Goal: Task Accomplishment & Management: Manage account settings

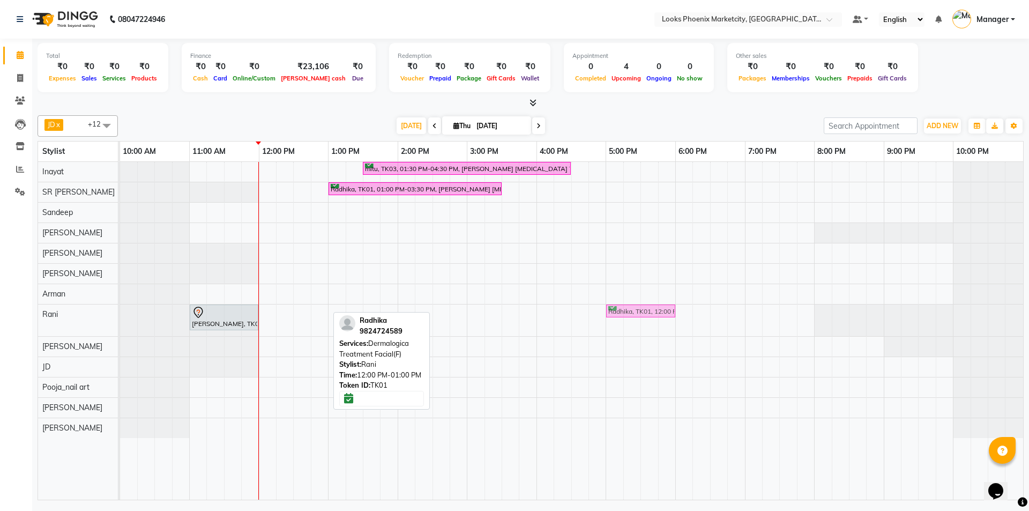
drag, startPoint x: 303, startPoint y: 310, endPoint x: 645, endPoint y: 333, distance: 342.7
click at [645, 333] on div "mitu, TK03, 01:30 PM-04:30 PM, Léa Levett Botox Treatment(F)* Radhika, TK01, 01…" at bounding box center [571, 331] width 903 height 338
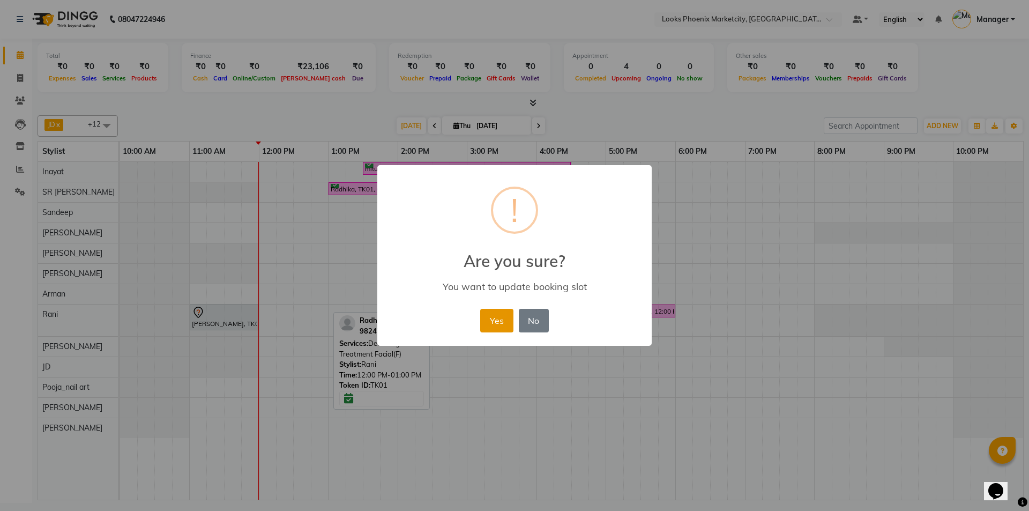
click at [504, 314] on button "Yes" at bounding box center [496, 321] width 33 height 24
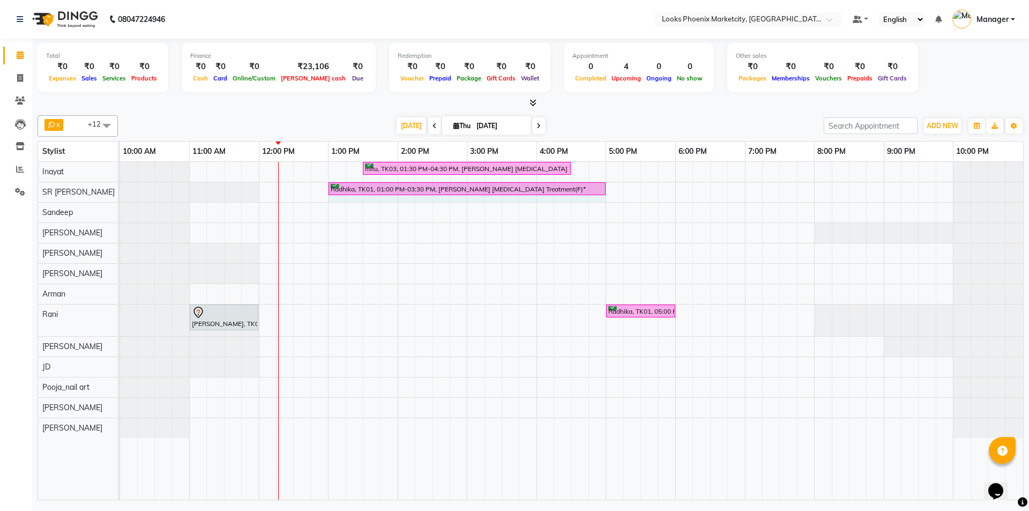
drag, startPoint x: 501, startPoint y: 187, endPoint x: 598, endPoint y: 192, distance: 97.1
click at [120, 192] on div "Radhika, TK01, 01:00 PM-03:30 PM, Léa Levett Botox Treatment(F)* Radhika, TK01,…" at bounding box center [120, 191] width 0 height 19
click at [551, 192] on div "JD x SR Rajendar x Sandeep x Rupali x Rani x Parvez x Amir x Arif x Inayat x Po…" at bounding box center [531, 305] width 986 height 389
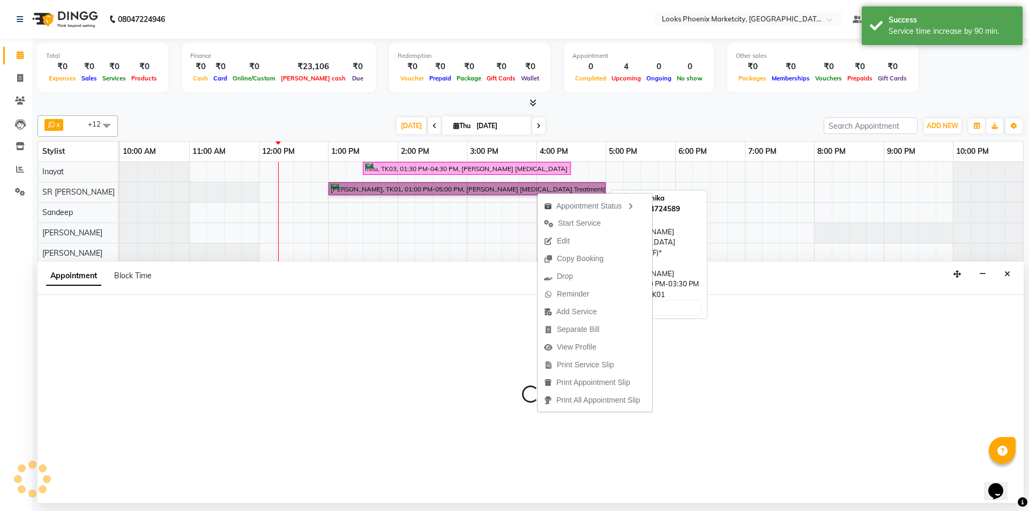
drag, startPoint x: 537, startPoint y: 192, endPoint x: 521, endPoint y: 192, distance: 16.1
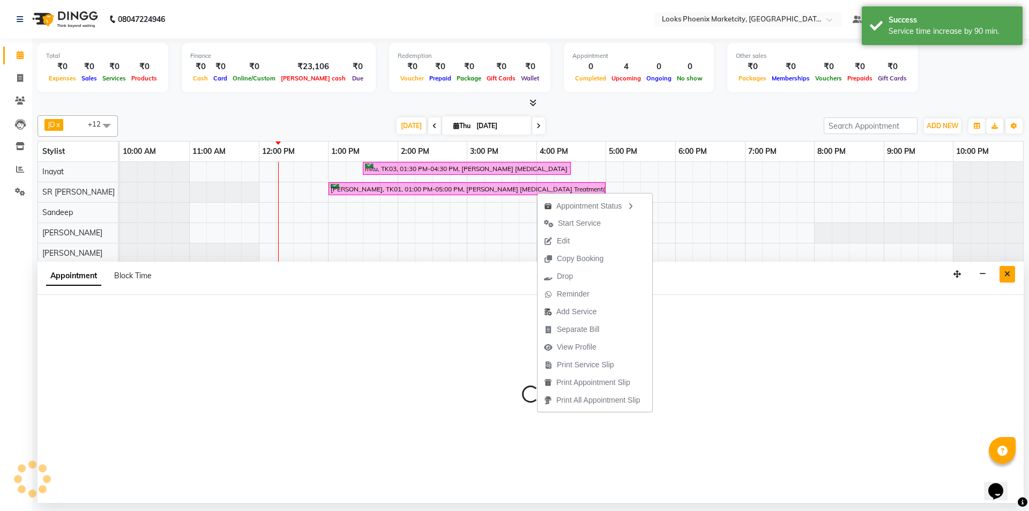
click at [1010, 271] on icon "Close" at bounding box center [1007, 274] width 6 height 8
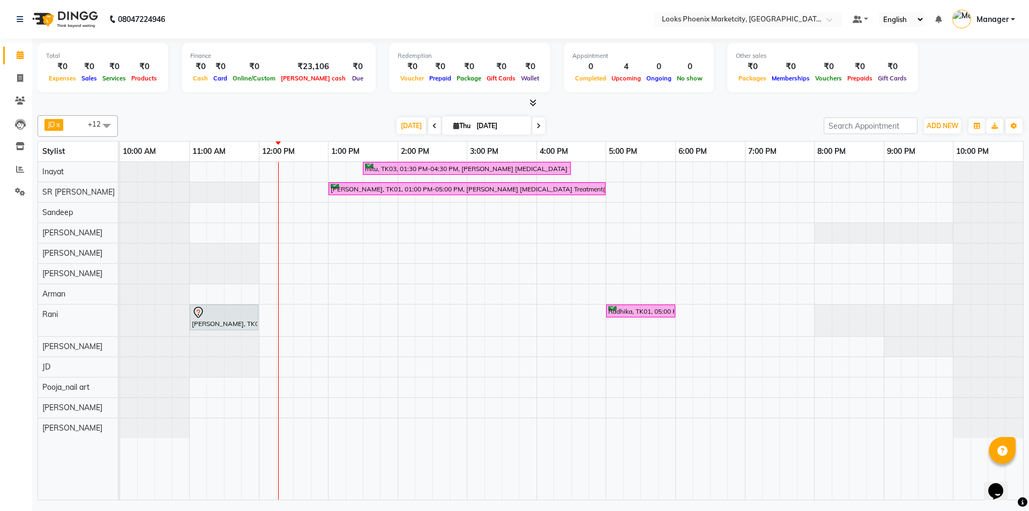
click at [334, 249] on div "mitu, TK03, 01:30 PM-04:30 PM, Léa Levett Botox Treatment(F)* Radhika, TK01, 01…" at bounding box center [571, 331] width 903 height 338
select select "43021"
select select "tentative"
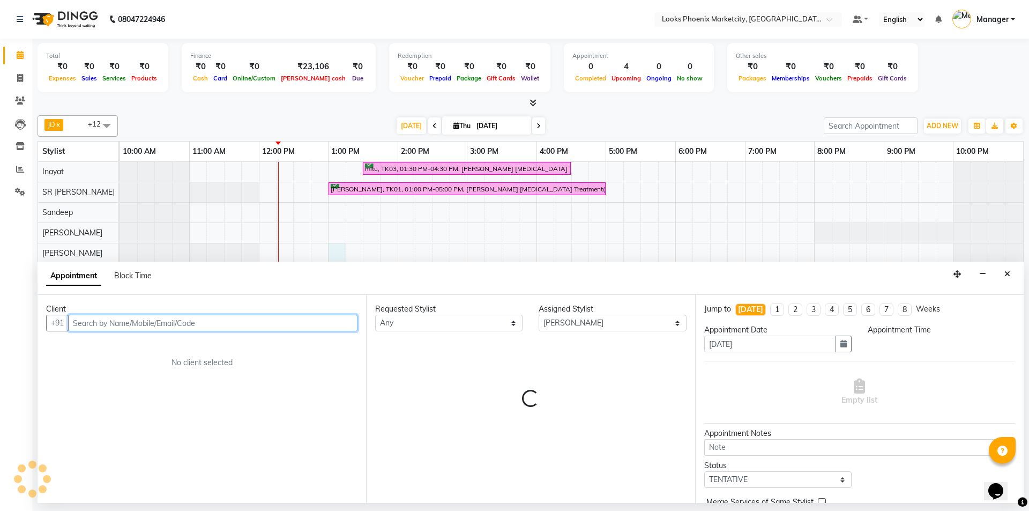
select select "780"
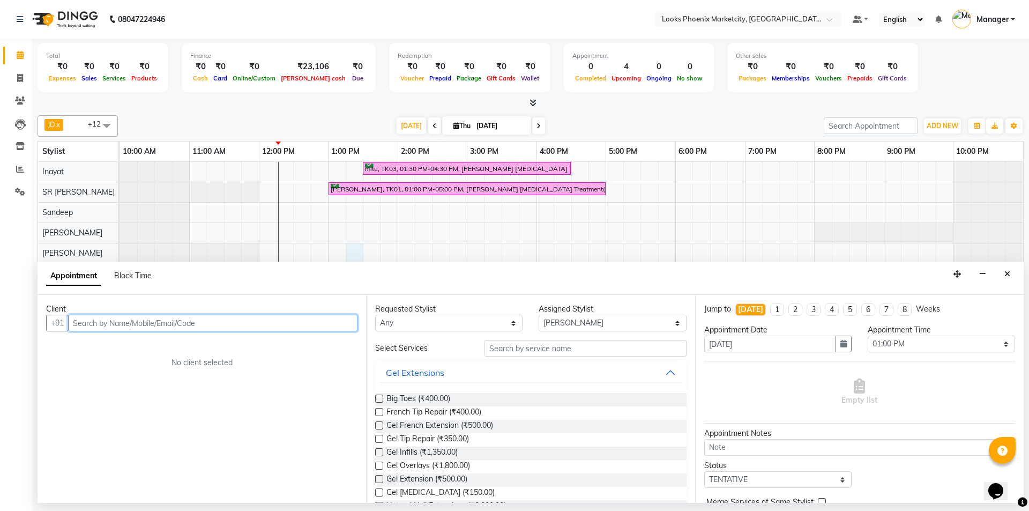
click at [353, 249] on div "mitu, TK03, 01:30 PM-04:30 PM, Léa Levett Botox Treatment(F)* Radhika, TK01, 01…" at bounding box center [571, 331] width 903 height 338
click at [158, 348] on ngb-highlight "96739924 22" at bounding box center [133, 345] width 56 height 11
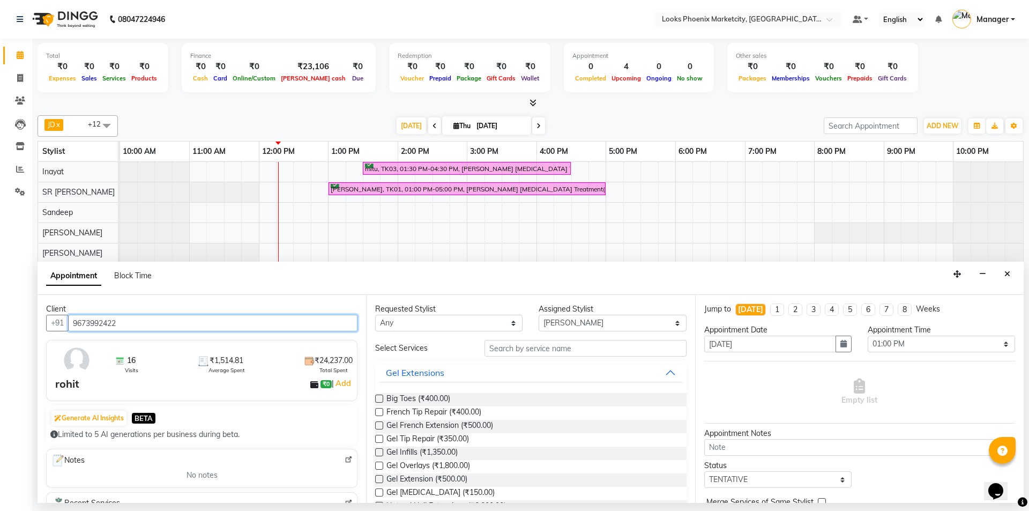
type input "9673992422"
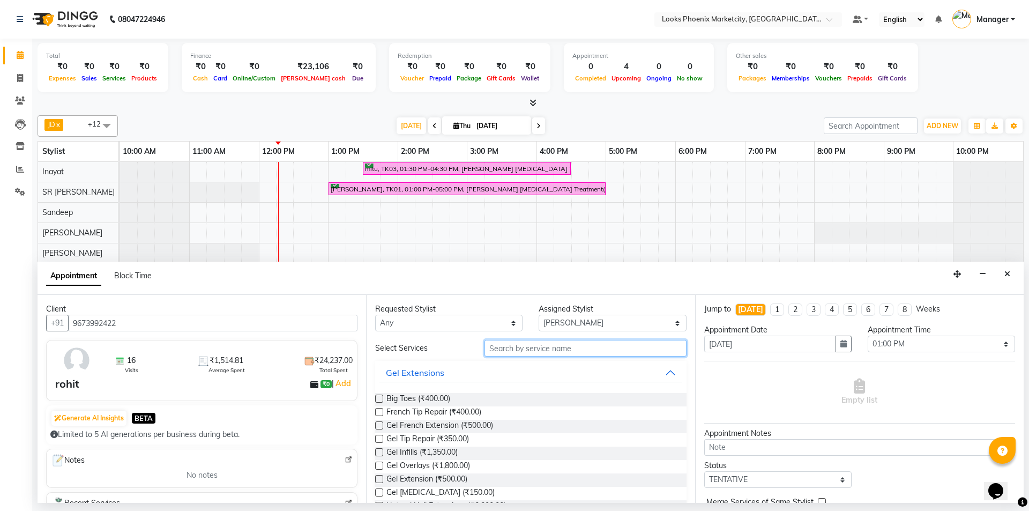
click at [564, 342] on input "text" at bounding box center [585, 348] width 202 height 17
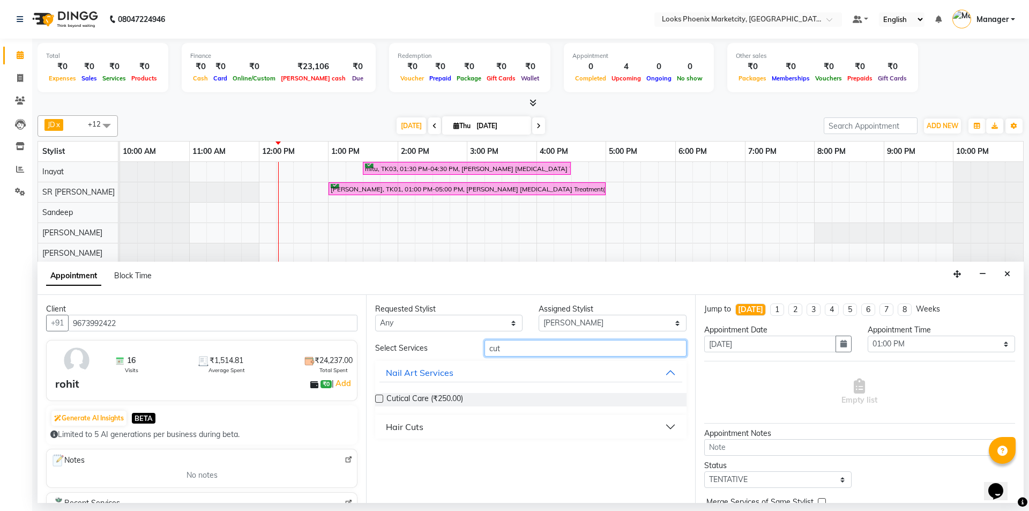
type input "cut"
click at [413, 425] on div "Hair Cuts" at bounding box center [405, 426] width 38 height 13
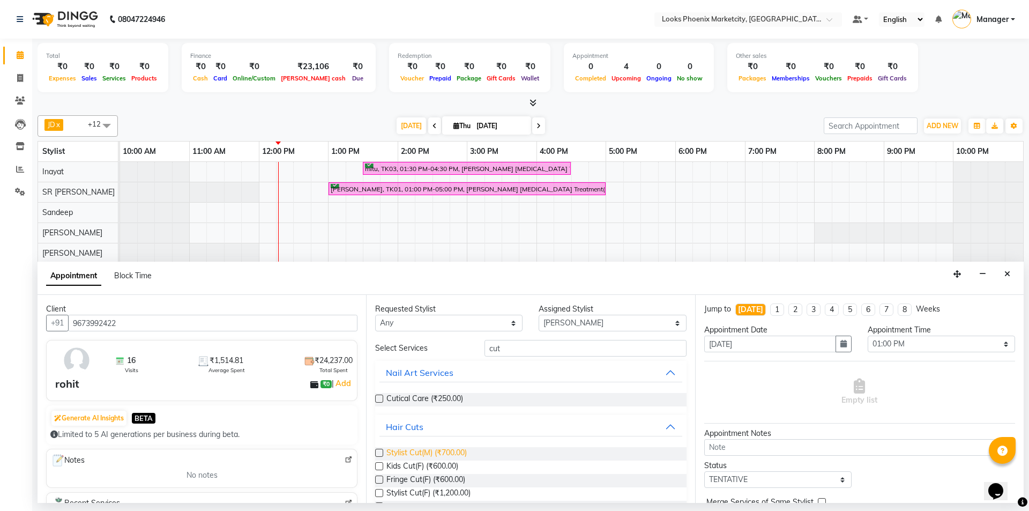
click at [408, 453] on span "Stylist Cut(M) (₹700.00)" at bounding box center [426, 453] width 80 height 13
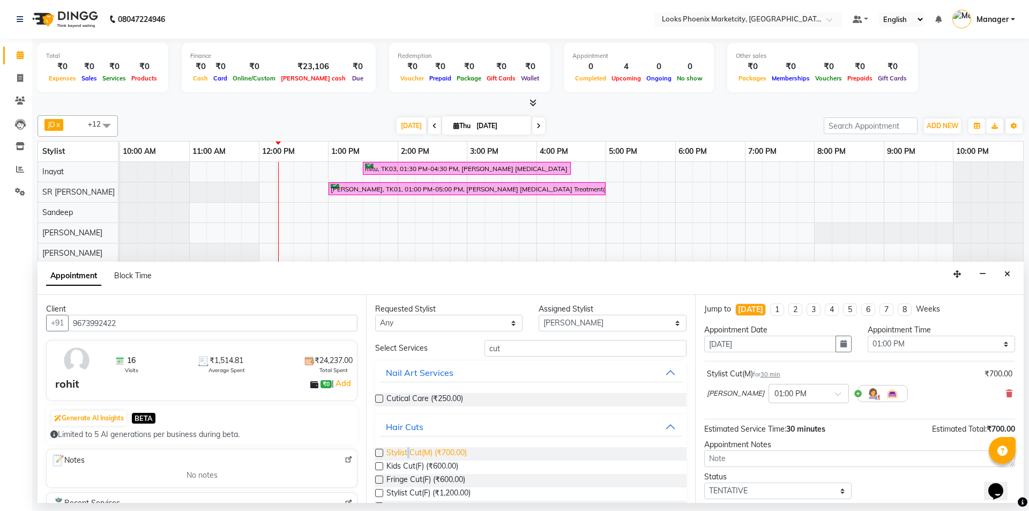
click at [408, 453] on span "Stylist Cut(M) (₹700.00)" at bounding box center [426, 453] width 80 height 13
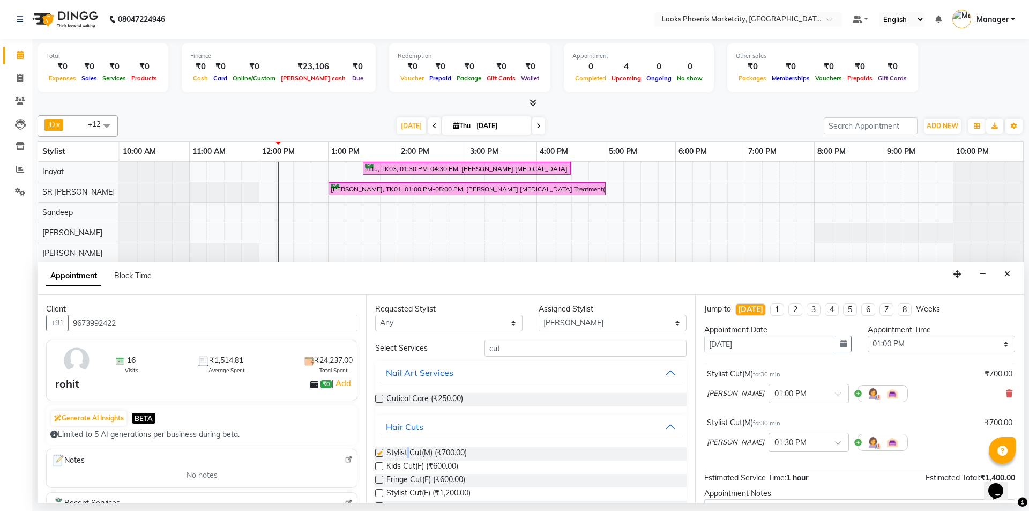
checkbox input "false"
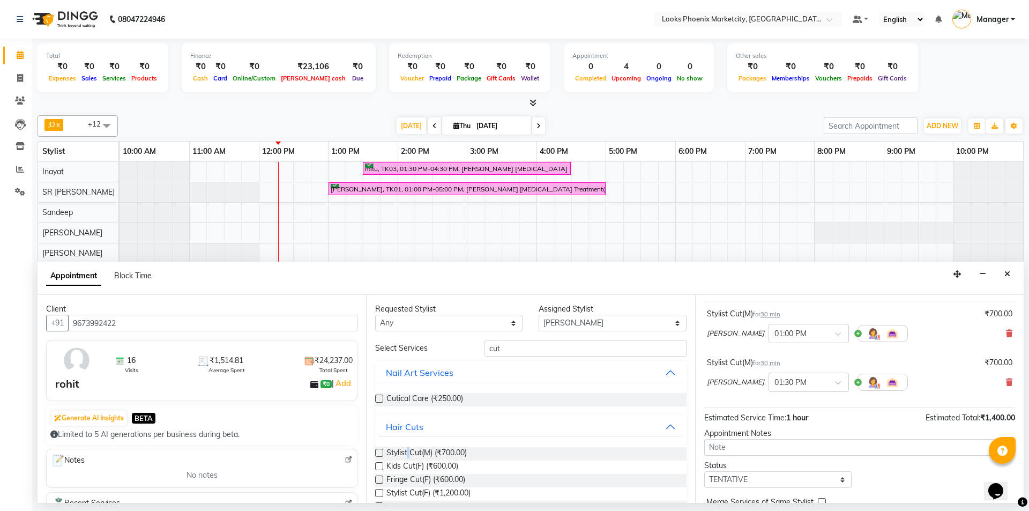
scroll to position [113, 0]
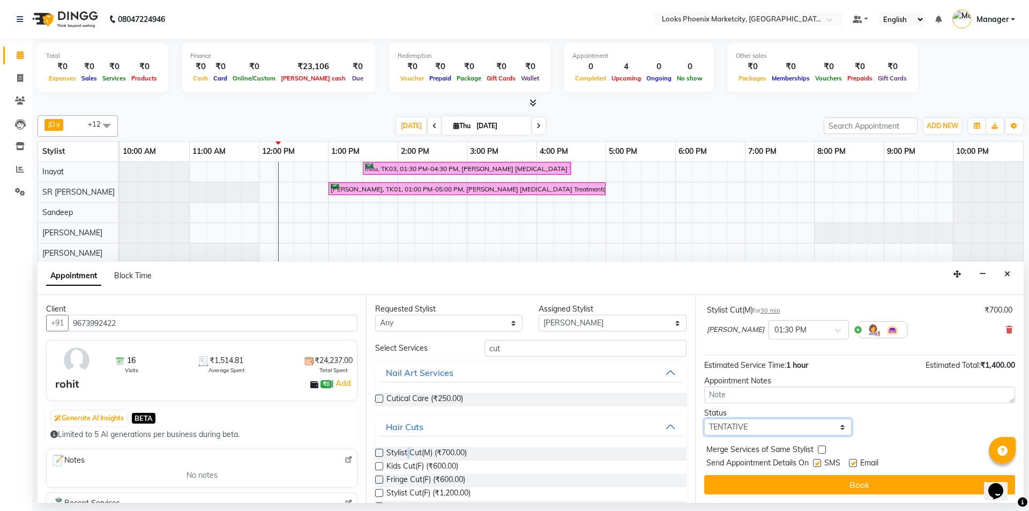
click at [780, 427] on select "Select TENTATIVE CONFIRM CHECK-IN UPCOMING" at bounding box center [777, 427] width 147 height 17
select select "confirm booking"
click at [704, 419] on select "Select TENTATIVE CONFIRM CHECK-IN UPCOMING" at bounding box center [777, 427] width 147 height 17
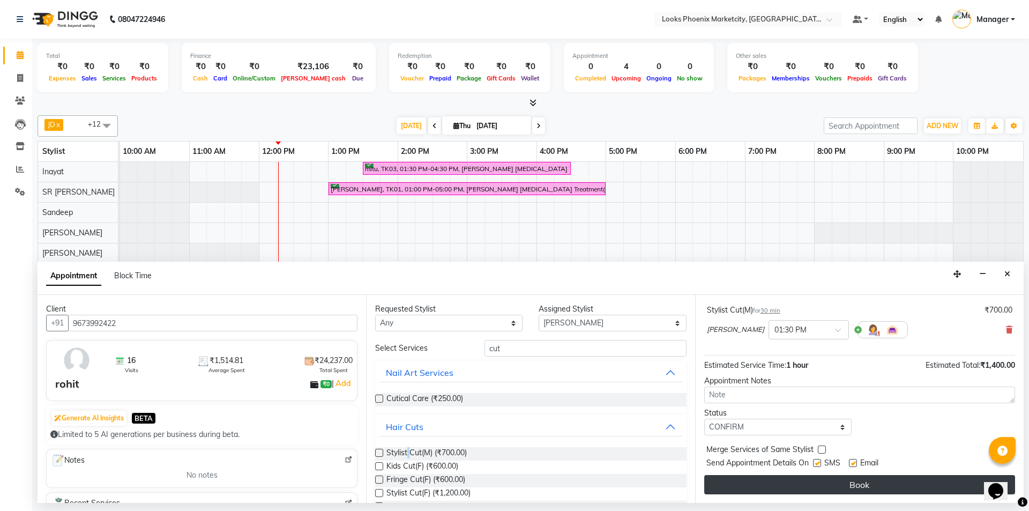
click at [734, 481] on button "Book" at bounding box center [859, 484] width 311 height 19
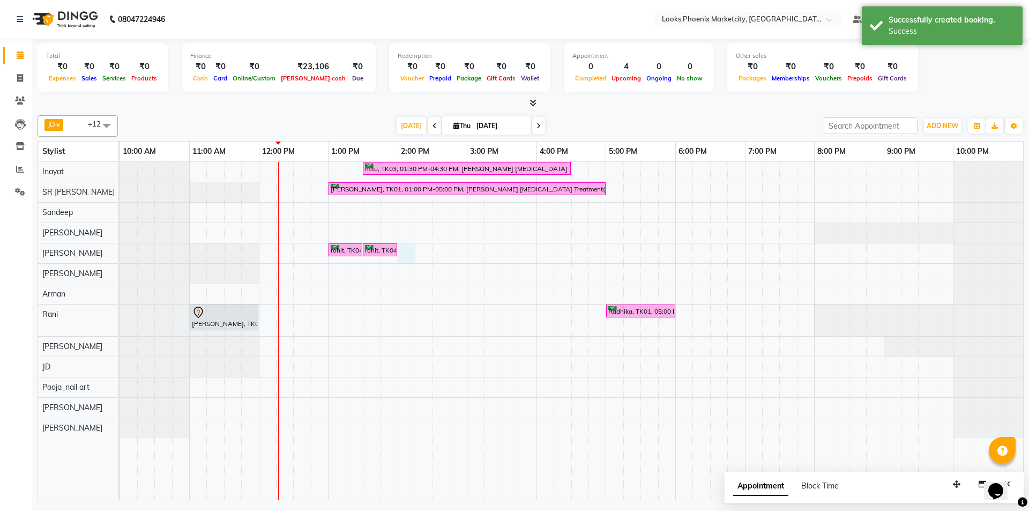
click at [405, 250] on div "mitu, TK03, 01:30 PM-04:30 PM, Léa Levett Botox Treatment(F)* Radhika, TK01, 01…" at bounding box center [571, 331] width 903 height 338
select select "43021"
select select "840"
select select "tentative"
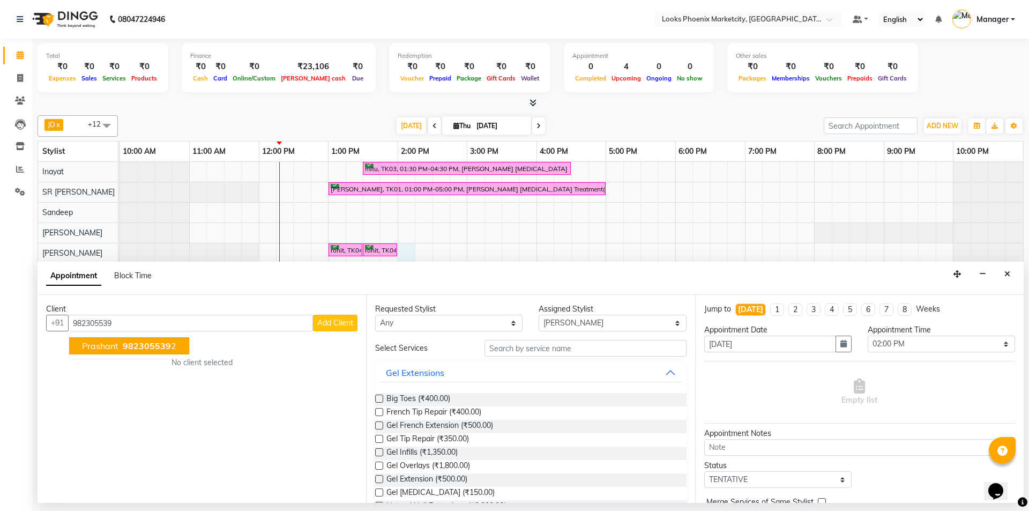
click at [139, 339] on button "Prashant 982305539 2" at bounding box center [129, 345] width 120 height 17
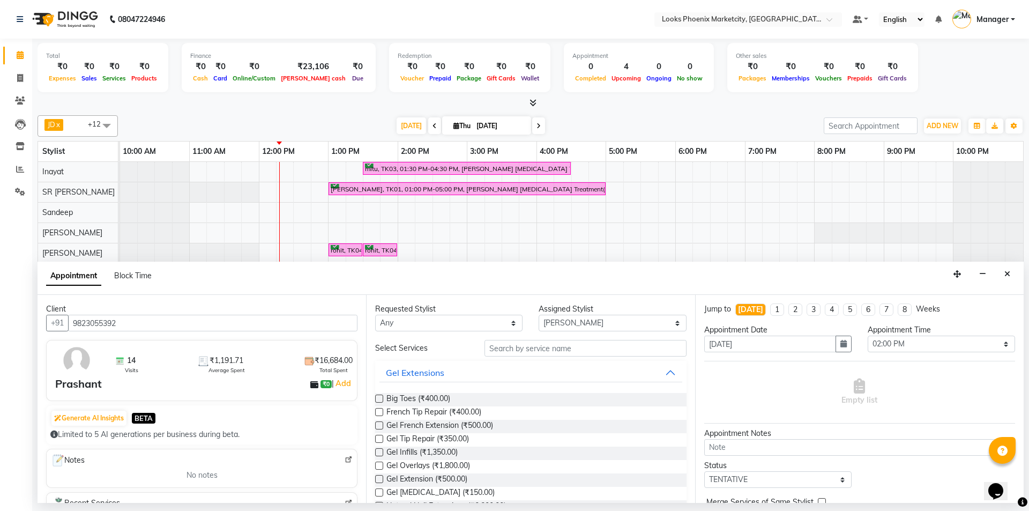
type input "9823055392"
click at [598, 348] on input "text" at bounding box center [585, 348] width 202 height 17
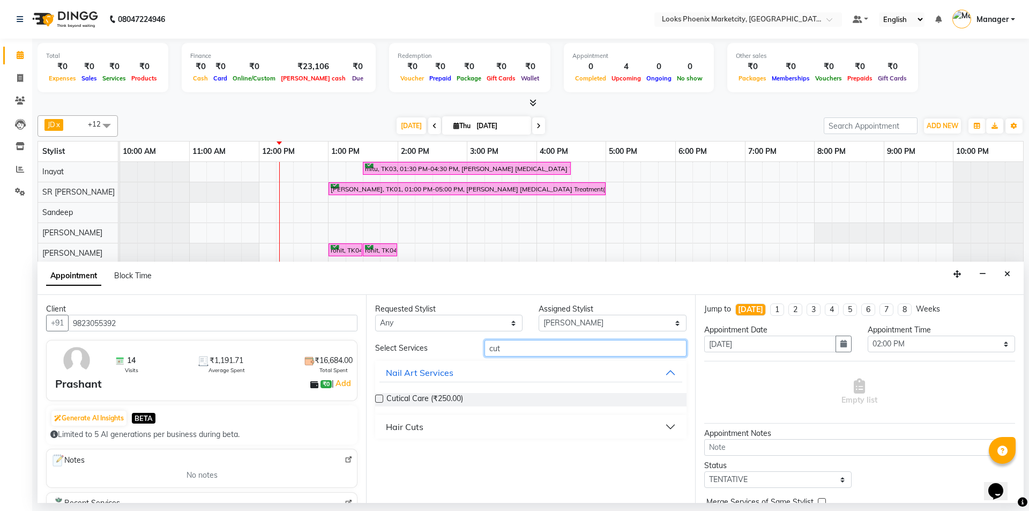
type input "cut"
click at [434, 431] on button "Hair Cuts" at bounding box center [530, 426] width 302 height 19
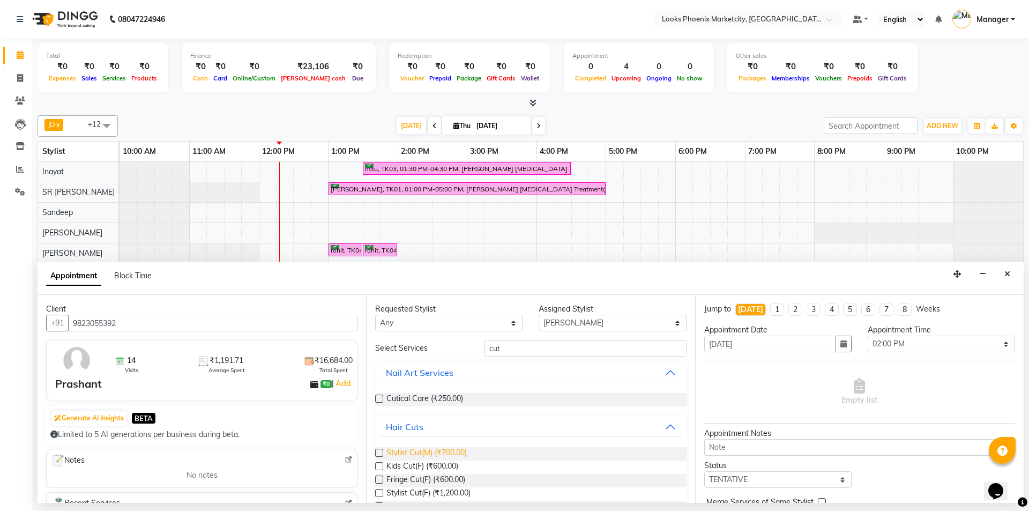
click at [430, 452] on span "Stylist Cut(M) (₹700.00)" at bounding box center [426, 453] width 80 height 13
checkbox input "false"
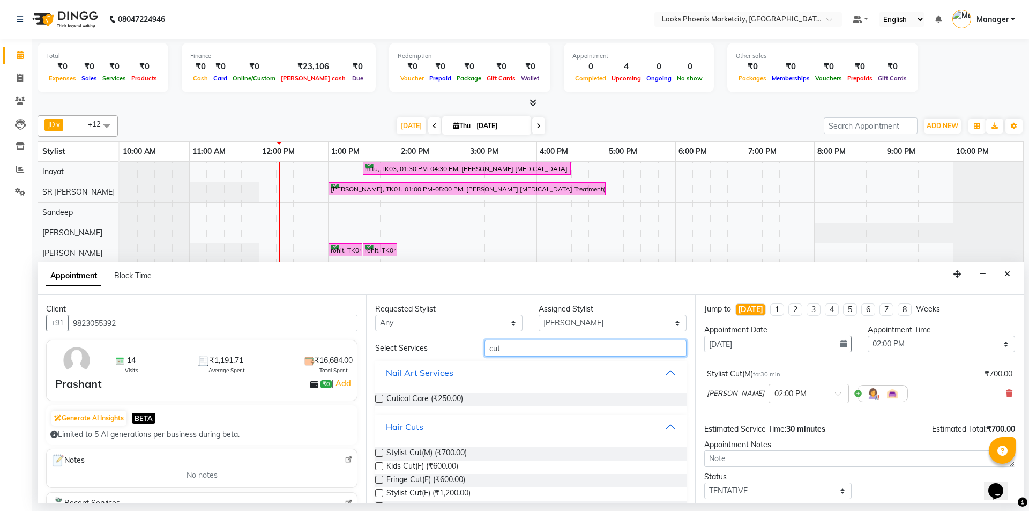
click at [493, 347] on input "cut" at bounding box center [585, 348] width 202 height 17
type input "tr"
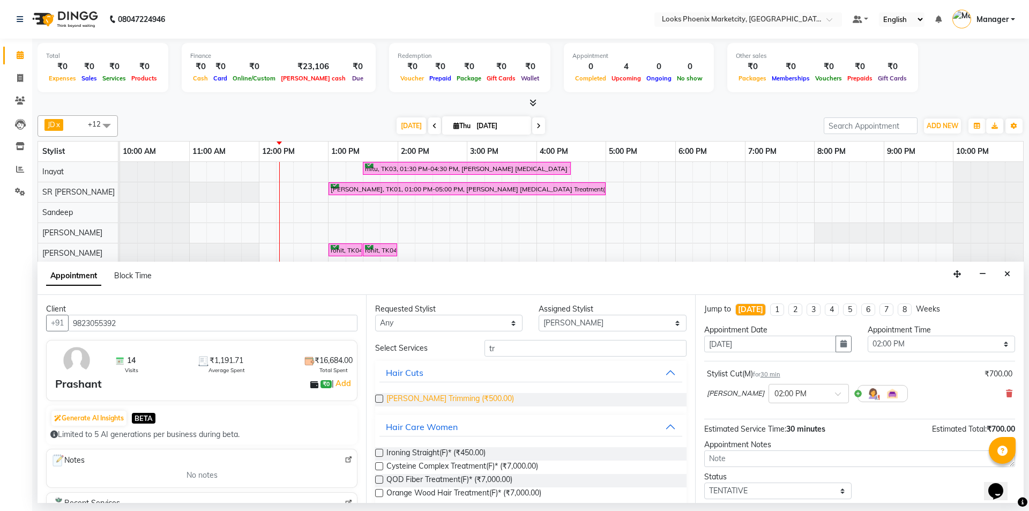
click at [436, 398] on span "Beard Trimming (₹500.00)" at bounding box center [450, 399] width 128 height 13
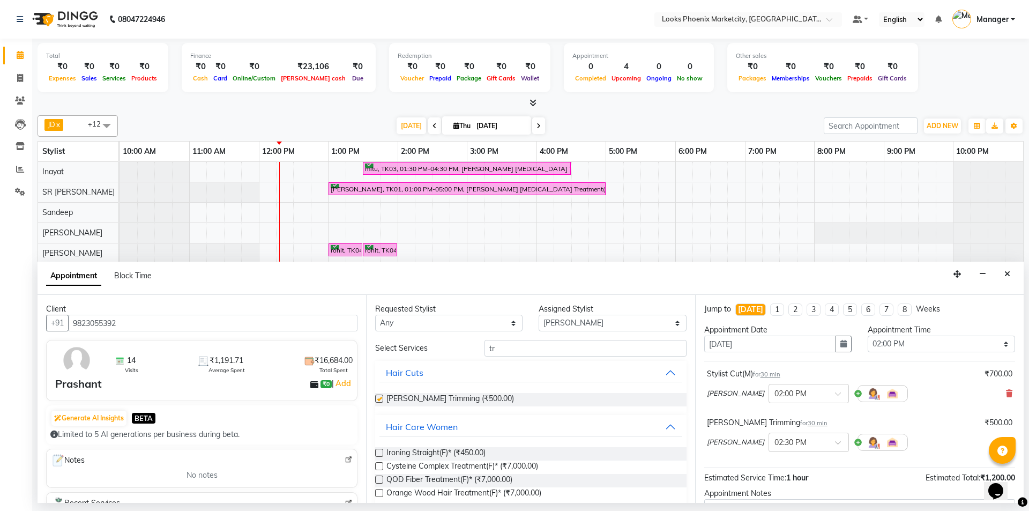
checkbox input "false"
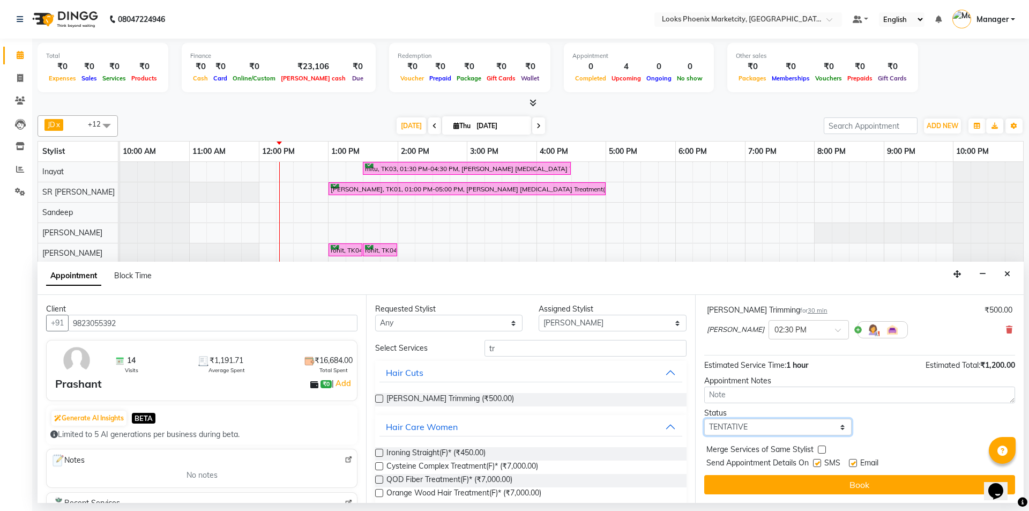
drag, startPoint x: 788, startPoint y: 422, endPoint x: 776, endPoint y: 428, distance: 13.2
click at [788, 422] on select "Select TENTATIVE CONFIRM CHECK-IN UPCOMING" at bounding box center [777, 427] width 147 height 17
select select "confirm booking"
click at [704, 419] on select "Select TENTATIVE CONFIRM CHECK-IN UPCOMING" at bounding box center [777, 427] width 147 height 17
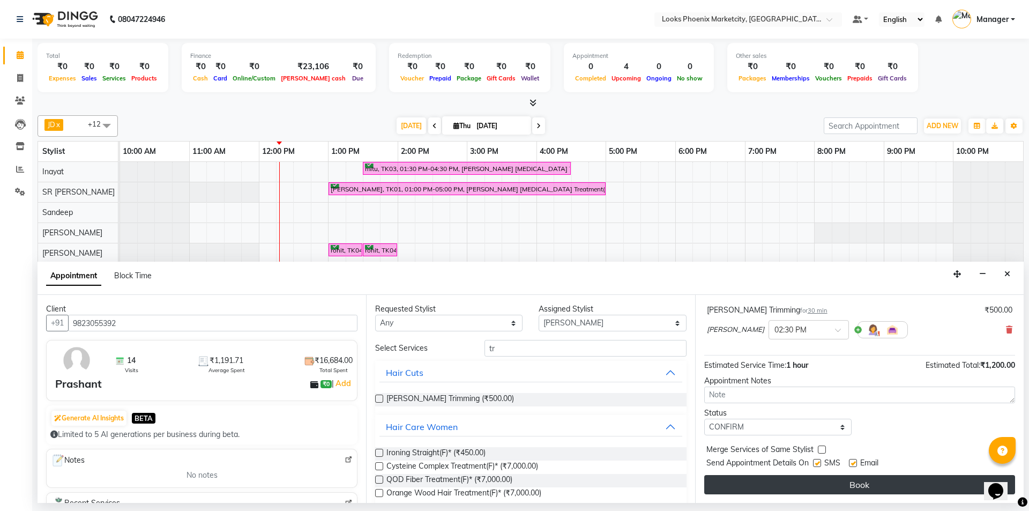
click at [733, 481] on button "Book" at bounding box center [859, 484] width 311 height 19
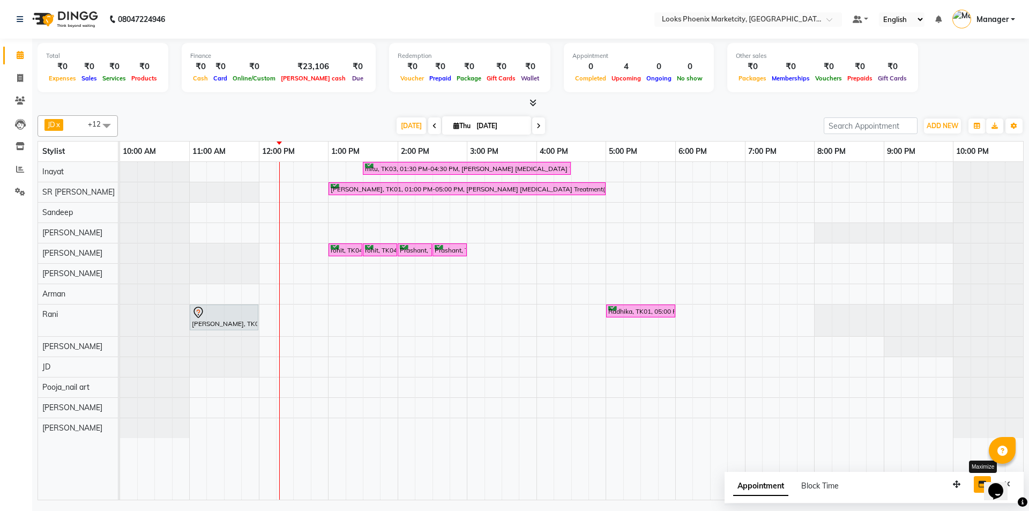
click at [977, 486] on button "button" at bounding box center [982, 484] width 17 height 17
select select "tentative"
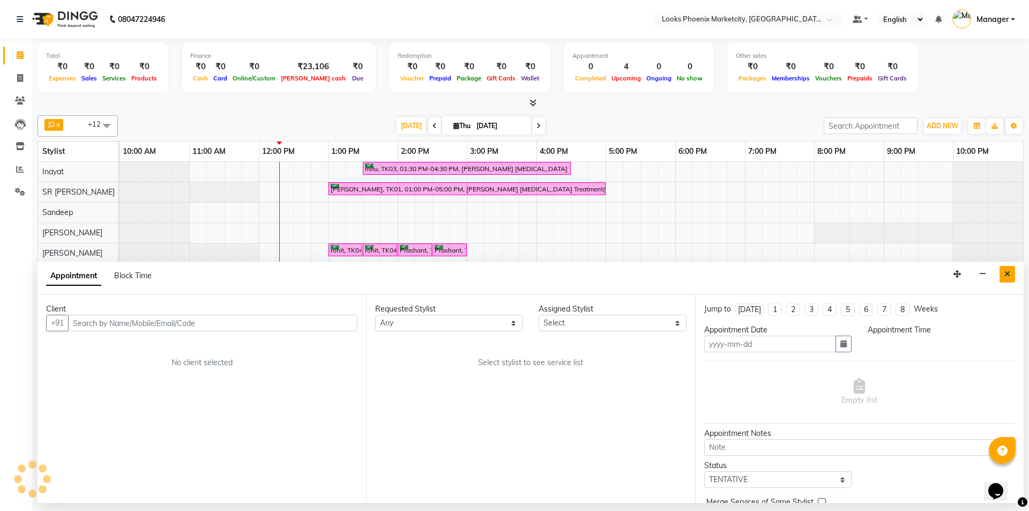
click at [1010, 277] on button "Close" at bounding box center [1008, 274] width 16 height 17
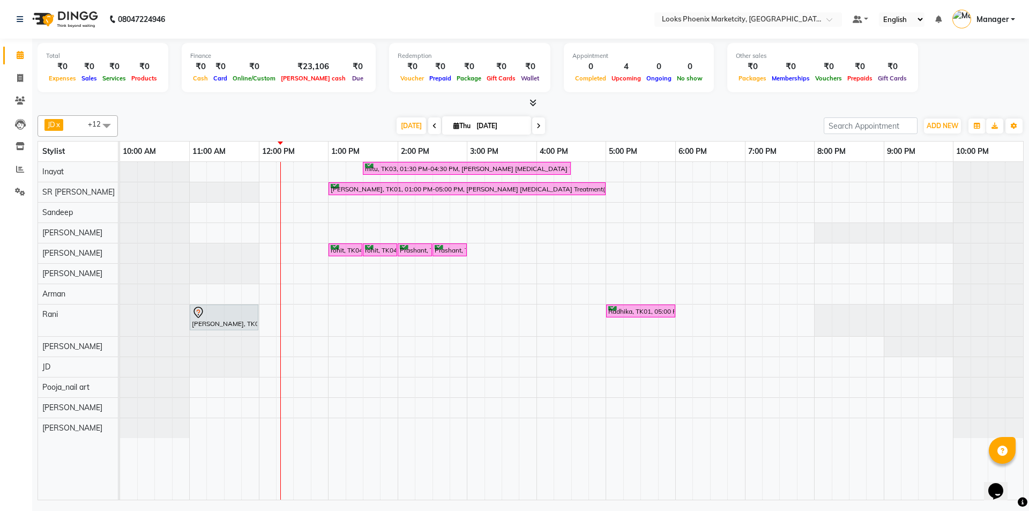
click at [480, 208] on div "mitu, TK03, 01:30 PM-04:30 PM, Léa Levett Botox Treatment(F)* Radhika, TK01, 01…" at bounding box center [571, 331] width 903 height 338
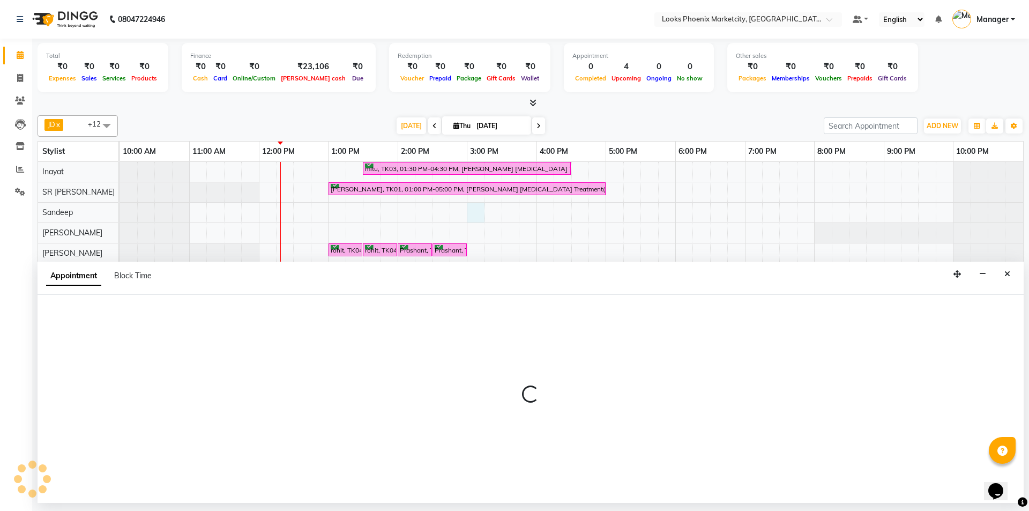
select select "57828"
select select "900"
select select "tentative"
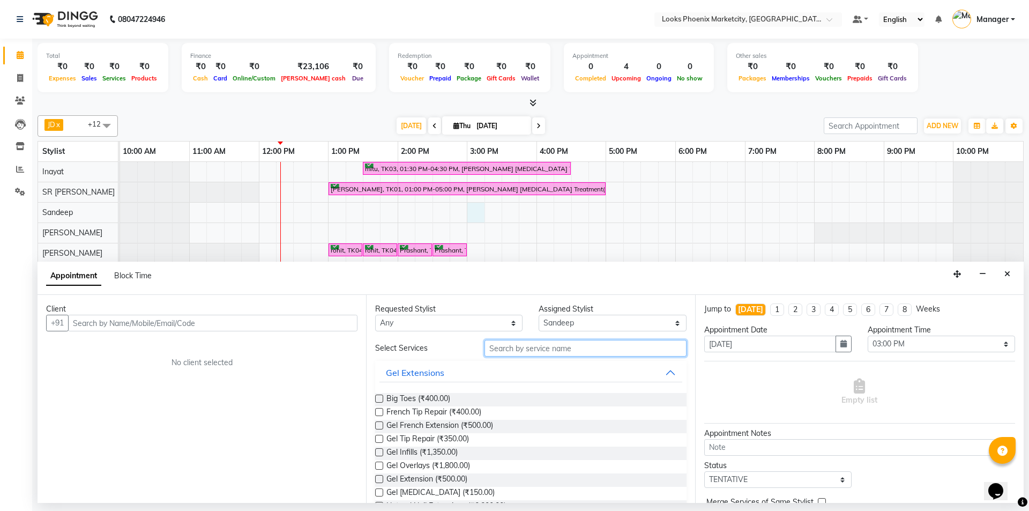
click at [500, 347] on input "text" at bounding box center [585, 348] width 202 height 17
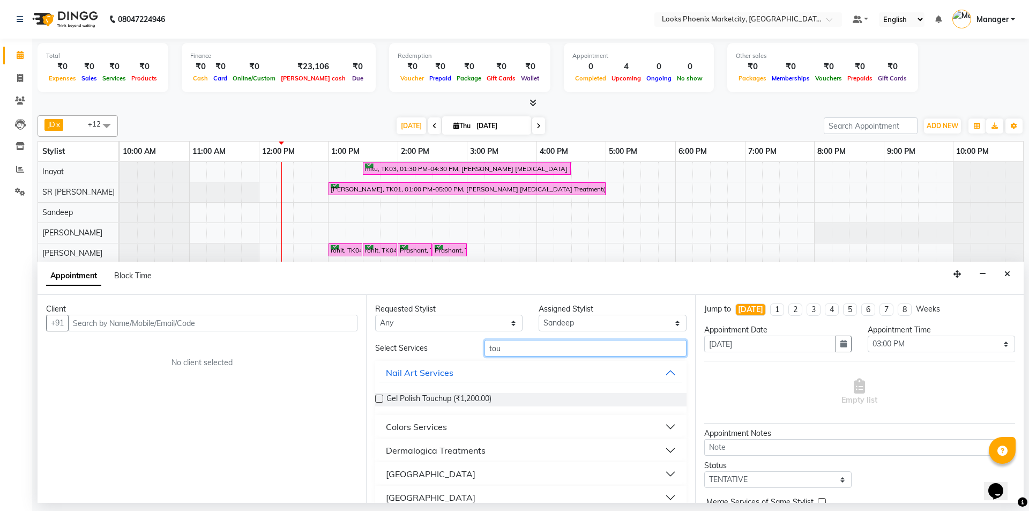
type input "tou"
click at [429, 426] on div "Colors Services" at bounding box center [416, 426] width 61 height 13
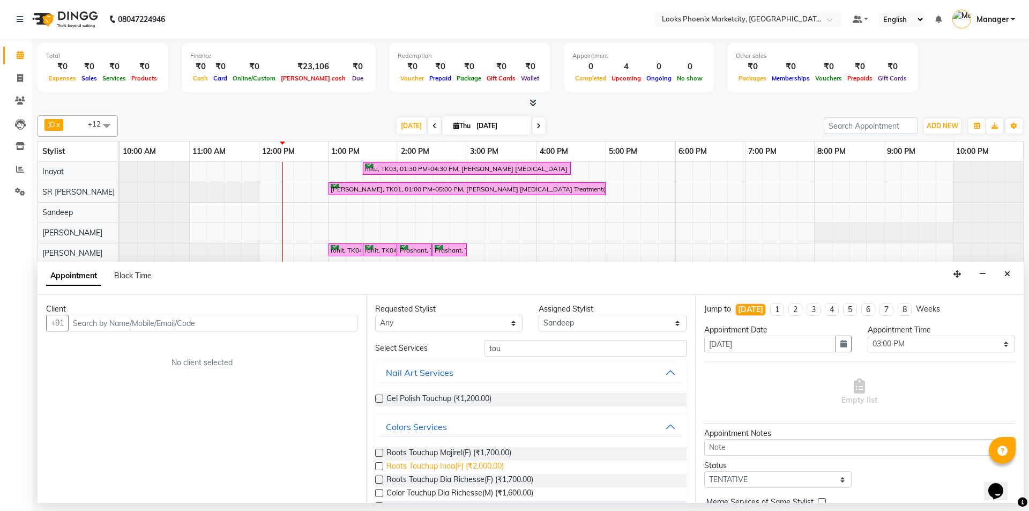
click at [431, 465] on span "Roots Touchup Inoa(F) (₹2,000.00)" at bounding box center [444, 466] width 117 height 13
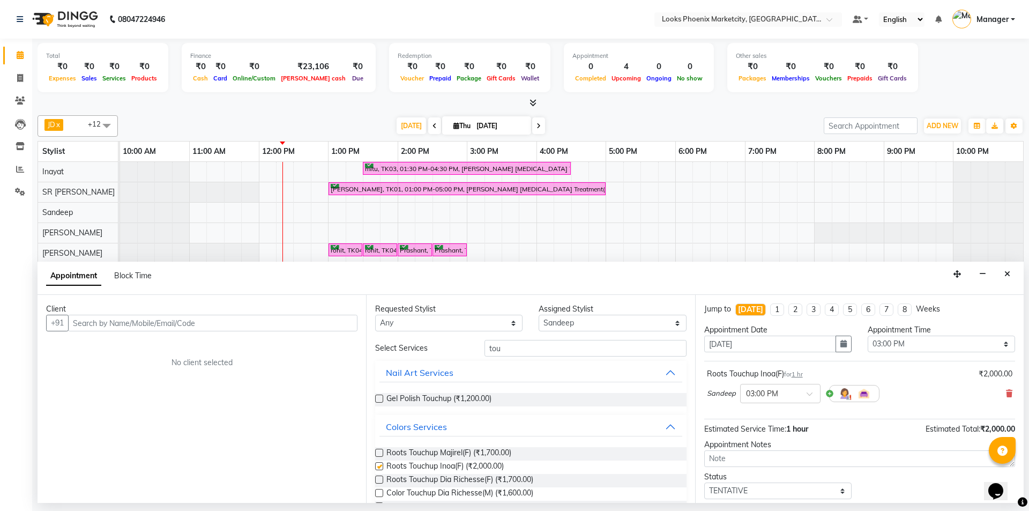
checkbox input "false"
click at [248, 325] on input "text" at bounding box center [212, 323] width 289 height 17
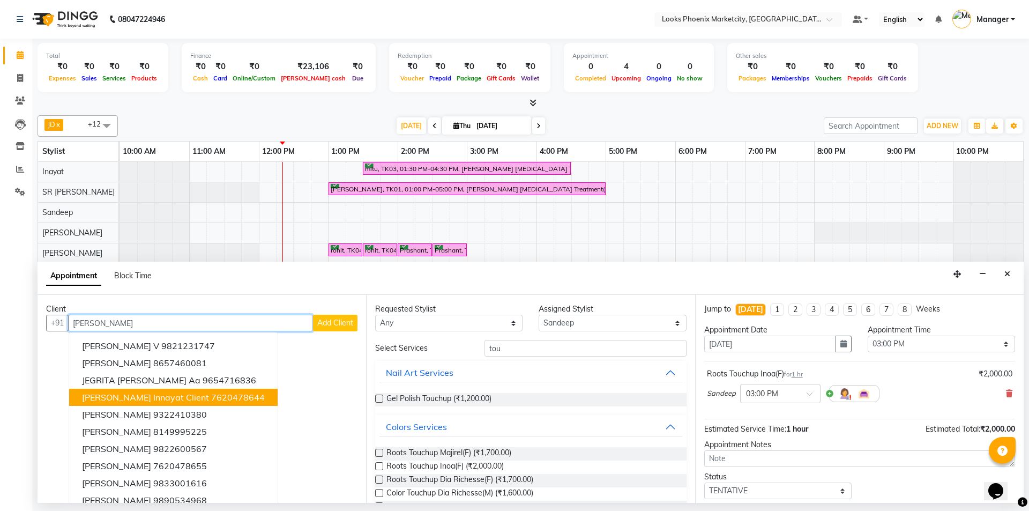
click at [212, 399] on ngb-highlight "7620478644" at bounding box center [238, 397] width 54 height 11
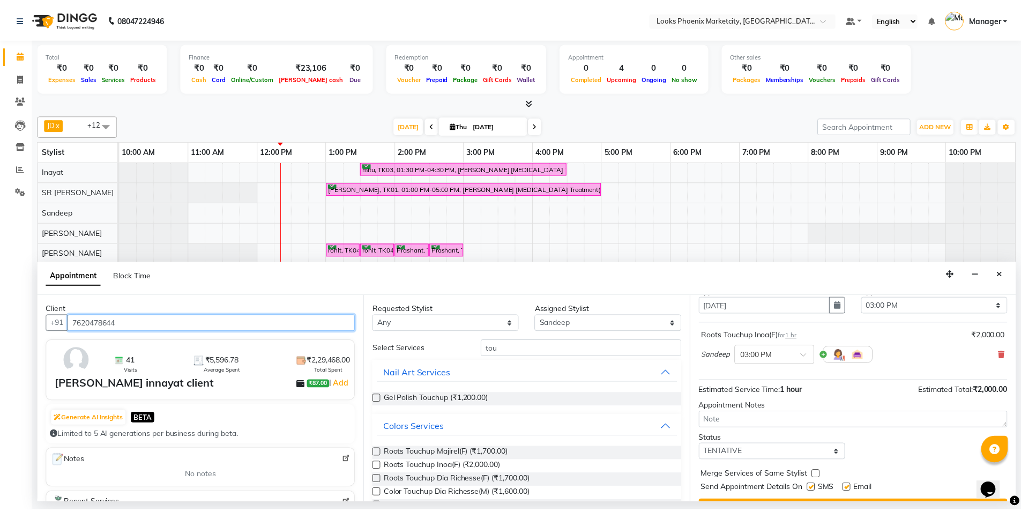
scroll to position [64, 0]
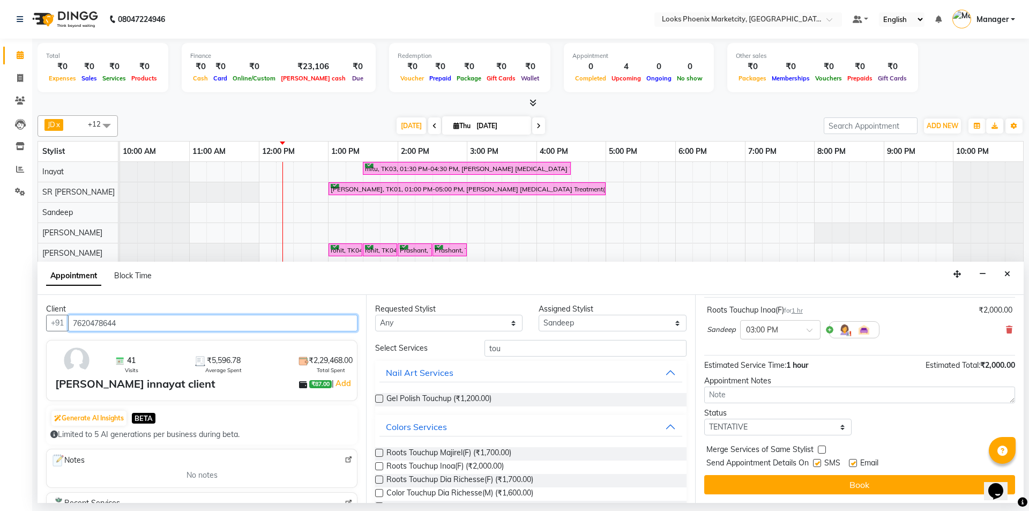
type input "7620478644"
click at [761, 430] on select "Select TENTATIVE CONFIRM CHECK-IN UPCOMING" at bounding box center [777, 427] width 147 height 17
select select "confirm booking"
click at [704, 419] on select "Select TENTATIVE CONFIRM CHECK-IN UPCOMING" at bounding box center [777, 427] width 147 height 17
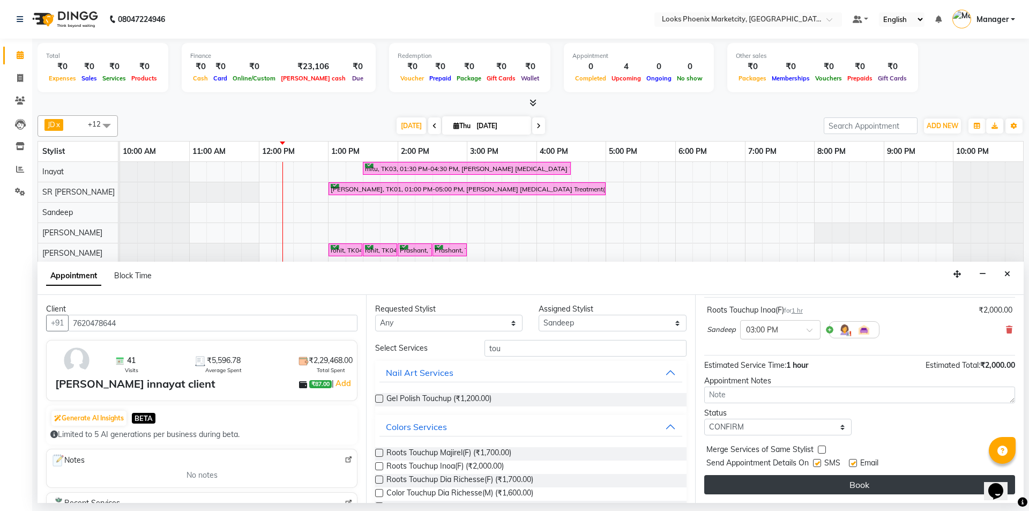
click at [720, 479] on button "Book" at bounding box center [859, 484] width 311 height 19
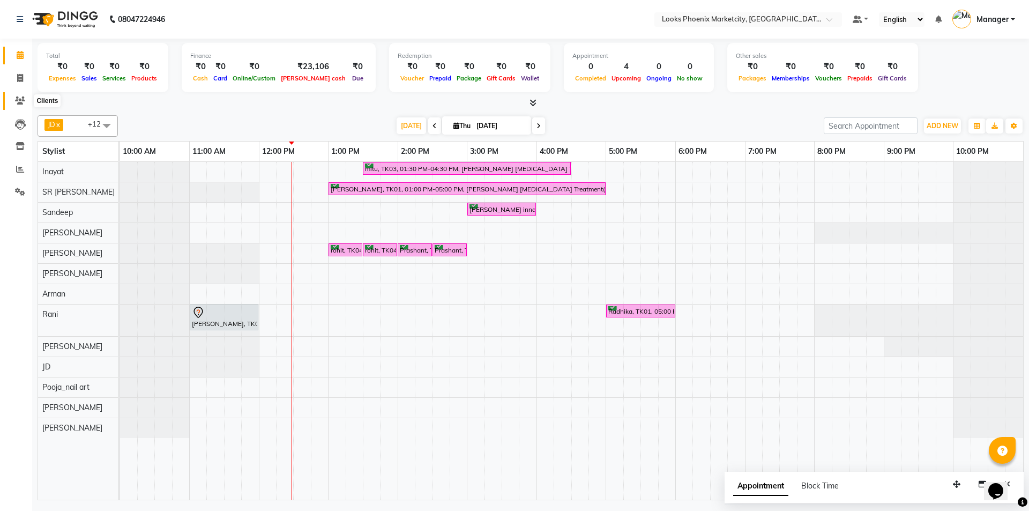
click at [20, 101] on icon at bounding box center [20, 100] width 10 height 8
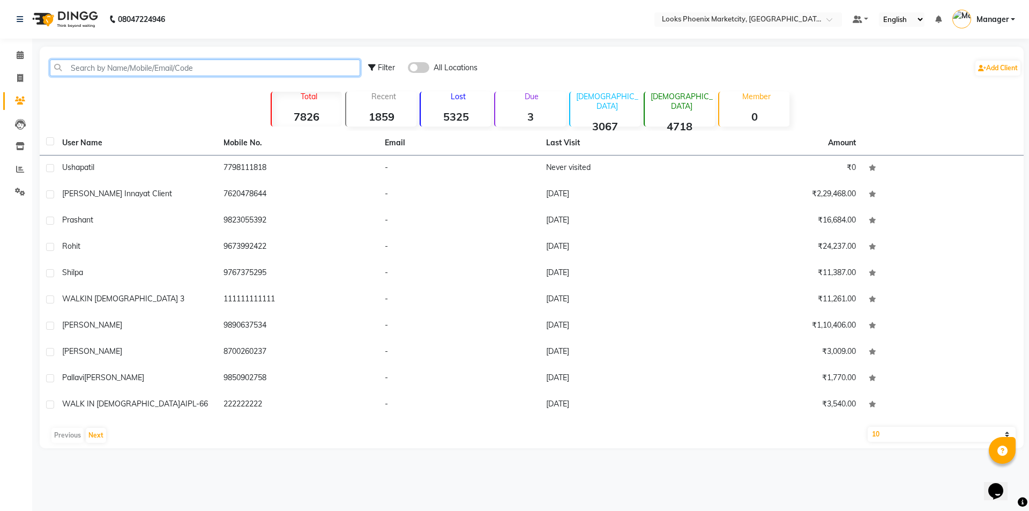
click at [185, 72] on input "text" at bounding box center [205, 67] width 310 height 17
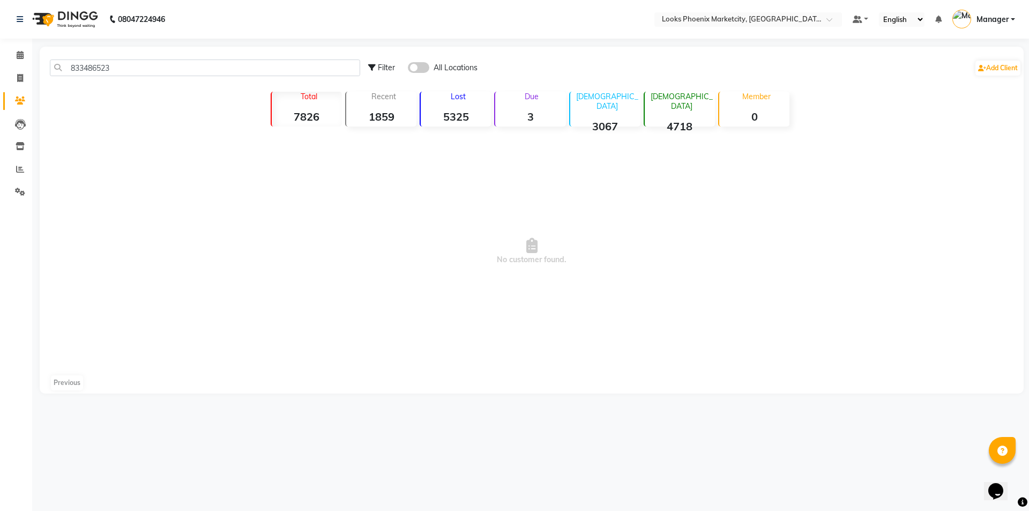
click at [415, 68] on span at bounding box center [418, 67] width 21 height 11
click at [408, 69] on input "checkbox" at bounding box center [408, 69] width 0 height 0
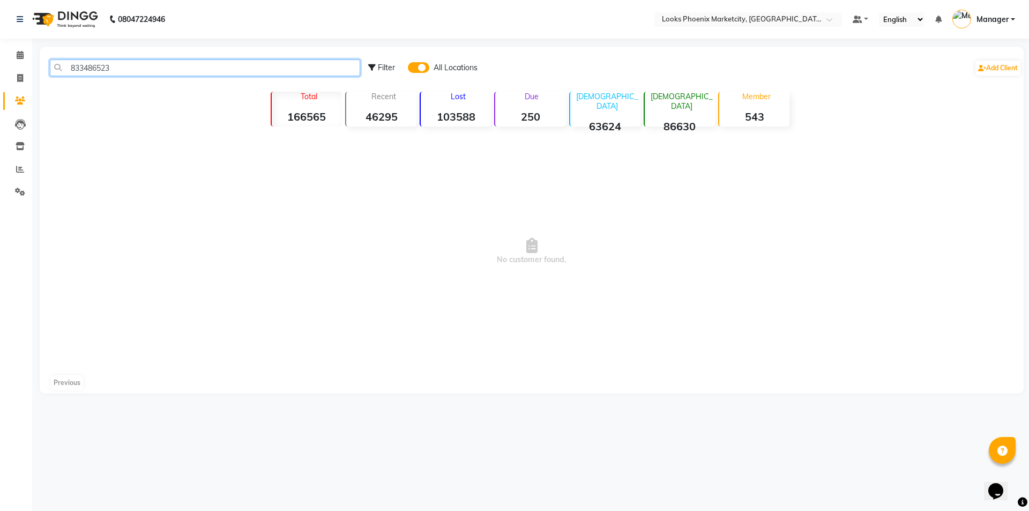
click at [135, 71] on input "833486523" at bounding box center [205, 67] width 310 height 17
click at [98, 66] on input "8334865234" at bounding box center [205, 67] width 310 height 17
type input "8334865234"
click at [21, 59] on span at bounding box center [20, 55] width 19 height 12
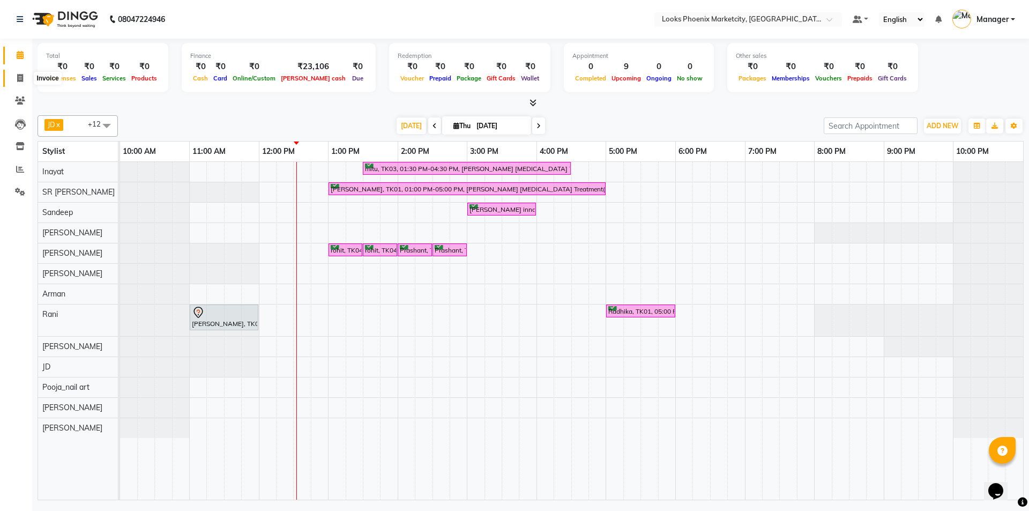
click at [19, 78] on icon at bounding box center [20, 78] width 6 height 8
select select "5911"
select select "service"
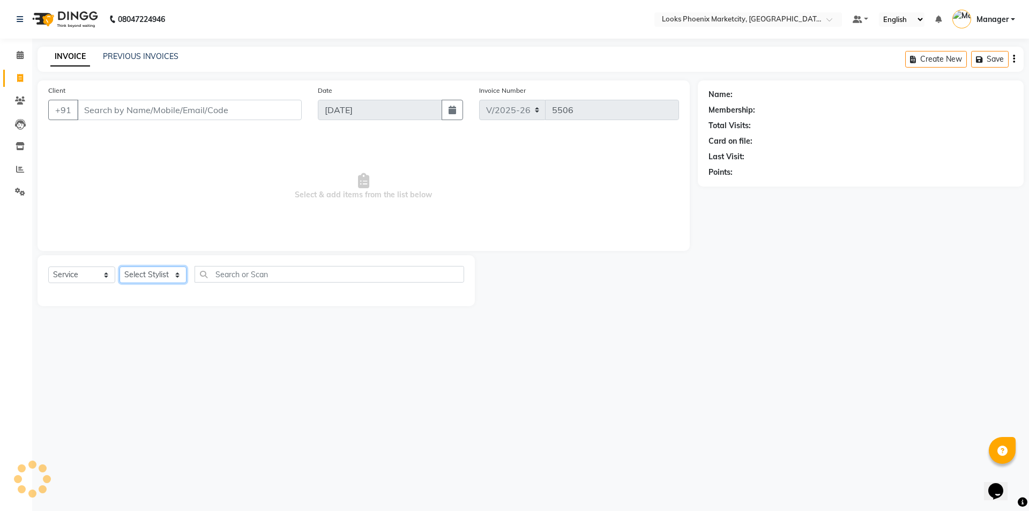
click at [142, 275] on select "Select Stylist" at bounding box center [153, 274] width 67 height 17
select select "43020"
click at [120, 266] on select "Select Stylist [PERSON_NAME] [PERSON_NAME] [PERSON_NAME] Danish [PERSON_NAME] […" at bounding box center [153, 274] width 67 height 17
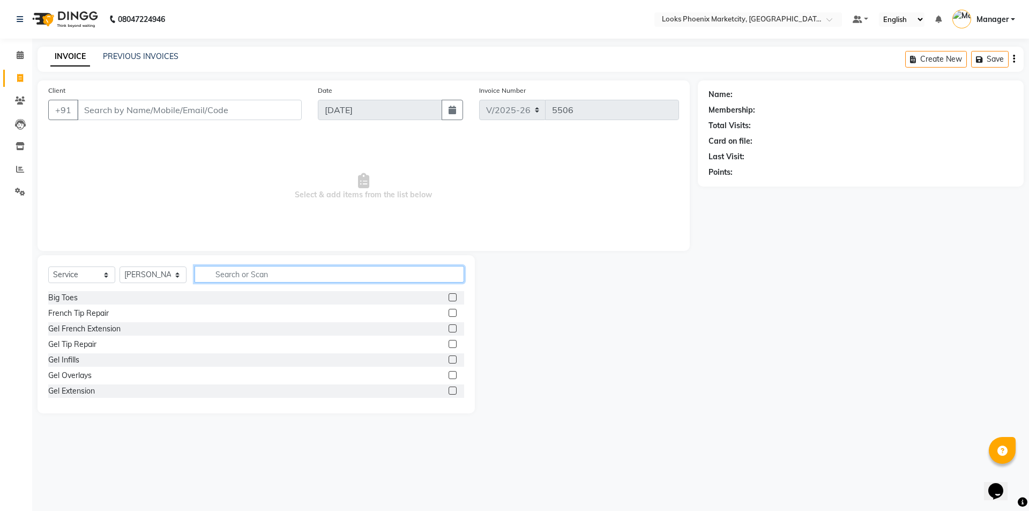
click at [287, 272] on input "text" at bounding box center [330, 274] width 270 height 17
type input "cut"
click at [78, 314] on div "Stylist Cut(M)" at bounding box center [71, 313] width 46 height 11
checkbox input "false"
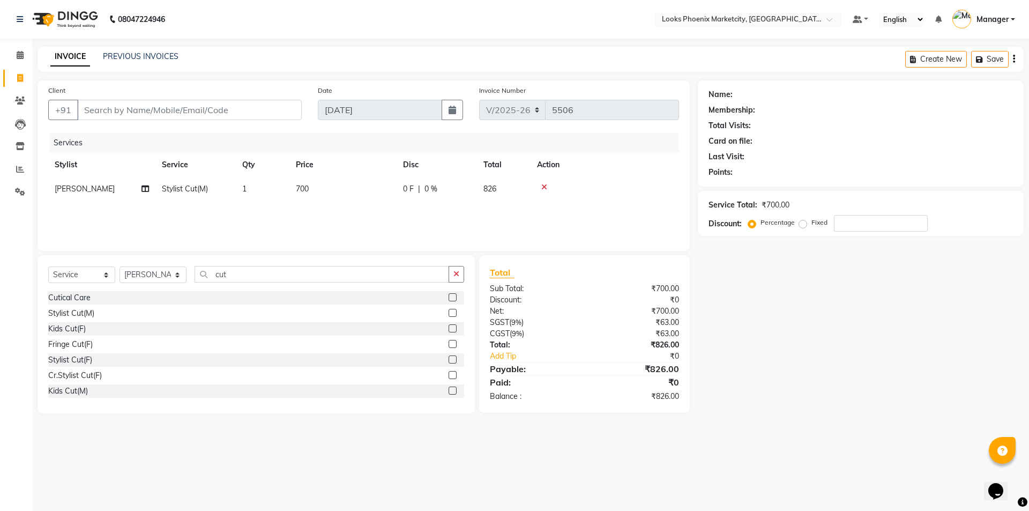
click at [307, 190] on span "700" at bounding box center [302, 189] width 13 height 10
select select "43020"
click at [353, 193] on input "700" at bounding box center [393, 191] width 94 height 17
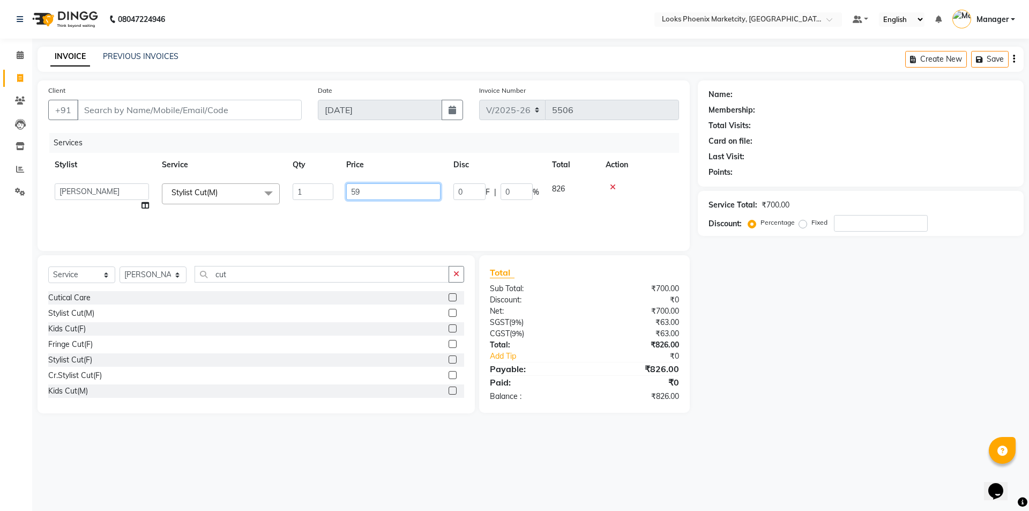
type input "593"
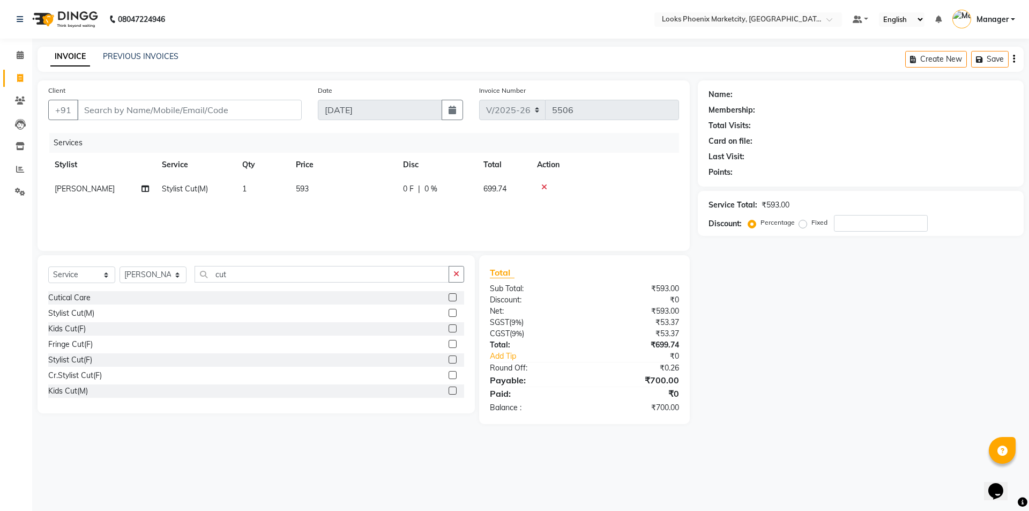
click at [531, 281] on div "Total Sub Total: ₹593.00 Discount: ₹0 Net: ₹593.00 SGST ( 9% ) ₹53.37 CGST ( 9%…" at bounding box center [584, 339] width 189 height 147
click at [228, 275] on input "cut" at bounding box center [322, 274] width 255 height 17
click at [159, 267] on select "Select Stylist [PERSON_NAME] [PERSON_NAME] [PERSON_NAME] Danish [PERSON_NAME] […" at bounding box center [153, 274] width 67 height 17
select select "43016"
click at [120, 266] on select "Select Stylist [PERSON_NAME] [PERSON_NAME] [PERSON_NAME] Danish [PERSON_NAME] […" at bounding box center [153, 274] width 67 height 17
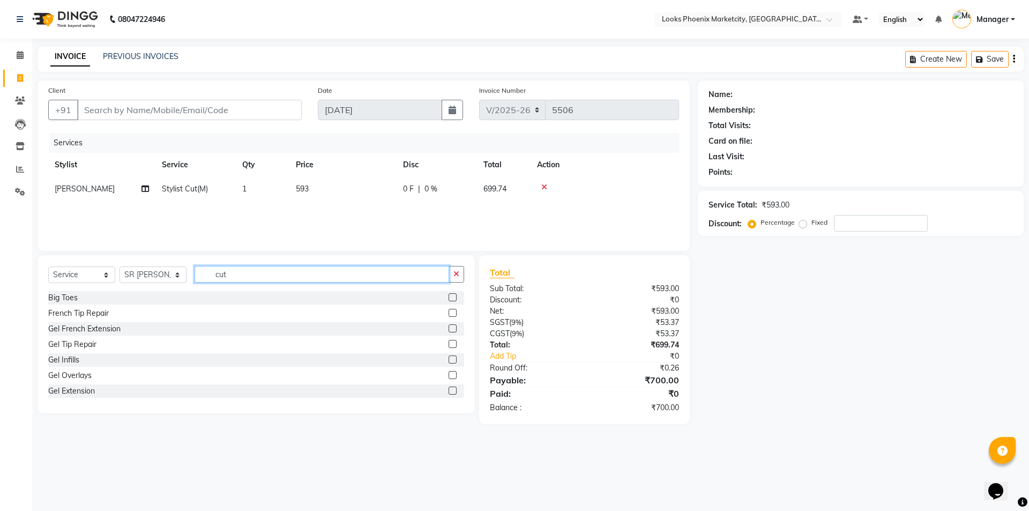
click at [223, 274] on input "cut" at bounding box center [322, 274] width 255 height 17
type input "was"
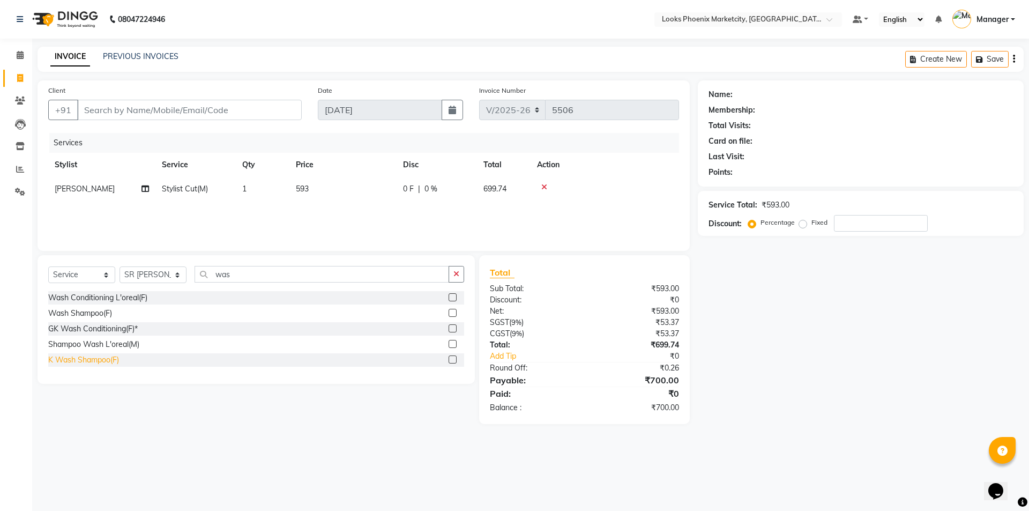
click at [98, 358] on div "K Wash Shampoo(F)" at bounding box center [83, 359] width 71 height 11
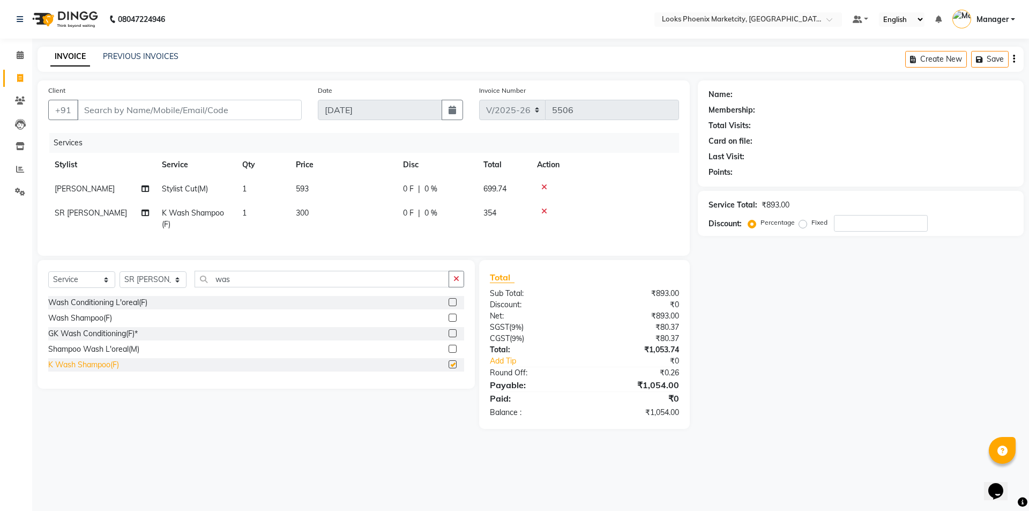
checkbox input "false"
click at [307, 223] on td "300" at bounding box center [342, 218] width 107 height 35
select select "43016"
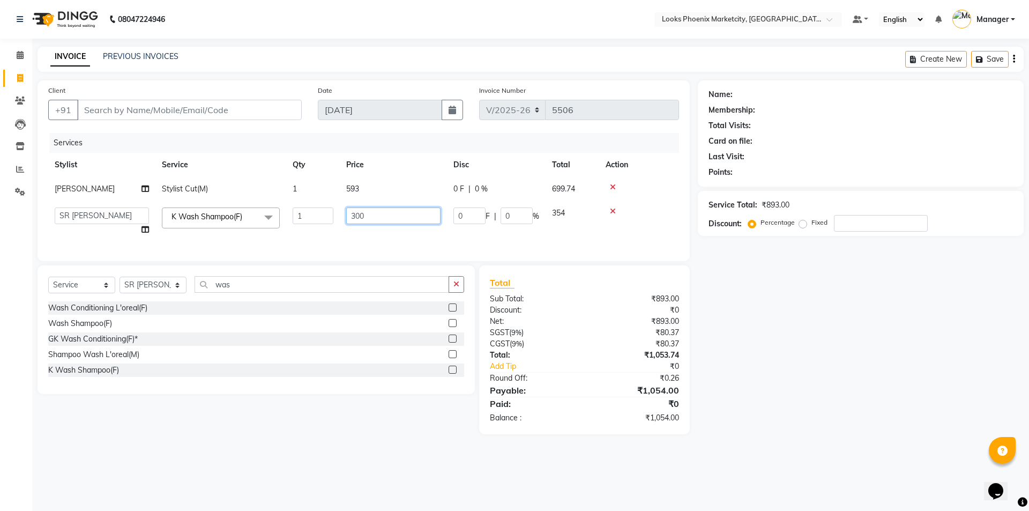
click at [347, 213] on input "300" at bounding box center [393, 215] width 94 height 17
type input "500"
click at [670, 401] on div "Total Sub Total: ₹893.00 Discount: ₹0 Net: ₹893.00 SGST ( 9% ) ₹80.37 CGST ( 9%…" at bounding box center [584, 349] width 189 height 147
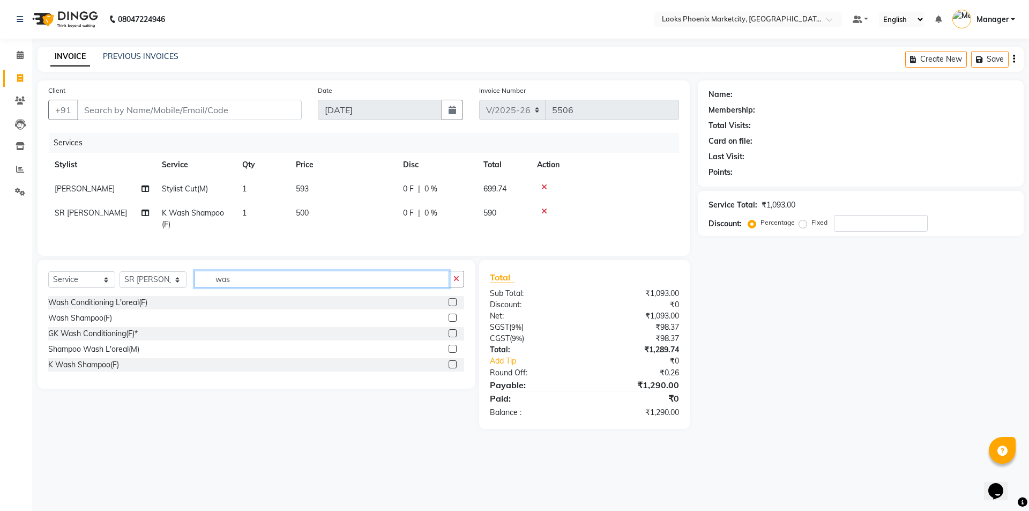
click at [226, 287] on input "was" at bounding box center [322, 279] width 255 height 17
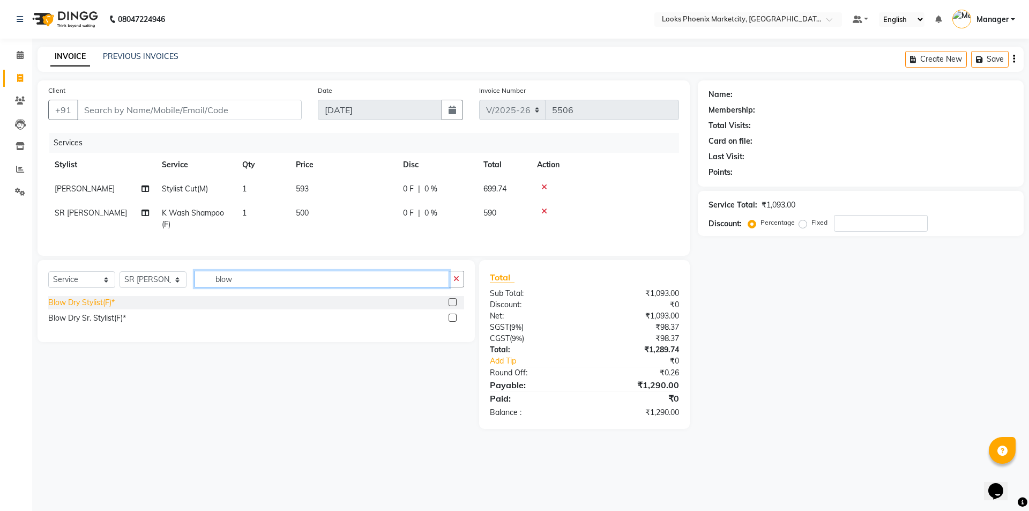
type input "blow"
click at [62, 308] on div "Blow Dry Stylist(F)*" at bounding box center [81, 302] width 66 height 11
checkbox input "false"
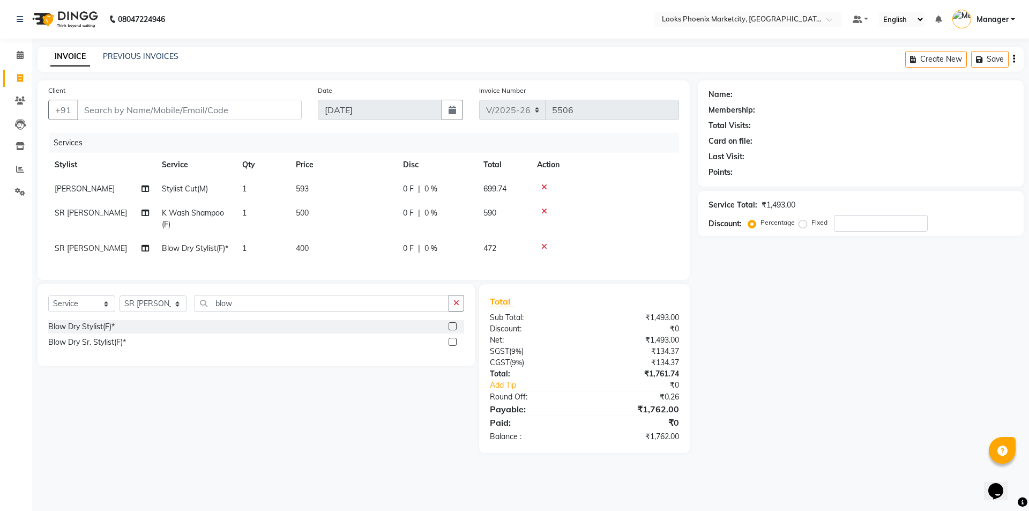
click at [299, 249] on span "400" at bounding box center [302, 248] width 13 height 10
select select "43016"
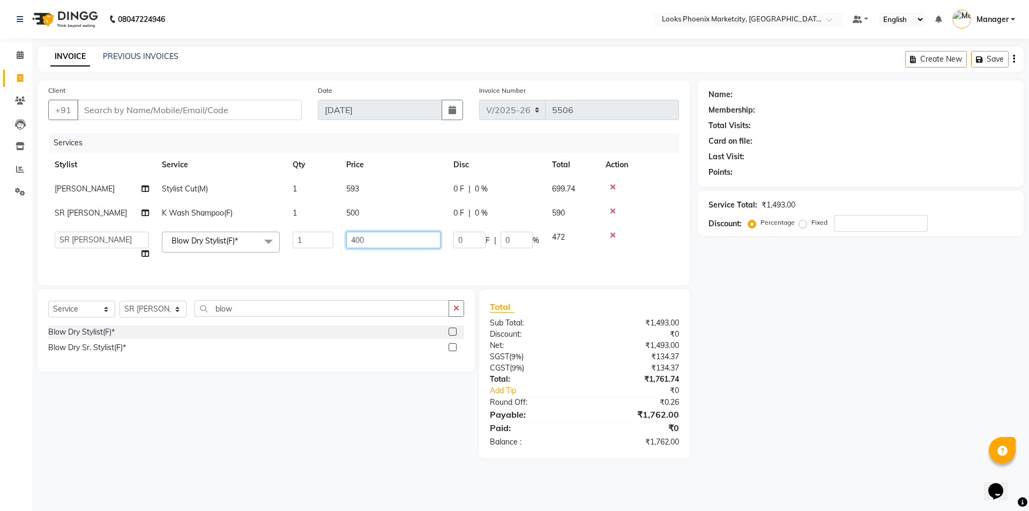
click at [368, 235] on input "400" at bounding box center [393, 240] width 94 height 17
click at [352, 239] on input "400" at bounding box center [393, 240] width 94 height 17
type input "650"
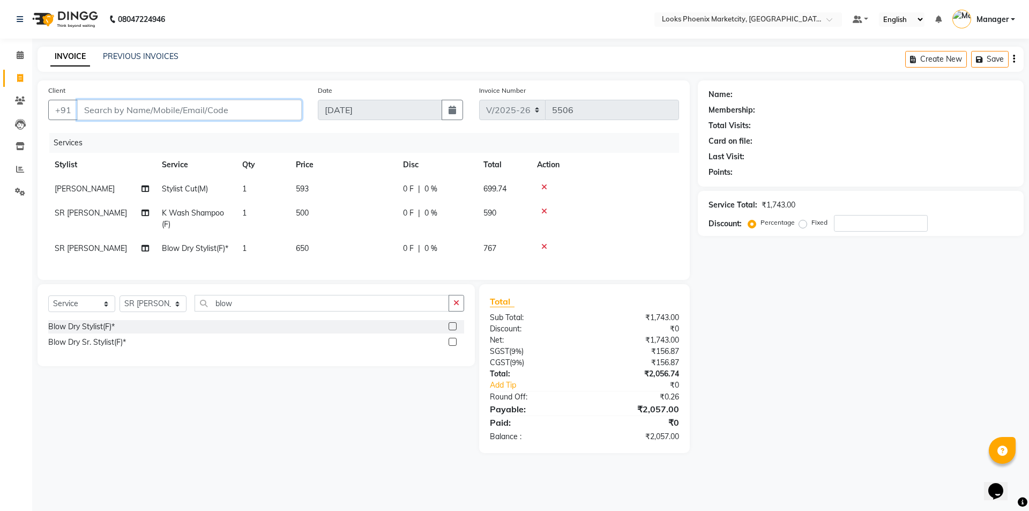
click at [260, 120] on input "Client" at bounding box center [189, 110] width 225 height 20
click at [541, 245] on icon at bounding box center [544, 247] width 6 height 8
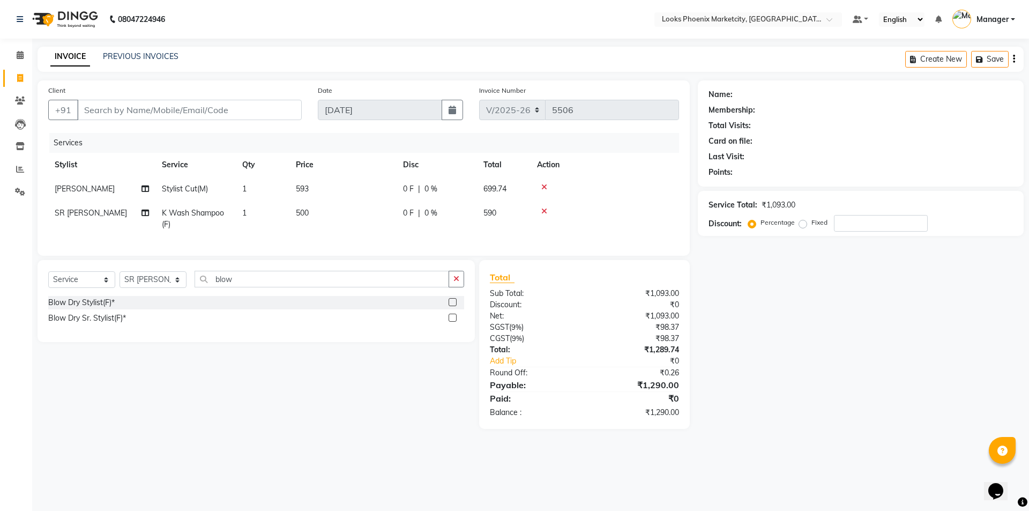
click at [543, 207] on icon at bounding box center [544, 211] width 6 height 8
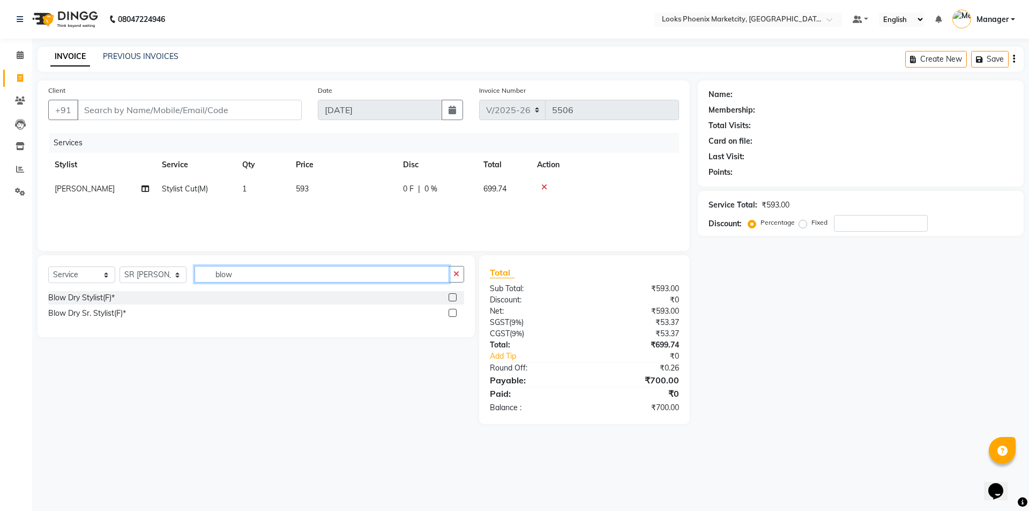
click at [229, 274] on input "blow" at bounding box center [322, 274] width 255 height 17
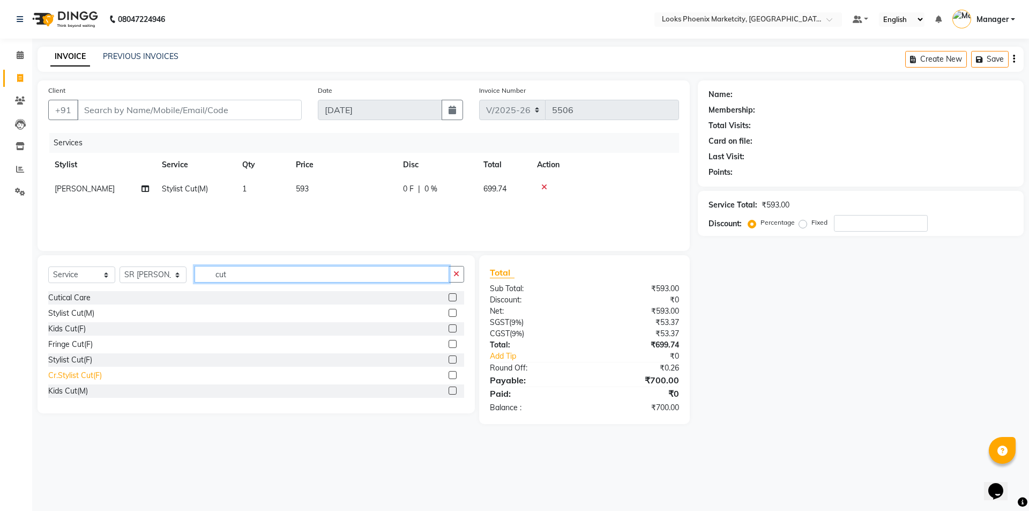
type input "cut"
click at [79, 373] on div "Cr.Stylist Cut(F)" at bounding box center [75, 375] width 54 height 11
checkbox input "false"
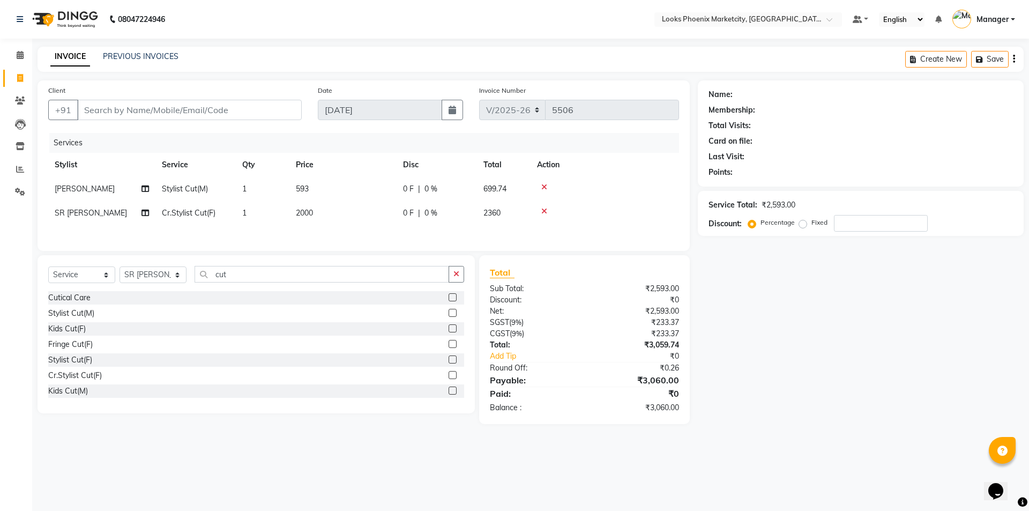
click at [294, 216] on td "2000" at bounding box center [342, 213] width 107 height 24
select select "43016"
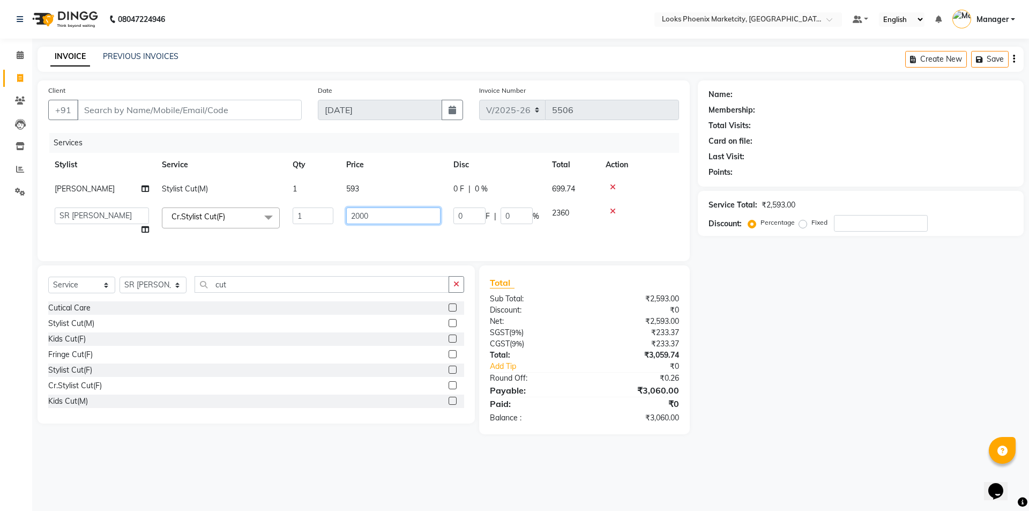
click at [356, 212] on input "2000" at bounding box center [393, 215] width 94 height 17
type input "1500"
click at [583, 334] on div "Total Sub Total: ₹2,593.00 Discount: ₹0 Net: ₹2,593.00 SGST ( 9% ) ₹233.37 CGST…" at bounding box center [584, 349] width 189 height 147
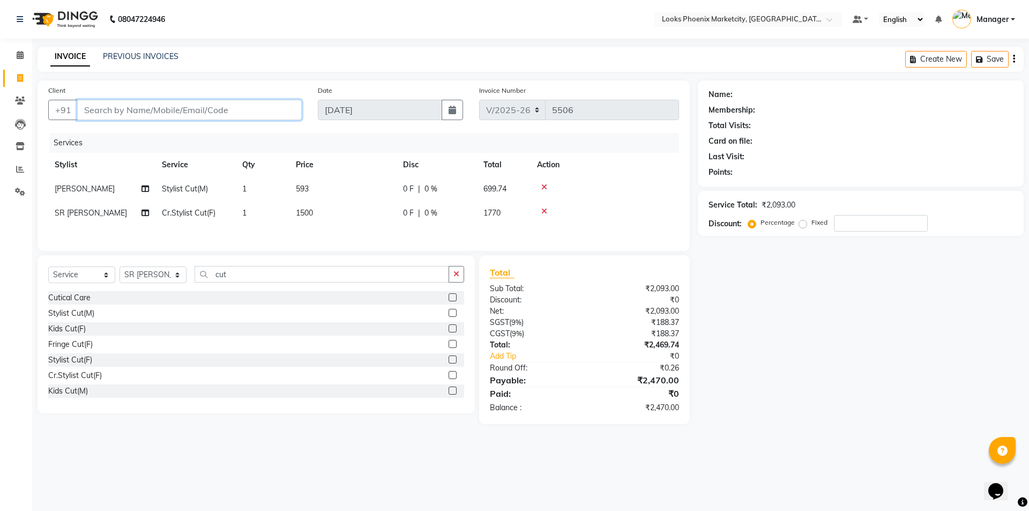
click at [224, 104] on input "Client" at bounding box center [189, 110] width 225 height 20
type input "9"
type input "0"
type input "9518323082"
select select "1: Object"
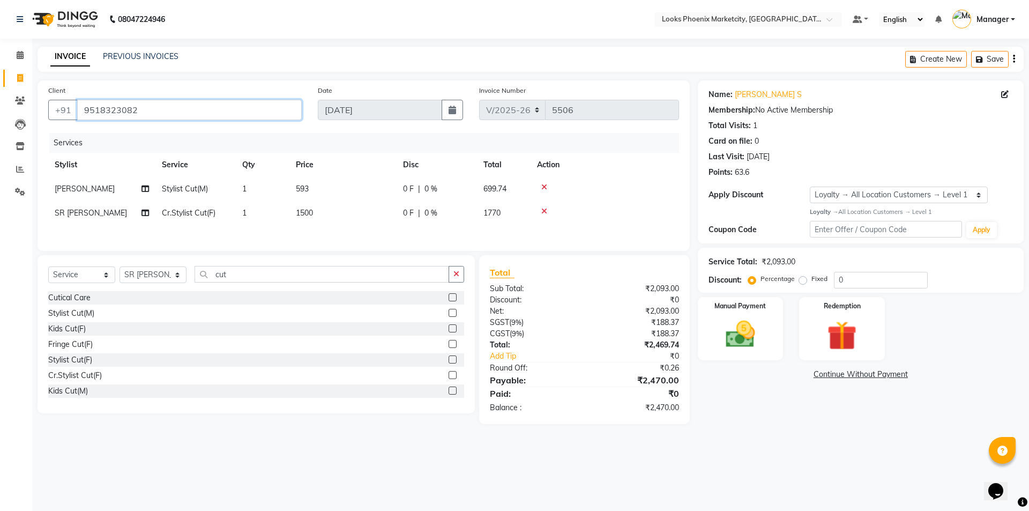
click at [113, 111] on input "9518323082" at bounding box center [189, 110] width 225 height 20
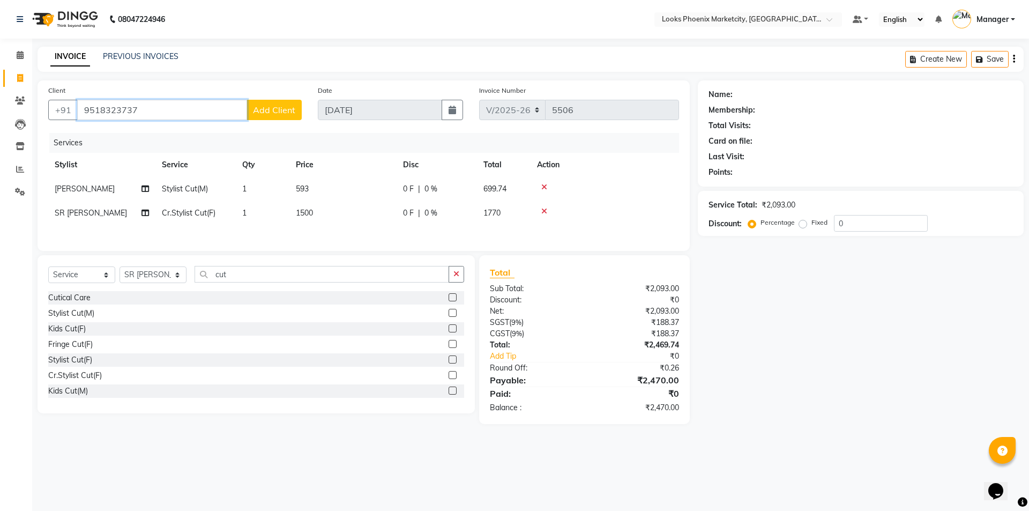
type input "9518323737"
click at [296, 110] on button "Add Client" at bounding box center [274, 110] width 55 height 20
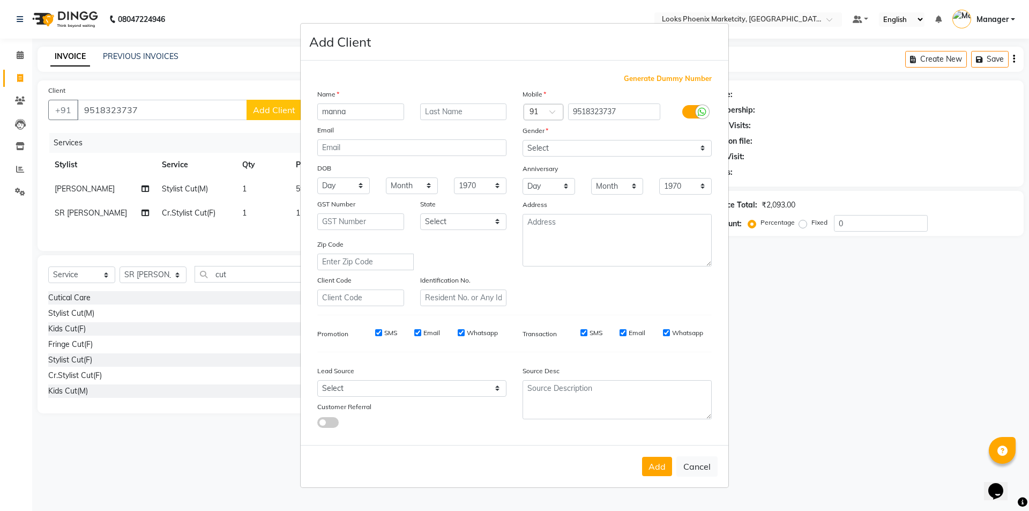
type input "manna"
click at [587, 147] on select "Select [DEMOGRAPHIC_DATA] [DEMOGRAPHIC_DATA] Other Prefer Not To Say" at bounding box center [617, 148] width 189 height 17
select select "female"
click at [523, 140] on select "Select [DEMOGRAPHIC_DATA] [DEMOGRAPHIC_DATA] Other Prefer Not To Say" at bounding box center [617, 148] width 189 height 17
click at [650, 465] on button "Add" at bounding box center [657, 466] width 30 height 19
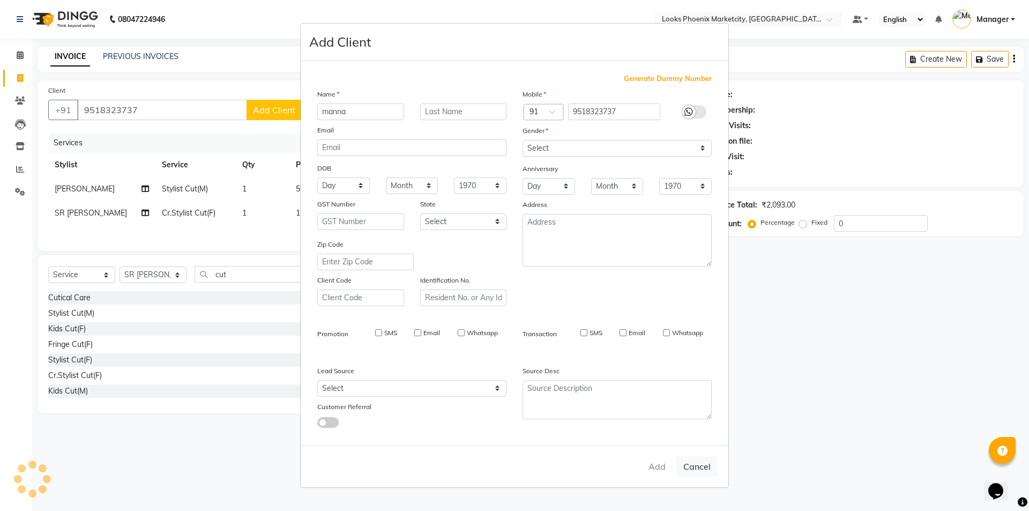
select select
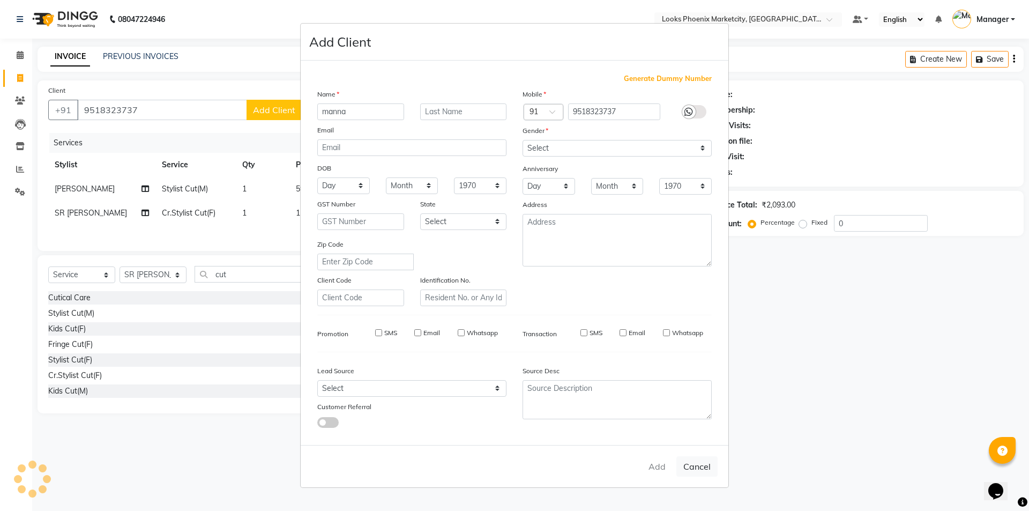
select select
checkbox input "false"
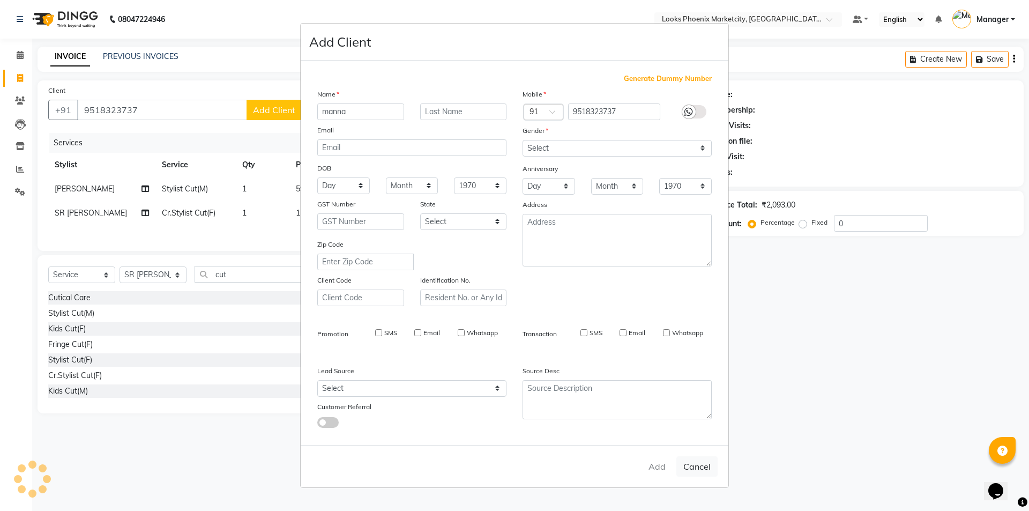
checkbox input "false"
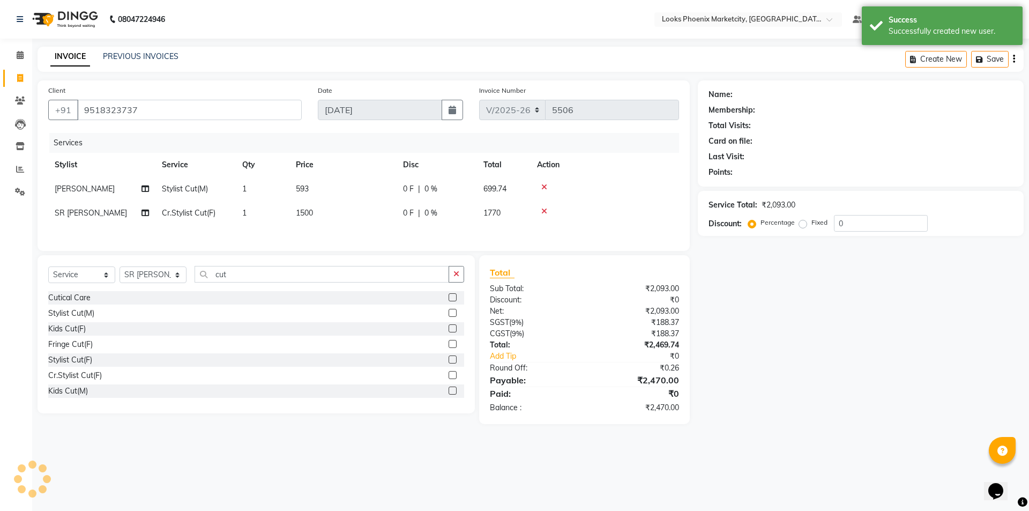
select select "1: Object"
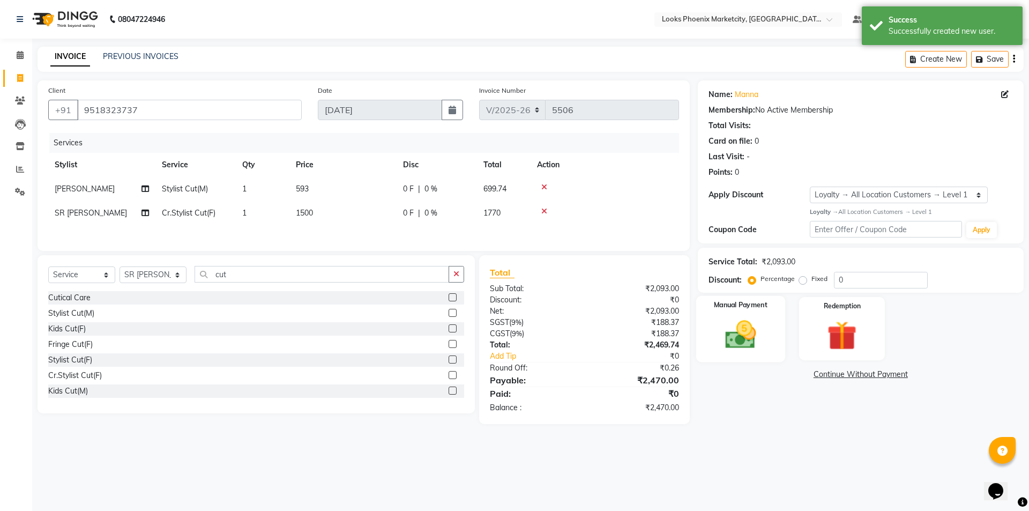
click at [728, 339] on img at bounding box center [740, 334] width 50 height 35
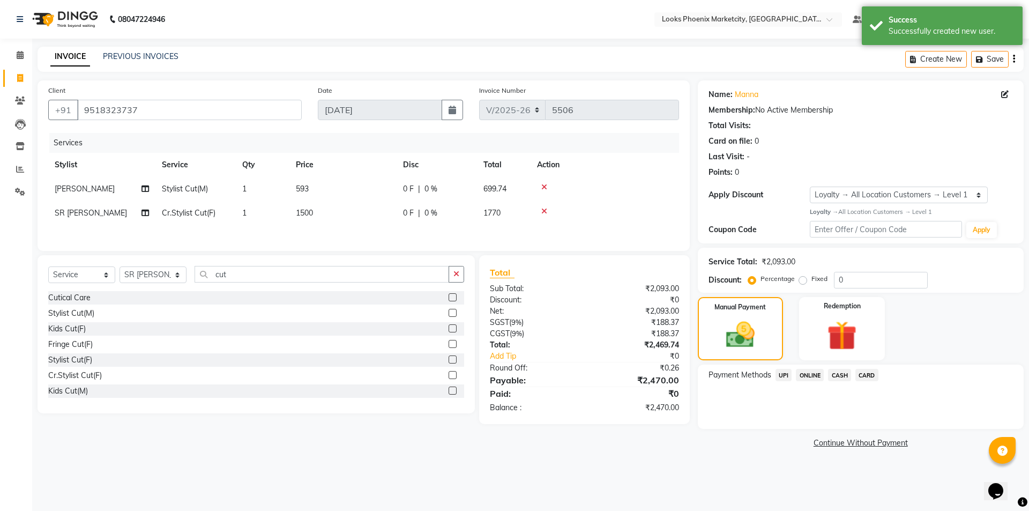
click at [788, 376] on span "UPI" at bounding box center [784, 375] width 17 height 12
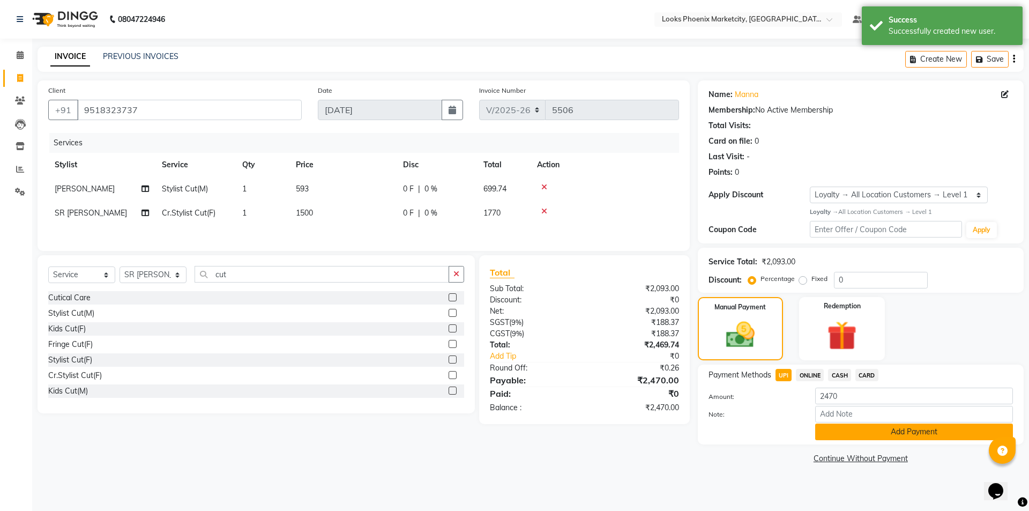
click at [832, 435] on button "Add Payment" at bounding box center [914, 431] width 198 height 17
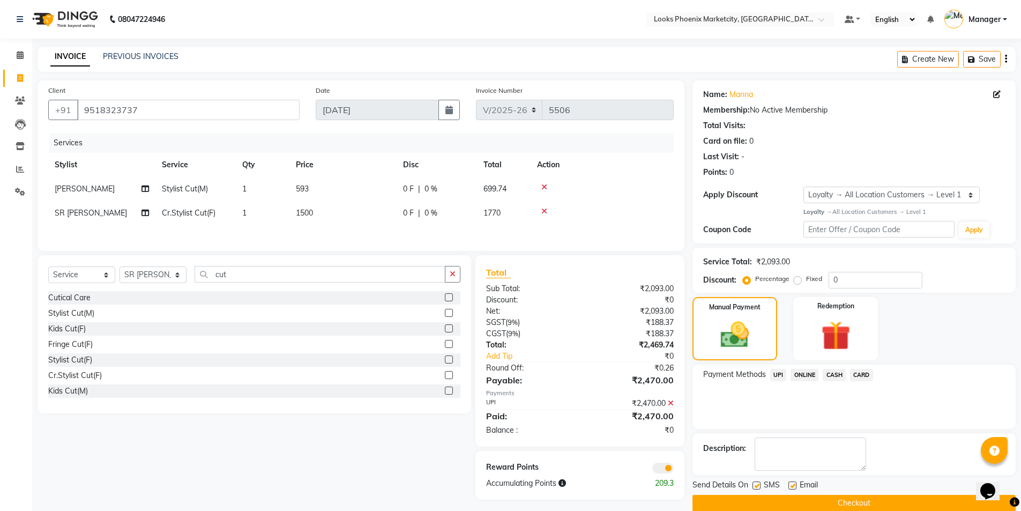
scroll to position [17, 0]
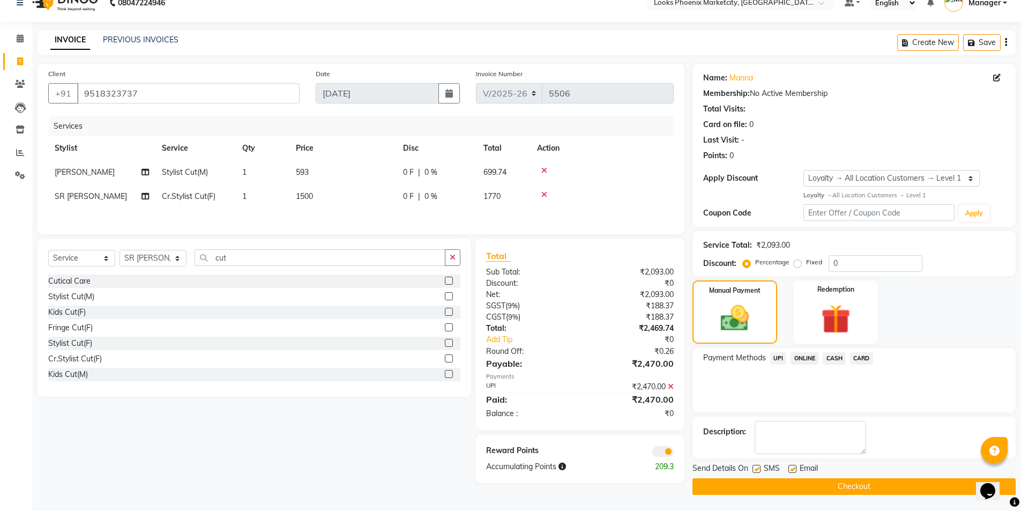
click at [826, 490] on button "Checkout" at bounding box center [853, 486] width 323 height 17
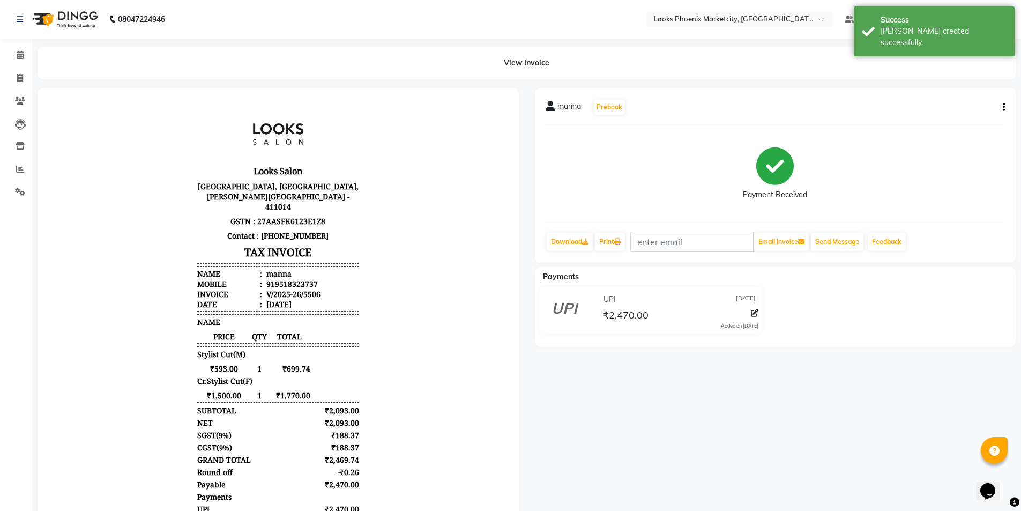
click at [18, 42] on div "Calendar Invoice Clients Leads Inventory Reports Settings Completed InProgress …" at bounding box center [72, 304] width 145 height 546
click at [16, 53] on span at bounding box center [20, 55] width 19 height 12
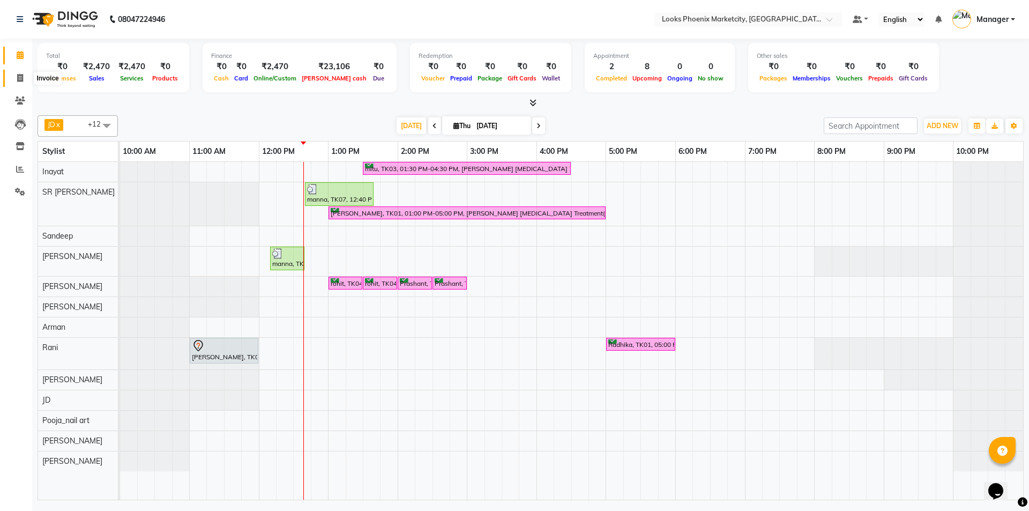
click at [20, 80] on icon at bounding box center [20, 78] width 6 height 8
select select "service"
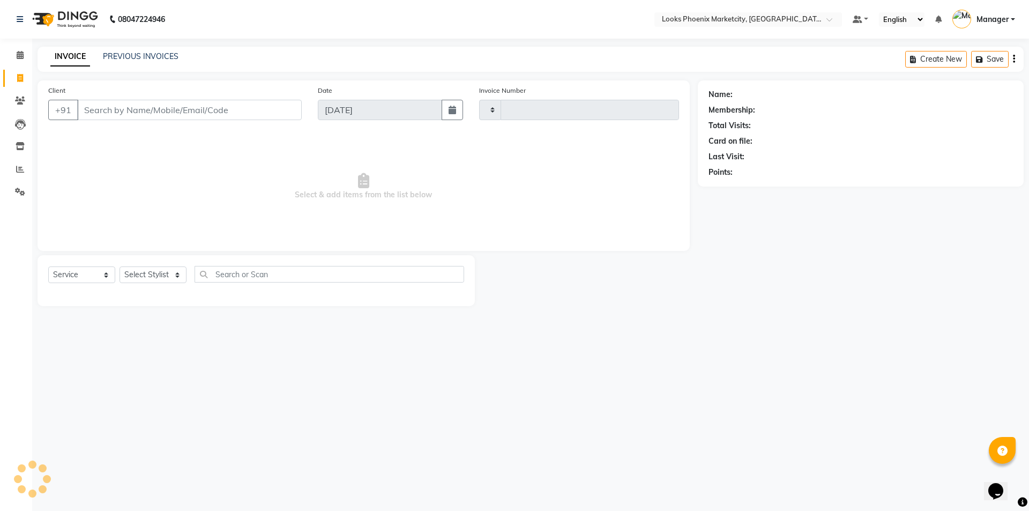
type input "5507"
select select "5911"
click at [141, 279] on select "Select Stylist" at bounding box center [153, 274] width 67 height 17
select select "57828"
click at [120, 266] on select "Select Stylist [PERSON_NAME] [PERSON_NAME] [PERSON_NAME] Danish [PERSON_NAME] […" at bounding box center [153, 274] width 67 height 17
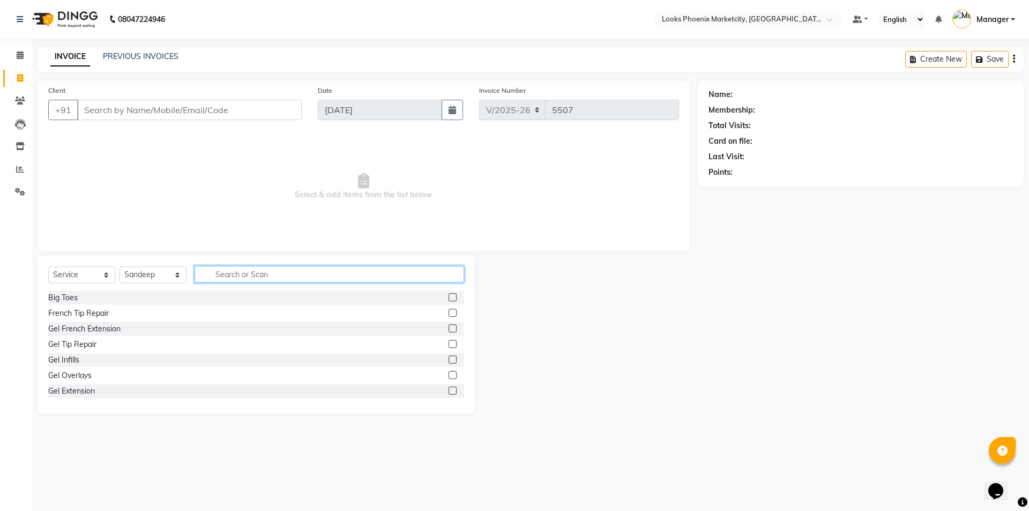
click at [255, 279] on input "text" at bounding box center [330, 274] width 270 height 17
type input "was"
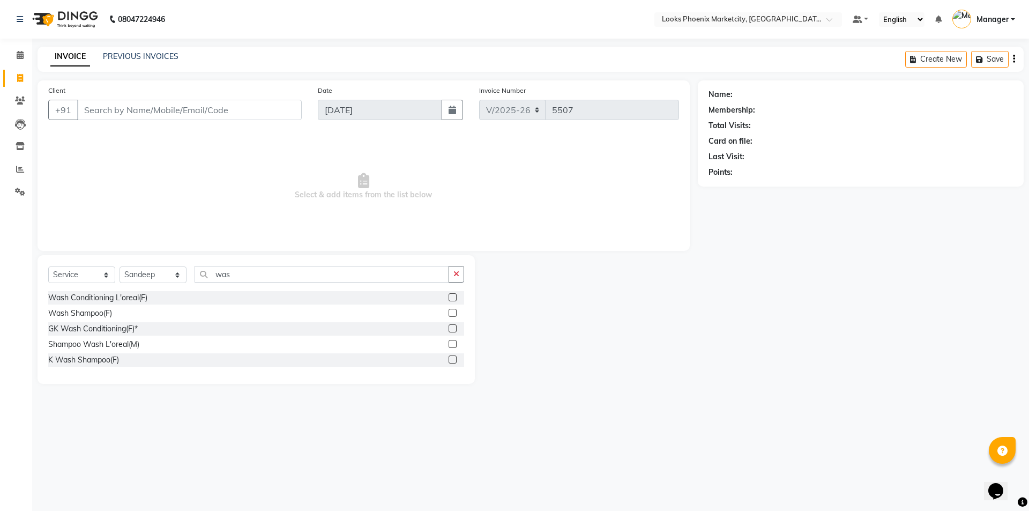
drag, startPoint x: 106, startPoint y: 297, endPoint x: 173, endPoint y: 261, distance: 76.5
click at [106, 297] on div "Wash Conditioning L'oreal(F)" at bounding box center [97, 297] width 99 height 11
checkbox input "false"
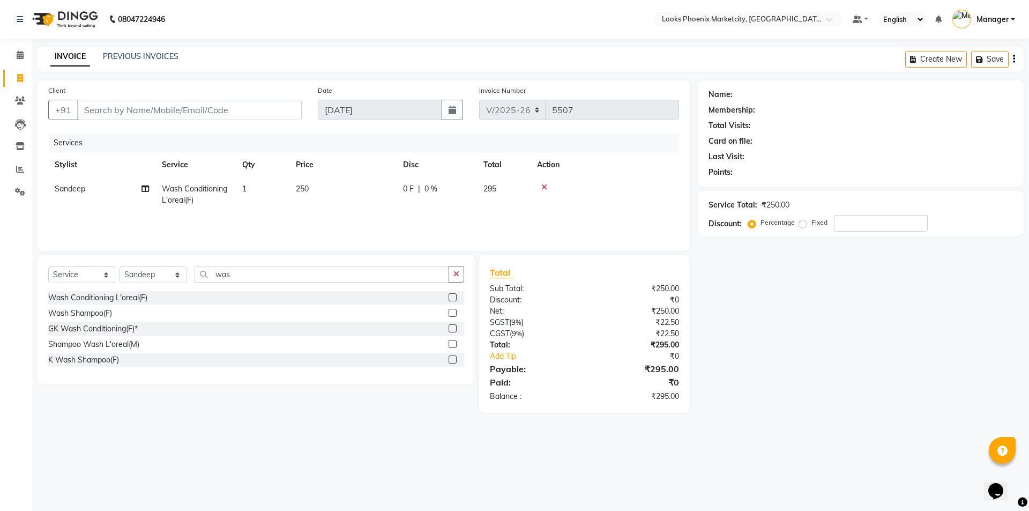
click at [320, 187] on td "250" at bounding box center [342, 194] width 107 height 35
select select "57828"
click at [355, 187] on input "250" at bounding box center [393, 191] width 94 height 17
type input "400"
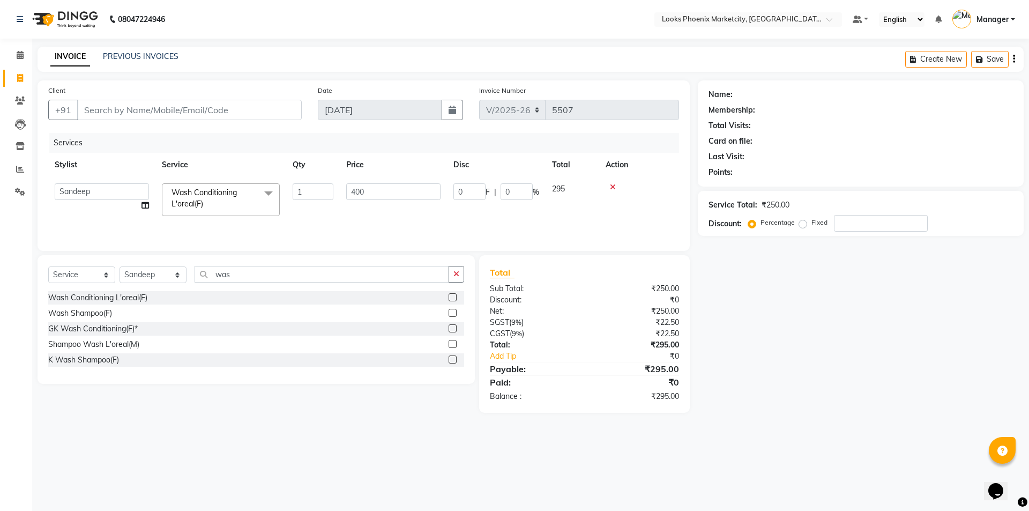
click at [576, 297] on div "Discount:" at bounding box center [533, 299] width 102 height 11
click at [153, 276] on select "Select Stylist Akshay Alisha Amir Anjali_pdct Arif Arman Christy Danish Eli Haf…" at bounding box center [153, 274] width 67 height 17
select select "43023"
click at [120, 266] on select "Select Stylist Akshay Alisha Amir Anjali_pdct Arif Arman Christy Danish Eli Haf…" at bounding box center [153, 274] width 67 height 17
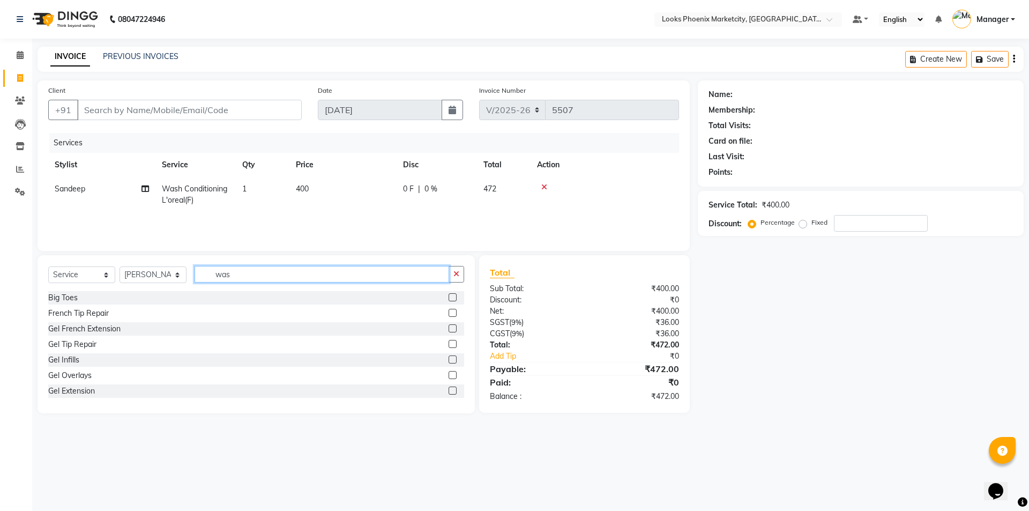
click at [222, 277] on input "was" at bounding box center [322, 274] width 255 height 17
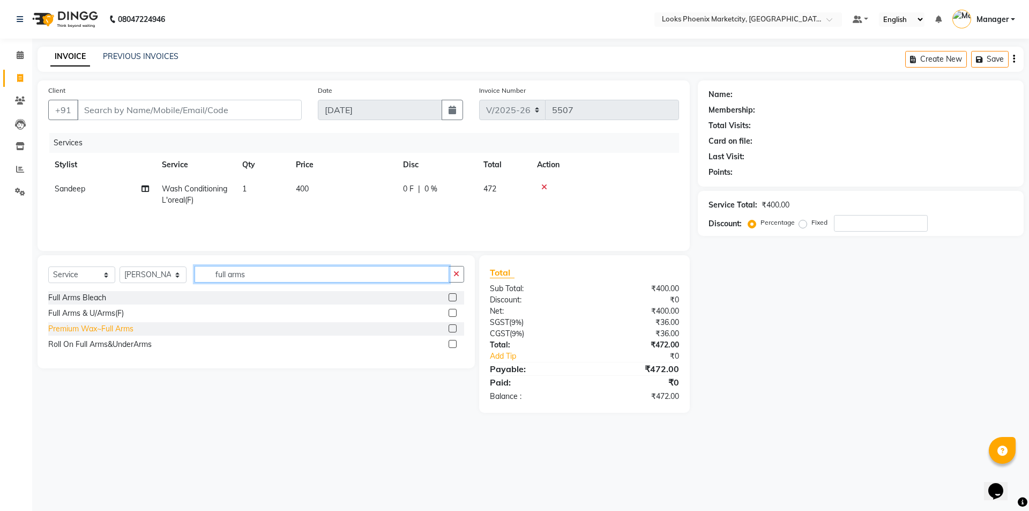
type input "full arms"
click at [124, 324] on div "Premium Wax~Full Arms" at bounding box center [90, 328] width 85 height 11
checkbox input "false"
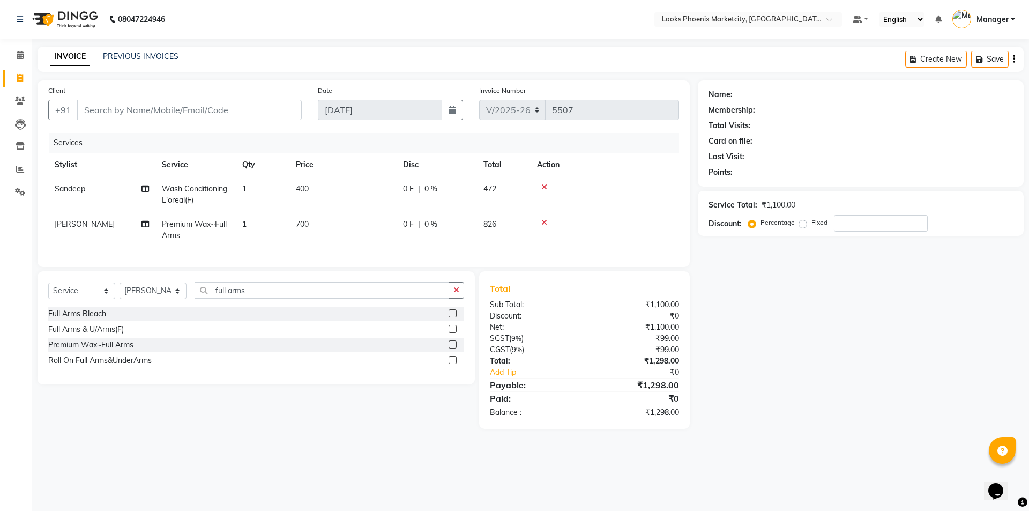
click at [308, 226] on span "700" at bounding box center [302, 224] width 13 height 10
select select "43023"
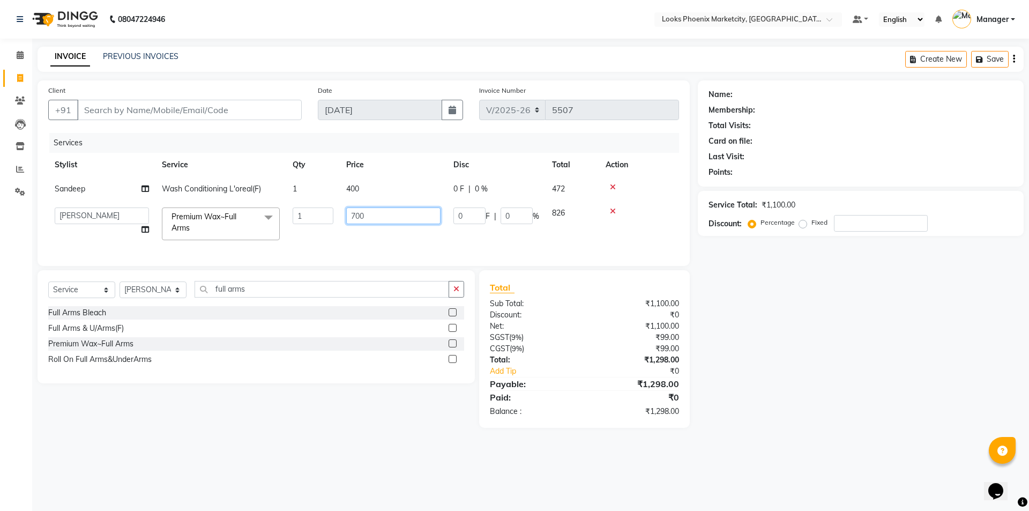
click at [356, 215] on input "700" at bounding box center [393, 215] width 94 height 17
type input "850"
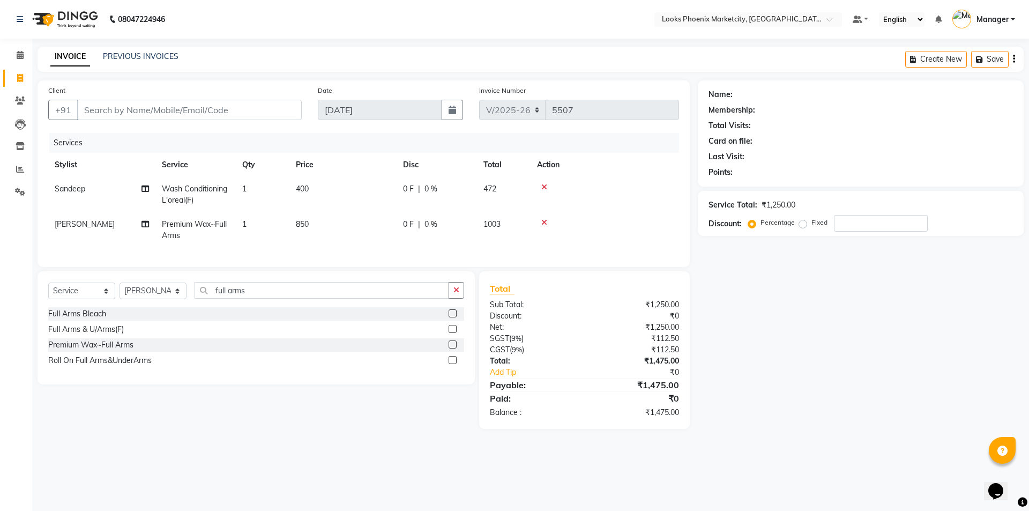
click at [605, 375] on div "₹0" at bounding box center [643, 372] width 85 height 11
click at [260, 294] on input "full arms" at bounding box center [322, 290] width 255 height 17
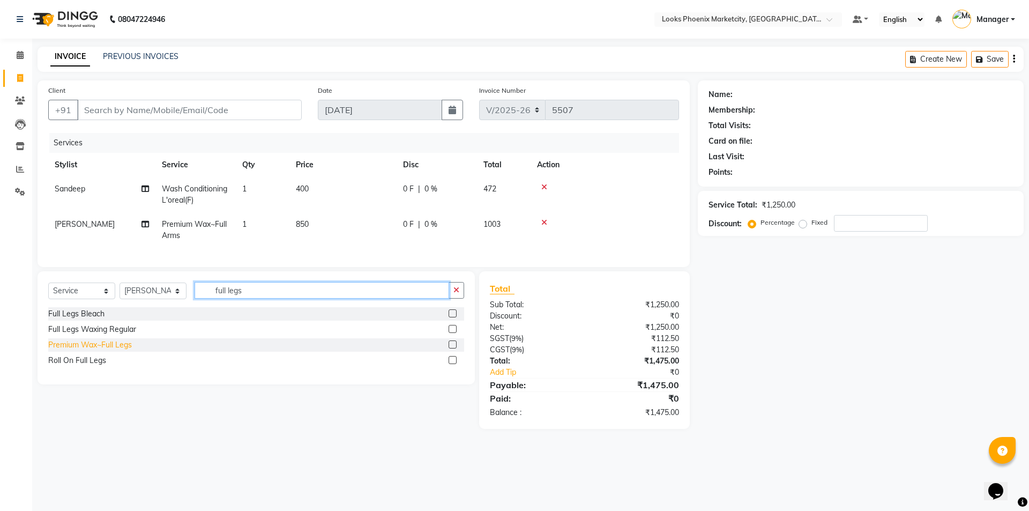
type input "full legs"
click at [103, 351] on div "Premium Wax~Full Legs" at bounding box center [90, 344] width 84 height 11
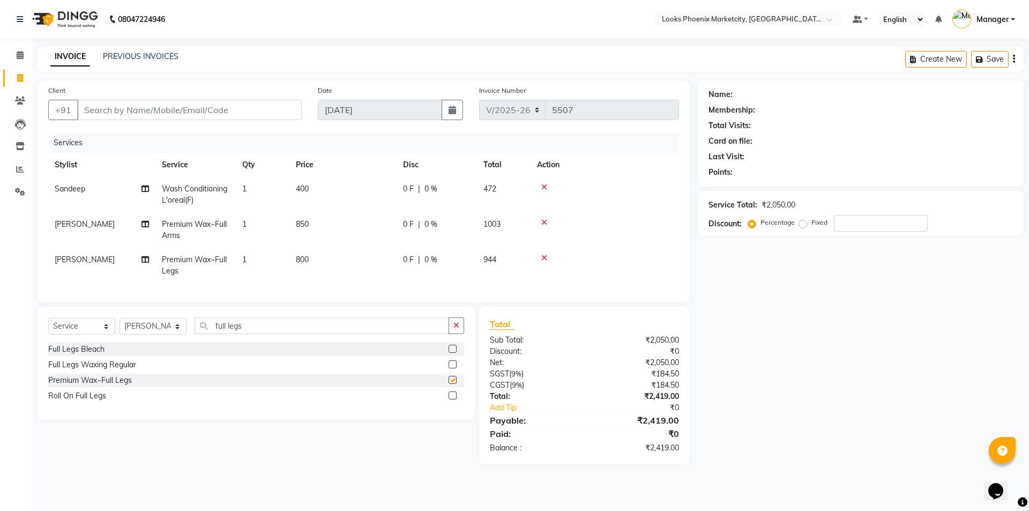
checkbox input "false"
click at [309, 256] on span "800" at bounding box center [302, 260] width 13 height 10
select select "43023"
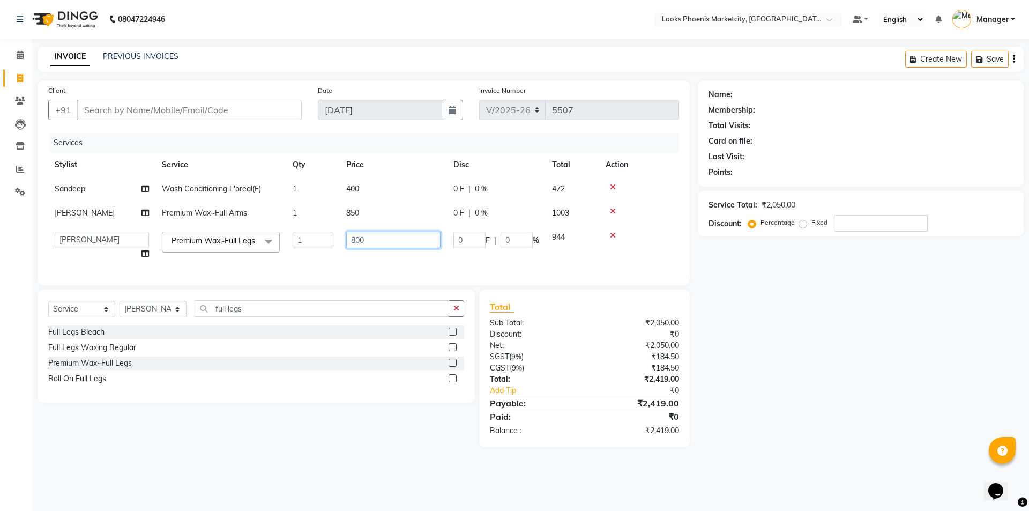
click at [357, 233] on input "800" at bounding box center [393, 240] width 94 height 17
type input "950"
click at [220, 314] on div "Client +91 Date 04-09-2025 Invoice Number V/2025 V/2025-26 5507 Services Stylis…" at bounding box center [363, 263] width 668 height 367
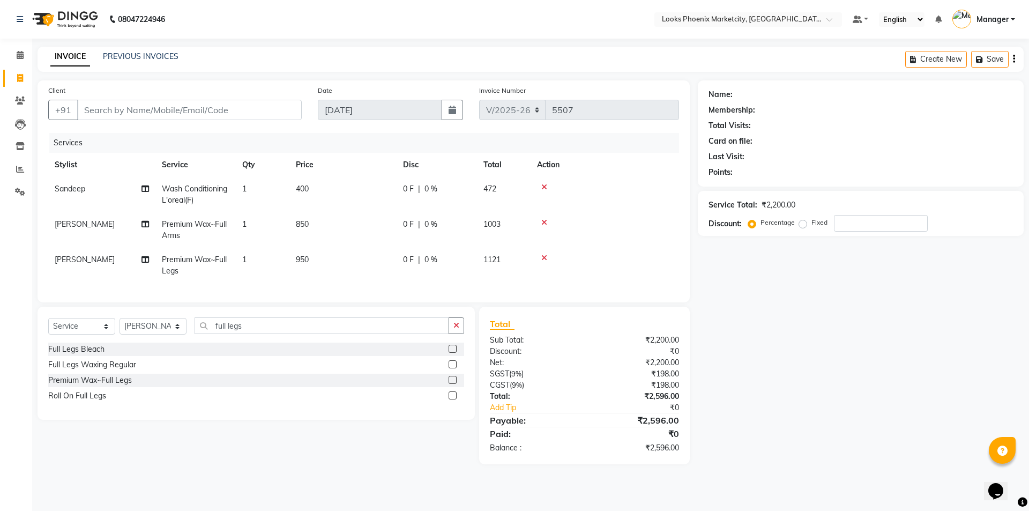
click at [220, 314] on div "Client +91 Date 04-09-2025 Invoice Number V/2025 V/2025-26 5507 Services Stylis…" at bounding box center [363, 272] width 668 height 384
click at [224, 334] on input "full legs" at bounding box center [322, 325] width 255 height 17
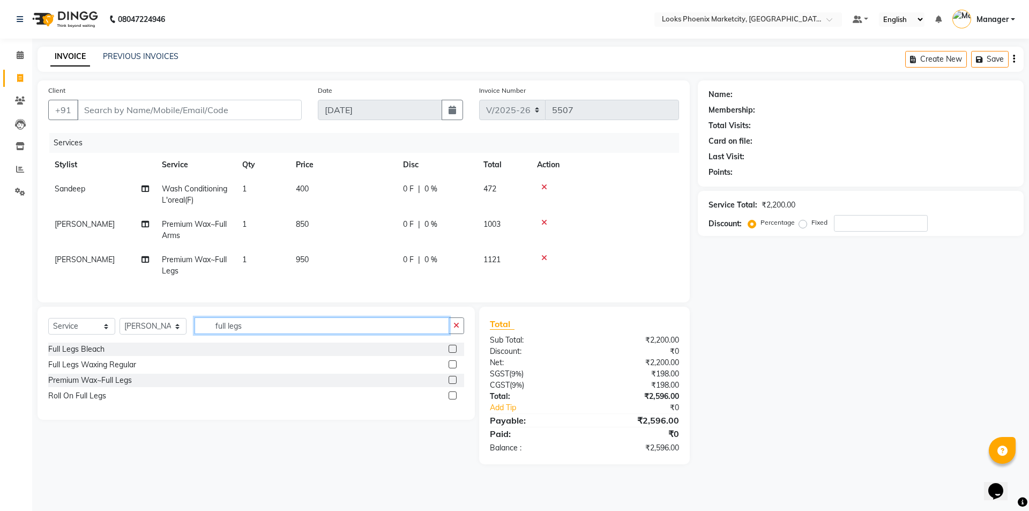
click at [224, 334] on input "full legs" at bounding box center [322, 325] width 255 height 17
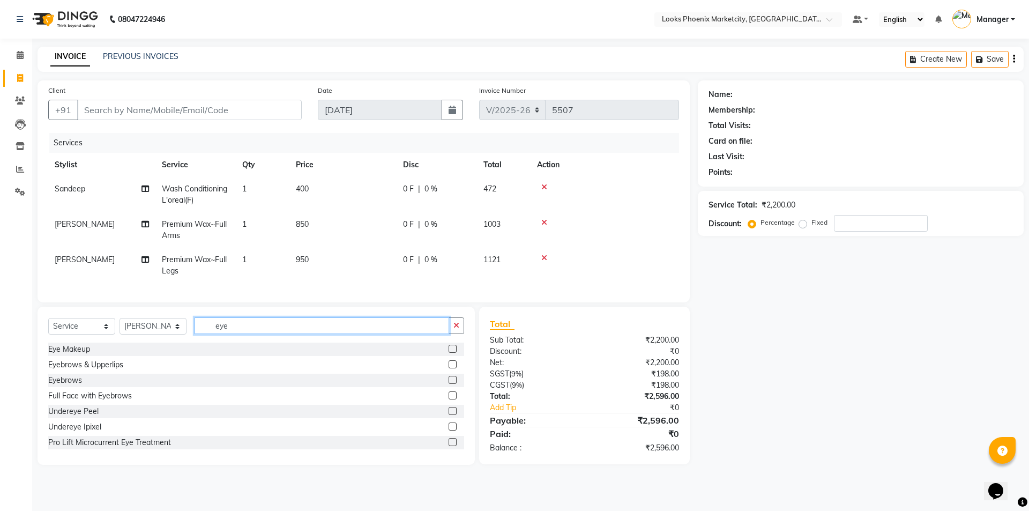
type input "eye"
click at [45, 392] on div "Select Service Product Membership Package Voucher Prepaid Gift Card Select Styl…" at bounding box center [256, 386] width 437 height 158
click at [62, 386] on div "Eyebrows" at bounding box center [65, 380] width 34 height 11
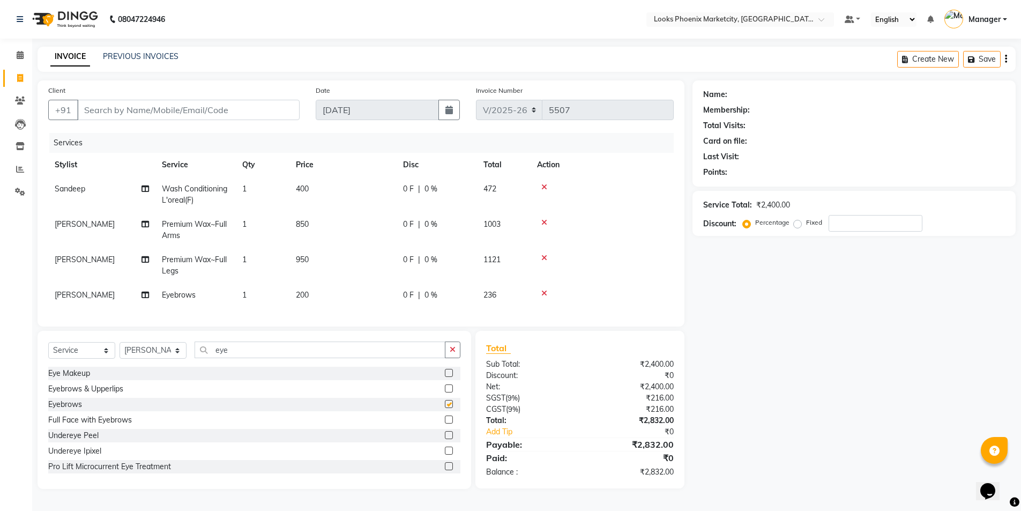
checkbox input "false"
click at [309, 297] on span "200" at bounding box center [302, 295] width 13 height 10
select select "43023"
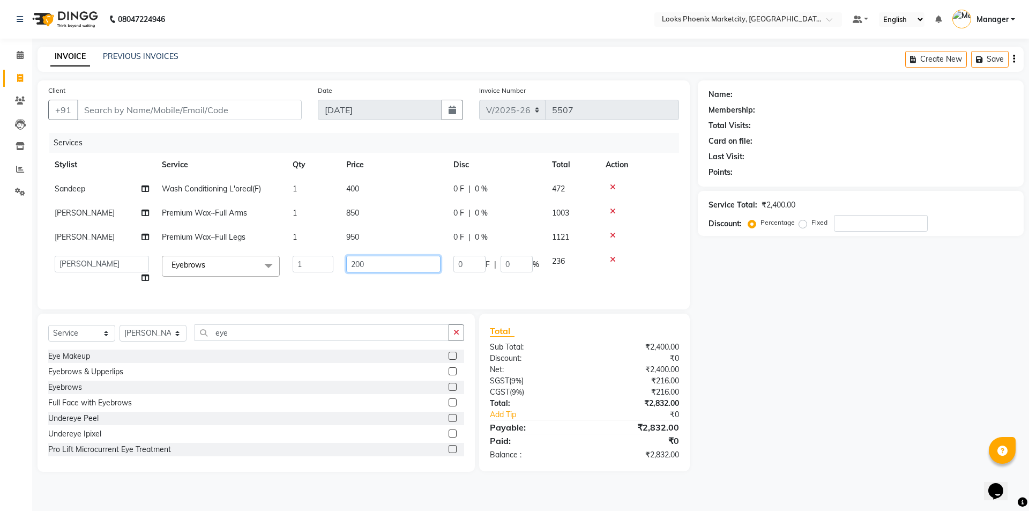
click at [360, 264] on input "200" at bounding box center [393, 264] width 94 height 17
type input "90"
click at [614, 426] on div "Total Sub Total: ₹2,400.00 Discount: ₹0 Net: ₹2,400.00 SGST ( 9% ) ₹216.00 CGST…" at bounding box center [584, 392] width 189 height 136
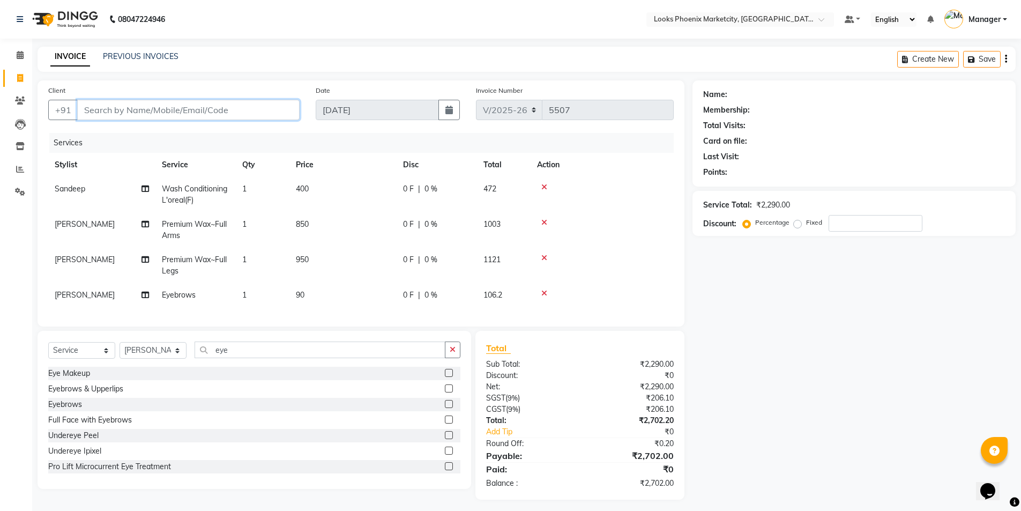
click at [150, 109] on input "Client" at bounding box center [188, 110] width 222 height 20
type input "8"
type input "0"
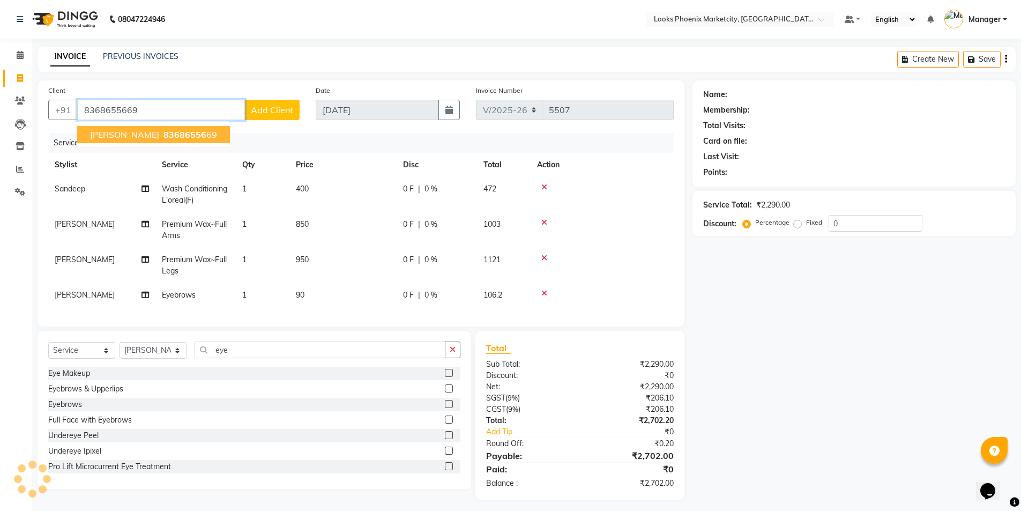
type input "8368655669"
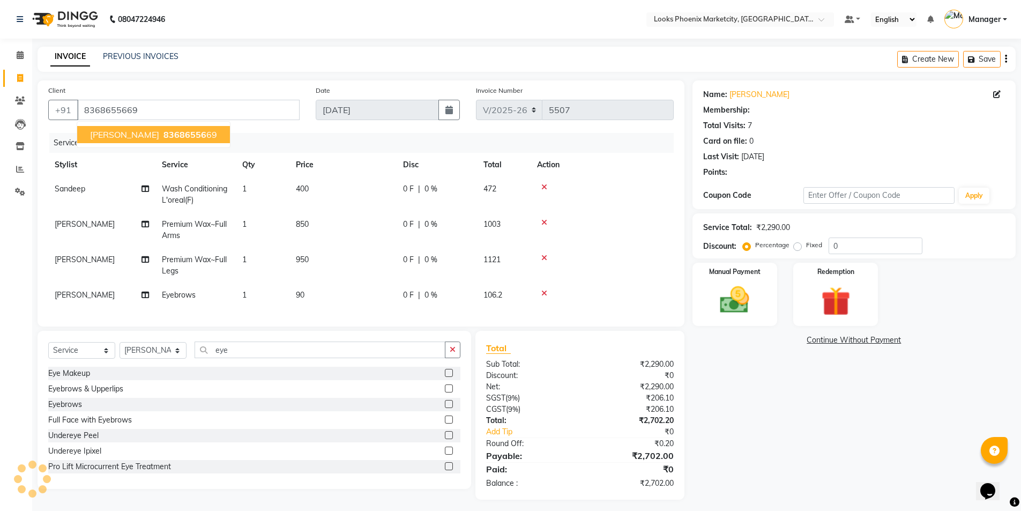
select select "1: Object"
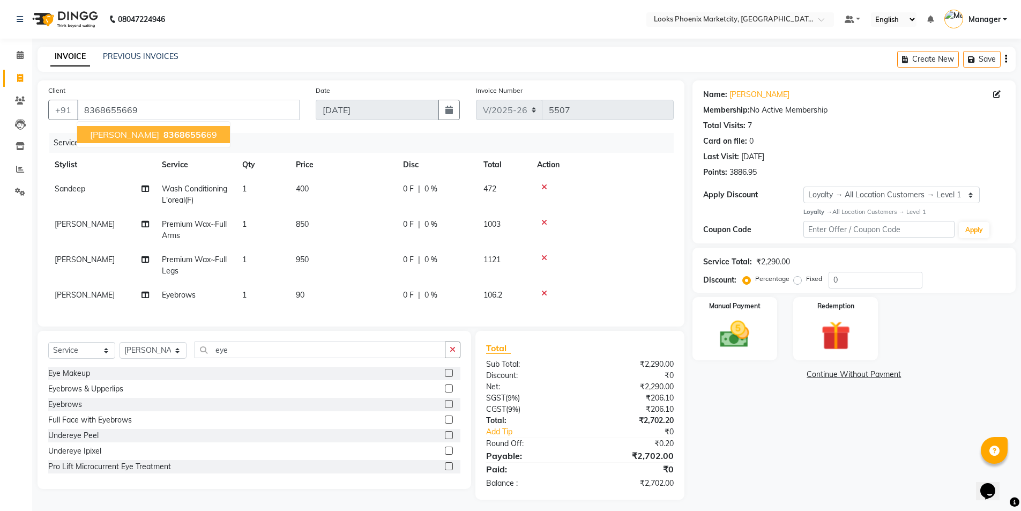
click at [163, 129] on span "83686556" at bounding box center [184, 134] width 43 height 11
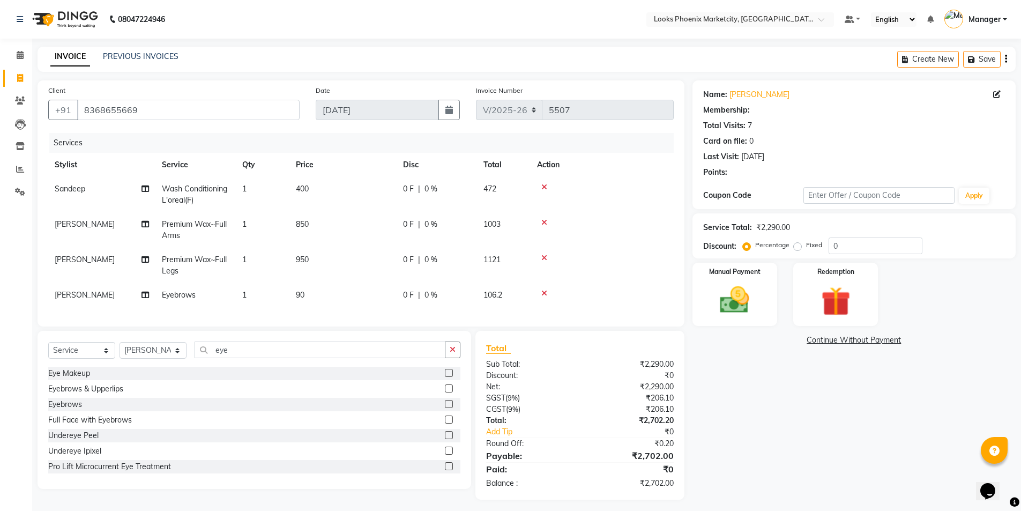
select select "1: Object"
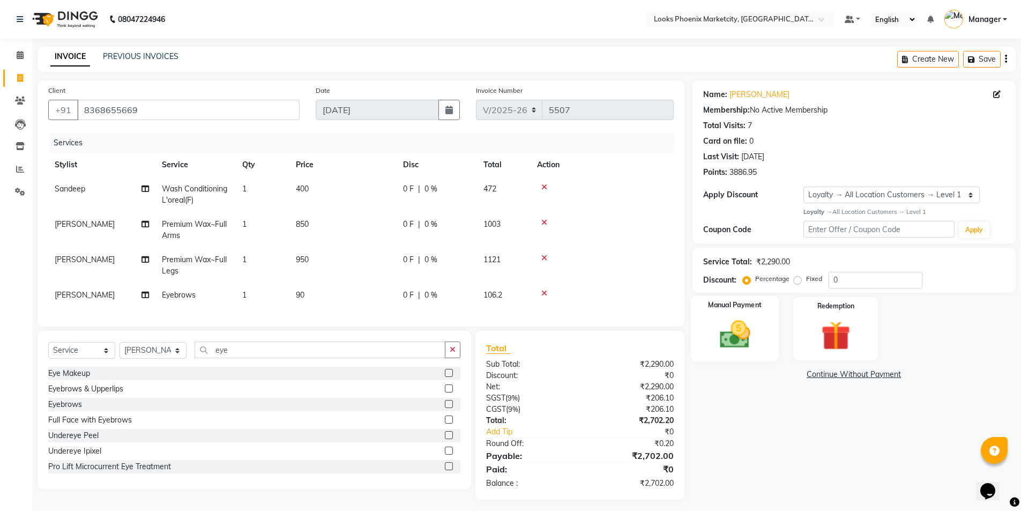
click at [754, 339] on img at bounding box center [734, 334] width 49 height 35
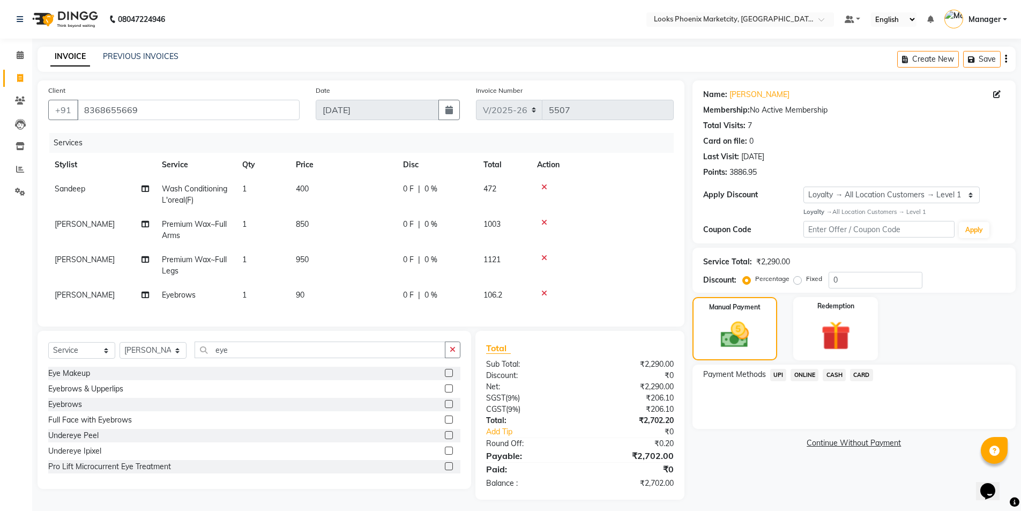
click at [859, 376] on span "CARD" at bounding box center [861, 375] width 23 height 12
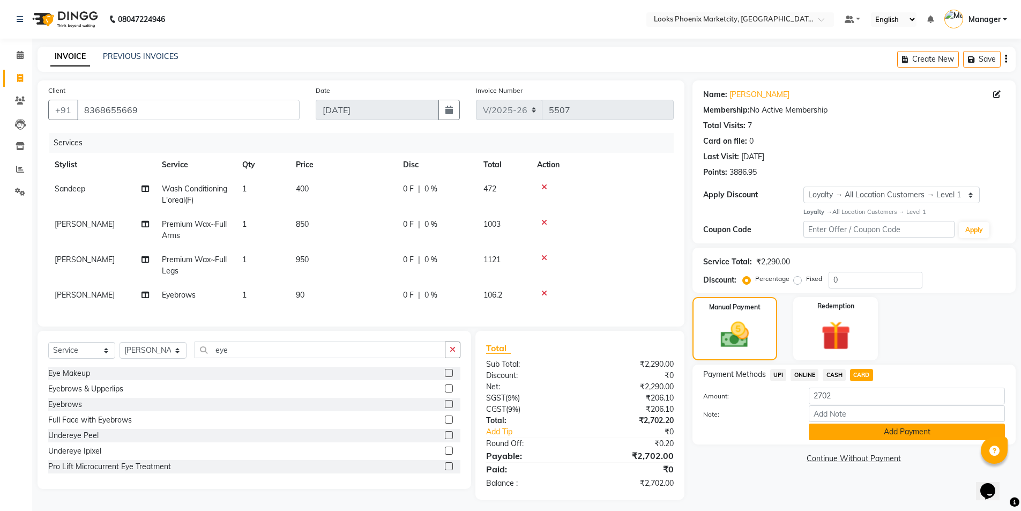
click at [846, 428] on button "Add Payment" at bounding box center [907, 431] width 196 height 17
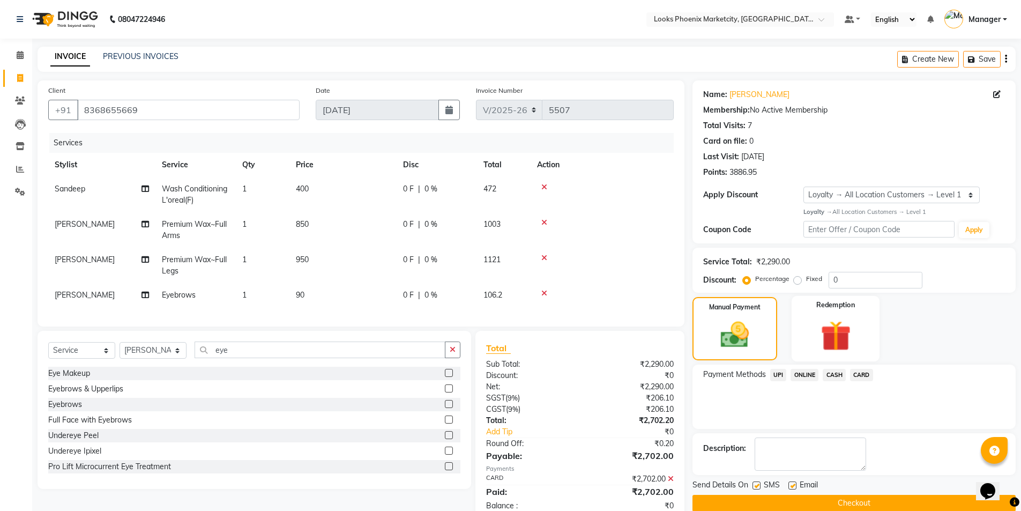
drag, startPoint x: 808, startPoint y: 510, endPoint x: 818, endPoint y: 347, distance: 163.2
click at [808, 510] on button "Checkout" at bounding box center [853, 503] width 323 height 17
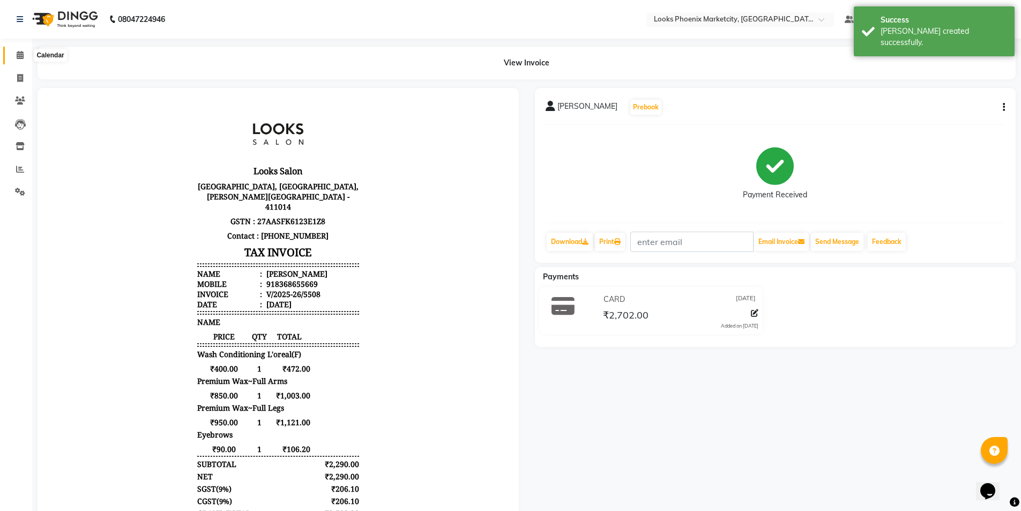
click at [17, 54] on icon at bounding box center [20, 55] width 7 height 8
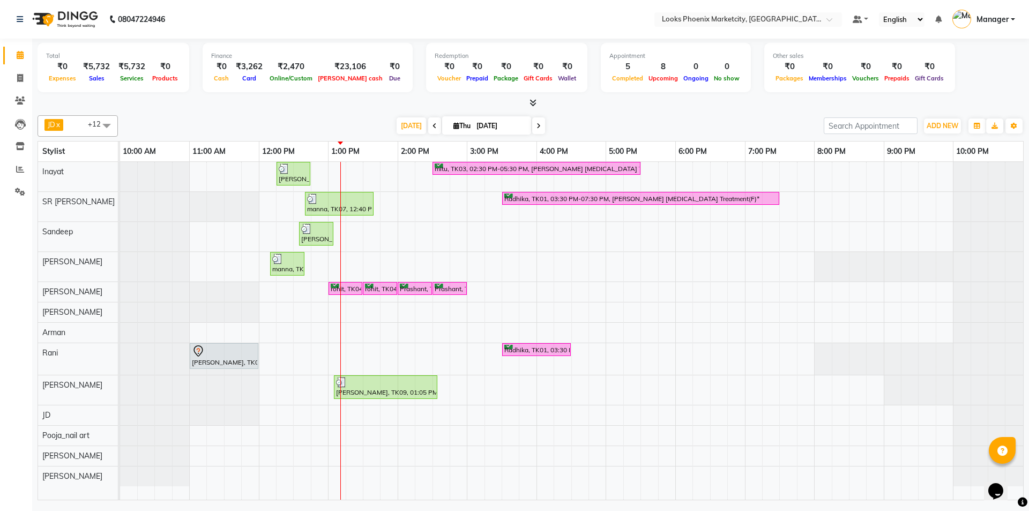
click at [631, 110] on div "Total ₹0 Expenses ₹5,732 Sales ₹5,732 Services ₹0 Products Finance ₹0 Cash ₹3,2…" at bounding box center [530, 271] width 997 height 464
click at [224, 352] on div at bounding box center [224, 351] width 64 height 13
select select "7"
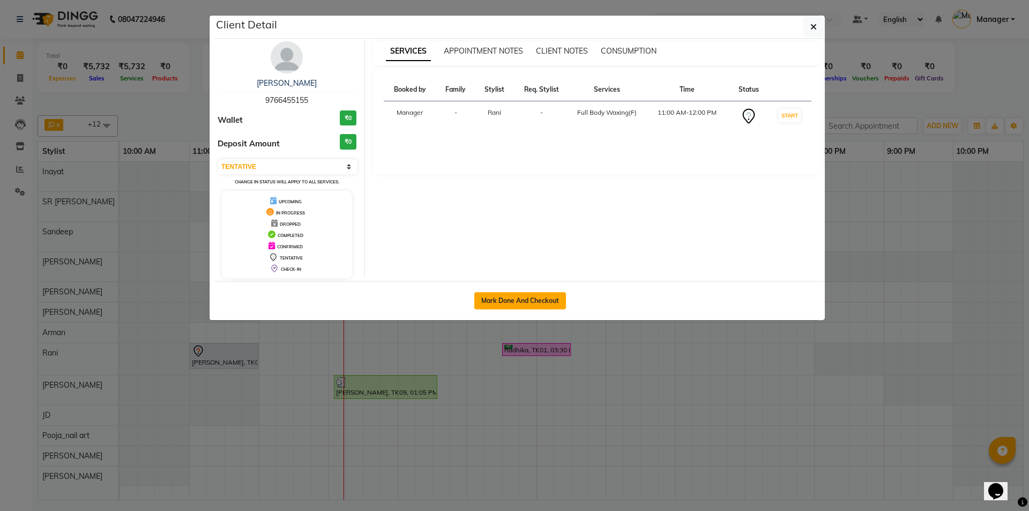
click at [526, 304] on button "Mark Done And Checkout" at bounding box center [520, 300] width 92 height 17
select select "5911"
select select "service"
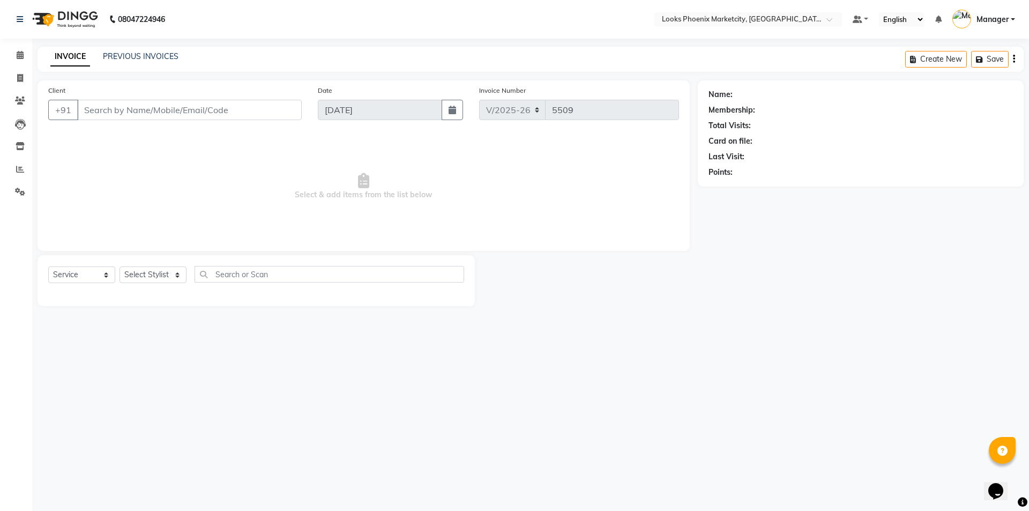
type input "9766455155"
select select "43022"
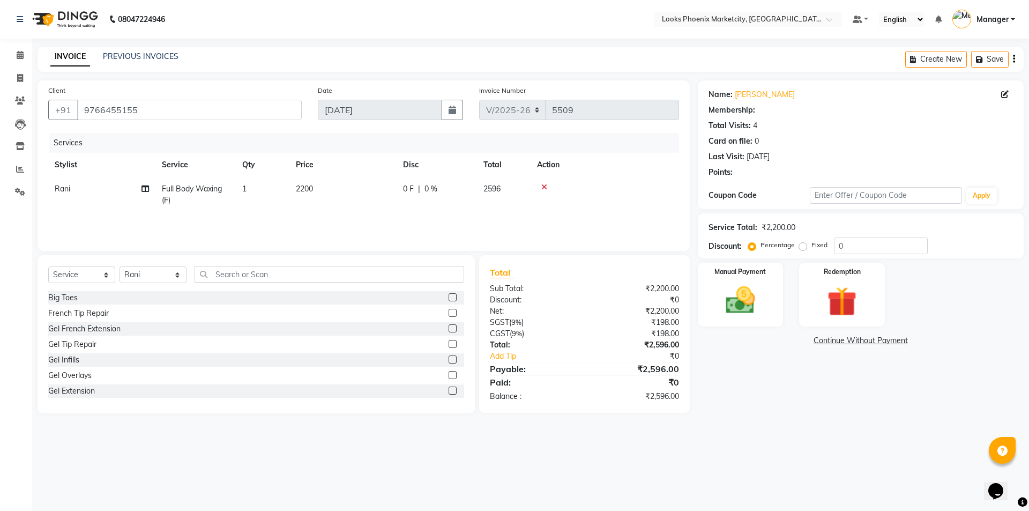
select select "1: Object"
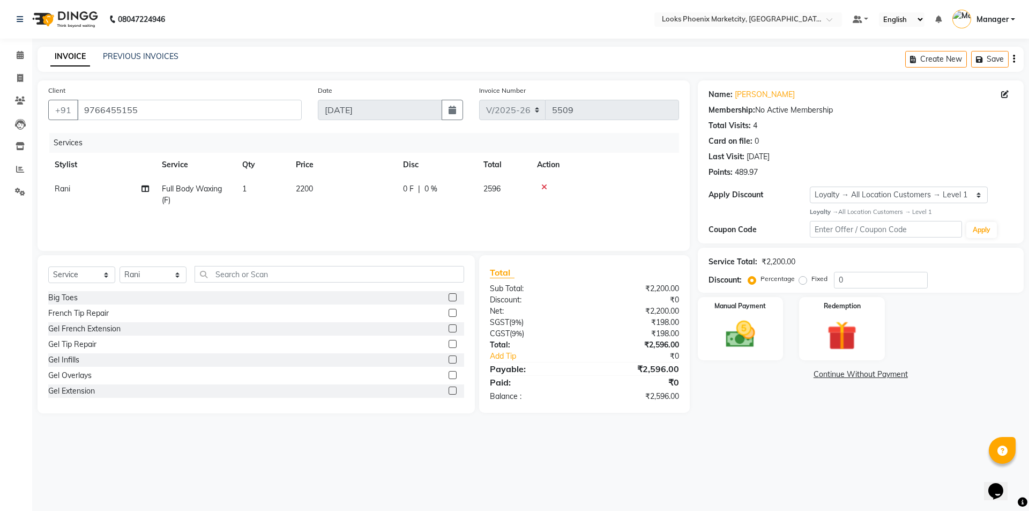
click at [546, 188] on icon at bounding box center [544, 187] width 6 height 8
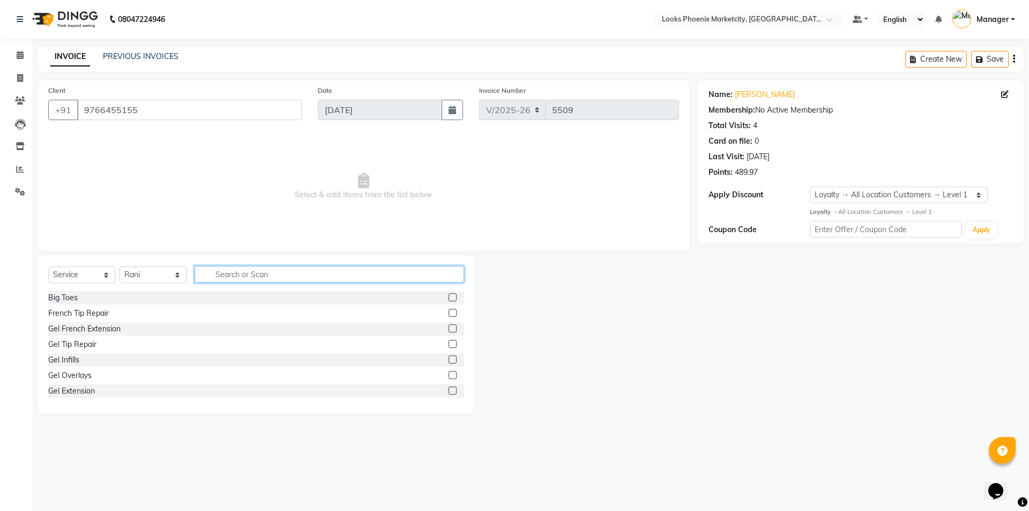
click at [281, 270] on input "text" at bounding box center [330, 274] width 270 height 17
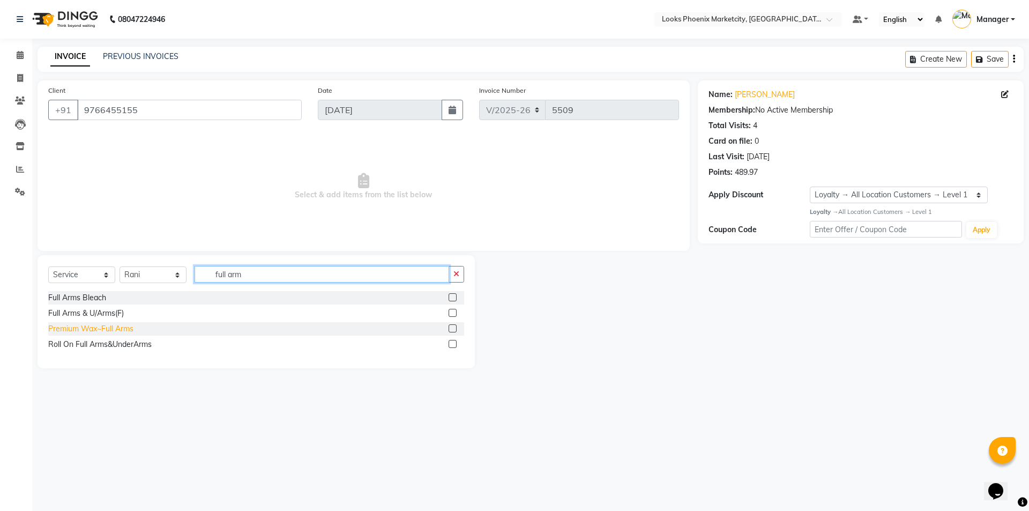
type input "full arm"
click at [109, 325] on div "Premium Wax~Full Arms" at bounding box center [90, 328] width 85 height 11
checkbox input "false"
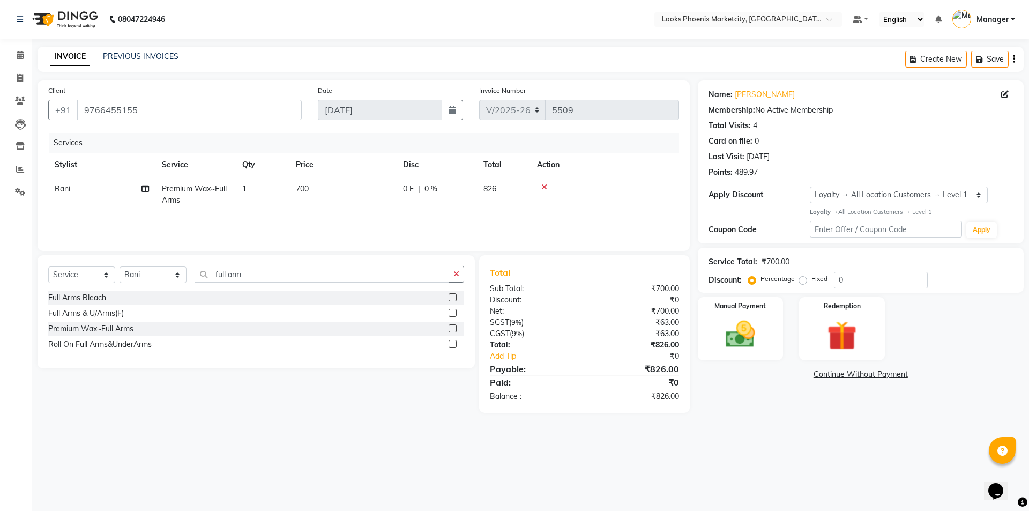
click at [331, 203] on td "700" at bounding box center [342, 194] width 107 height 35
select select "43022"
click at [387, 188] on input "700" at bounding box center [393, 191] width 94 height 17
drag, startPoint x: 368, startPoint y: 192, endPoint x: 357, endPoint y: 193, distance: 10.3
click at [363, 192] on input "700" at bounding box center [393, 191] width 94 height 17
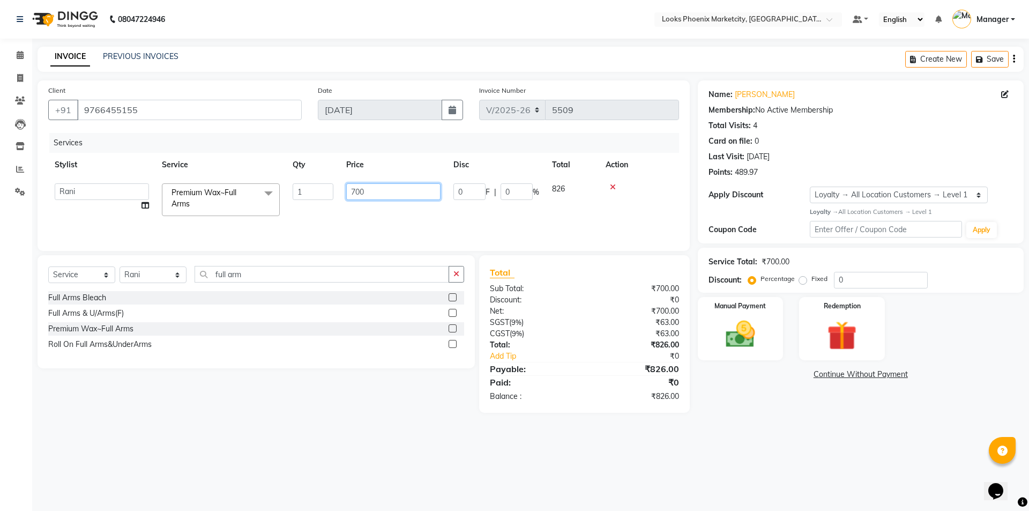
click at [357, 193] on input "700" at bounding box center [393, 191] width 94 height 17
type input "850"
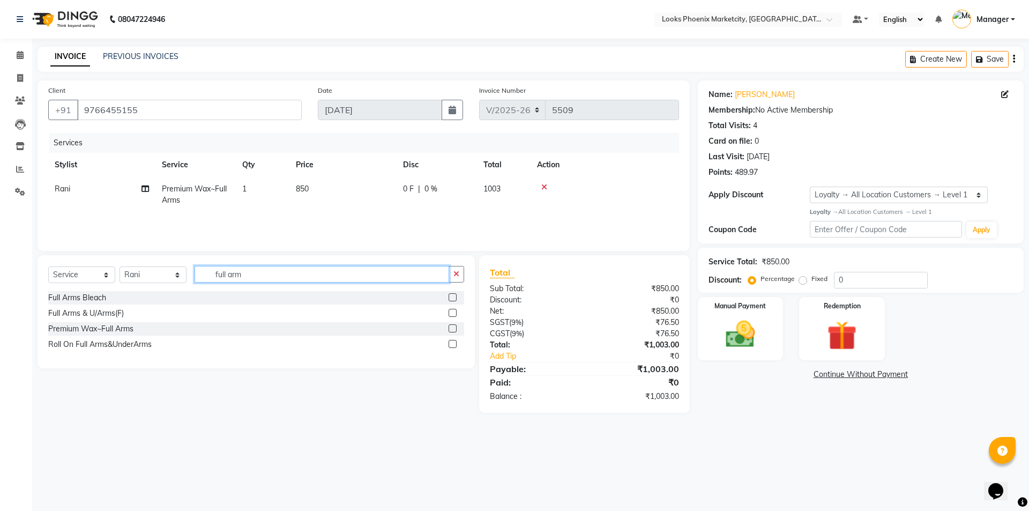
click at [232, 271] on input "full arm" at bounding box center [322, 274] width 255 height 17
type input "full leg"
click at [112, 326] on div "Premium Wax~Full Legs" at bounding box center [90, 328] width 84 height 11
checkbox input "false"
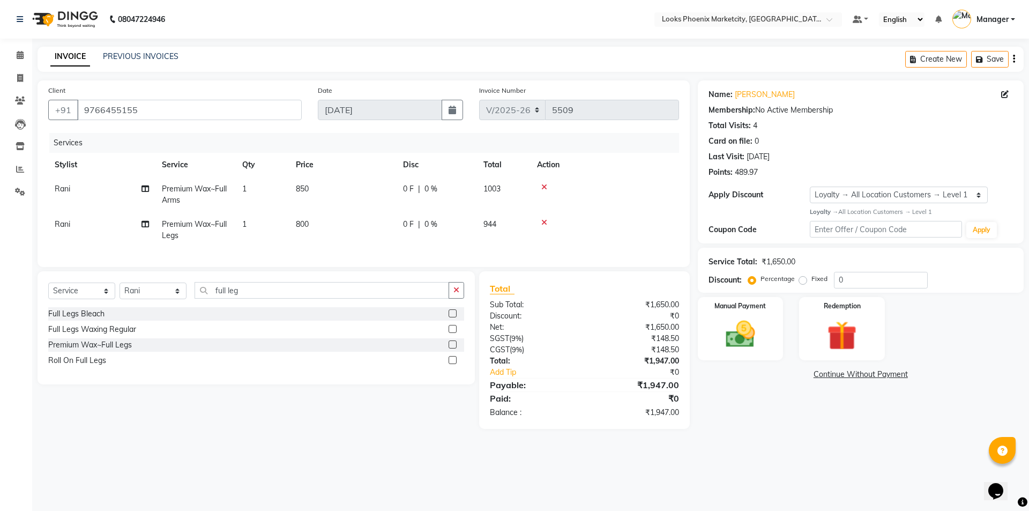
click at [329, 224] on td "800" at bounding box center [342, 229] width 107 height 35
select select "43022"
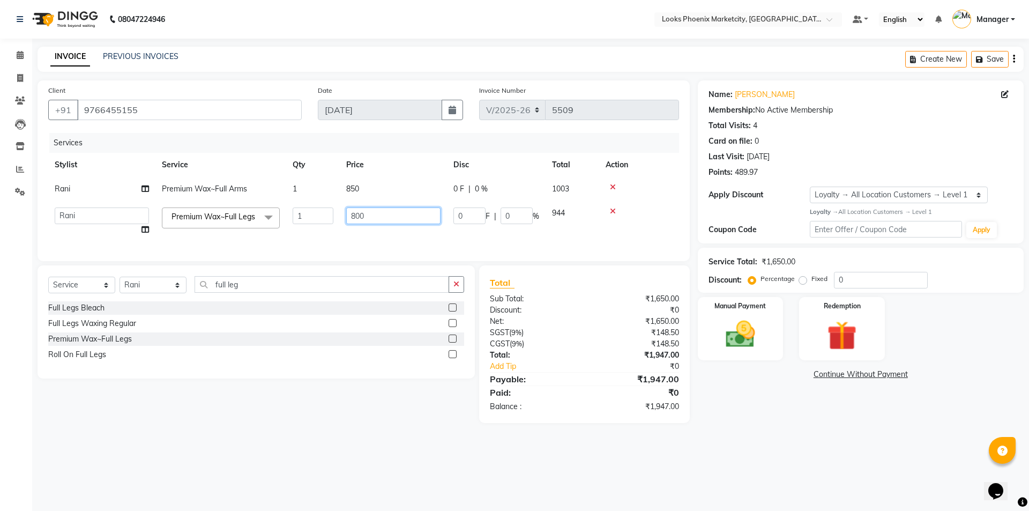
click at [353, 219] on input "800" at bounding box center [393, 215] width 94 height 17
type input "950"
click at [213, 293] on input "full leg" at bounding box center [322, 284] width 255 height 17
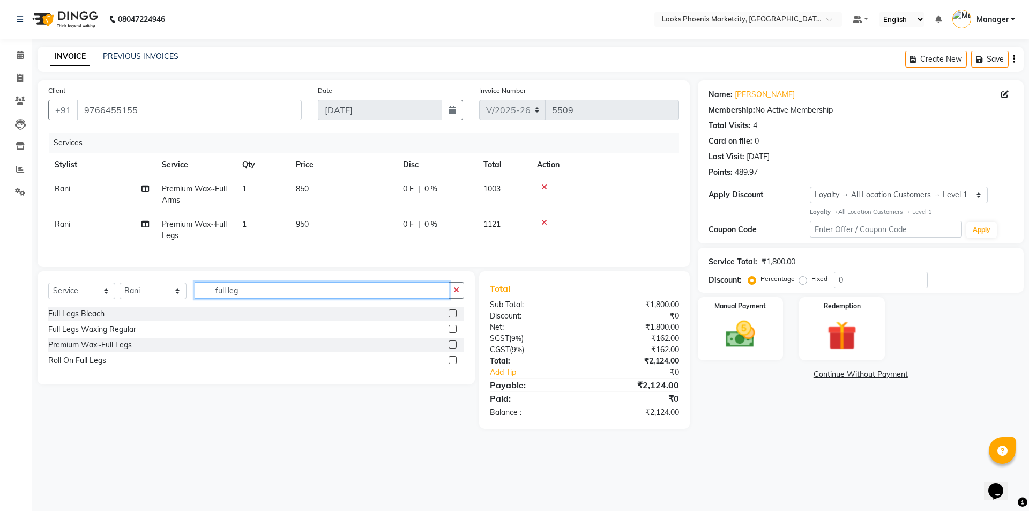
click at [223, 299] on input "full leg" at bounding box center [322, 290] width 255 height 17
click at [224, 299] on input "full leg" at bounding box center [322, 290] width 255 height 17
type input "full ba"
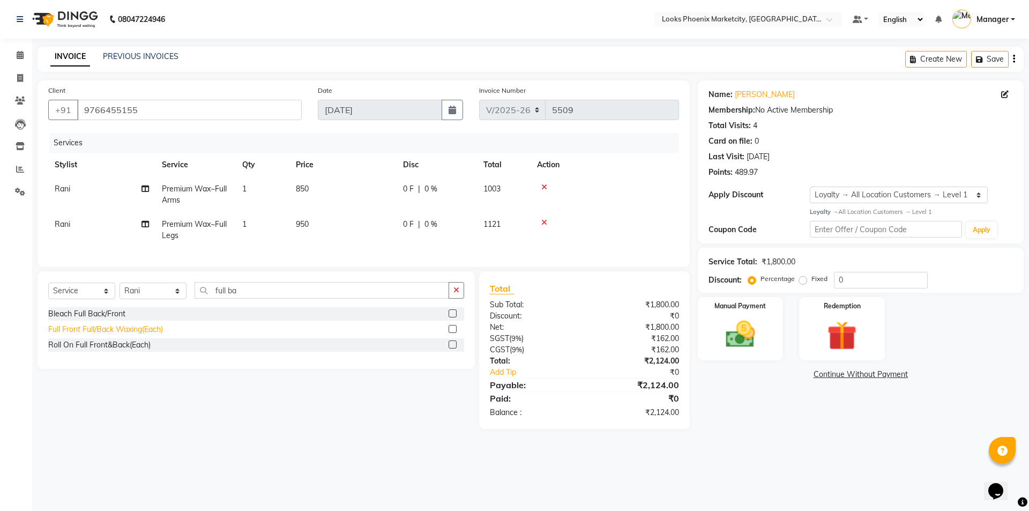
click at [111, 335] on div "Full Front Full/Back Waxing(Each)" at bounding box center [105, 329] width 115 height 11
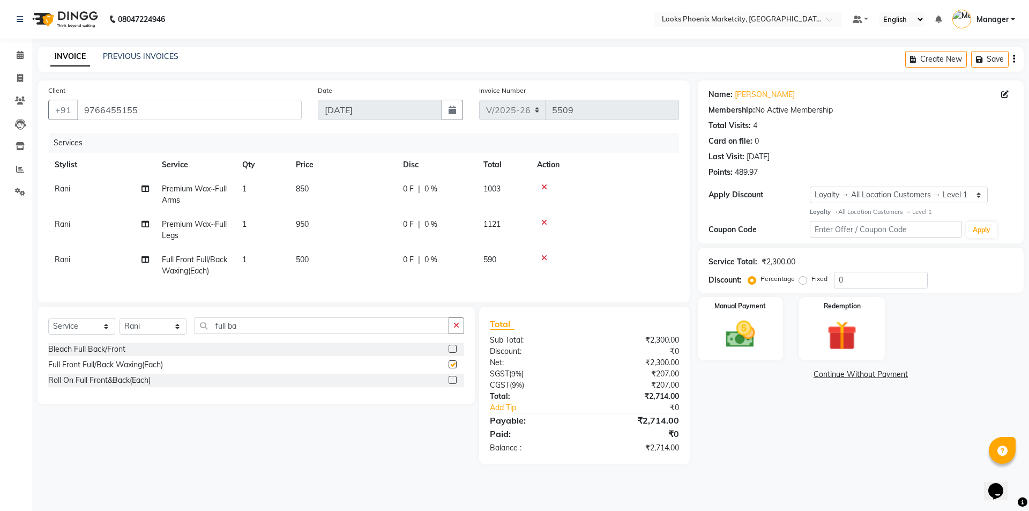
checkbox input "false"
click at [338, 264] on td "500" at bounding box center [342, 265] width 107 height 35
select select "43022"
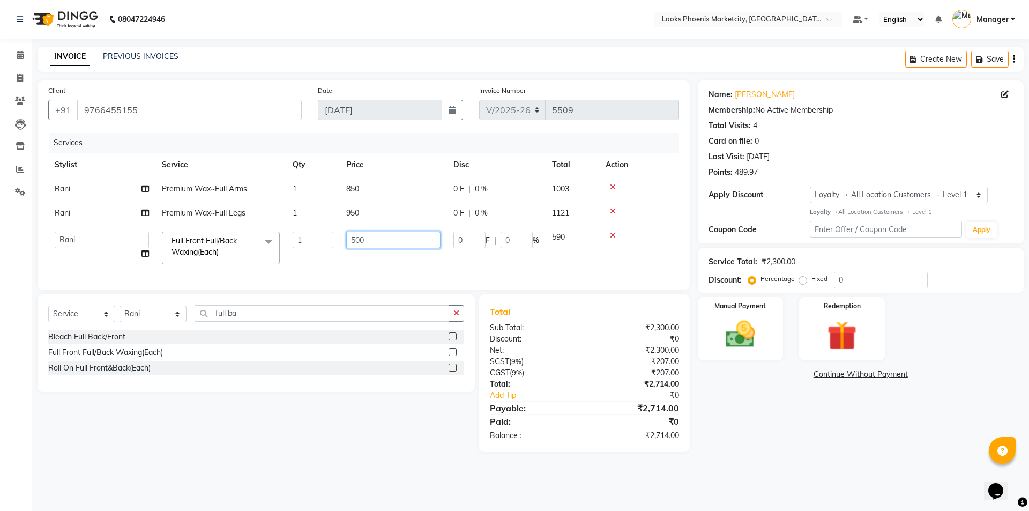
click at [350, 240] on input "500" at bounding box center [393, 240] width 94 height 17
type input "1500"
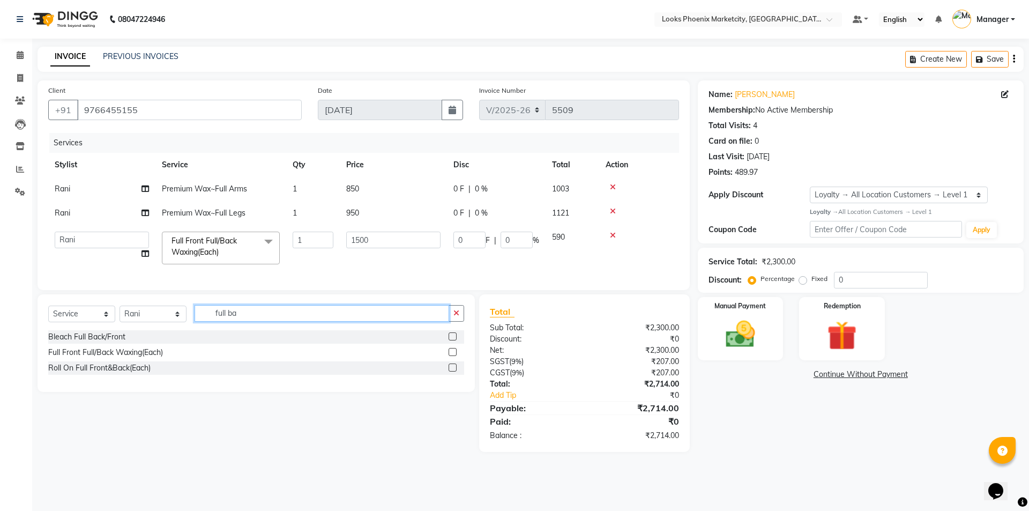
click at [223, 324] on div "Select Service Product Membership Package Voucher Prepaid Gift Card Select Styl…" at bounding box center [256, 343] width 437 height 98
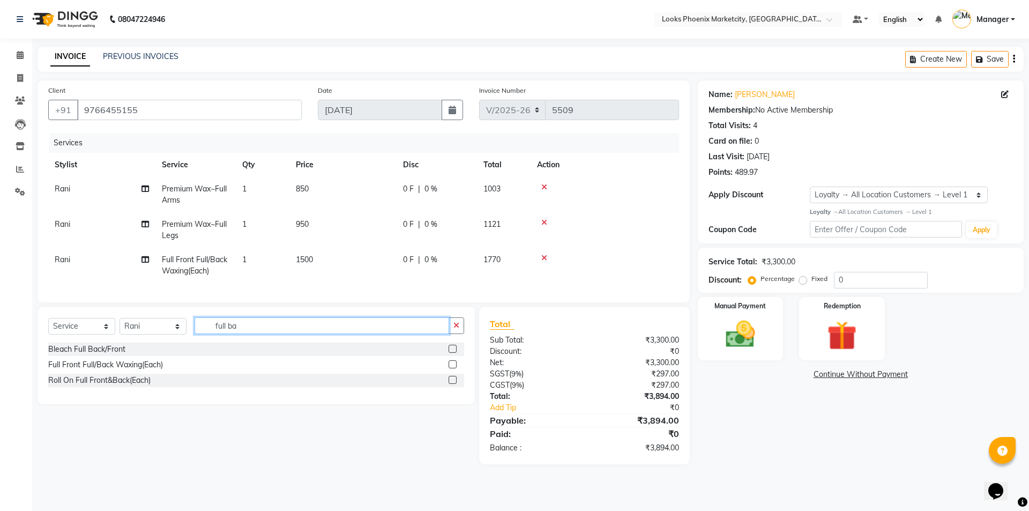
click at [232, 331] on input "full ba" at bounding box center [322, 325] width 255 height 17
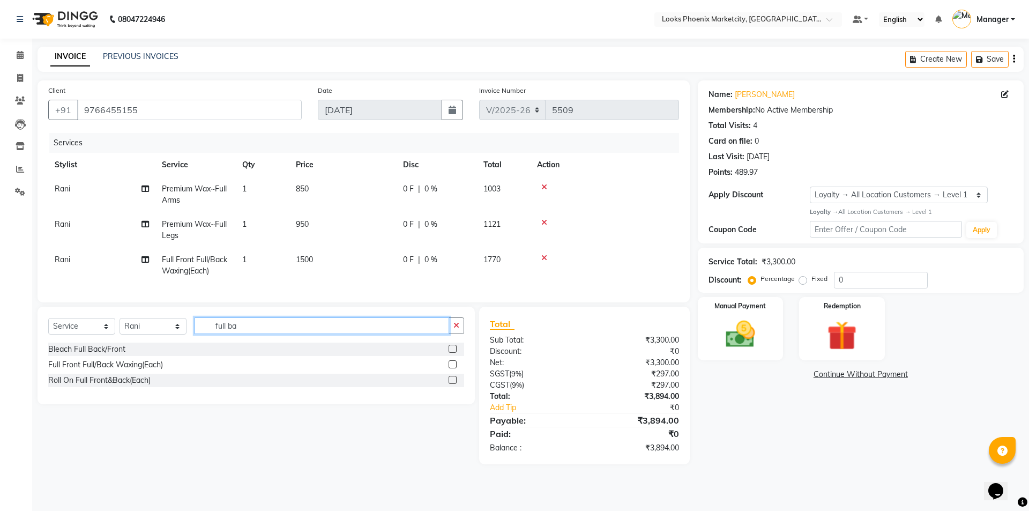
click at [232, 331] on input "full ba" at bounding box center [322, 325] width 255 height 17
type input "half fr"
click at [105, 370] on div "Half Front/Back Waxing(Each)" at bounding box center [100, 364] width 104 height 11
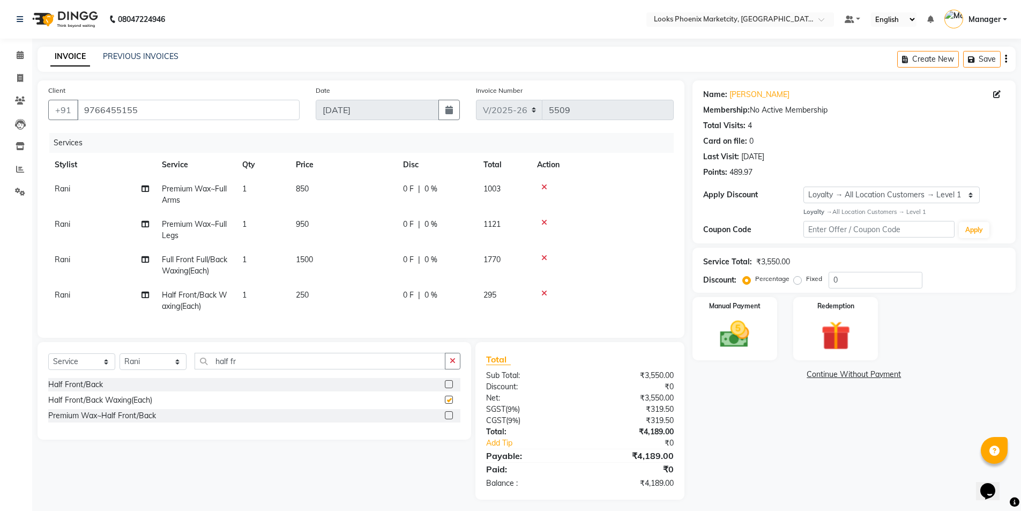
checkbox input "false"
click at [312, 292] on td "250" at bounding box center [342, 300] width 107 height 35
select select "43022"
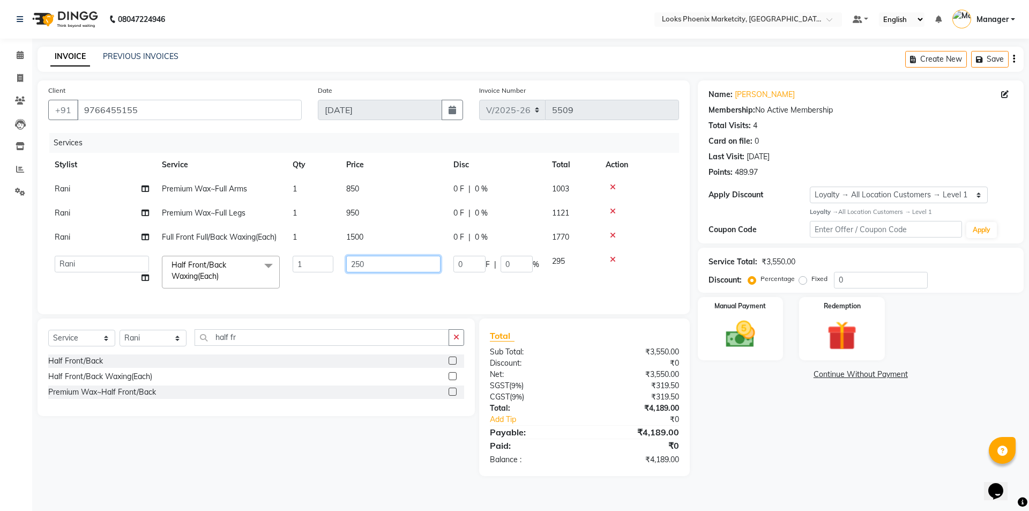
click at [354, 260] on input "250" at bounding box center [393, 264] width 94 height 17
type input "1200"
click at [554, 376] on div "Total Sub Total: ₹3,550.00 Discount: ₹0 Net: ₹3,550.00 SGST ( 9% ) ₹319.50 CGST…" at bounding box center [584, 397] width 189 height 136
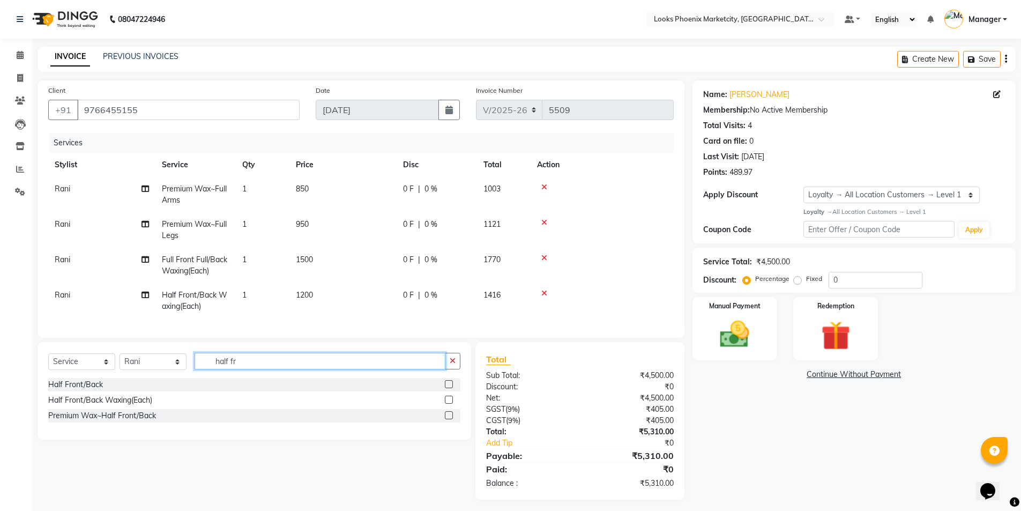
click at [223, 368] on input "half fr" at bounding box center [320, 361] width 251 height 17
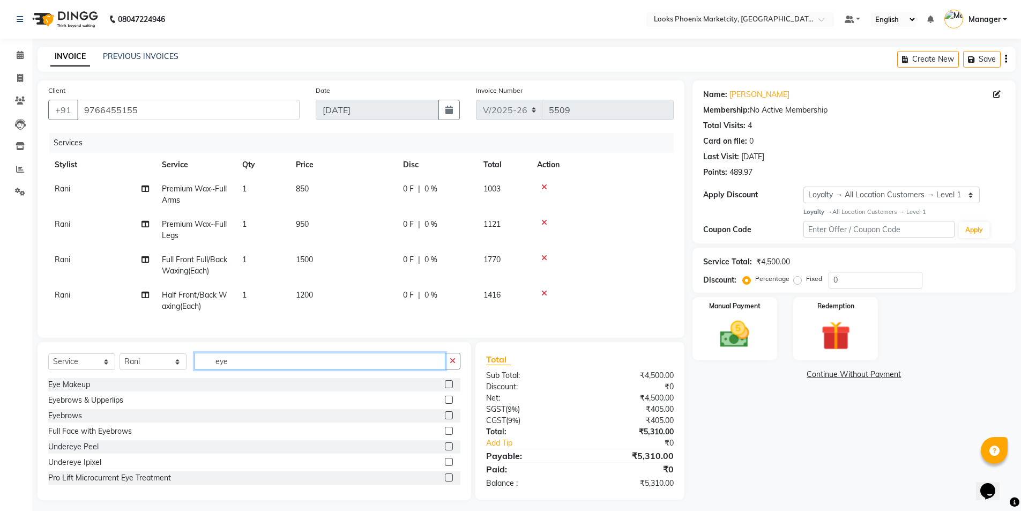
type input "eye"
click at [70, 418] on div "Eyebrows" at bounding box center [254, 415] width 412 height 13
click at [68, 421] on div "Eyebrows" at bounding box center [65, 415] width 34 height 11
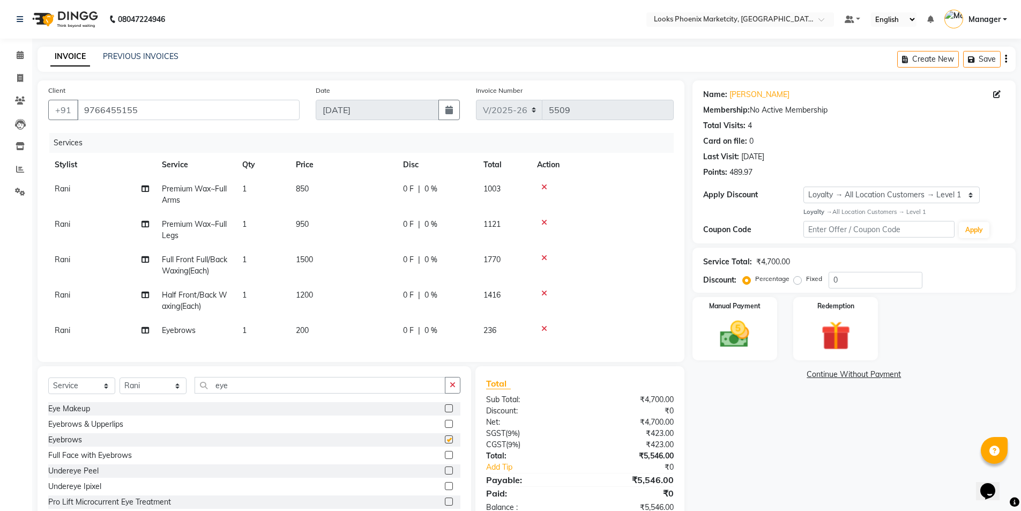
checkbox input "false"
click at [214, 390] on input "eye" at bounding box center [320, 385] width 251 height 17
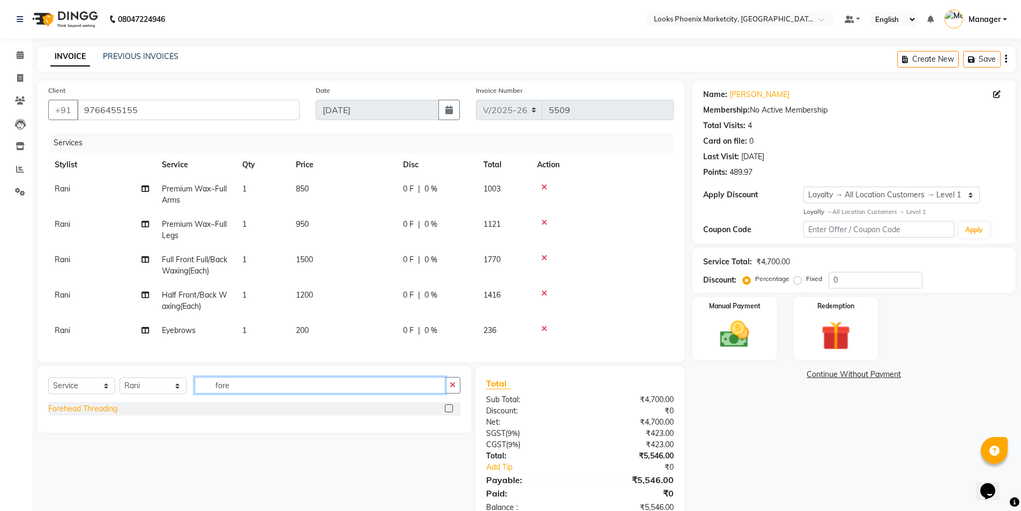
type input "fore"
click at [91, 414] on div "Forehead Threading" at bounding box center [82, 408] width 69 height 11
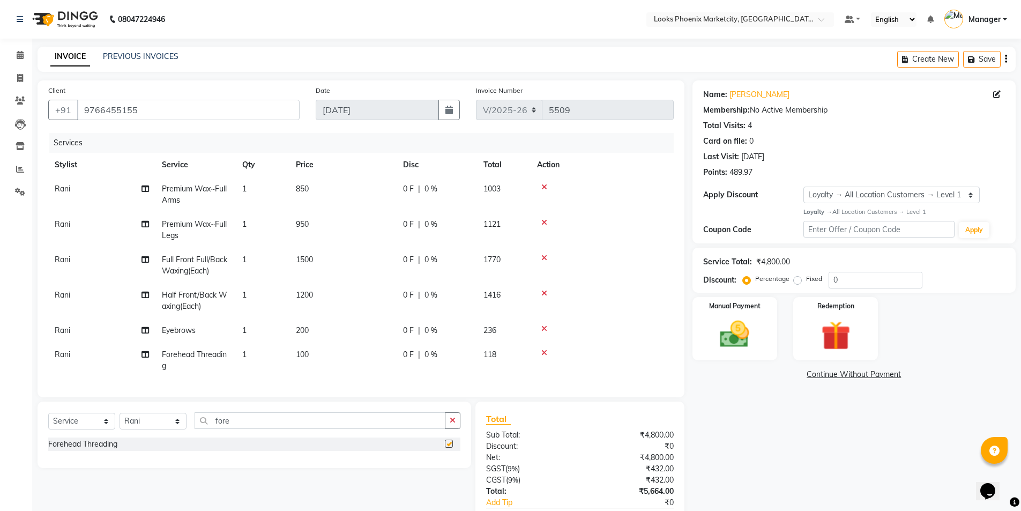
checkbox input "false"
click at [223, 423] on input "fore" at bounding box center [320, 420] width 251 height 17
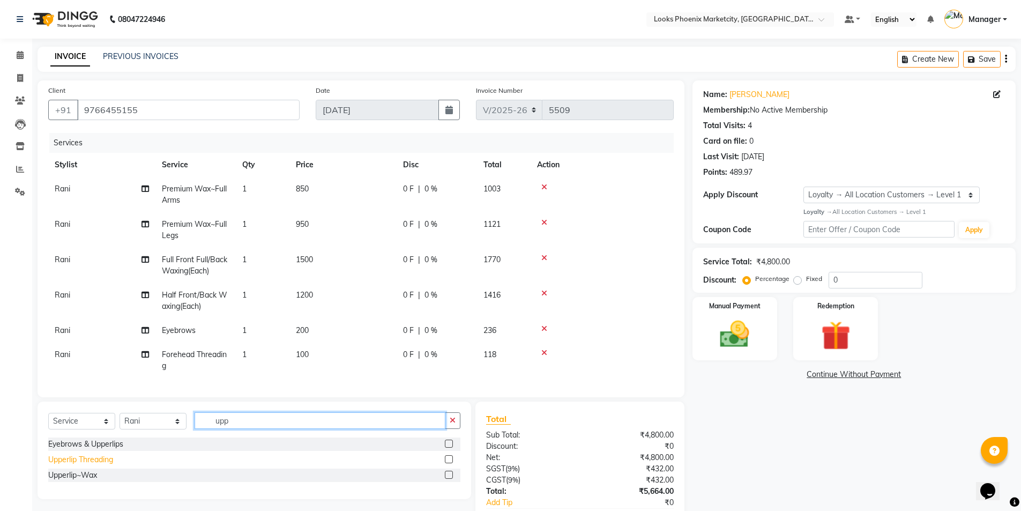
type input "upp"
click at [96, 465] on div "Upperlip Threading" at bounding box center [80, 459] width 65 height 11
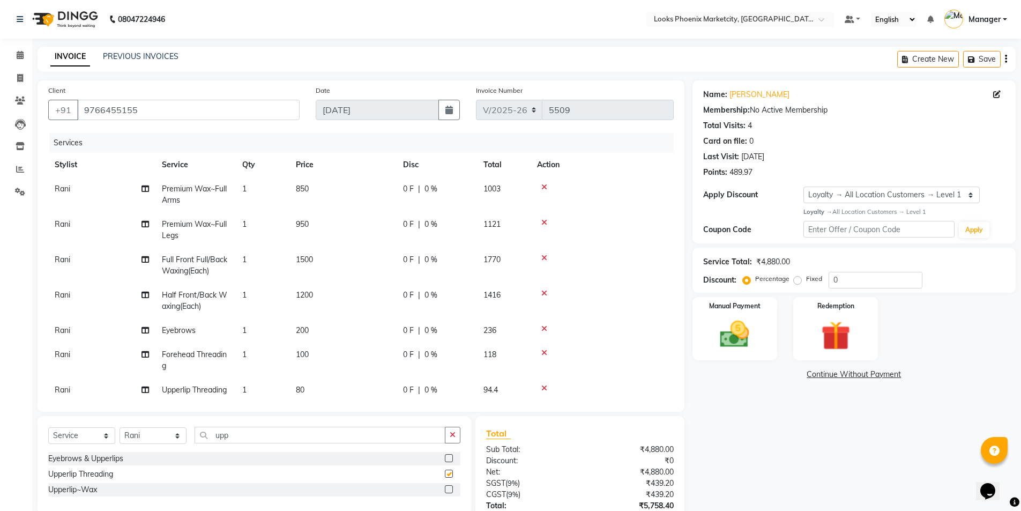
checkbox input "false"
click at [226, 434] on input "upp" at bounding box center [320, 435] width 251 height 17
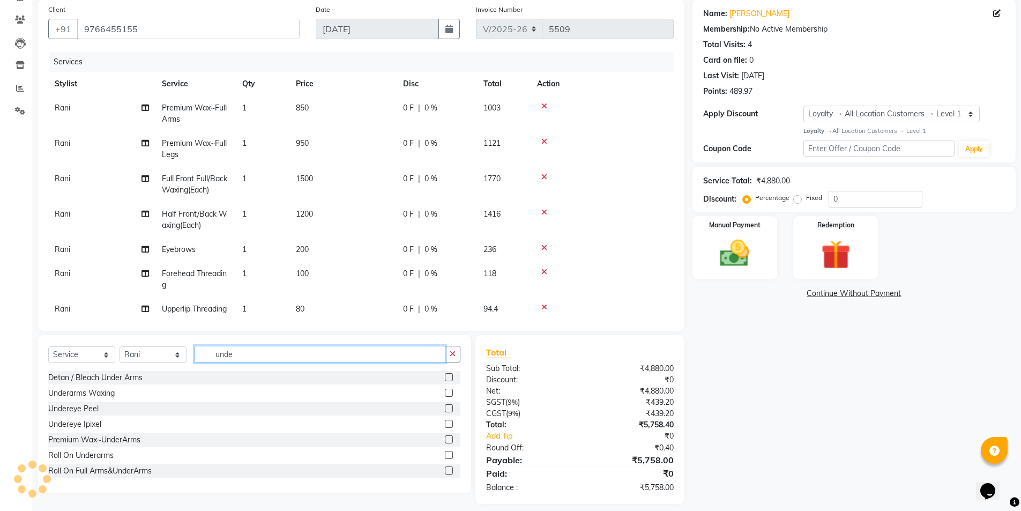
scroll to position [90, 0]
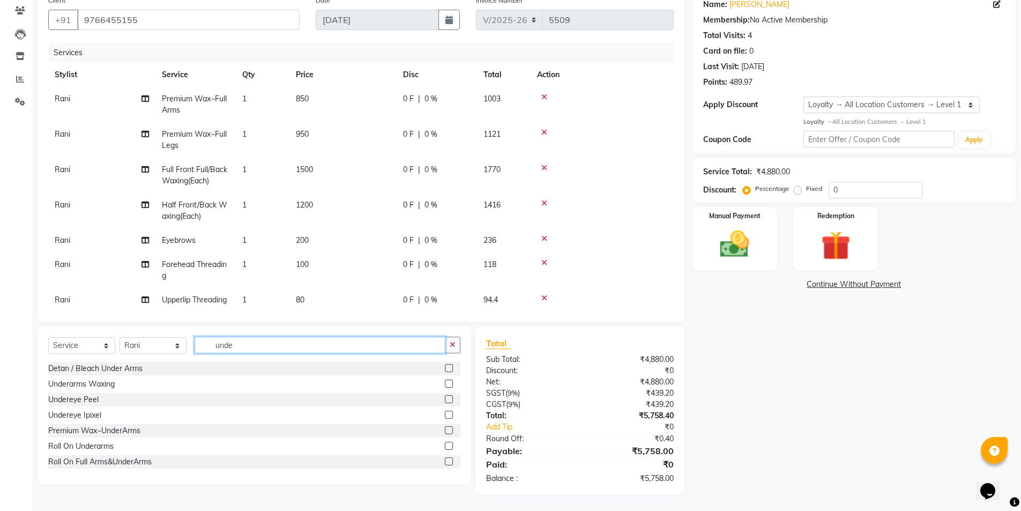
type input "unde"
click at [95, 439] on div "Detan / Bleach Under Arms Underarms Waxing Undereye Peel Undereye Ipixel Premiu…" at bounding box center [254, 415] width 412 height 107
click at [93, 449] on div "Roll On Underarms" at bounding box center [80, 446] width 65 height 11
checkbox input "false"
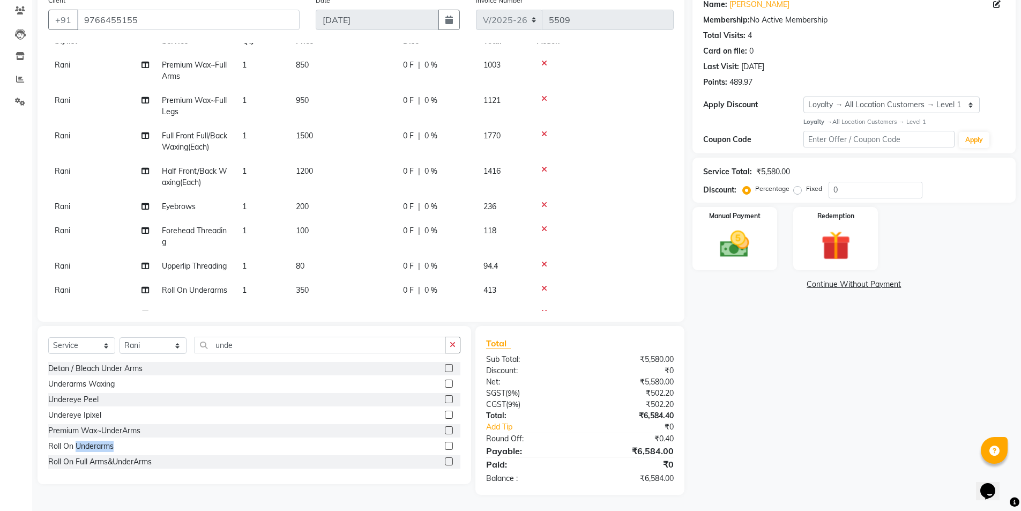
scroll to position [66, 0]
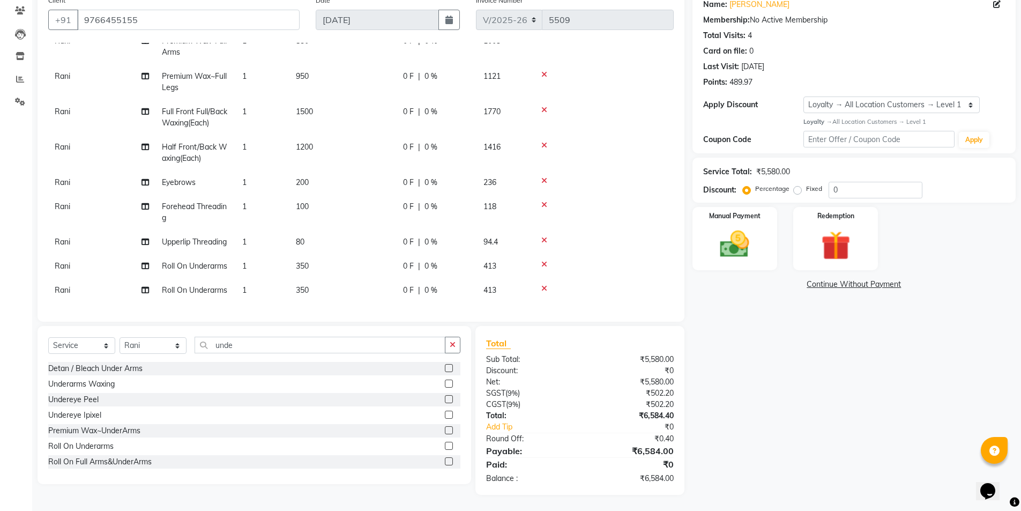
click at [543, 285] on icon at bounding box center [544, 289] width 6 height 8
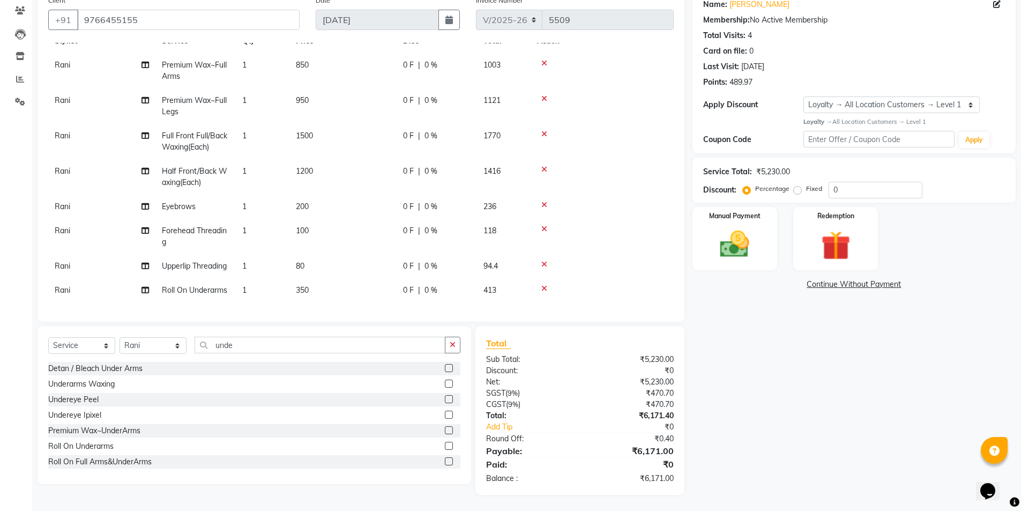
click at [305, 285] on span "350" at bounding box center [302, 290] width 13 height 10
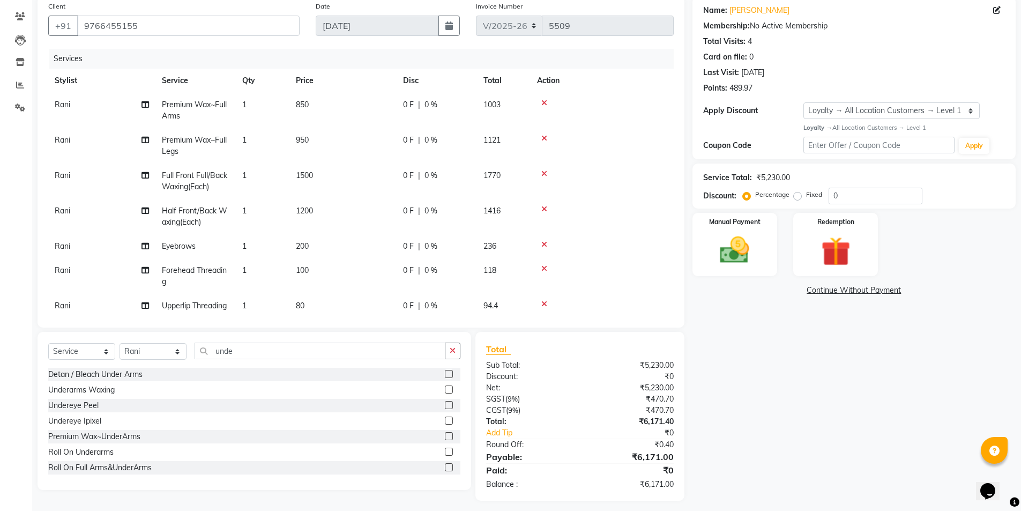
select select "43022"
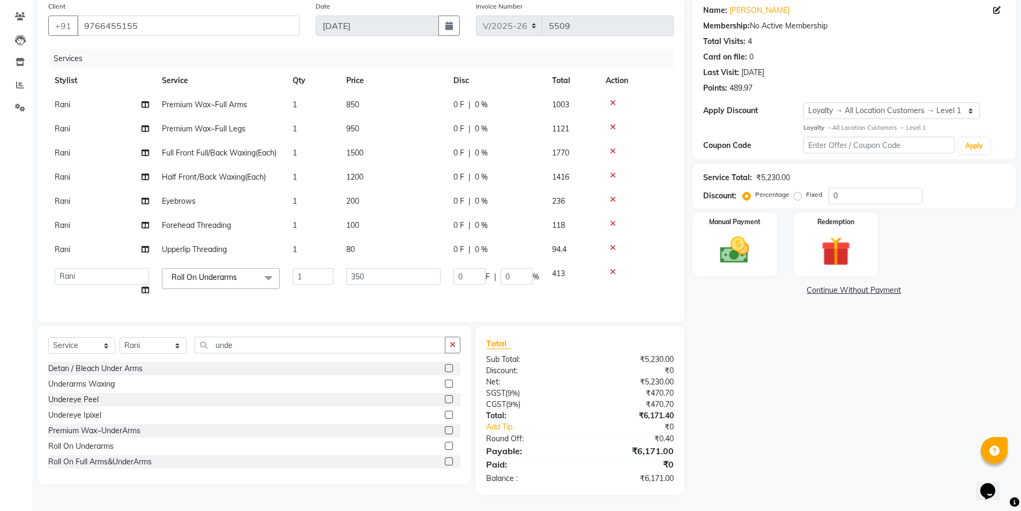
scroll to position [84, 0]
click at [349, 272] on input "350" at bounding box center [393, 276] width 94 height 17
type input "450"
click at [357, 259] on tbody "Rani Premium Wax~Full Arms 1 850 0 F | 0 % 1003 Rani Premium Wax~Full Legs 1 95…" at bounding box center [360, 198] width 625 height 210
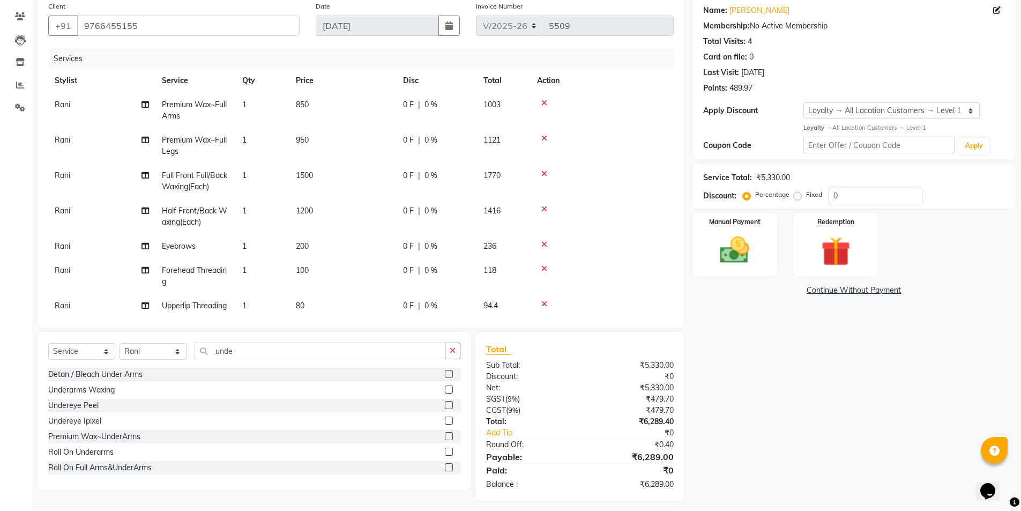
click at [314, 274] on td "100" at bounding box center [342, 275] width 107 height 35
select select "43022"
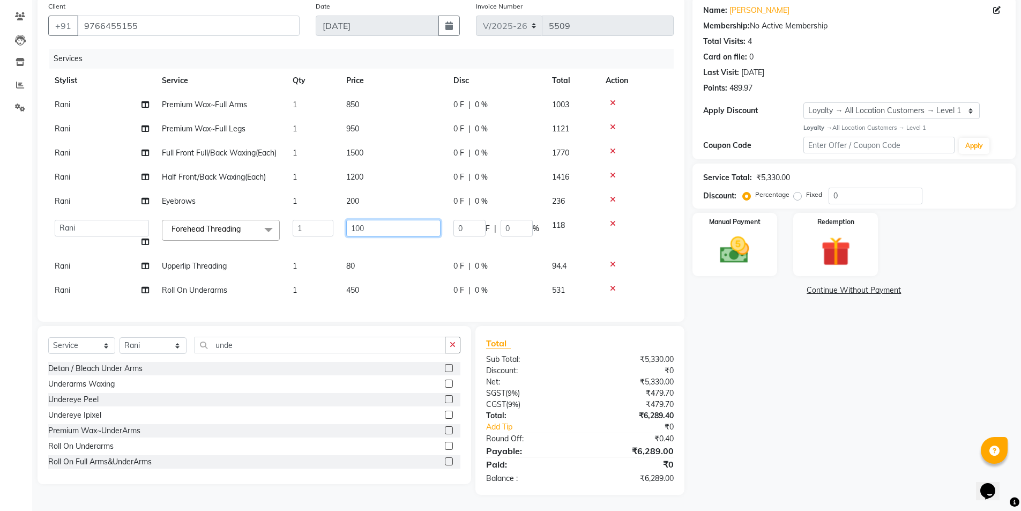
click at [372, 228] on input "100" at bounding box center [393, 228] width 94 height 17
click at [360, 230] on input "100" at bounding box center [393, 228] width 94 height 17
type input "0"
type input "90"
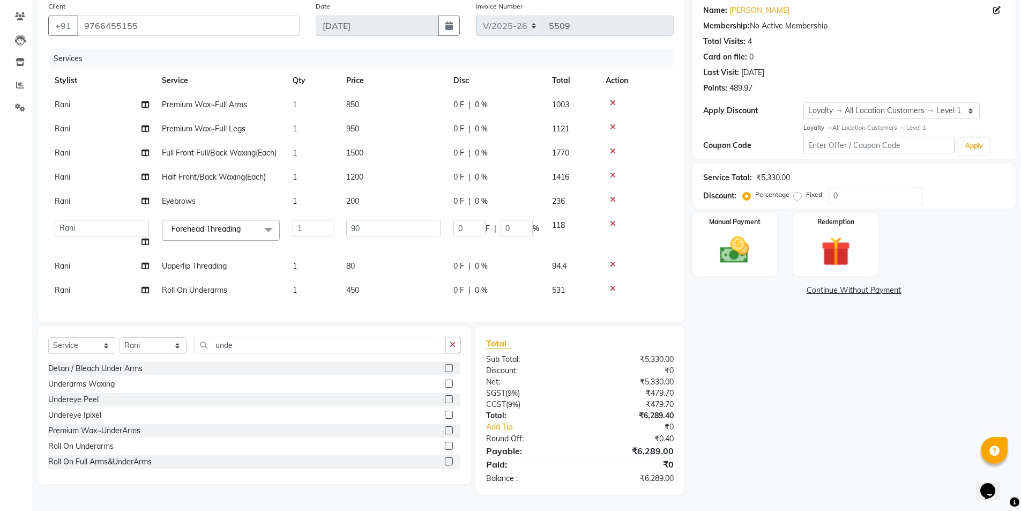
click at [362, 206] on tbody "Rani Premium Wax~Full Arms 1 850 0 F | 0 % 1003 Rani Premium Wax~Full Legs 1 95…" at bounding box center [360, 198] width 625 height 210
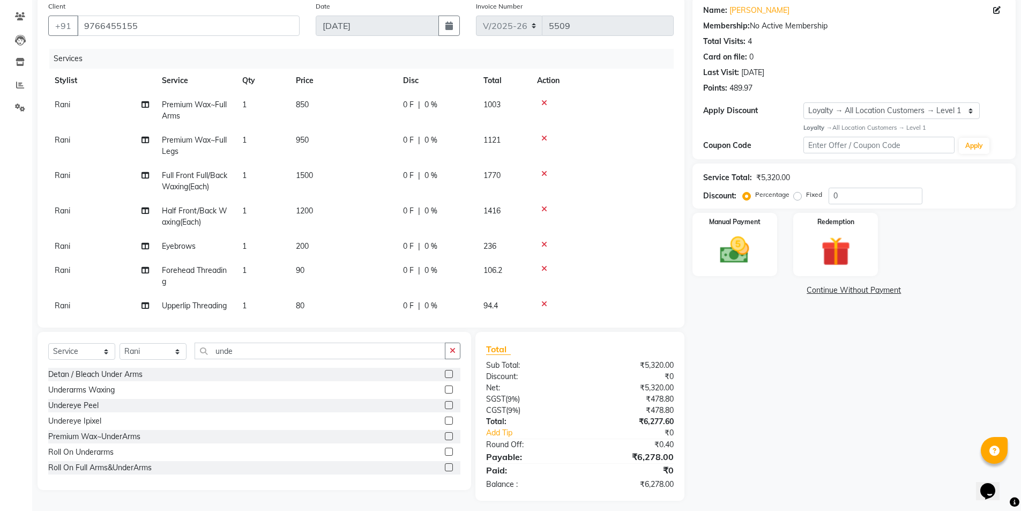
click at [299, 243] on span "200" at bounding box center [302, 246] width 13 height 10
select select "43022"
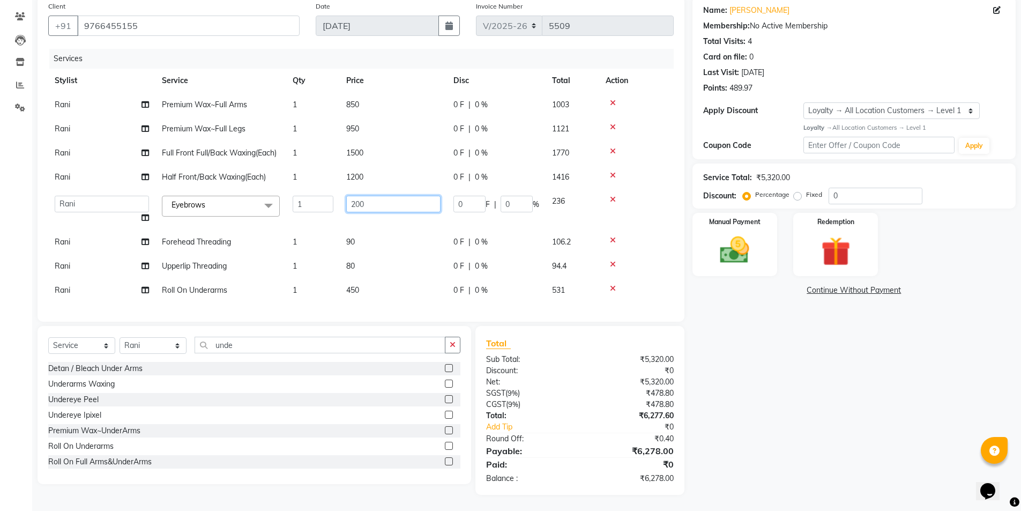
click at [353, 204] on input "200" at bounding box center [393, 204] width 94 height 17
type input "90"
click at [342, 277] on tbody "Rani Premium Wax~Full Arms 1 850 0 F | 0 % 1003 Rani Premium Wax~Full Legs 1 95…" at bounding box center [360, 198] width 625 height 210
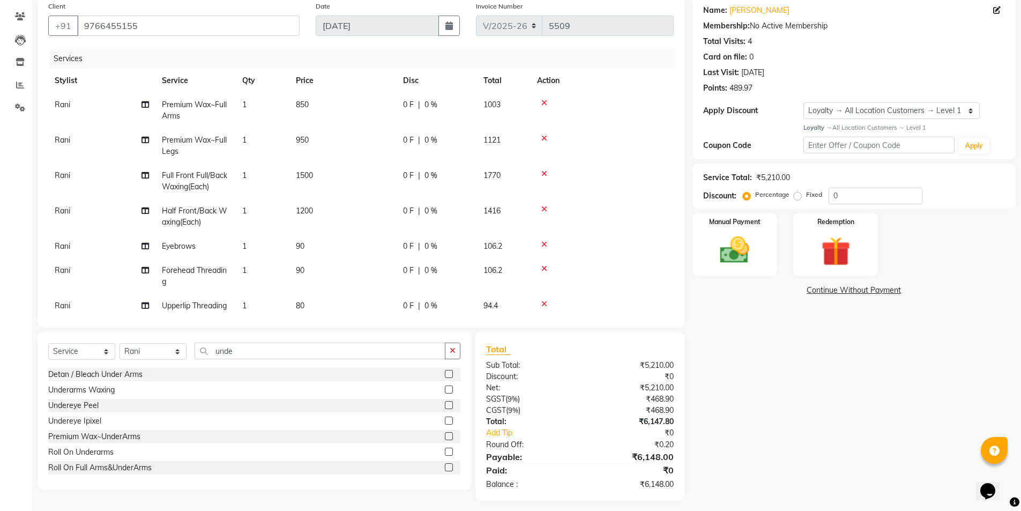
scroll to position [42, 0]
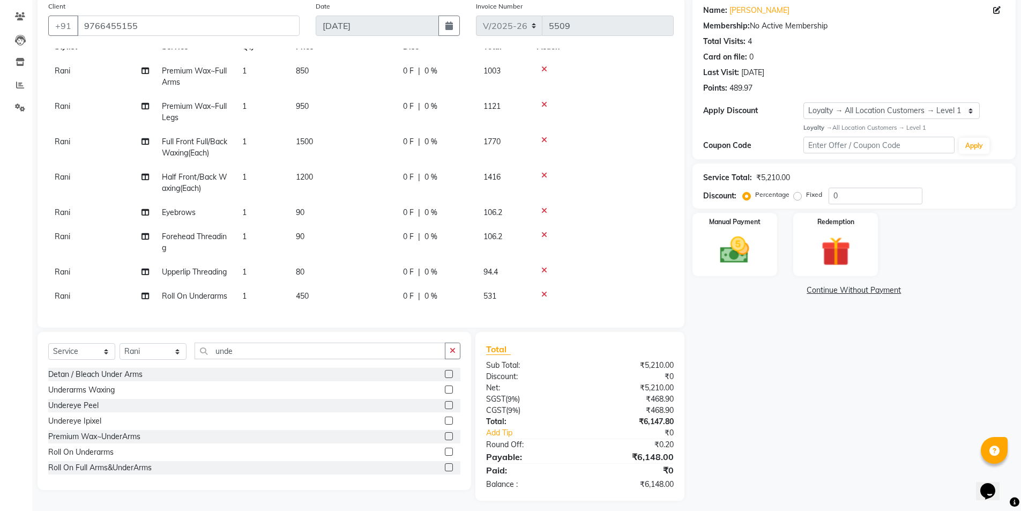
click at [303, 267] on span "80" at bounding box center [300, 272] width 9 height 10
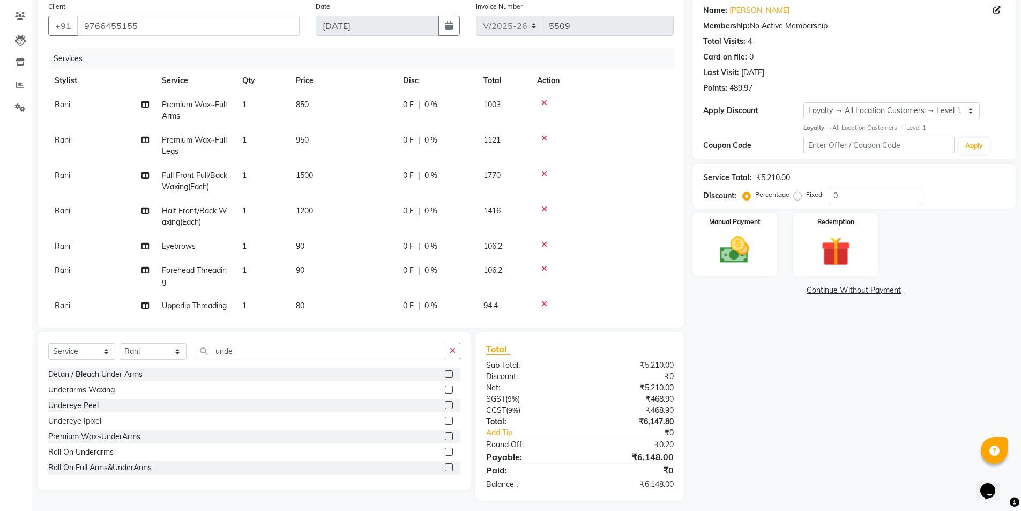
select select "43022"
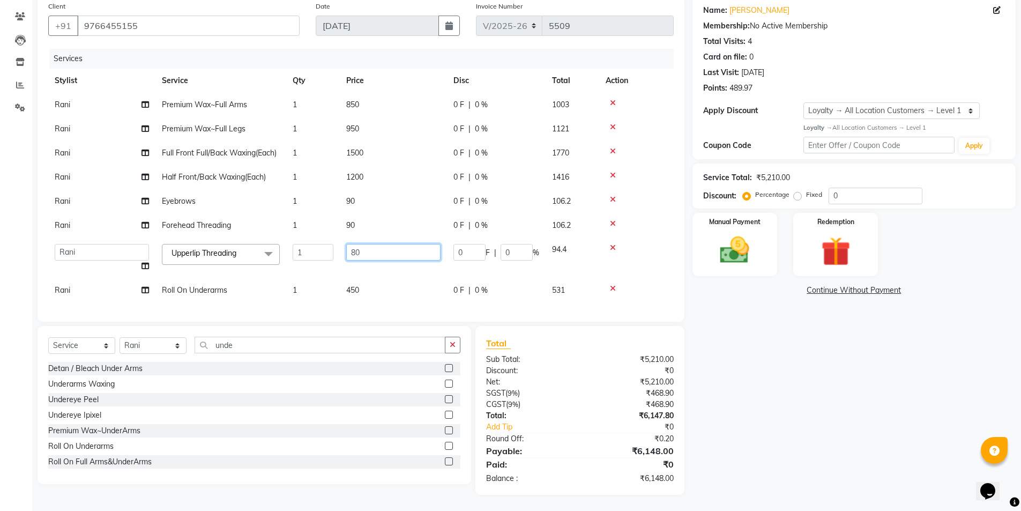
click at [349, 249] on input "80" at bounding box center [393, 252] width 94 height 17
type input "90"
click at [565, 421] on div "Total:" at bounding box center [529, 415] width 102 height 11
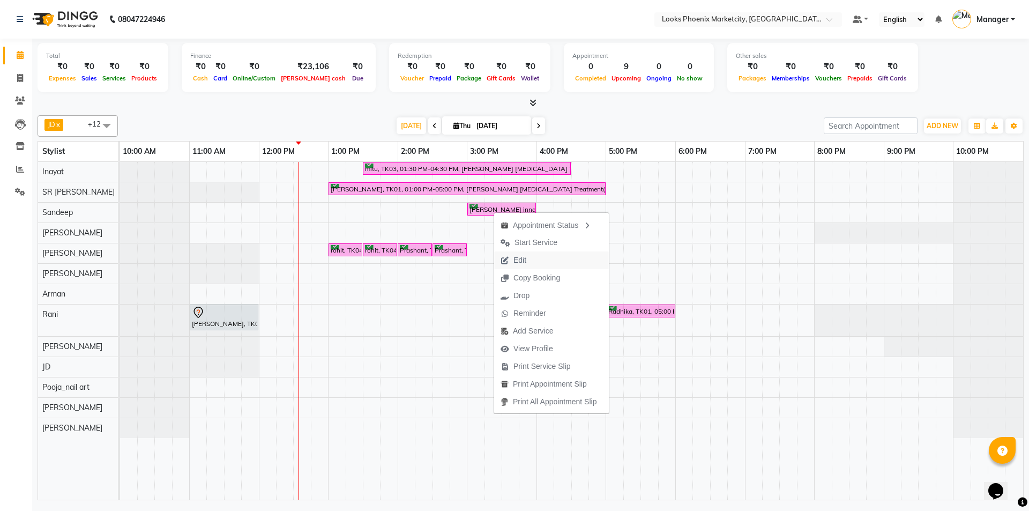
click at [513, 260] on span "Edit" at bounding box center [513, 260] width 39 height 18
click at [513, 260] on div "mitu, TK03, 01:30 PM-04:30 PM, Léa Levett Botox Treatment(F)* Radhika, TK01, 01…" at bounding box center [571, 331] width 903 height 338
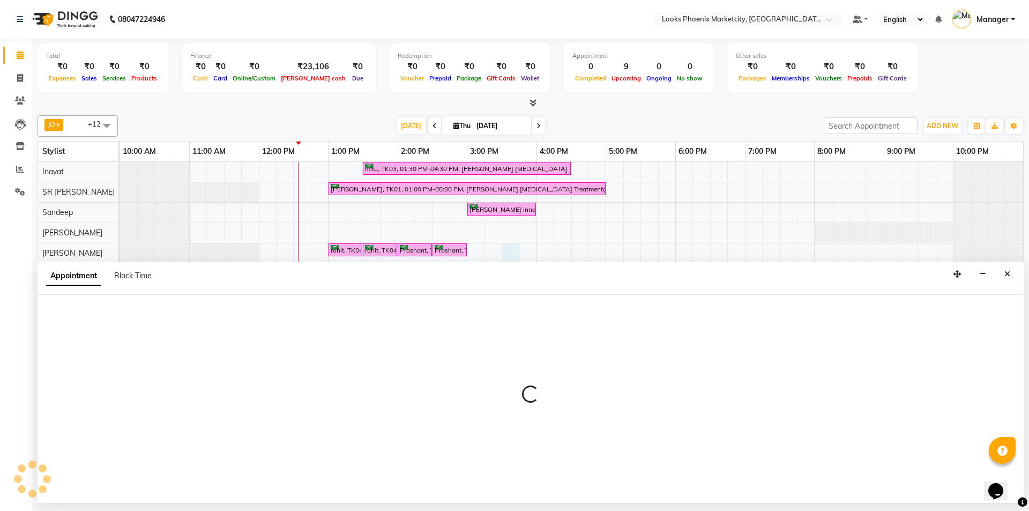
select select "43021"
select select "930"
select select "tentative"
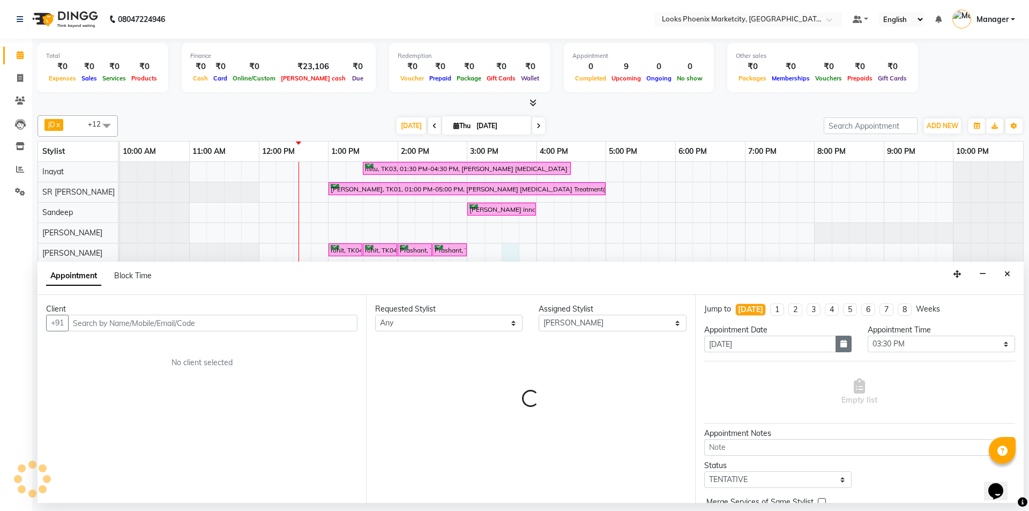
click at [840, 342] on icon "button" at bounding box center [843, 344] width 6 height 8
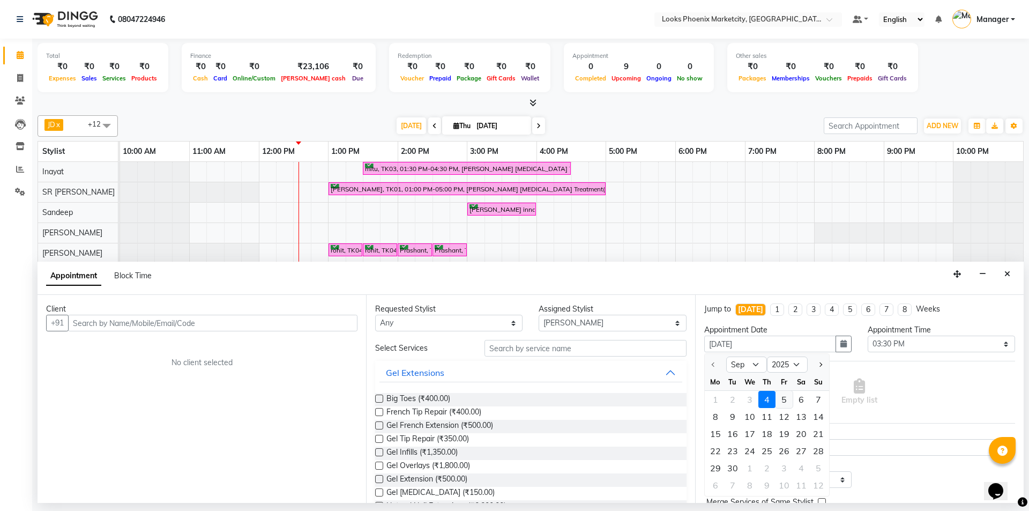
click at [781, 402] on div "5" at bounding box center [784, 399] width 17 height 17
type input "05-09-2025"
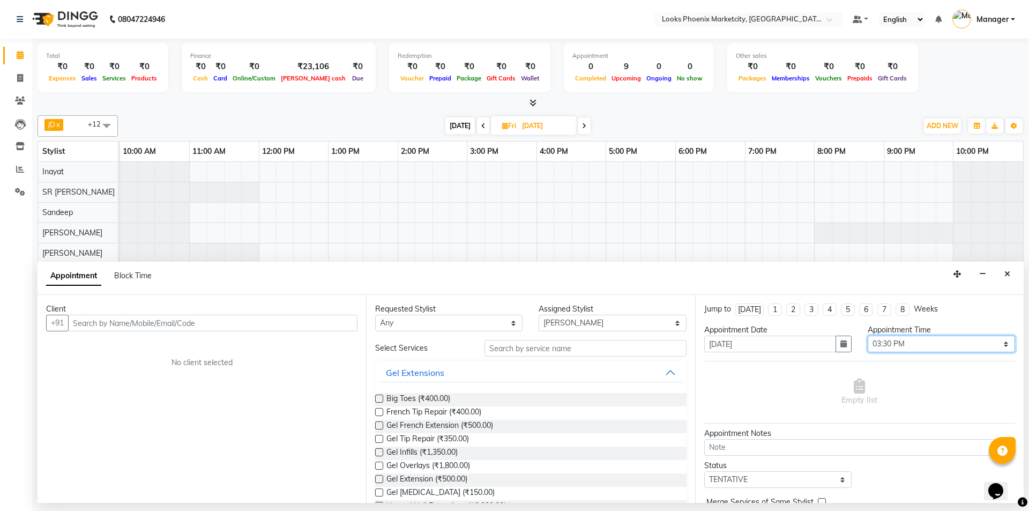
click at [881, 348] on select "Select 11:00 AM 11:15 AM 11:30 AM 11:45 AM 12:00 PM 12:15 PM 12:30 PM 12:45 PM …" at bounding box center [941, 344] width 147 height 17
select select "900"
click at [868, 336] on select "Select 11:00 AM 11:15 AM 11:30 AM 11:45 AM 12:00 PM 12:15 PM 12:30 PM 12:45 PM …" at bounding box center [941, 344] width 147 height 17
click at [1010, 274] on icon "Close" at bounding box center [1007, 274] width 6 height 8
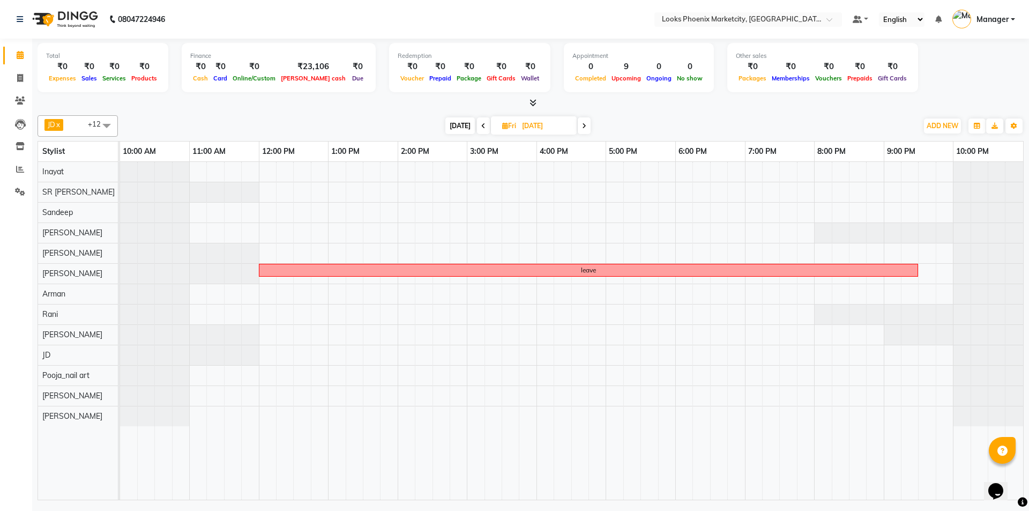
click at [473, 126] on div "Today Fri 05-09-2025" at bounding box center [517, 126] width 147 height 16
click at [449, 129] on span "[DATE]" at bounding box center [459, 125] width 29 height 17
type input "[DATE]"
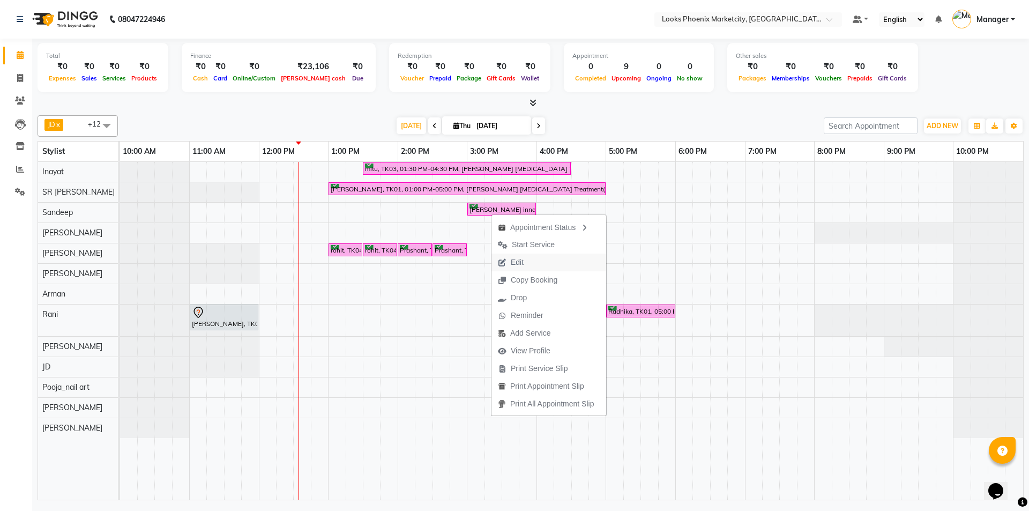
click at [512, 263] on span "Edit" at bounding box center [517, 262] width 13 height 11
select select "tentative"
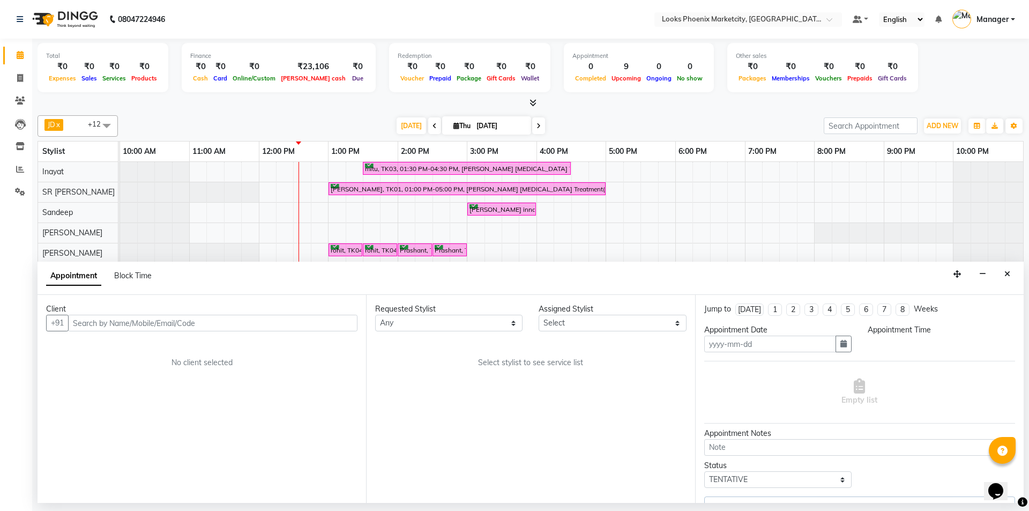
type input "[DATE]"
select select "confirm booking"
select select "900"
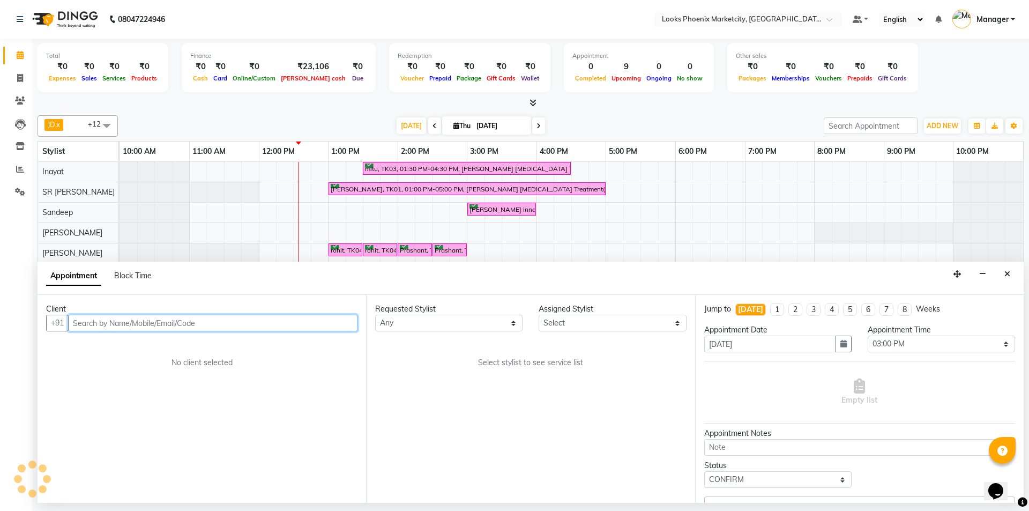
select select "57828"
select select "2874"
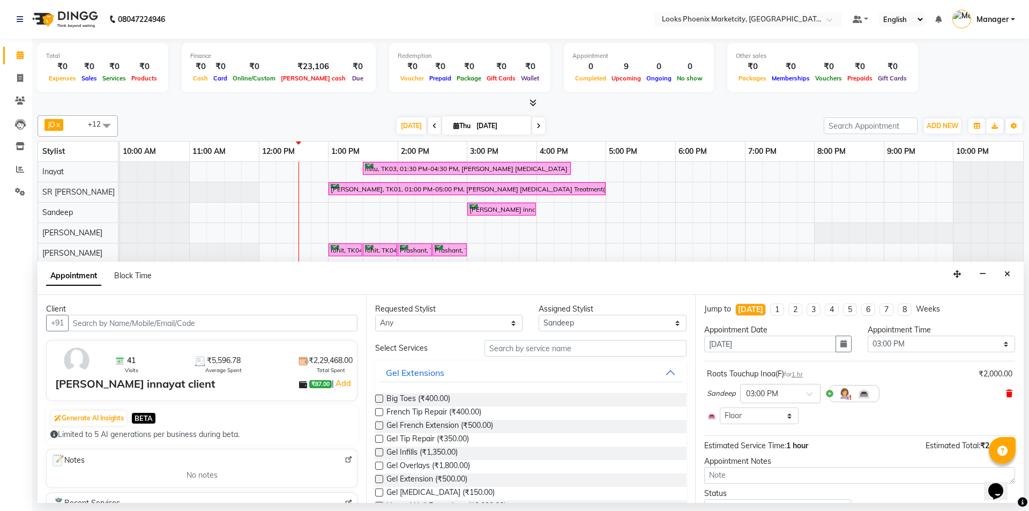
click at [1006, 395] on icon at bounding box center [1009, 394] width 6 height 8
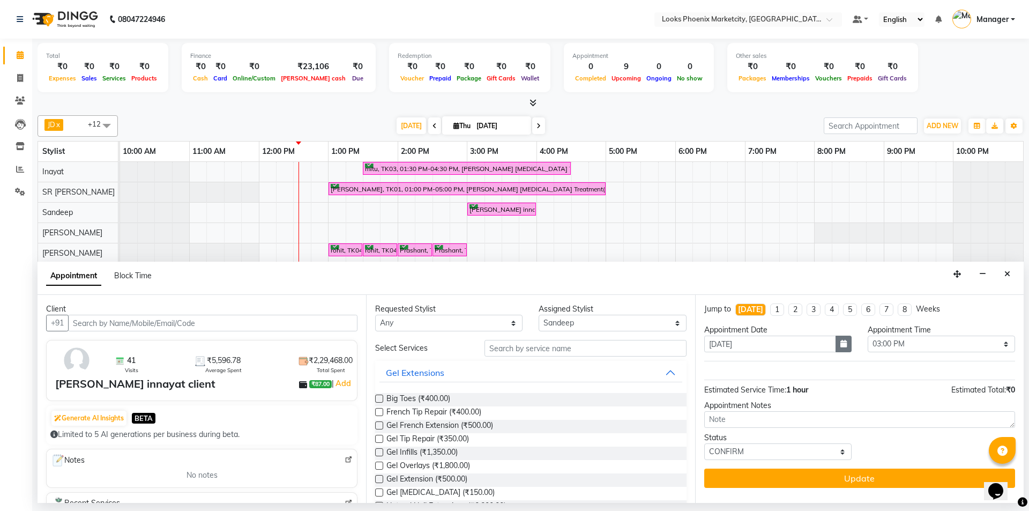
click at [839, 341] on button "button" at bounding box center [844, 344] width 16 height 17
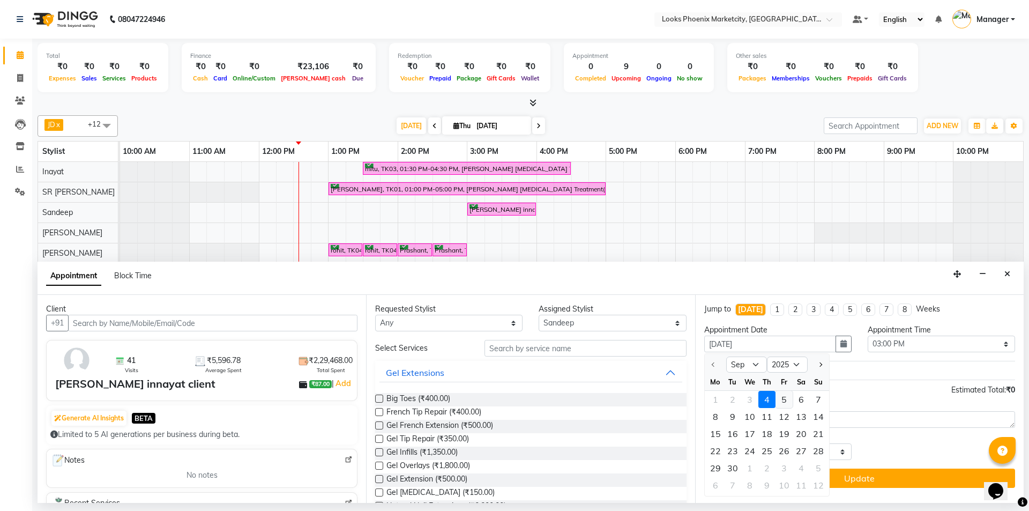
click at [777, 399] on div "5" at bounding box center [784, 399] width 17 height 17
type input "05-09-2025"
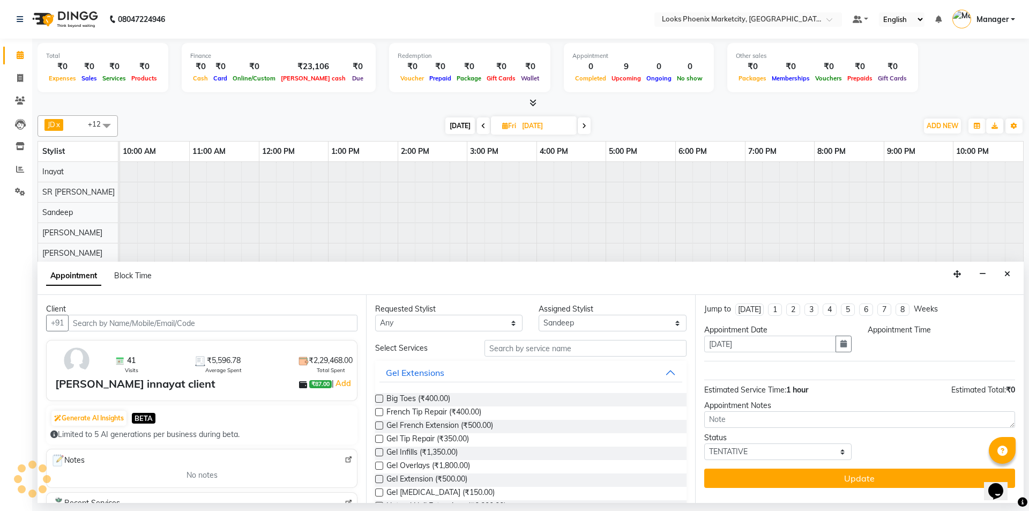
select select "900"
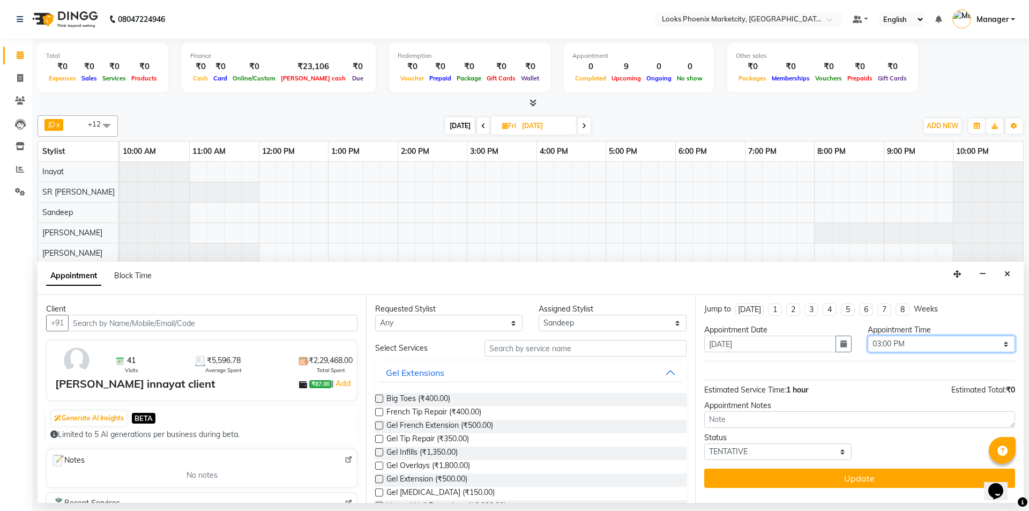
click at [886, 340] on select "Select 11:00 AM 11:15 AM 11:30 AM 11:45 AM 12:00 PM 12:15 PM 12:30 PM 12:45 PM …" at bounding box center [941, 344] width 147 height 17
click at [573, 326] on select "Select Akshay Alisha Amir Anjali_pdct Arif Arman Christy Danish Eli Hafiz Harsh…" at bounding box center [612, 323] width 147 height 17
select select "51598"
click at [539, 315] on select "Select Akshay Alisha Amir Anjali_pdct Arif Arman Christy Danish Eli Hafiz Harsh…" at bounding box center [612, 323] width 147 height 17
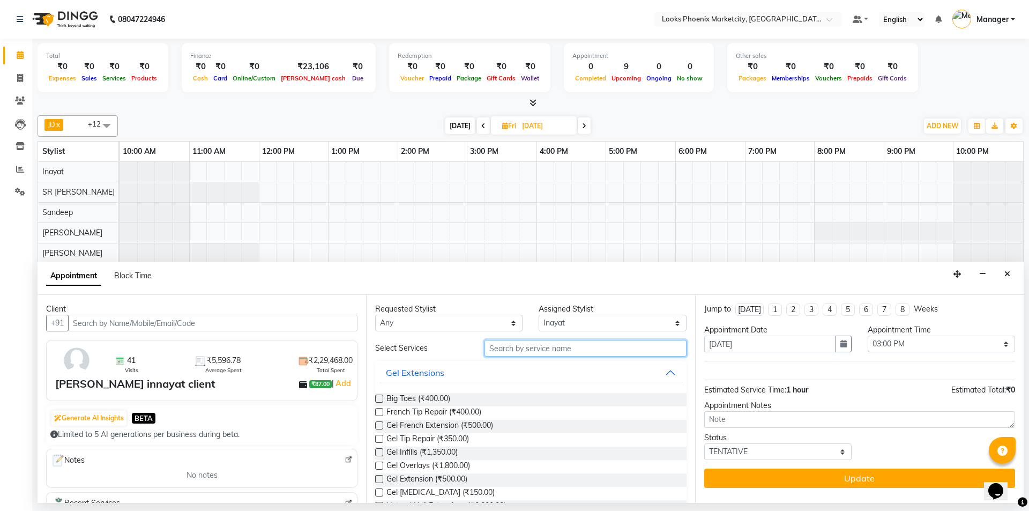
click at [511, 348] on input "text" at bounding box center [585, 348] width 202 height 17
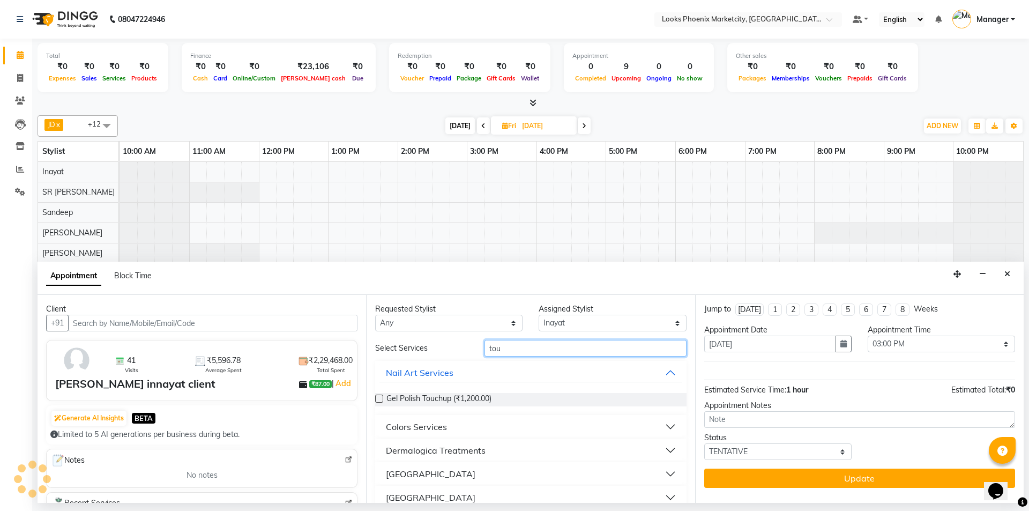
type input "tou"
click at [443, 423] on div "Colors Services" at bounding box center [416, 426] width 61 height 13
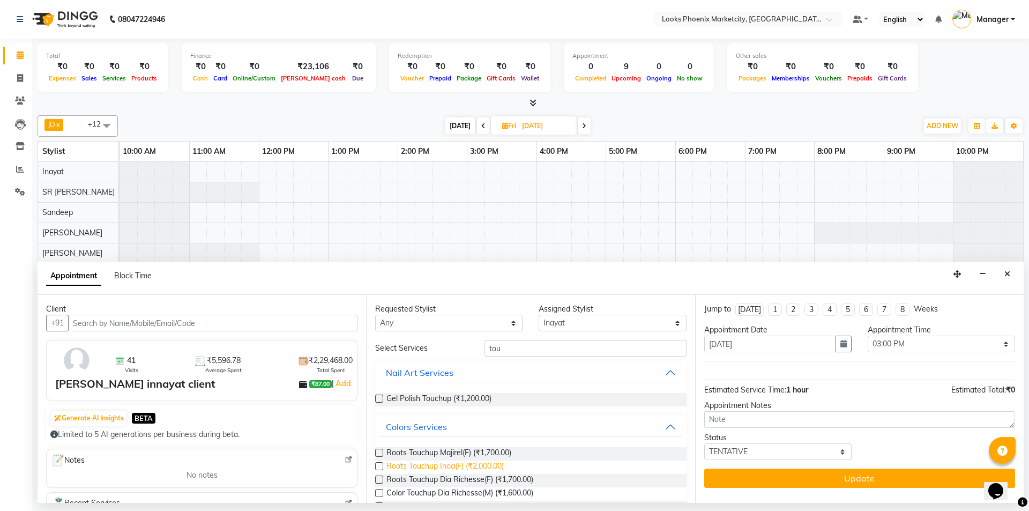
click at [434, 469] on span "Roots Touchup Inoa(F) (₹2,000.00)" at bounding box center [444, 466] width 117 height 13
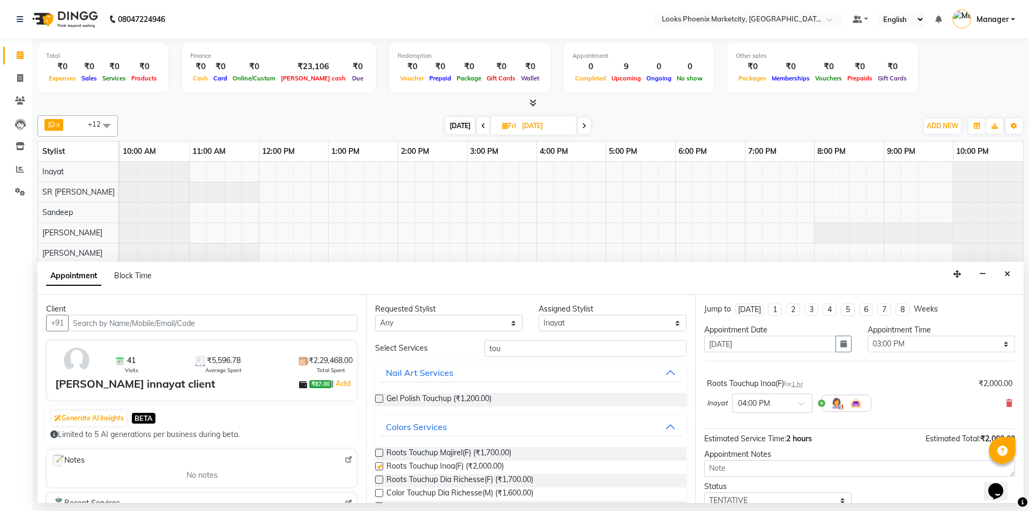
checkbox input "false"
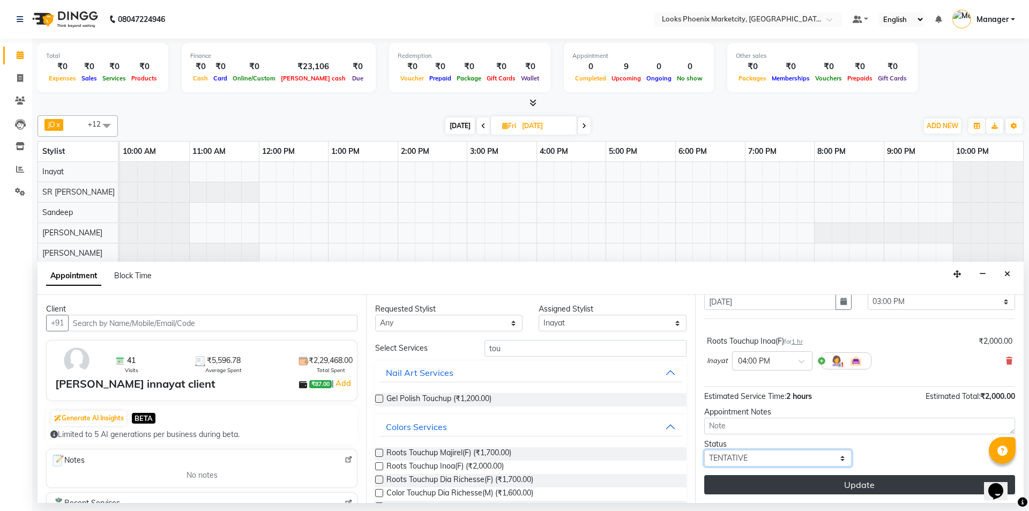
drag, startPoint x: 787, startPoint y: 453, endPoint x: 767, endPoint y: 475, distance: 29.6
click at [787, 453] on select "Select TENTATIVE CONFIRM UPCOMING" at bounding box center [777, 458] width 147 height 17
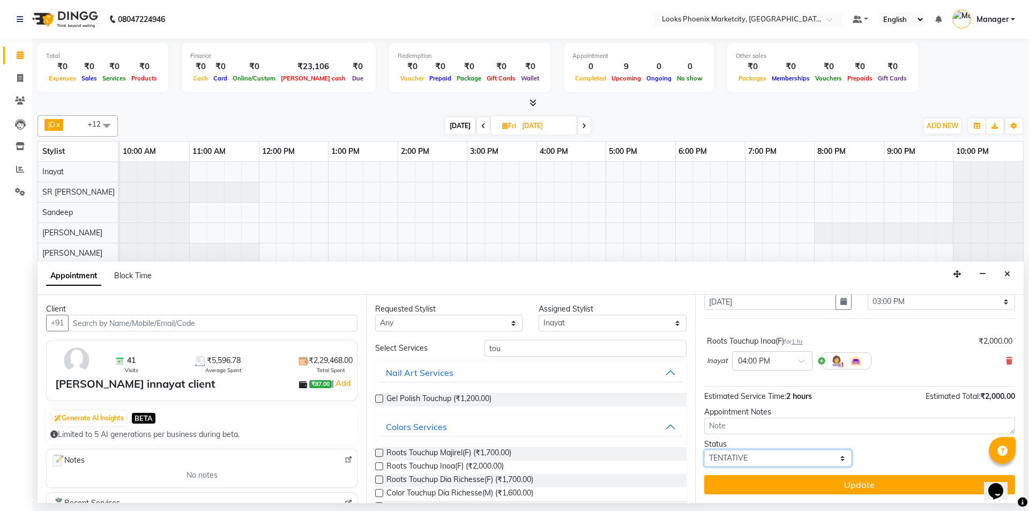
select select "confirm booking"
click at [704, 450] on select "Select TENTATIVE CONFIRM UPCOMING" at bounding box center [777, 458] width 147 height 17
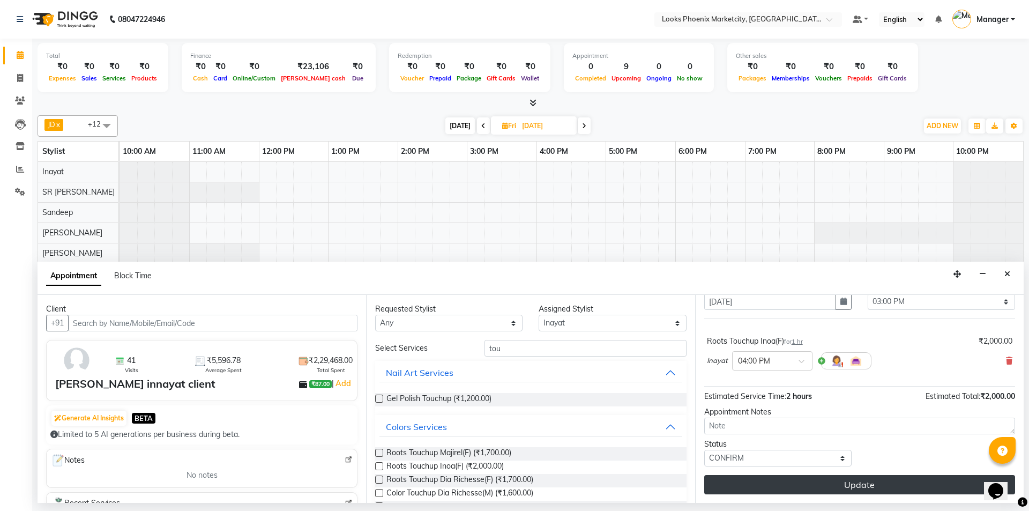
click at [733, 489] on button "Update" at bounding box center [859, 484] width 311 height 19
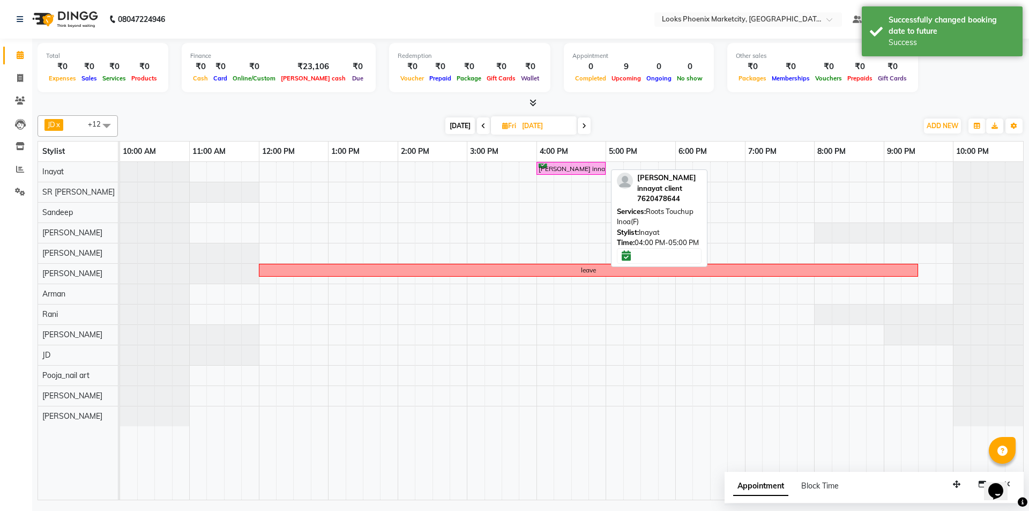
click at [120, 166] on div "jagruti innayat client, 04:00 PM-05:00 PM, Roots Touchup Inoa(F)" at bounding box center [120, 171] width 0 height 19
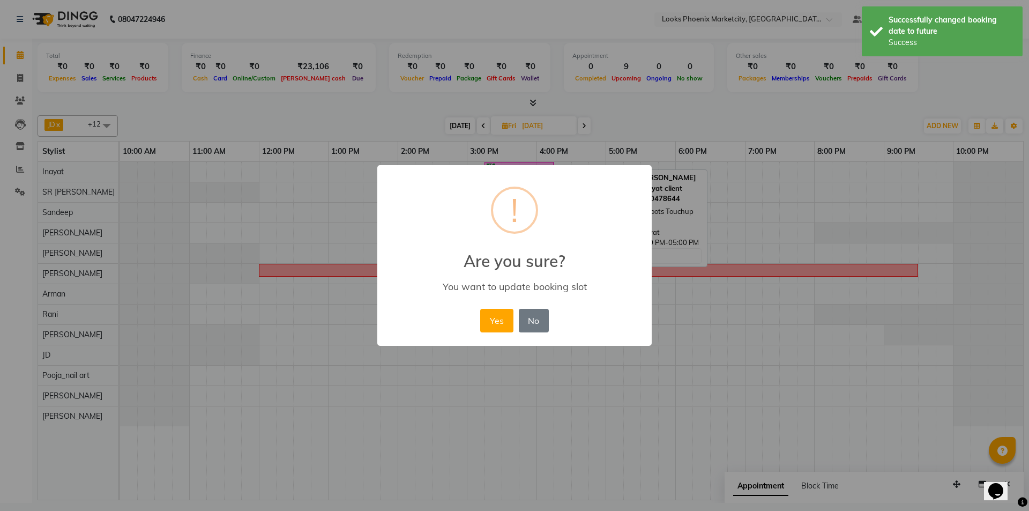
click at [483, 163] on div "× ! Are you sure? You want to update booking slot Yes No No" at bounding box center [514, 255] width 1029 height 511
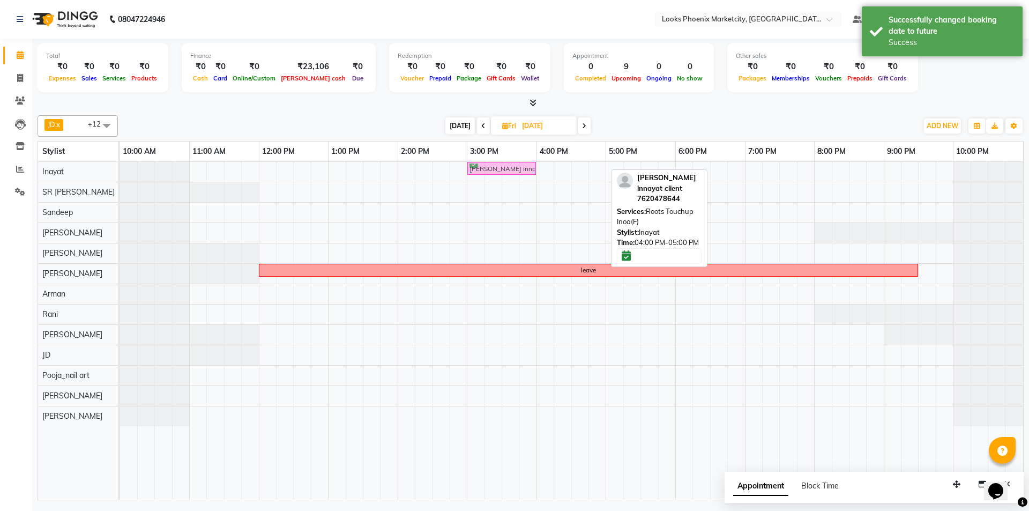
drag, startPoint x: 546, startPoint y: 172, endPoint x: 481, endPoint y: 166, distance: 65.1
click at [120, 166] on div "jagruti innayat client, 04:00 PM-05:00 PM, Roots Touchup Inoa(F) jagruti innaya…" at bounding box center [120, 171] width 0 height 19
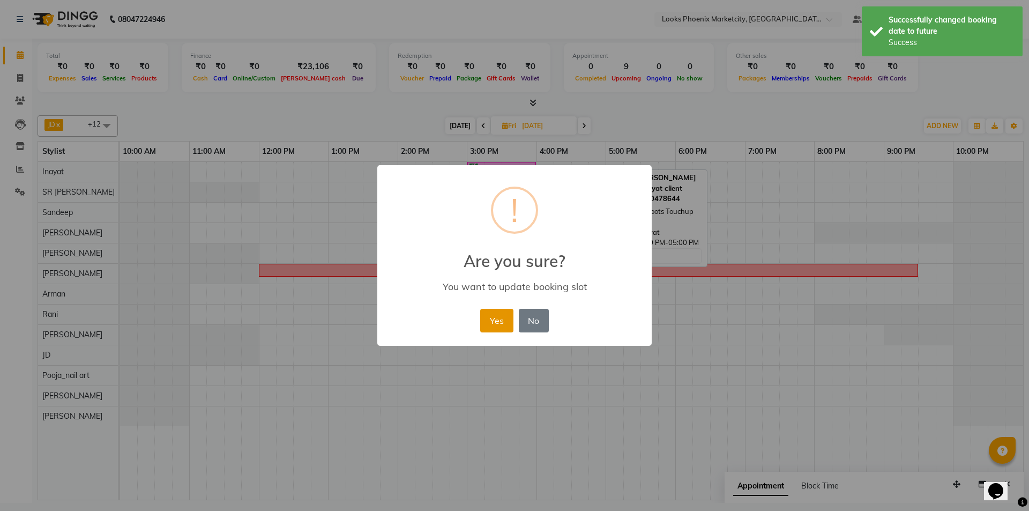
click at [491, 322] on button "Yes" at bounding box center [496, 321] width 33 height 24
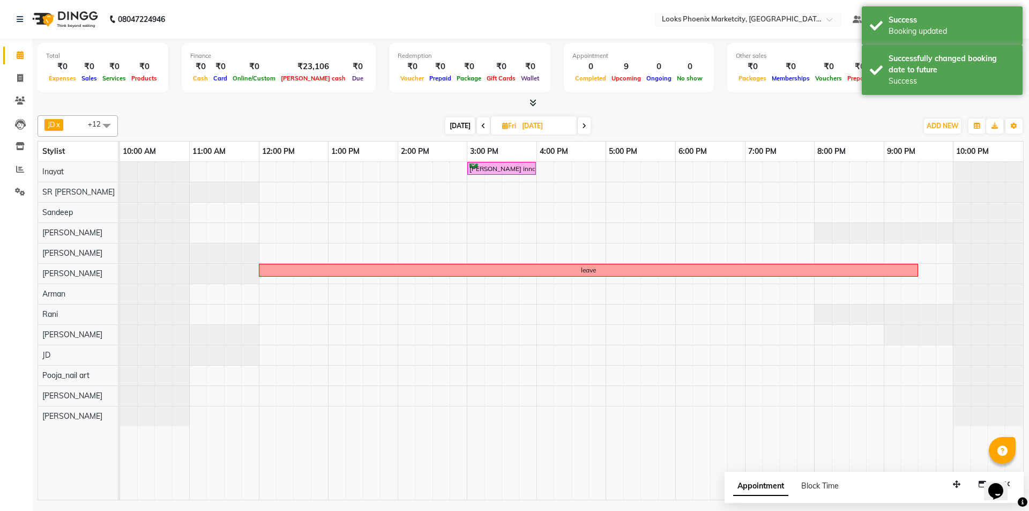
click at [443, 129] on div "Today Fri 05-09-2025" at bounding box center [517, 126] width 789 height 16
click at [462, 124] on span "[DATE]" at bounding box center [459, 125] width 29 height 17
type input "[DATE]"
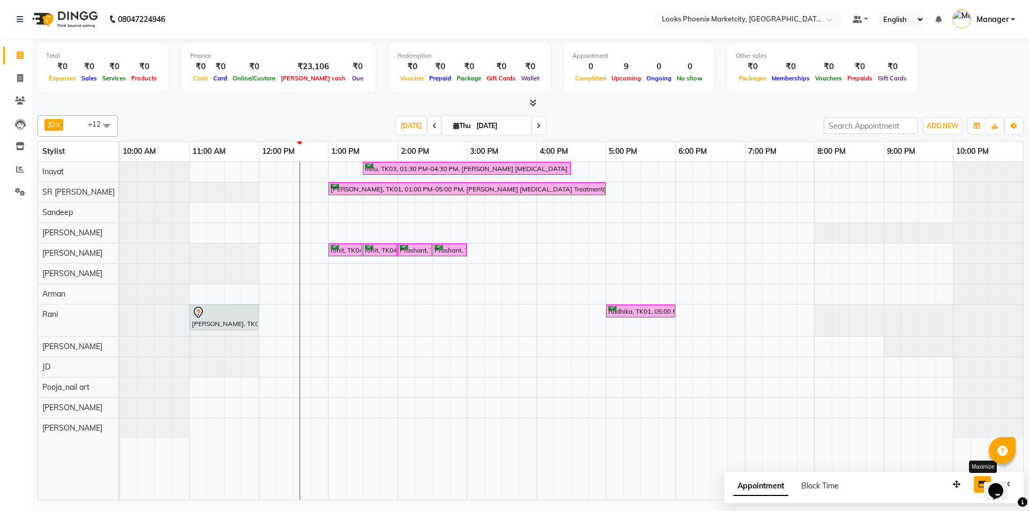
click at [982, 488] on button "button" at bounding box center [982, 484] width 17 height 17
select select "tentative"
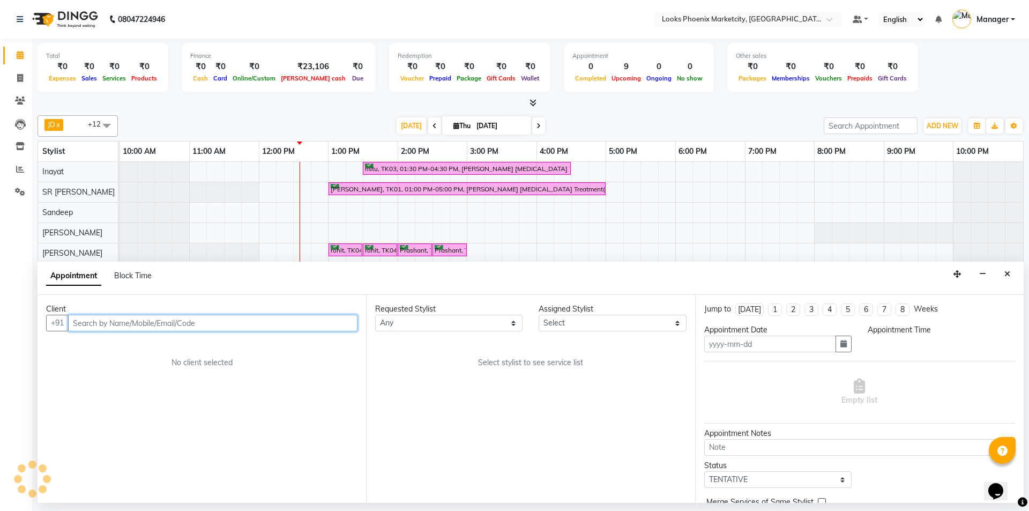
type input "[DATE]"
select select
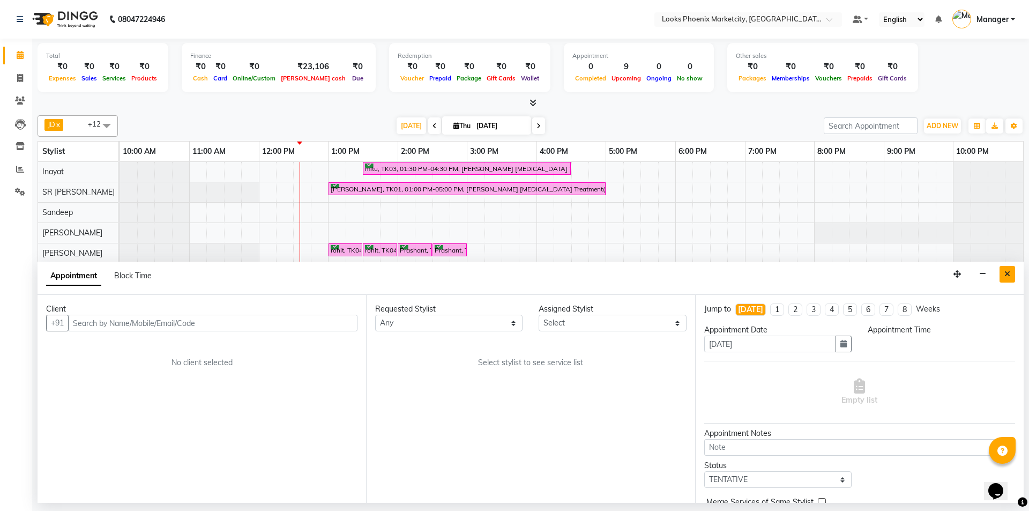
click at [1007, 279] on button "Close" at bounding box center [1008, 274] width 16 height 17
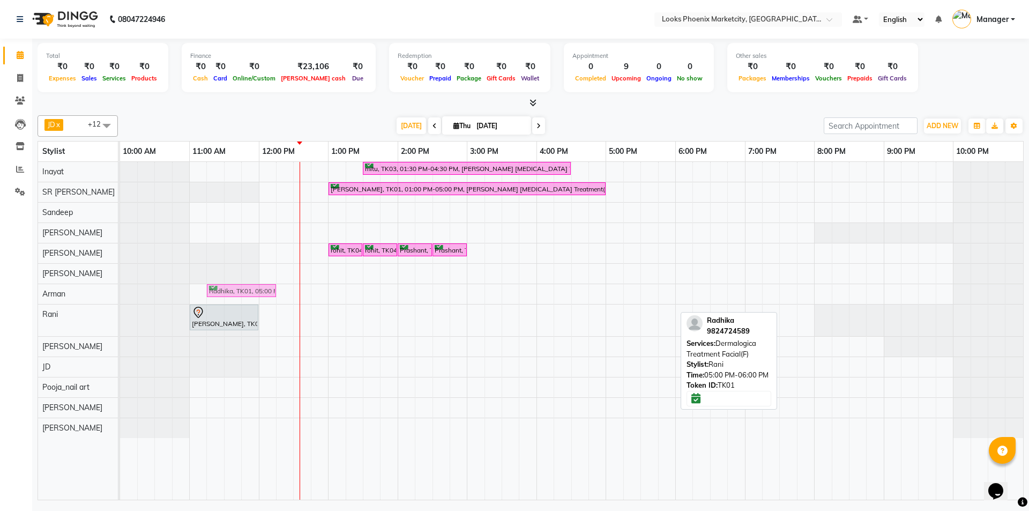
drag, startPoint x: 643, startPoint y: 309, endPoint x: 242, endPoint y: 297, distance: 401.1
click at [242, 297] on tbody "mitu, TK03, 01:30 PM-04:30 PM, Léa Levett Botox Treatment(F)* Radhika, TK01, 01…" at bounding box center [571, 300] width 903 height 276
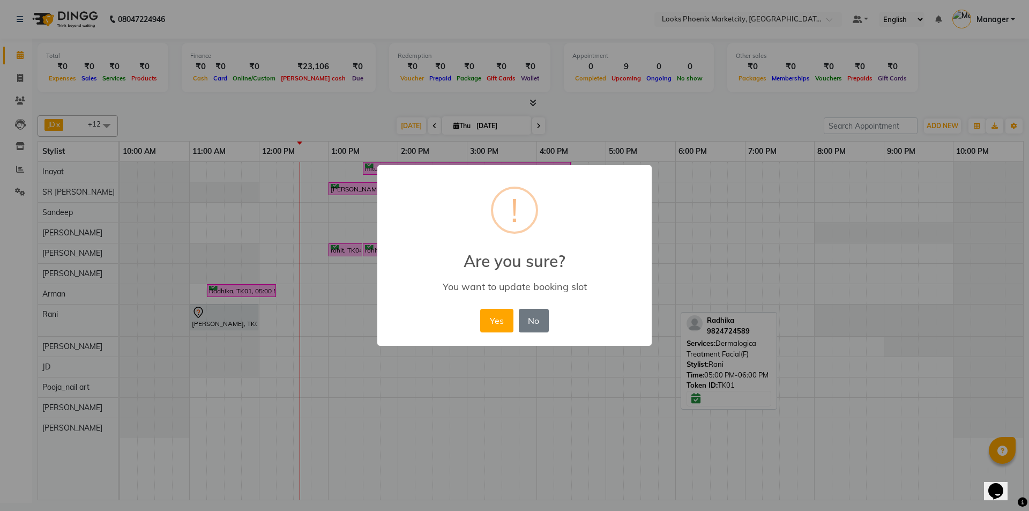
click at [224, 331] on div "× ! Are you sure? You want to update booking slot Yes No No" at bounding box center [514, 255] width 1029 height 511
click at [221, 333] on div "× ! Are you sure? You want to update booking slot Yes No No" at bounding box center [514, 255] width 1029 height 511
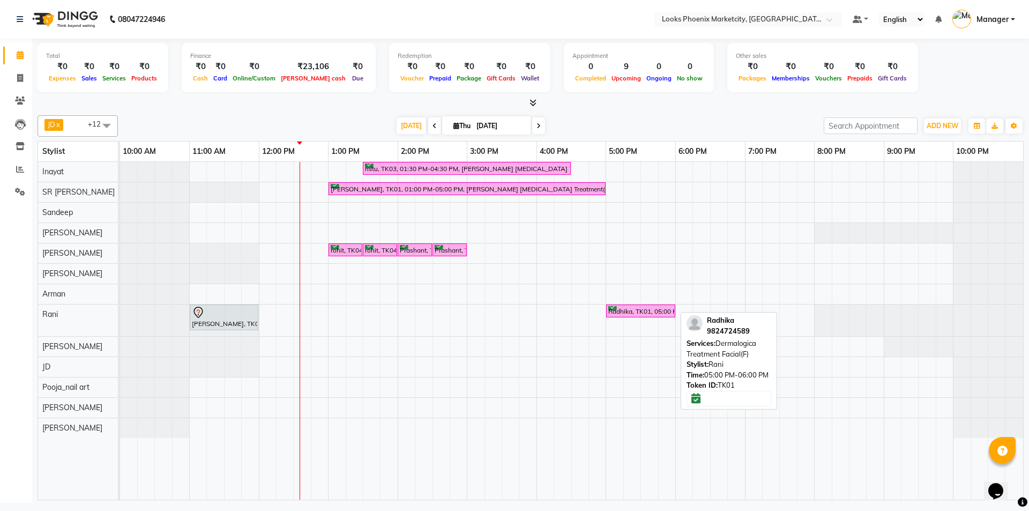
click at [120, 333] on div at bounding box center [120, 320] width 0 height 32
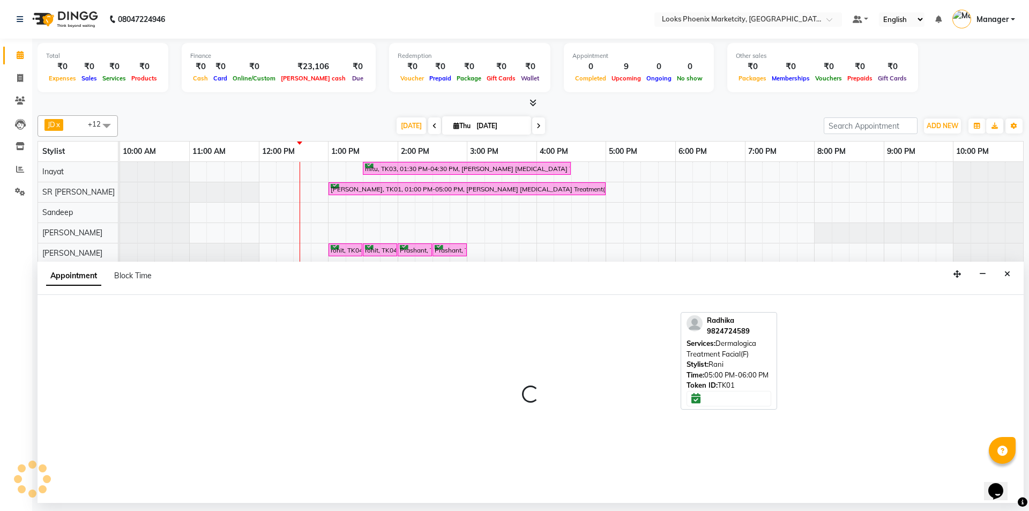
select select "43022"
select select "tentative"
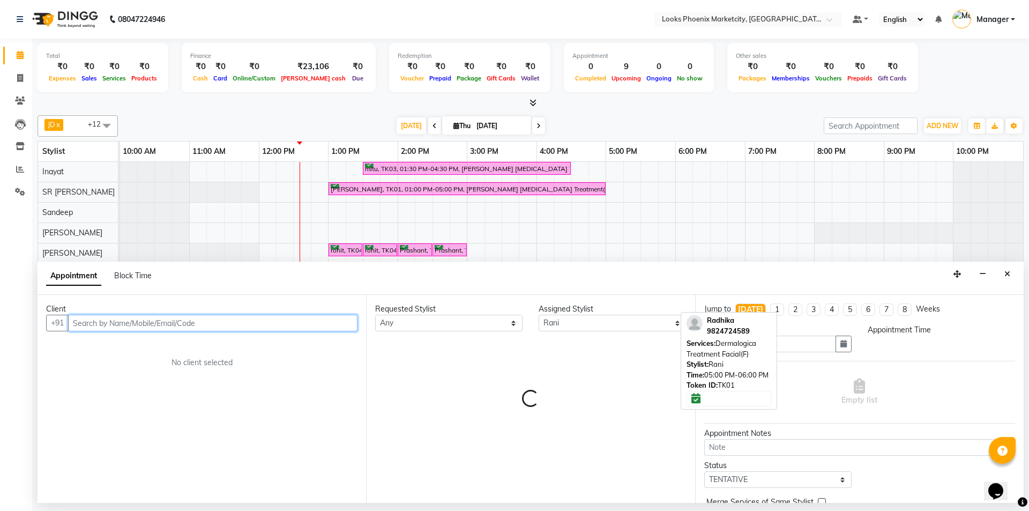
select select "675"
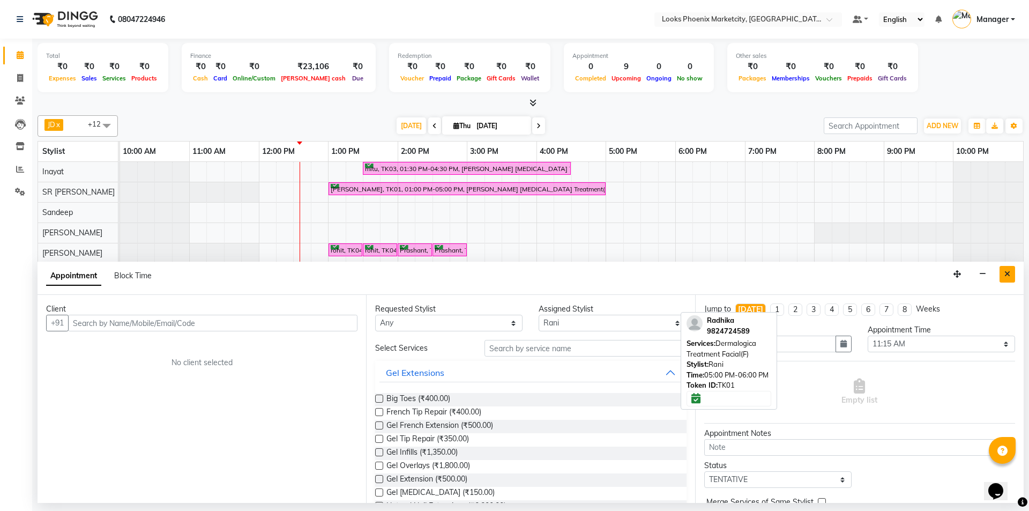
click at [1008, 269] on button "Close" at bounding box center [1008, 274] width 16 height 17
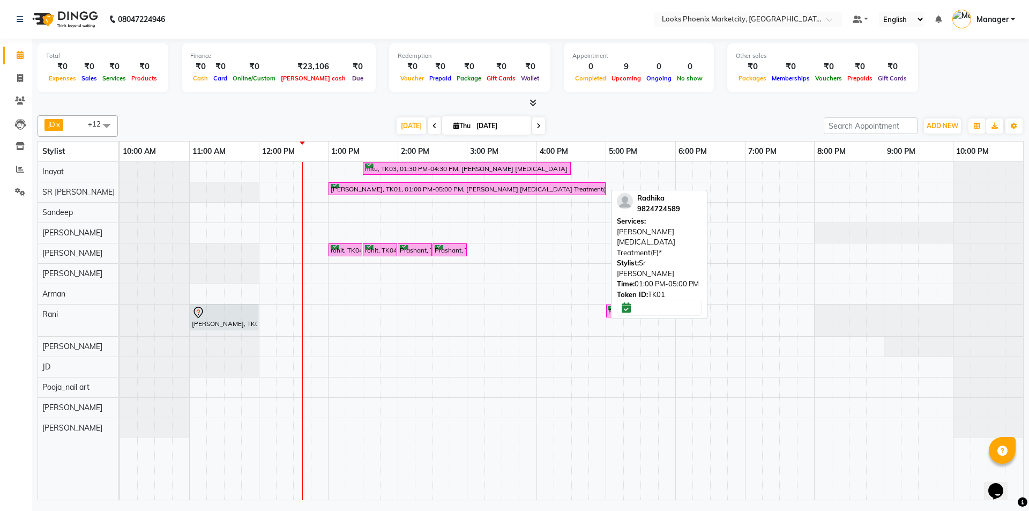
click at [450, 195] on link "Radhika, TK01, 01:00 PM-05:00 PM, Léa Levett Botox Treatment(F)*" at bounding box center [467, 188] width 277 height 13
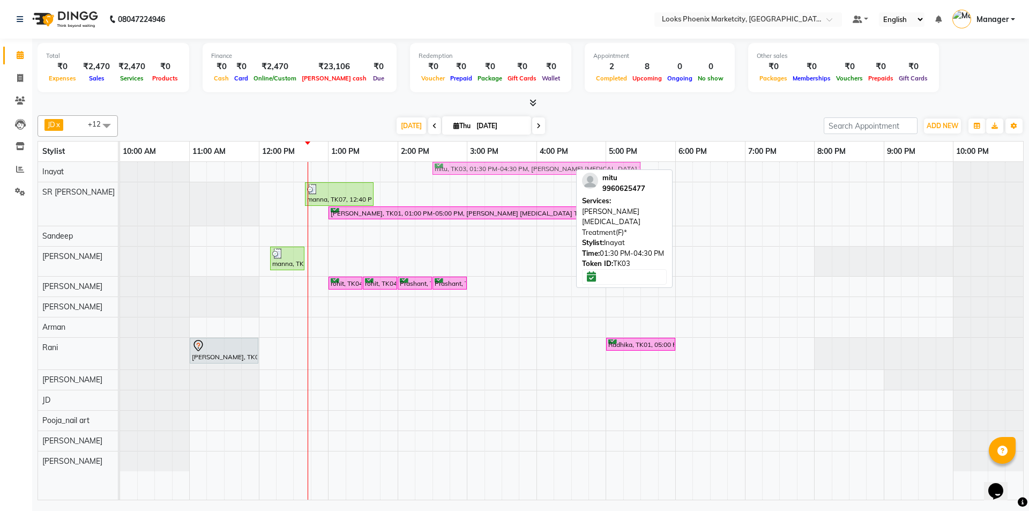
drag, startPoint x: 390, startPoint y: 173, endPoint x: 462, endPoint y: 172, distance: 72.4
click at [120, 172] on div "mitu, TK03, 01:30 PM-04:30 PM, Léa Levett Botox Treatment(F)* mitu, TK03, 01:30…" at bounding box center [120, 171] width 0 height 19
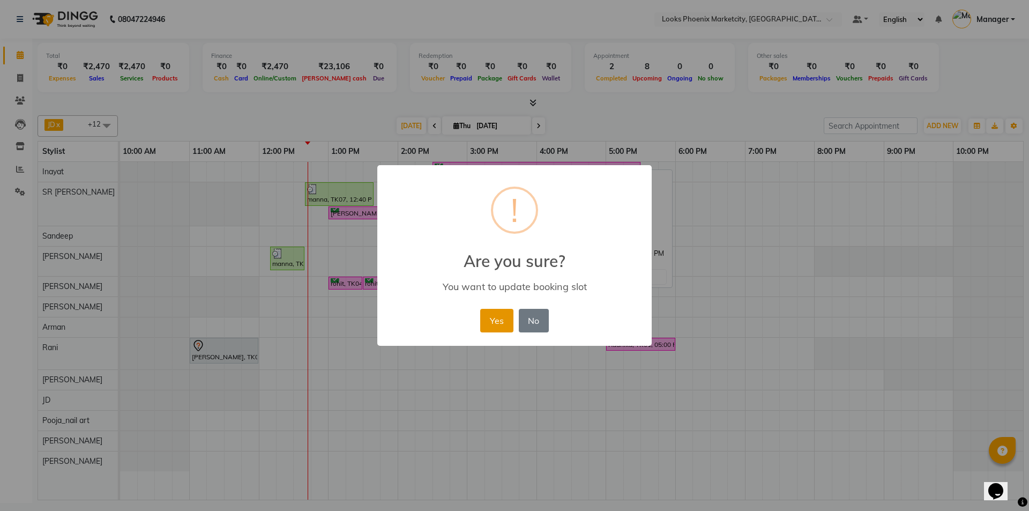
click at [493, 326] on button "Yes" at bounding box center [496, 321] width 33 height 24
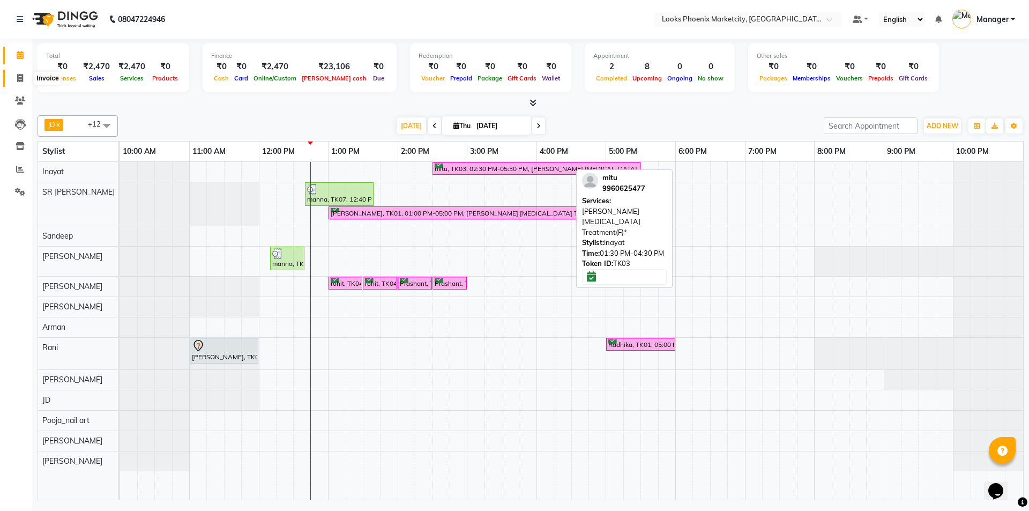
click at [23, 80] on icon at bounding box center [20, 78] width 6 height 8
select select "service"
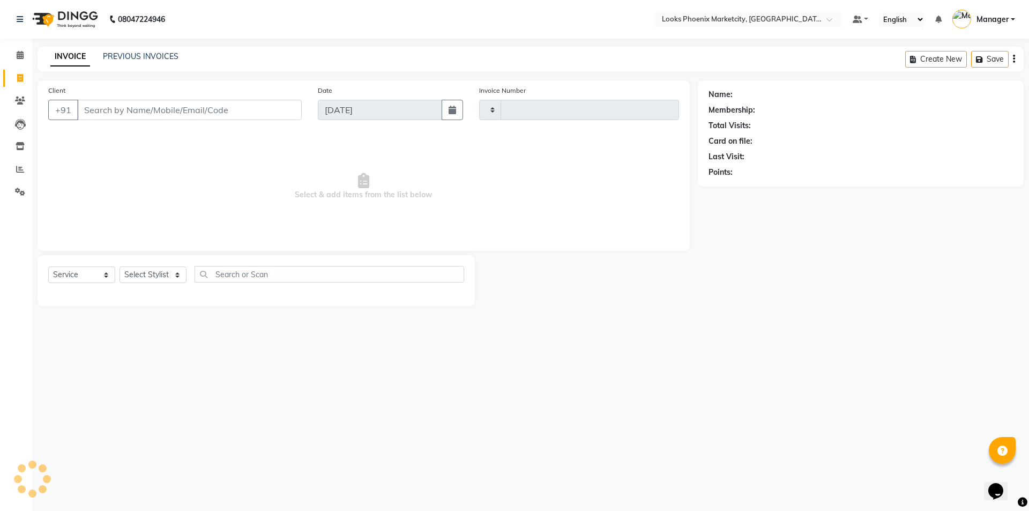
type input "5507"
select select "5911"
click at [152, 275] on select "Select Stylist" at bounding box center [153, 274] width 67 height 17
select select "51598"
click at [120, 266] on select "Select Stylist Akshay Alisha Amir Anjali_pdct Arif Arman Christy Danish Eli Haf…" at bounding box center [153, 274] width 67 height 17
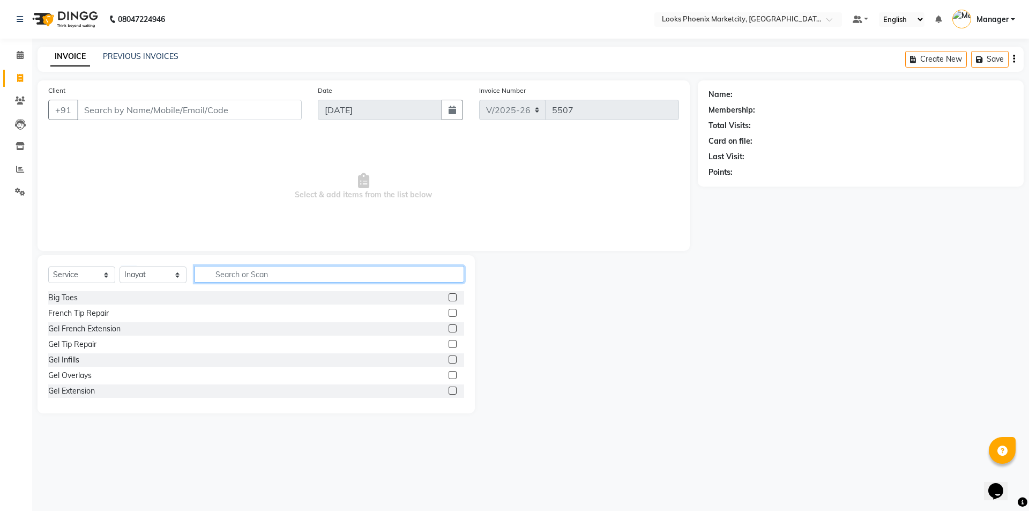
click at [240, 278] on input "text" at bounding box center [330, 274] width 270 height 17
type input "cut"
click at [70, 314] on div "Stylist Cut(M)" at bounding box center [71, 313] width 46 height 11
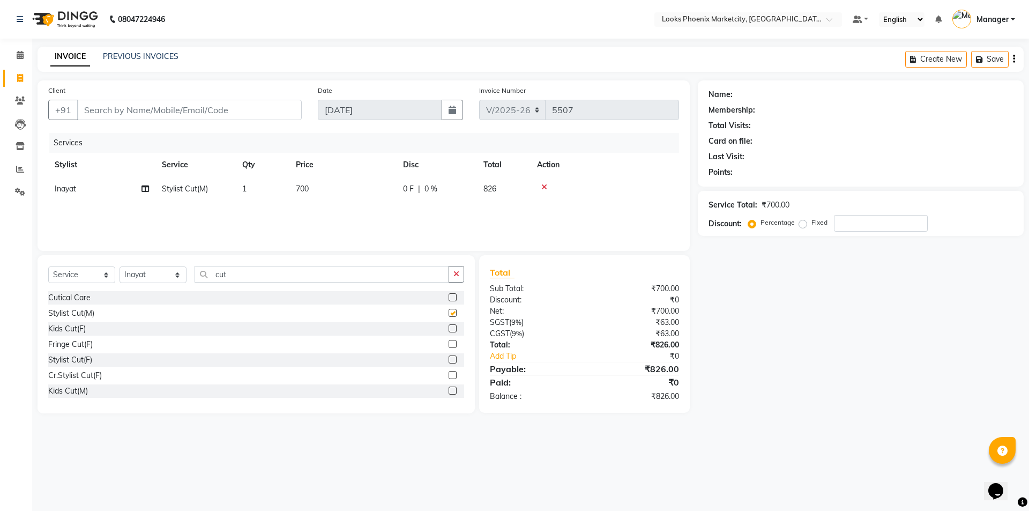
checkbox input "false"
click at [310, 192] on td "700" at bounding box center [342, 189] width 107 height 24
select select "51598"
click at [356, 187] on input "700" at bounding box center [393, 191] width 94 height 17
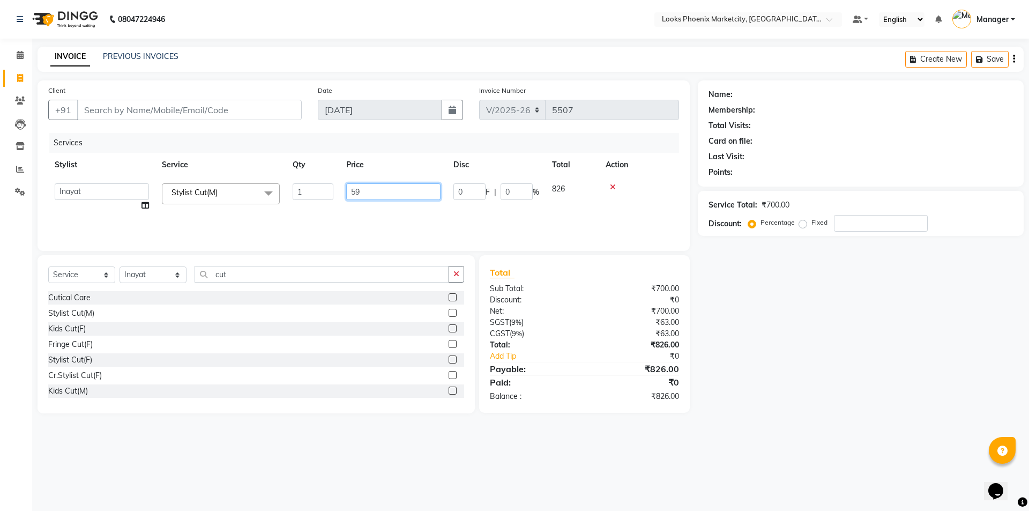
type input "593"
click at [255, 106] on input "Client" at bounding box center [189, 110] width 225 height 20
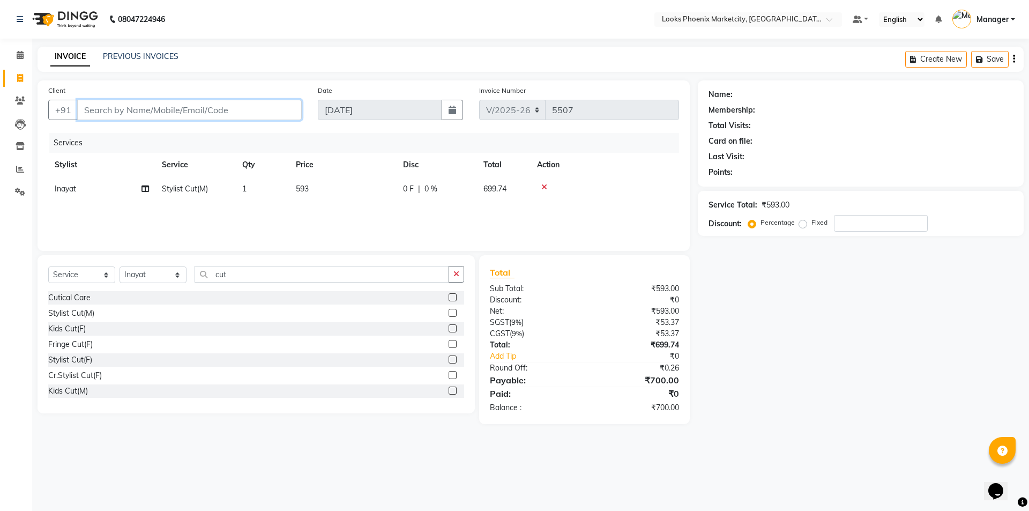
type input "9"
type input "0"
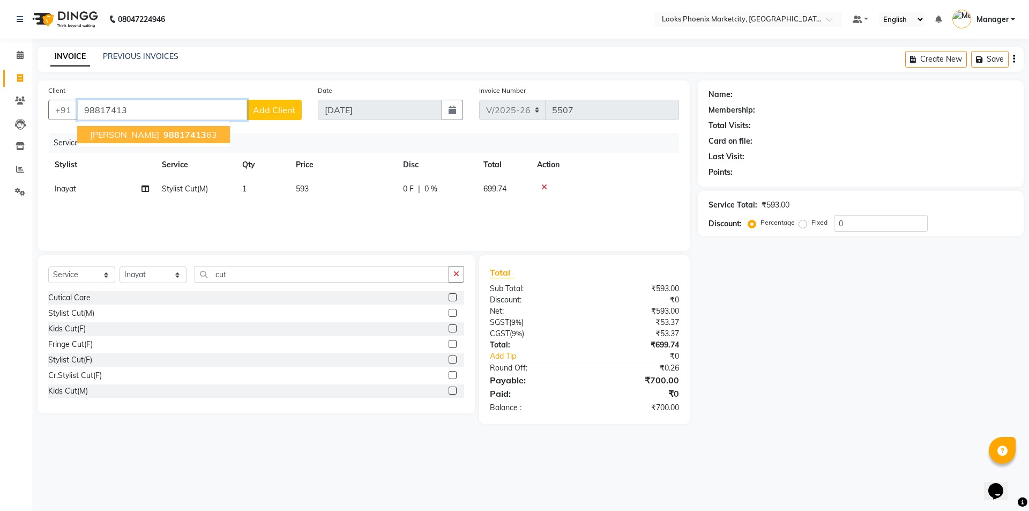
click at [163, 133] on span "98817413" at bounding box center [184, 134] width 43 height 11
type input "9881741363"
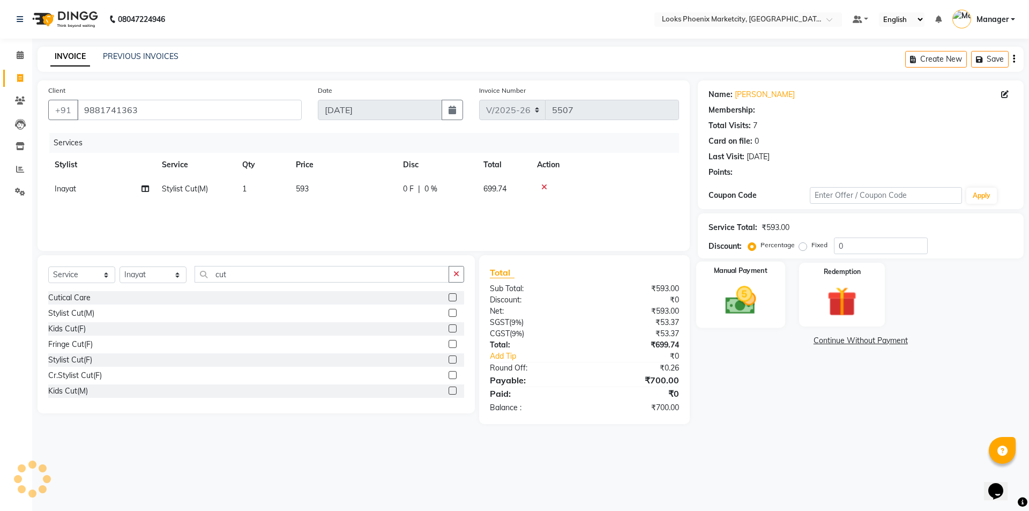
select select "1: Object"
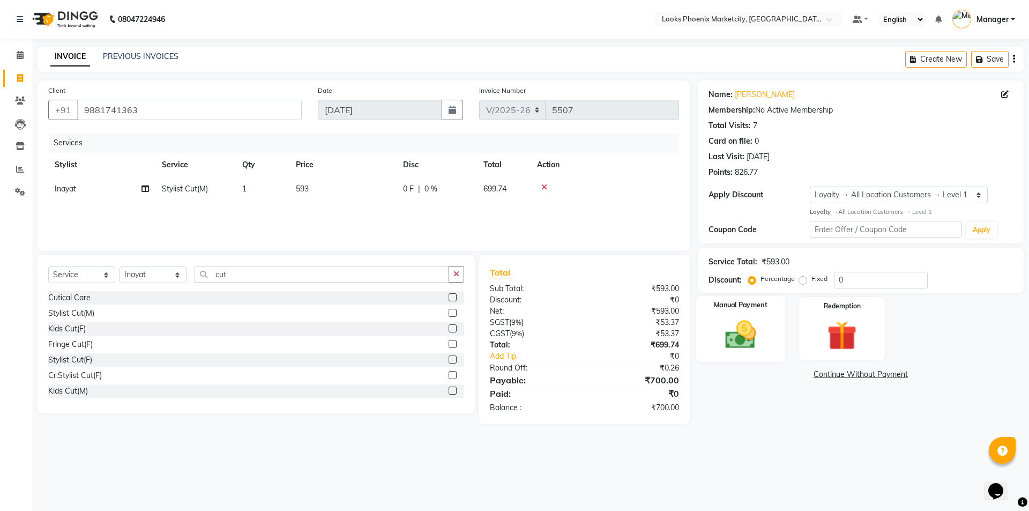
click at [744, 349] on img at bounding box center [740, 334] width 50 height 35
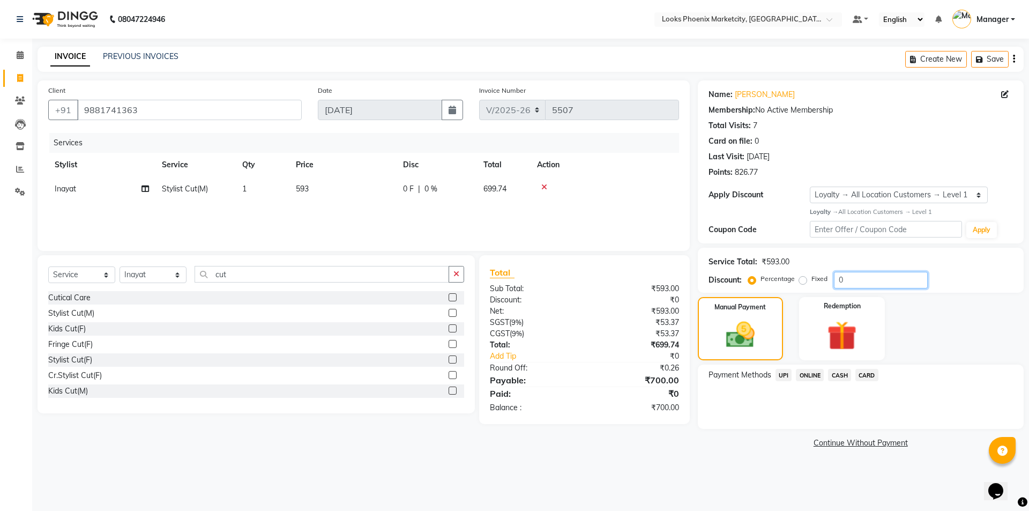
click at [840, 282] on input "0" at bounding box center [881, 280] width 94 height 17
click at [111, 109] on input "9881741363" at bounding box center [189, 110] width 225 height 20
drag, startPoint x: 833, startPoint y: 274, endPoint x: 839, endPoint y: 274, distance: 5.9
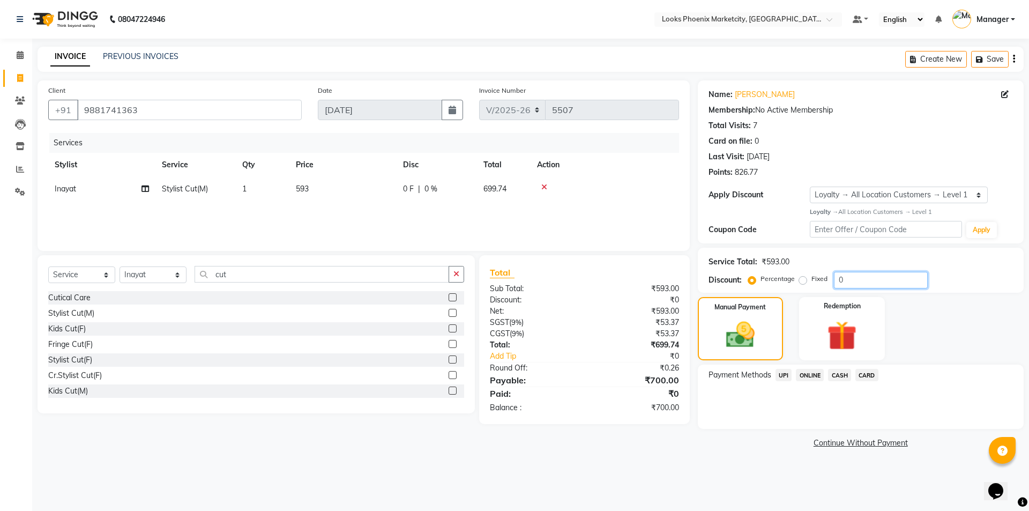
click at [834, 274] on input "0" at bounding box center [881, 280] width 94 height 17
click at [843, 276] on input "0" at bounding box center [881, 280] width 94 height 17
type input "20"
click at [873, 377] on span "CARD" at bounding box center [866, 375] width 23 height 12
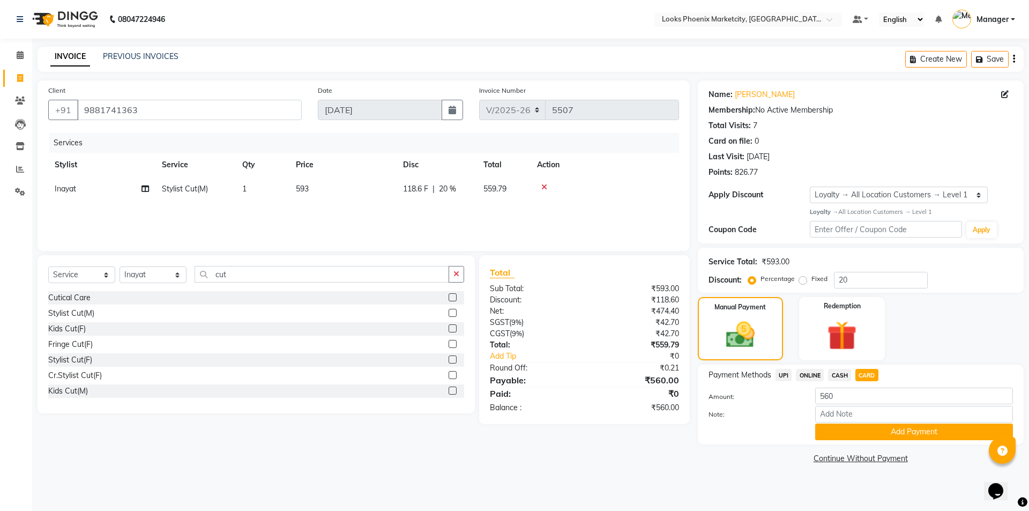
click at [868, 426] on button "Add Payment" at bounding box center [914, 431] width 198 height 17
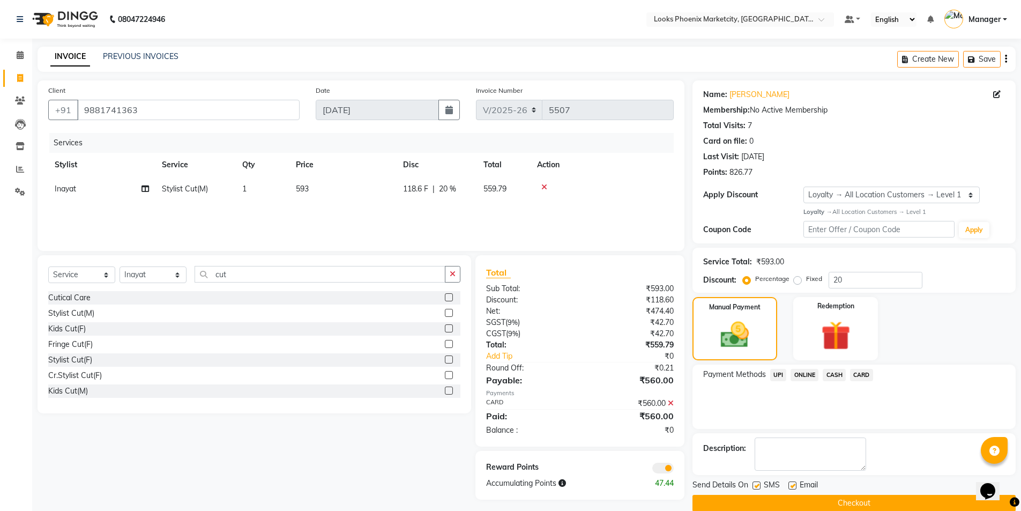
click at [819, 498] on button "Checkout" at bounding box center [853, 503] width 323 height 17
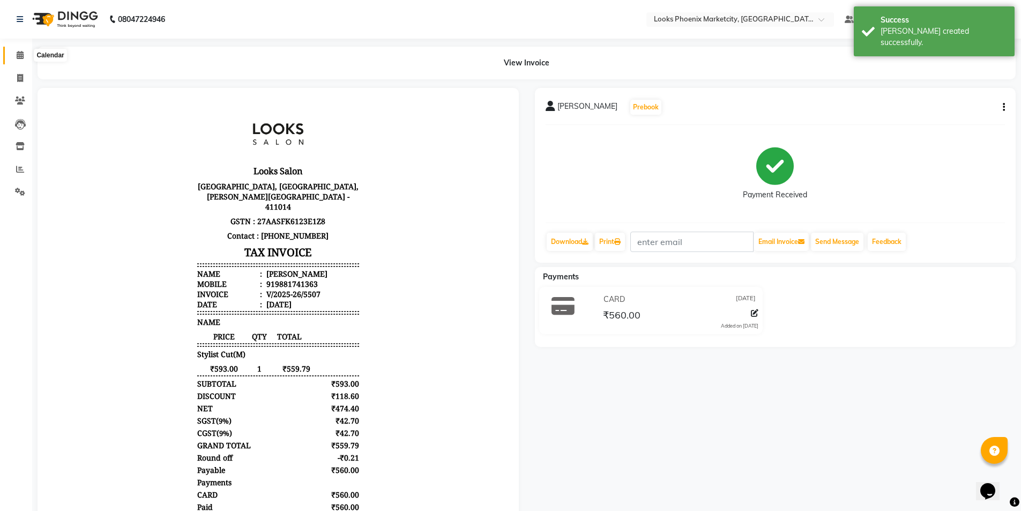
click at [17, 56] on icon at bounding box center [20, 55] width 7 height 8
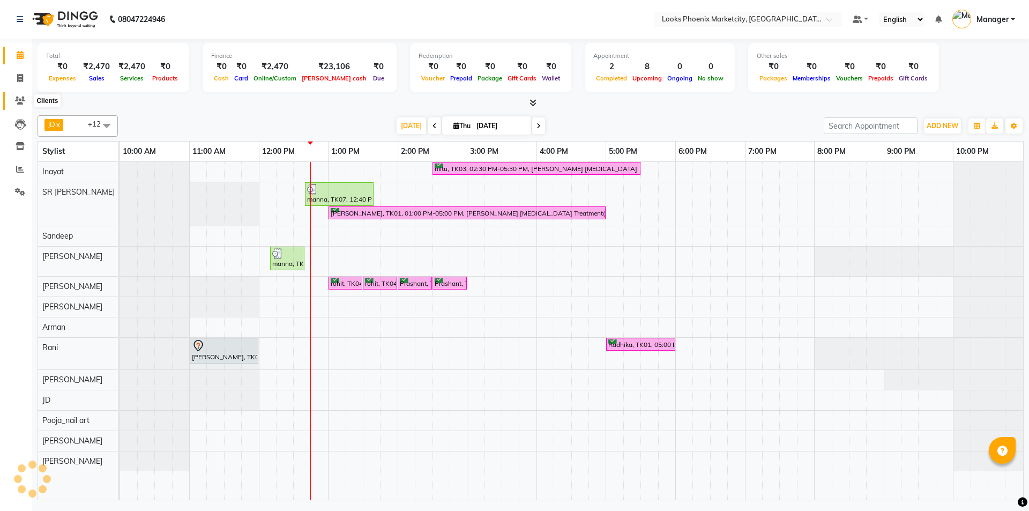
click at [18, 97] on icon at bounding box center [20, 100] width 10 height 8
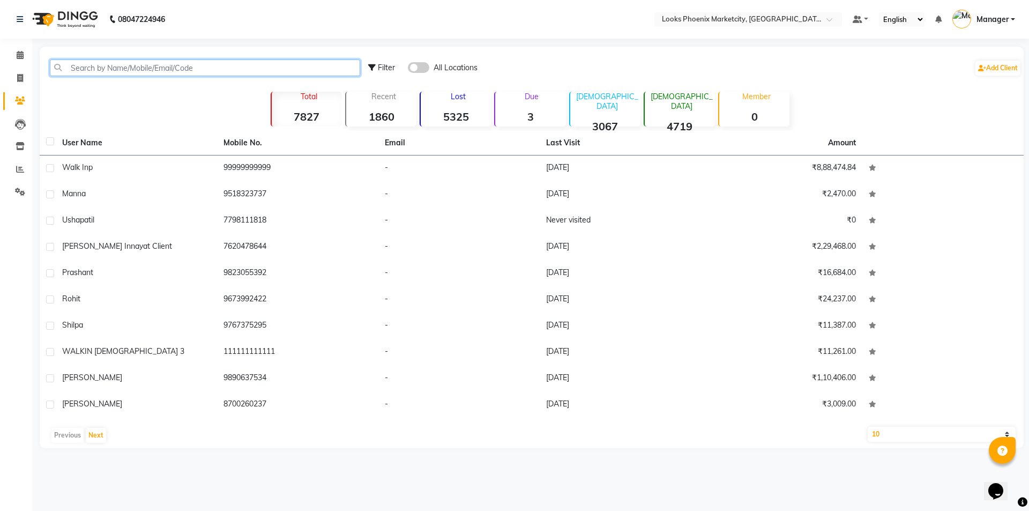
click at [179, 71] on input "text" at bounding box center [205, 67] width 310 height 17
paste input "9881741363"
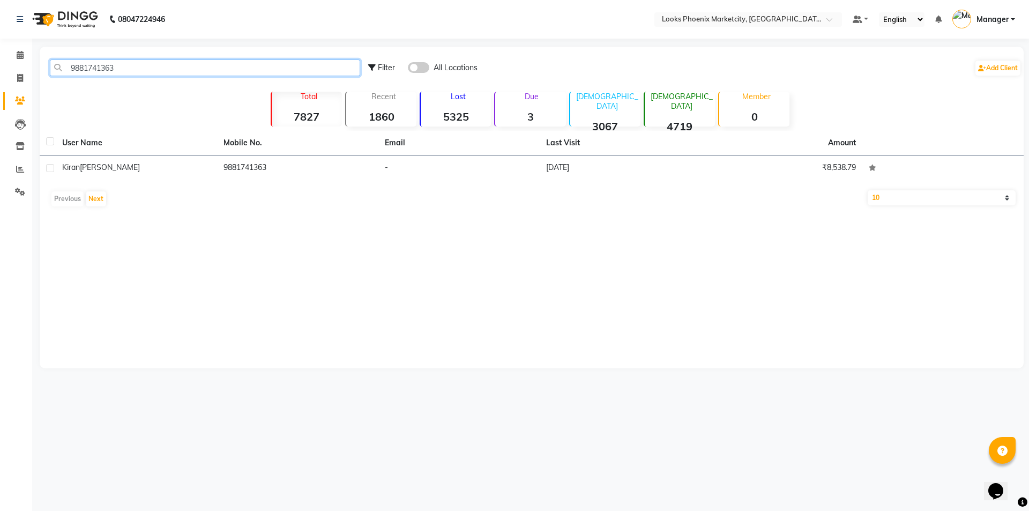
type input "9881741363"
click at [190, 161] on td "[PERSON_NAME]" at bounding box center [136, 168] width 161 height 26
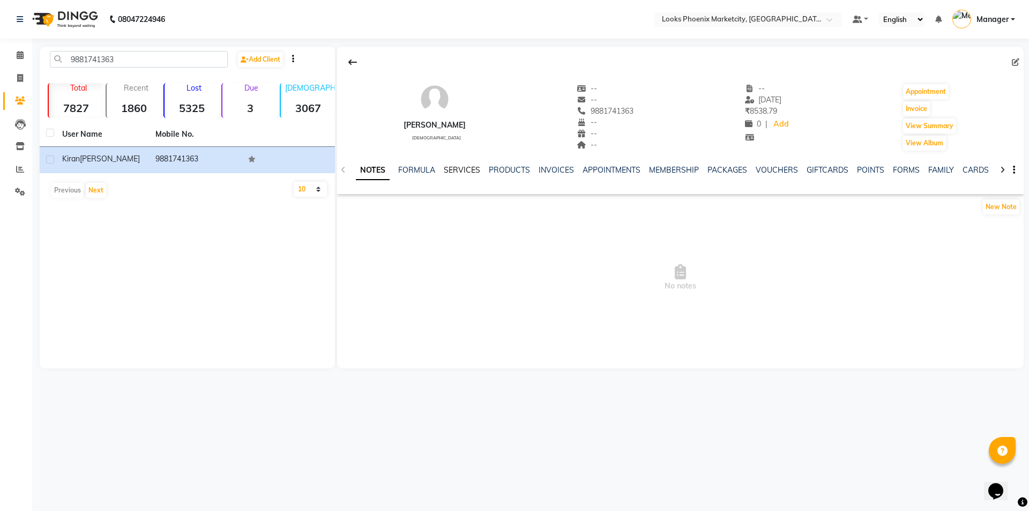
click at [459, 166] on link "SERVICES" at bounding box center [462, 170] width 36 height 10
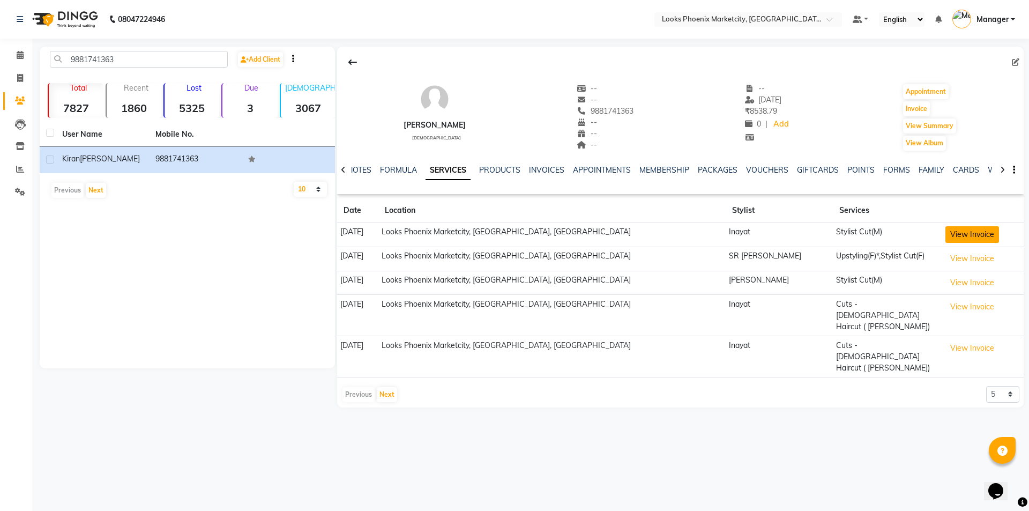
click at [965, 235] on button "View Invoice" at bounding box center [972, 234] width 54 height 17
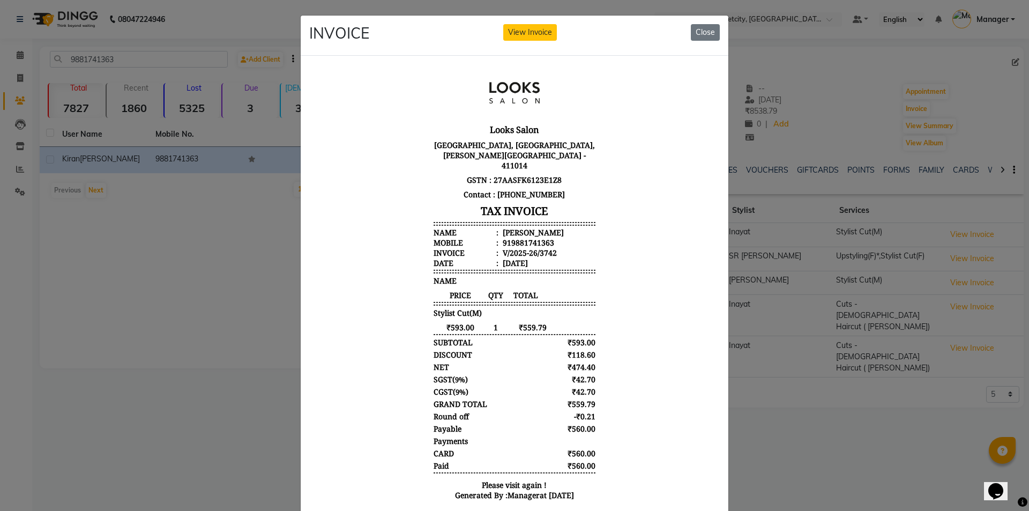
scroll to position [9, 0]
click at [702, 28] on button "Close" at bounding box center [705, 32] width 29 height 17
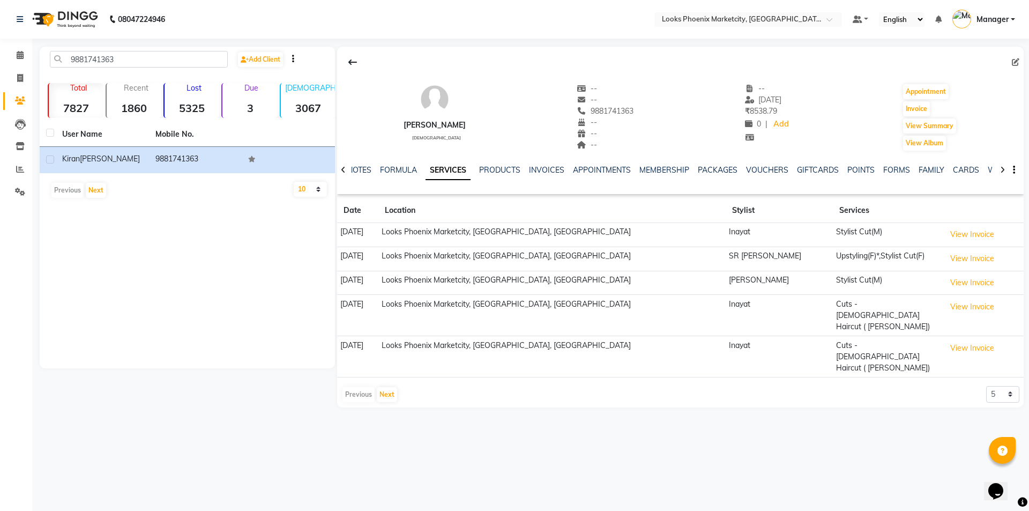
click at [16, 46] on li "Calendar" at bounding box center [16, 55] width 32 height 23
click at [15, 56] on span at bounding box center [20, 55] width 19 height 12
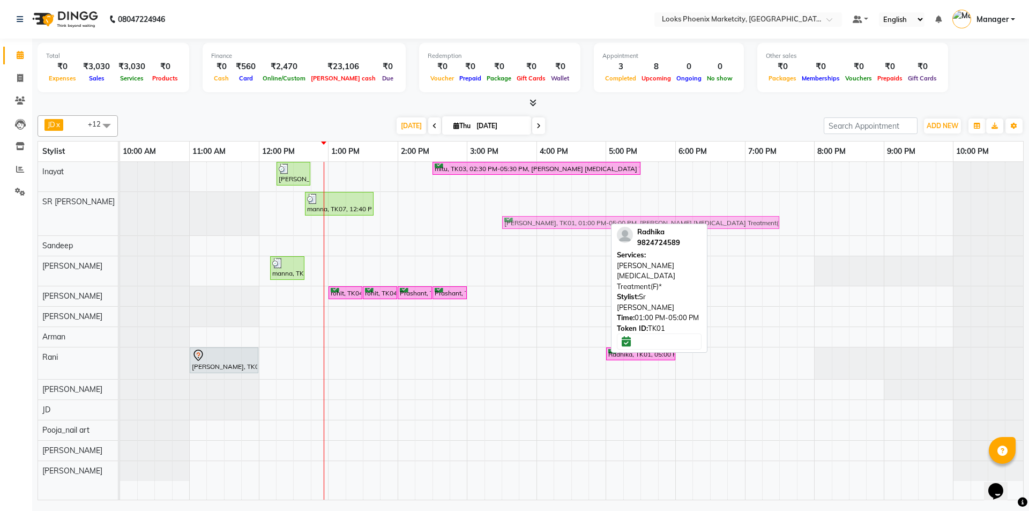
drag, startPoint x: 400, startPoint y: 221, endPoint x: 575, endPoint y: 223, distance: 174.7
click at [120, 223] on div "manna, TK07, 12:40 PM-01:40 PM, Cr.Stylist Cut(F) [PERSON_NAME], TK01, 01:00 PM…" at bounding box center [120, 213] width 0 height 43
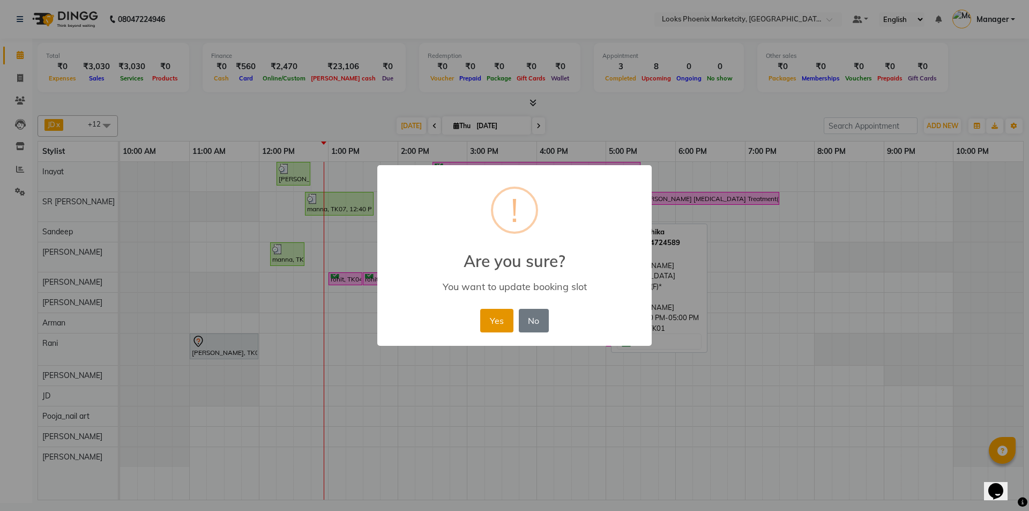
click at [505, 325] on button "Yes" at bounding box center [496, 321] width 33 height 24
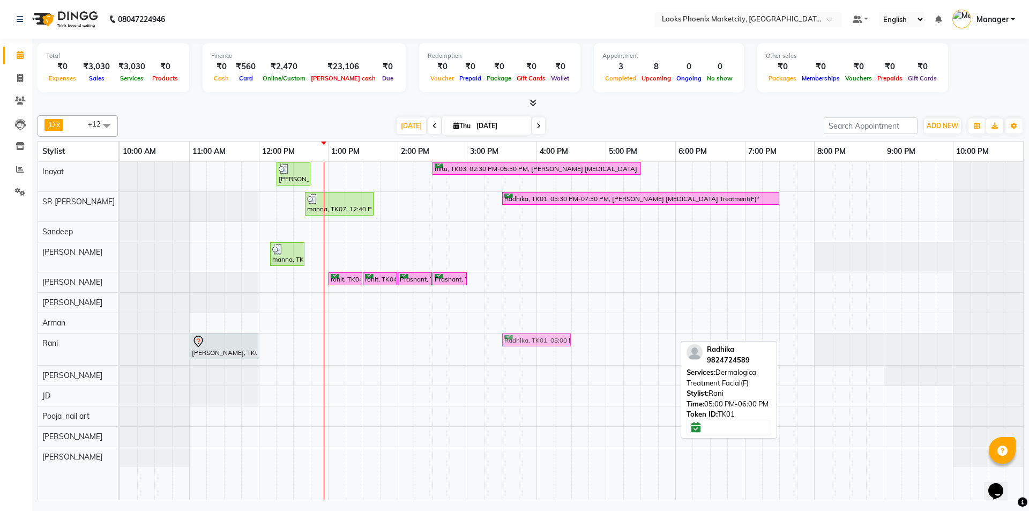
drag, startPoint x: 622, startPoint y: 339, endPoint x: 521, endPoint y: 345, distance: 101.4
click at [120, 345] on div "renu, TK02, 11:00 AM-12:00 PM, Full Body Waxing(F) Radhika, TK01, 05:00 PM-06:0…" at bounding box center [120, 349] width 0 height 32
click at [521, 345] on div "Radhika, TK01, 05:00 PM-06:00 PM, Dermalogica Treatment Facial(F)" at bounding box center [536, 340] width 67 height 10
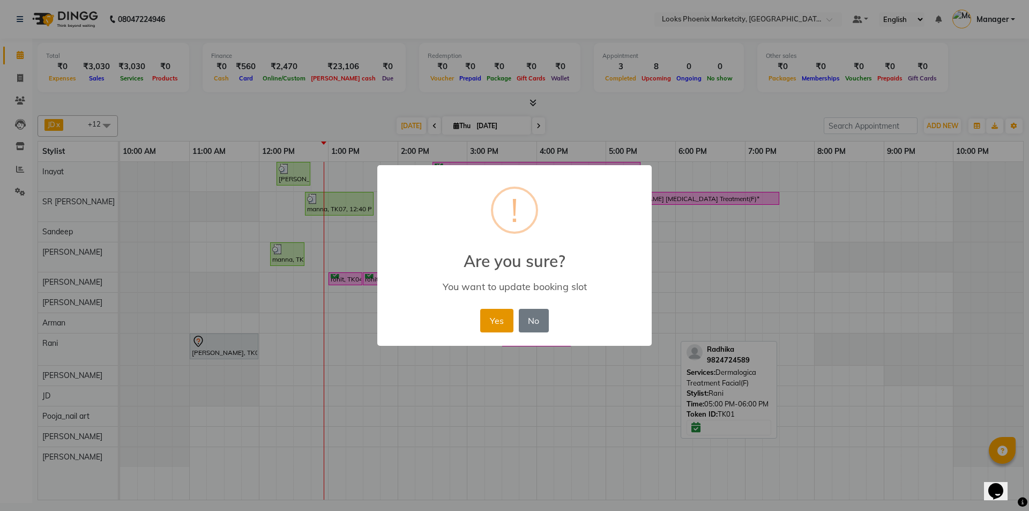
click at [501, 313] on button "Yes" at bounding box center [496, 321] width 33 height 24
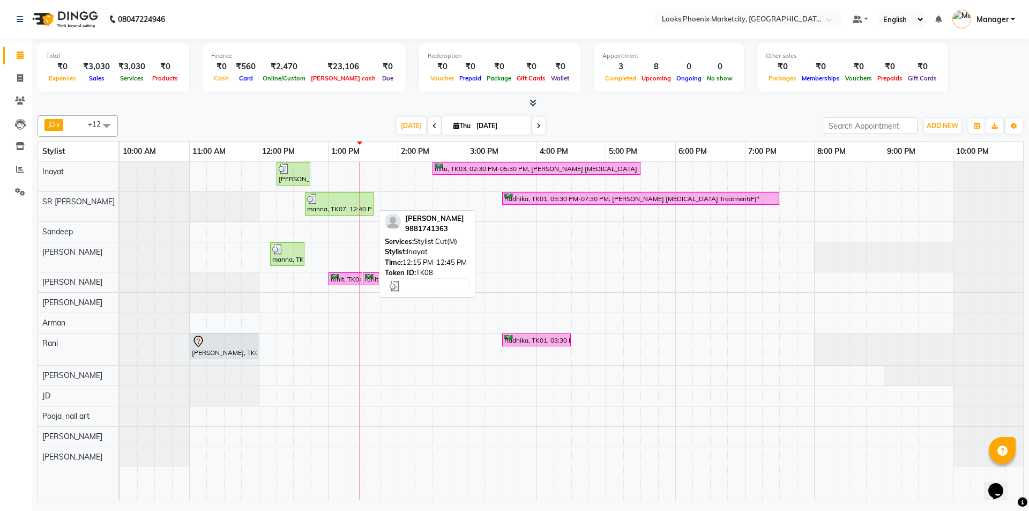
click at [285, 180] on div "[PERSON_NAME], TK08, 12:15 PM-12:45 PM, Stylist Cut(M)" at bounding box center [294, 173] width 32 height 20
select select "3"
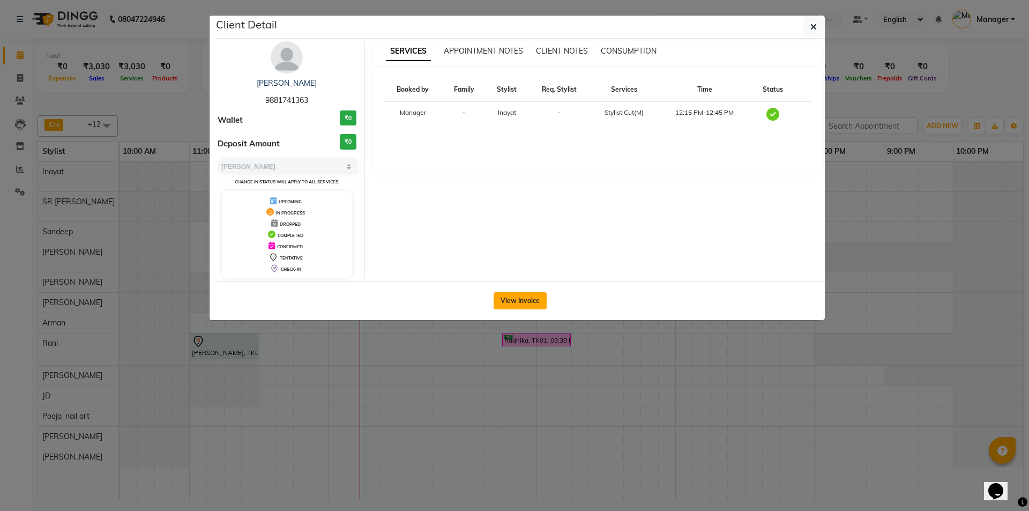
click at [511, 308] on button "View Invoice" at bounding box center [520, 300] width 53 height 17
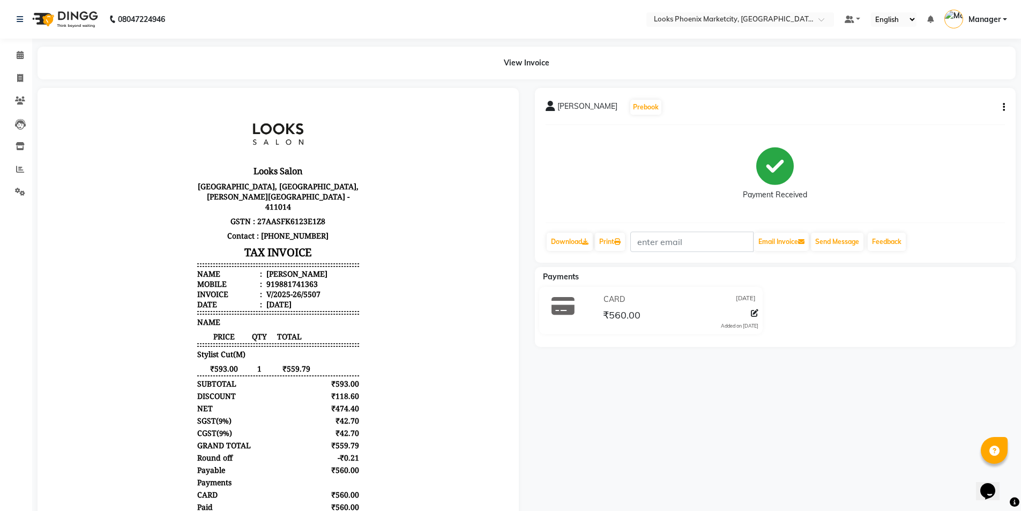
click at [1001, 105] on button "button" at bounding box center [1001, 107] width 6 height 11
click at [939, 102] on div "Split Service Amount" at bounding box center [950, 107] width 73 height 13
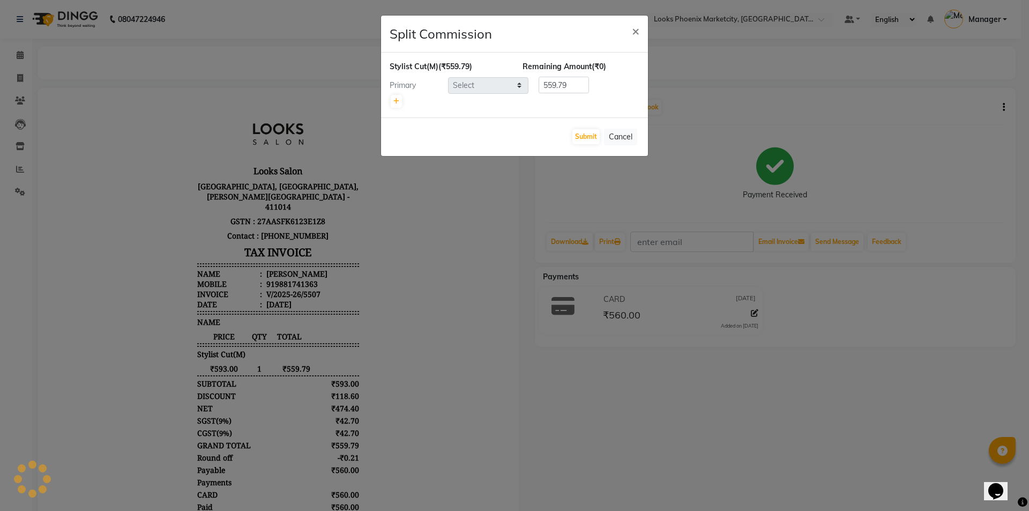
select select "51598"
click at [390, 100] on div at bounding box center [515, 101] width 250 height 15
click at [392, 100] on link at bounding box center [396, 101] width 11 height 13
type input "279.89"
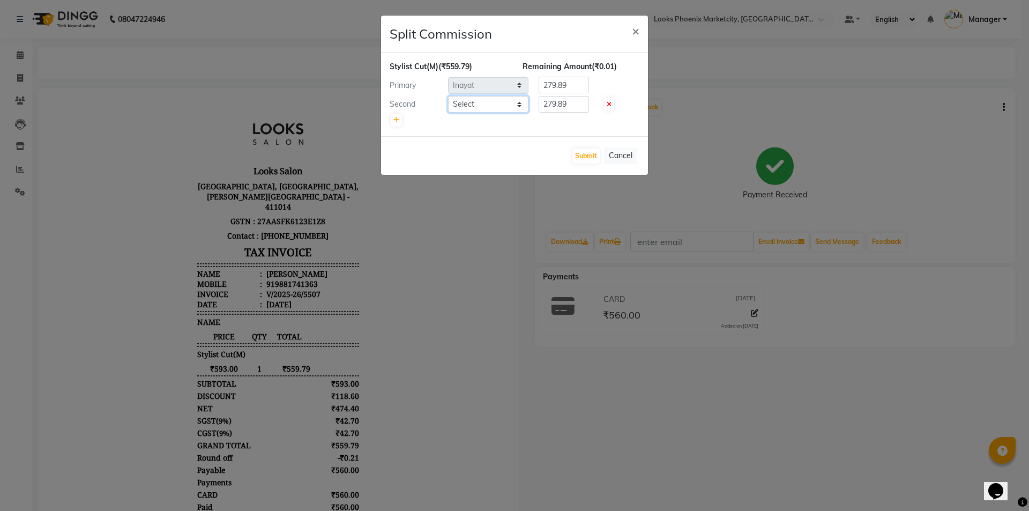
click at [486, 108] on select "Select [PERSON_NAME] [PERSON_NAME] [PERSON_NAME] Danish [PERSON_NAME] [PERSON_N…" at bounding box center [488, 104] width 80 height 17
click at [633, 33] on span "×" at bounding box center [636, 31] width 8 height 16
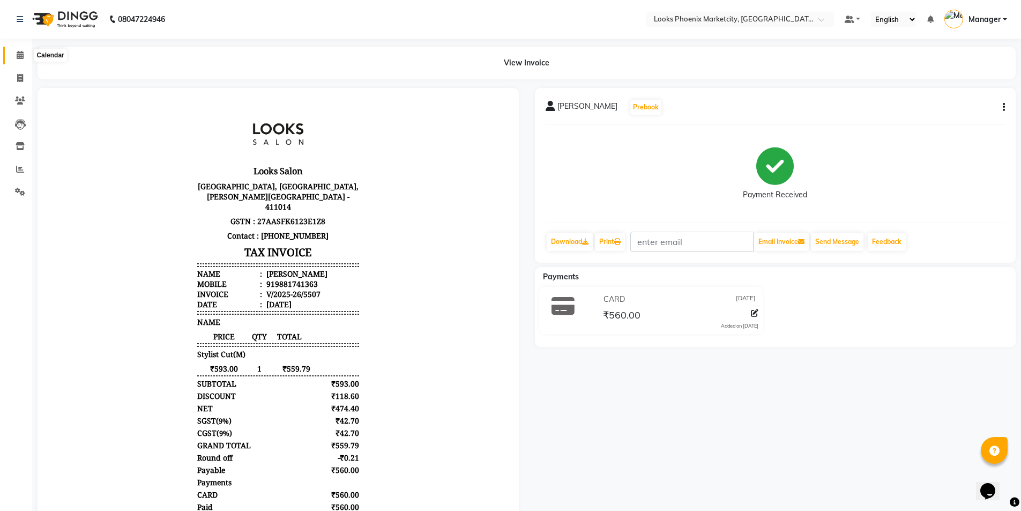
click at [20, 57] on icon at bounding box center [20, 55] width 7 height 8
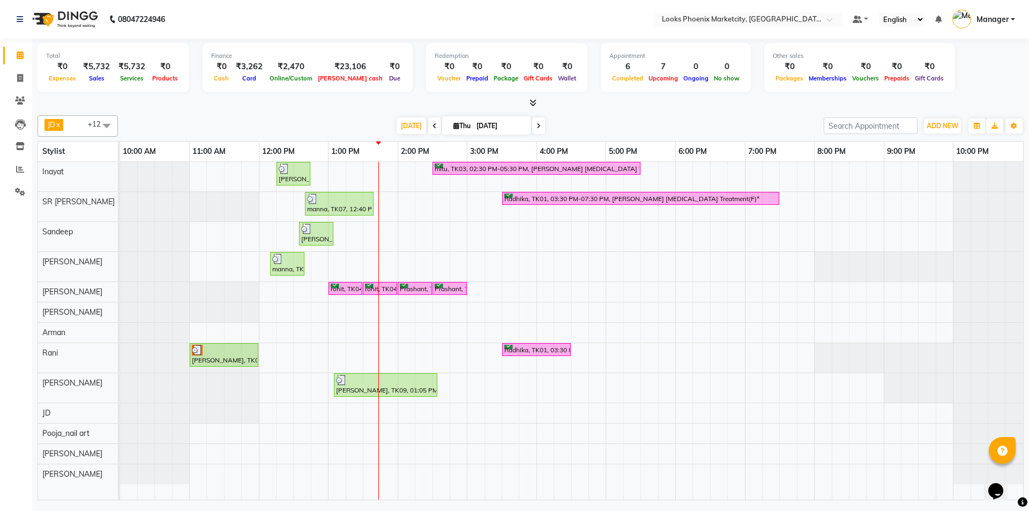
click at [441, 263] on div "Kiran Nikam, TK08, 12:15 PM-12:45 PM, Stylist Cut(M) mitu, TK03, 02:30 PM-05:30…" at bounding box center [571, 331] width 903 height 338
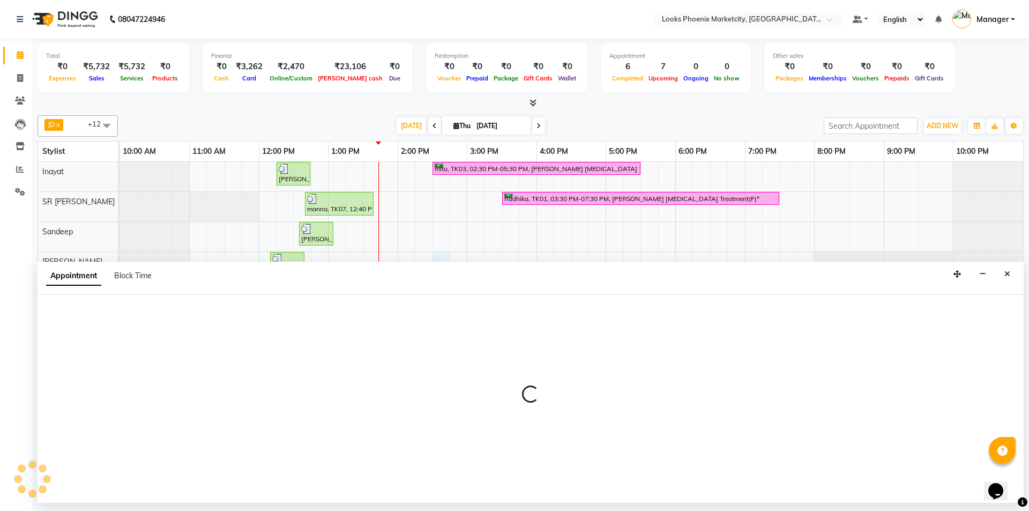
select select "43020"
select select "tentative"
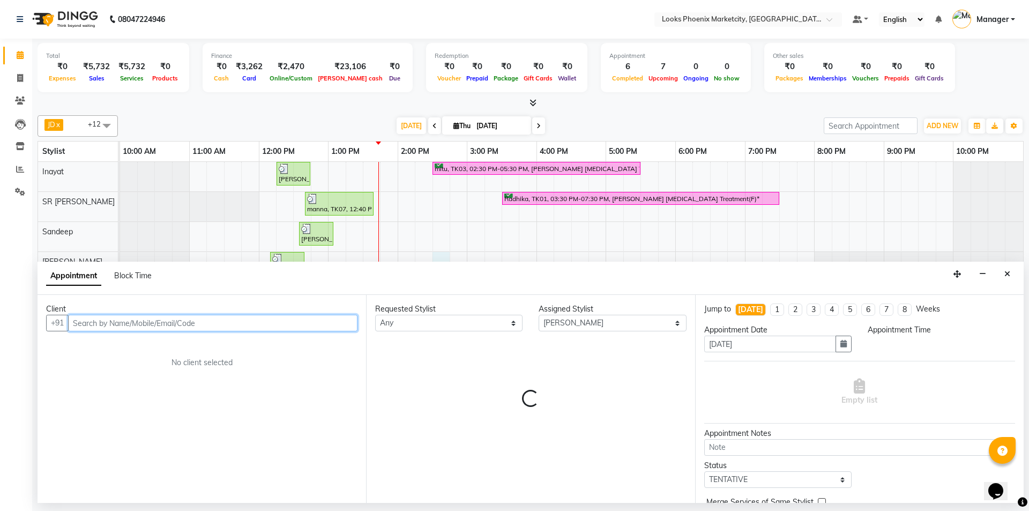
select select "870"
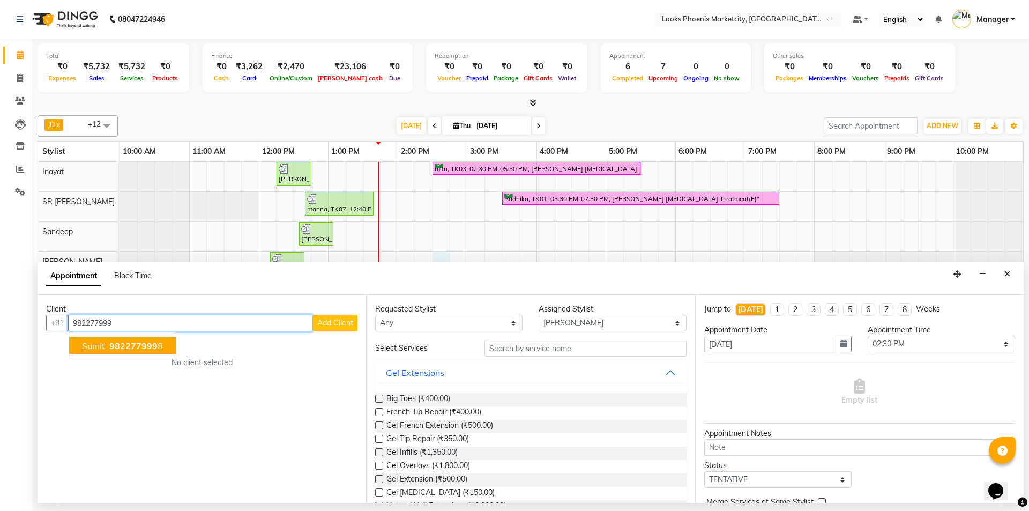
click at [116, 348] on span "982277999" at bounding box center [133, 345] width 48 height 11
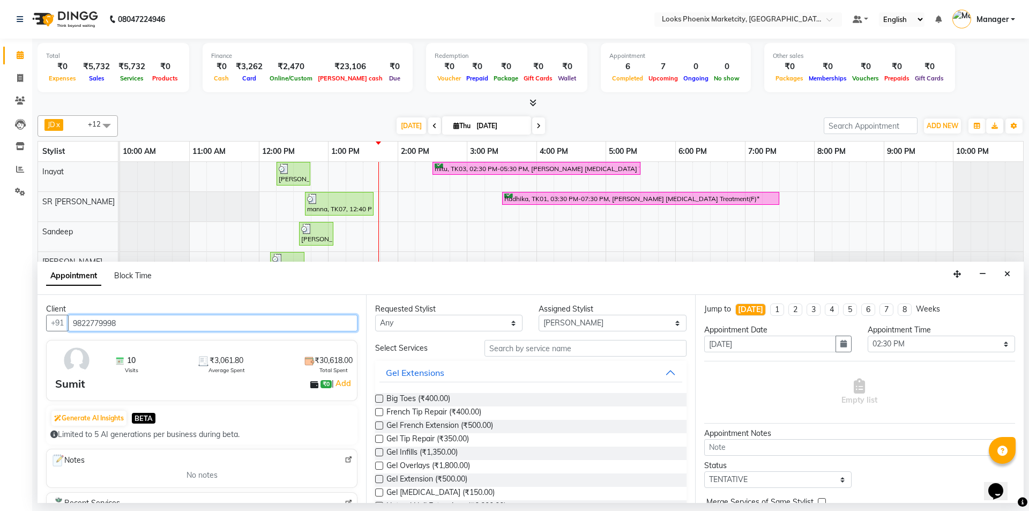
type input "9822779998"
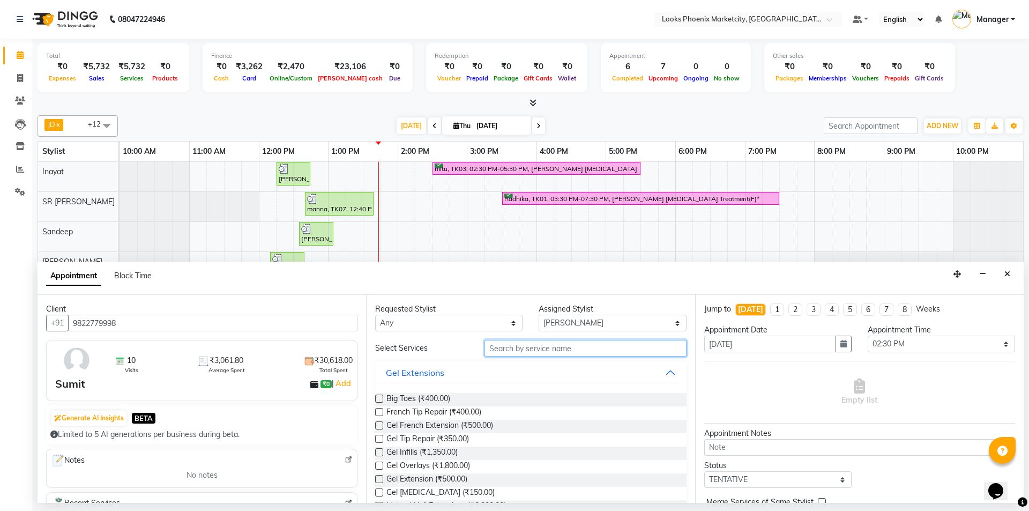
click at [535, 350] on input "text" at bounding box center [585, 348] width 202 height 17
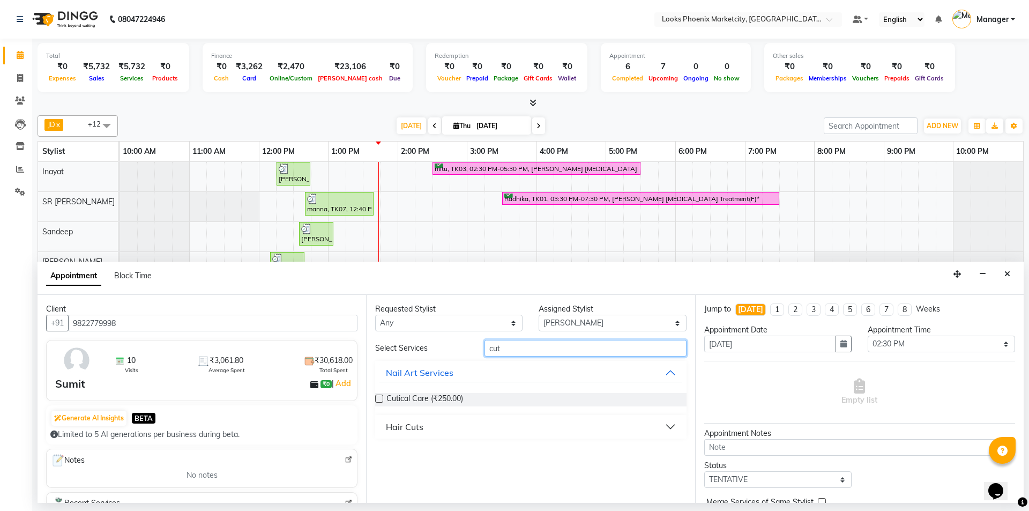
type input "cut"
click at [469, 424] on button "Hair Cuts" at bounding box center [530, 426] width 302 height 19
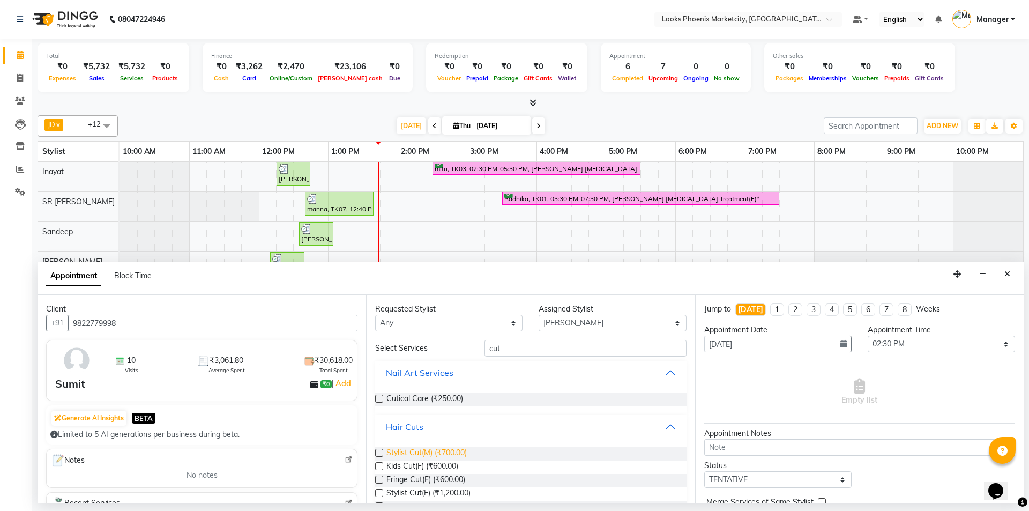
click at [444, 451] on span "Stylist Cut(M) (₹700.00)" at bounding box center [426, 453] width 80 height 13
checkbox input "false"
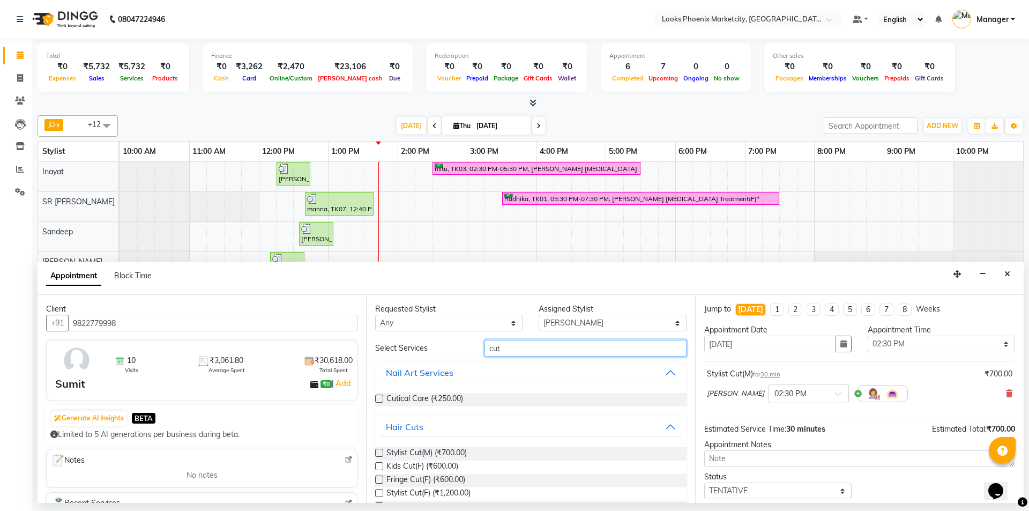
click at [487, 355] on input "cut" at bounding box center [585, 348] width 202 height 17
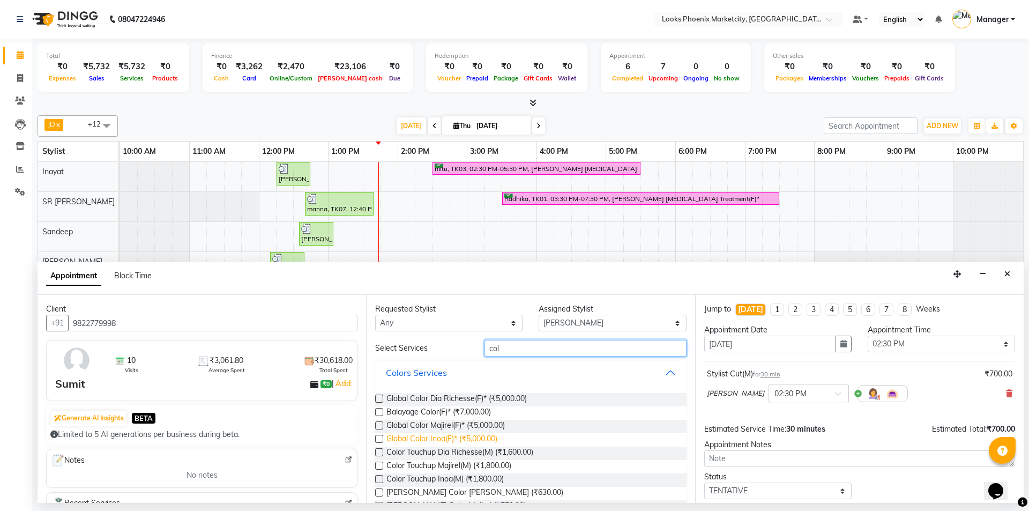
type input "col"
click at [424, 433] on span "Global Color Inoa(F)* (₹5,000.00)" at bounding box center [441, 439] width 111 height 13
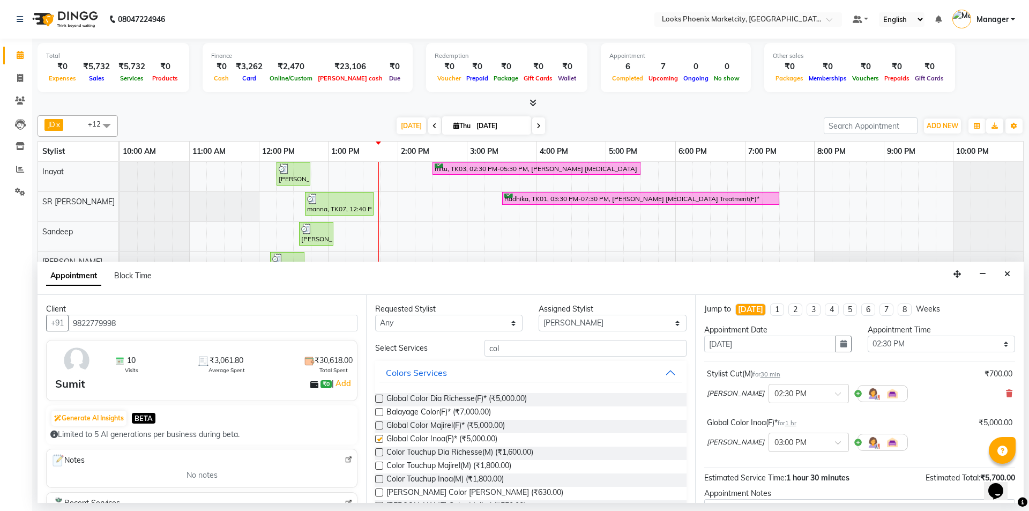
checkbox input "false"
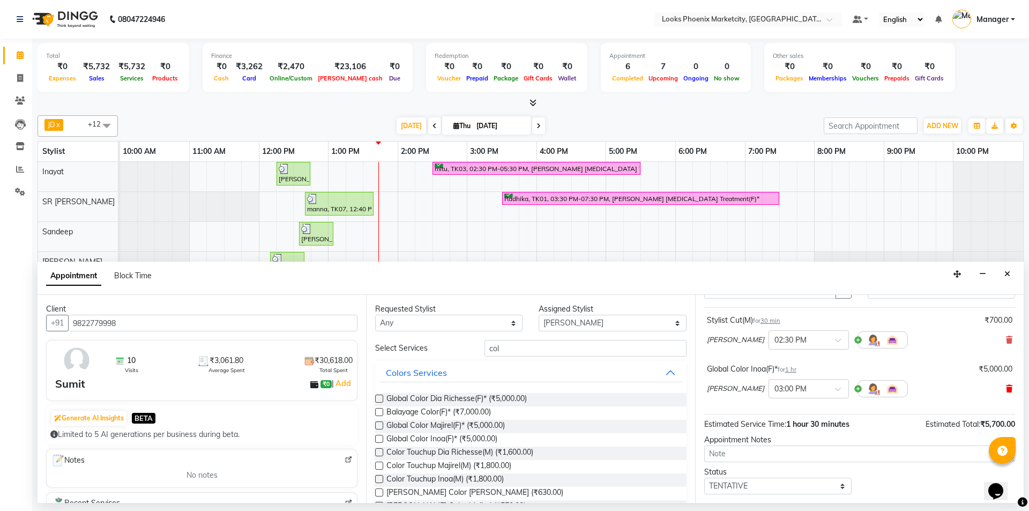
click at [1006, 390] on icon at bounding box center [1009, 389] width 6 height 8
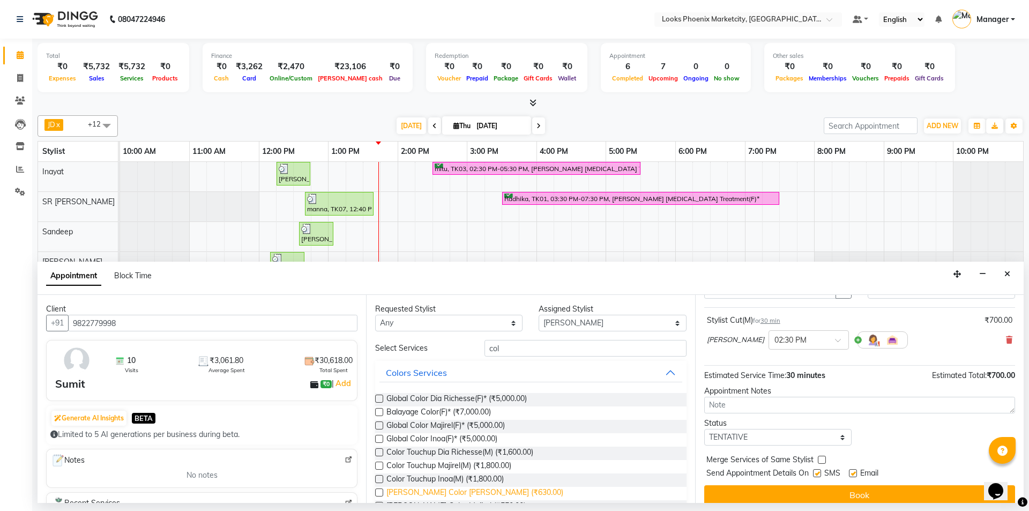
click at [444, 489] on span "[PERSON_NAME] Color [PERSON_NAME] (₹630.00)" at bounding box center [474, 493] width 177 height 13
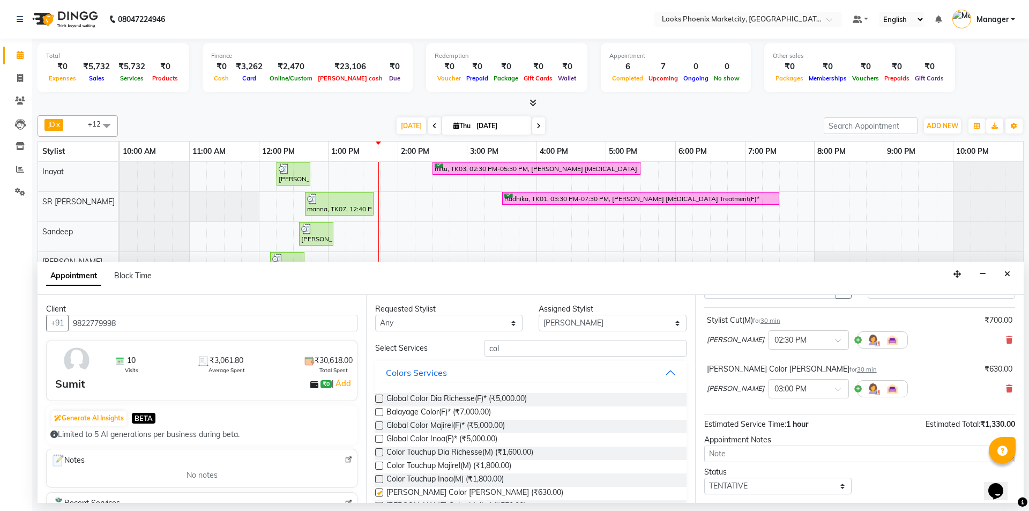
checkbox input "false"
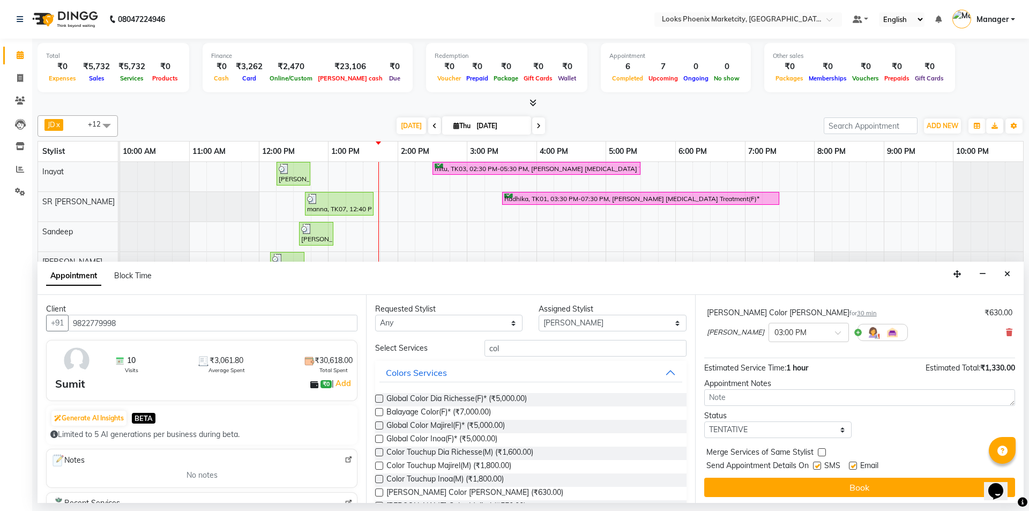
scroll to position [113, 0]
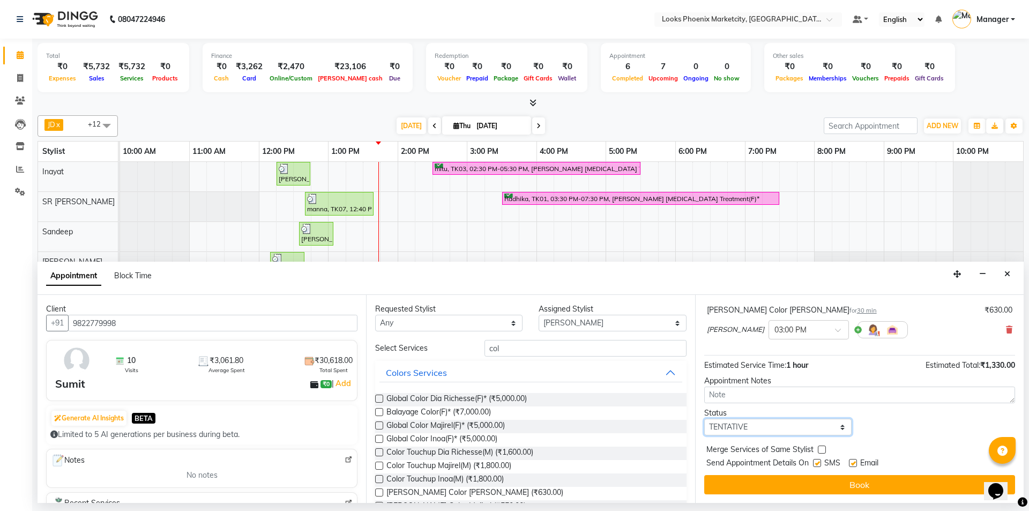
drag, startPoint x: 760, startPoint y: 421, endPoint x: 755, endPoint y: 429, distance: 9.4
click at [760, 421] on select "Select TENTATIVE CONFIRM CHECK-IN UPCOMING" at bounding box center [777, 427] width 147 height 17
select select "confirm booking"
click at [704, 419] on select "Select TENTATIVE CONFIRM CHECK-IN UPCOMING" at bounding box center [777, 427] width 147 height 17
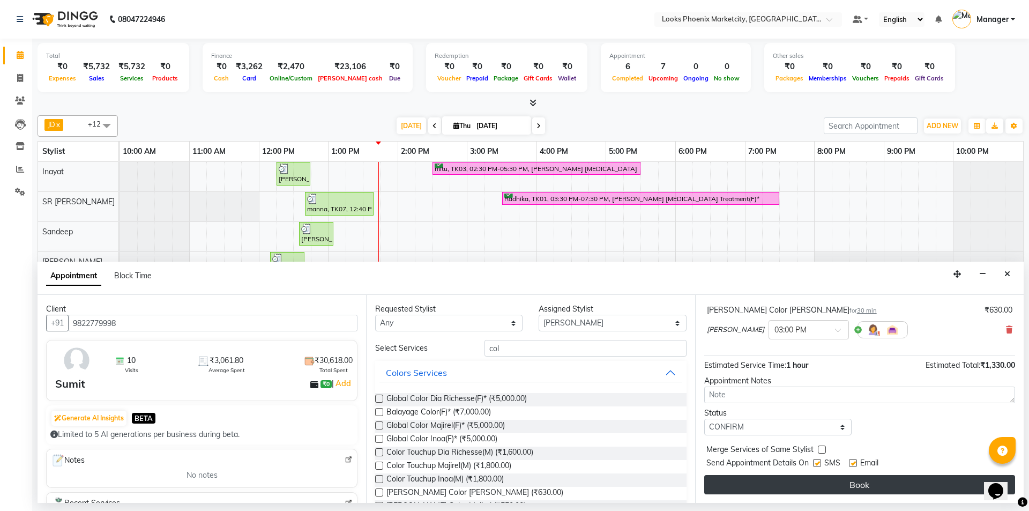
click at [737, 482] on button "Book" at bounding box center [859, 484] width 311 height 19
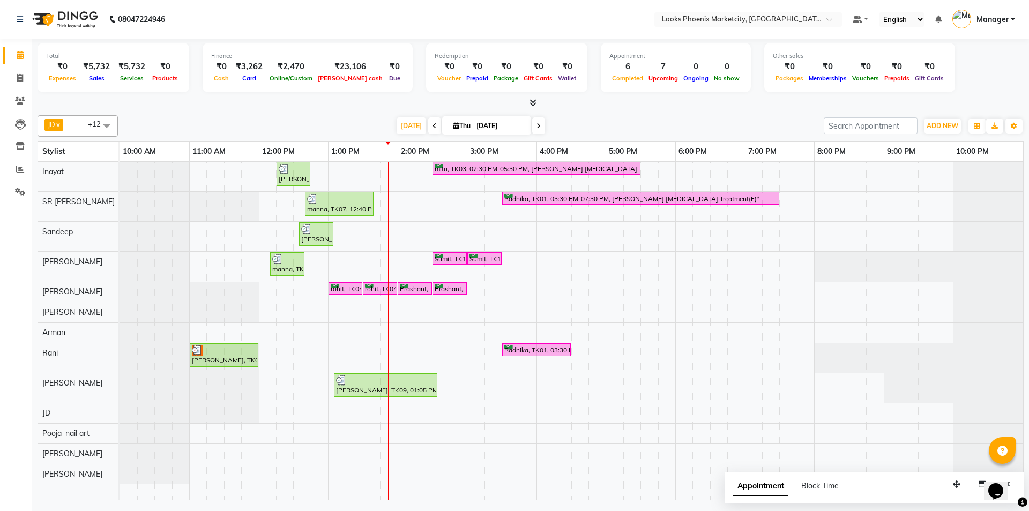
click at [539, 259] on div "Kiran Nikam, TK08, 12:15 PM-12:45 PM, Stylist Cut(M) mitu, TK03, 02:30 PM-05:30…" at bounding box center [571, 331] width 903 height 338
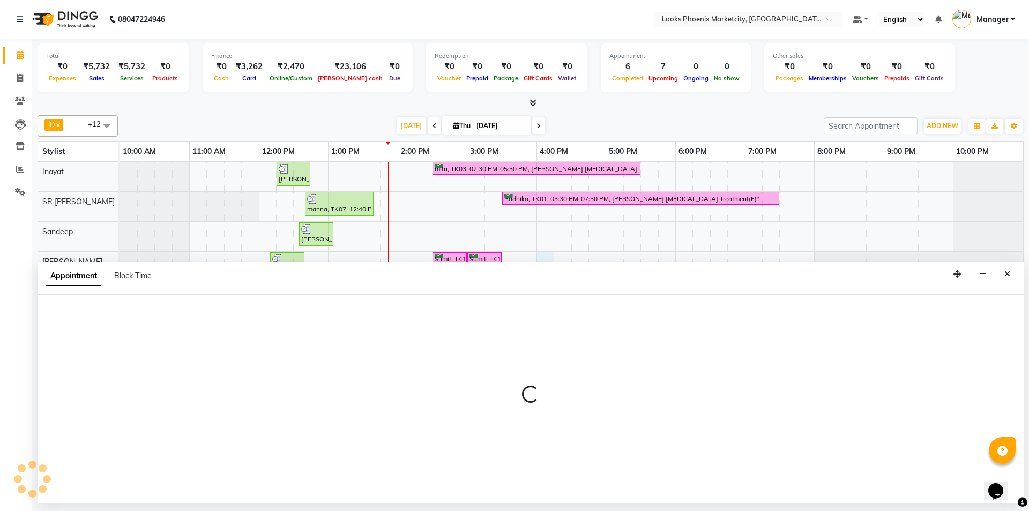
select select "43020"
select select "960"
select select "tentative"
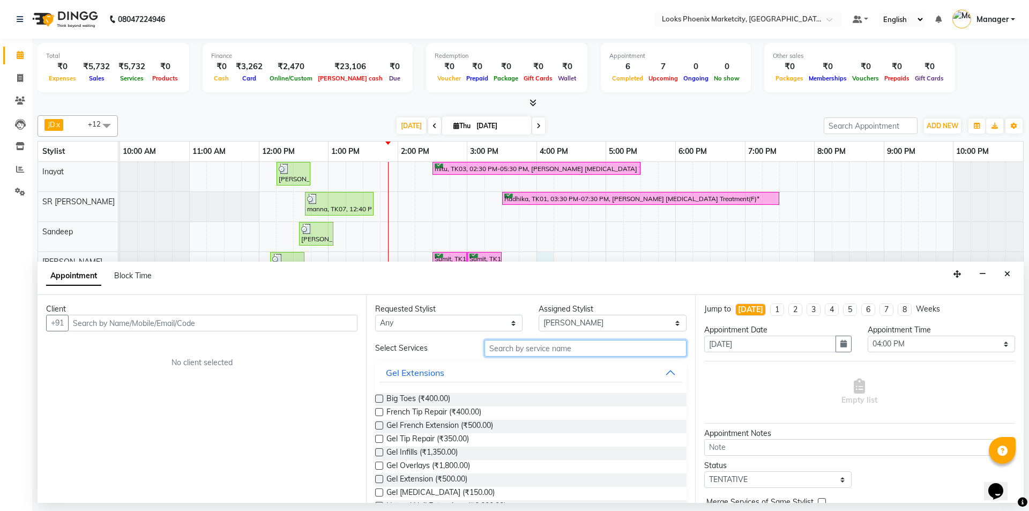
click at [516, 353] on input "text" at bounding box center [585, 348] width 202 height 17
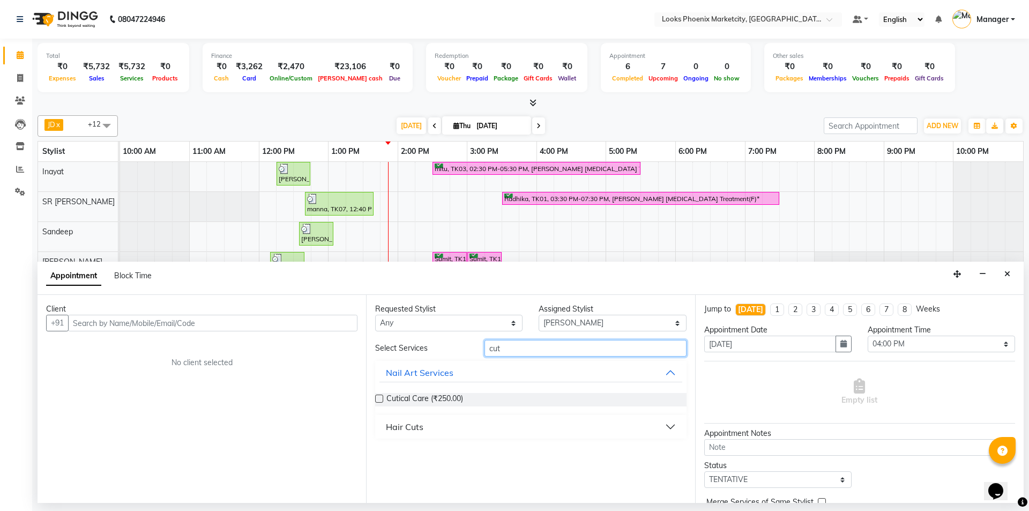
type input "cut"
click at [418, 436] on div "Hair Cuts" at bounding box center [530, 427] width 311 height 24
click at [431, 427] on button "Hair Cuts" at bounding box center [530, 426] width 302 height 19
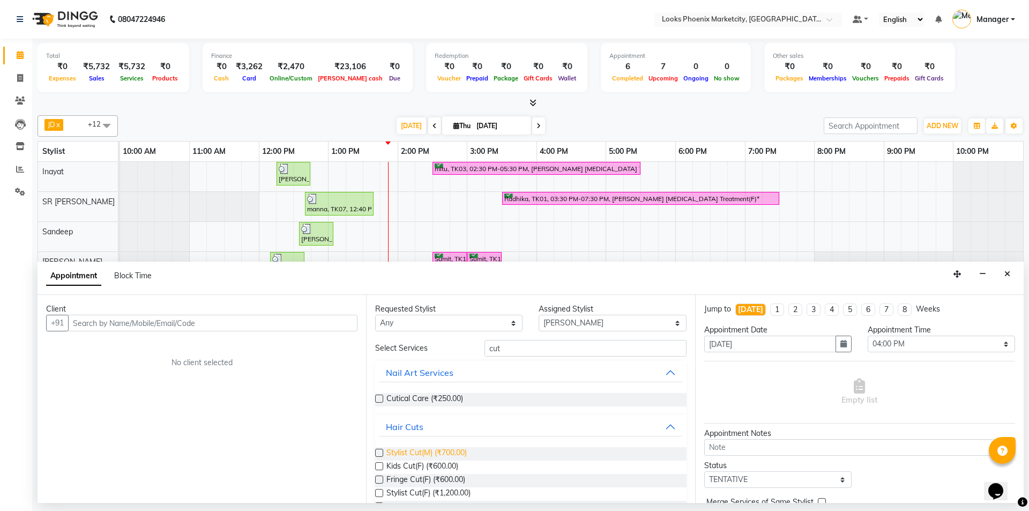
click at [410, 451] on span "Stylist Cut(M) (₹700.00)" at bounding box center [426, 453] width 80 height 13
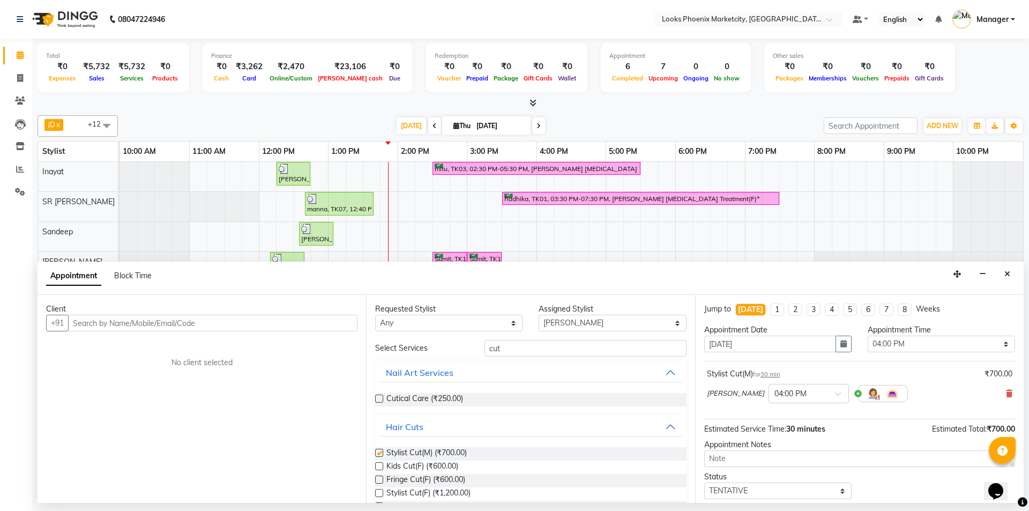
checkbox input "false"
click at [494, 349] on input "cut" at bounding box center [585, 348] width 202 height 17
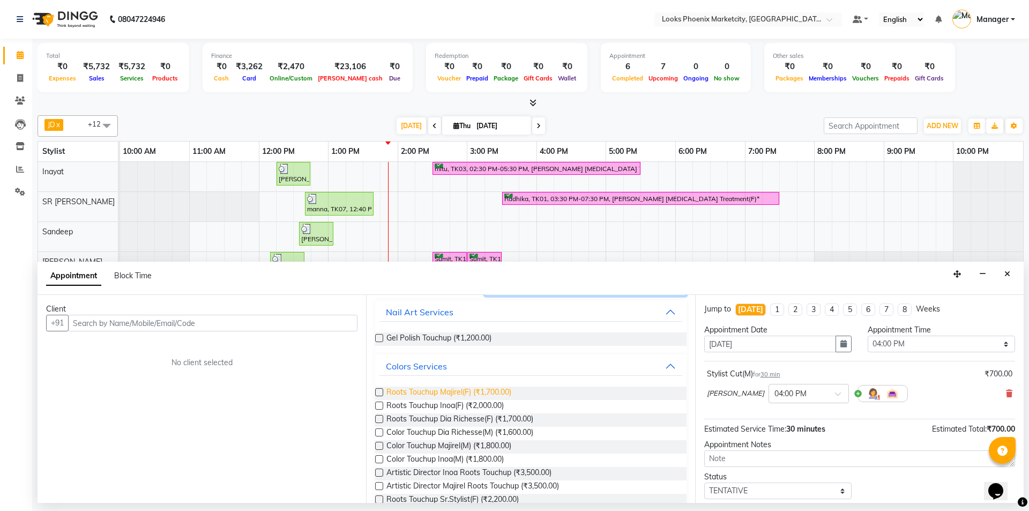
scroll to position [107, 0]
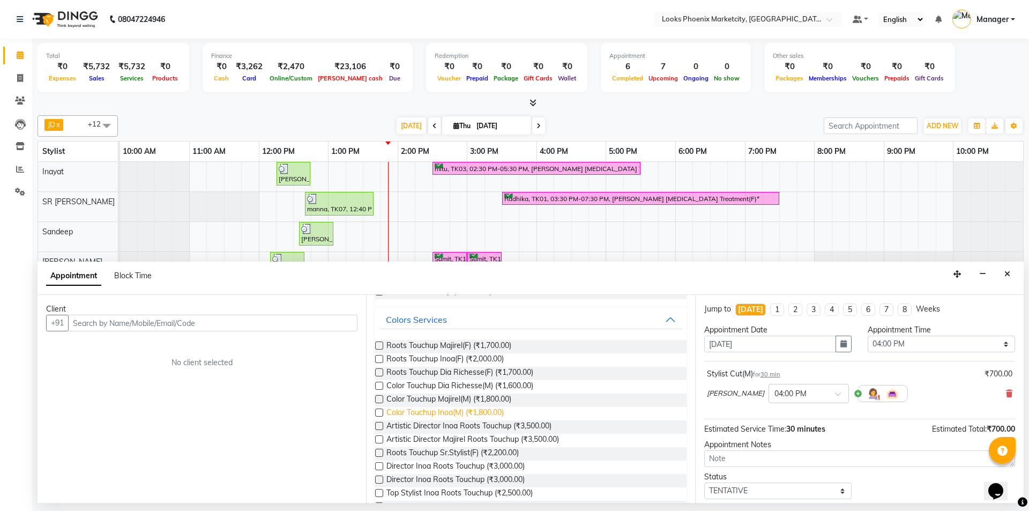
type input "tou"
click at [454, 408] on span "Color Touchup Inoa(M) (₹1,800.00)" at bounding box center [444, 413] width 117 height 13
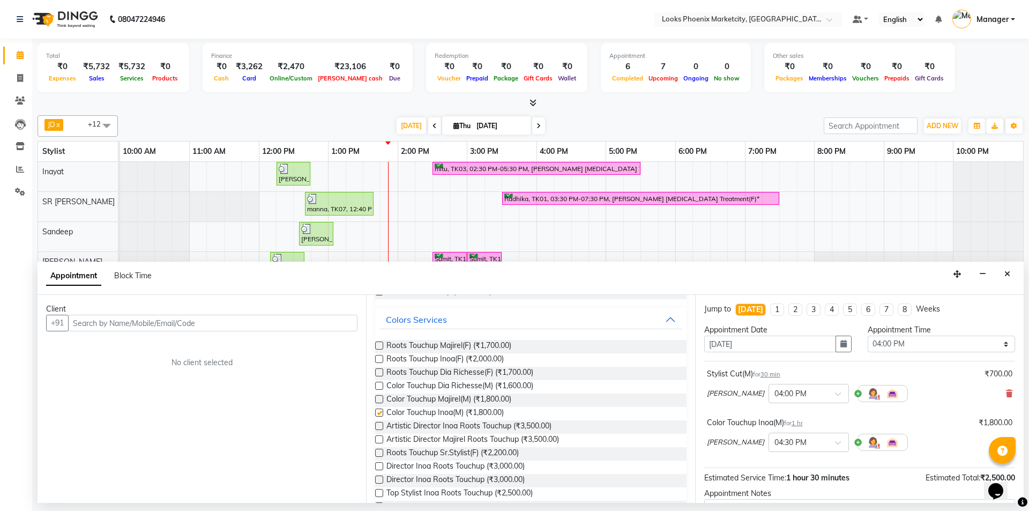
checkbox input "false"
click at [168, 326] on input "text" at bounding box center [212, 323] width 289 height 17
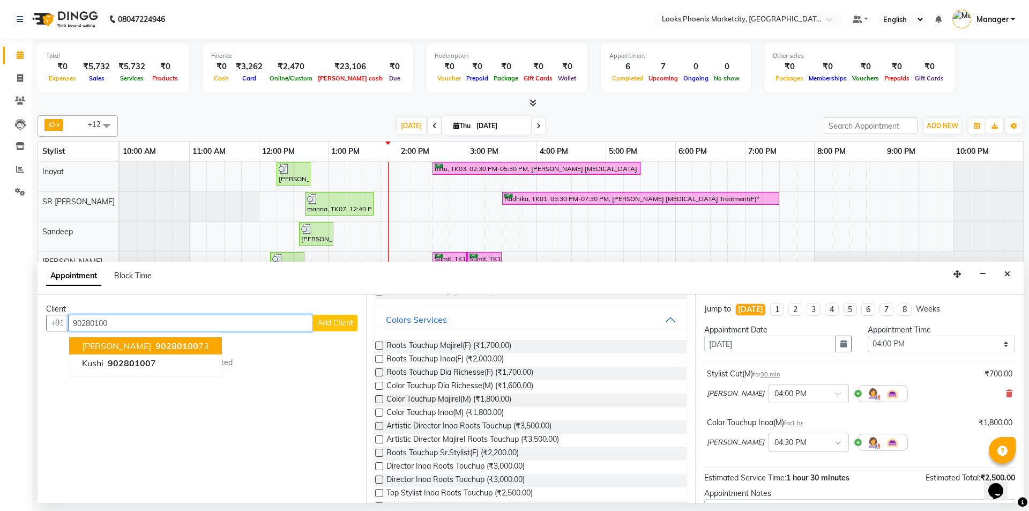
click at [100, 341] on span "Anita" at bounding box center [116, 345] width 69 height 11
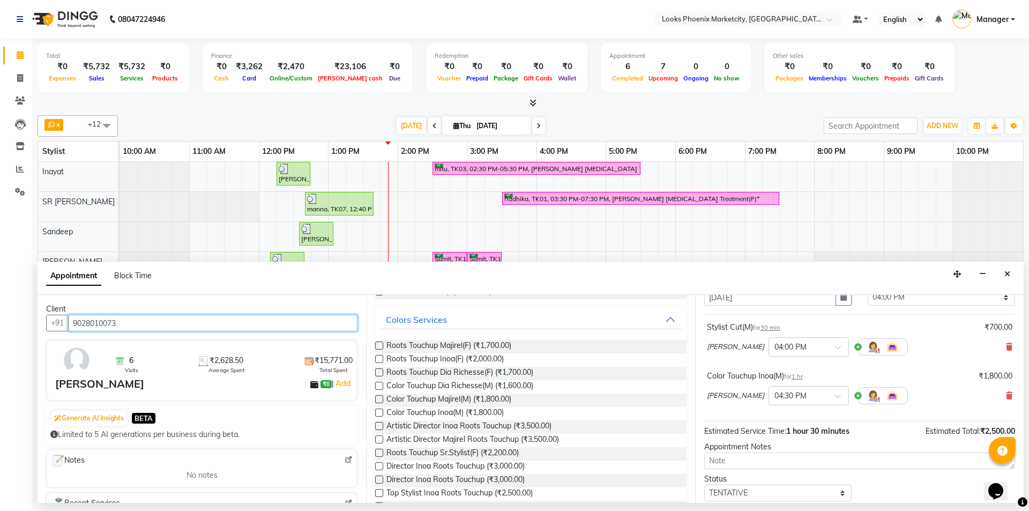
scroll to position [113, 0]
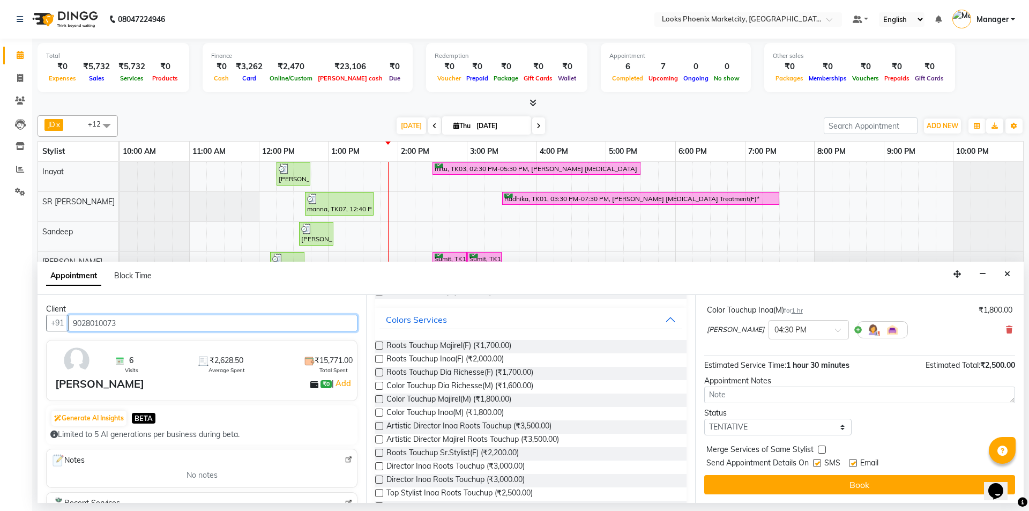
type input "9028010073"
click at [769, 427] on select "Select TENTATIVE CONFIRM CHECK-IN UPCOMING" at bounding box center [777, 427] width 147 height 17
select select "confirm booking"
click at [704, 419] on select "Select TENTATIVE CONFIRM CHECK-IN UPCOMING" at bounding box center [777, 427] width 147 height 17
click at [737, 497] on div "Jump to Today 1 2 3 4 5 6 7 8 Weeks Appointment Date 04-09-2025 Appointment Tim…" at bounding box center [859, 399] width 329 height 208
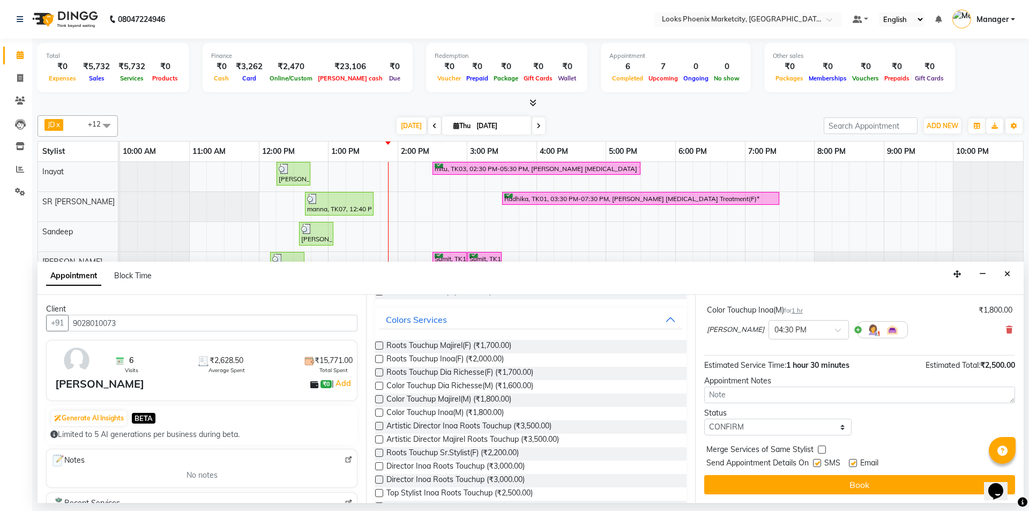
click at [737, 496] on div "Jump to Today 1 2 3 4 5 6 7 8 Weeks Appointment Date 04-09-2025 Appointment Tim…" at bounding box center [859, 399] width 329 height 208
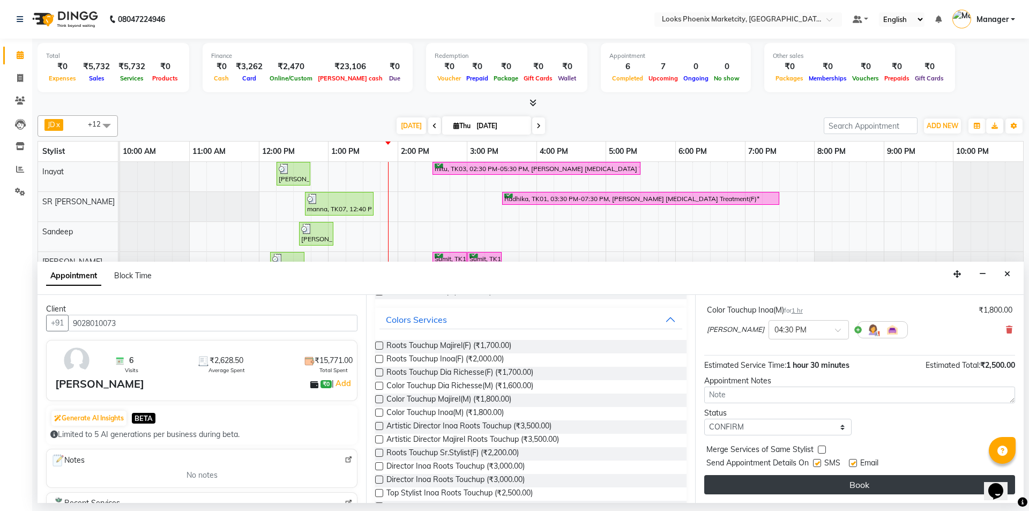
click at [727, 482] on button "Book" at bounding box center [859, 484] width 311 height 19
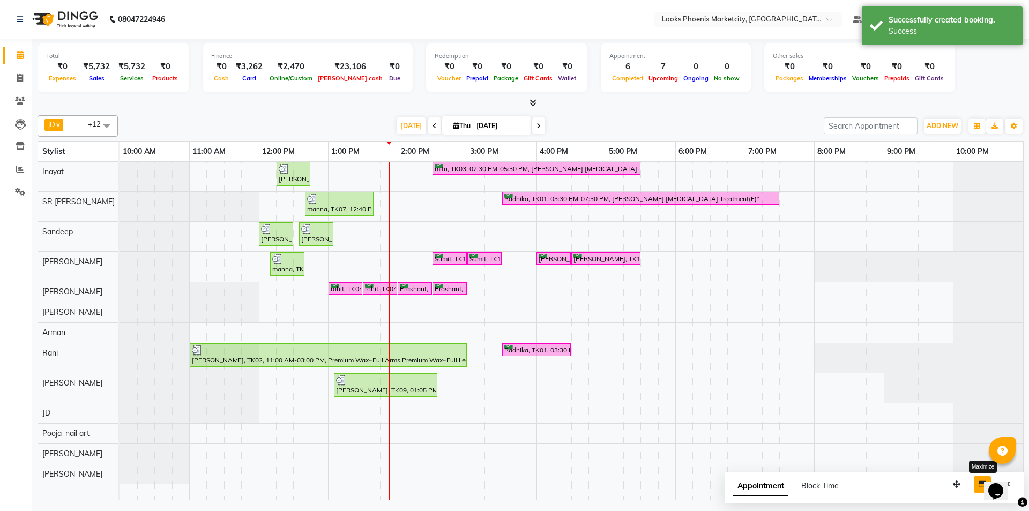
click at [975, 485] on button "button" at bounding box center [982, 484] width 17 height 17
select select "tentative"
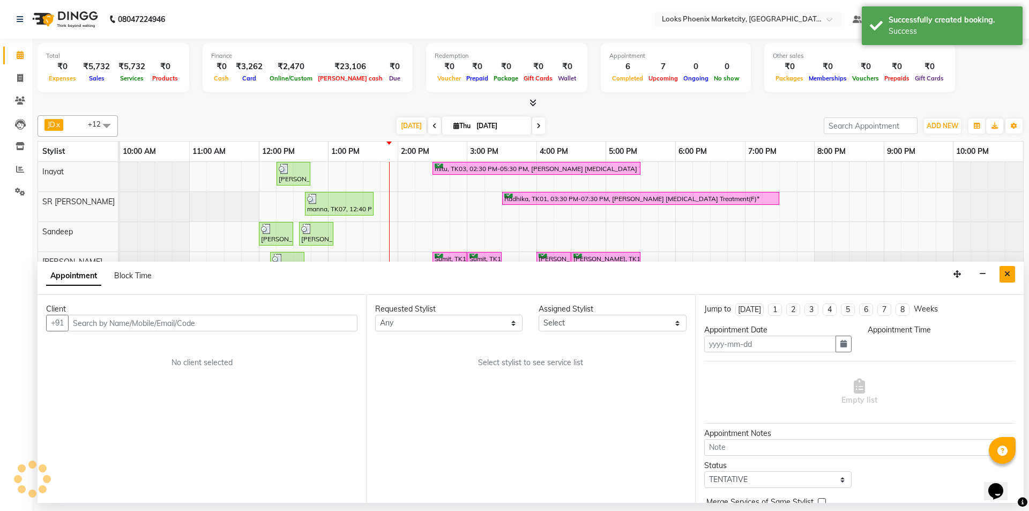
click at [1010, 273] on icon "Close" at bounding box center [1007, 274] width 6 height 8
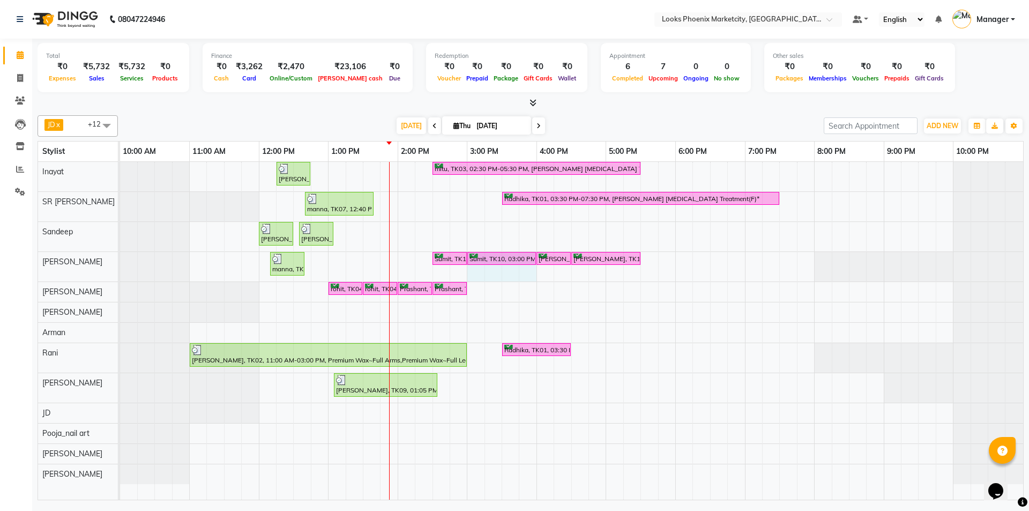
drag, startPoint x: 500, startPoint y: 255, endPoint x: 522, endPoint y: 249, distance: 22.9
click at [522, 249] on div "Kiran Nikam, TK08, 12:15 PM-12:45 PM, Stylist Cut(M) mitu, TK03, 02:30 PM-05:30…" at bounding box center [571, 331] width 903 height 338
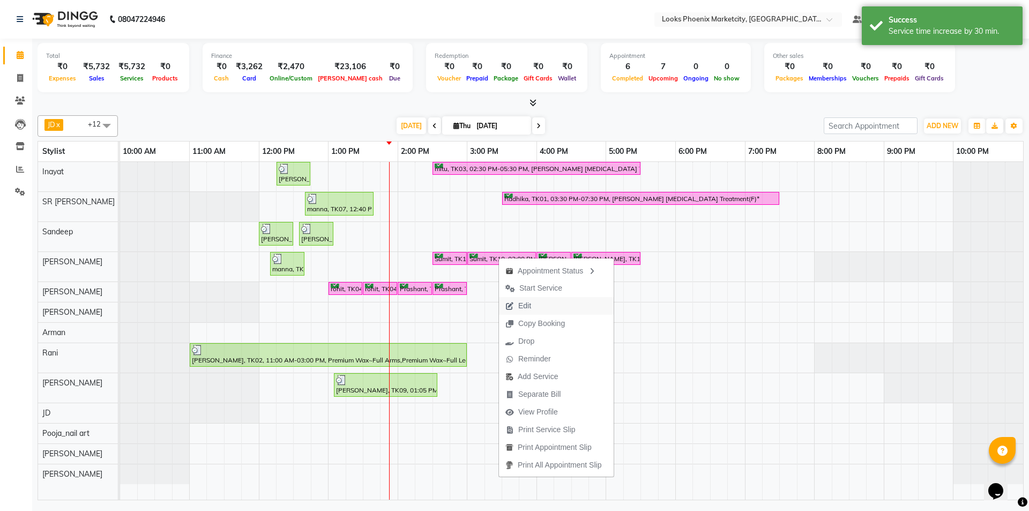
click at [530, 311] on span "Edit" at bounding box center [518, 306] width 39 height 18
select select "confirm booking"
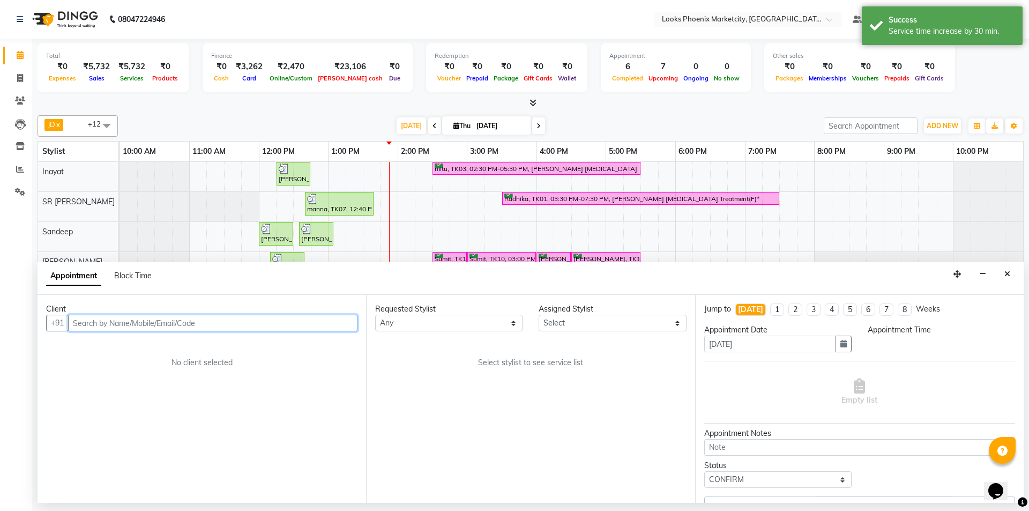
select select "43020"
select select "870"
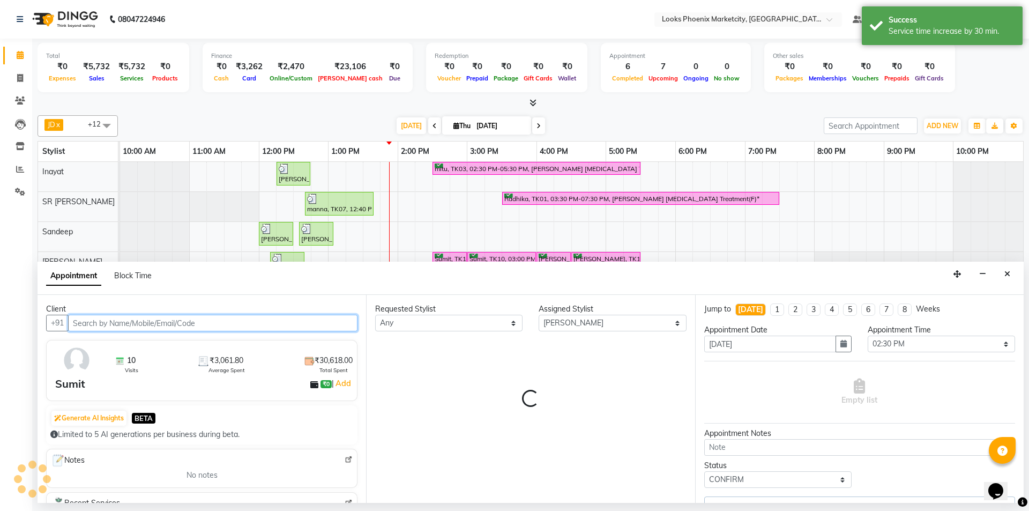
select select "2874"
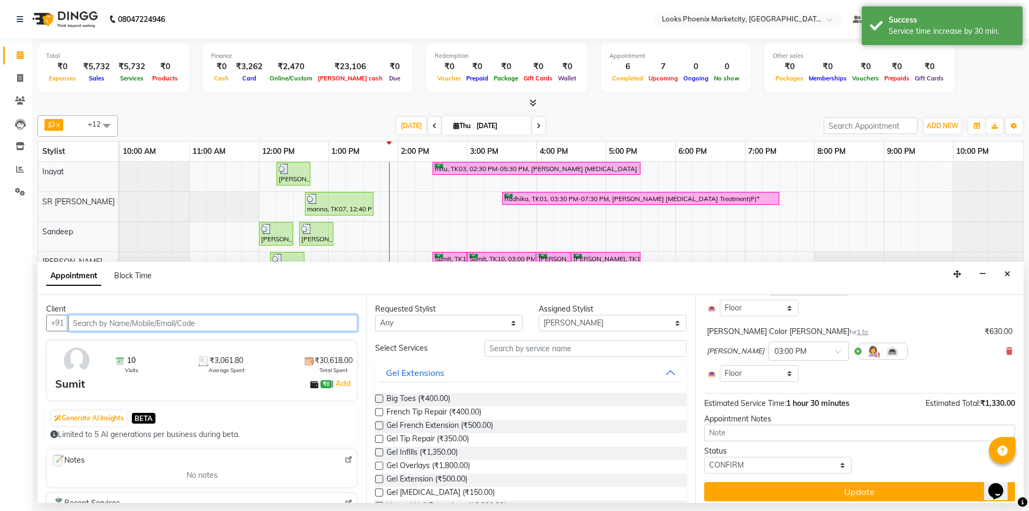
scroll to position [115, 0]
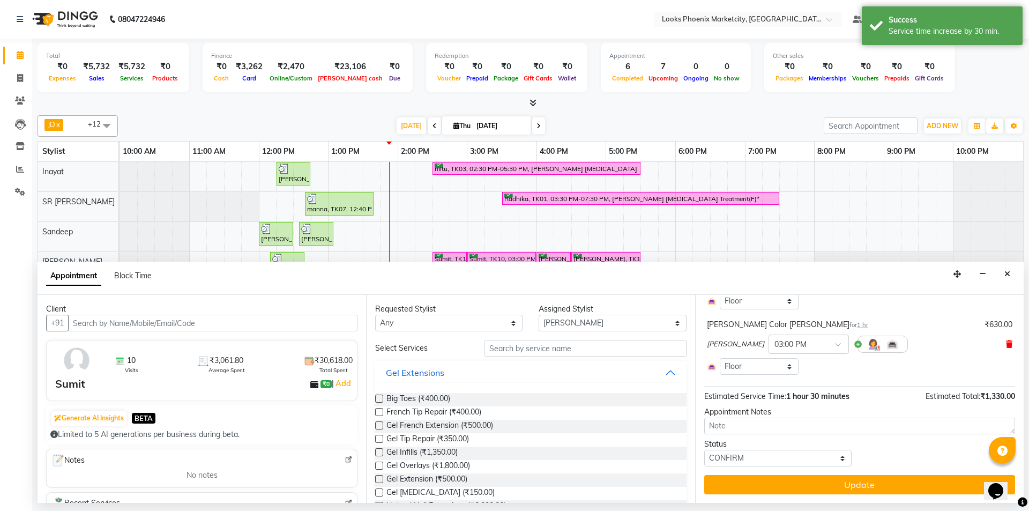
click at [1006, 344] on icon at bounding box center [1009, 344] width 6 height 8
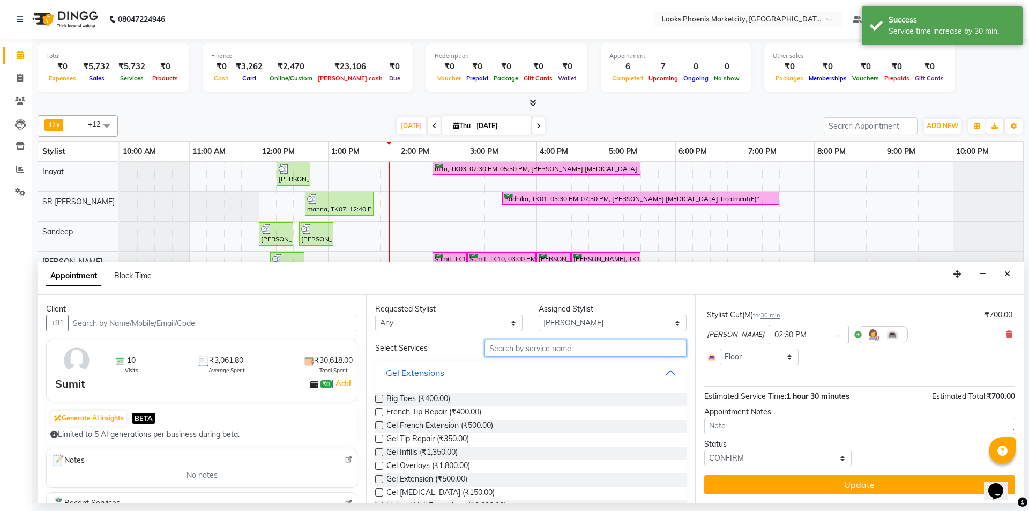
click at [585, 347] on input "text" at bounding box center [585, 348] width 202 height 17
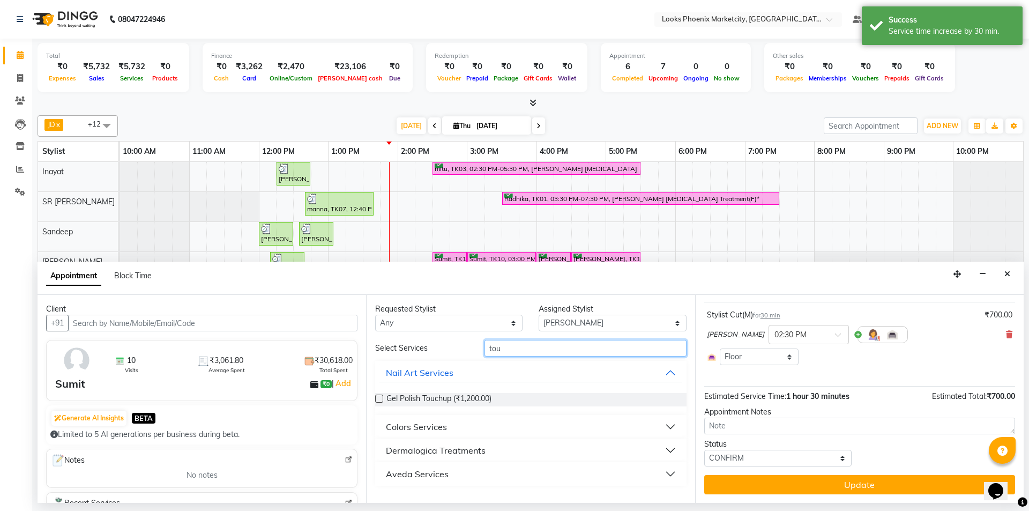
type input "tou"
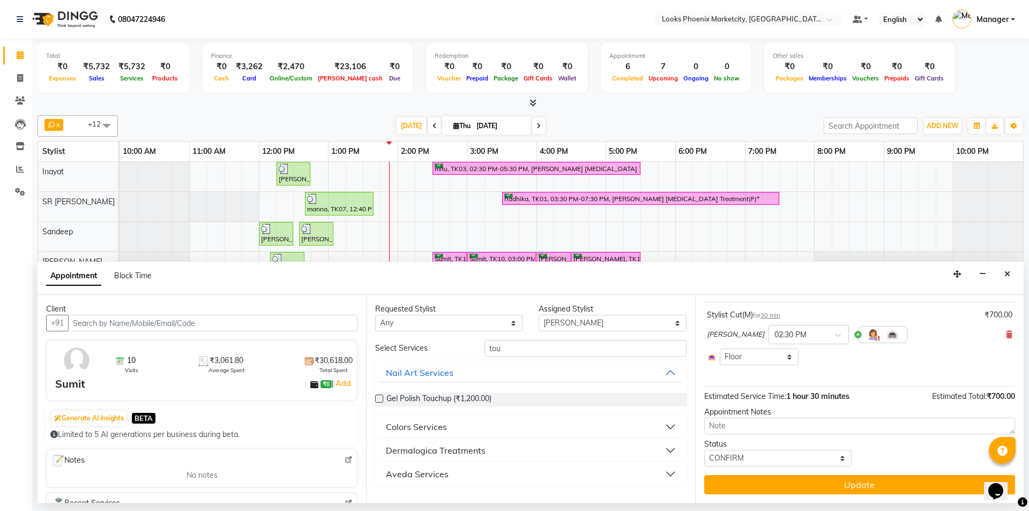
click at [451, 429] on button "Colors Services" at bounding box center [530, 426] width 302 height 19
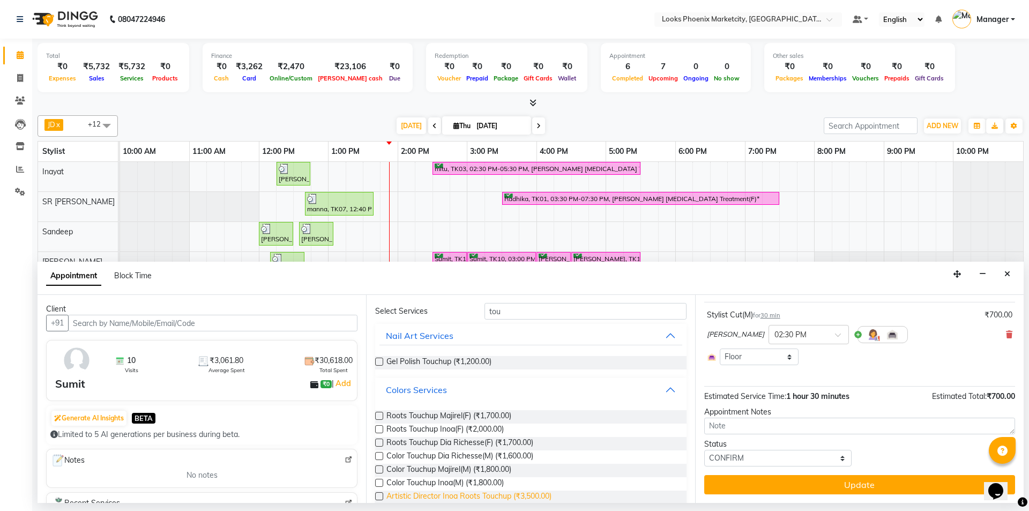
scroll to position [54, 0]
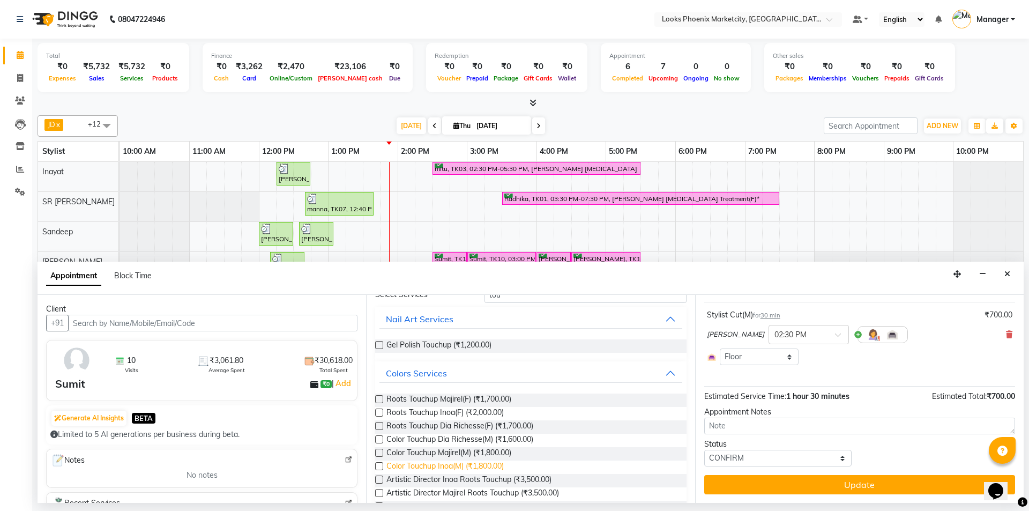
click at [445, 467] on span "Color Touchup Inoa(M) (₹1,800.00)" at bounding box center [444, 466] width 117 height 13
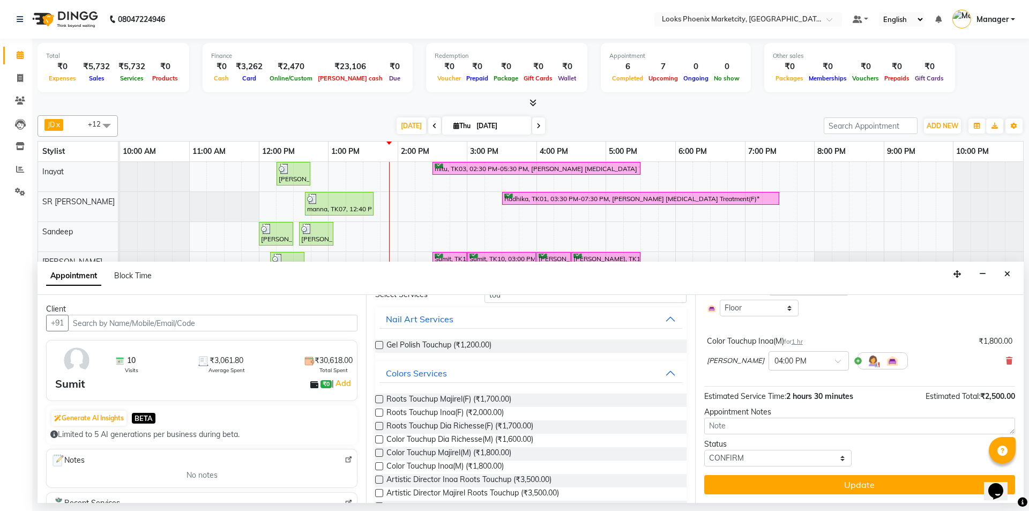
checkbox input "false"
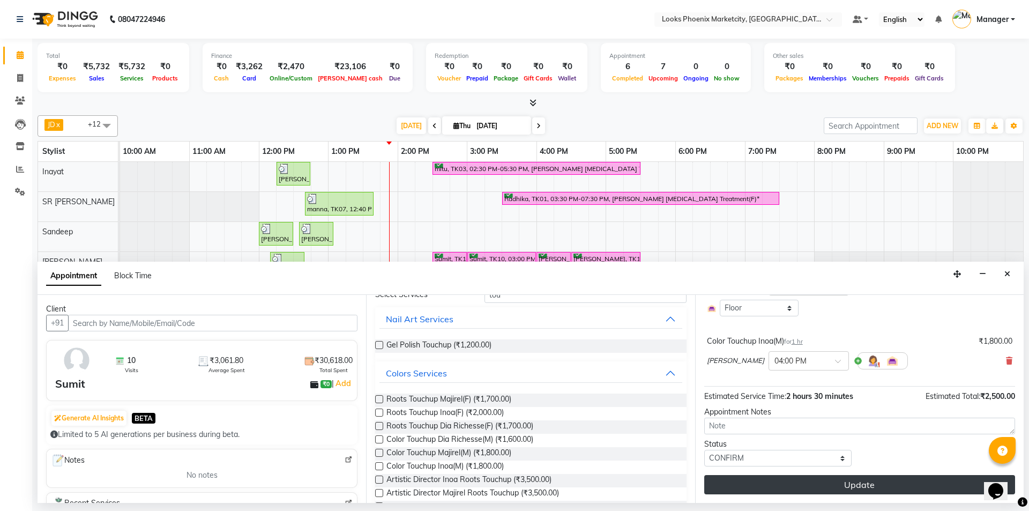
click at [747, 481] on button "Update" at bounding box center [859, 484] width 311 height 19
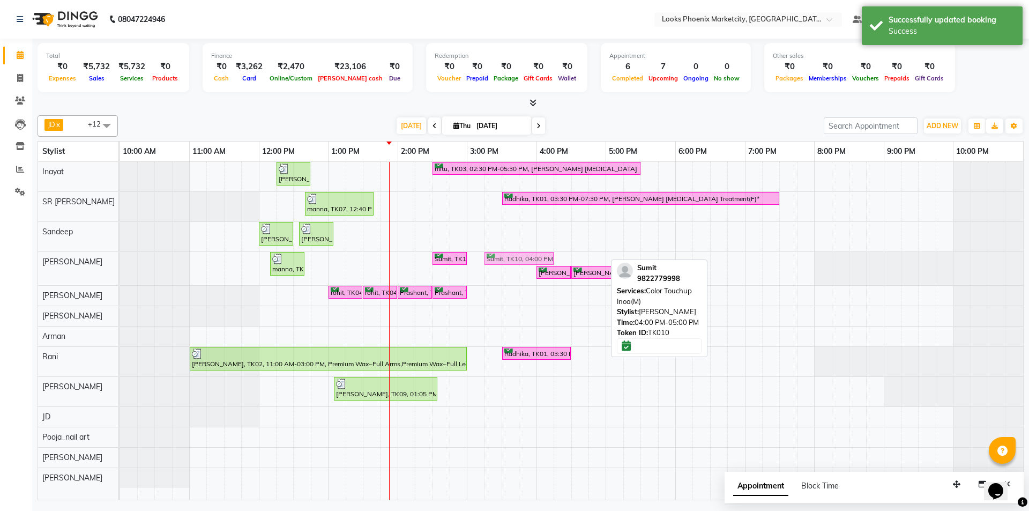
drag, startPoint x: 574, startPoint y: 255, endPoint x: 560, endPoint y: 255, distance: 13.9
click at [120, 262] on div "manna, TK07, 12:10 PM-12:40 PM, Stylist Cut(M) Sumit, TK10, 02:30 PM-03:00 PM, …" at bounding box center [120, 268] width 0 height 33
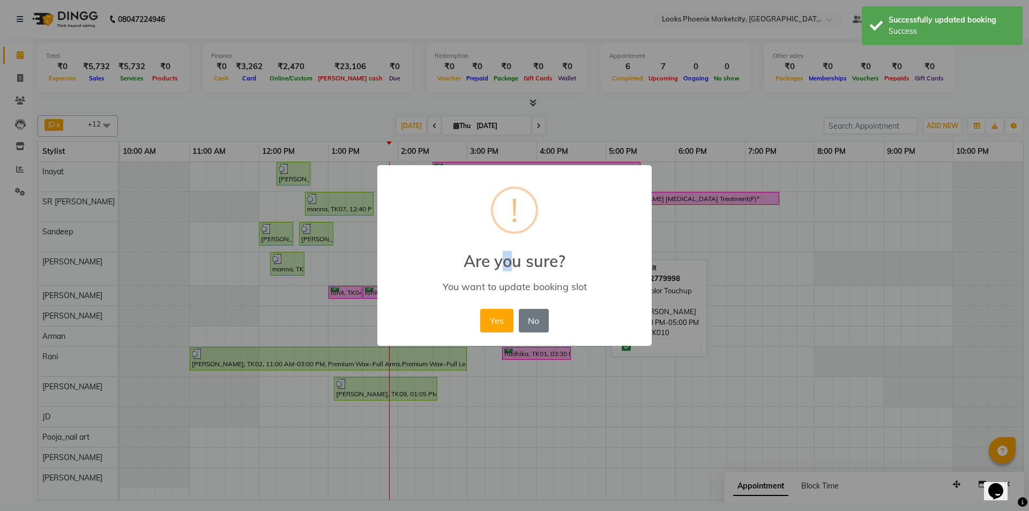
drag, startPoint x: 517, startPoint y: 263, endPoint x: 505, endPoint y: 265, distance: 11.5
click at [505, 265] on h2 "Are you sure?" at bounding box center [514, 254] width 274 height 32
click at [508, 322] on button "Yes" at bounding box center [496, 321] width 33 height 24
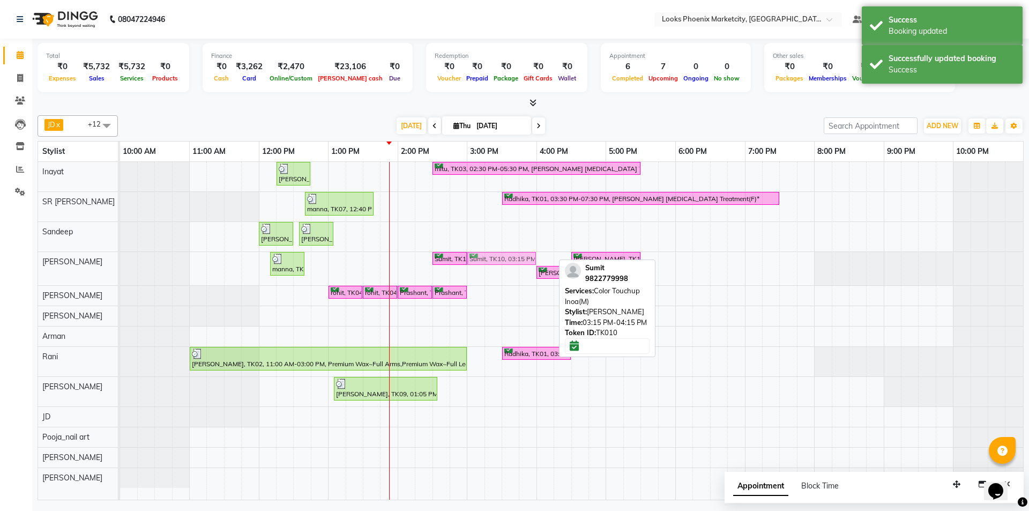
drag, startPoint x: 508, startPoint y: 254, endPoint x: 489, endPoint y: 258, distance: 18.6
click at [120, 258] on div "manna, TK07, 12:10 PM-12:40 PM, Stylist Cut(M) Sumit, TK10, 02:30 PM-03:00 PM, …" at bounding box center [120, 268] width 0 height 33
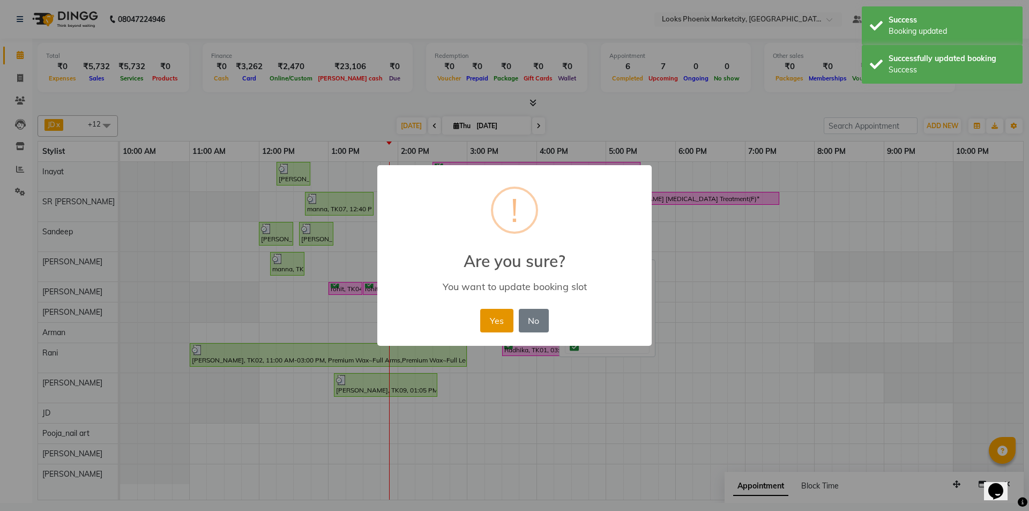
click at [490, 317] on button "Yes" at bounding box center [496, 321] width 33 height 24
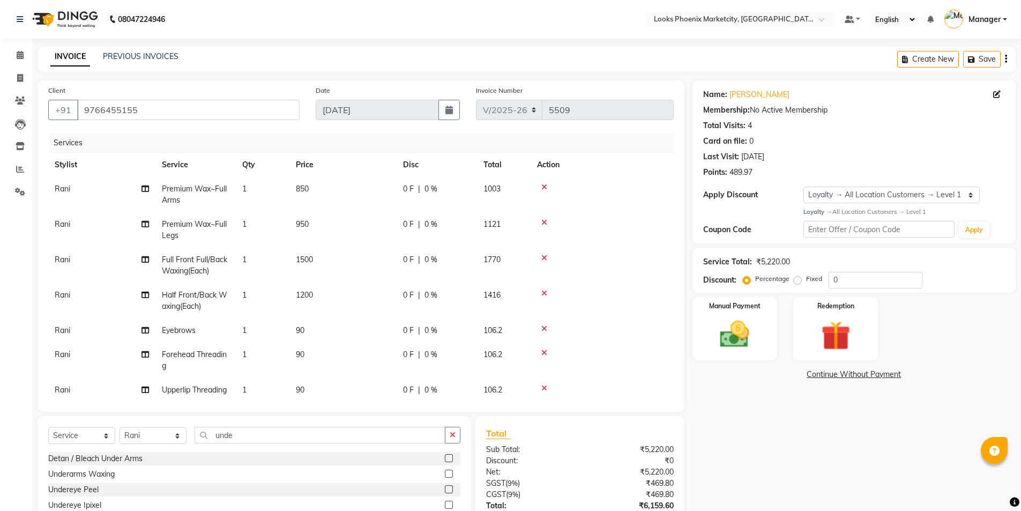
select select "5911"
select select "service"
select select "43022"
select select "1: Object"
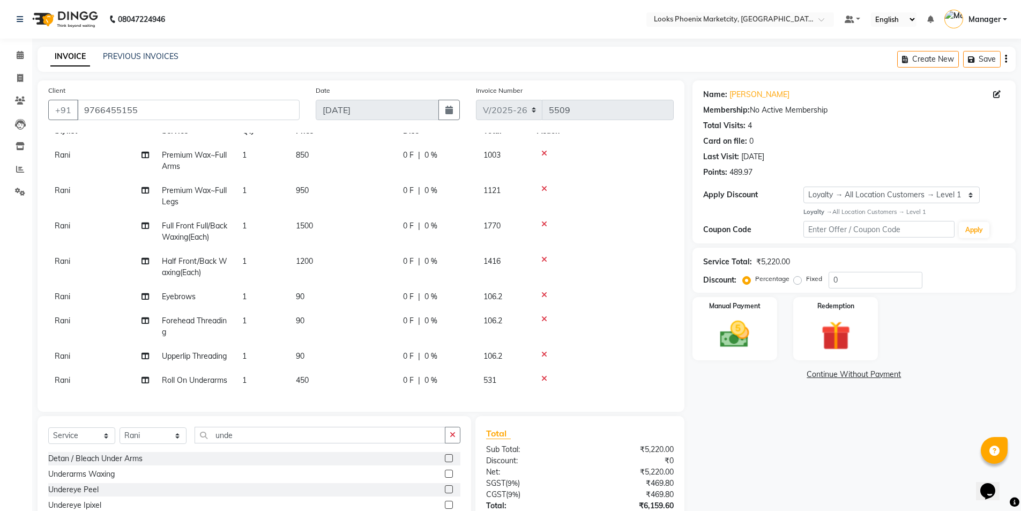
click at [159, 444] on div "Select Service Product Membership Package Voucher Prepaid Gift Card Select Styl…" at bounding box center [254, 439] width 412 height 25
click at [155, 425] on div "Select Service Product Membership Package Voucher Prepaid Gift Card Select Styl…" at bounding box center [255, 495] width 434 height 158
click at [154, 436] on select "Select Stylist [PERSON_NAME] [PERSON_NAME] [PERSON_NAME] Danish [PERSON_NAME] […" at bounding box center [153, 435] width 67 height 17
click at [160, 438] on select "Select Stylist [PERSON_NAME] [PERSON_NAME] [PERSON_NAME] Danish [PERSON_NAME] […" at bounding box center [153, 435] width 67 height 17
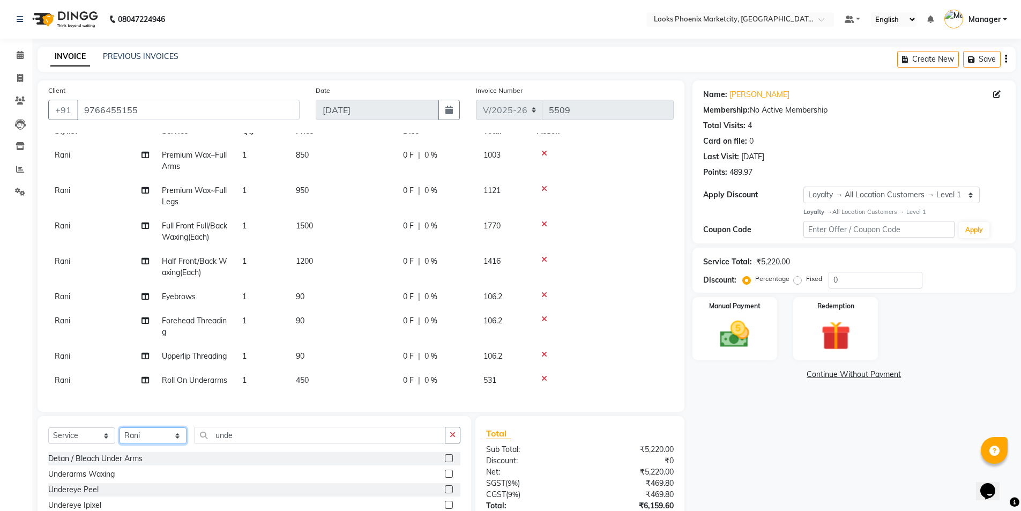
select select "57828"
click at [120, 427] on select "Select Stylist [PERSON_NAME] [PERSON_NAME] [PERSON_NAME] Danish [PERSON_NAME] […" at bounding box center [153, 435] width 67 height 17
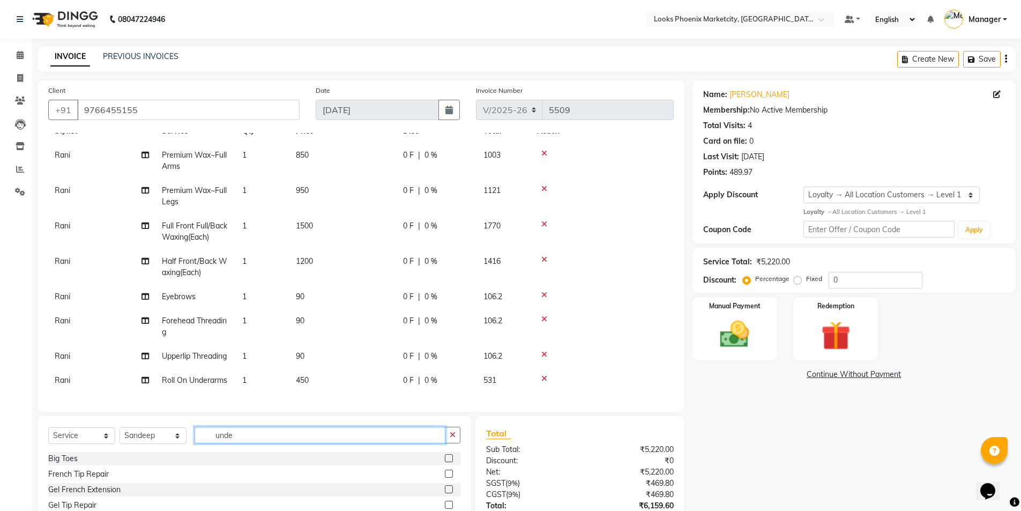
click at [225, 433] on input "unde" at bounding box center [320, 435] width 251 height 17
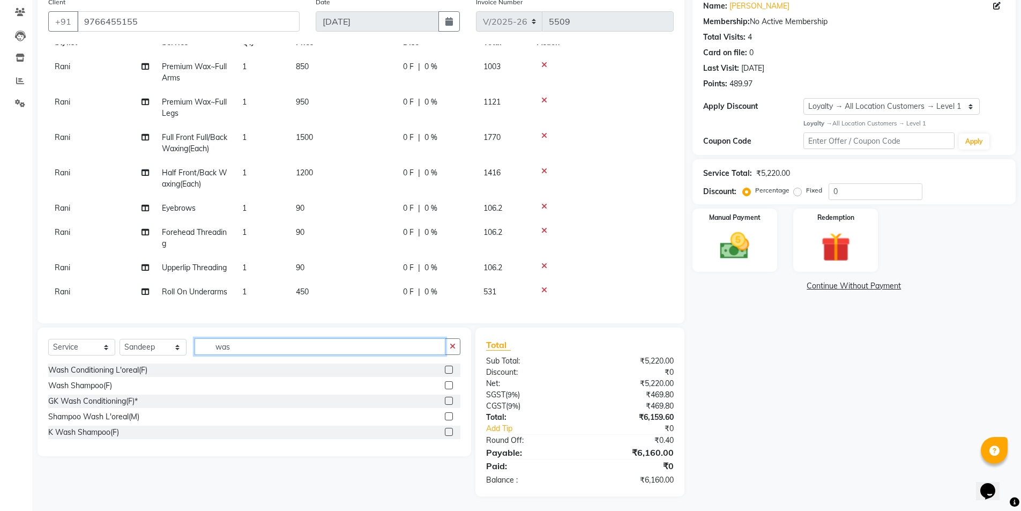
scroll to position [90, 0]
type input "was"
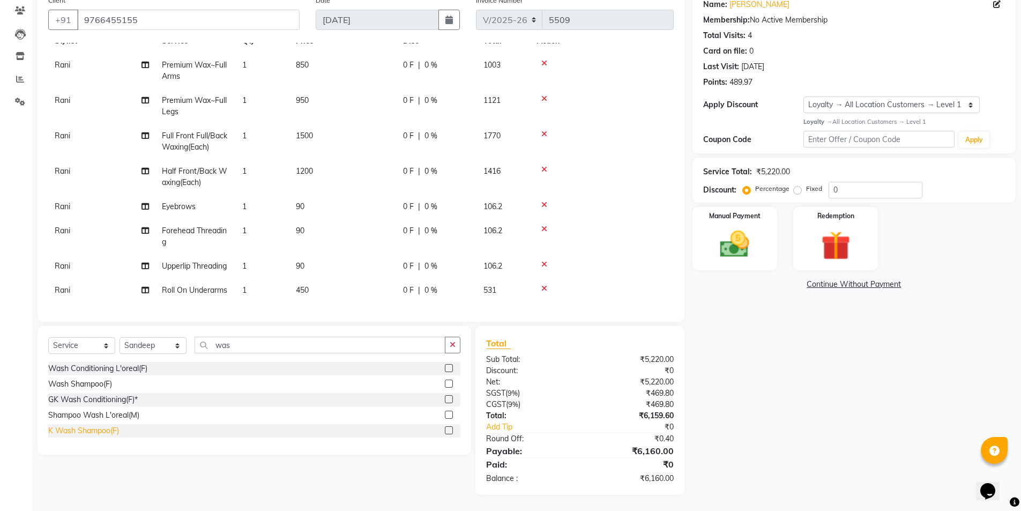
click at [91, 432] on div "K Wash Shampoo(F)" at bounding box center [83, 430] width 71 height 11
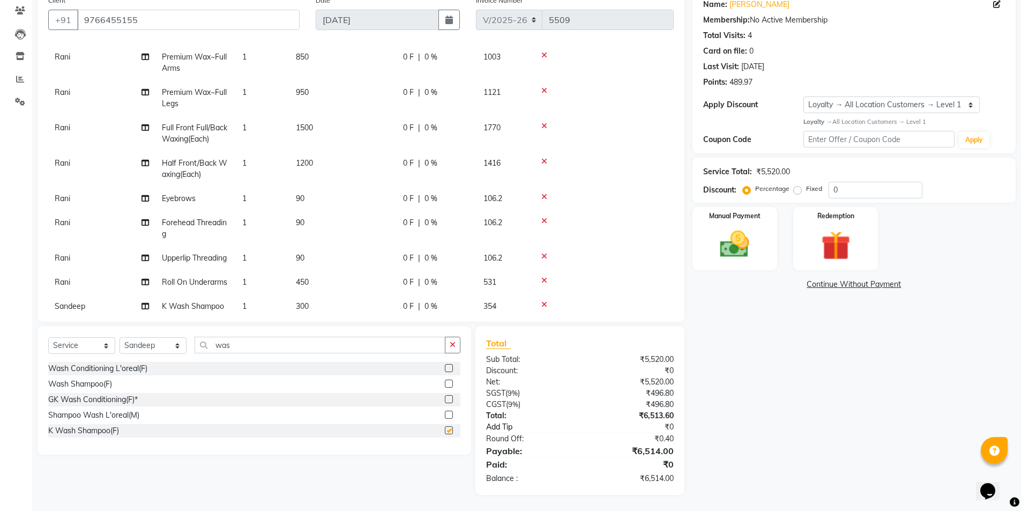
checkbox input "false"
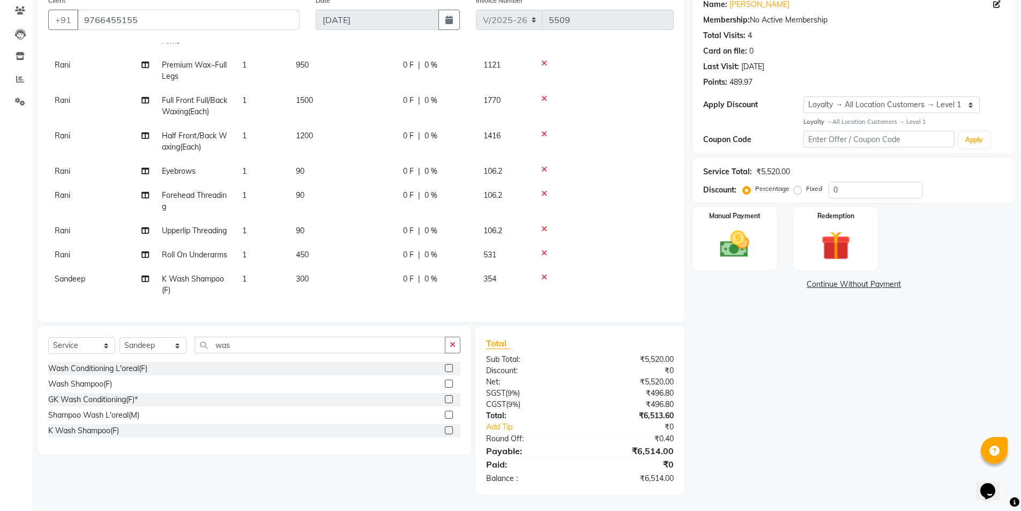
click at [305, 274] on span "300" at bounding box center [302, 279] width 13 height 10
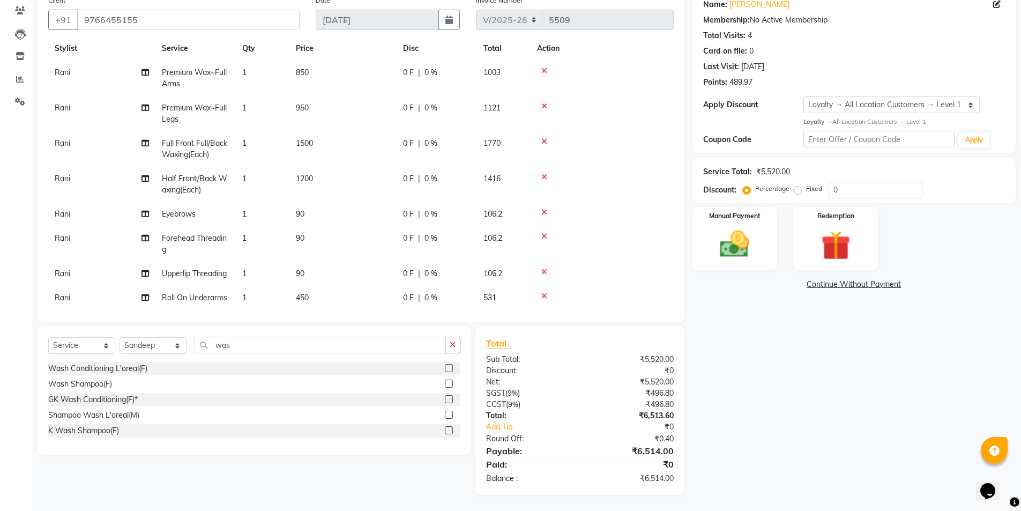
select select "57828"
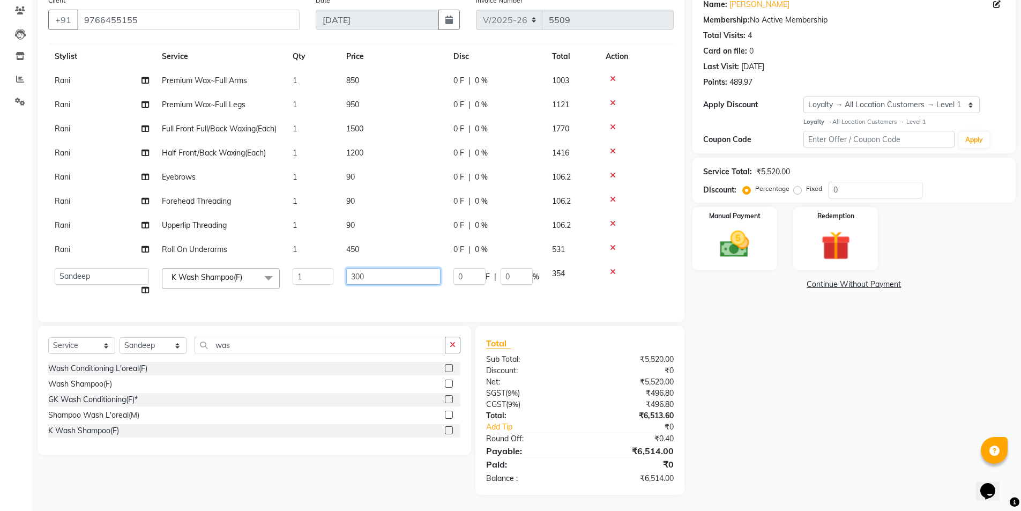
click at [352, 271] on input "300" at bounding box center [393, 276] width 94 height 17
type input "500"
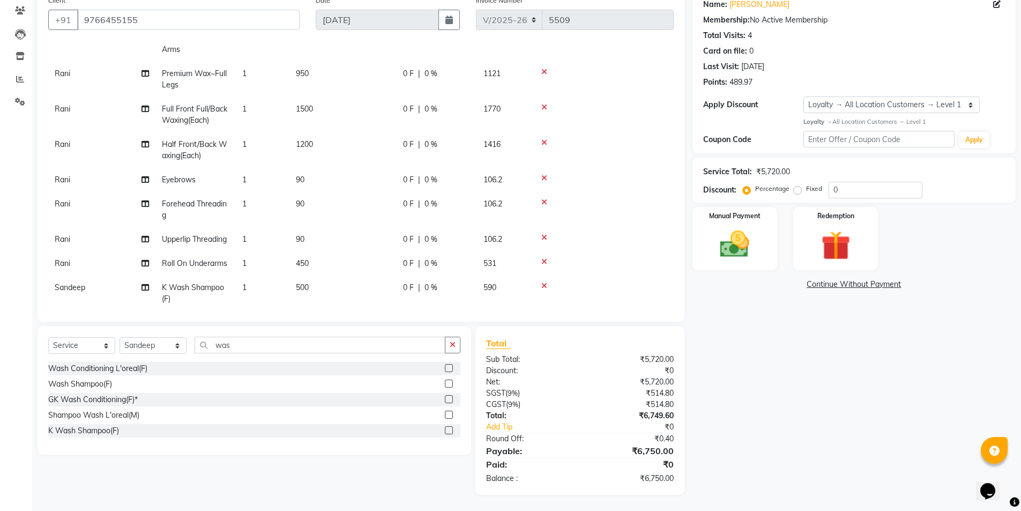
scroll to position [77, 0]
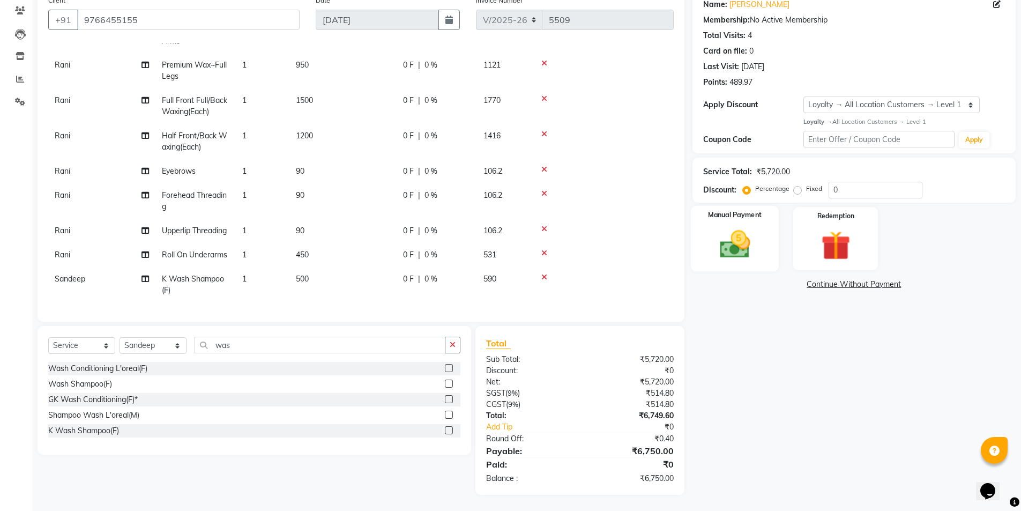
click at [767, 211] on div "Manual Payment" at bounding box center [734, 238] width 88 height 66
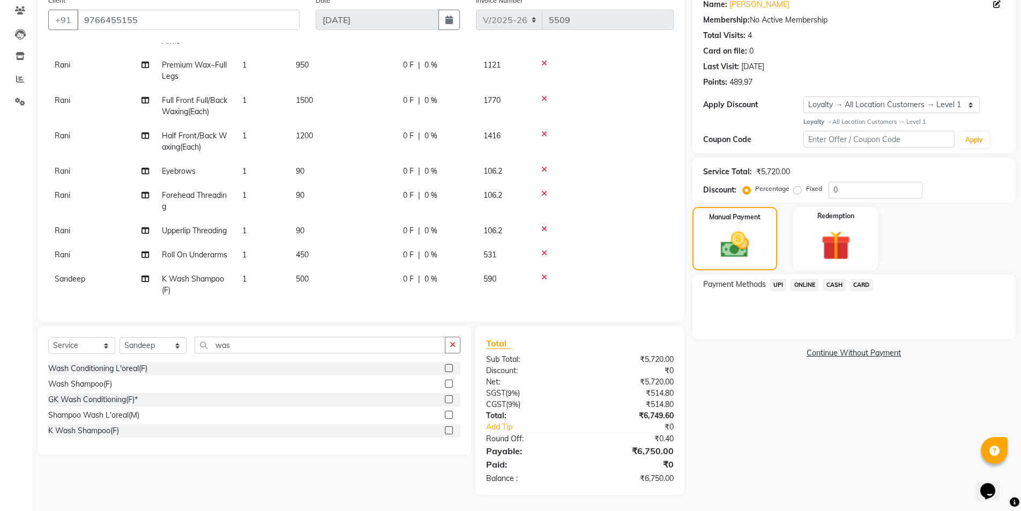
click at [855, 284] on span "CARD" at bounding box center [861, 285] width 23 height 12
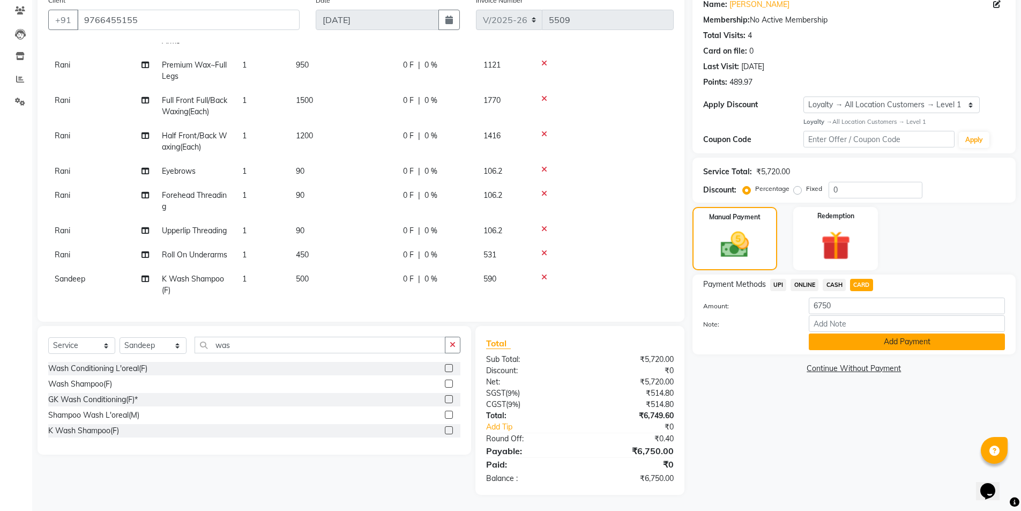
click at [858, 343] on button "Add Payment" at bounding box center [907, 341] width 196 height 17
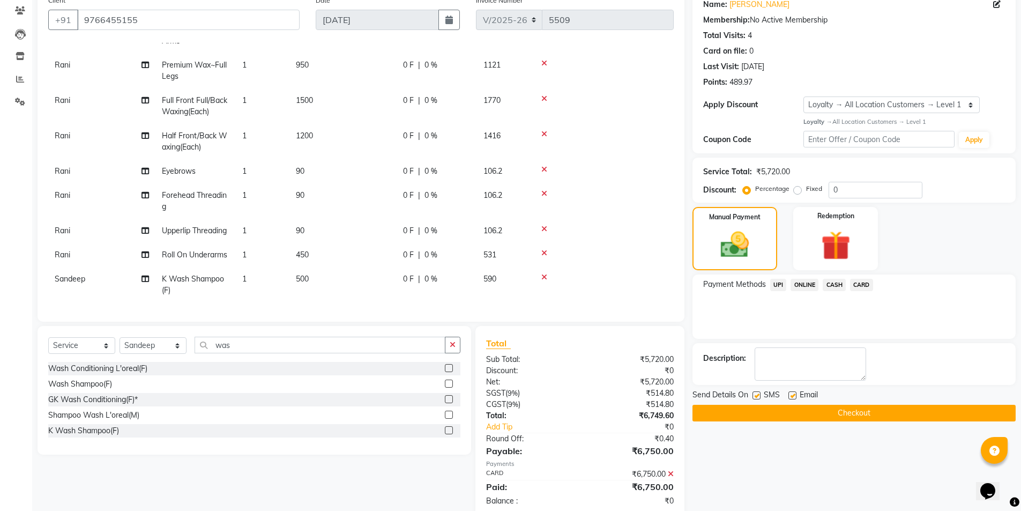
click at [810, 427] on div "Name: Renu Membership: No Active Membership Total Visits: 4 Card on file: 0 Las…" at bounding box center [857, 280] width 331 height 580
click at [812, 415] on button "Checkout" at bounding box center [853, 413] width 323 height 17
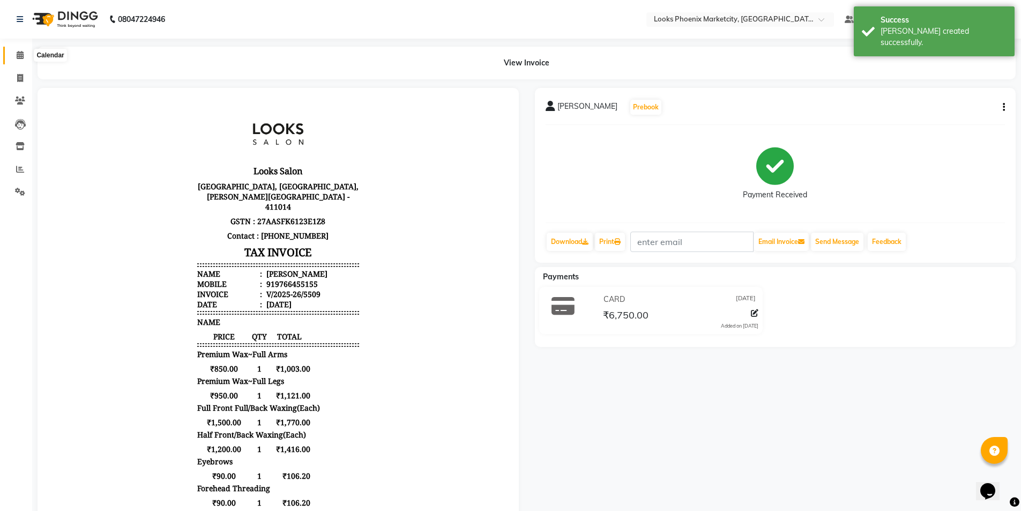
click at [19, 57] on icon at bounding box center [20, 55] width 7 height 8
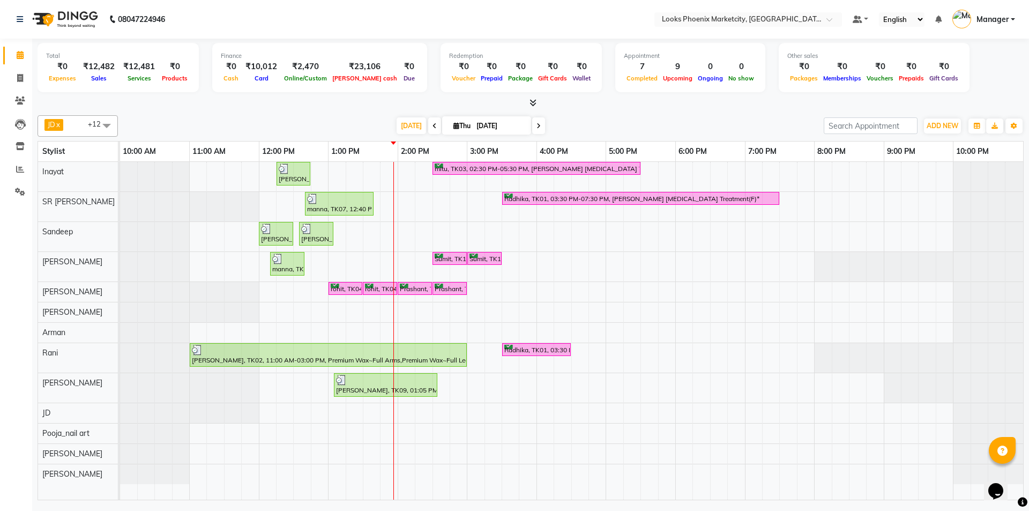
click at [499, 124] on input "[DATE]" at bounding box center [500, 126] width 54 height 16
select select "9"
select select "2025"
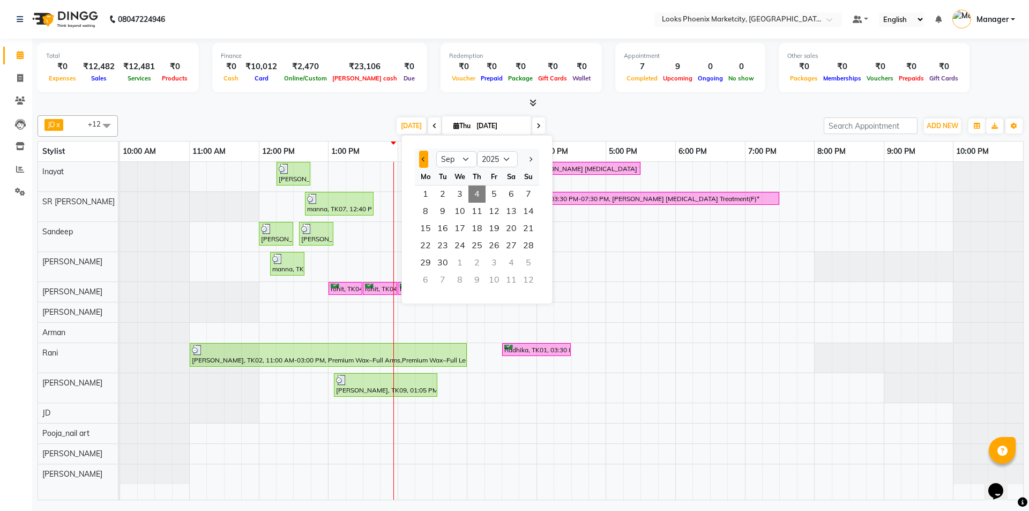
click at [428, 162] on button "Previous month" at bounding box center [423, 159] width 9 height 17
select select "8"
click at [444, 247] on span "19" at bounding box center [442, 245] width 17 height 17
type input "19-08-2025"
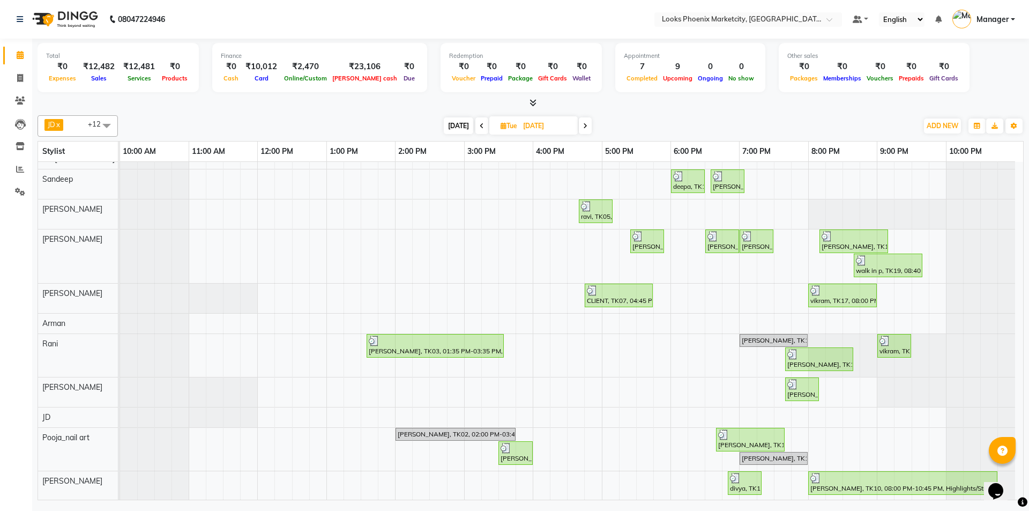
scroll to position [74, 0]
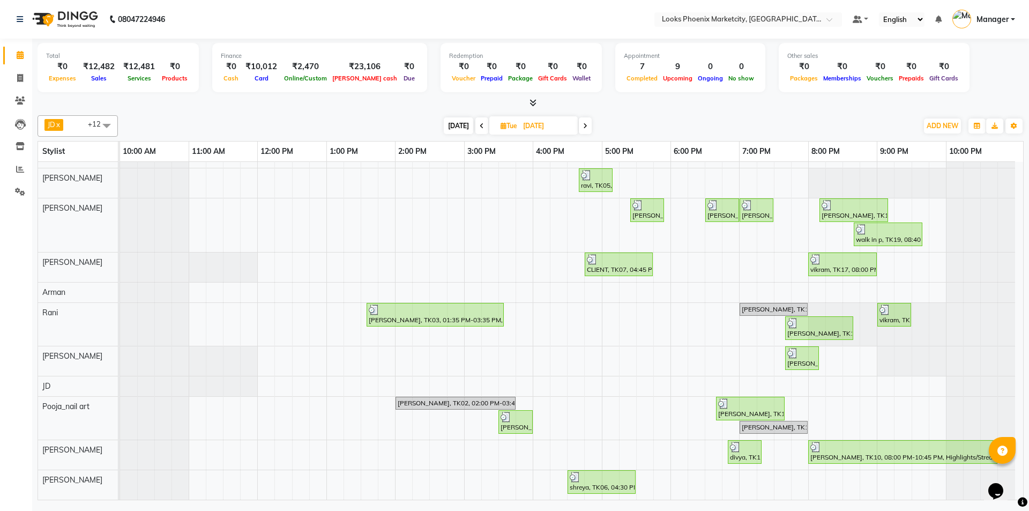
click at [526, 117] on span "Tue 19-08-2025" at bounding box center [533, 125] width 88 height 18
click at [524, 123] on input "19-08-2025" at bounding box center [547, 126] width 54 height 16
select select "8"
select select "2025"
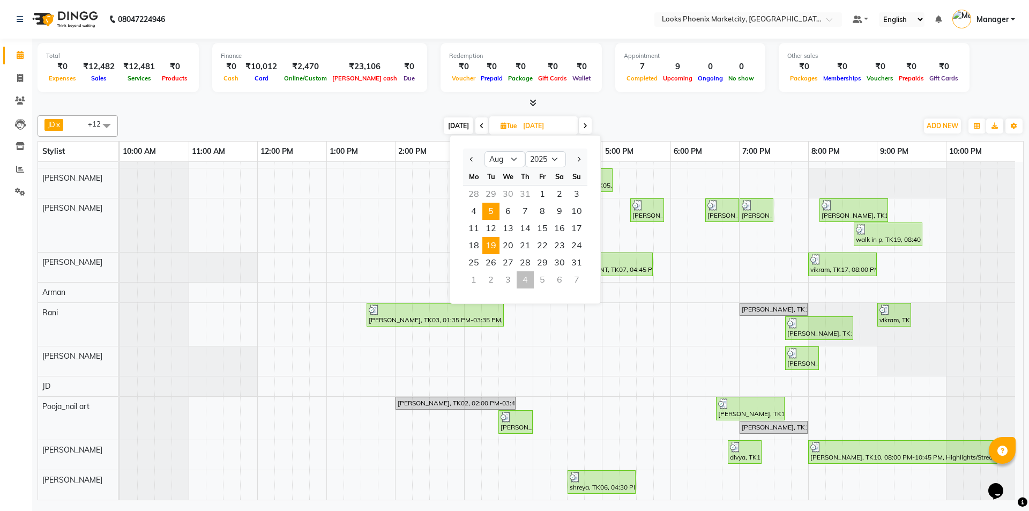
click at [496, 213] on span "5" at bounding box center [490, 211] width 17 height 17
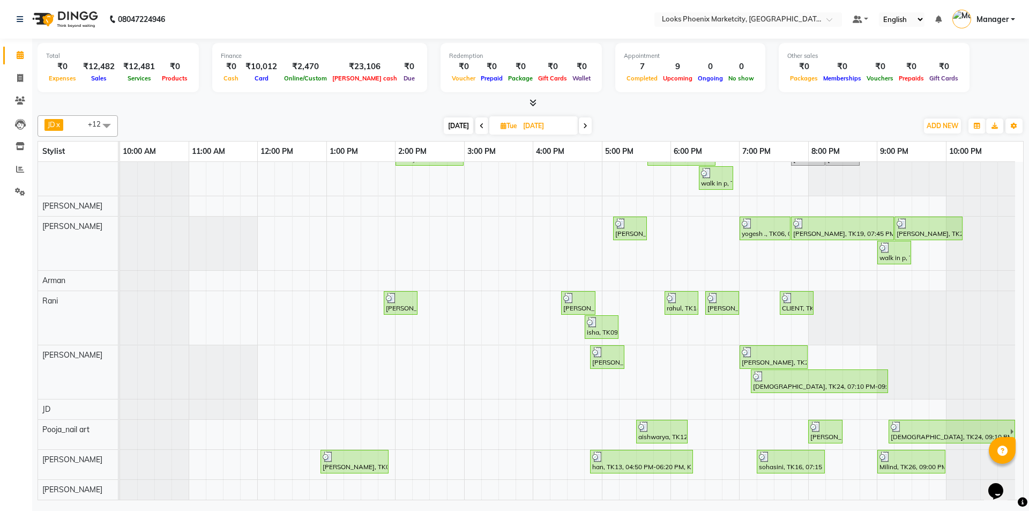
scroll to position [124, 0]
click at [448, 123] on span "[DATE]" at bounding box center [458, 125] width 29 height 17
type input "[DATE]"
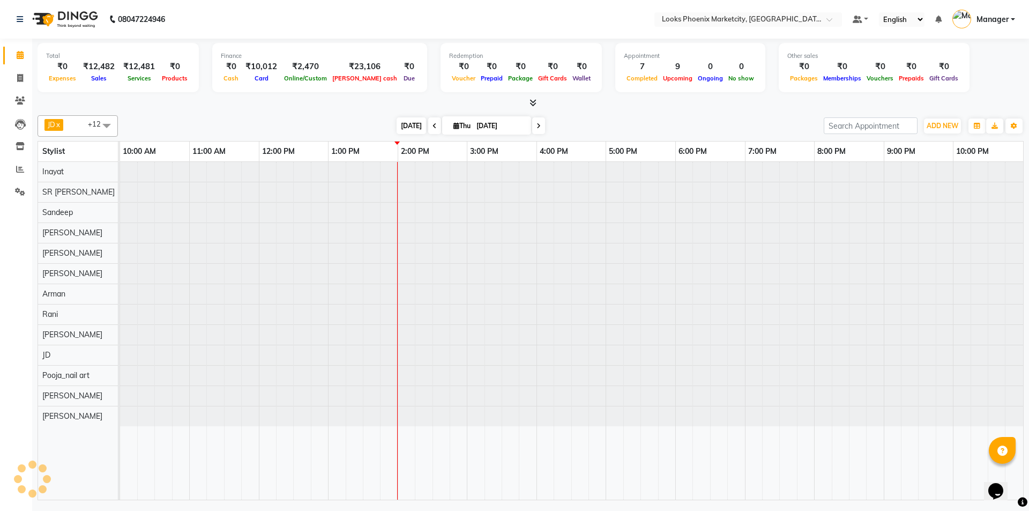
scroll to position [0, 0]
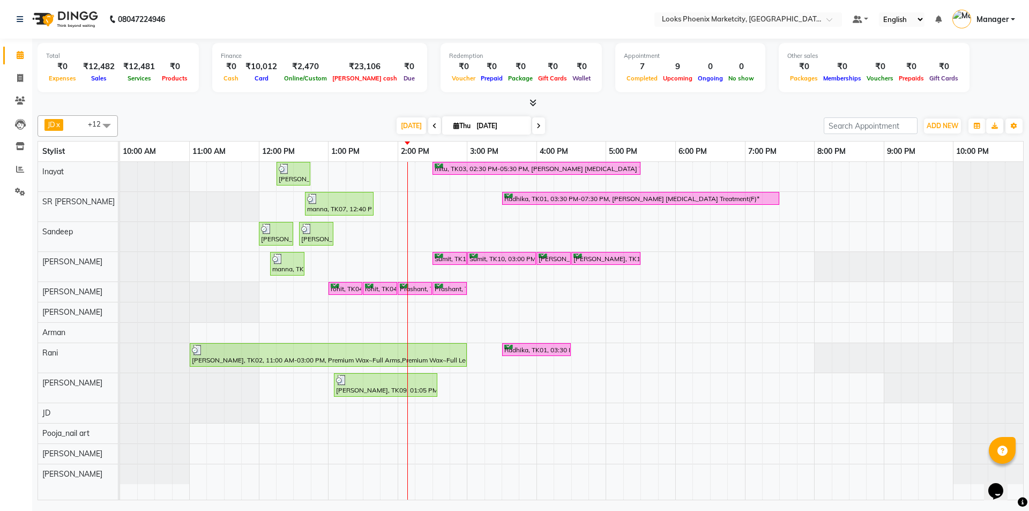
click at [473, 119] on input "[DATE]" at bounding box center [500, 126] width 54 height 16
select select "9"
select select "2025"
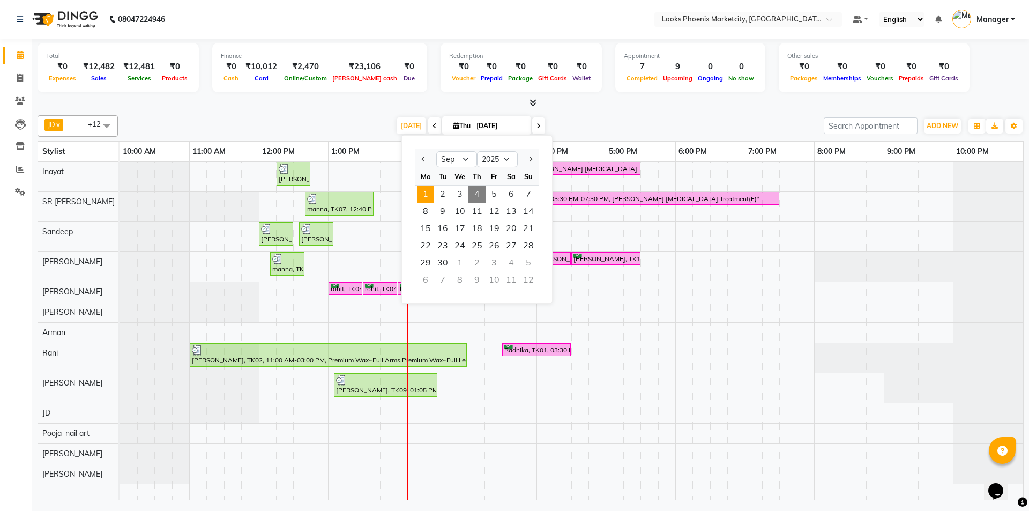
click at [417, 195] on span "1" at bounding box center [425, 193] width 17 height 17
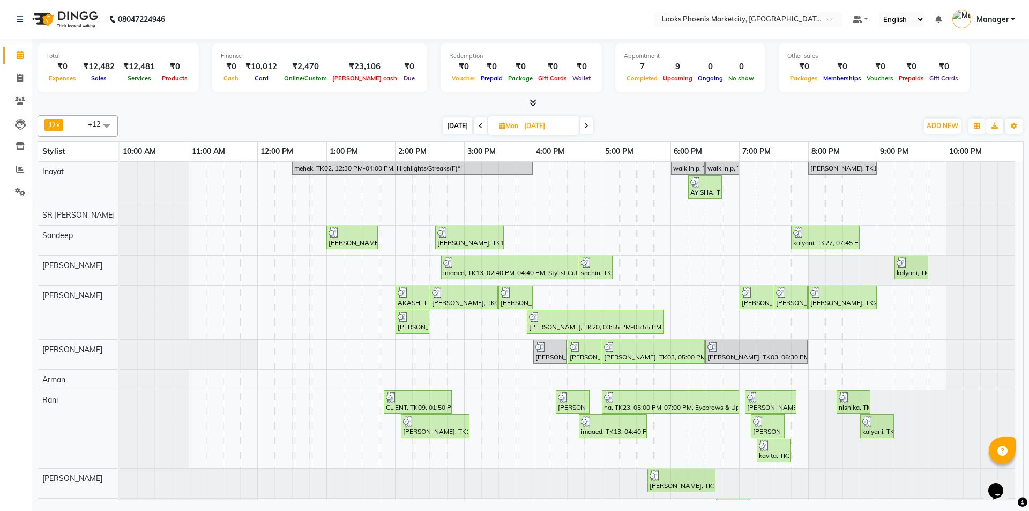
click at [456, 120] on span "[DATE]" at bounding box center [457, 125] width 29 height 17
type input "[DATE]"
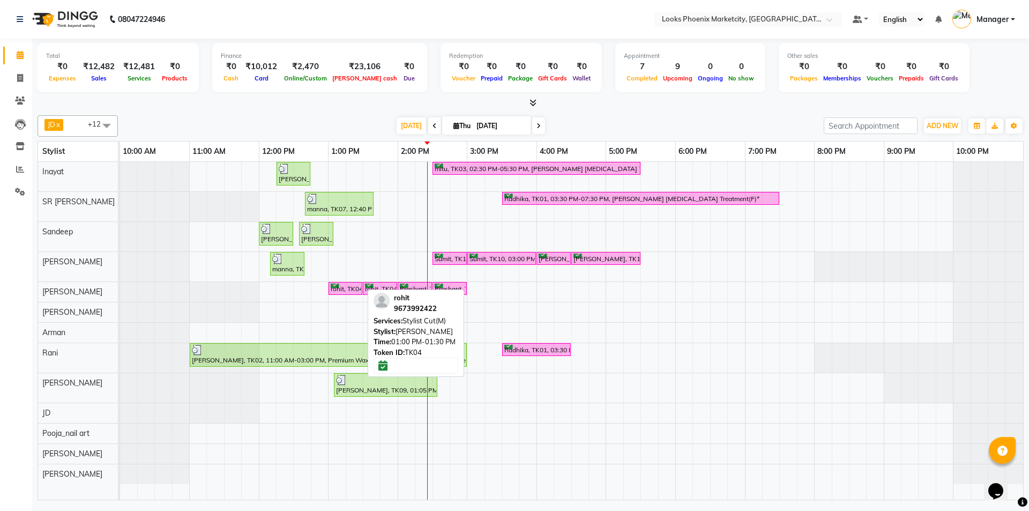
click at [346, 292] on div "rohit, TK04, 01:00 PM-01:30 PM, Stylist Cut(M)" at bounding box center [346, 289] width 32 height 10
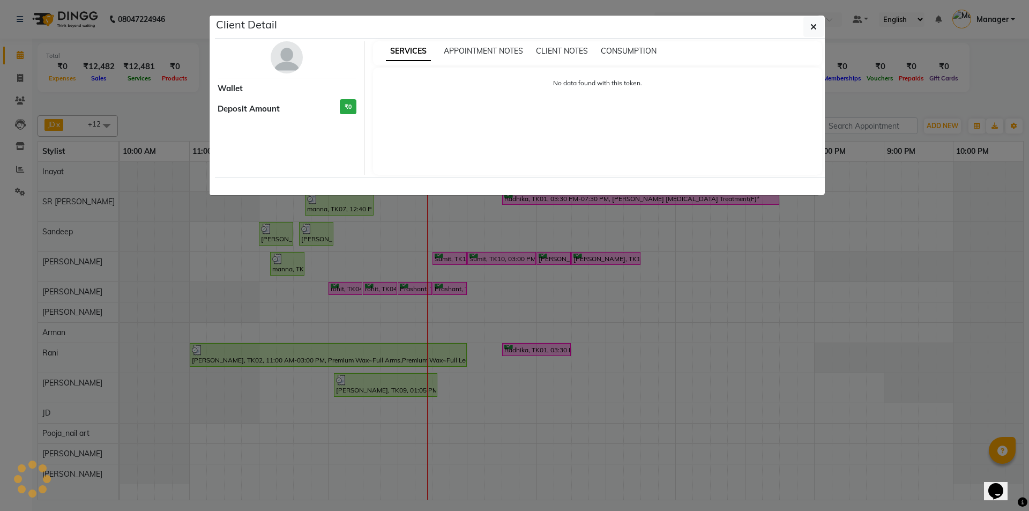
select select "6"
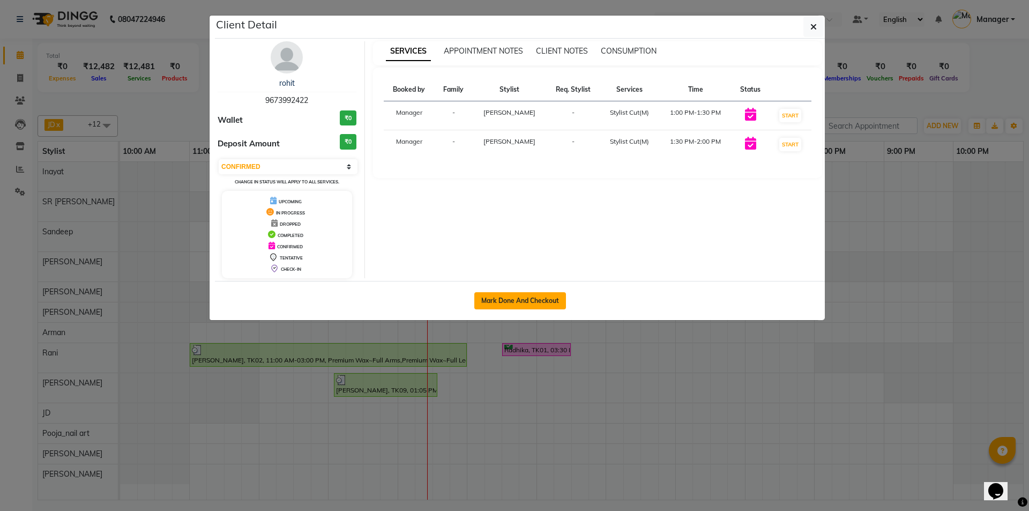
click at [511, 295] on button "Mark Done And Checkout" at bounding box center [520, 300] width 92 height 17
select select "service"
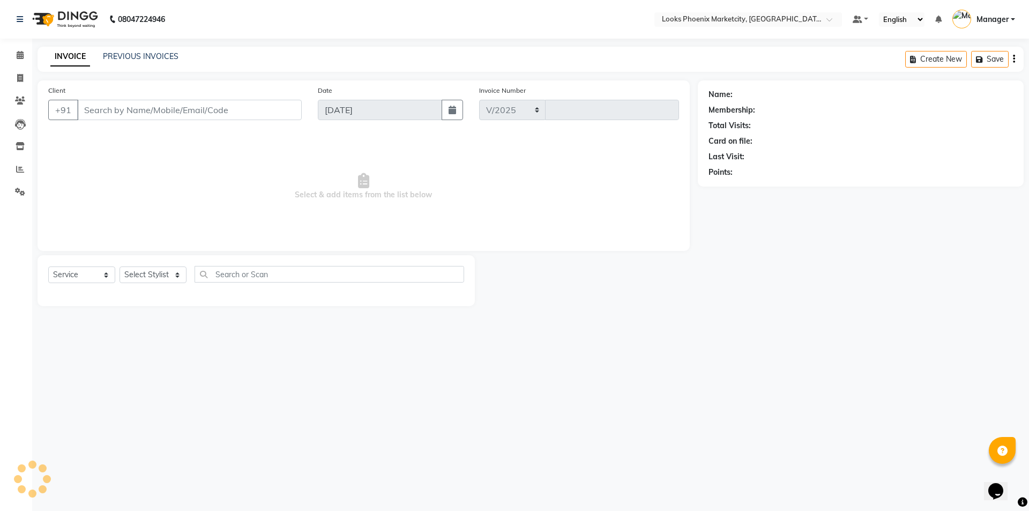
select select "5911"
type input "5510"
type input "9673992422"
select select "43021"
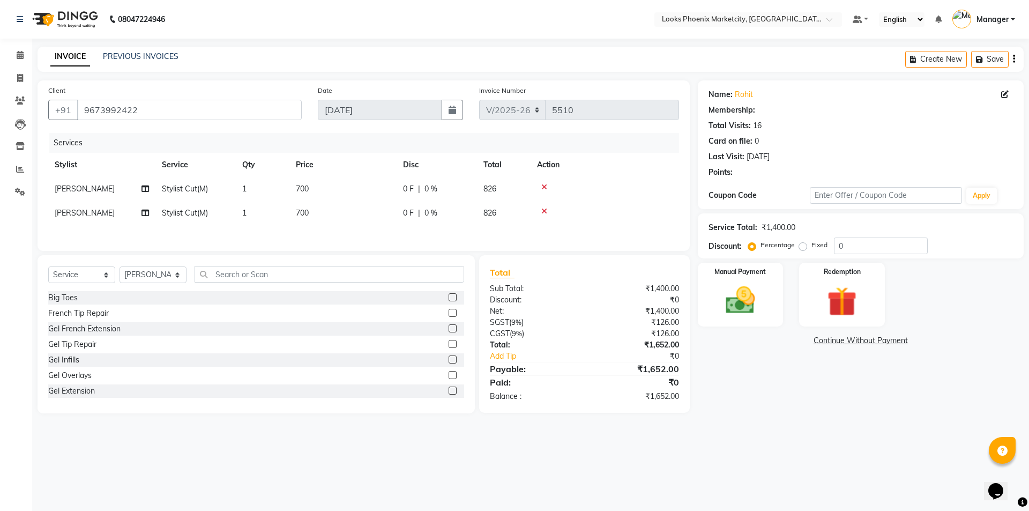
select select "1: Object"
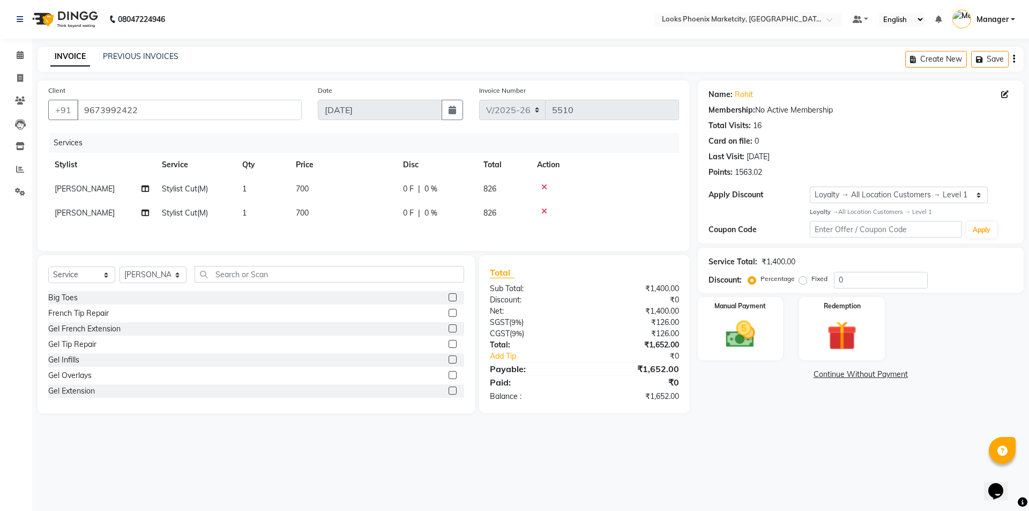
click at [546, 211] on icon at bounding box center [544, 211] width 6 height 8
click at [302, 182] on td "700" at bounding box center [342, 189] width 107 height 24
select select "43021"
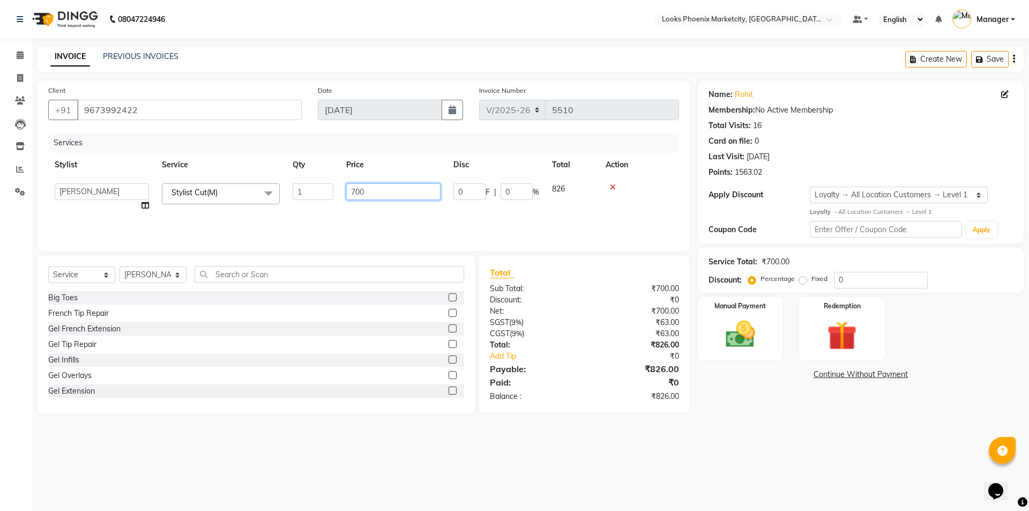
click at [354, 188] on input "700" at bounding box center [393, 191] width 94 height 17
type input "593"
click at [566, 307] on div "Net:" at bounding box center [533, 310] width 102 height 11
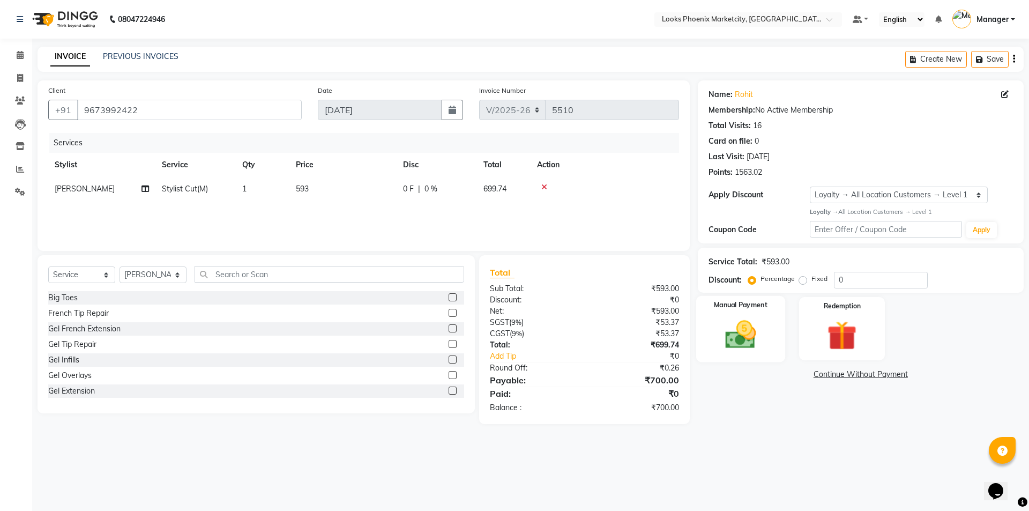
click at [733, 307] on label "Manual Payment" at bounding box center [741, 305] width 54 height 10
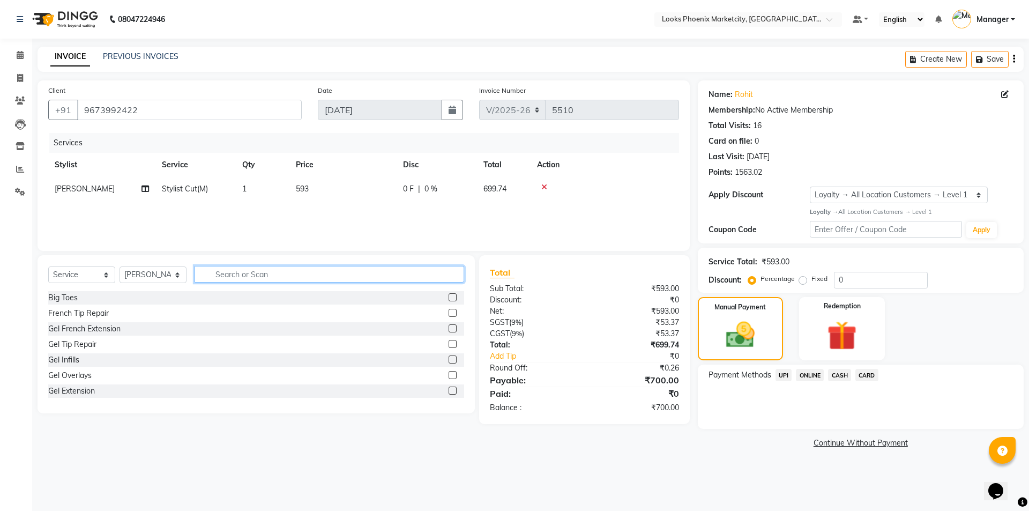
click at [278, 279] on input "text" at bounding box center [330, 274] width 270 height 17
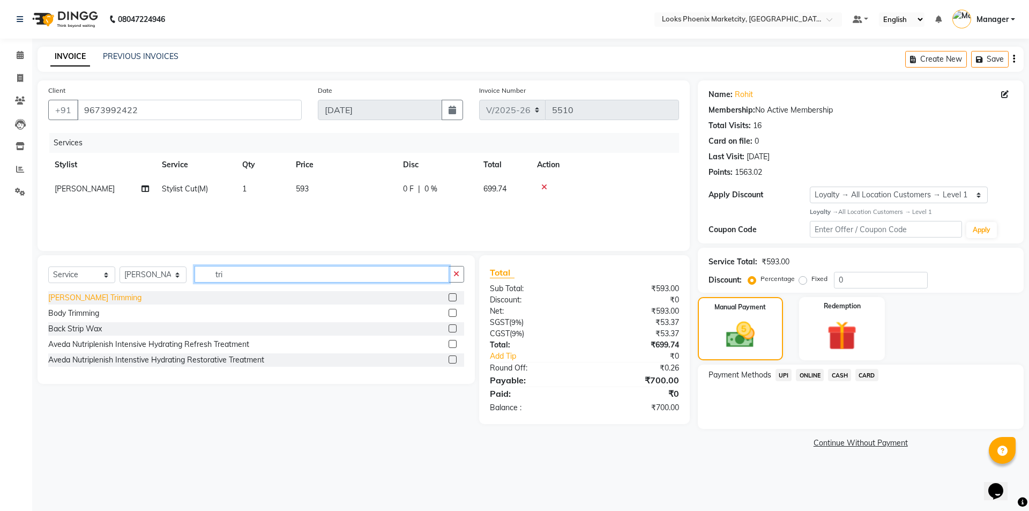
type input "tri"
click at [93, 299] on div "[PERSON_NAME] Trimming" at bounding box center [94, 297] width 93 height 11
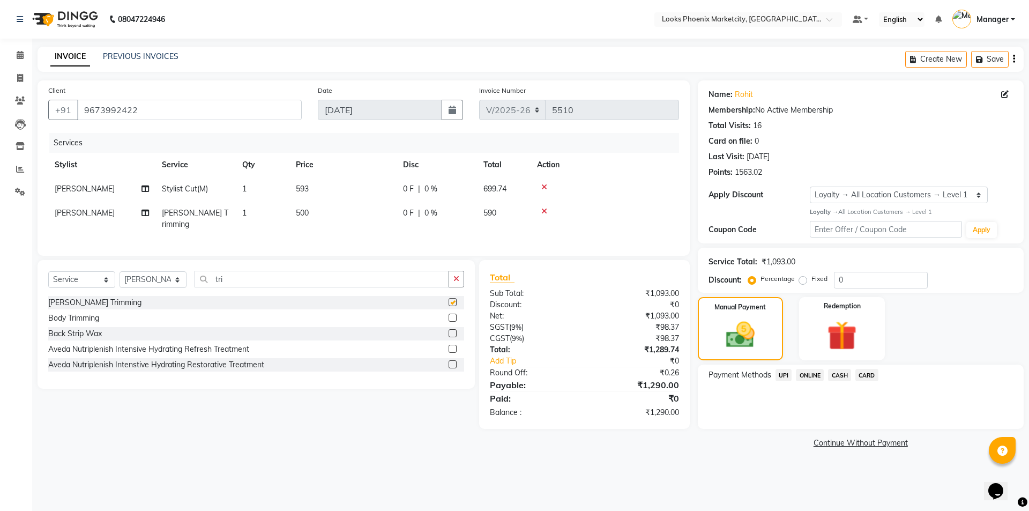
checkbox input "false"
click at [308, 213] on span "500" at bounding box center [302, 213] width 13 height 10
select select "43021"
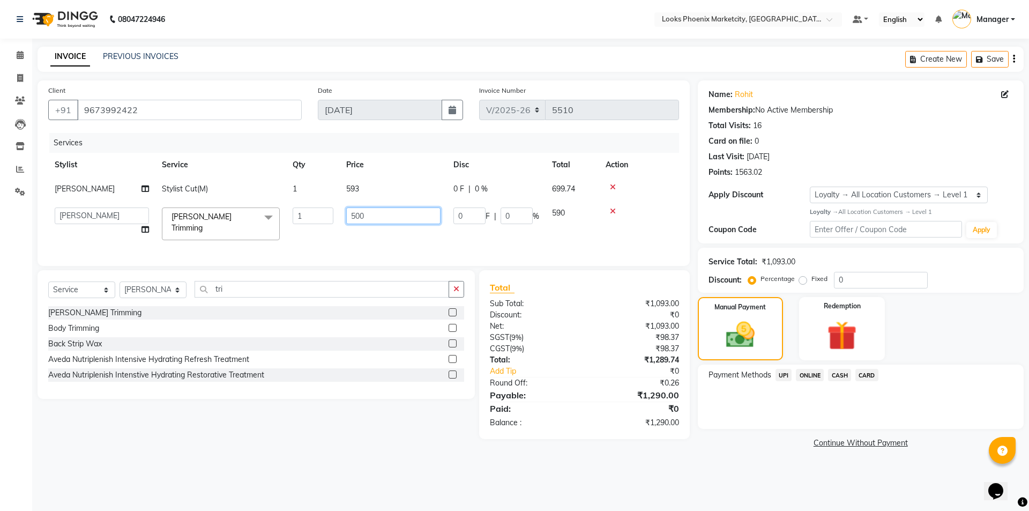
click at [357, 211] on input "500" at bounding box center [393, 215] width 94 height 17
type input "450"
click at [715, 434] on div "Name: Rohit Membership: No Active Membership Total Visits: 16 Card on file: 0 L…" at bounding box center [865, 265] width 334 height 370
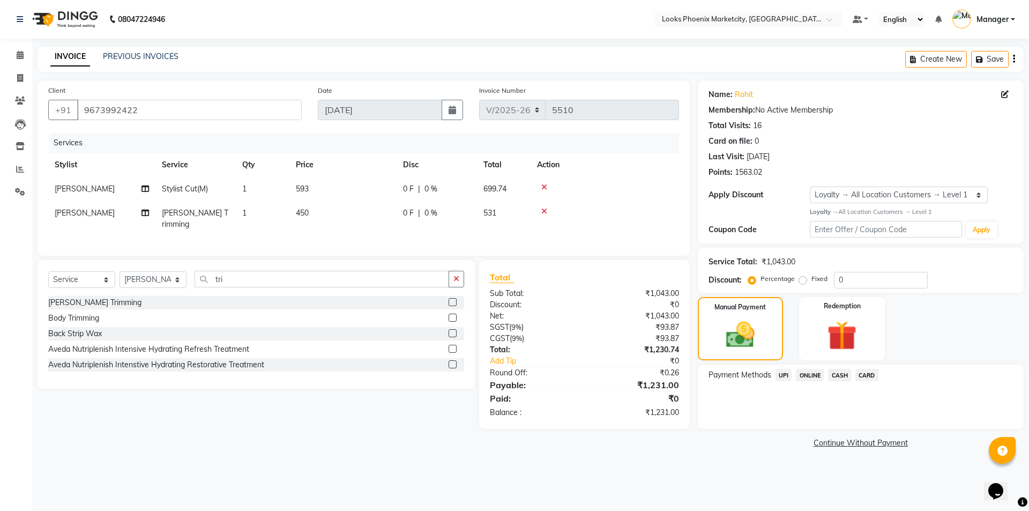
click at [786, 381] on span "UPI" at bounding box center [784, 375] width 17 height 12
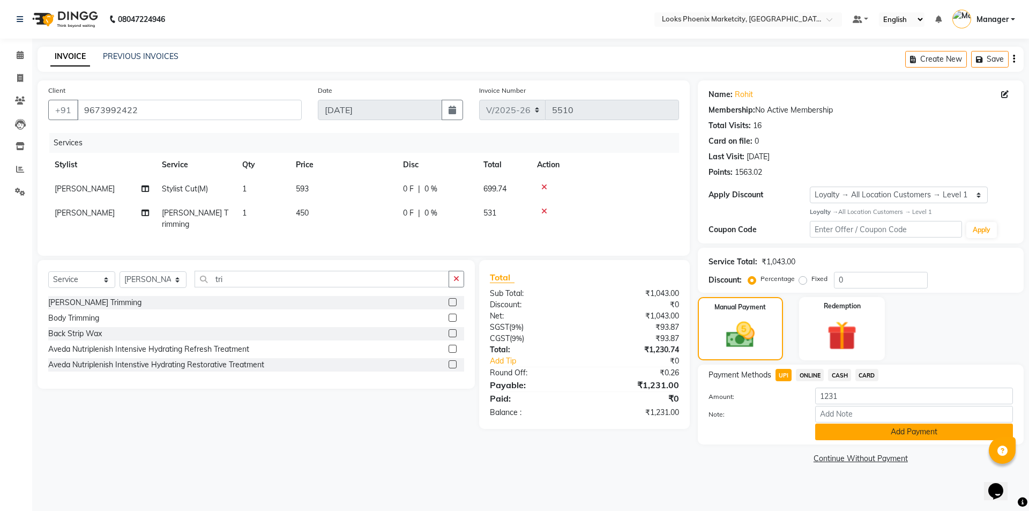
click at [847, 428] on button "Add Payment" at bounding box center [914, 431] width 198 height 17
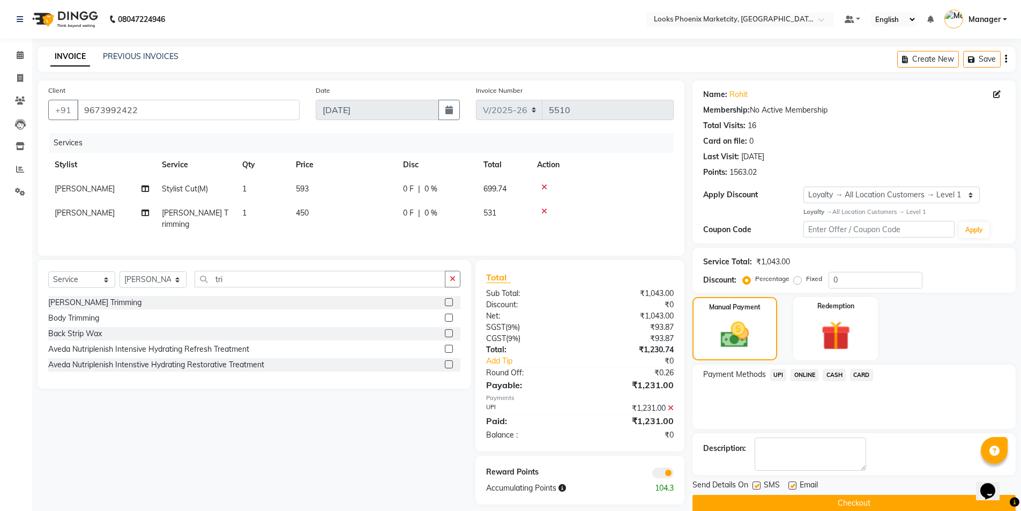
click at [733, 497] on button "Checkout" at bounding box center [853, 503] width 323 height 17
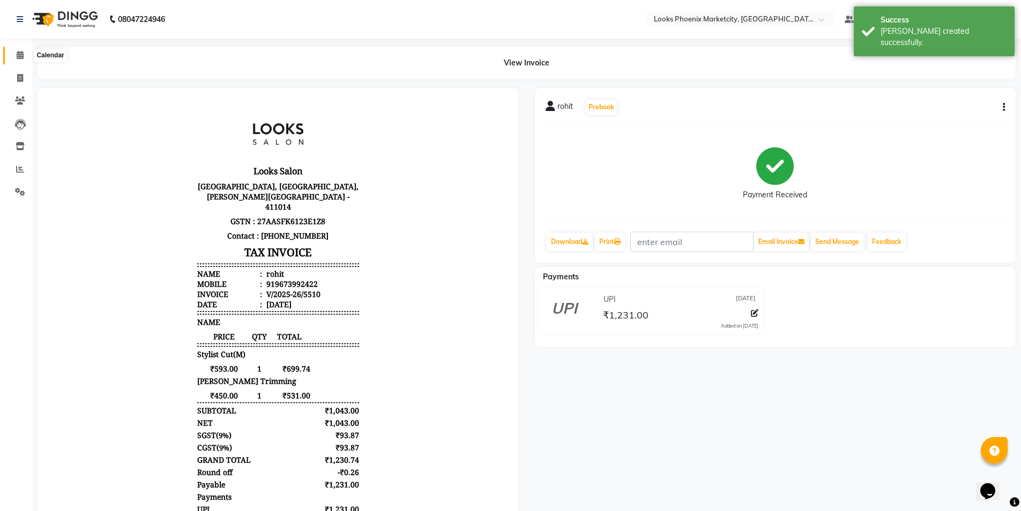
click at [17, 54] on icon at bounding box center [20, 55] width 7 height 8
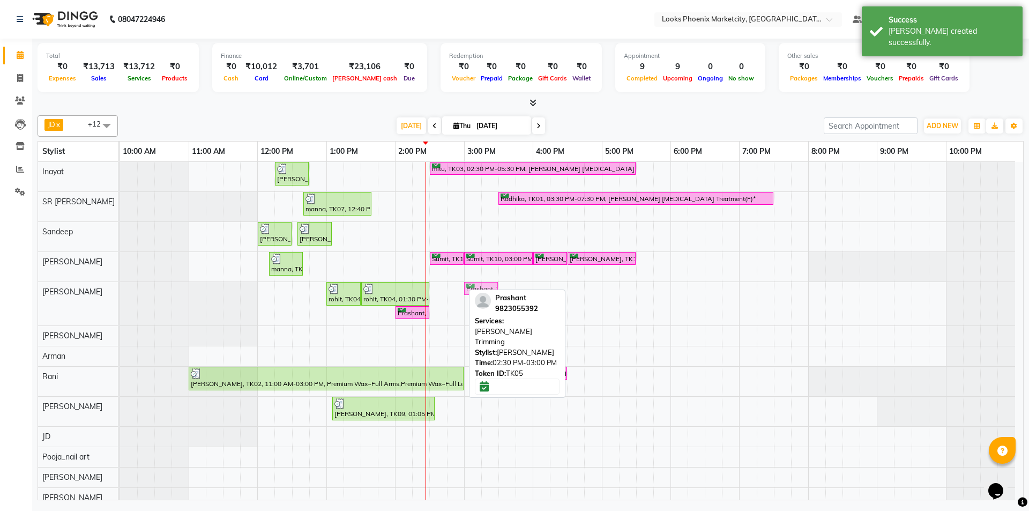
drag, startPoint x: 455, startPoint y: 288, endPoint x: 483, endPoint y: 288, distance: 27.9
click at [120, 288] on div "rohit, TK04, 01:00 PM-01:30 PM, Stylist Cut(M) rohit, TK04, 01:30 PM-02:30 PM, …" at bounding box center [120, 303] width 0 height 43
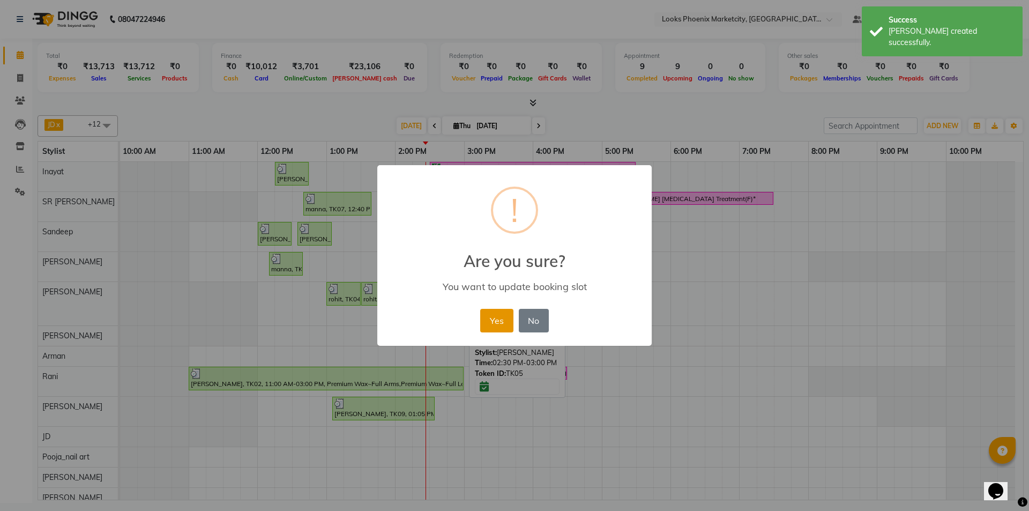
click at [492, 318] on button "Yes" at bounding box center [496, 321] width 33 height 24
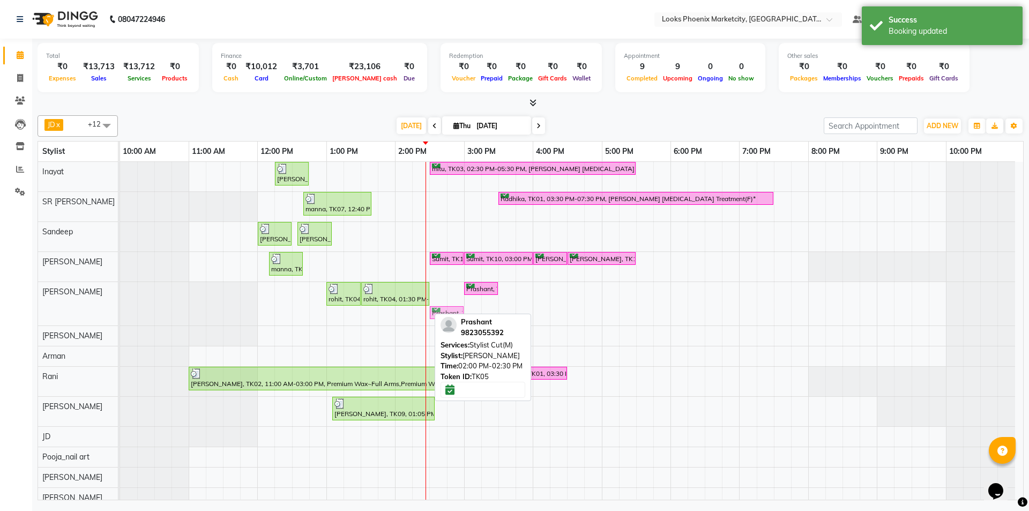
drag, startPoint x: 404, startPoint y: 311, endPoint x: 440, endPoint y: 309, distance: 36.0
click at [120, 309] on div "rohit, TK04, 01:00 PM-01:30 PM, Stylist Cut(M) rohit, TK04, 01:30 PM-02:30 PM, …" at bounding box center [120, 303] width 0 height 43
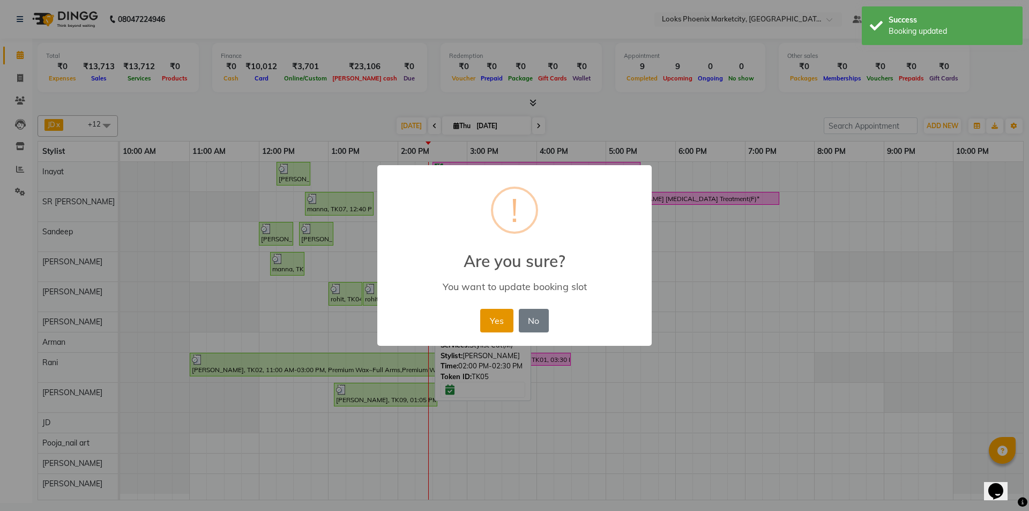
click at [501, 314] on button "Yes" at bounding box center [496, 321] width 33 height 24
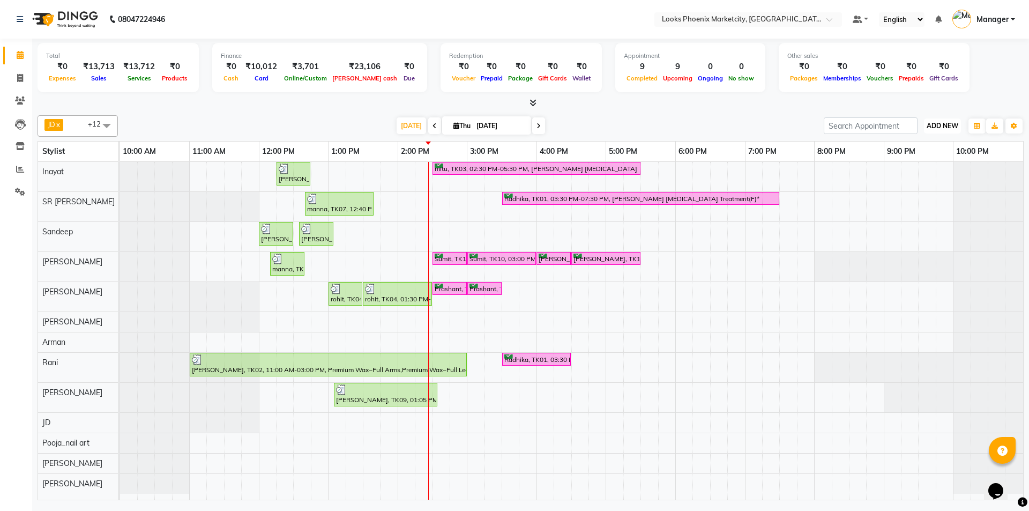
click at [943, 130] on button "ADD NEW Toggle Dropdown" at bounding box center [942, 125] width 37 height 15
click at [918, 172] on link "Add Expense" at bounding box center [918, 174] width 85 height 14
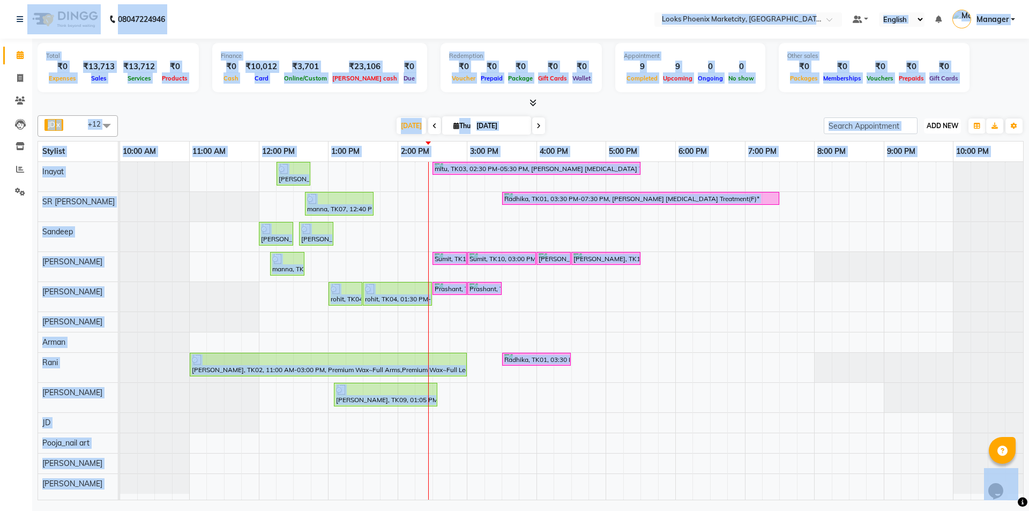
click at [937, 124] on span "ADD NEW" at bounding box center [943, 126] width 32 height 8
click at [921, 176] on link "Add Expense" at bounding box center [918, 174] width 85 height 14
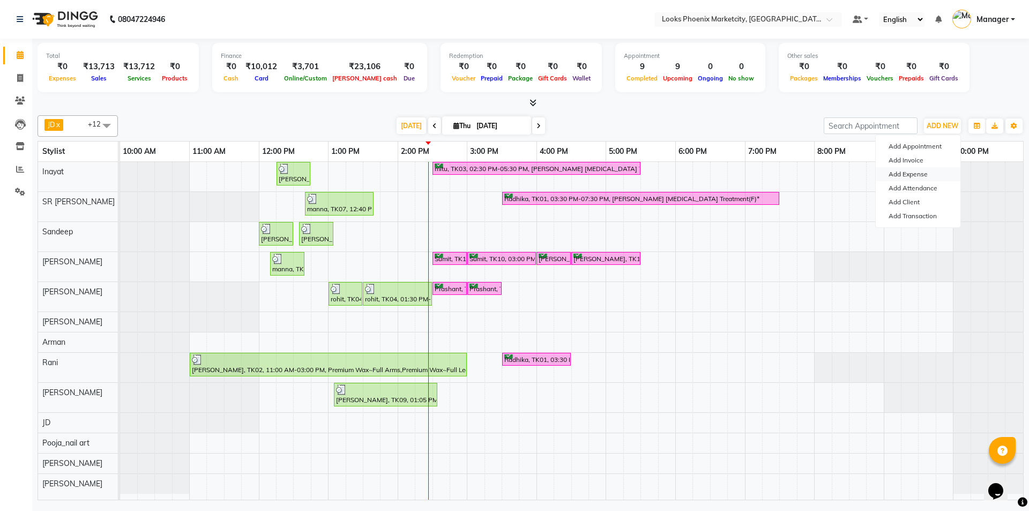
select select "1"
select select "4874"
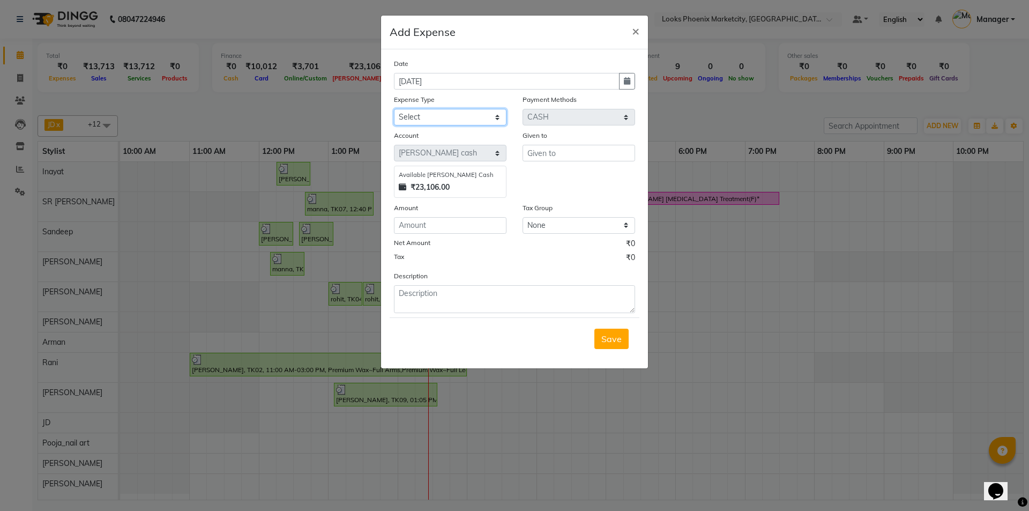
click at [430, 115] on select "Select Bank Deposit Blinkit Cash Handover CLIENT Client ordered food Client Ref…" at bounding box center [450, 117] width 113 height 17
select select "24082"
click at [394, 109] on select "Select Bank Deposit Blinkit Cash Handover CLIENT Client ordered food Client Ref…" at bounding box center [450, 117] width 113 height 17
click at [594, 153] on input "text" at bounding box center [579, 153] width 113 height 17
type input "sunita"
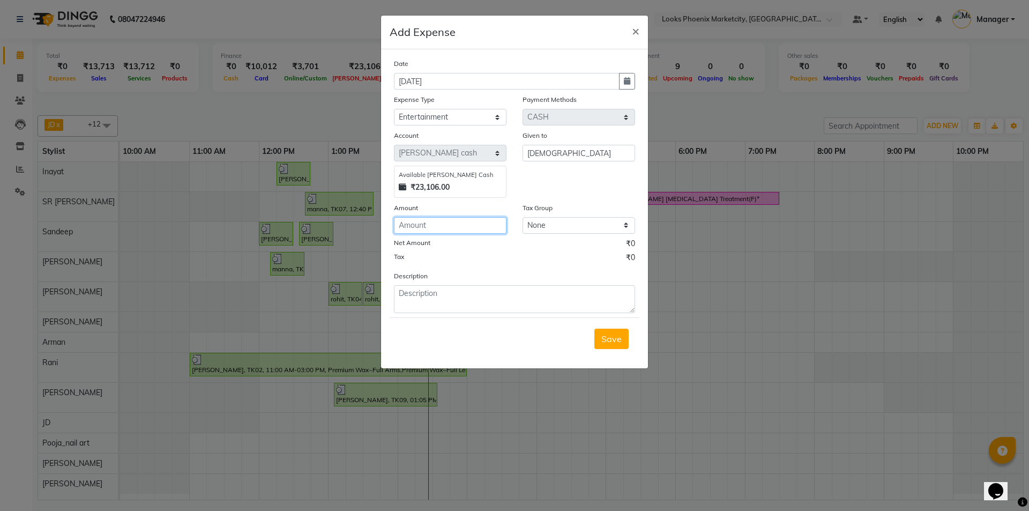
click at [474, 227] on input "number" at bounding box center [450, 225] width 113 height 17
type input "166"
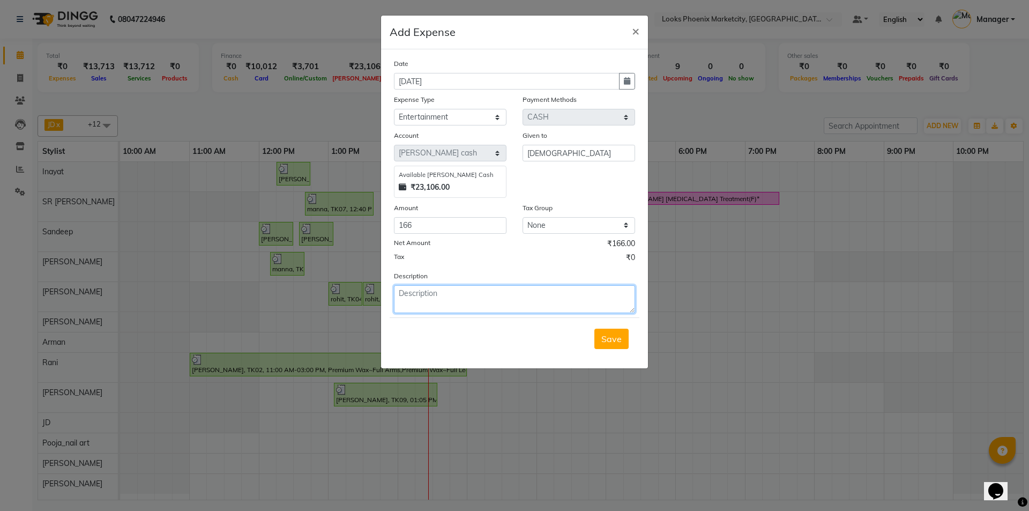
click at [442, 302] on textarea at bounding box center [514, 299] width 241 height 28
type textarea "milk*4, chocolate"
click at [606, 333] on span "Save" at bounding box center [611, 338] width 20 height 11
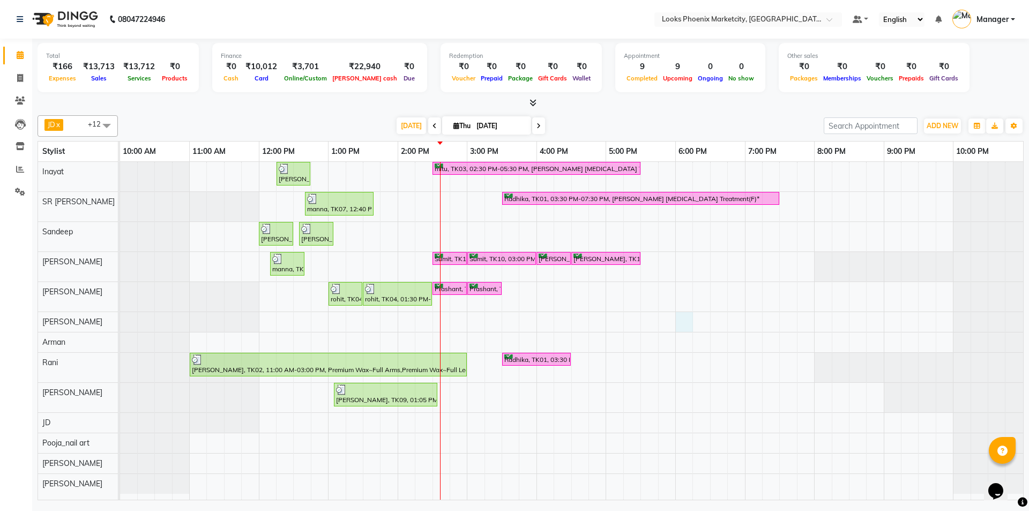
click at [679, 319] on div "[PERSON_NAME], TK08, 12:15 PM-12:45 PM, Stylist Cut(M) mitu, TK03, 02:30 PM-05:…" at bounding box center [571, 331] width 903 height 338
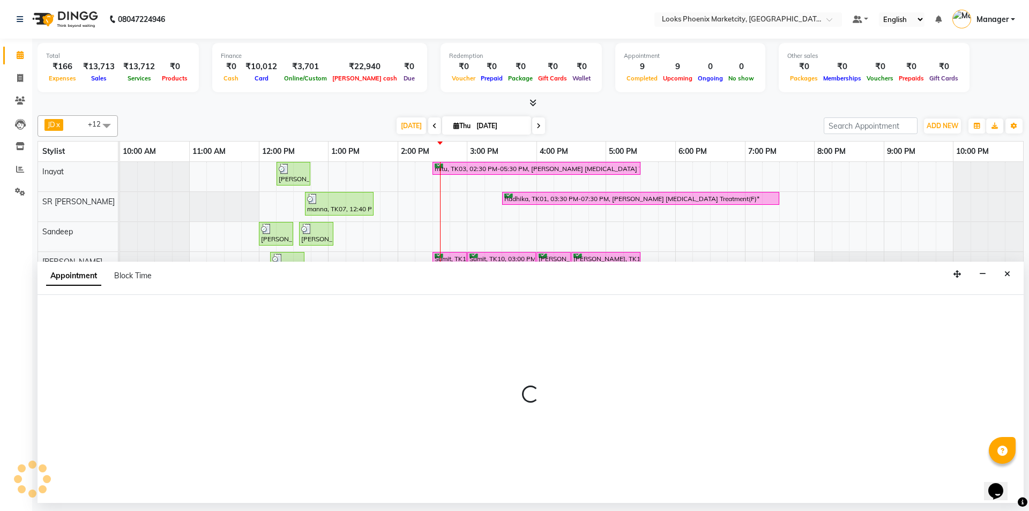
select select "43019"
select select "tentative"
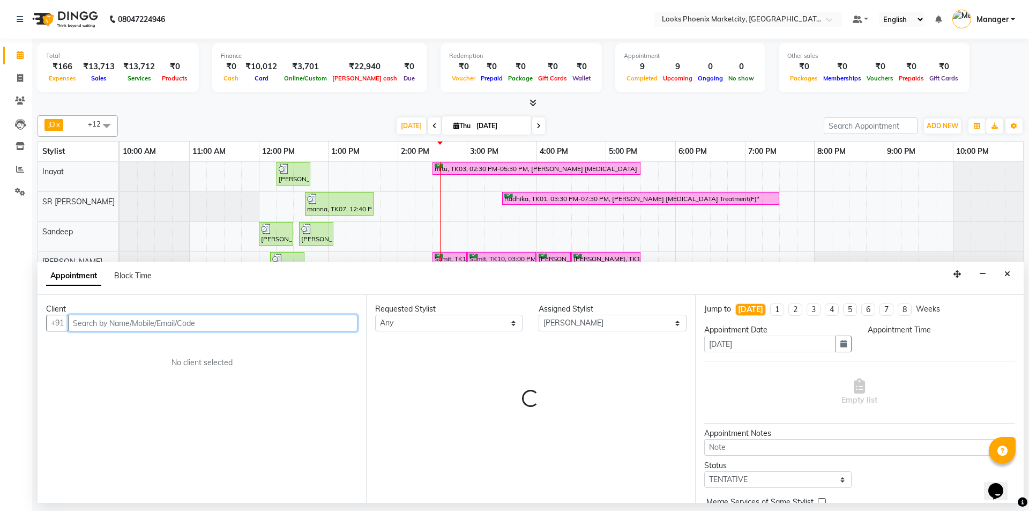
select select "1080"
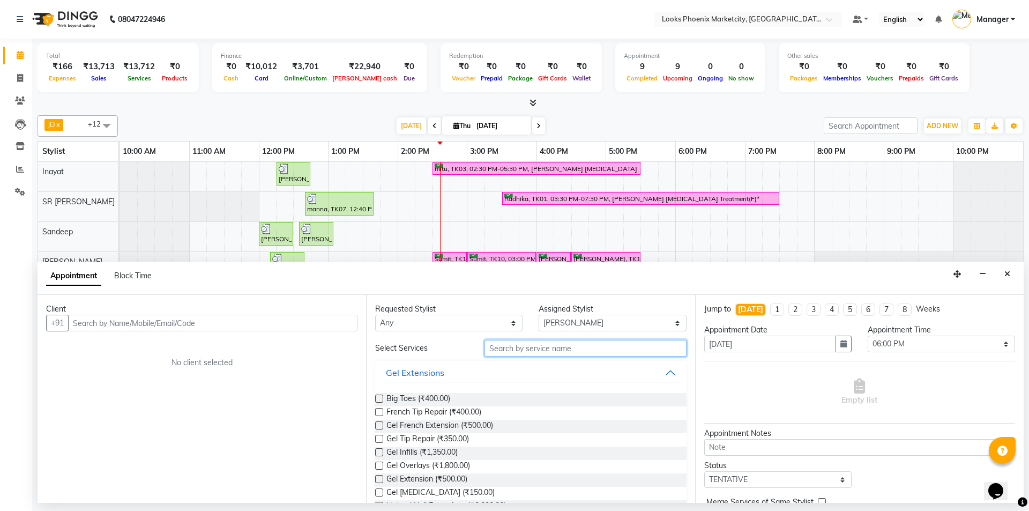
click at [527, 350] on input "text" at bounding box center [585, 348] width 202 height 17
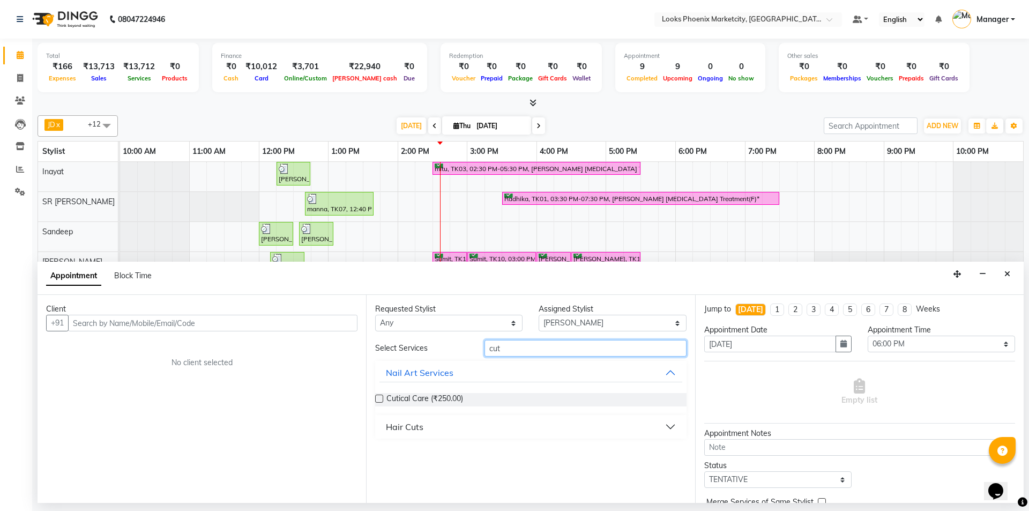
type input "cut"
click at [390, 425] on div "Hair Cuts" at bounding box center [405, 426] width 38 height 13
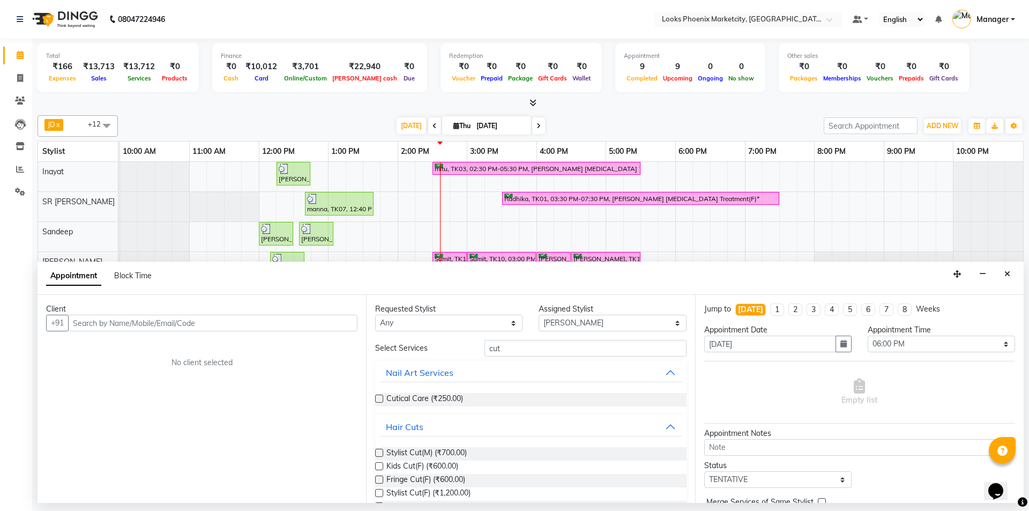
click at [394, 451] on span "Stylist Cut(M) (₹700.00)" at bounding box center [426, 453] width 80 height 13
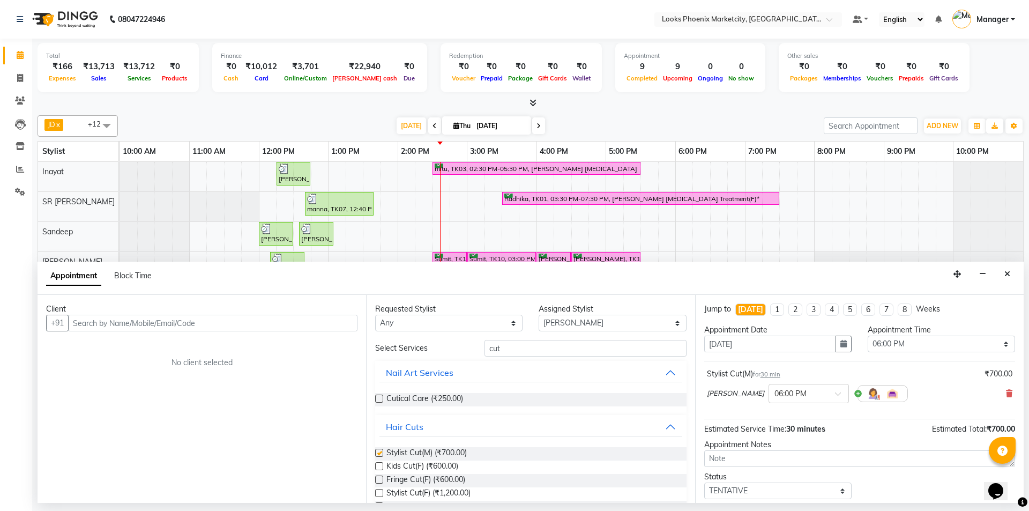
checkbox input "false"
click at [492, 353] on input "cut" at bounding box center [585, 348] width 202 height 17
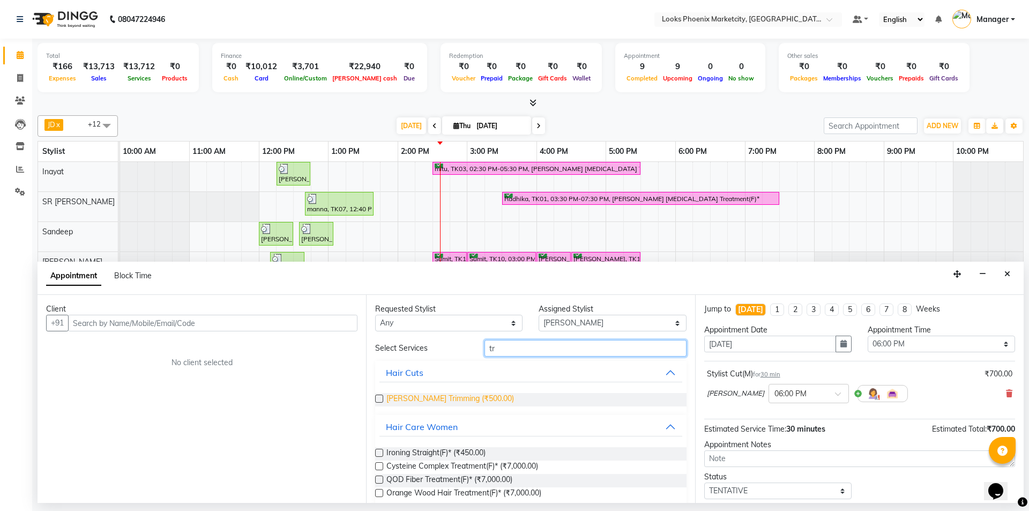
type input "tr"
click at [419, 393] on span "[PERSON_NAME] Trimming (₹500.00)" at bounding box center [450, 399] width 128 height 13
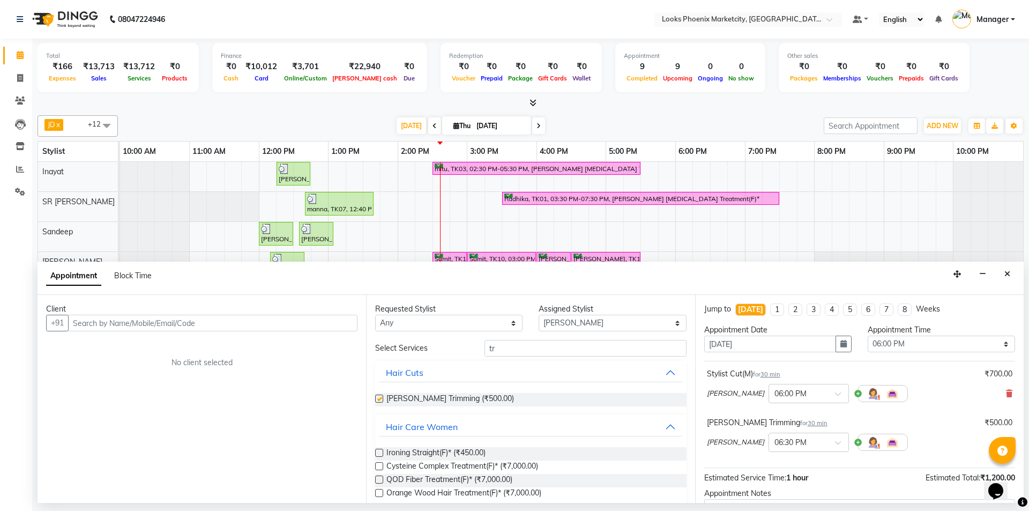
checkbox input "false"
click at [478, 347] on div "tr" at bounding box center [585, 348] width 218 height 17
click at [487, 347] on input "tr" at bounding box center [585, 348] width 202 height 17
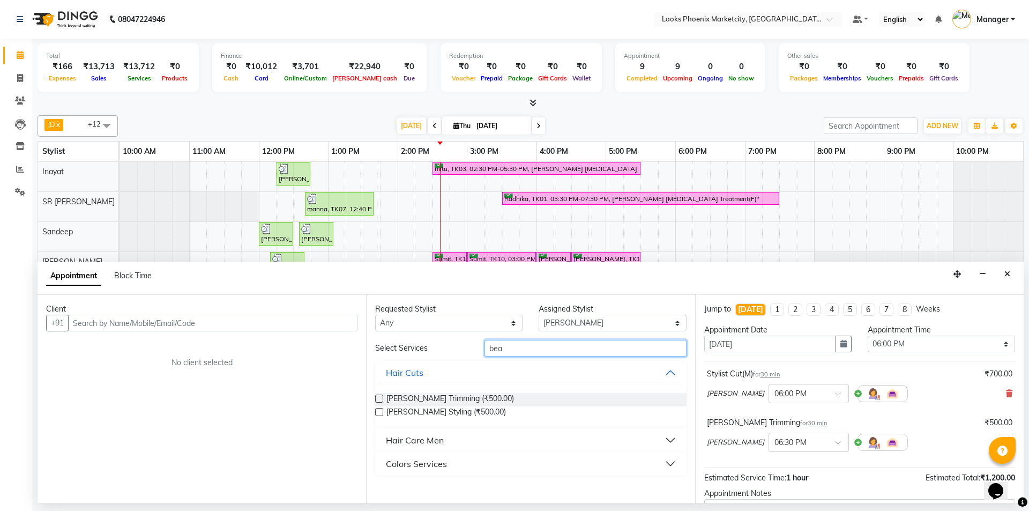
type input "bea"
click at [434, 468] on div "Colors Services" at bounding box center [416, 463] width 61 height 13
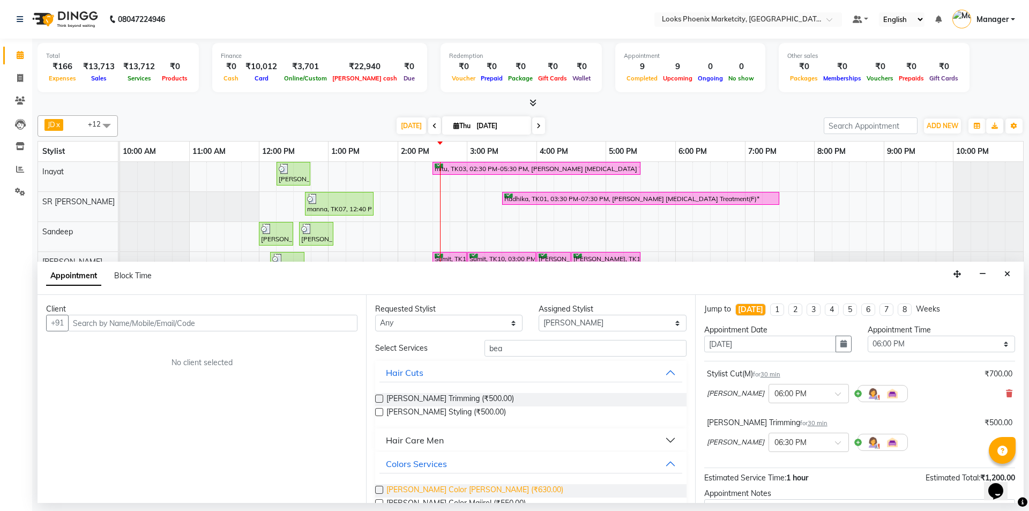
click at [430, 485] on span "[PERSON_NAME] Color [PERSON_NAME] (₹630.00)" at bounding box center [474, 490] width 177 height 13
checkbox input "false"
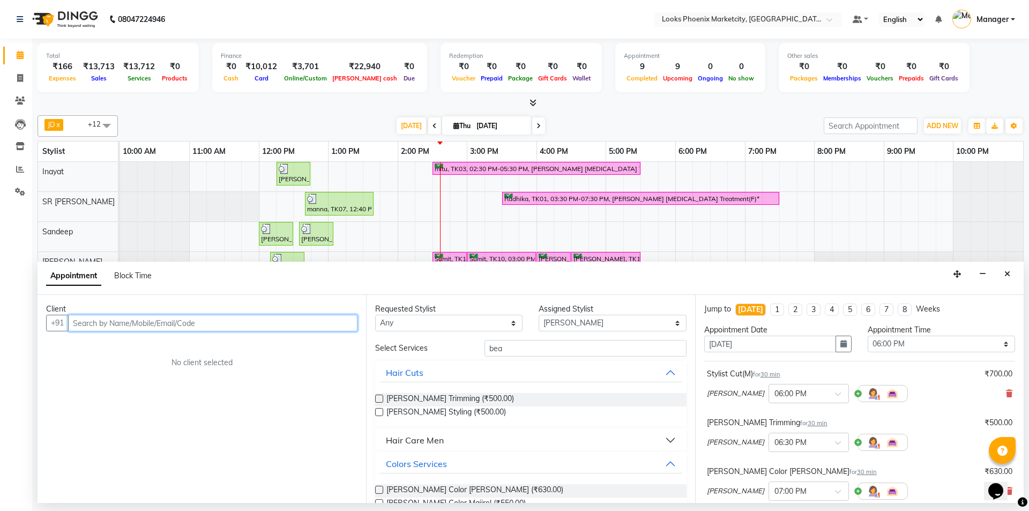
click at [216, 329] on input "text" at bounding box center [212, 323] width 289 height 17
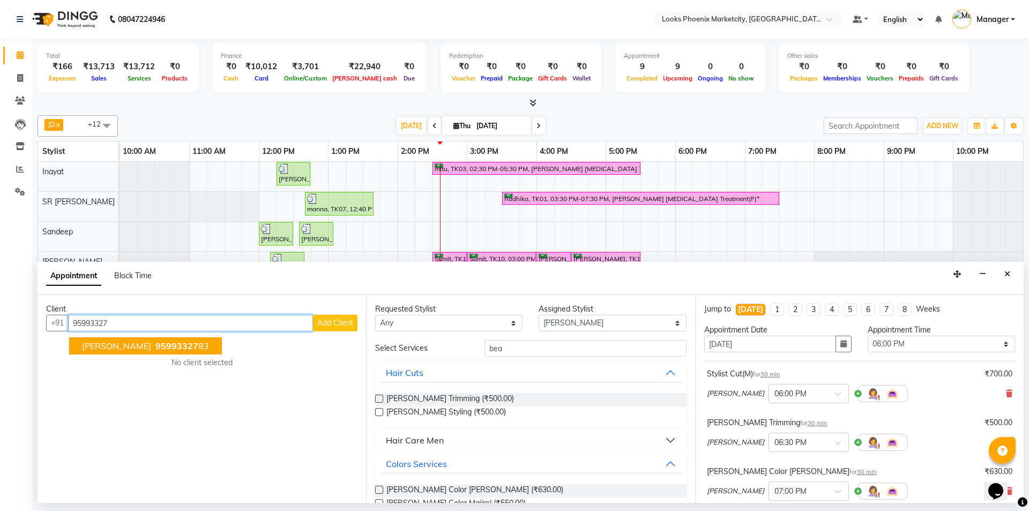
click at [155, 344] on span "95993327" at bounding box center [176, 345] width 43 height 11
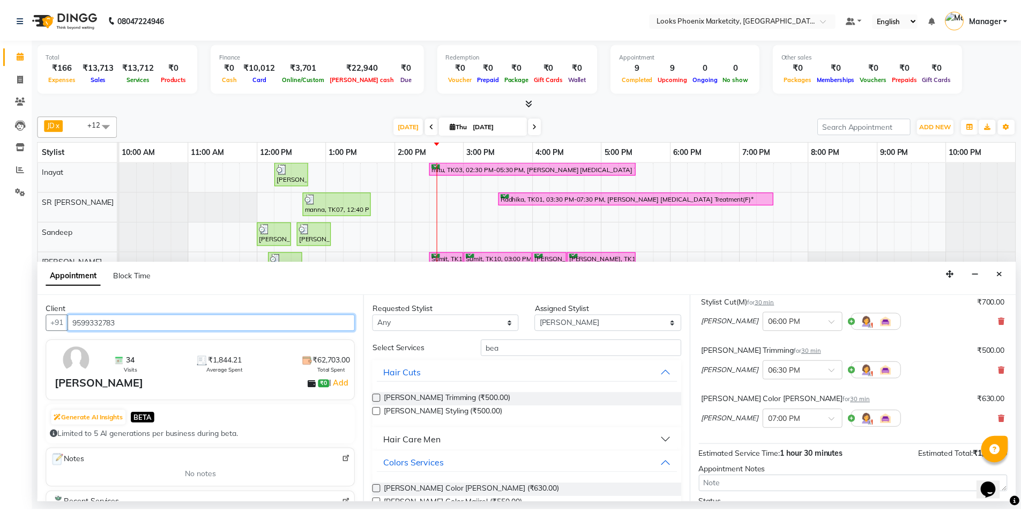
scroll to position [161, 0]
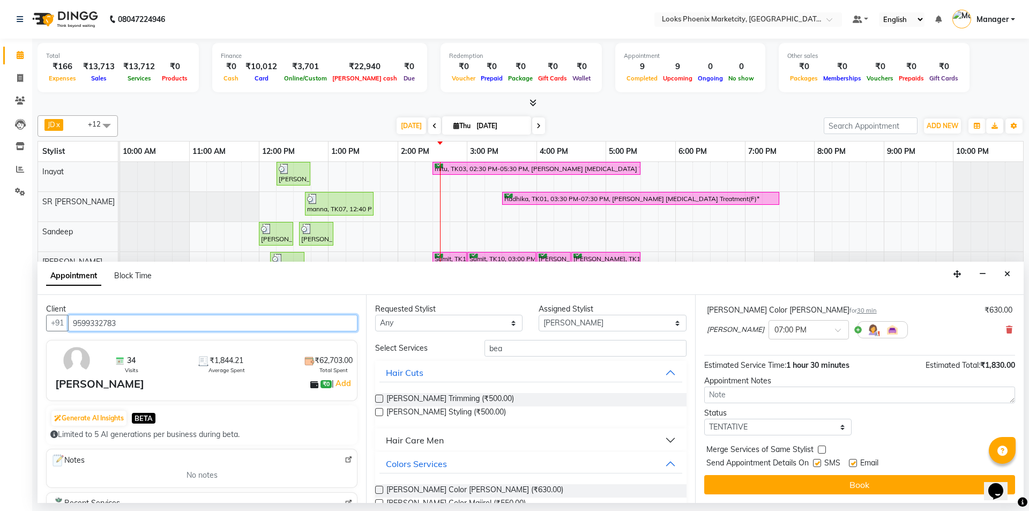
type input "9599332783"
click at [792, 431] on select "Select TENTATIVE CONFIRM CHECK-IN UPCOMING" at bounding box center [777, 427] width 147 height 17
select select "confirm booking"
click at [704, 419] on select "Select TENTATIVE CONFIRM CHECK-IN UPCOMING" at bounding box center [777, 427] width 147 height 17
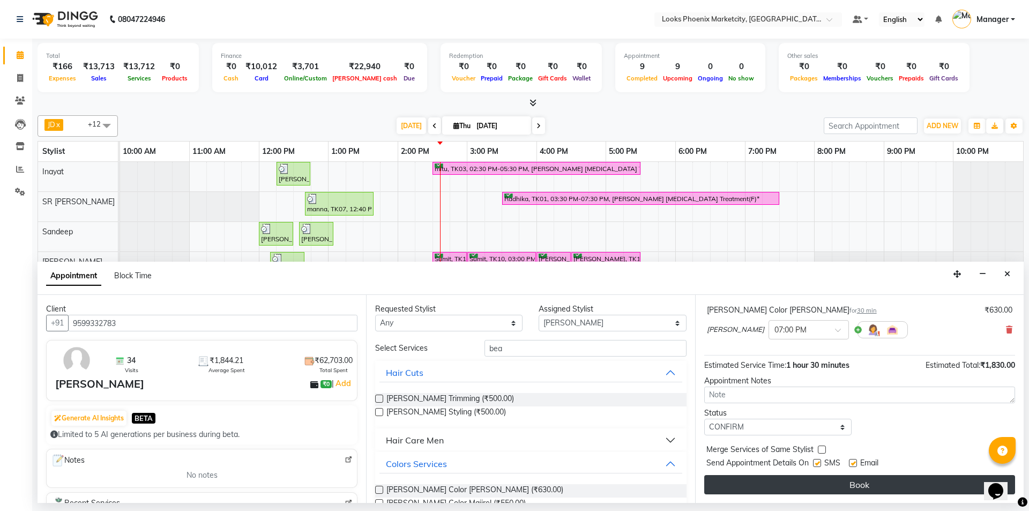
click at [769, 486] on button "Book" at bounding box center [859, 484] width 311 height 19
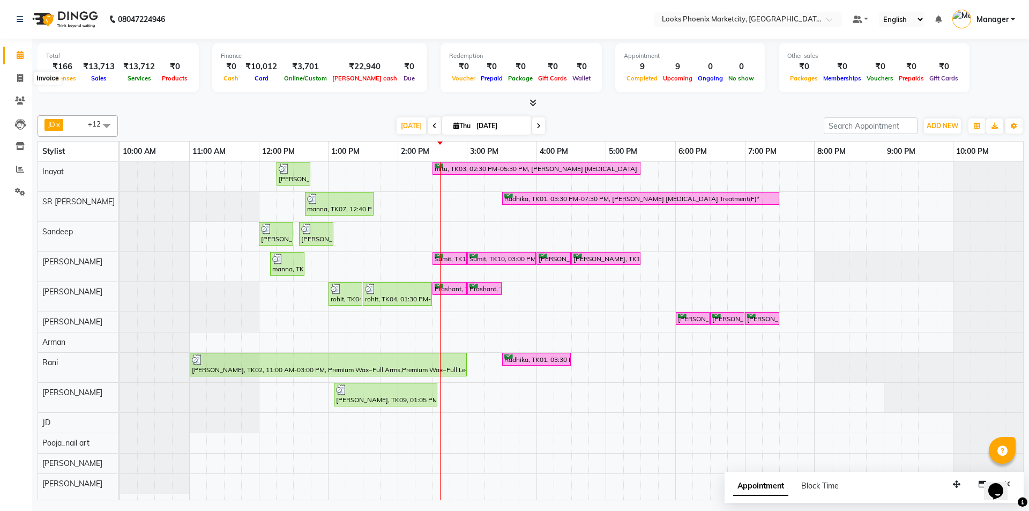
click at [29, 72] on ngb-tooltip-window "Invoice" at bounding box center [47, 78] width 36 height 18
click at [24, 72] on span at bounding box center [20, 78] width 19 height 12
select select "5911"
select select "service"
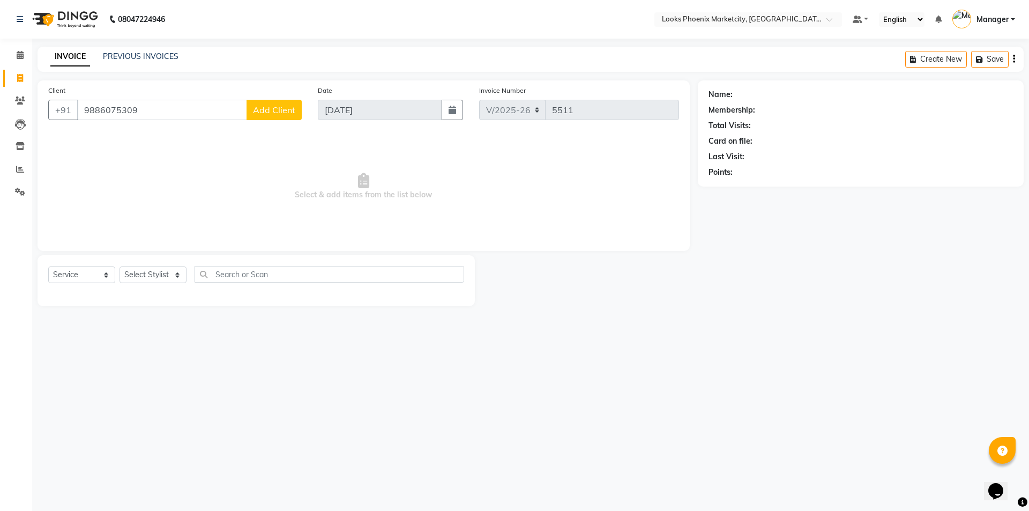
type input "9886075309"
click at [267, 109] on span "Add Client" at bounding box center [274, 110] width 42 height 11
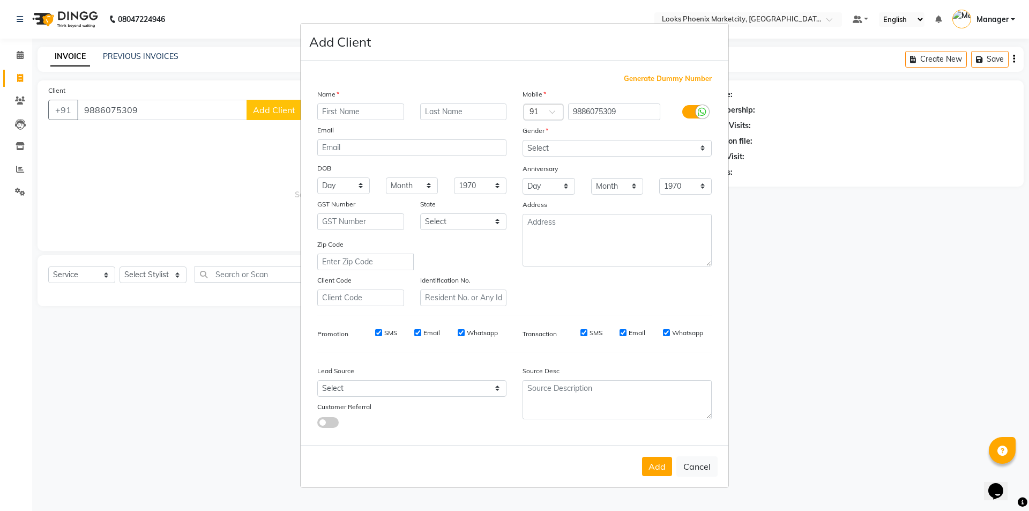
type input "s"
type input "deepak"
drag, startPoint x: 578, startPoint y: 141, endPoint x: 572, endPoint y: 155, distance: 15.4
click at [578, 141] on select "Select [DEMOGRAPHIC_DATA] [DEMOGRAPHIC_DATA] Other Prefer Not To Say" at bounding box center [617, 148] width 189 height 17
select select "[DEMOGRAPHIC_DATA]"
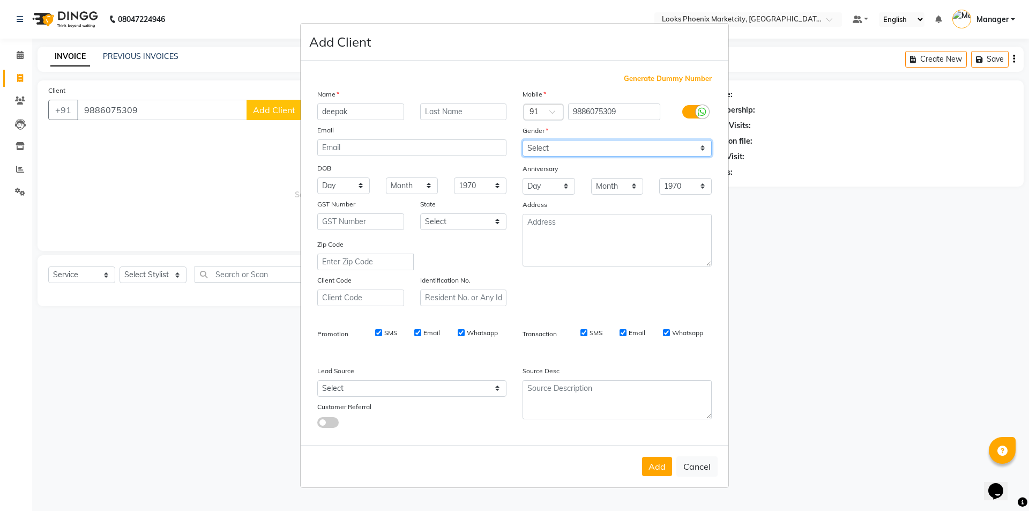
click at [523, 140] on select "Select [DEMOGRAPHIC_DATA] [DEMOGRAPHIC_DATA] Other Prefer Not To Say" at bounding box center [617, 148] width 189 height 17
click at [654, 468] on button "Add" at bounding box center [657, 466] width 30 height 19
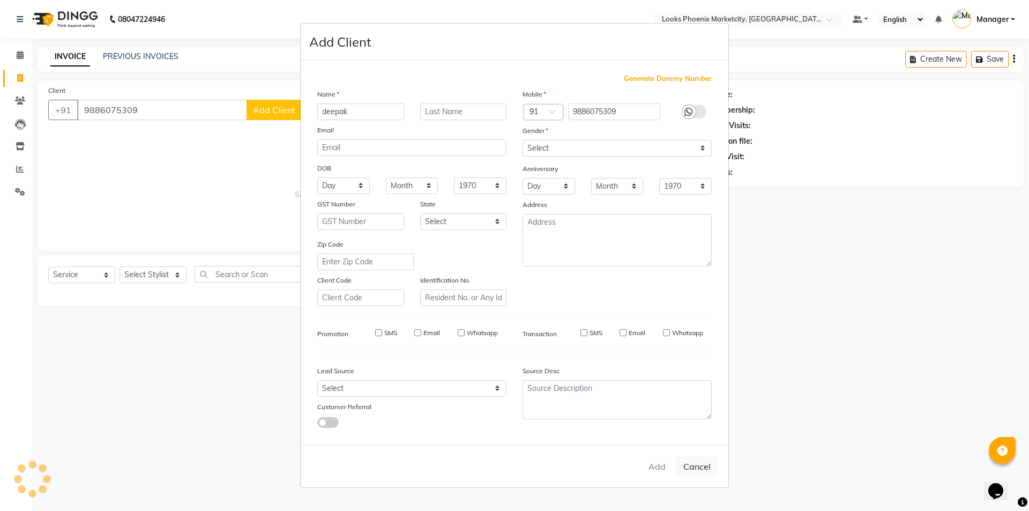
select select
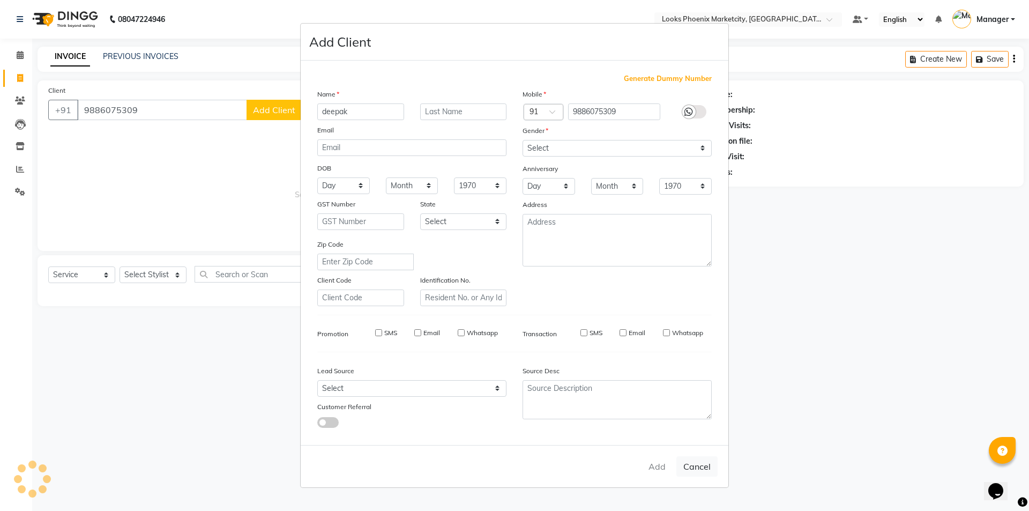
select select
checkbox input "false"
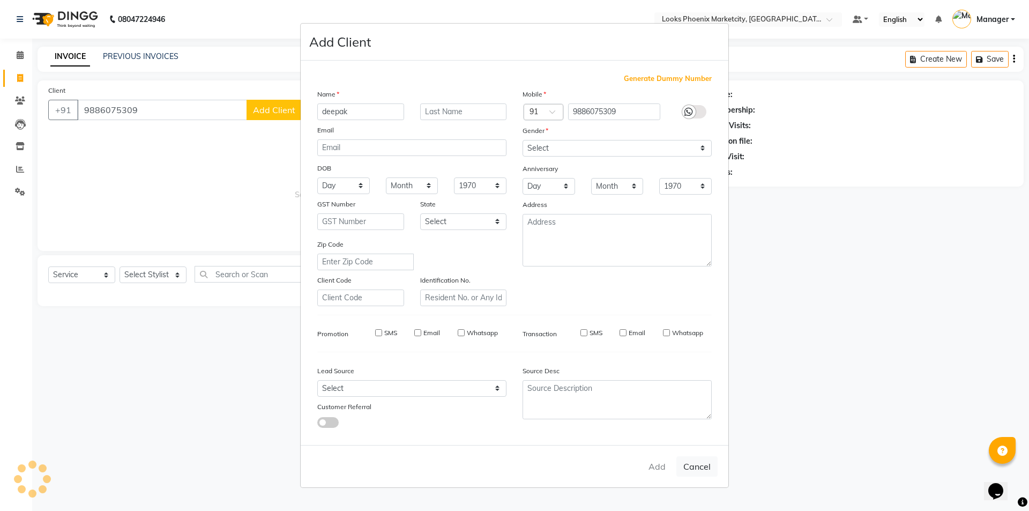
checkbox input "false"
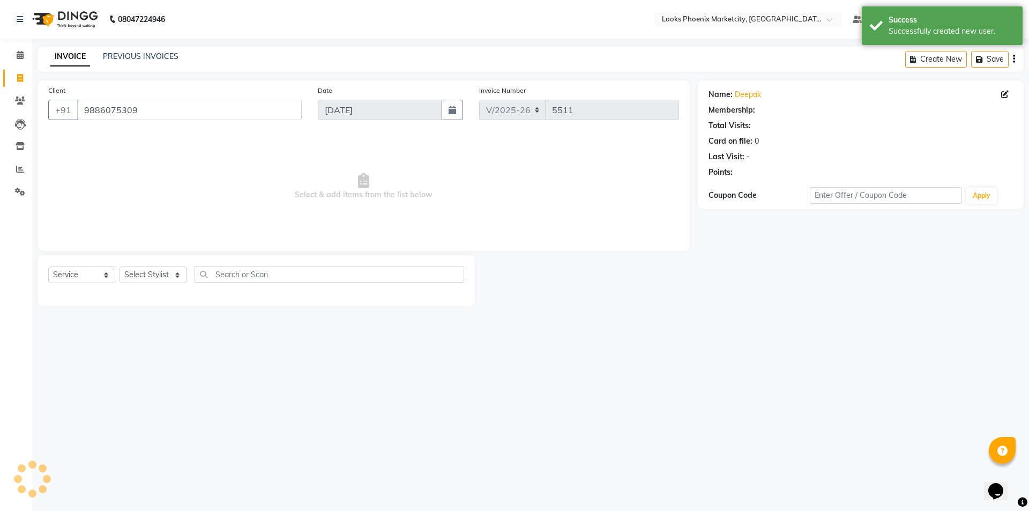
select select "1: Object"
drag, startPoint x: 136, startPoint y: 283, endPoint x: 143, endPoint y: 275, distance: 11.0
click at [136, 283] on select "Select Stylist [PERSON_NAME] [PERSON_NAME] [PERSON_NAME] Danish [PERSON_NAME] […" at bounding box center [153, 274] width 67 height 17
select select "43019"
click at [120, 266] on select "Select Stylist [PERSON_NAME] [PERSON_NAME] [PERSON_NAME] Danish [PERSON_NAME] […" at bounding box center [153, 274] width 67 height 17
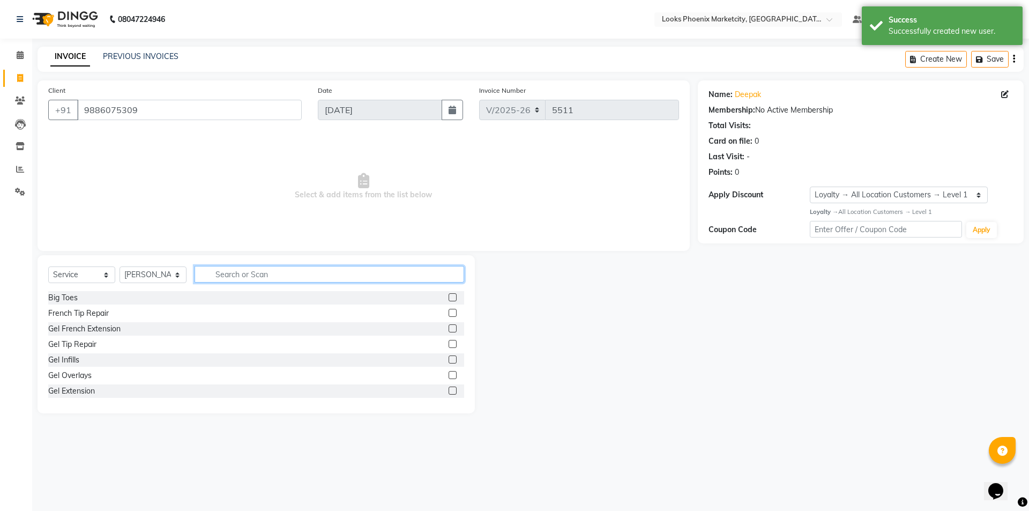
click at [290, 280] on input "text" at bounding box center [330, 274] width 270 height 17
type input "cut"
click at [74, 312] on div "Stylist Cut(M)" at bounding box center [71, 313] width 46 height 11
checkbox input "false"
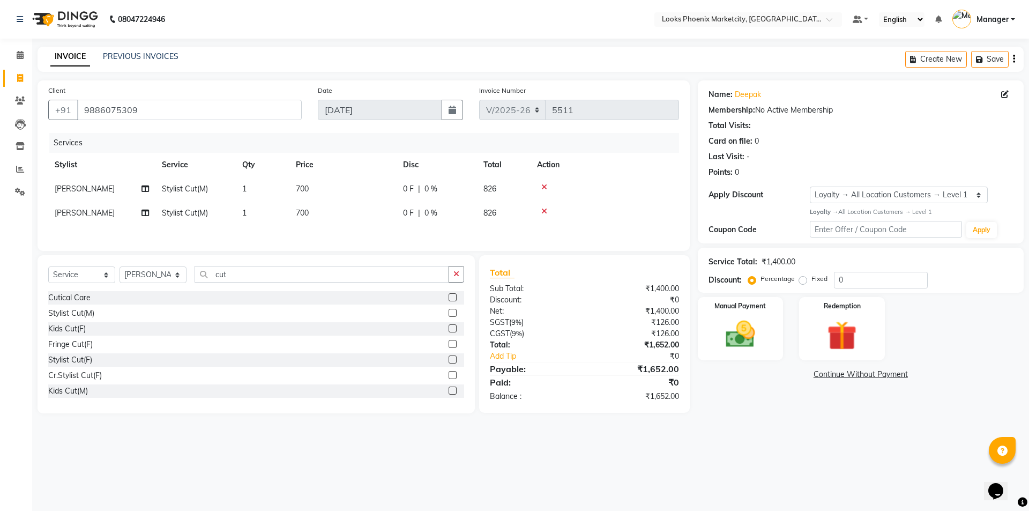
click at [545, 208] on icon at bounding box center [544, 211] width 6 height 8
click at [326, 185] on td "700" at bounding box center [342, 189] width 107 height 24
select select "43019"
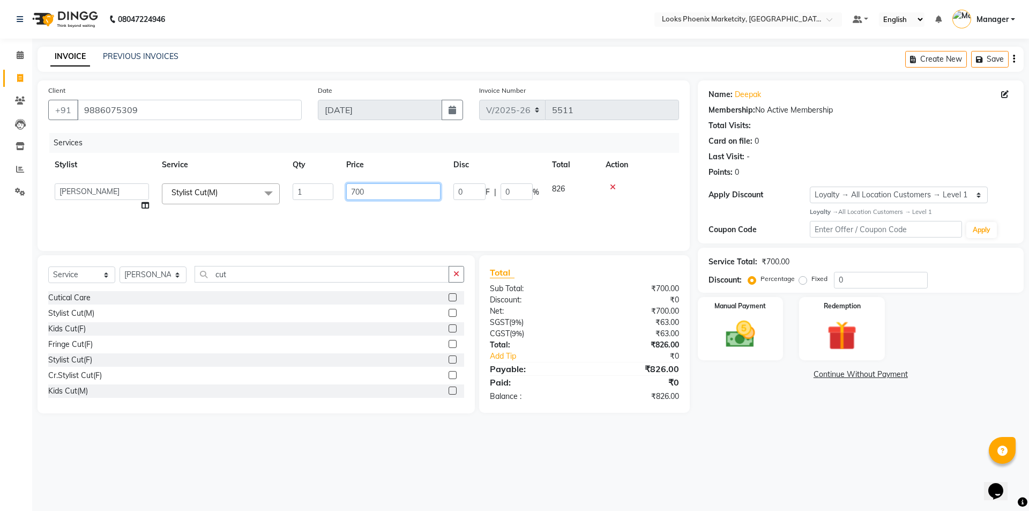
click at [367, 192] on input "700" at bounding box center [393, 191] width 94 height 17
click at [360, 193] on input "700" at bounding box center [393, 191] width 94 height 17
type input "593"
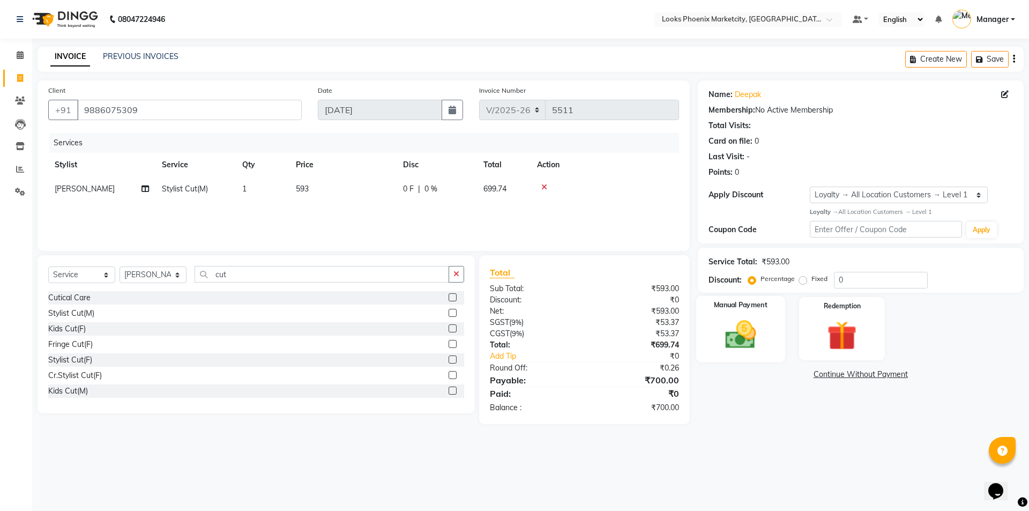
click at [725, 305] on label "Manual Payment" at bounding box center [741, 305] width 54 height 10
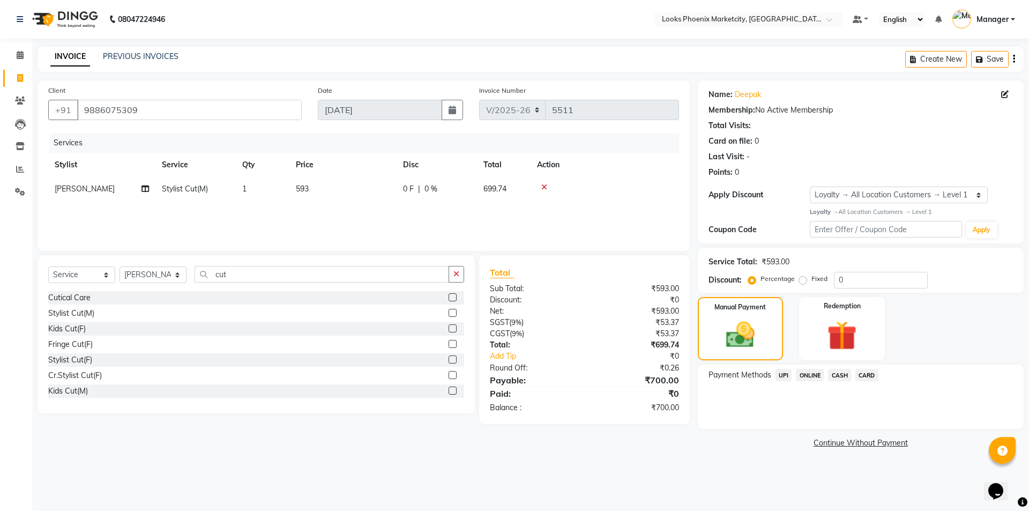
click at [778, 376] on span "UPI" at bounding box center [784, 375] width 17 height 12
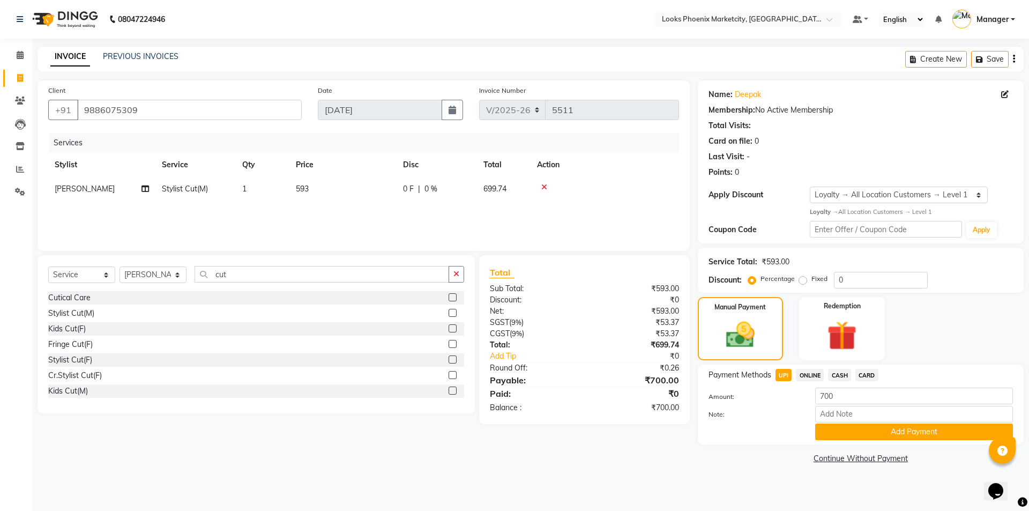
click at [834, 375] on span "CASH" at bounding box center [839, 375] width 23 height 12
click at [838, 430] on button "Add Payment" at bounding box center [914, 431] width 198 height 17
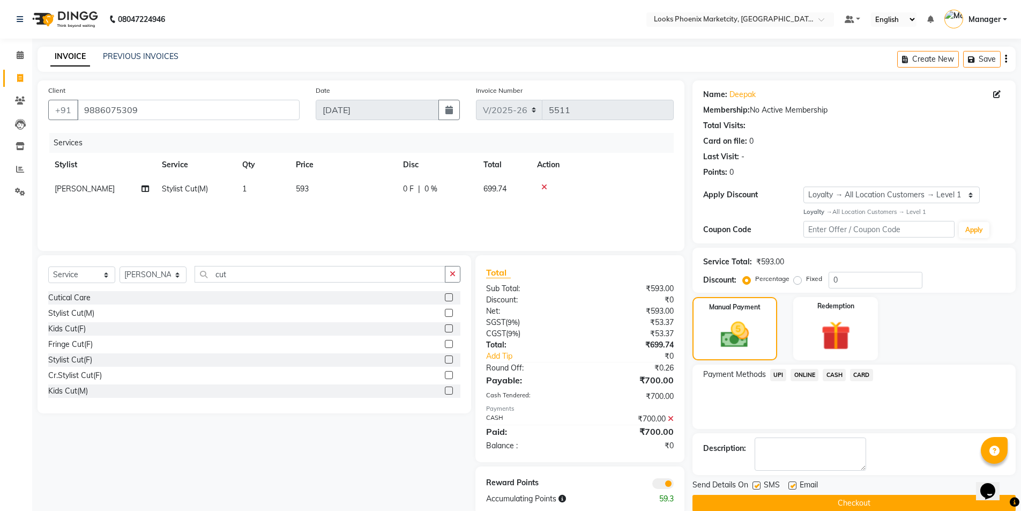
click at [768, 502] on button "Checkout" at bounding box center [853, 503] width 323 height 17
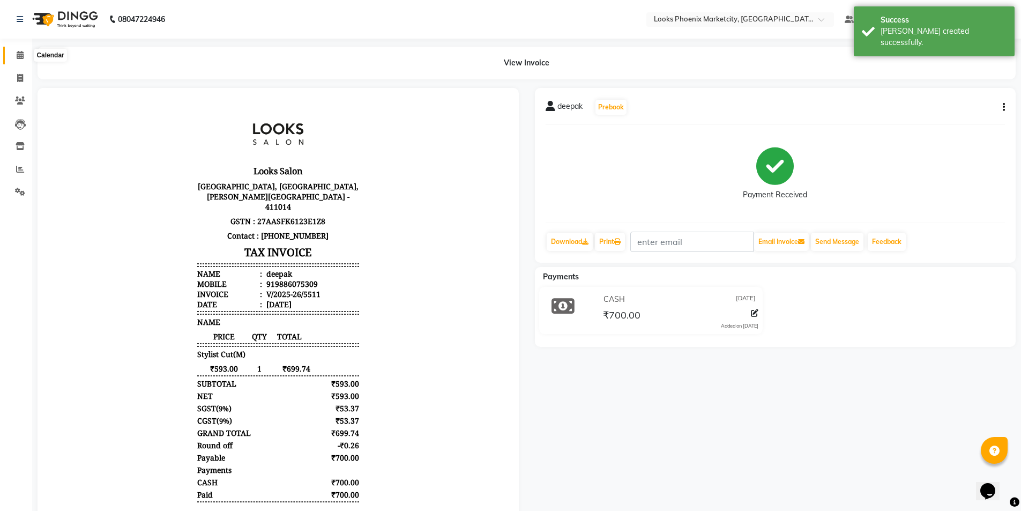
click at [15, 57] on span at bounding box center [20, 55] width 19 height 12
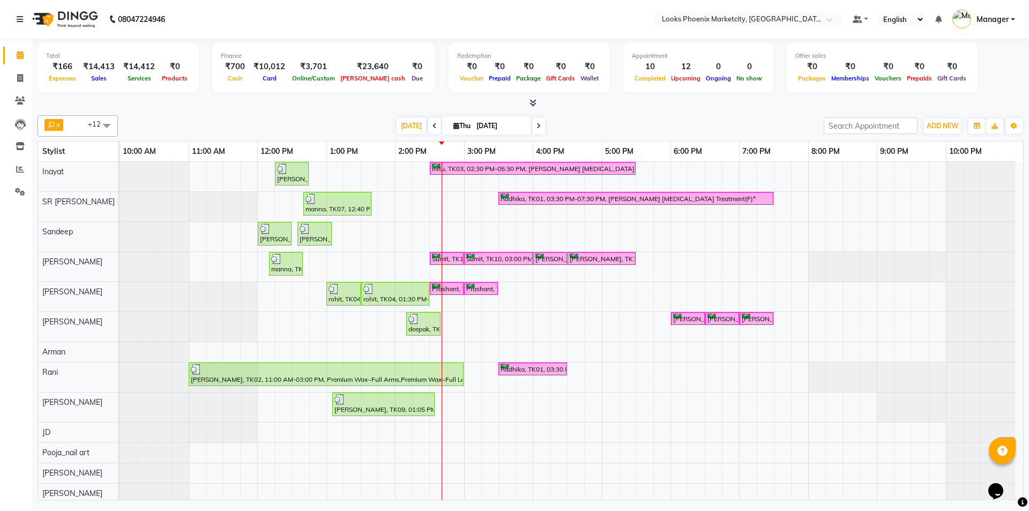
click at [539, 316] on div "[PERSON_NAME], TK08, 12:15 PM-12:45 PM, Stylist Cut(M) mitu, TK03, 02:30 PM-05:…" at bounding box center [571, 332] width 903 height 341
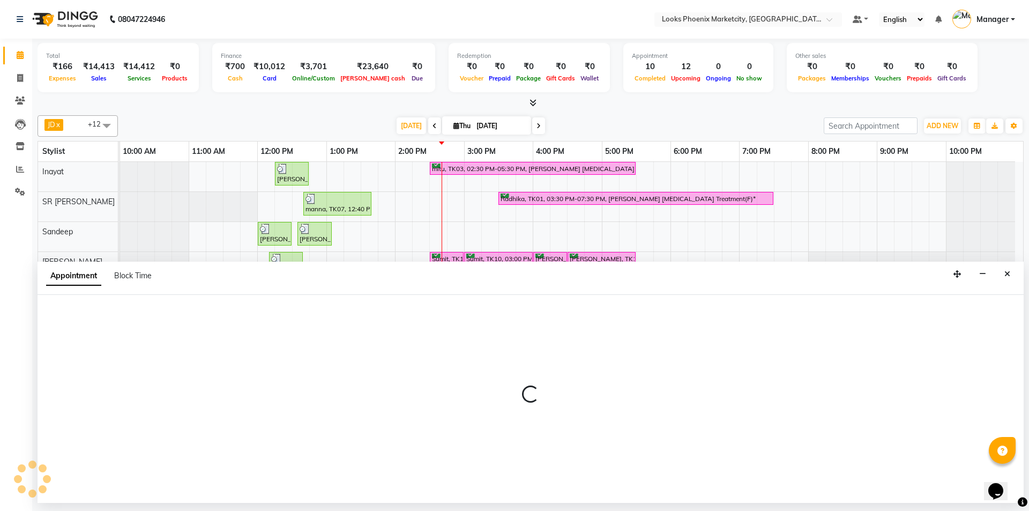
select select "43019"
select select "tentative"
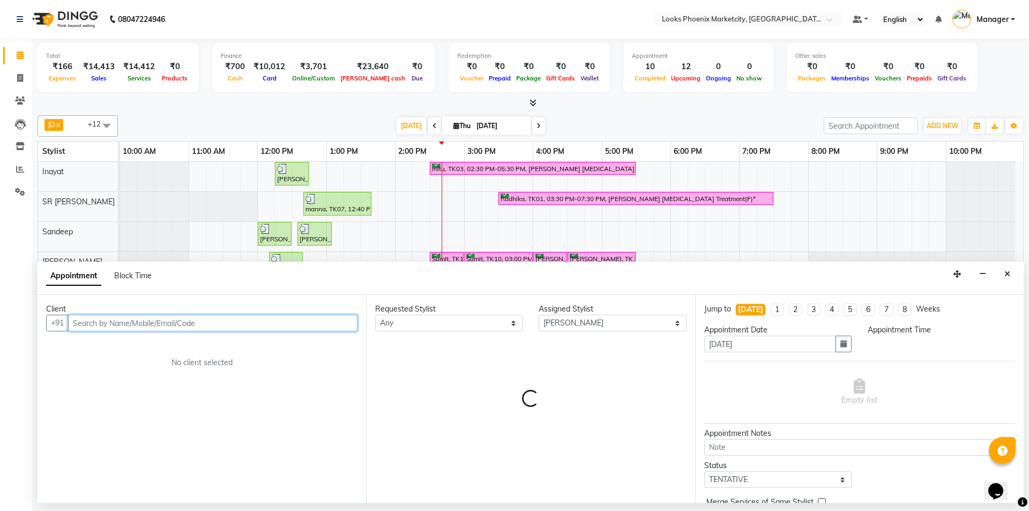
select select "960"
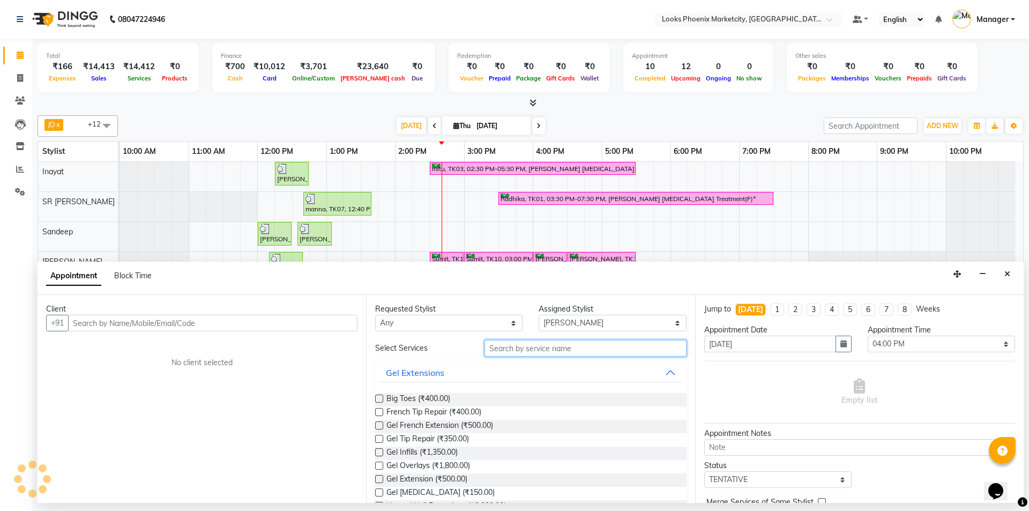
click at [493, 351] on input "text" at bounding box center [585, 348] width 202 height 17
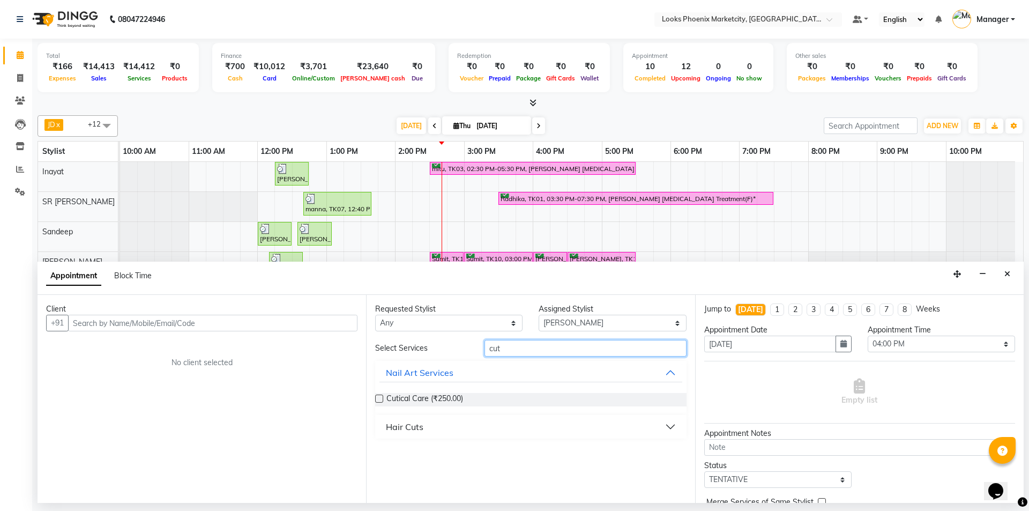
type input "cut"
click at [427, 426] on button "Hair Cuts" at bounding box center [530, 426] width 302 height 19
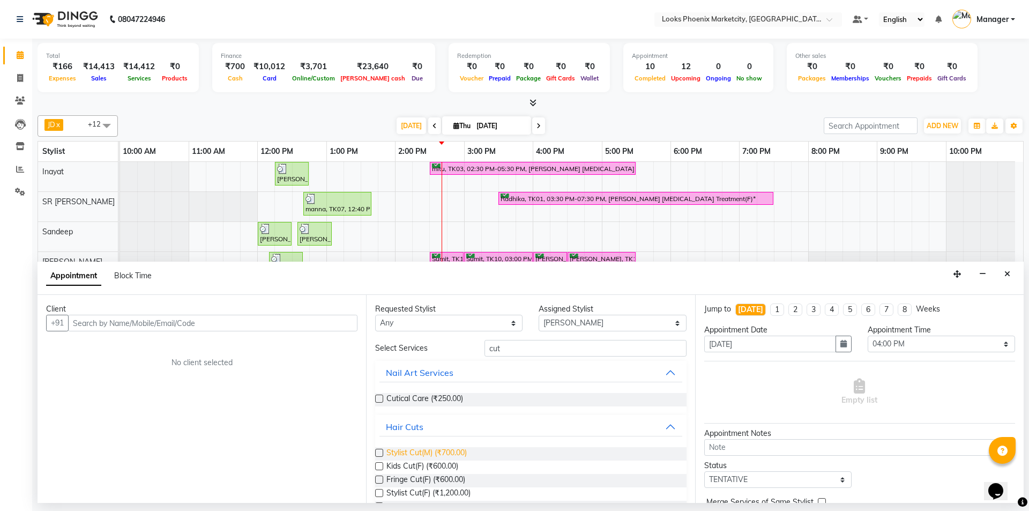
click at [419, 447] on span "Stylist Cut(M) (₹700.00)" at bounding box center [426, 453] width 80 height 13
checkbox input "false"
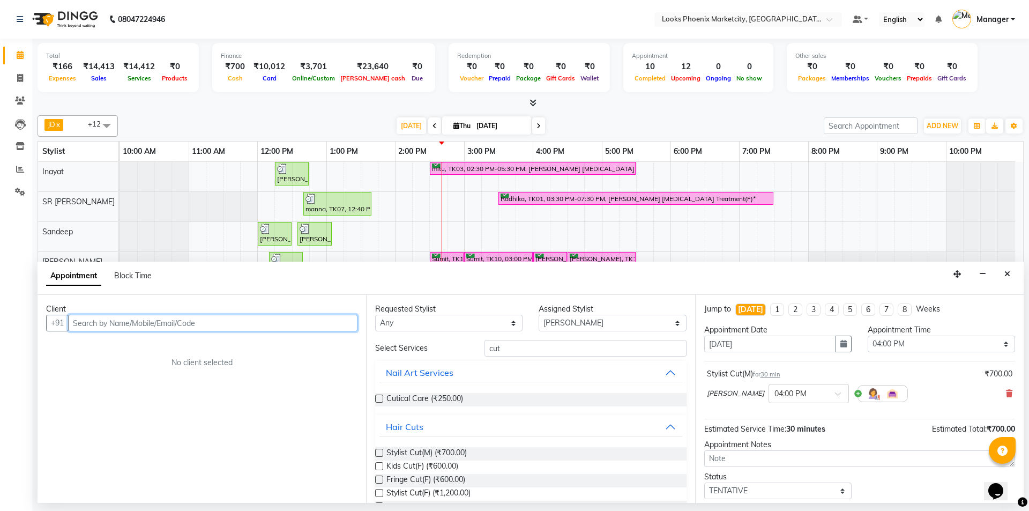
click at [197, 325] on input "text" at bounding box center [212, 323] width 289 height 17
click at [171, 341] on span "997923110" at bounding box center [179, 345] width 48 height 11
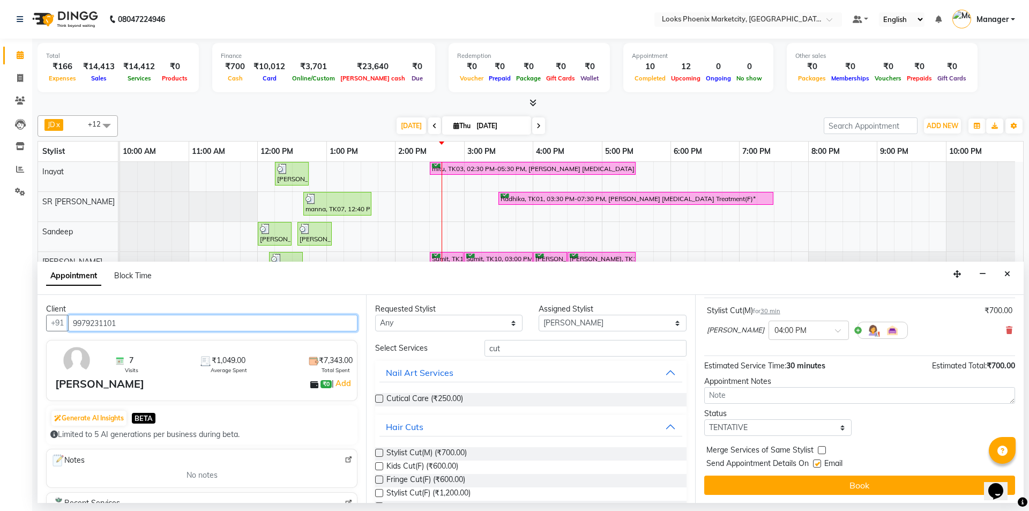
scroll to position [64, 0]
type input "9979231101"
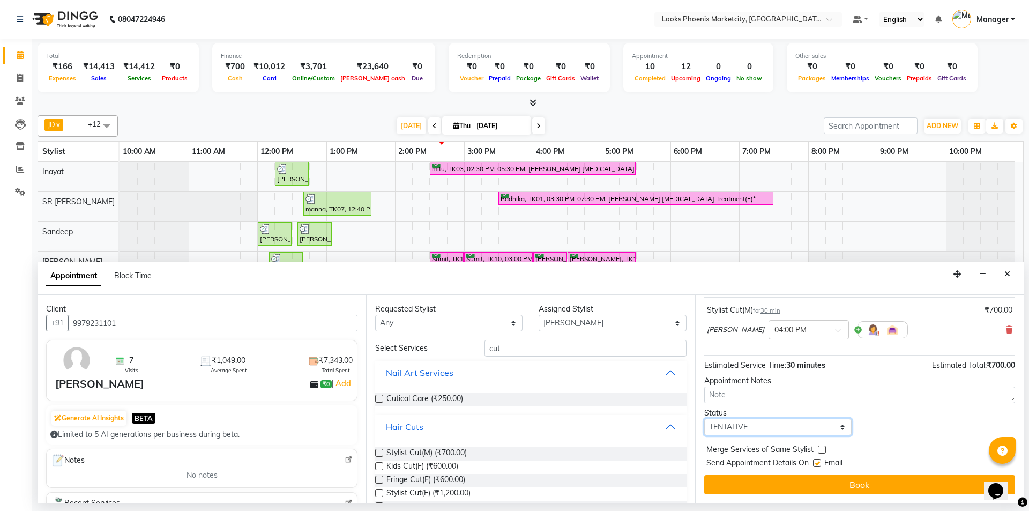
click at [811, 428] on select "Select TENTATIVE CONFIRM CHECK-IN UPCOMING" at bounding box center [777, 427] width 147 height 17
select select "confirm booking"
click at [704, 419] on select "Select TENTATIVE CONFIRM CHECK-IN UPCOMING" at bounding box center [777, 427] width 147 height 17
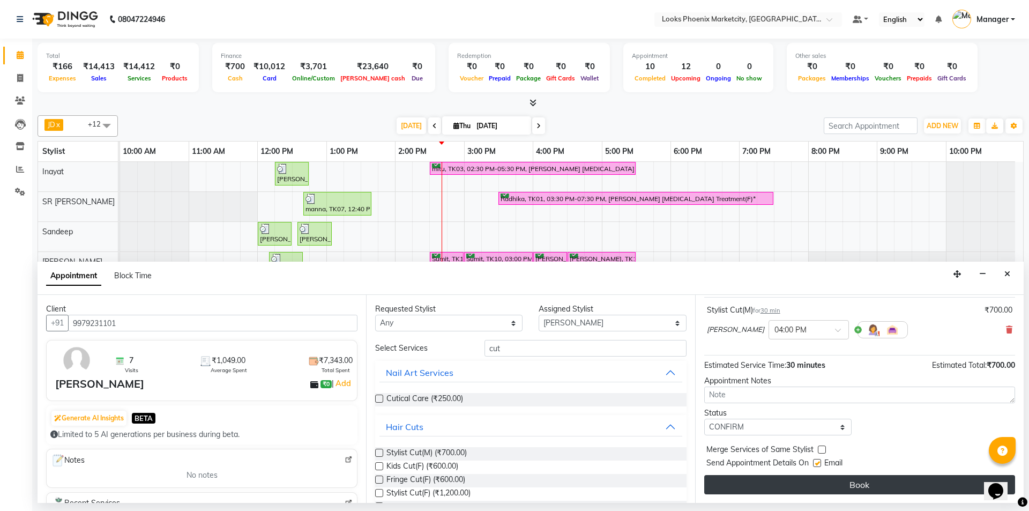
click at [748, 494] on button "Book" at bounding box center [859, 484] width 311 height 19
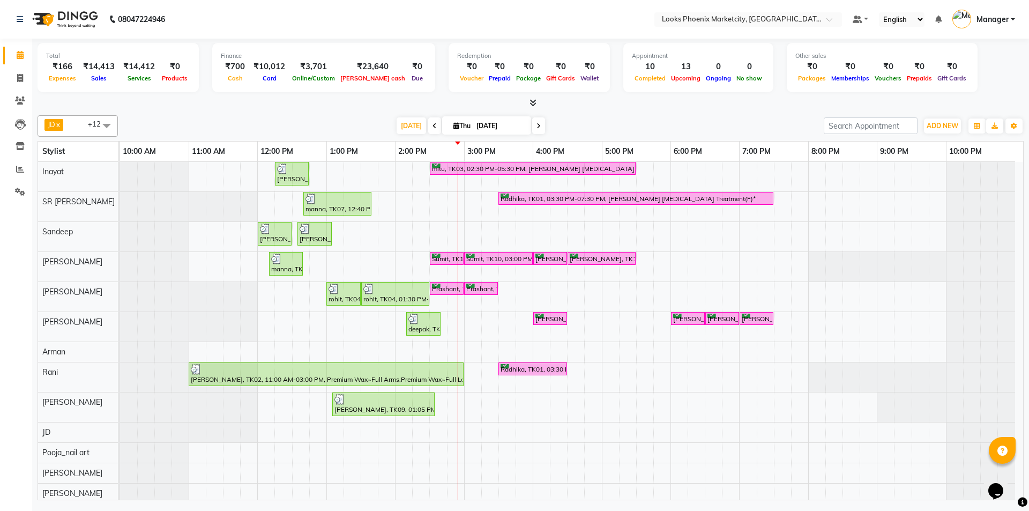
click at [540, 125] on span at bounding box center [538, 125] width 13 height 17
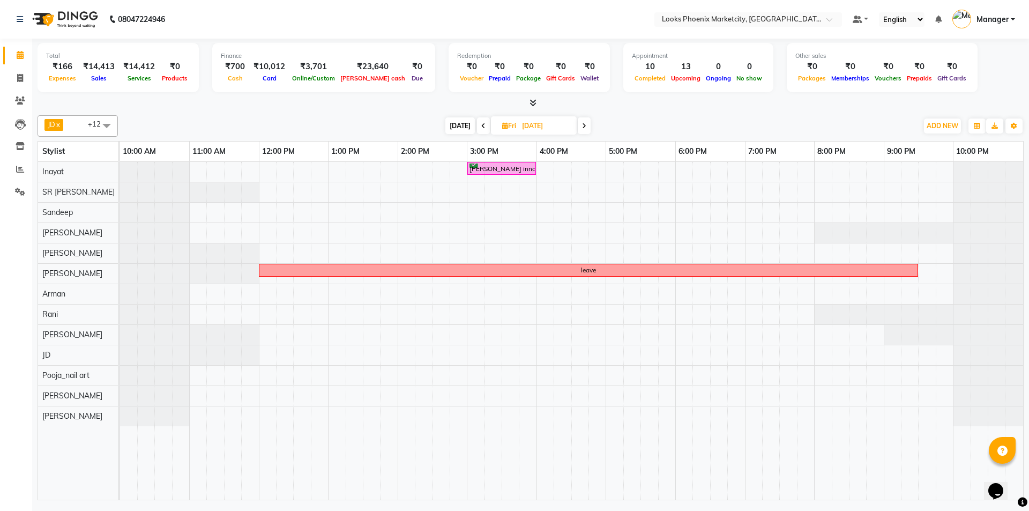
click at [482, 128] on icon at bounding box center [483, 126] width 4 height 6
type input "[DATE]"
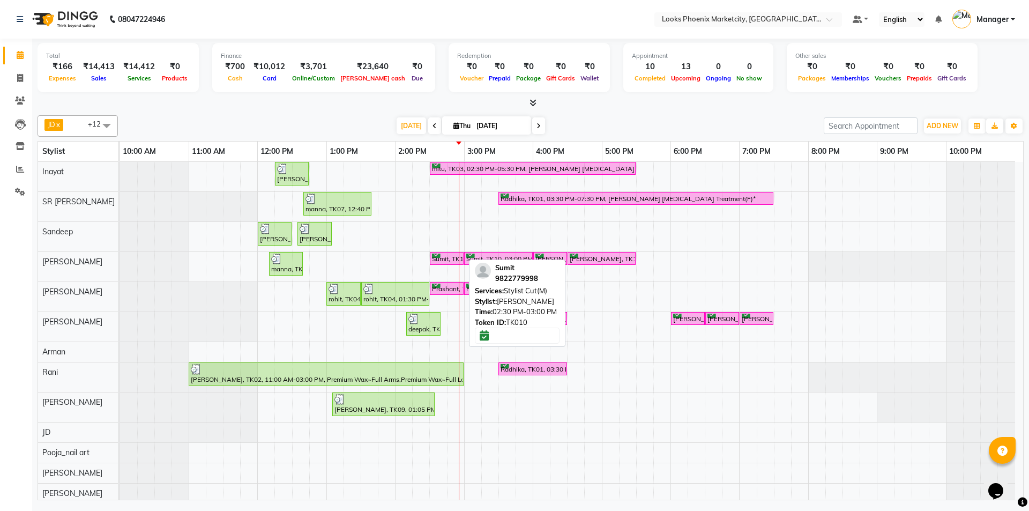
click at [443, 256] on div "Sumit, TK10, 02:30 PM-03:00 PM, Stylist Cut(M)" at bounding box center [447, 259] width 32 height 10
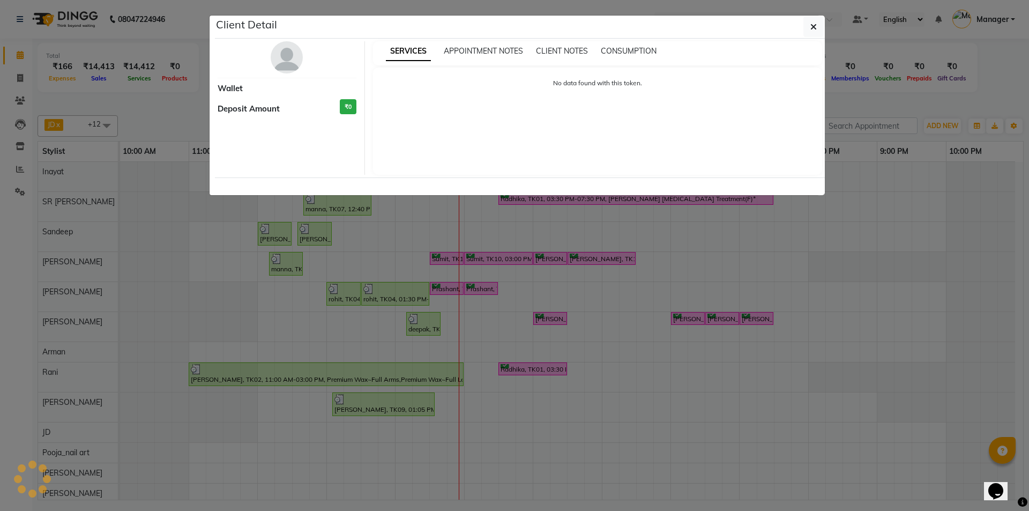
select select "6"
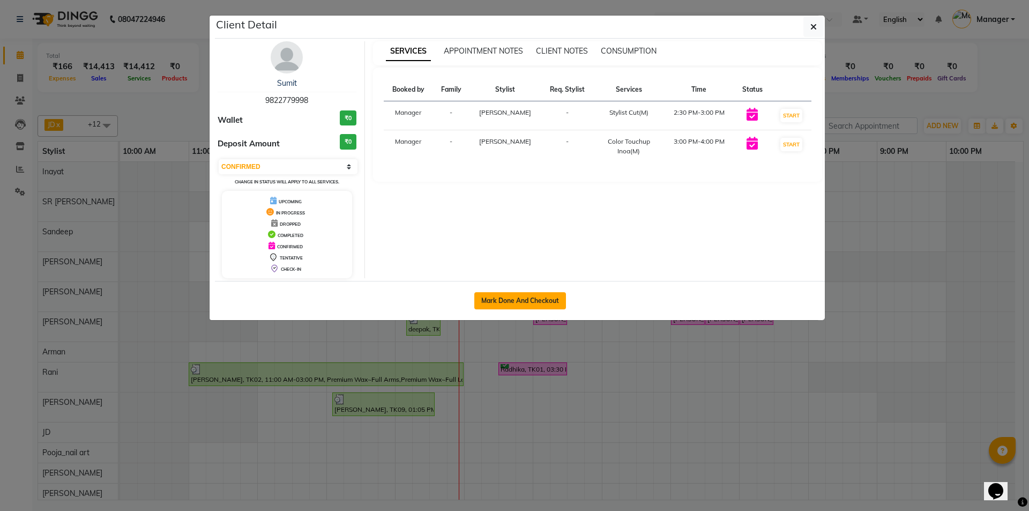
click at [519, 302] on button "Mark Done And Checkout" at bounding box center [520, 300] width 92 height 17
select select "service"
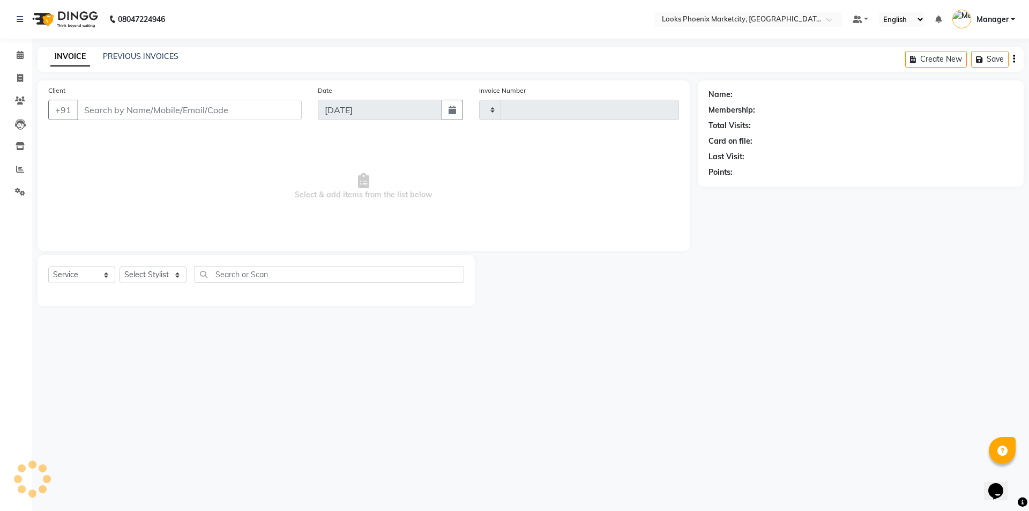
type input "5512"
select select "5911"
type input "9822779998"
select select "43020"
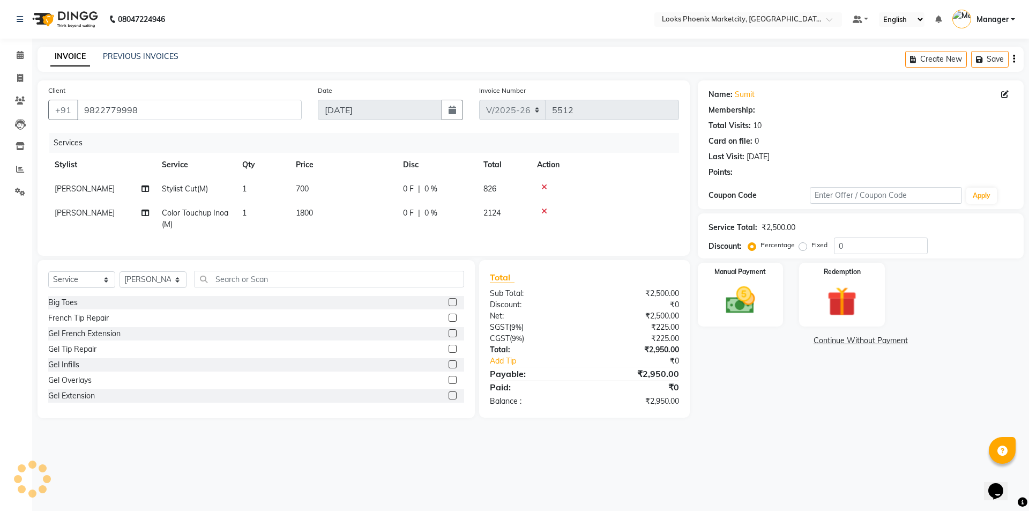
select select "1: Object"
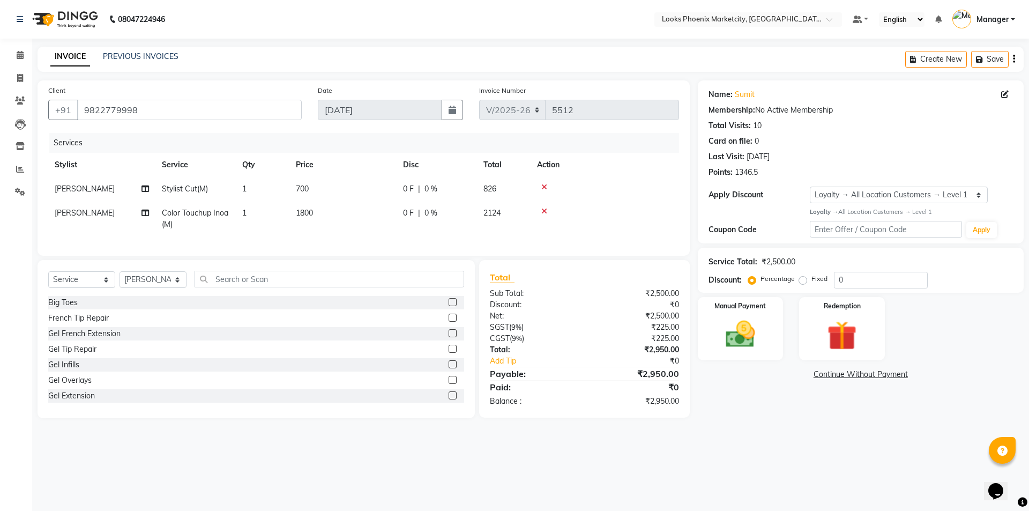
click at [546, 208] on icon at bounding box center [544, 211] width 6 height 8
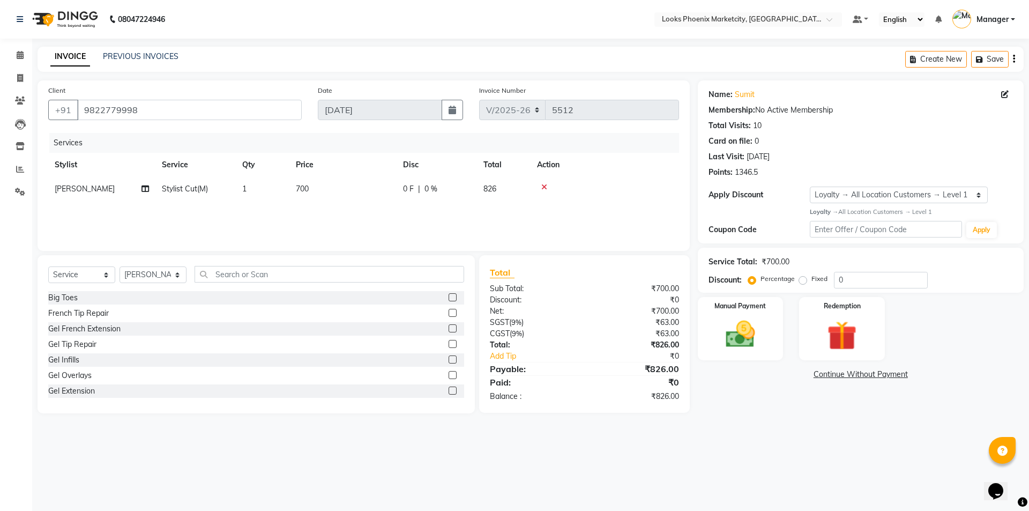
click at [541, 187] on icon at bounding box center [544, 187] width 6 height 8
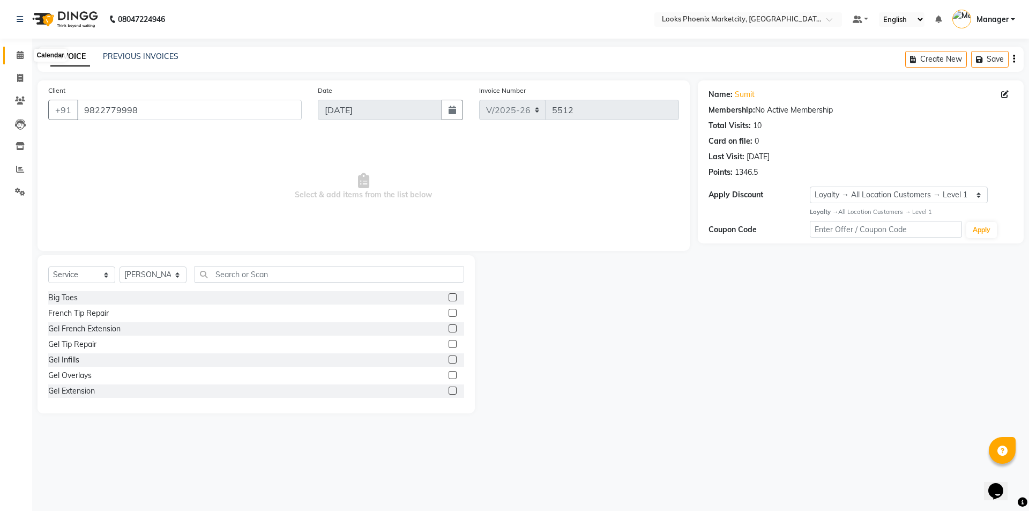
click at [15, 54] on span at bounding box center [20, 55] width 19 height 12
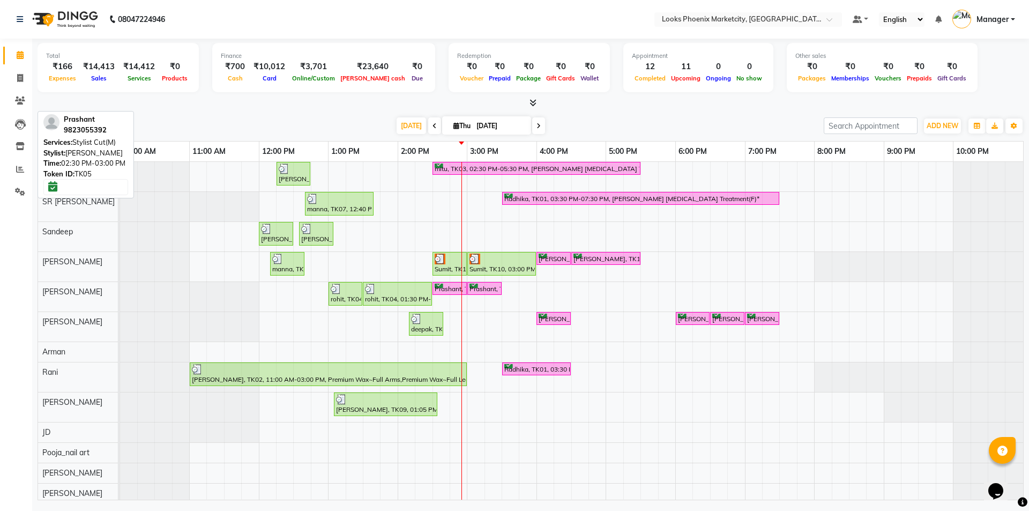
click at [450, 291] on div "Prashant, TK05, 02:30 PM-03:00 PM, Stylist Cut(M)" at bounding box center [450, 289] width 32 height 10
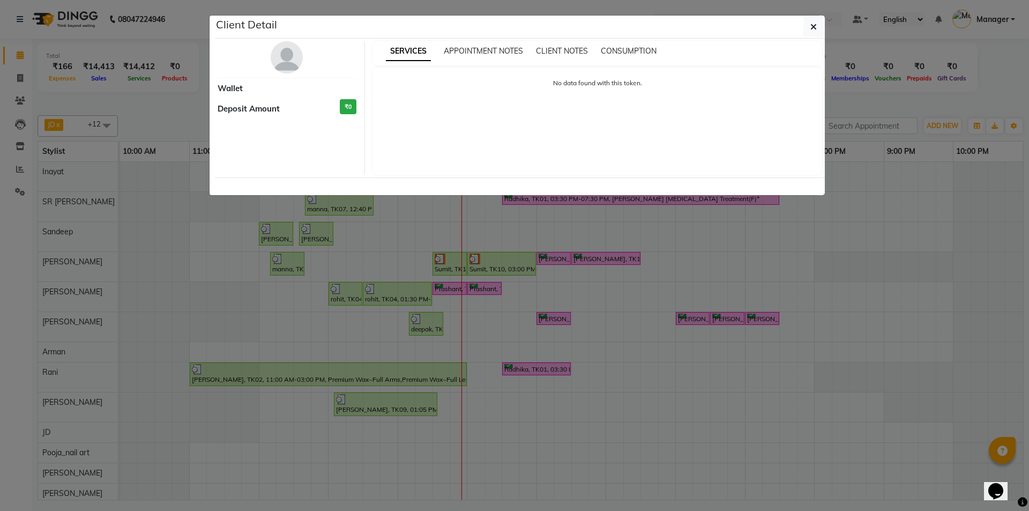
select select "6"
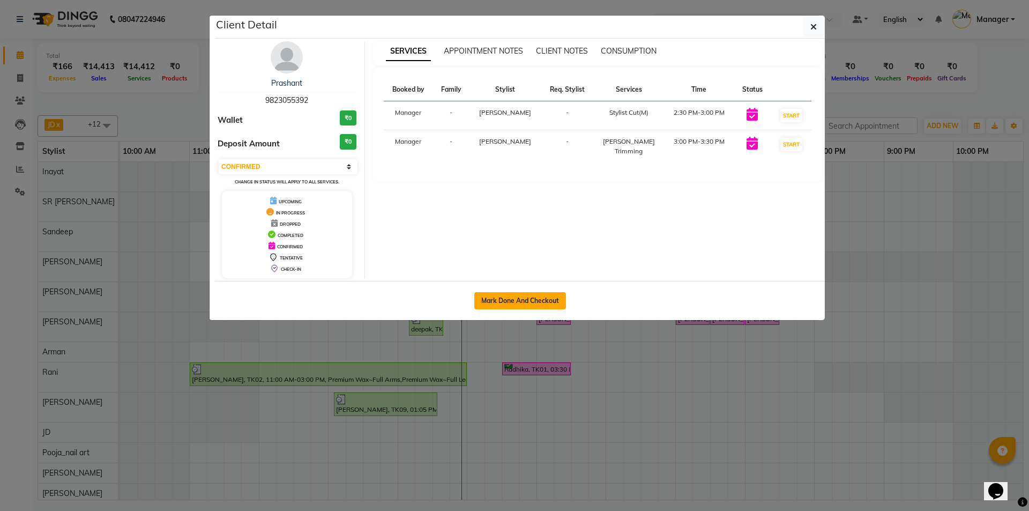
click at [491, 292] on button "Mark Done And Checkout" at bounding box center [520, 300] width 92 height 17
select select "service"
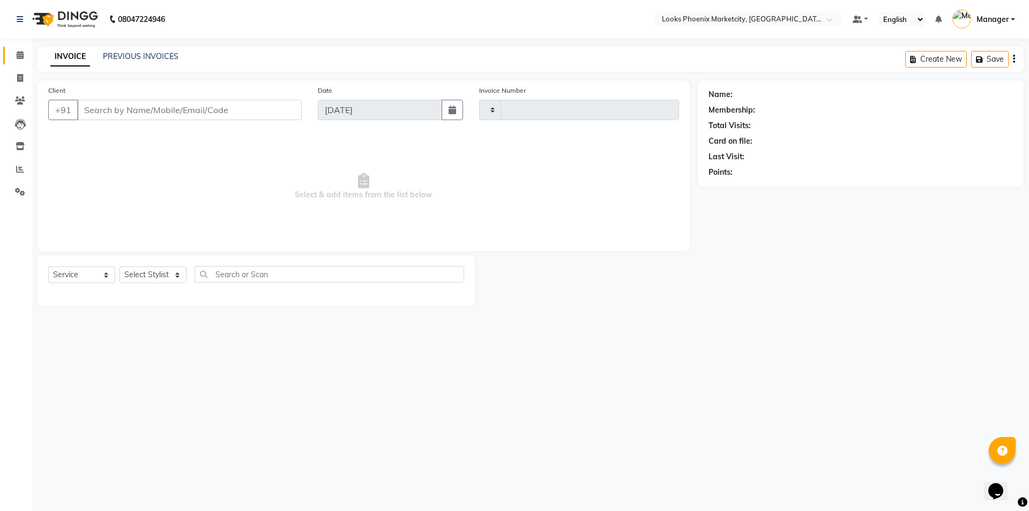
type input "5512"
select select "5911"
type input "9823055392"
select select "43021"
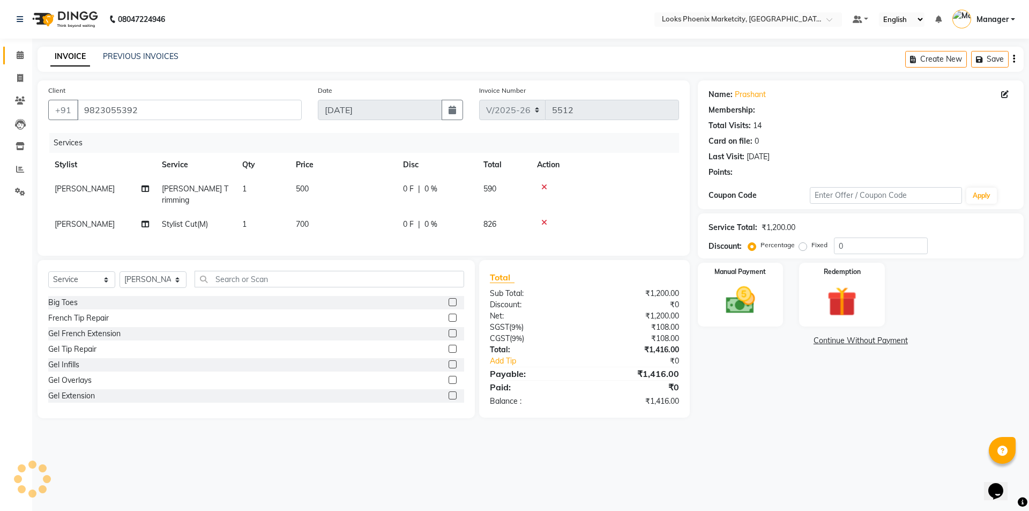
select select "1: Object"
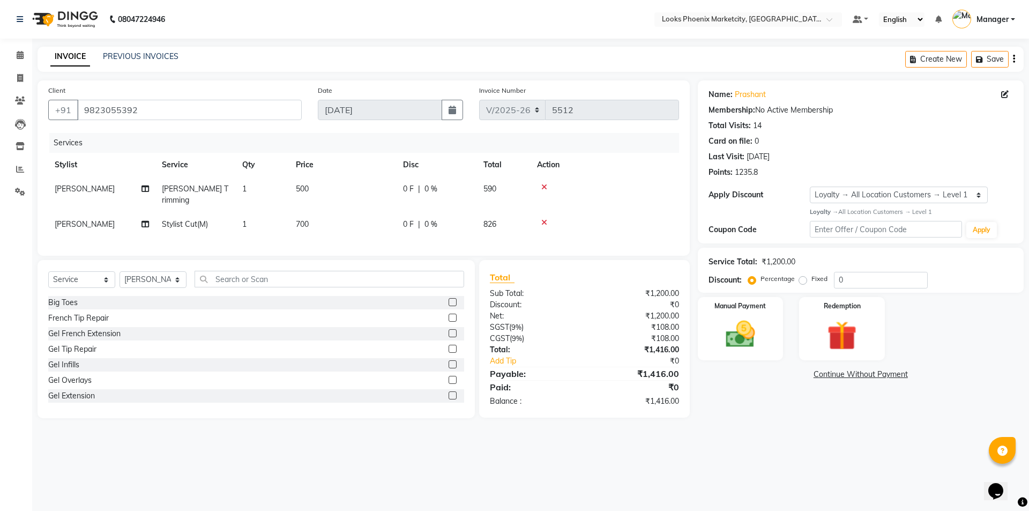
click at [546, 185] on icon at bounding box center [544, 187] width 6 height 8
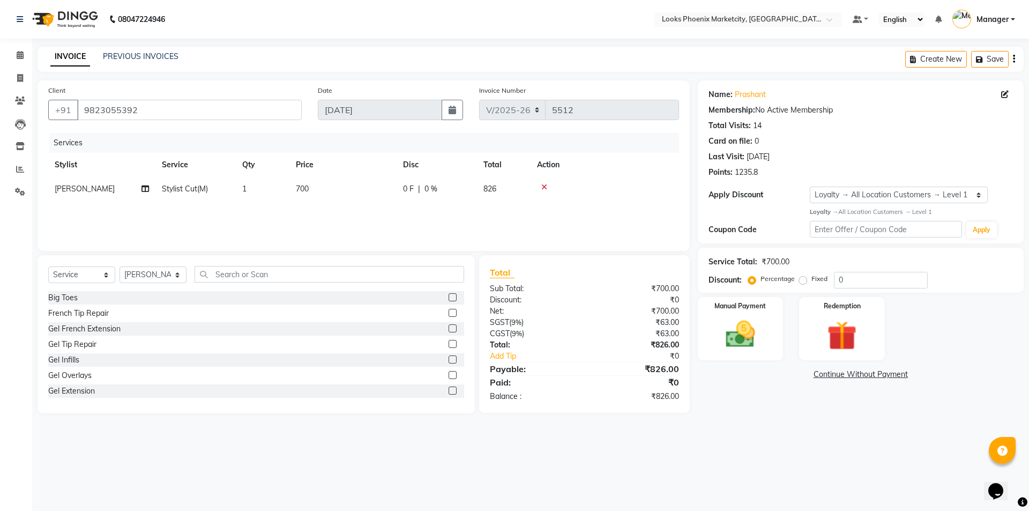
click at [303, 189] on span "700" at bounding box center [302, 189] width 13 height 10
select select "43021"
click at [367, 191] on input "700" at bounding box center [393, 191] width 94 height 17
click at [362, 191] on input "700" at bounding box center [393, 191] width 94 height 17
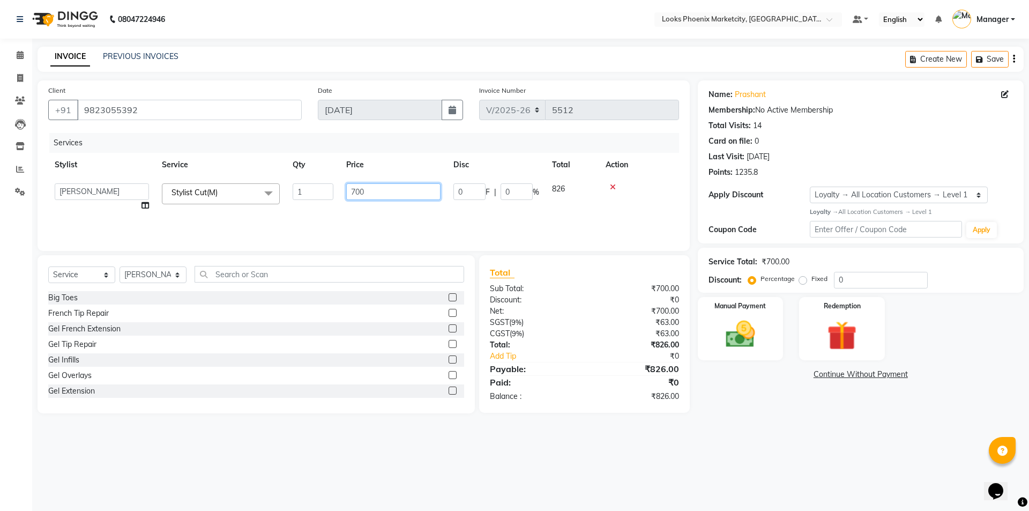
click at [362, 191] on input "700" at bounding box center [393, 191] width 94 height 17
type input "593"
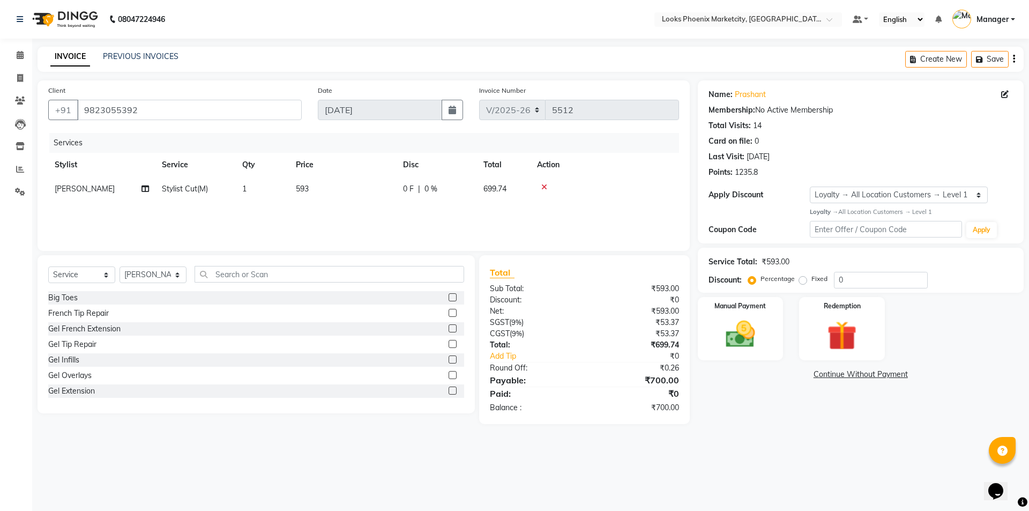
click at [576, 362] on hr at bounding box center [584, 362] width 189 height 1
click at [751, 346] on img at bounding box center [740, 334] width 50 height 35
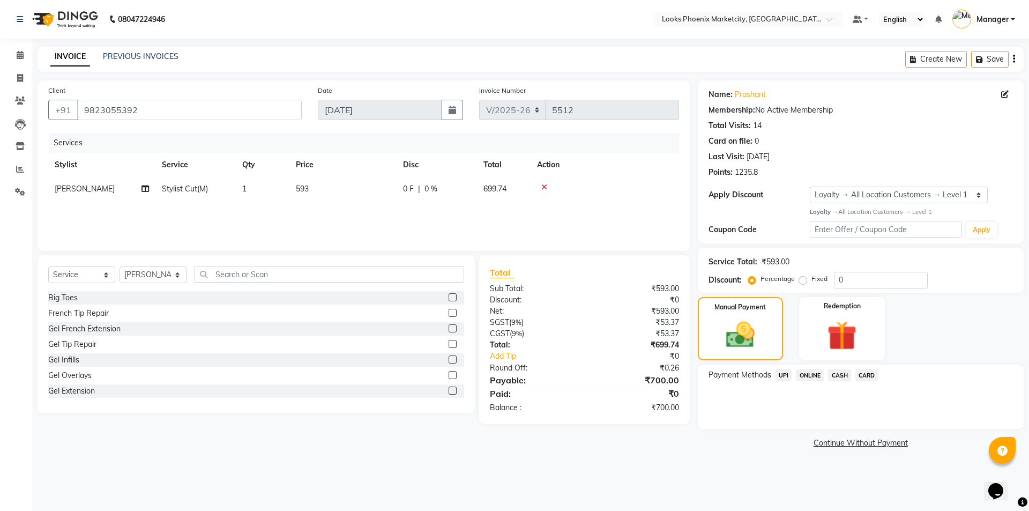
click at [780, 374] on span "UPI" at bounding box center [784, 375] width 17 height 12
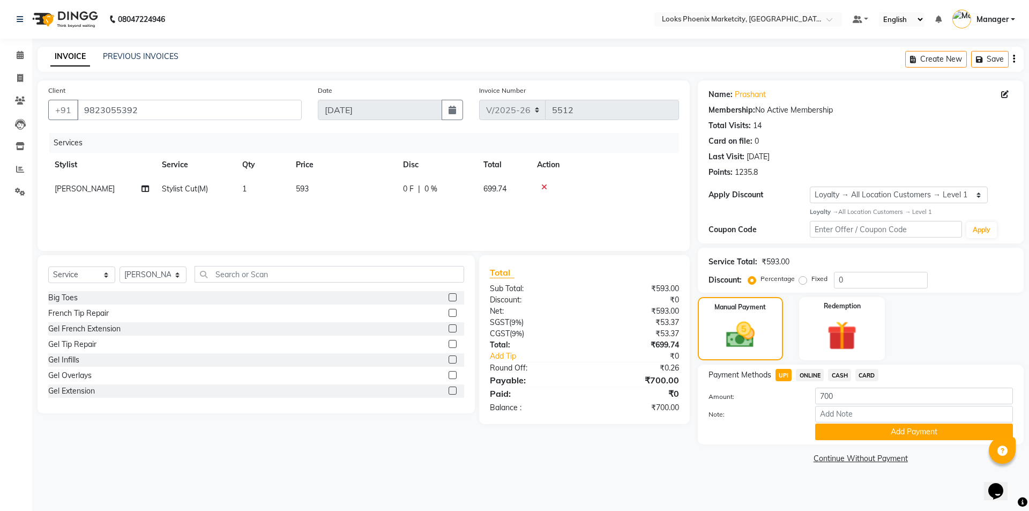
click at [819, 429] on button "Add Payment" at bounding box center [914, 431] width 198 height 17
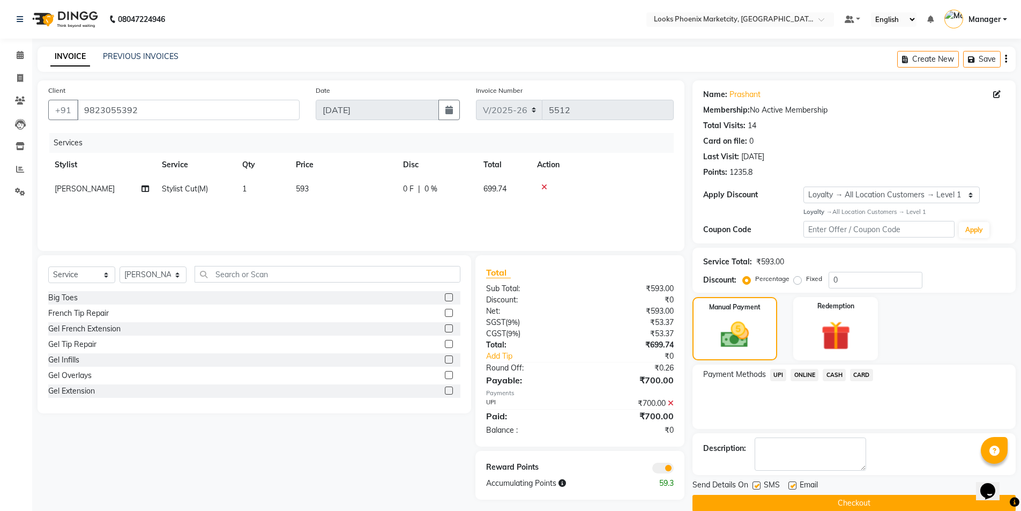
click at [789, 502] on button "Checkout" at bounding box center [853, 503] width 323 height 17
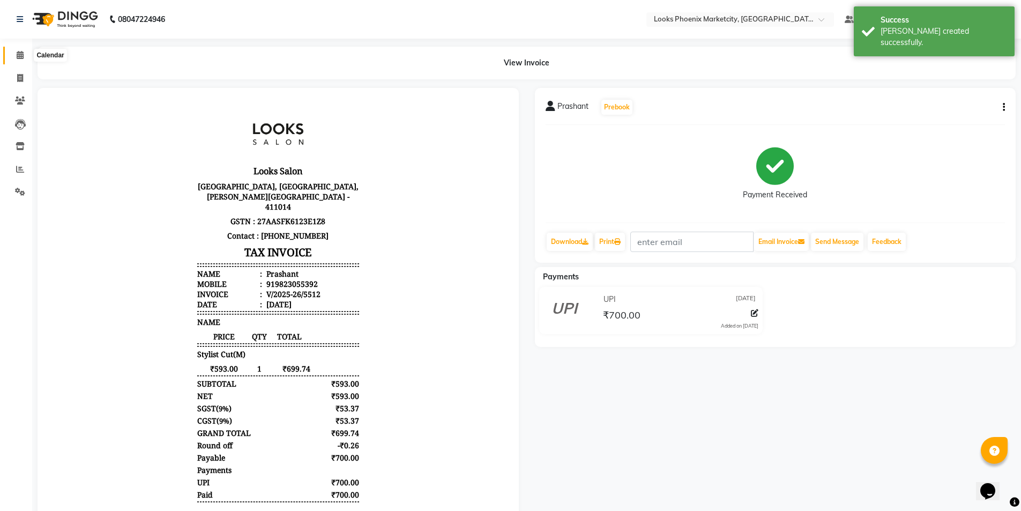
click at [23, 56] on icon at bounding box center [20, 55] width 7 height 8
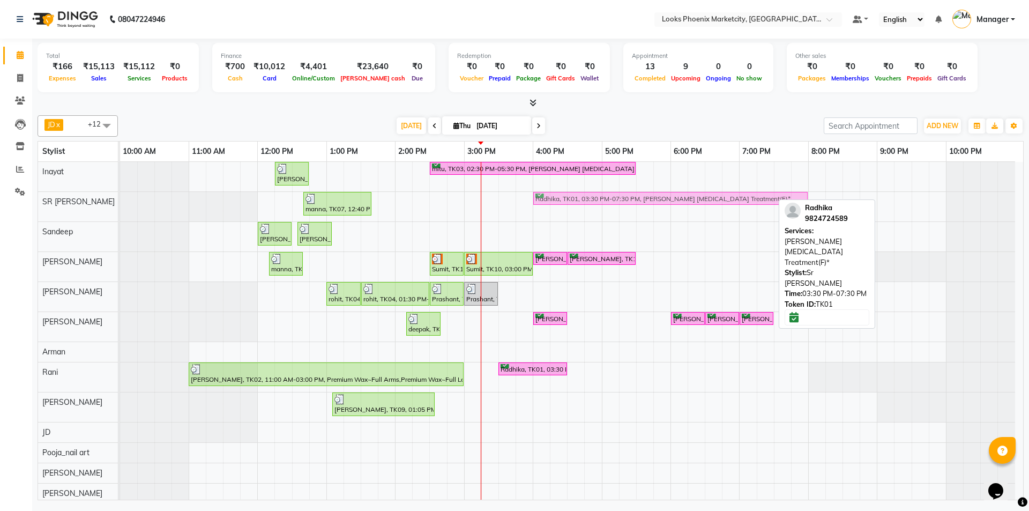
drag, startPoint x: 532, startPoint y: 200, endPoint x: 560, endPoint y: 197, distance: 28.6
click at [120, 197] on div "manna, TK07, 12:40 PM-01:40 PM, Cr.Stylist Cut(F) Radhika, TK01, 03:30 PM-07:30…" at bounding box center [120, 206] width 0 height 29
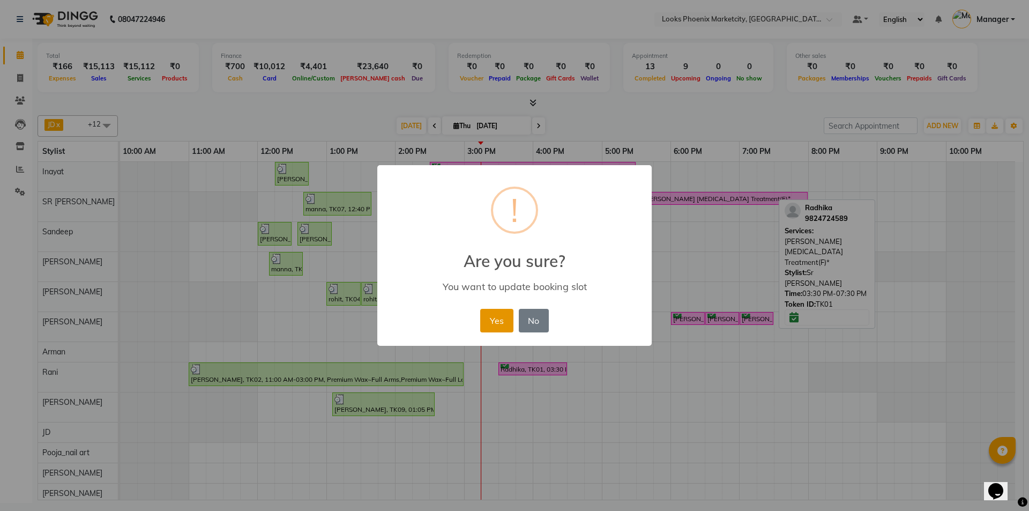
click at [496, 321] on button "Yes" at bounding box center [496, 321] width 33 height 24
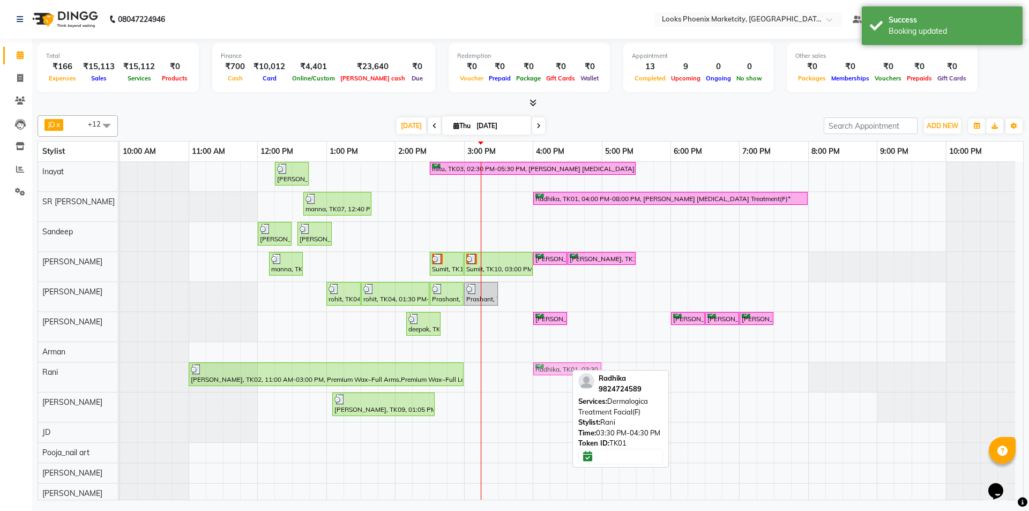
drag, startPoint x: 530, startPoint y: 374, endPoint x: 565, endPoint y: 375, distance: 34.9
click at [120, 375] on div "renu, TK02, 11:00 AM-03:00 PM, Premium Wax~Full Arms,Premium Wax~Full Legs,Full…" at bounding box center [120, 376] width 0 height 29
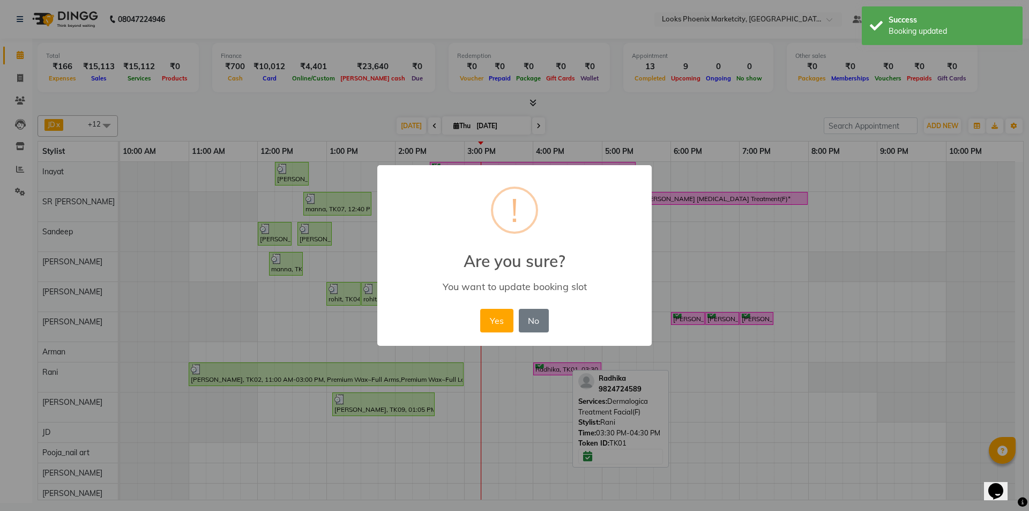
click at [506, 308] on div "Yes No No" at bounding box center [514, 320] width 73 height 29
click at [497, 315] on button "Yes" at bounding box center [496, 321] width 33 height 24
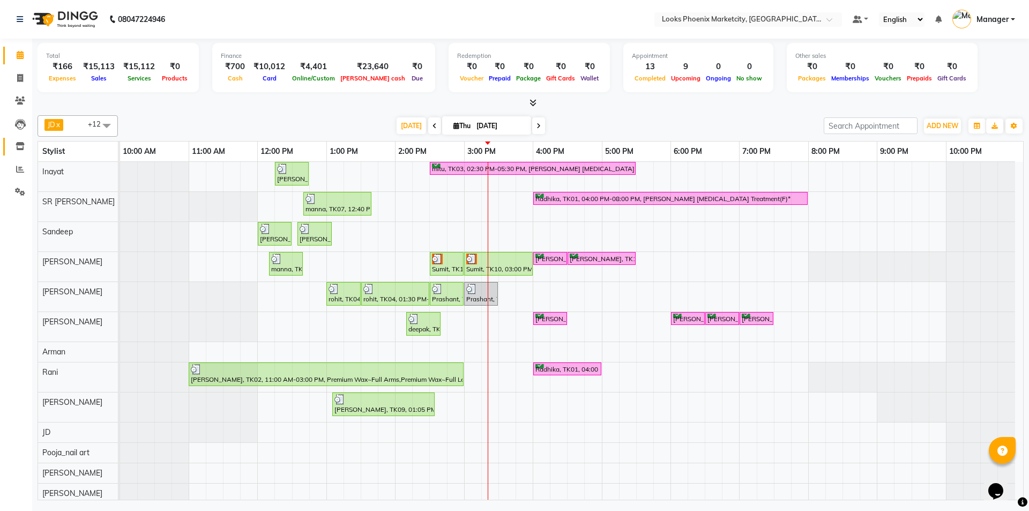
click at [19, 153] on link "Inventory" at bounding box center [16, 147] width 26 height 18
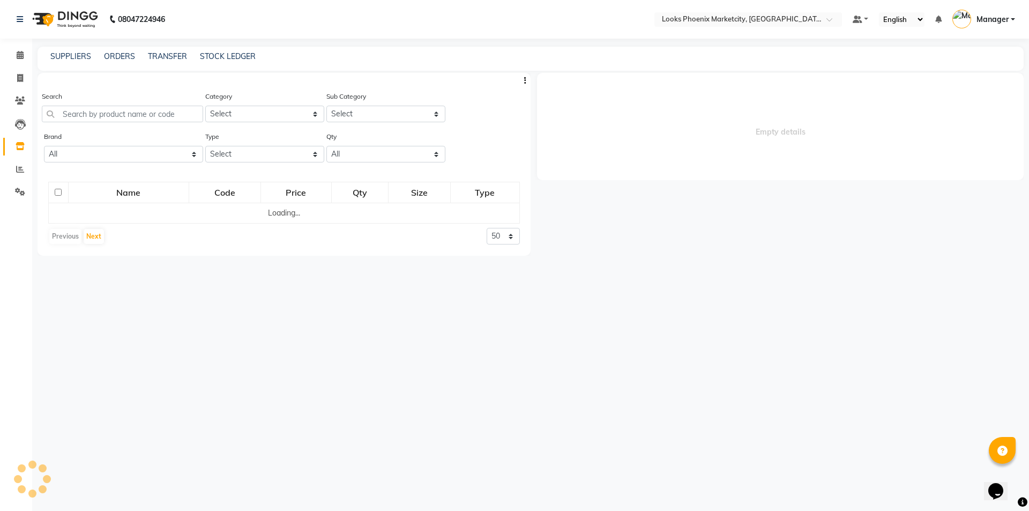
select select
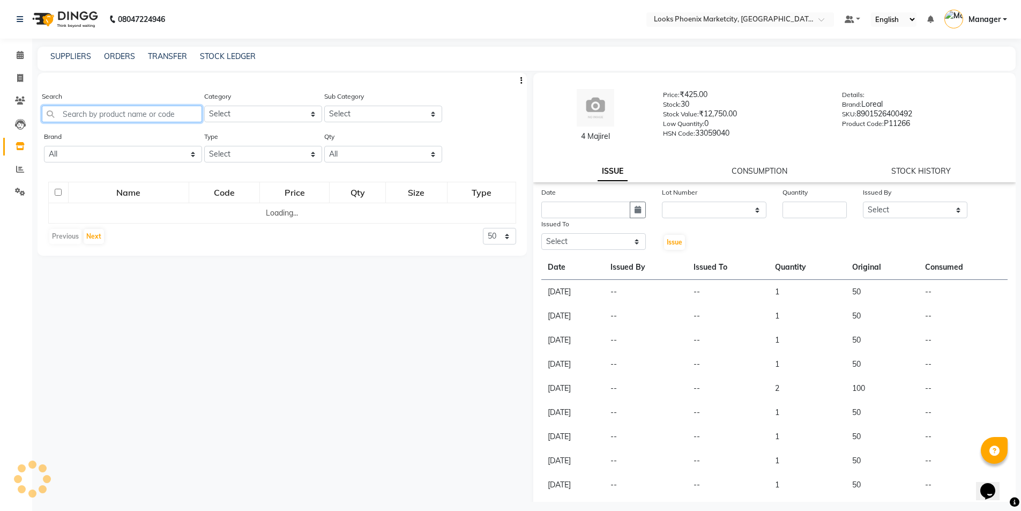
click at [139, 118] on input "text" at bounding box center [122, 114] width 160 height 17
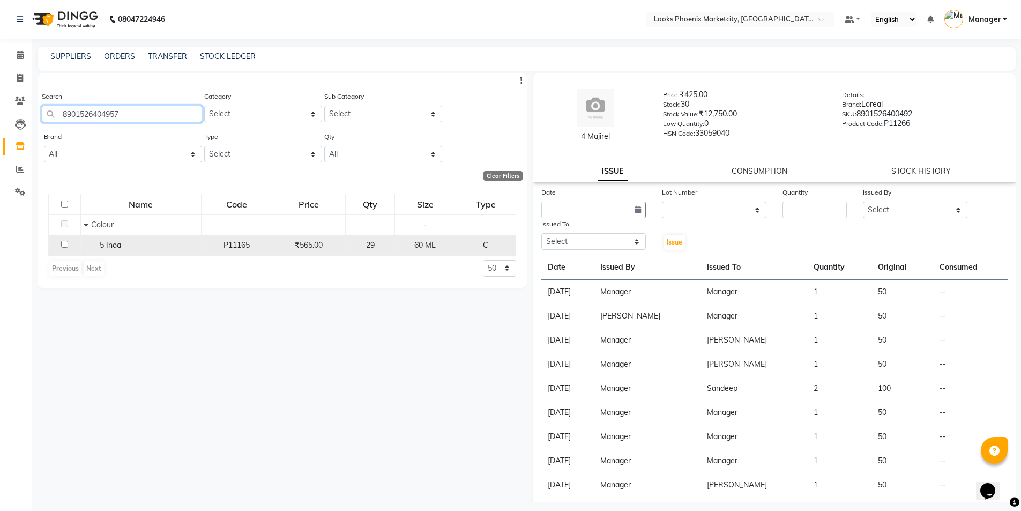
type input "8901526404957"
click at [105, 245] on span "5 Inoa" at bounding box center [110, 245] width 21 height 10
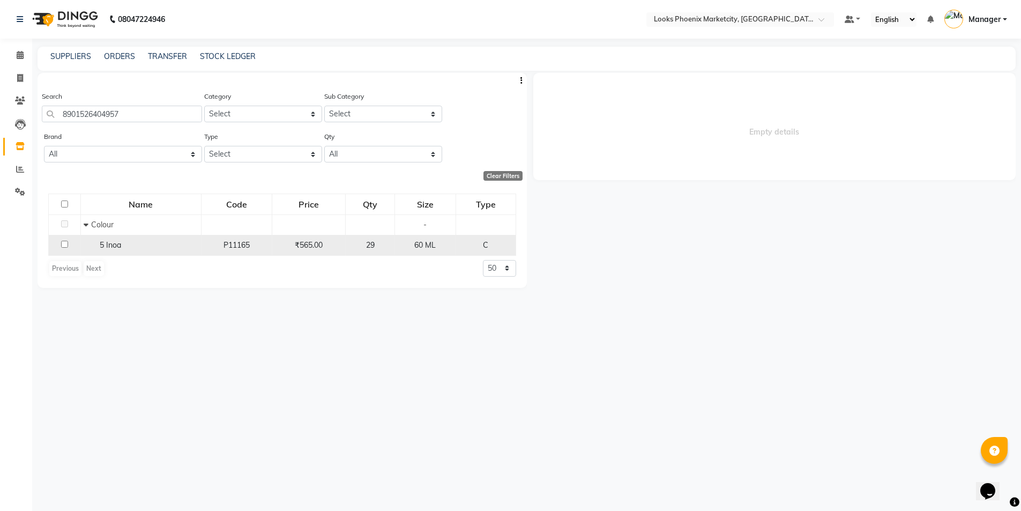
select select
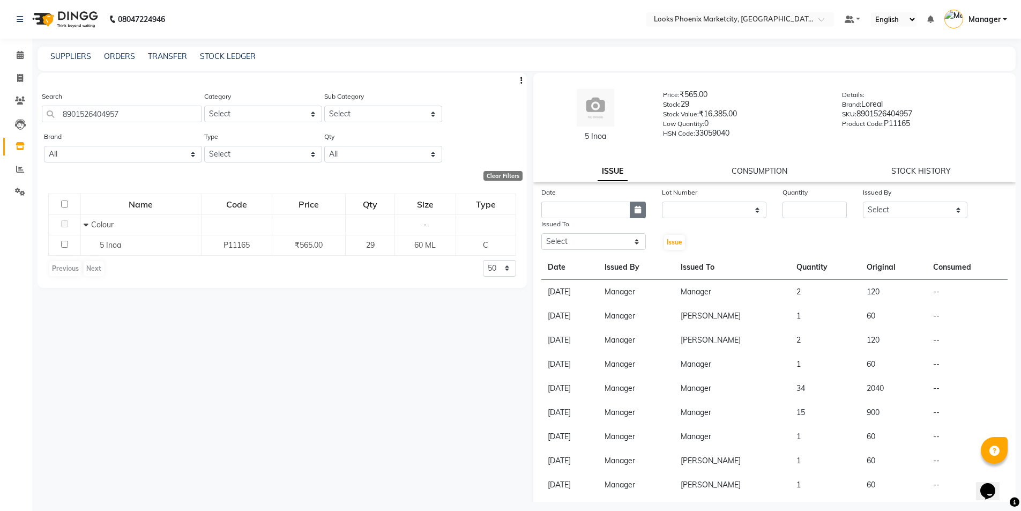
click at [630, 204] on button "button" at bounding box center [638, 210] width 16 height 17
select select "9"
select select "2025"
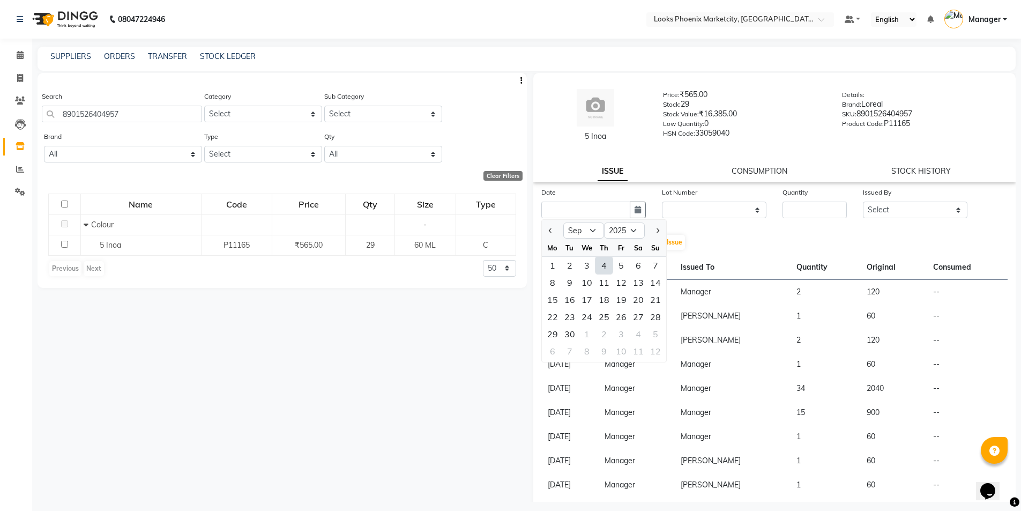
click at [601, 270] on div "4" at bounding box center [603, 265] width 17 height 17
type input "[DATE]"
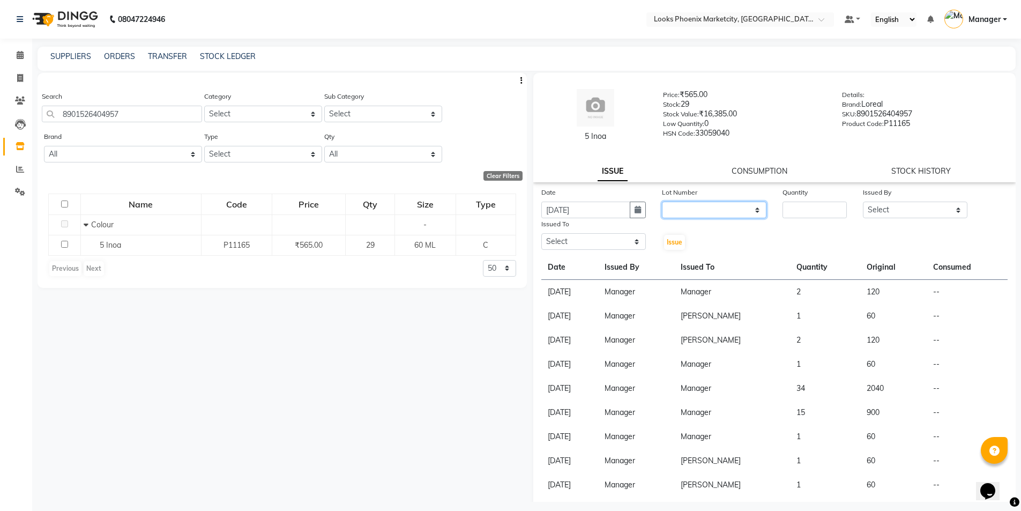
click at [714, 207] on select "None" at bounding box center [714, 210] width 105 height 17
select select "0: null"
click at [662, 202] on select "None" at bounding box center [714, 210] width 105 height 17
click at [842, 197] on div "Quantity" at bounding box center [814, 203] width 80 height 32
click at [823, 202] on input "number" at bounding box center [814, 210] width 64 height 17
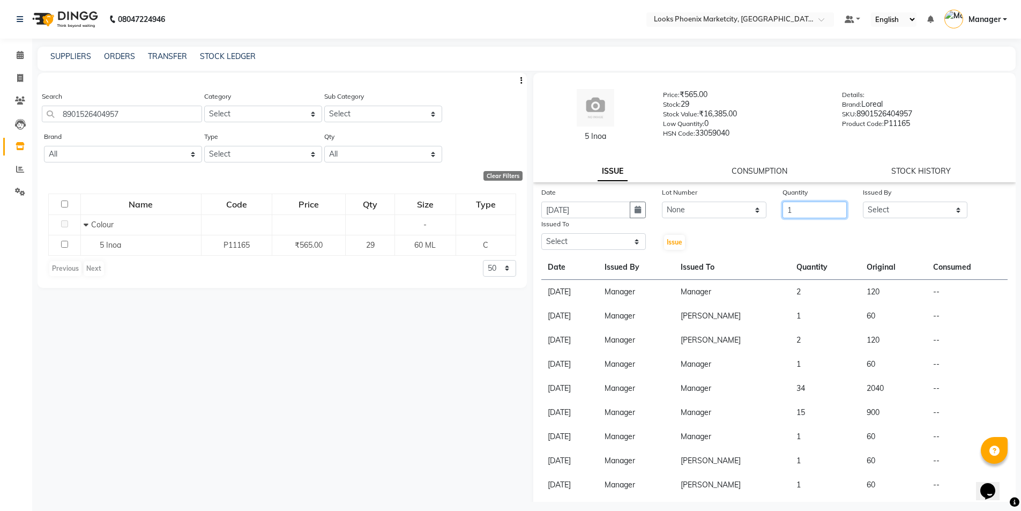
type input "1"
click at [916, 219] on div "Date 04-09-2025 Lot Number None Quantity 1 Issued By Select Akshay Alisha Amir …" at bounding box center [774, 219] width 483 height 64
click at [914, 215] on select "Select Akshay Alisha Amir Anjali_pdct Arif Arman Christy Danish Eli Hafiz Harsh…" at bounding box center [915, 210] width 105 height 17
select select "41876"
click at [863, 202] on select "Select Akshay Alisha Amir Anjali_pdct Arif Arman Christy Danish Eli Hafiz Harsh…" at bounding box center [915, 210] width 105 height 17
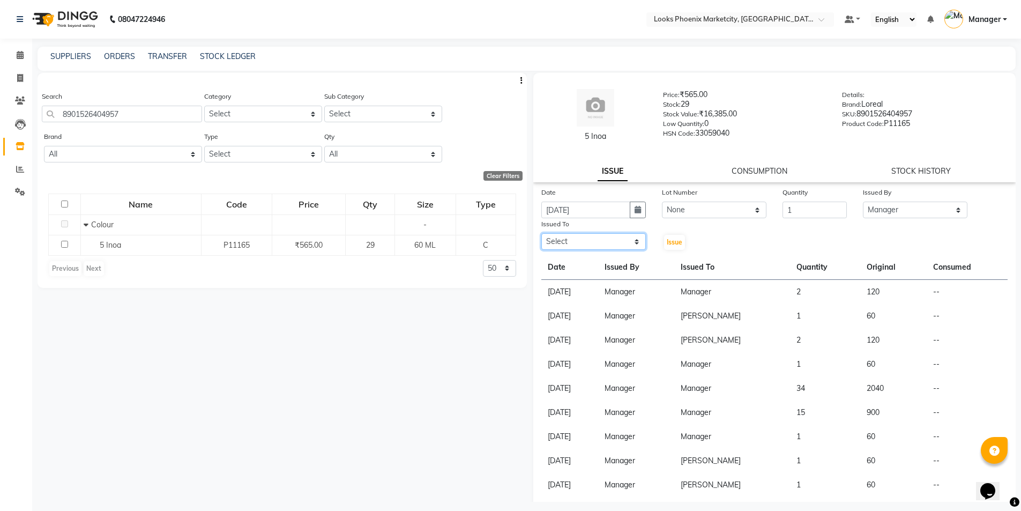
click at [607, 245] on select "Select Akshay Alisha Amir Anjali_pdct Arif Arman Christy Danish Eli Hafiz Harsh…" at bounding box center [593, 241] width 105 height 17
select select "41876"
click at [541, 233] on select "Select Akshay Alisha Amir Anjali_pdct Arif Arman Christy Danish Eli Hafiz Harsh…" at bounding box center [593, 241] width 105 height 17
click at [667, 240] on span "Issue" at bounding box center [675, 242] width 16 height 8
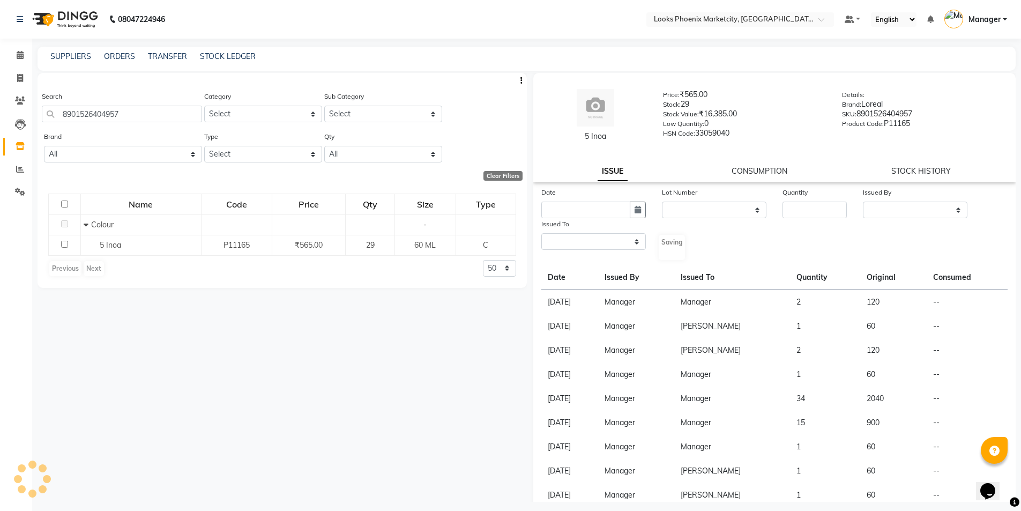
select select
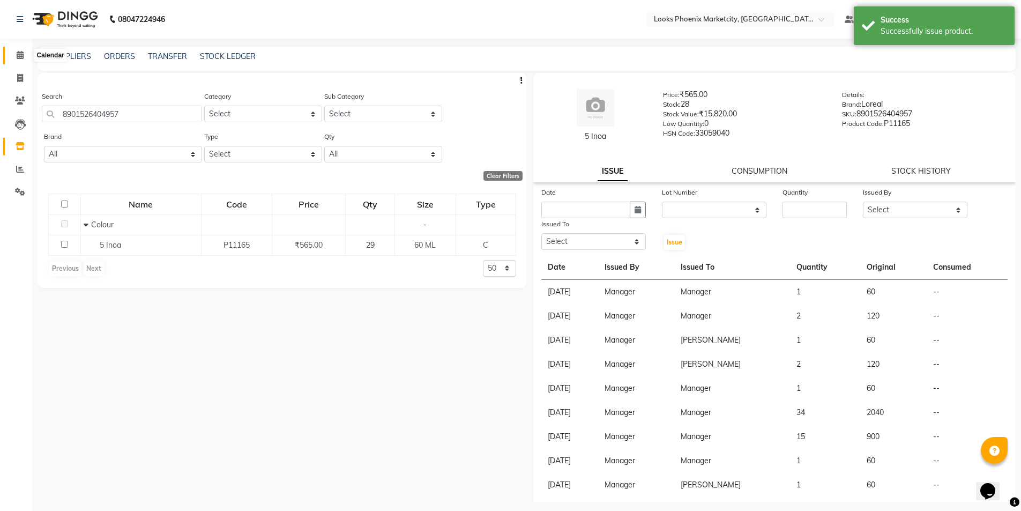
click at [19, 53] on icon at bounding box center [20, 55] width 7 height 8
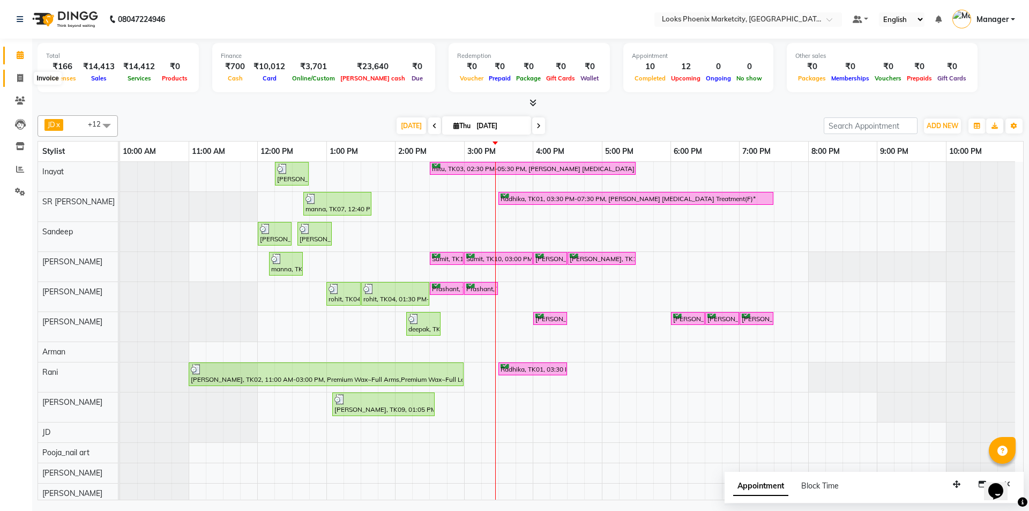
click at [21, 76] on icon at bounding box center [20, 78] width 6 height 8
select select "service"
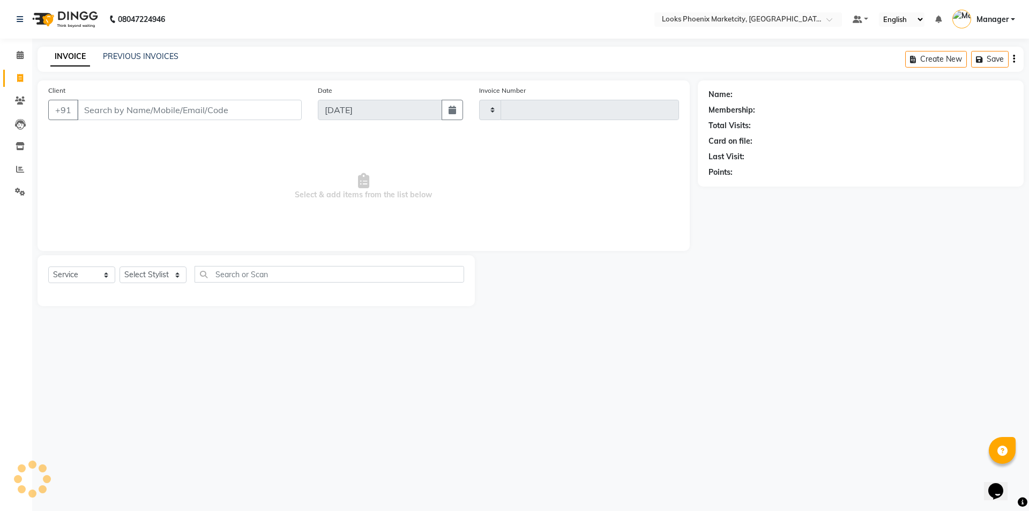
type input "5513"
select select "5911"
click at [163, 275] on select "Select Stylist" at bounding box center [153, 274] width 67 height 17
select select "43016"
click at [120, 266] on select "Select Stylist [PERSON_NAME] [PERSON_NAME] [PERSON_NAME] Danish [PERSON_NAME] […" at bounding box center [153, 274] width 67 height 17
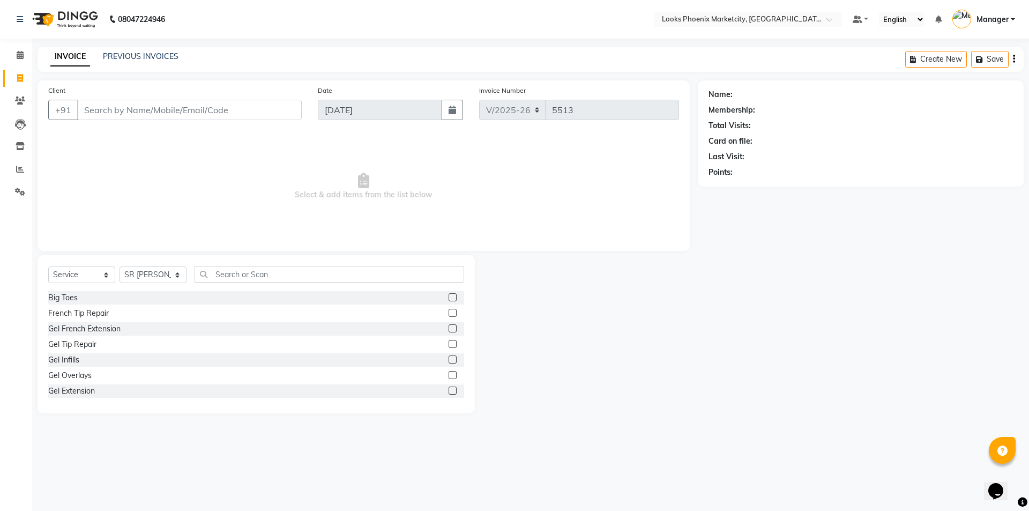
click at [236, 260] on div "Select Service Product Membership Package Voucher Prepaid Gift Card Select Styl…" at bounding box center [256, 334] width 437 height 158
click at [237, 262] on div "Select Service Product Membership Package Voucher Prepaid Gift Card Select Styl…" at bounding box center [256, 334] width 437 height 158
click at [237, 272] on input "text" at bounding box center [330, 274] width 270 height 17
type input "cut"
click at [78, 370] on div "Cr.Stylist Cut(F)" at bounding box center [75, 375] width 54 height 11
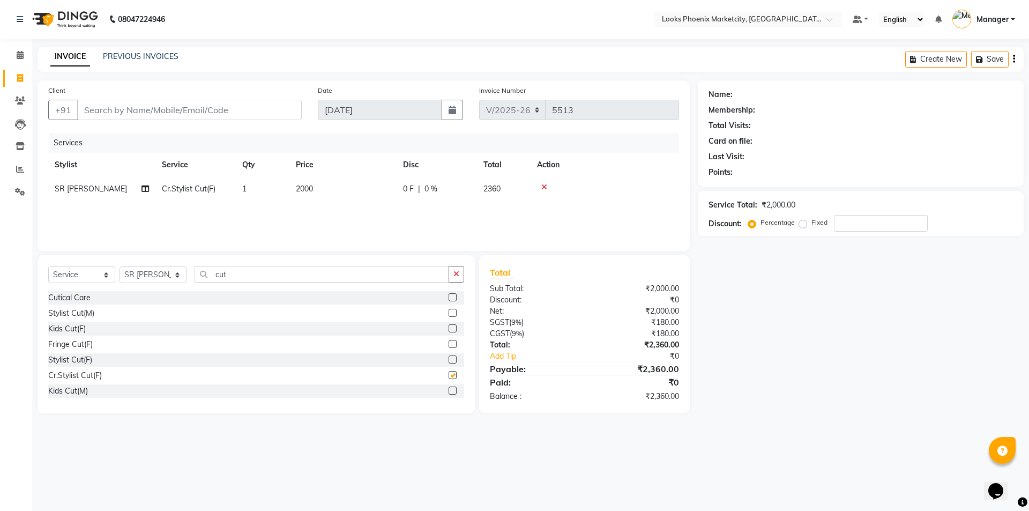
checkbox input "false"
click at [304, 181] on td "2000" at bounding box center [342, 189] width 107 height 24
click at [289, 183] on td "1" at bounding box center [263, 189] width 54 height 24
select select "43016"
click at [351, 192] on td "2000" at bounding box center [342, 189] width 107 height 24
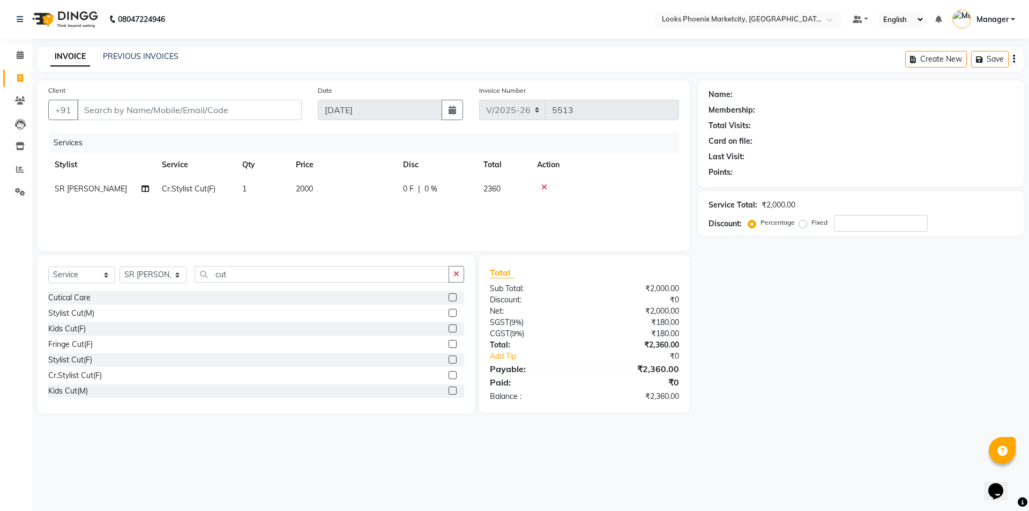
select select "43016"
click at [355, 192] on input "2000" at bounding box center [393, 191] width 94 height 17
type input "1500"
click at [211, 116] on input "Client" at bounding box center [189, 110] width 225 height 20
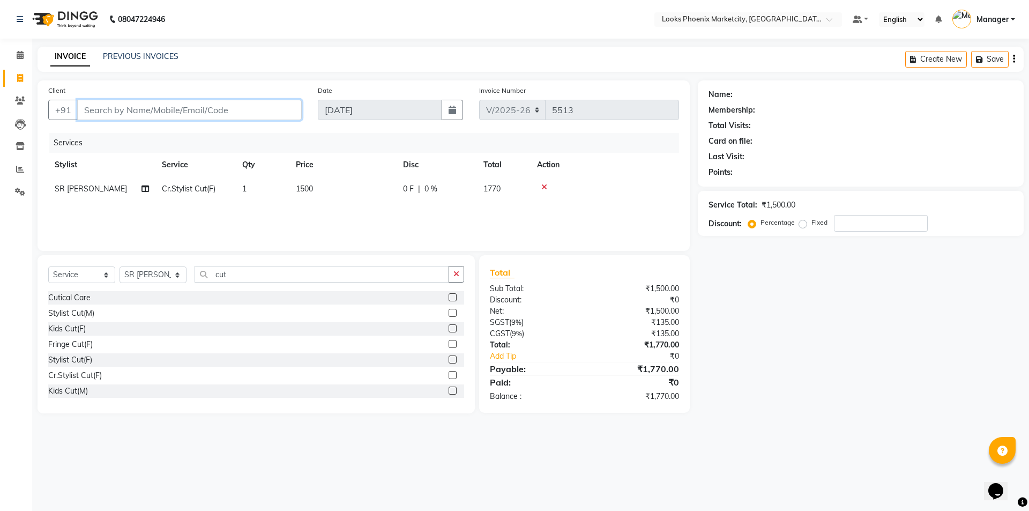
type input "8"
type input "0"
click at [236, 109] on input "8007245123" at bounding box center [162, 110] width 170 height 20
type input "8007245123"
click at [274, 107] on span "Add Client" at bounding box center [274, 110] width 42 height 11
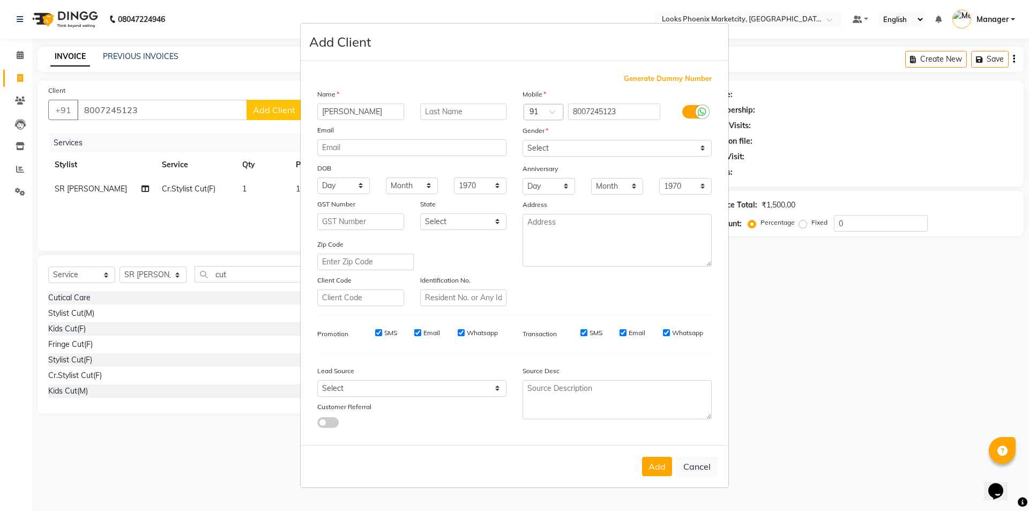
type input "komal"
click at [557, 143] on select "Select Male Female Other Prefer Not To Say" at bounding box center [617, 148] width 189 height 17
select select "female"
click at [523, 140] on select "Select Male Female Other Prefer Not To Say" at bounding box center [617, 148] width 189 height 17
click at [658, 467] on button "Add" at bounding box center [657, 466] width 30 height 19
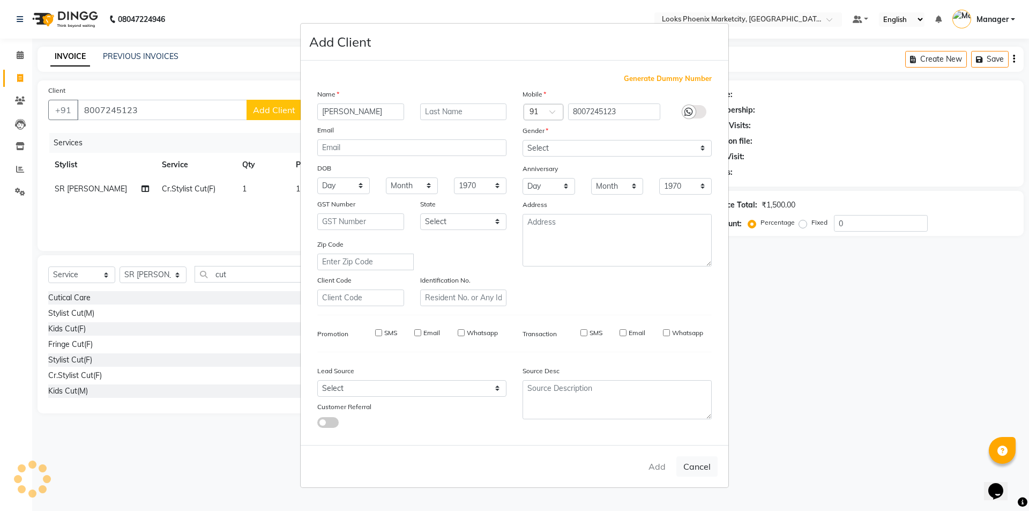
select select
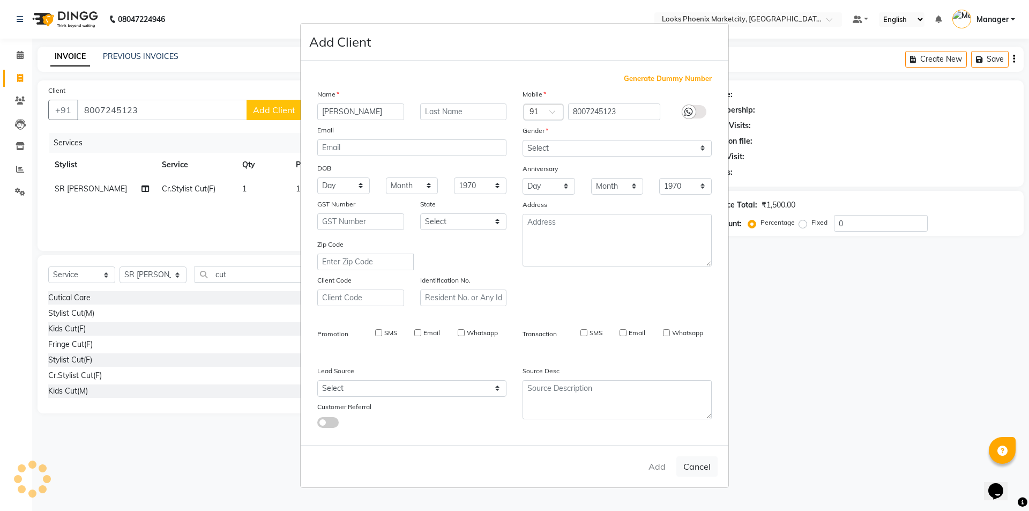
select select
checkbox input "false"
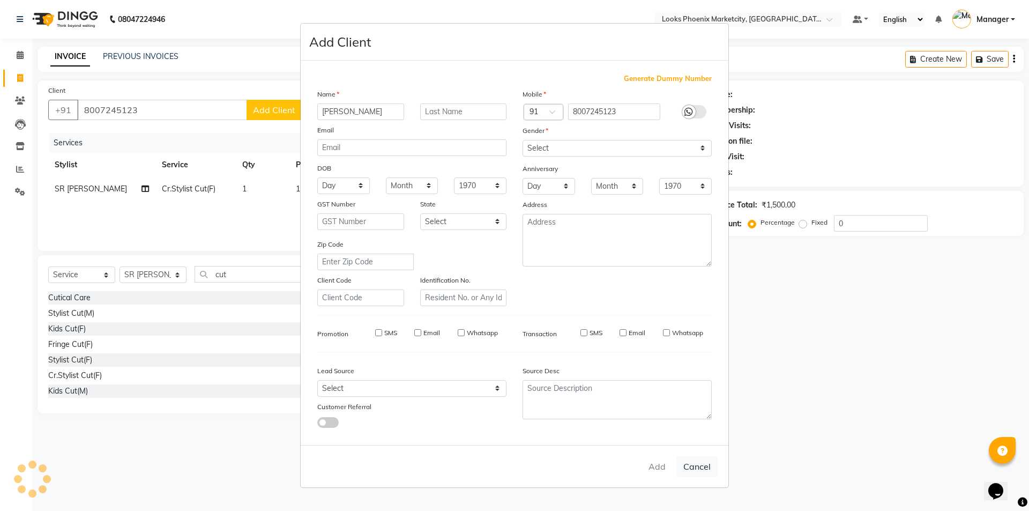
checkbox input "false"
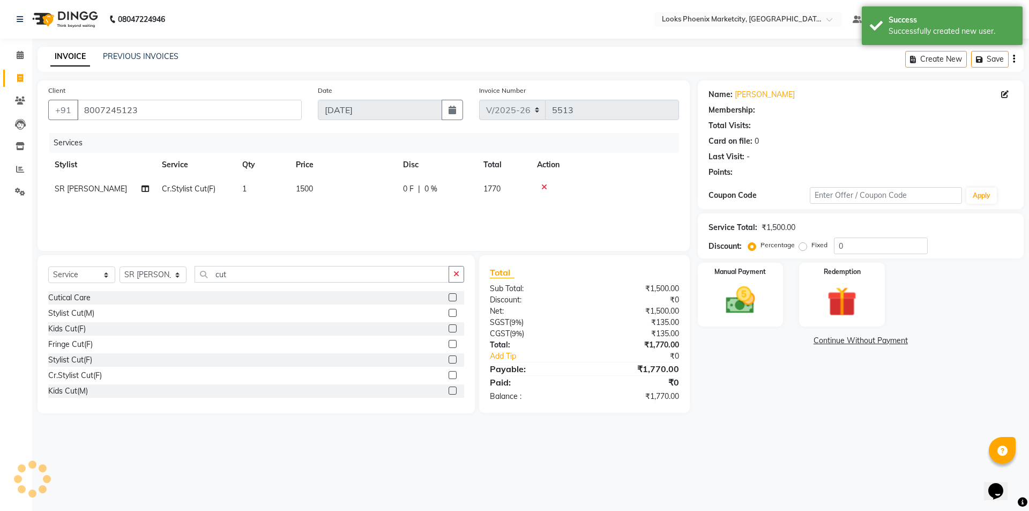
select select "1: Object"
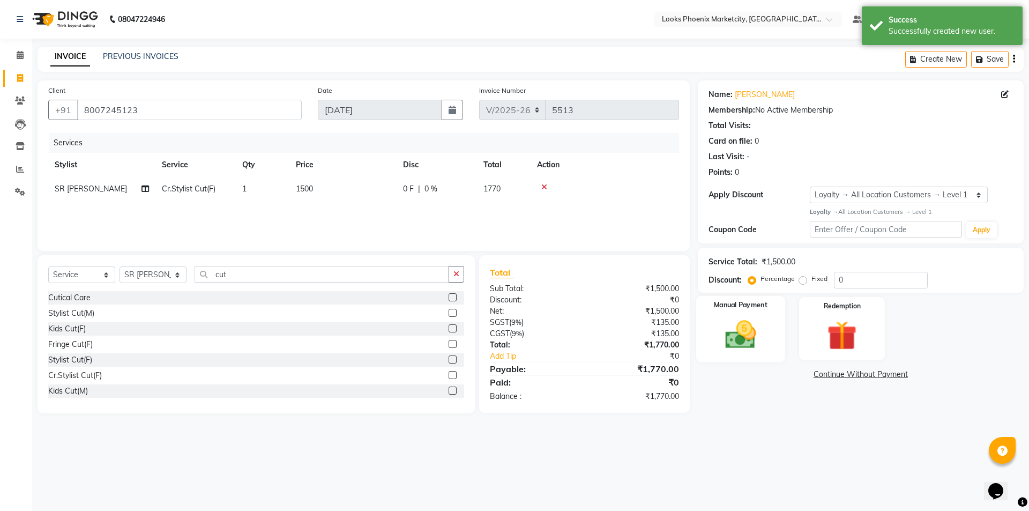
drag, startPoint x: 710, startPoint y: 301, endPoint x: 720, endPoint y: 300, distance: 10.8
click at [710, 301] on div "Manual Payment" at bounding box center [740, 328] width 89 height 66
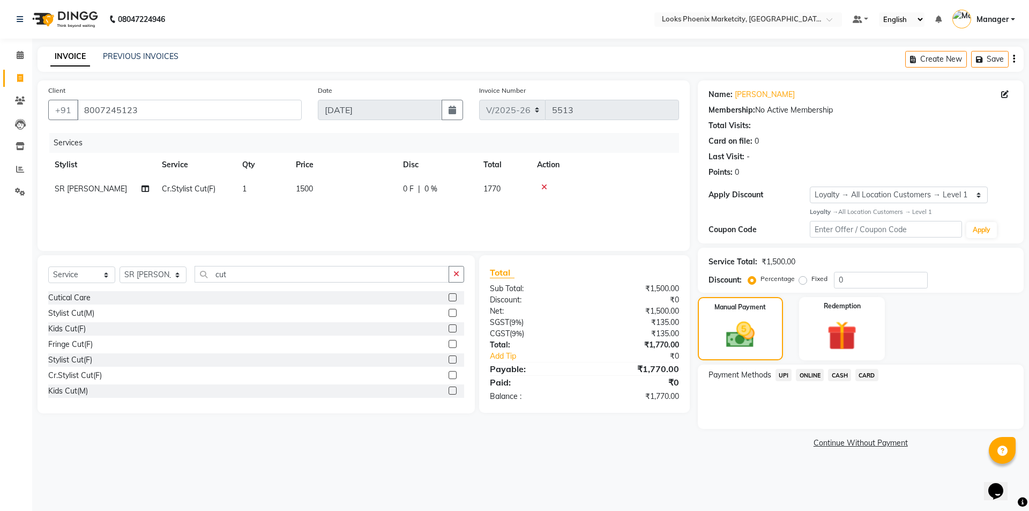
click at [790, 377] on span "UPI" at bounding box center [784, 375] width 17 height 12
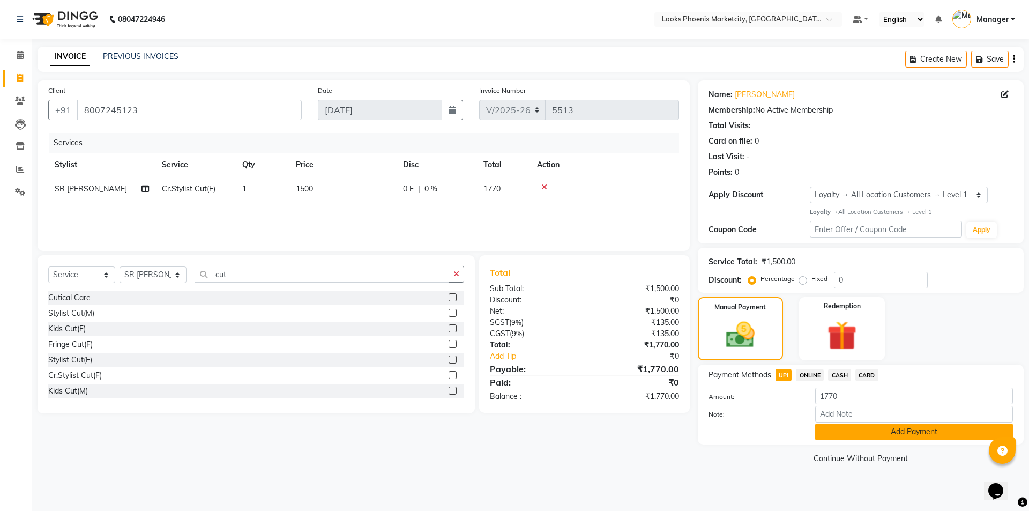
click at [836, 438] on button "Add Payment" at bounding box center [914, 431] width 198 height 17
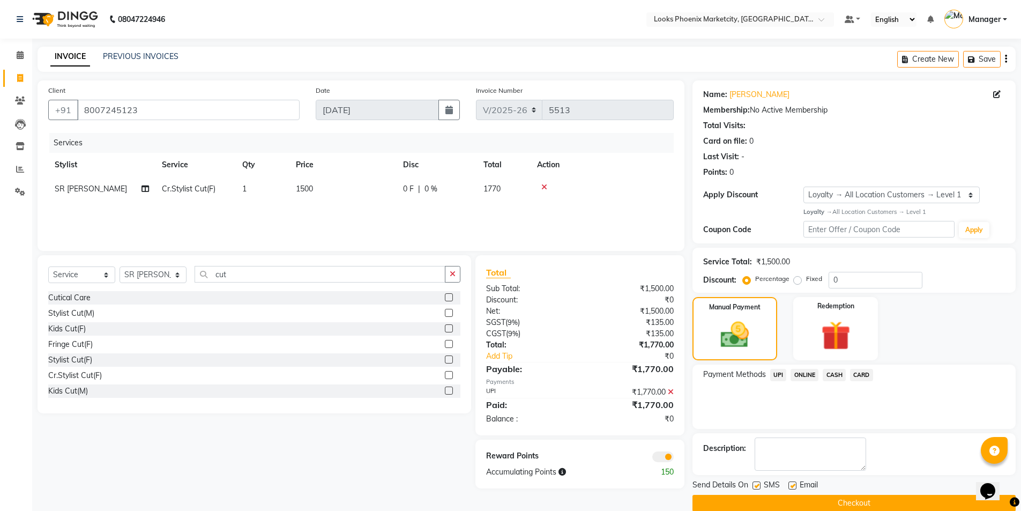
click at [804, 495] on button "Checkout" at bounding box center [853, 503] width 323 height 17
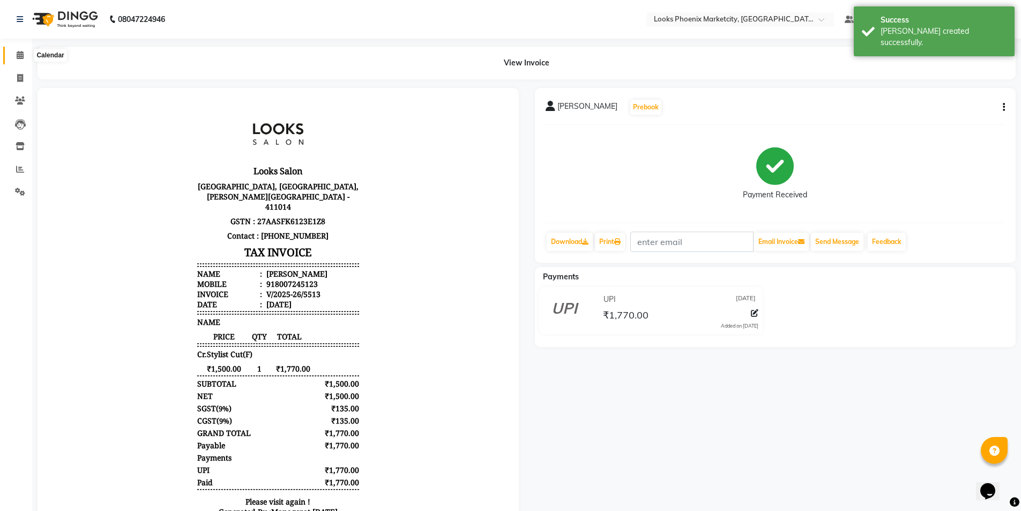
click at [18, 53] on icon at bounding box center [20, 55] width 7 height 8
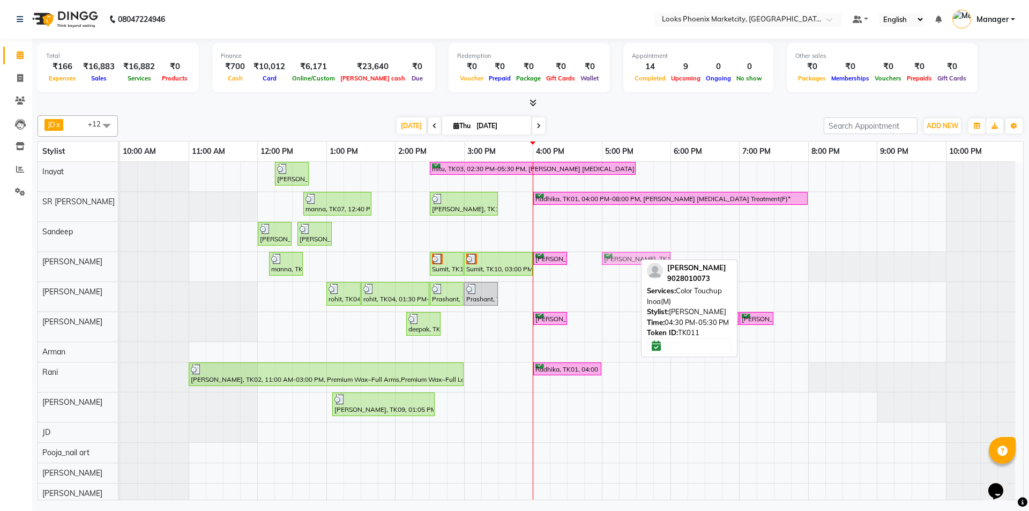
drag, startPoint x: 582, startPoint y: 261, endPoint x: 613, endPoint y: 261, distance: 31.1
click at [120, 261] on div "manna, TK07, 12:10 PM-12:40 PM, Stylist Cut(M) Sumit, TK10, 02:30 PM-03:00 PM, …" at bounding box center [120, 266] width 0 height 29
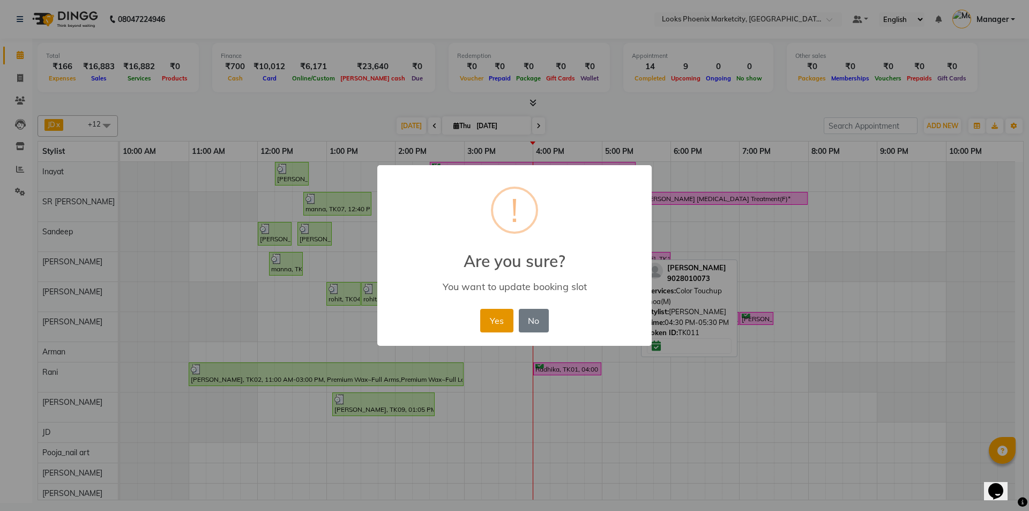
click at [489, 318] on button "Yes" at bounding box center [496, 321] width 33 height 24
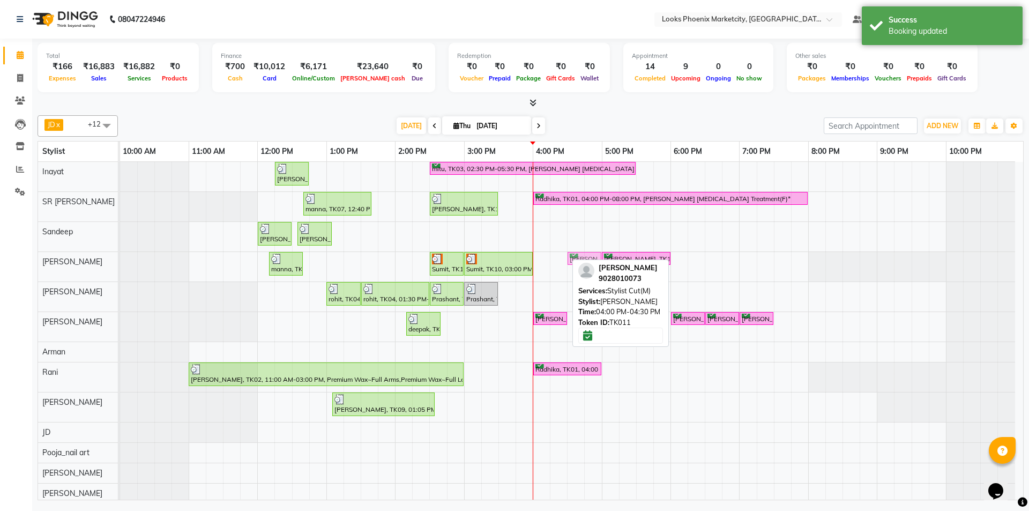
drag, startPoint x: 543, startPoint y: 259, endPoint x: 573, endPoint y: 254, distance: 31.0
click at [120, 254] on div "manna, TK07, 12:10 PM-12:40 PM, Stylist Cut(M) Sumit, TK10, 02:30 PM-03:00 PM, …" at bounding box center [120, 266] width 0 height 29
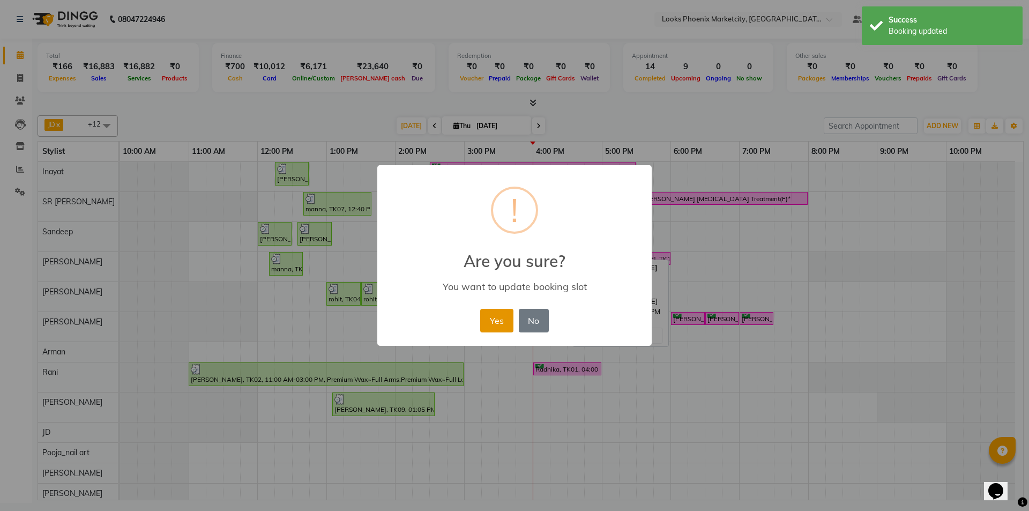
click at [499, 312] on button "Yes" at bounding box center [496, 321] width 33 height 24
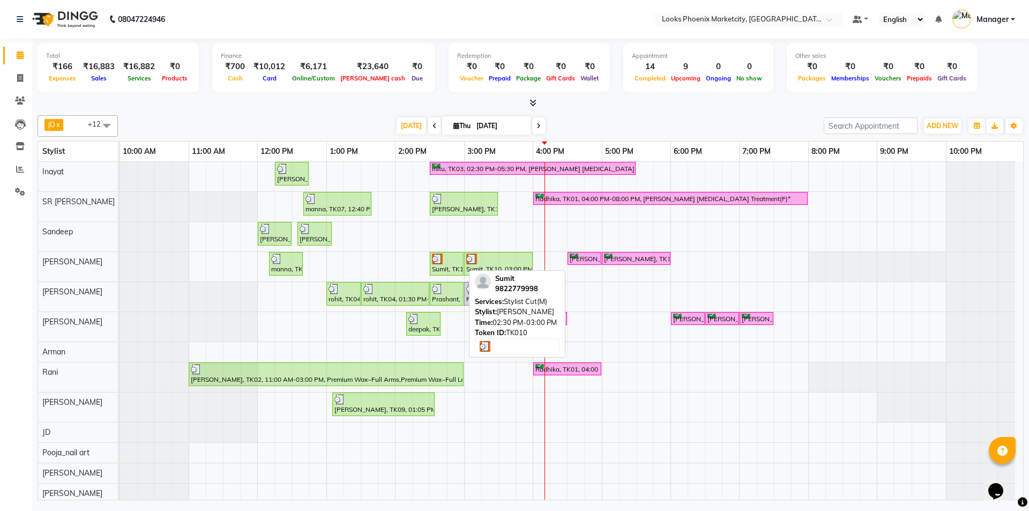
click at [445, 265] on div "Sumit, TK10, 02:30 PM-03:00 PM, Stylist Cut(M)" at bounding box center [447, 264] width 32 height 20
select select "3"
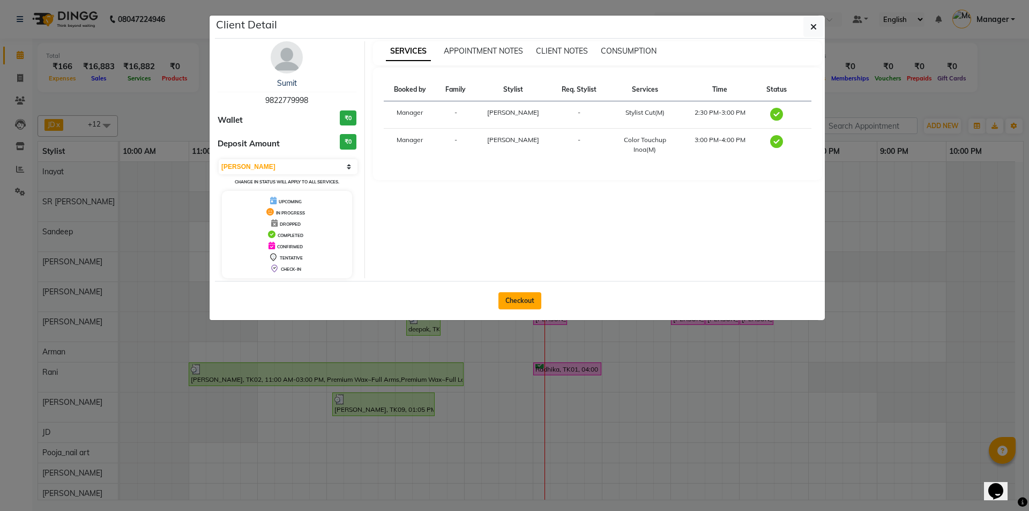
click at [513, 297] on button "Checkout" at bounding box center [519, 300] width 43 height 17
select select "service"
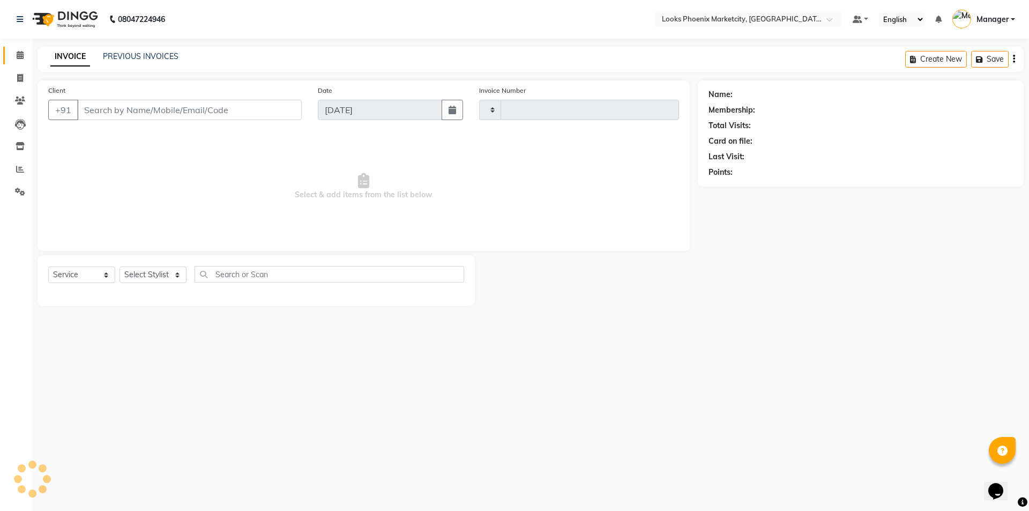
type input "5514"
select select "5911"
type input "9822779998"
select select "43020"
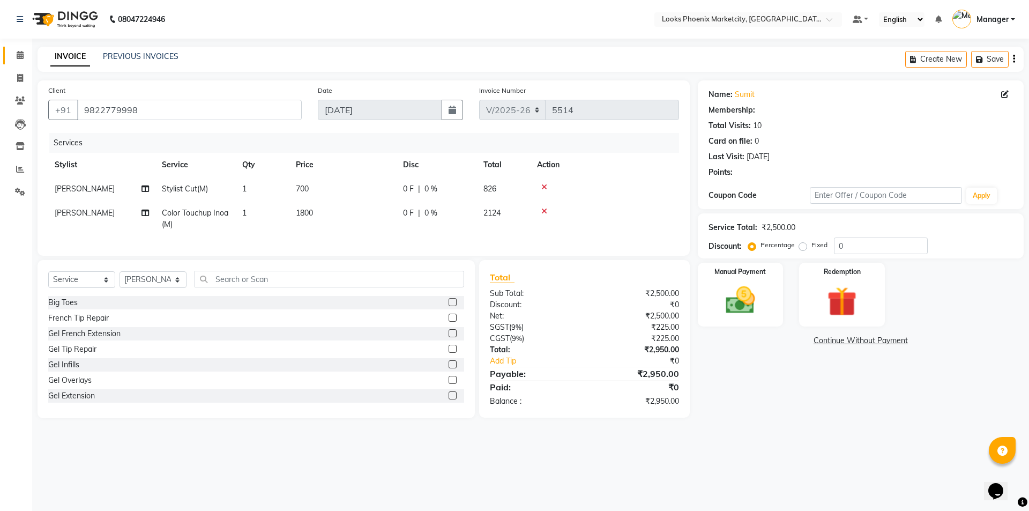
select select "1: Object"
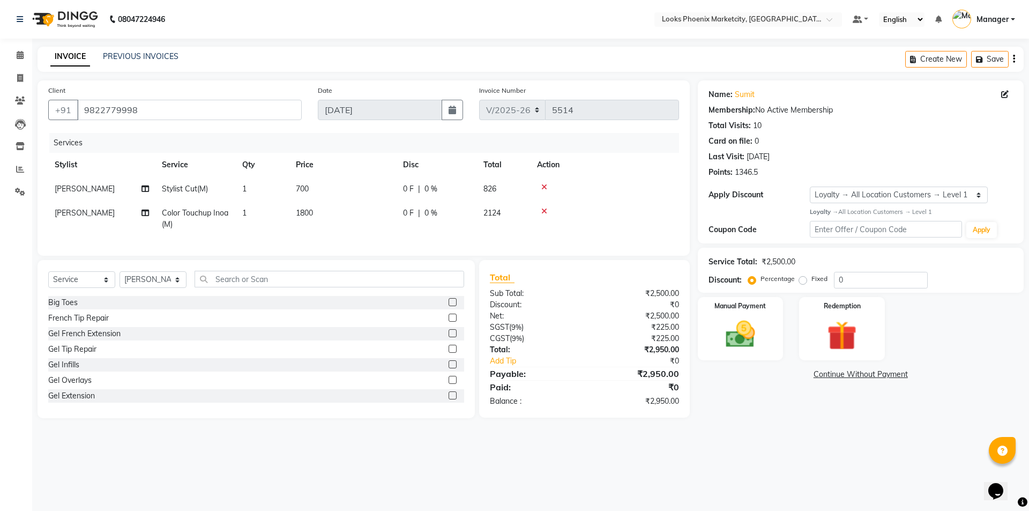
click at [290, 187] on td "700" at bounding box center [342, 189] width 107 height 24
select select "43020"
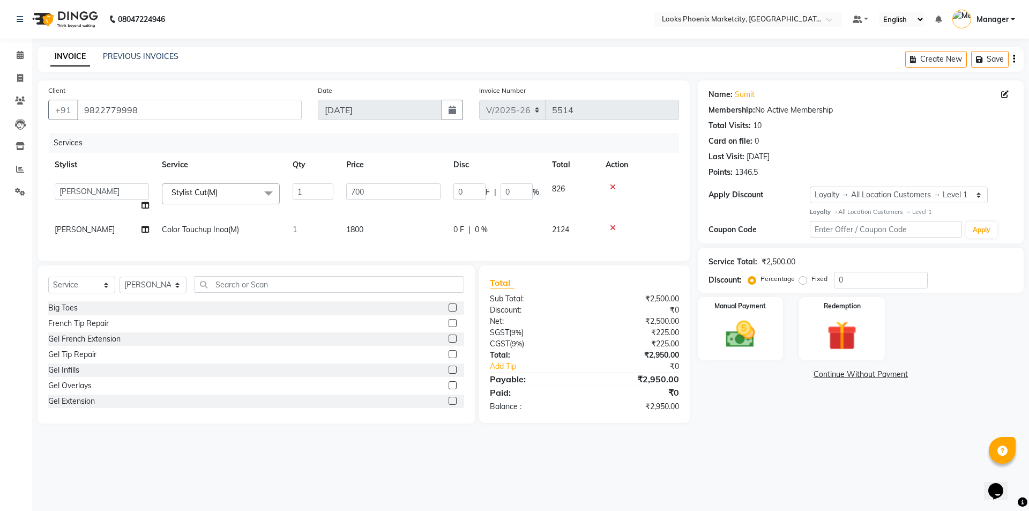
click at [340, 187] on td "700" at bounding box center [393, 197] width 107 height 41
click at [360, 187] on input "700" at bounding box center [393, 191] width 94 height 17
type input "593"
click at [354, 221] on td "1800" at bounding box center [393, 230] width 107 height 24
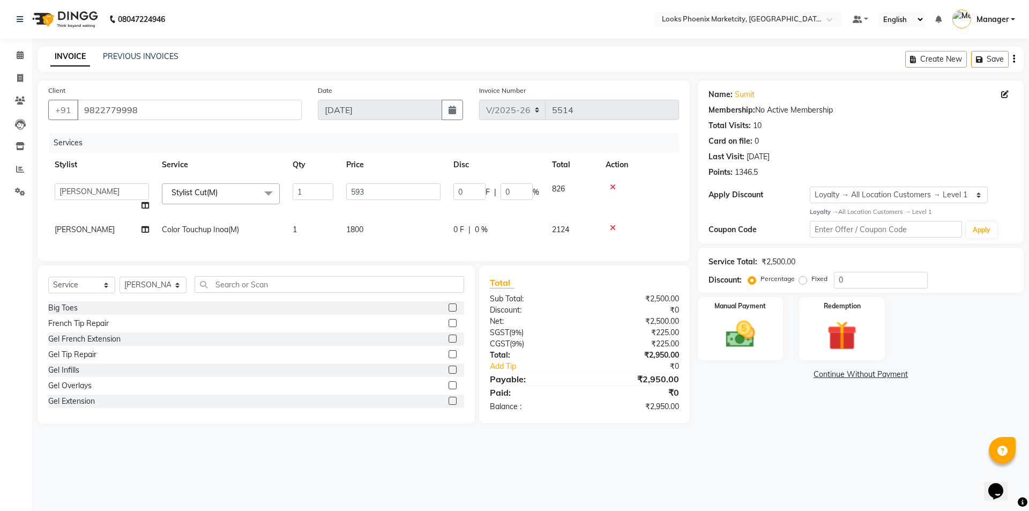
select select "43020"
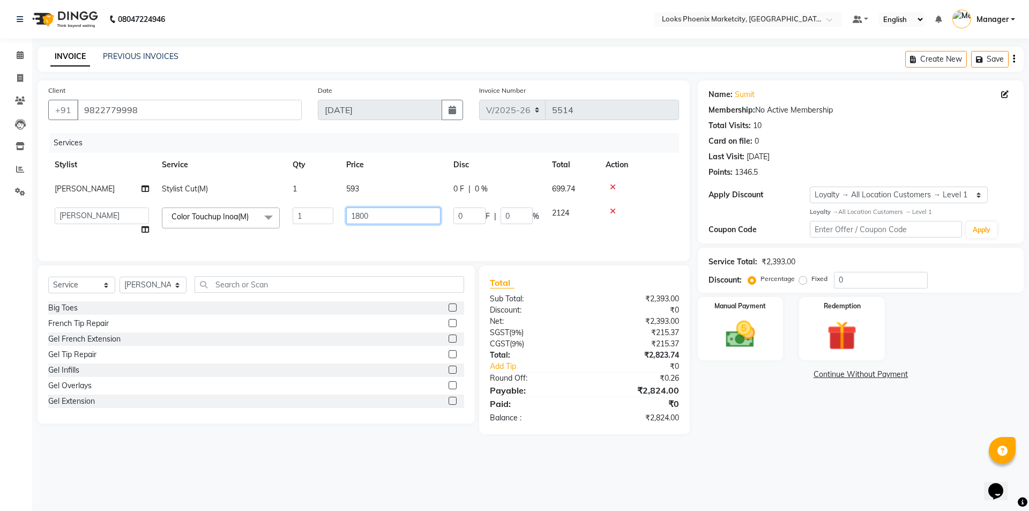
click at [354, 221] on input "1800" at bounding box center [393, 215] width 94 height 17
type input "1500"
click at [687, 381] on div "Total Sub Total: ₹2,393.00 Discount: ₹0 Net: ₹2,393.00 SGST ( 9% ) ₹215.37 CGST…" at bounding box center [584, 349] width 211 height 169
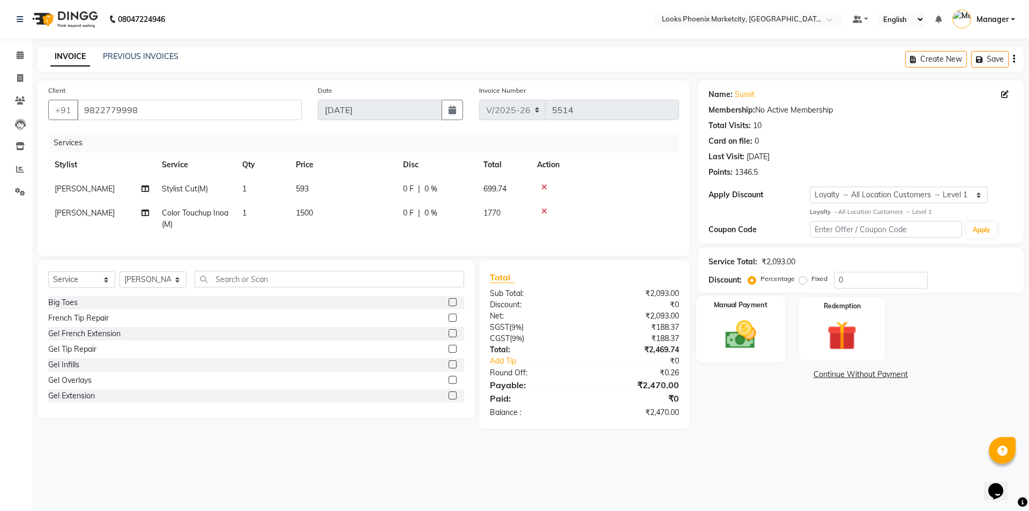
click at [767, 344] on div "Manual Payment" at bounding box center [740, 328] width 89 height 66
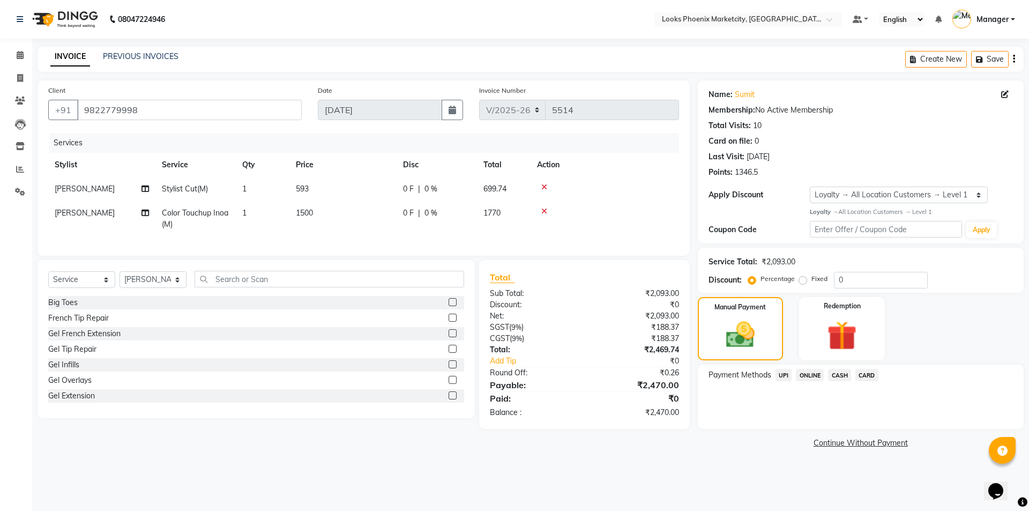
click at [845, 376] on span "CASH" at bounding box center [839, 375] width 23 height 12
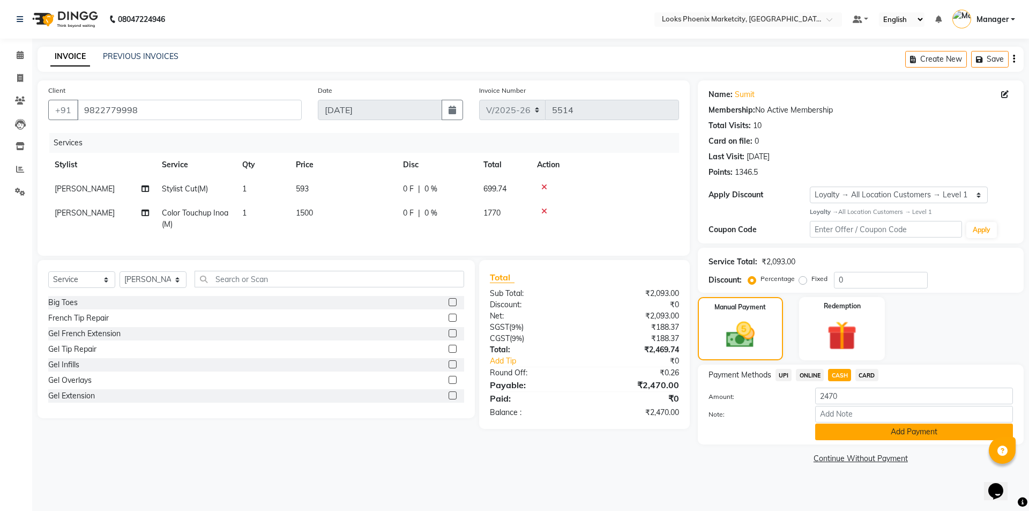
click at [855, 430] on button "Add Payment" at bounding box center [914, 431] width 198 height 17
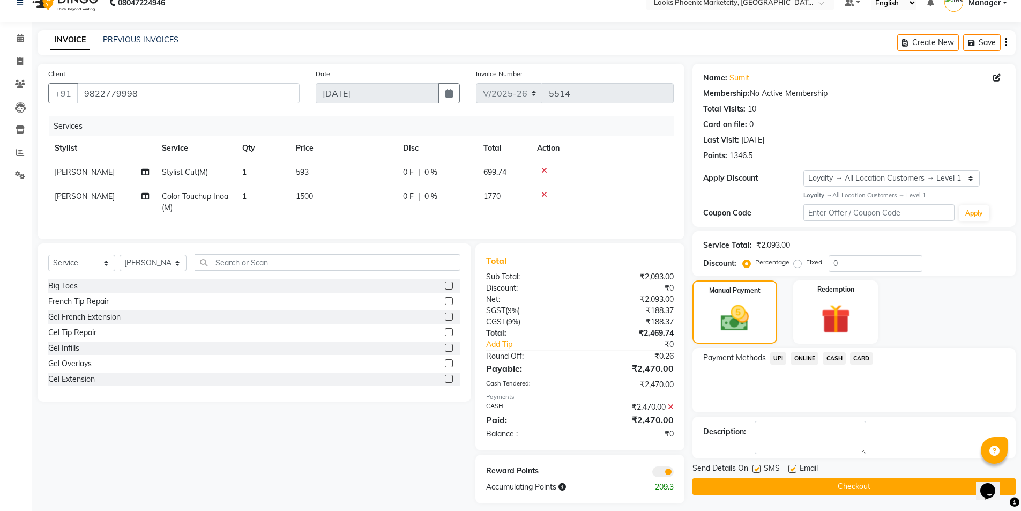
scroll to position [33, 0]
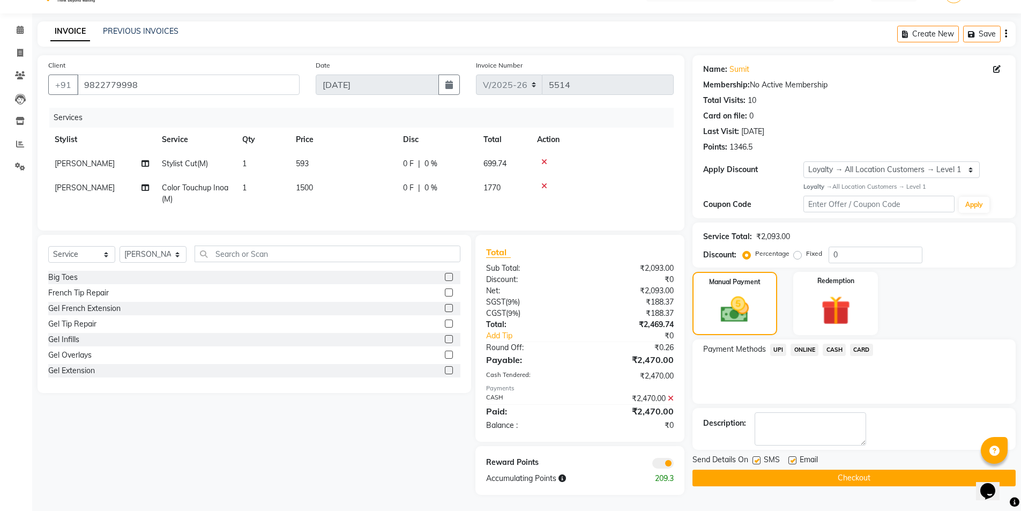
click at [736, 469] on button "Checkout" at bounding box center [853, 477] width 323 height 17
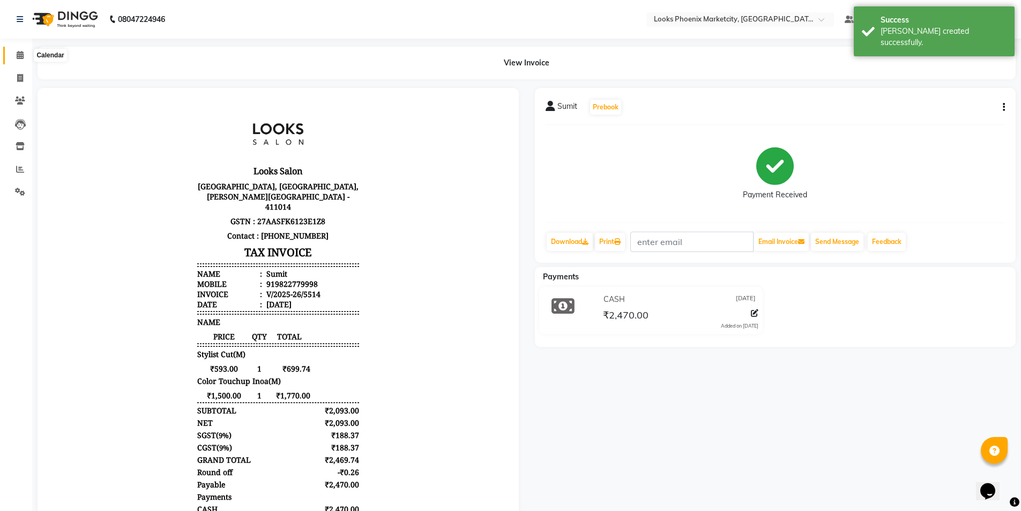
click at [19, 51] on icon at bounding box center [20, 55] width 7 height 8
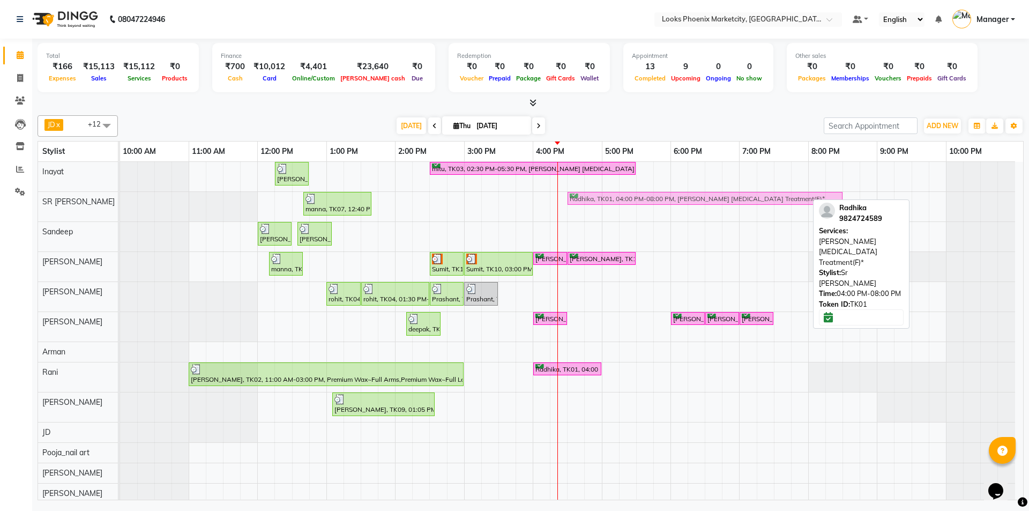
drag, startPoint x: 569, startPoint y: 200, endPoint x: 600, endPoint y: 197, distance: 31.3
click at [120, 197] on div "manna, TK07, 12:40 PM-01:40 PM, Cr.Stylist Cut(F) Radhika, TK01, 04:00 PM-08:00…" at bounding box center [120, 206] width 0 height 29
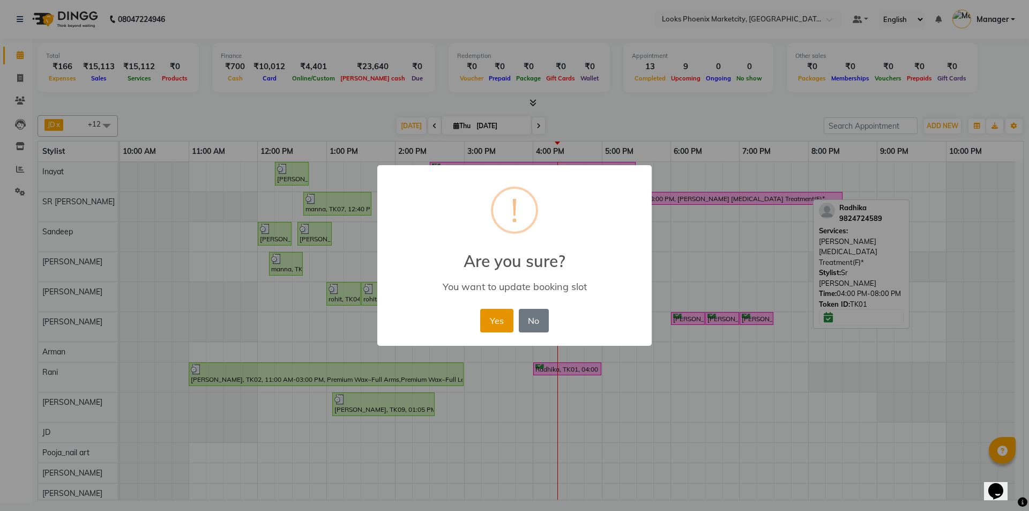
click at [496, 319] on button "Yes" at bounding box center [496, 321] width 33 height 24
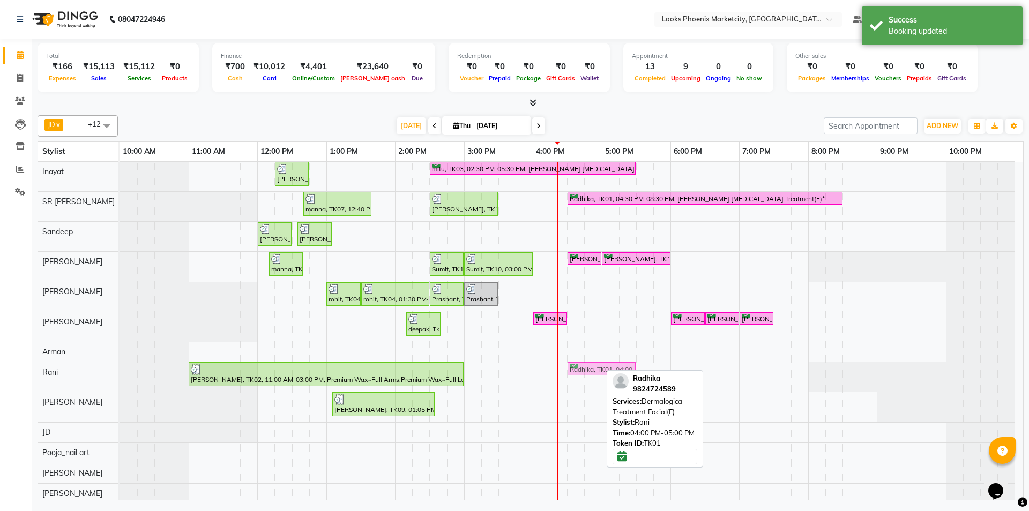
drag, startPoint x: 568, startPoint y: 369, endPoint x: 598, endPoint y: 369, distance: 29.5
click at [120, 369] on div "[PERSON_NAME], TK02, 11:00 AM-03:00 PM, Premium Wax~Full Arms,Premium Wax~Full …" at bounding box center [120, 376] width 0 height 29
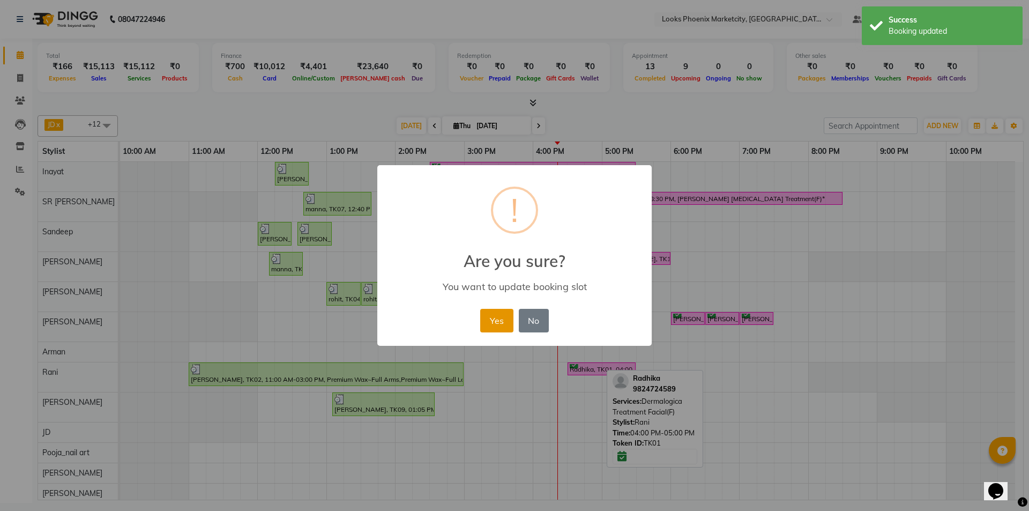
click at [497, 318] on button "Yes" at bounding box center [496, 321] width 33 height 24
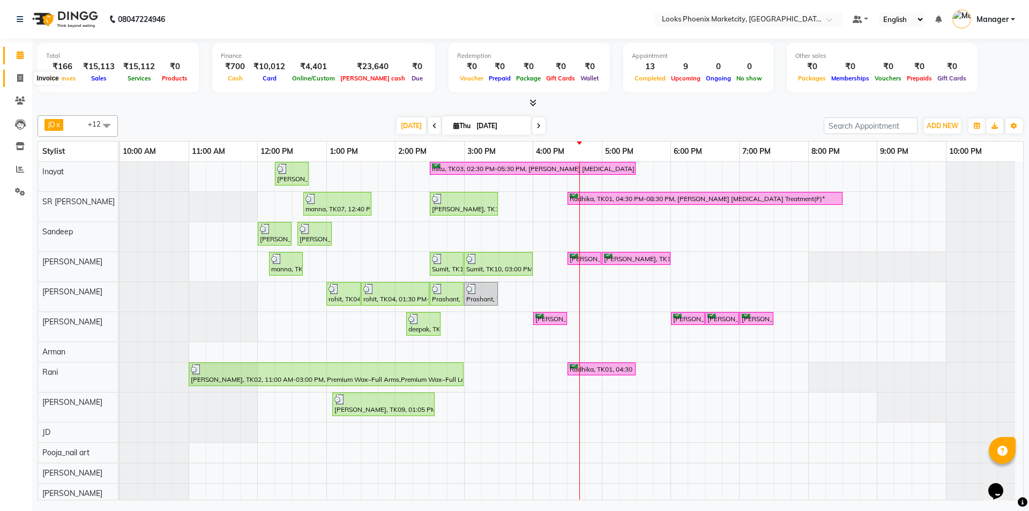
click at [23, 77] on icon at bounding box center [20, 78] width 6 height 8
select select "service"
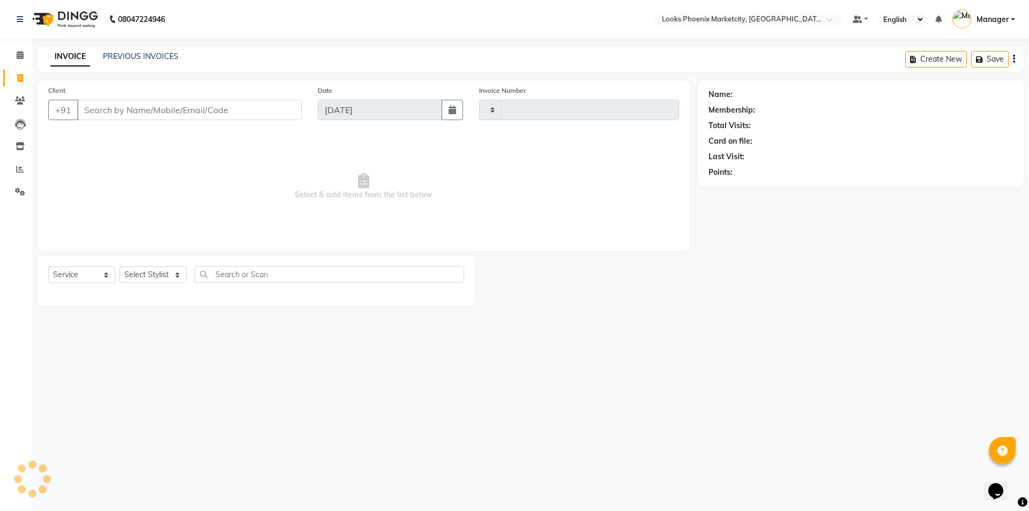
type input "5515"
select select "5911"
click at [148, 279] on select "Select Stylist" at bounding box center [153, 274] width 67 height 17
select select "43023"
click at [120, 266] on select "Select Stylist [PERSON_NAME] [PERSON_NAME] [PERSON_NAME] Danish [PERSON_NAME] […" at bounding box center [153, 274] width 67 height 17
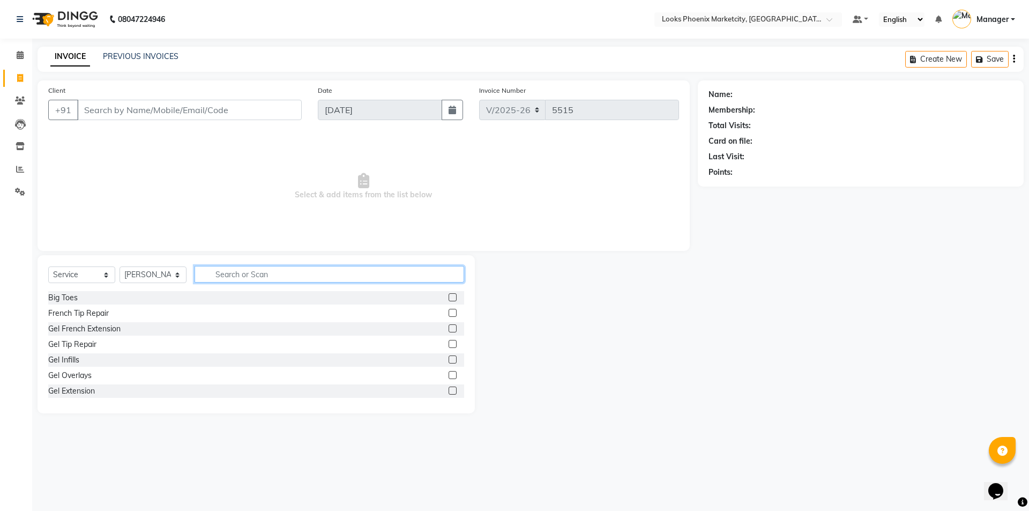
click at [260, 280] on input "text" at bounding box center [330, 274] width 270 height 17
type input "eye"
click at [100, 309] on div "Eyebrows & Upperlips" at bounding box center [85, 313] width 75 height 11
checkbox input "false"
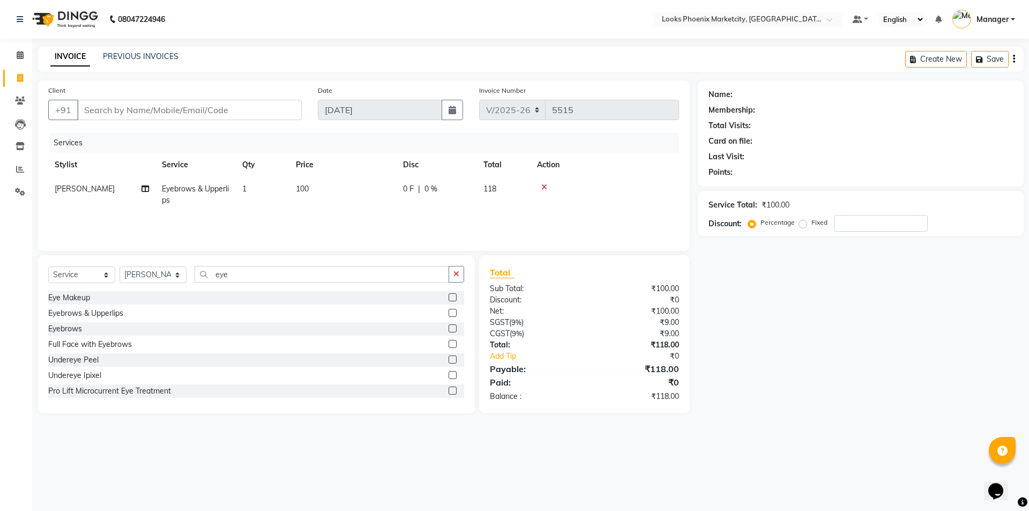
click at [291, 193] on td "100" at bounding box center [342, 194] width 107 height 35
select select "43023"
click at [359, 192] on input "100" at bounding box center [393, 191] width 94 height 17
type input "180"
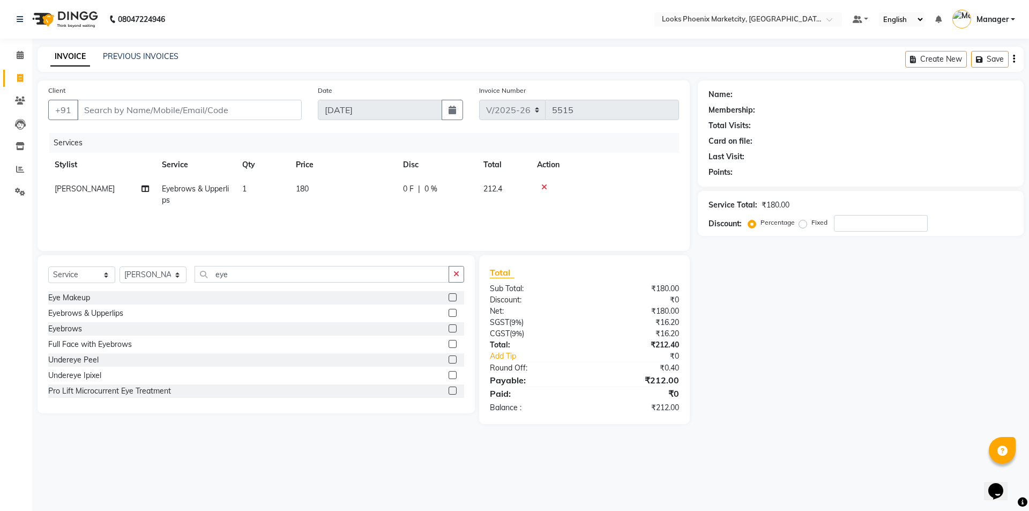
click at [572, 366] on div "Total Sub Total: ₹180.00 Discount: ₹0 Net: ₹180.00 SGST ( 9% ) ₹16.20 CGST ( 9%…" at bounding box center [584, 339] width 189 height 147
click at [108, 110] on input "Client" at bounding box center [189, 110] width 225 height 20
type input "9"
type input "0"
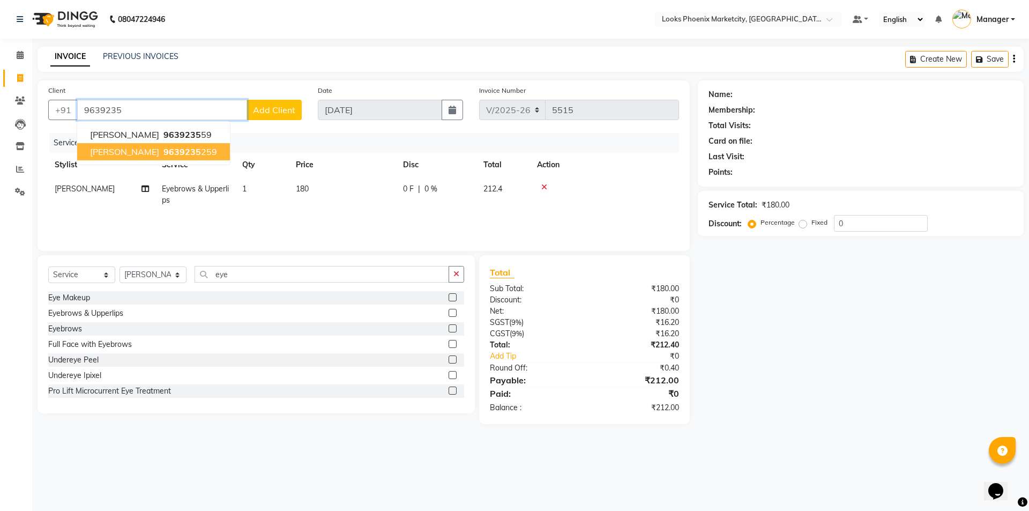
click at [163, 153] on span "9639235" at bounding box center [182, 151] width 38 height 11
type input "9639235259"
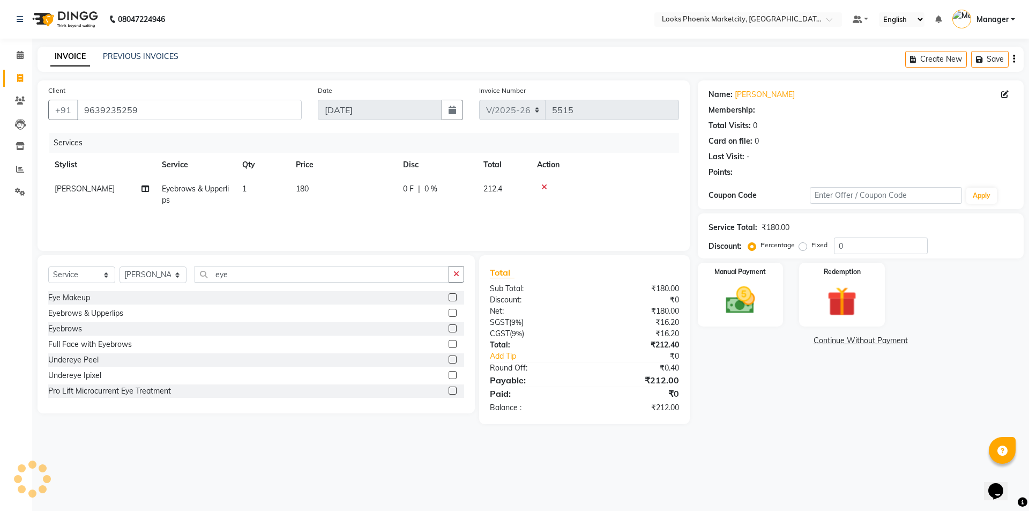
select select "1: Object"
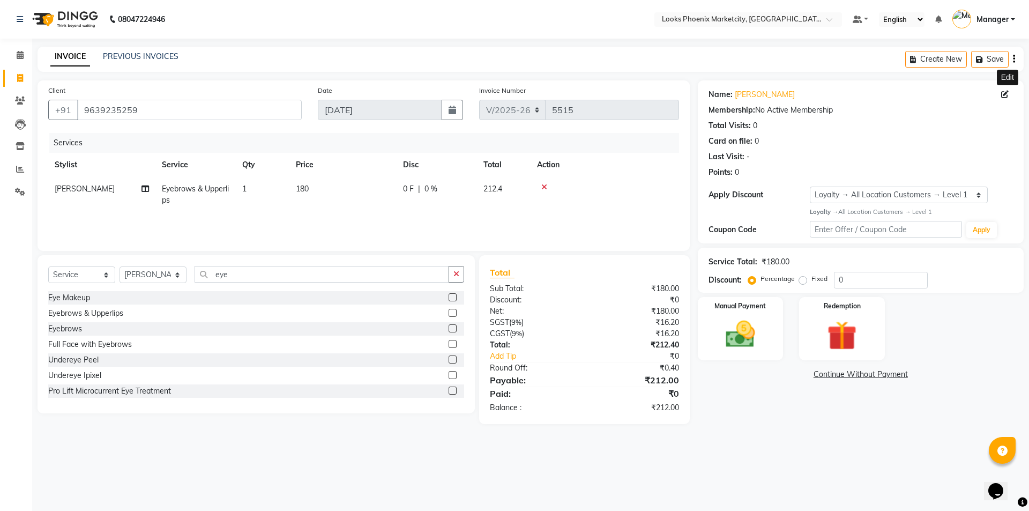
click at [1004, 98] on span at bounding box center [1007, 94] width 12 height 11
click at [1002, 92] on icon at bounding box center [1005, 95] width 8 height 8
select select "25"
select select "10"
select select "[DEMOGRAPHIC_DATA]"
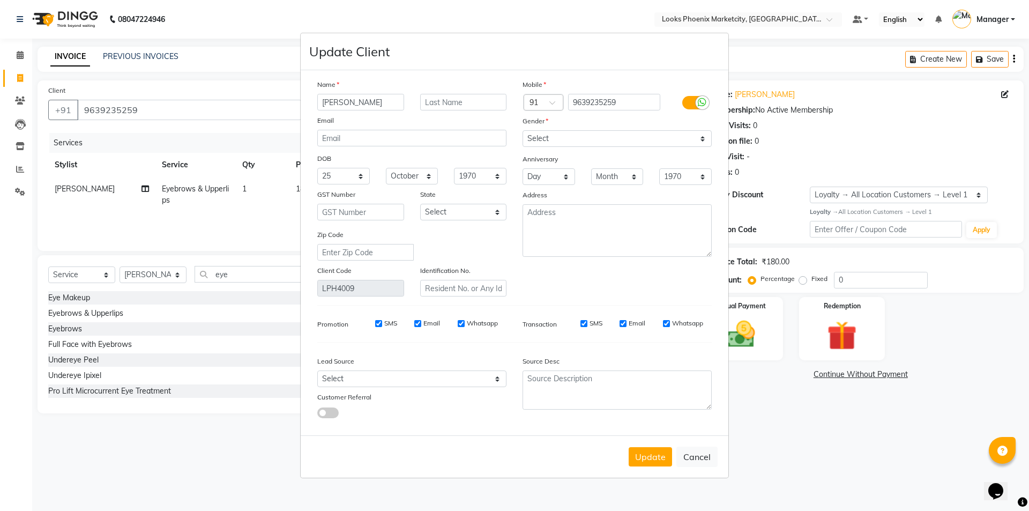
click at [320, 101] on input "[PERSON_NAME]" at bounding box center [360, 102] width 87 height 17
type input "[PERSON_NAME]"
click at [636, 465] on button "Update" at bounding box center [650, 456] width 43 height 19
select select
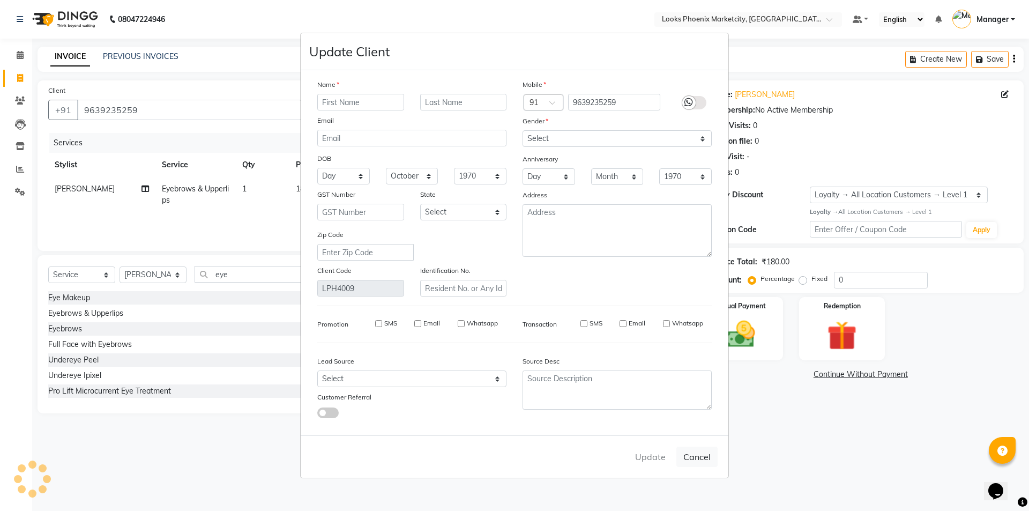
select select
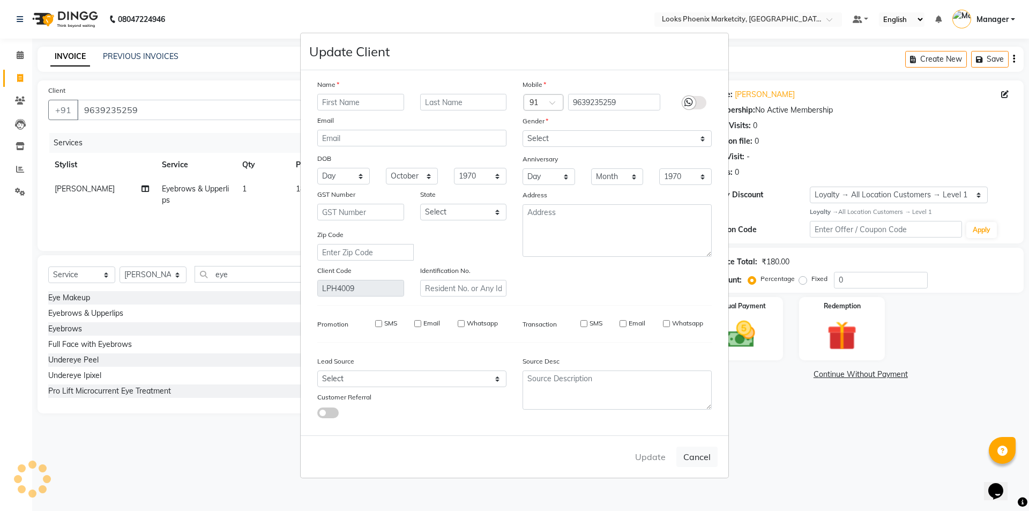
checkbox input "false"
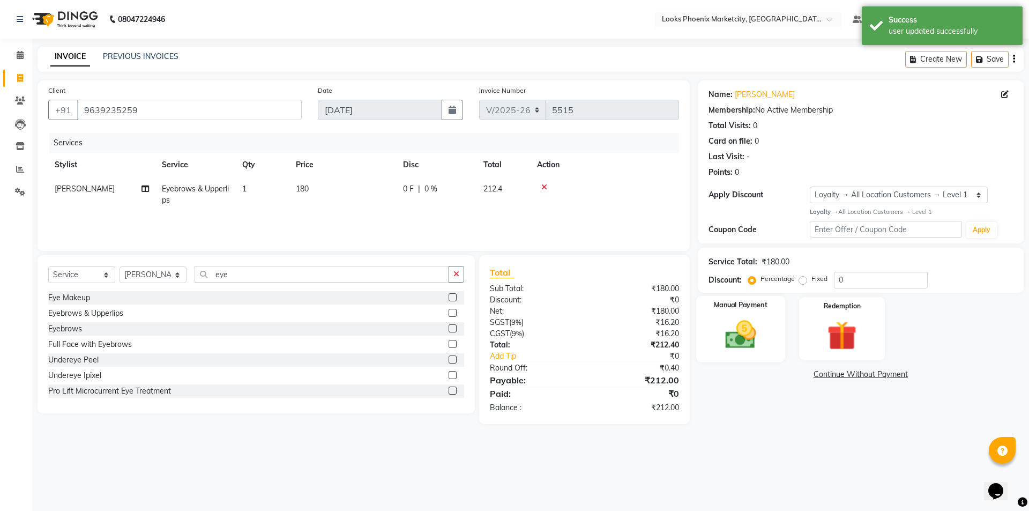
click at [758, 313] on div "Manual Payment" at bounding box center [740, 328] width 89 height 66
select select "1: Object"
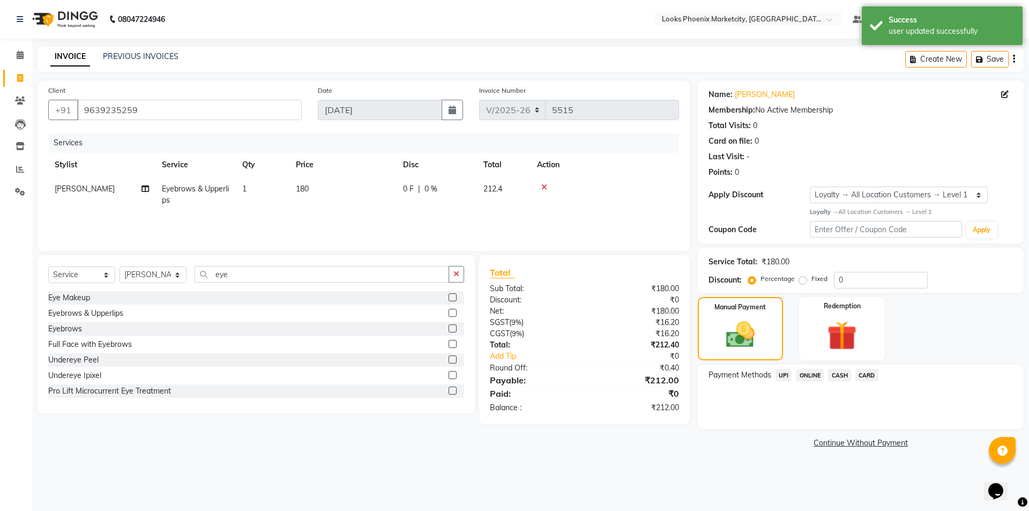
click at [838, 363] on div "Name: [PERSON_NAME] Membership: No Active Membership Total Visits: 0 Card on fi…" at bounding box center [865, 265] width 334 height 370
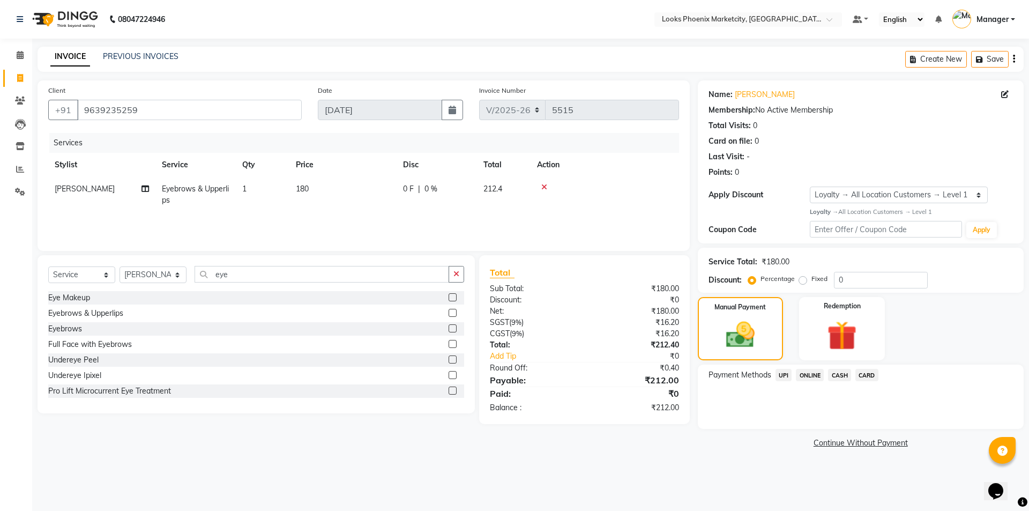
click at [838, 372] on span "CASH" at bounding box center [839, 375] width 23 height 12
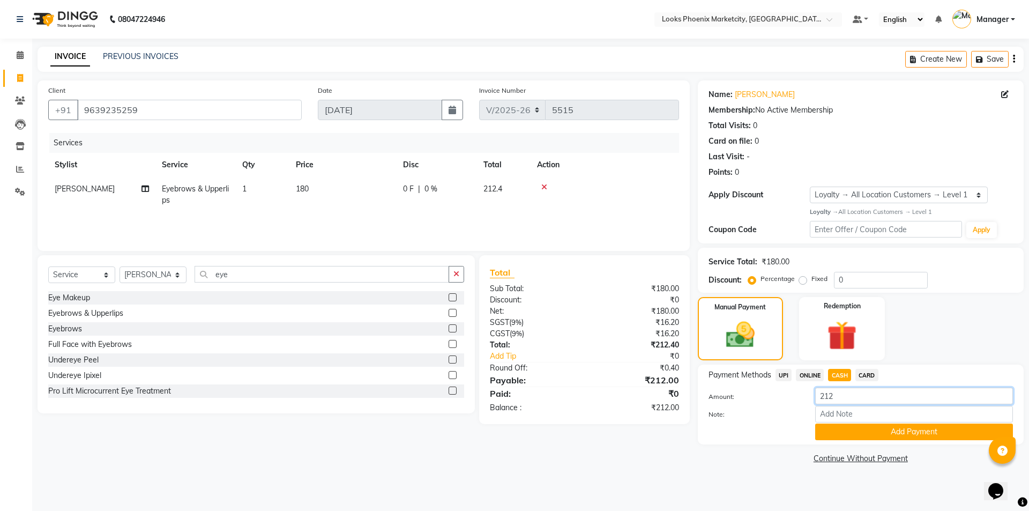
click at [840, 399] on input "212" at bounding box center [914, 395] width 198 height 17
type input "200"
click at [835, 433] on button "Add Payment" at bounding box center [914, 431] width 198 height 17
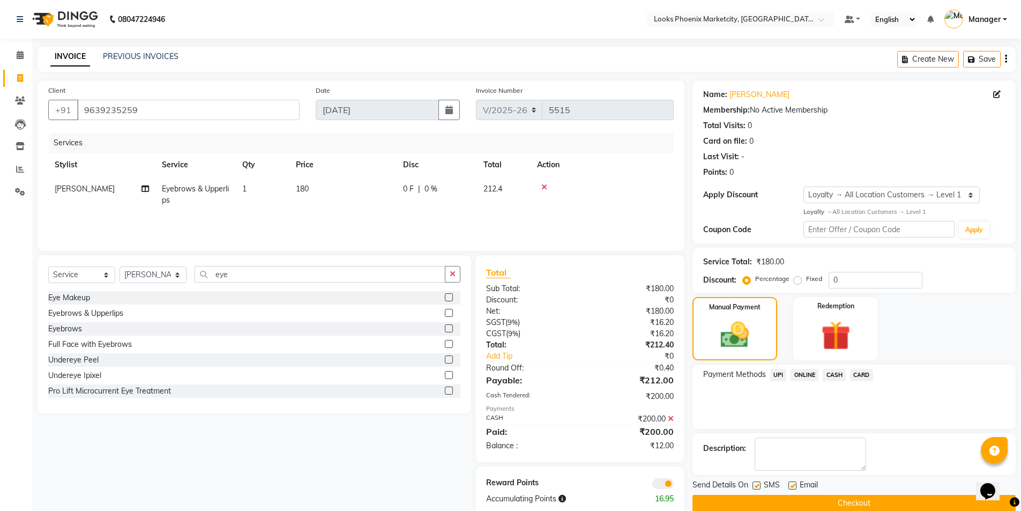
click at [784, 370] on span "UPI" at bounding box center [778, 375] width 17 height 12
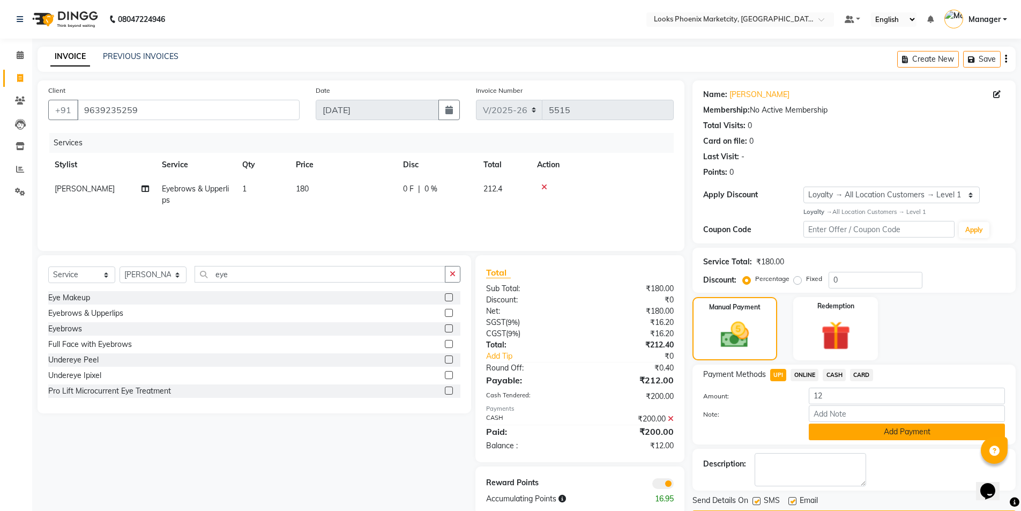
click at [818, 432] on button "Add Payment" at bounding box center [907, 431] width 196 height 17
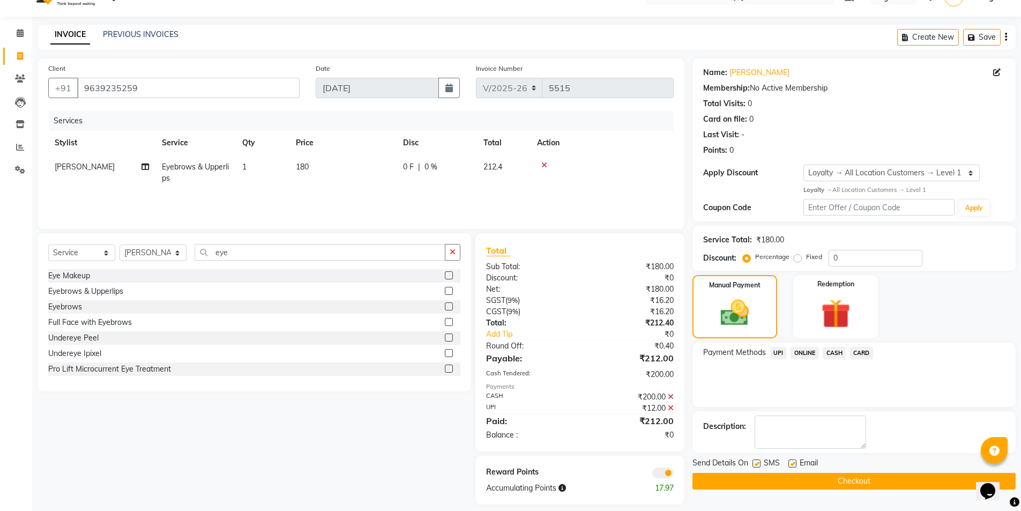
scroll to position [32, 0]
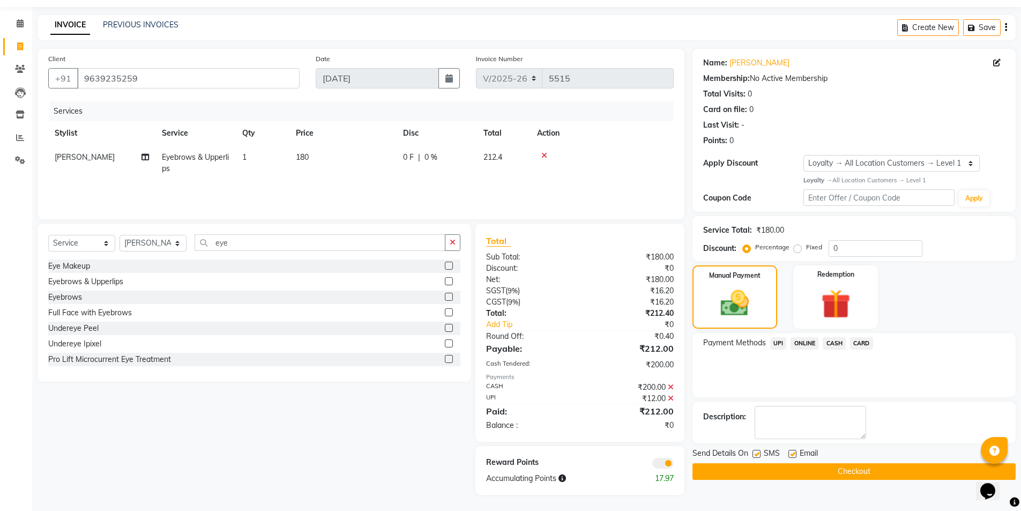
click at [747, 472] on button "Checkout" at bounding box center [853, 471] width 323 height 17
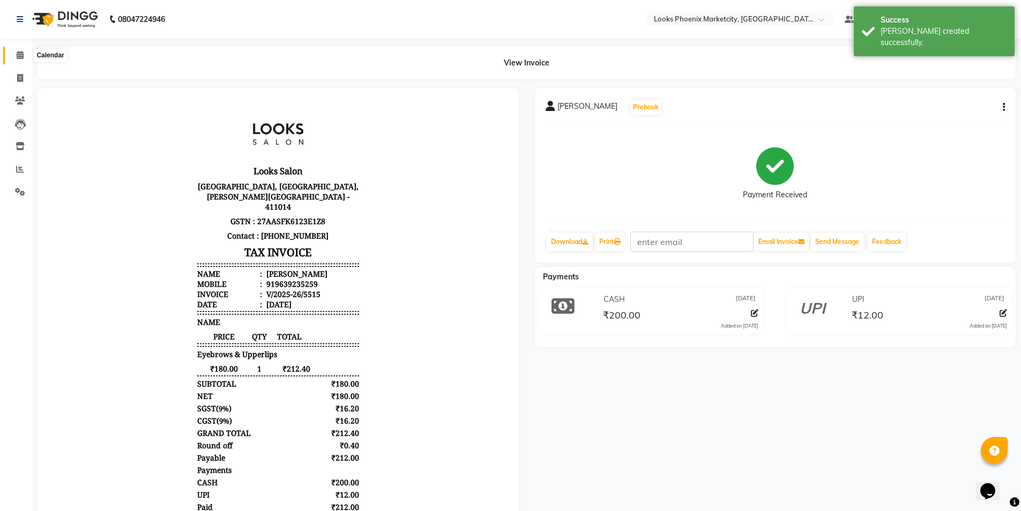
click at [17, 53] on icon at bounding box center [20, 55] width 7 height 8
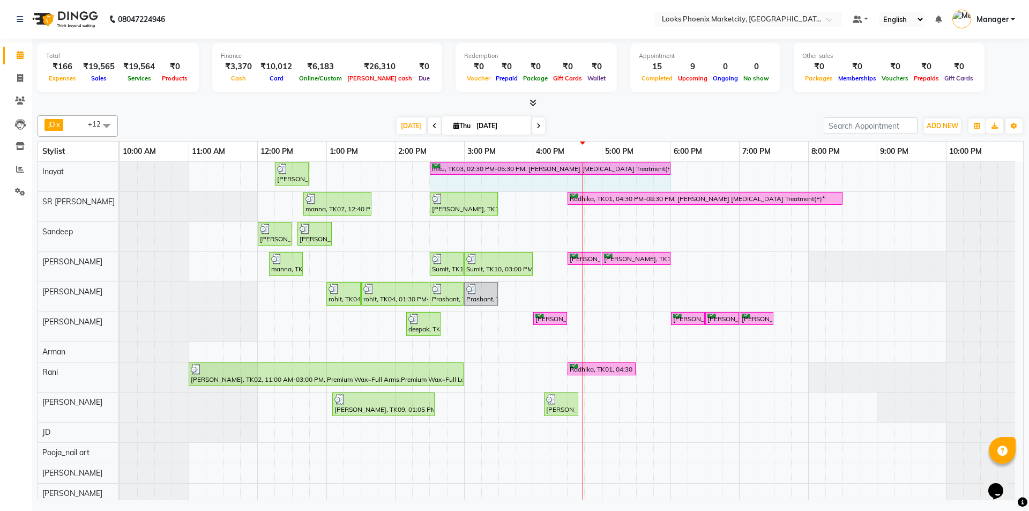
drag, startPoint x: 635, startPoint y: 165, endPoint x: 661, endPoint y: 162, distance: 25.9
click at [120, 162] on div "[PERSON_NAME], TK08, 12:15 PM-12:45 PM, Stylist Cut(M) mitu, TK03, 02:30 PM-05:…" at bounding box center [120, 176] width 0 height 29
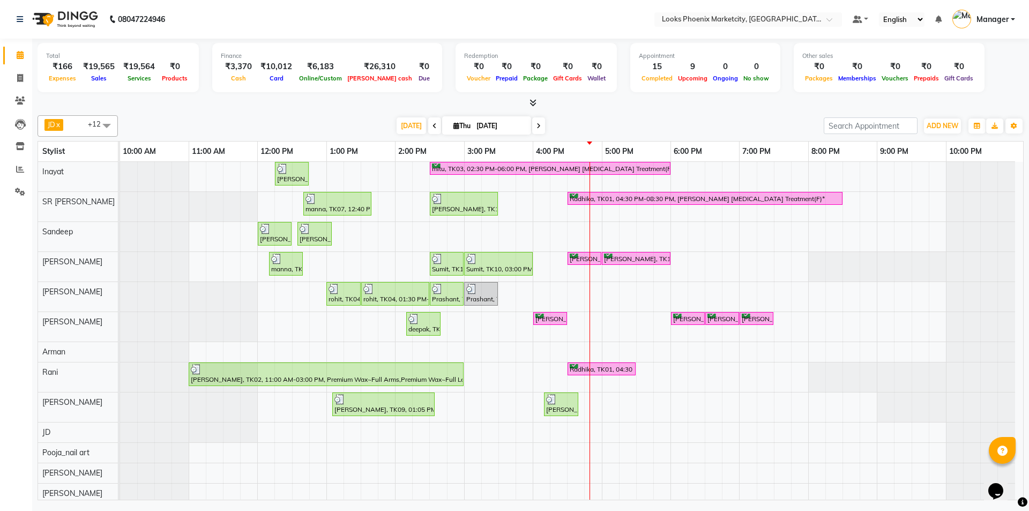
click at [494, 111] on div "JD x SR [PERSON_NAME] x [PERSON_NAME] x [PERSON_NAME] x Rani x [PERSON_NAME] x …" at bounding box center [531, 305] width 986 height 389
click at [433, 128] on icon at bounding box center [435, 126] width 4 height 6
type input "[DATE]"
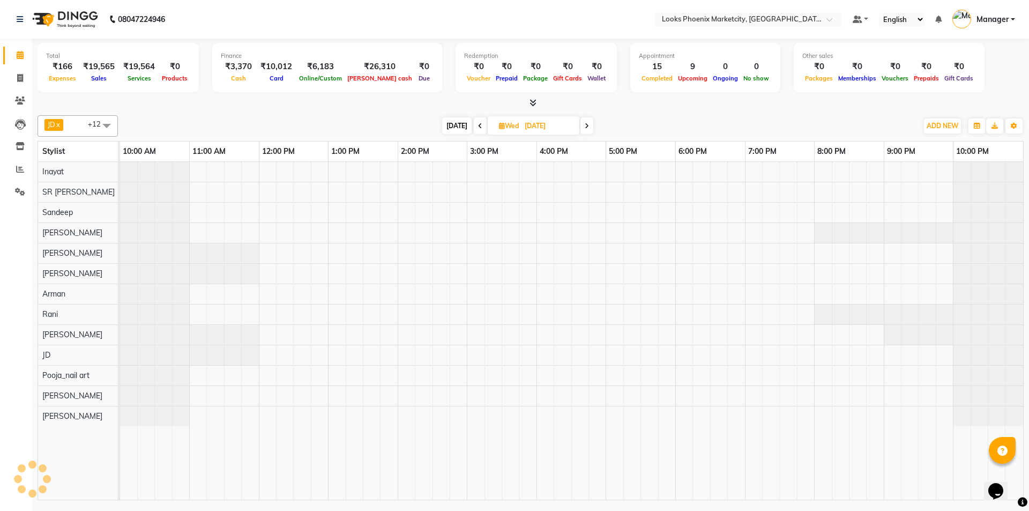
click at [510, 128] on span "Wed" at bounding box center [508, 126] width 25 height 8
select select "9"
select select "2025"
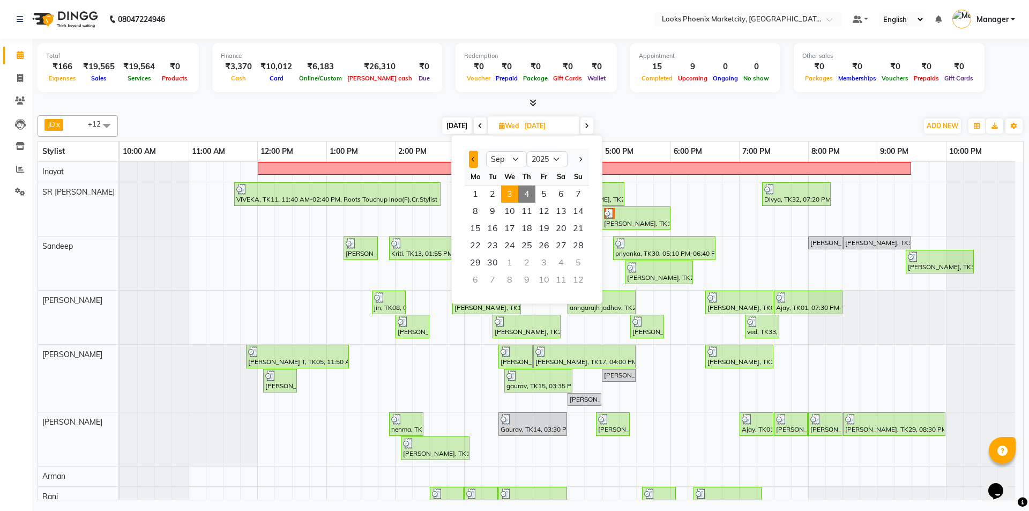
click at [470, 155] on button "Previous month" at bounding box center [473, 159] width 9 height 17
select select "8"
click at [482, 249] on span "18" at bounding box center [475, 245] width 17 height 17
type input "18-08-2025"
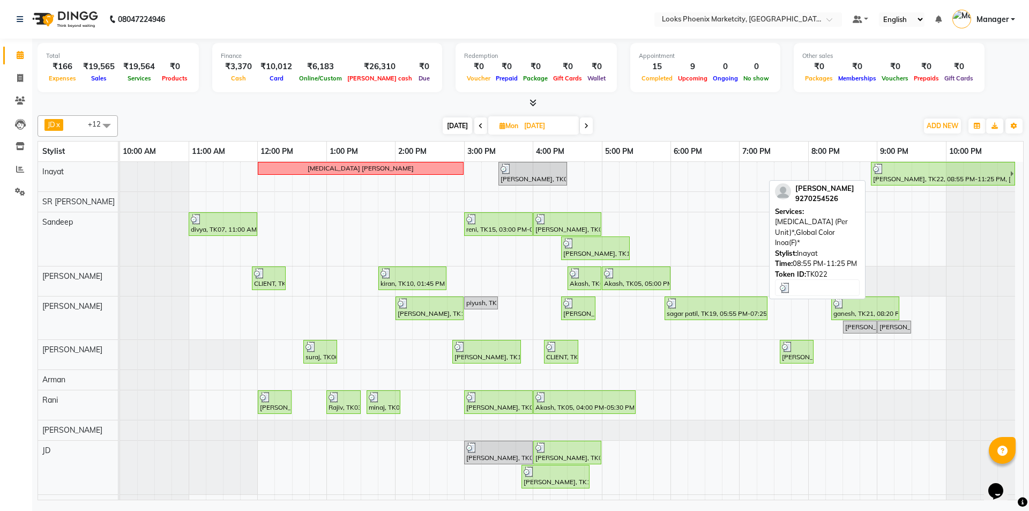
click at [923, 176] on div "apeksha, TK22, 08:55 PM-11:25 PM, Botox (Per Unit)*,Global Color Inoa(F)*" at bounding box center [941, 173] width 138 height 20
select select "3"
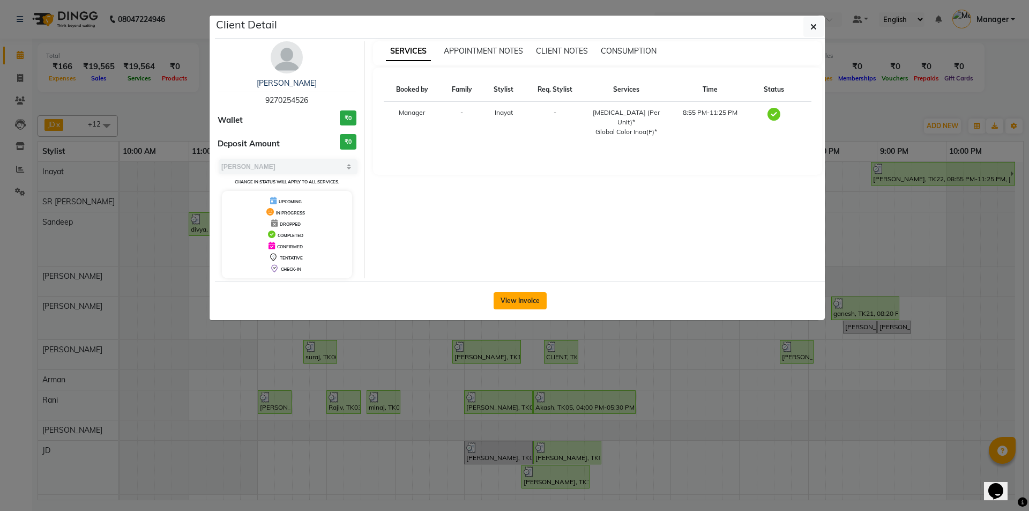
click at [510, 300] on button "View Invoice" at bounding box center [520, 300] width 53 height 17
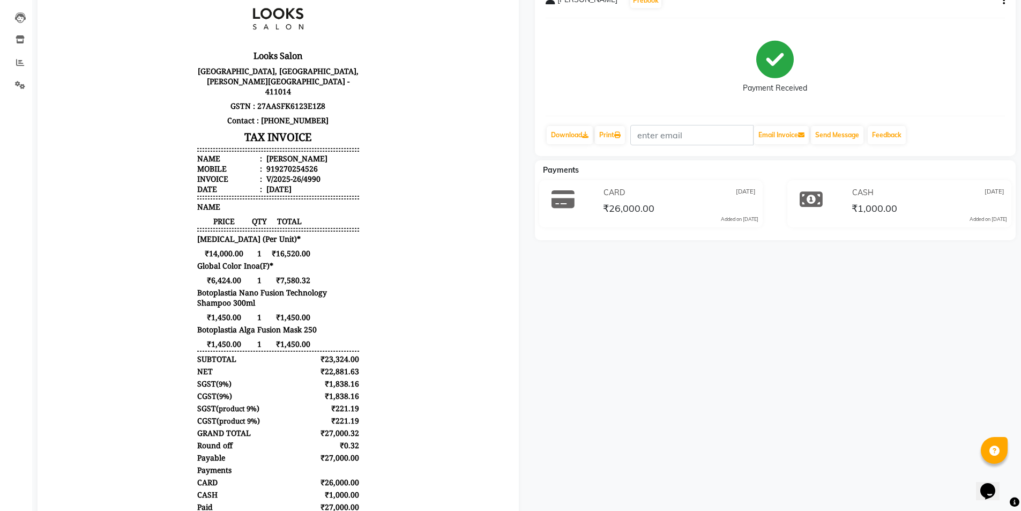
scroll to position [107, 0]
drag, startPoint x: 205, startPoint y: 280, endPoint x: 234, endPoint y: 279, distance: 28.9
click at [234, 279] on span "₹6,424.00" at bounding box center [224, 279] width 54 height 10
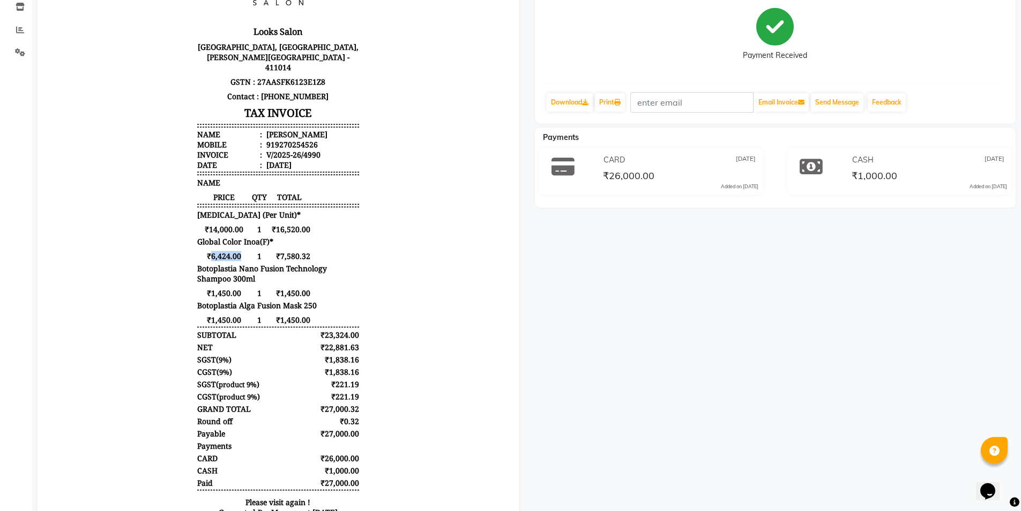
scroll to position [29, 0]
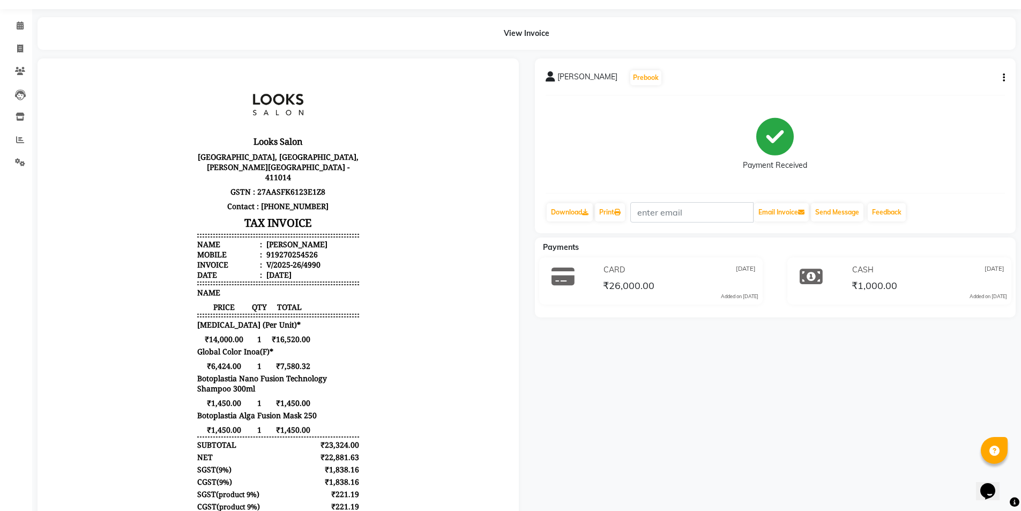
click at [443, 348] on body "Looks Salon Lower Ground Floor, Phoenix Market City Mall, Viman Nagar, Pune, Ma…" at bounding box center [278, 355] width 451 height 564
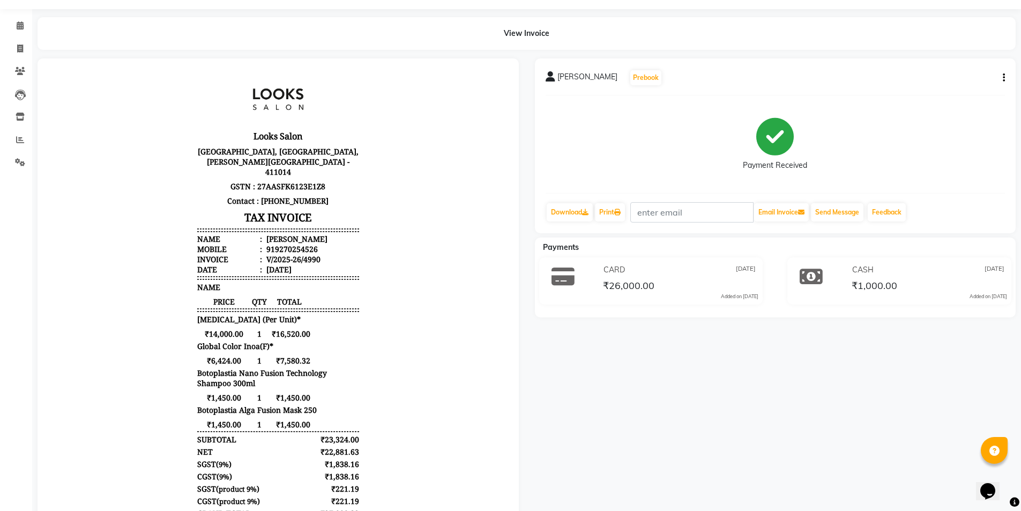
scroll to position [9, 0]
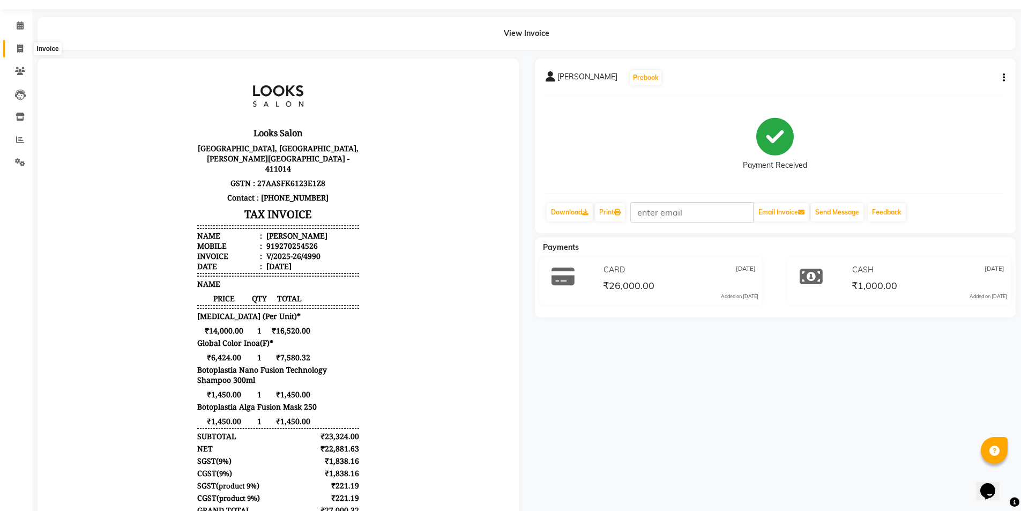
click at [22, 47] on icon at bounding box center [20, 48] width 6 height 8
select select "5911"
select select "service"
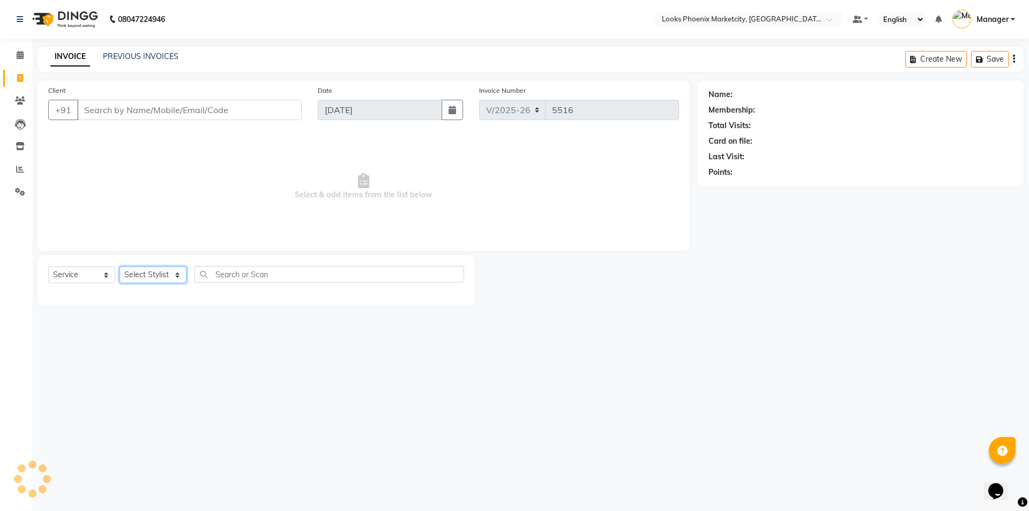
click at [156, 280] on select "Select Stylist" at bounding box center [153, 274] width 67 height 17
select select "57828"
click at [120, 266] on select "Select Stylist [PERSON_NAME] [PERSON_NAME] [PERSON_NAME] Danish [PERSON_NAME] […" at bounding box center [153, 274] width 67 height 17
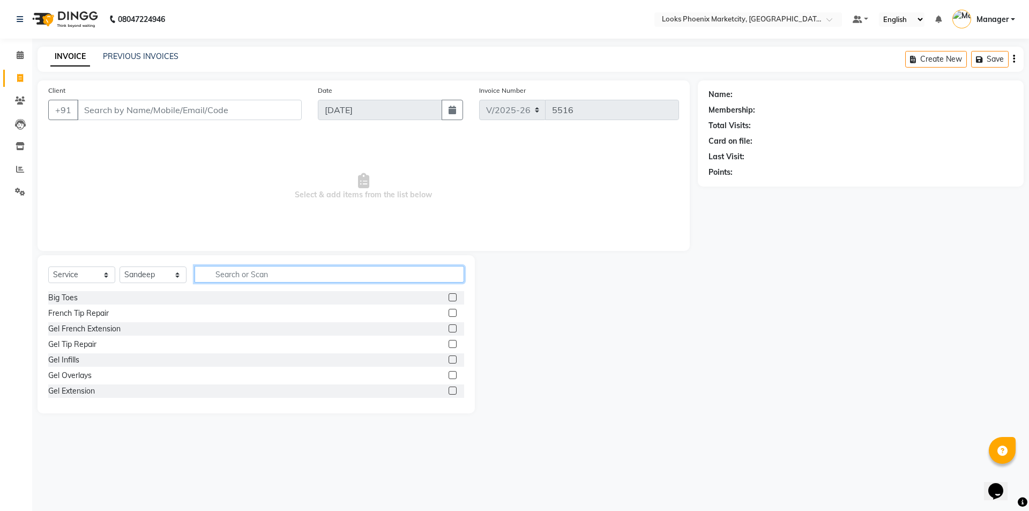
click at [258, 275] on input "text" at bounding box center [330, 274] width 270 height 17
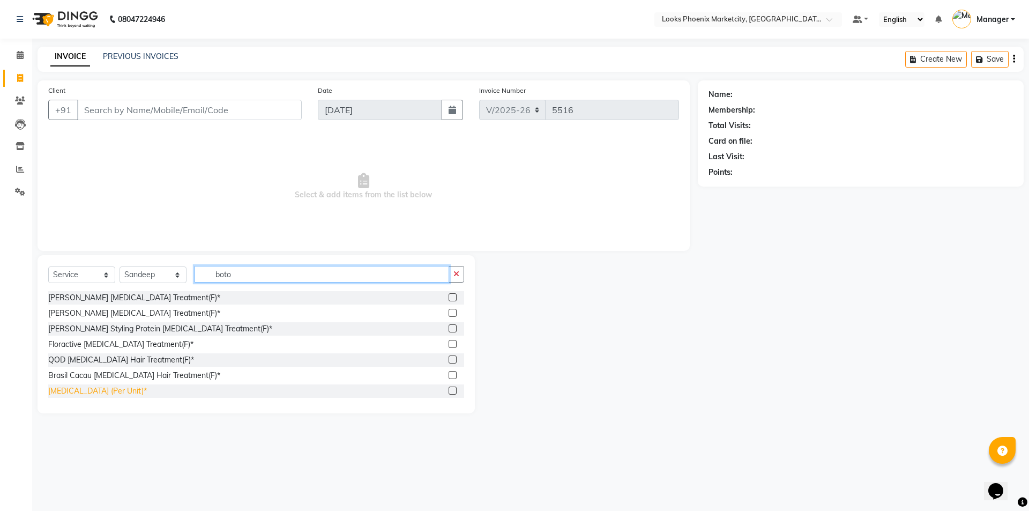
type input "boto"
click at [61, 394] on div "[MEDICAL_DATA] (Per Unit)*" at bounding box center [97, 390] width 99 height 11
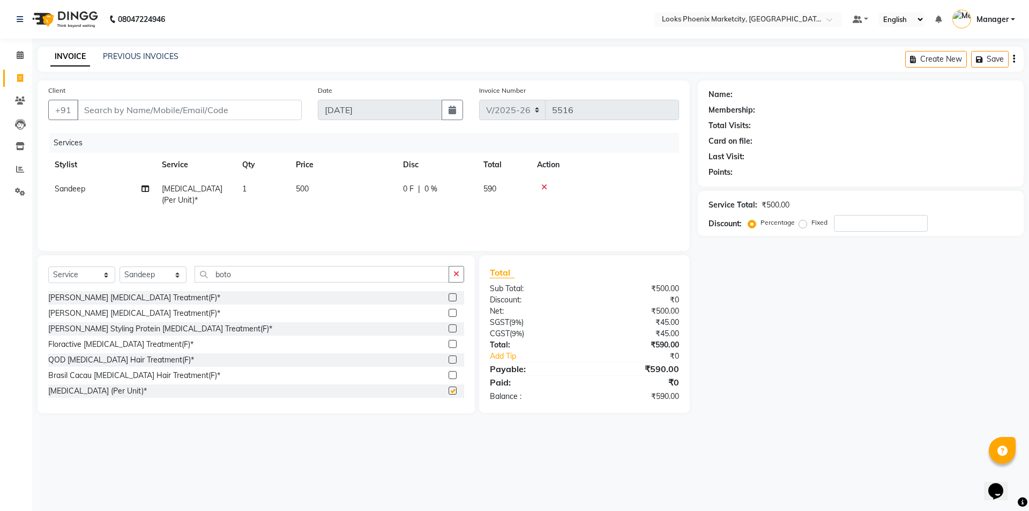
checkbox input "false"
click at [306, 189] on span "500" at bounding box center [302, 189] width 13 height 10
select select "57828"
click at [361, 189] on input "500" at bounding box center [393, 191] width 94 height 17
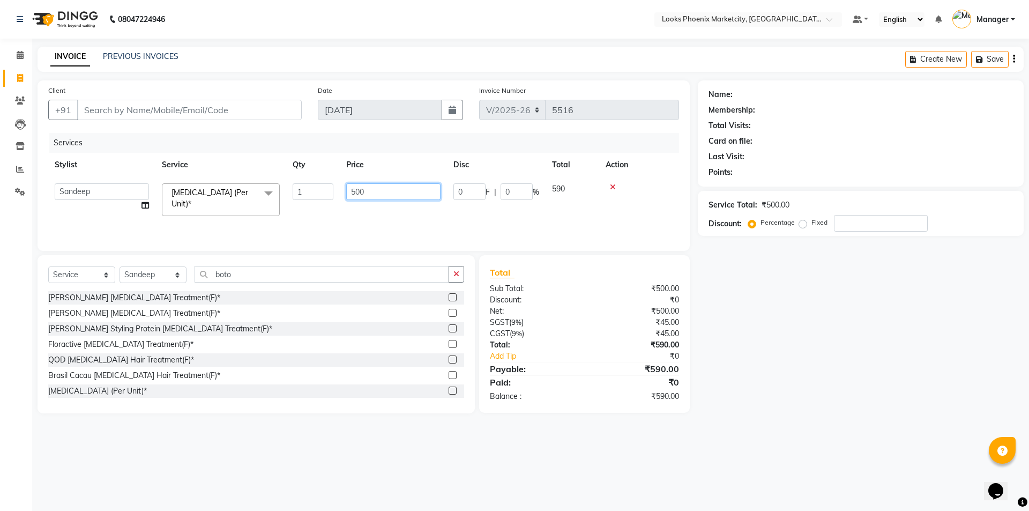
click at [361, 189] on input "500" at bounding box center [393, 191] width 94 height 17
type input "9450"
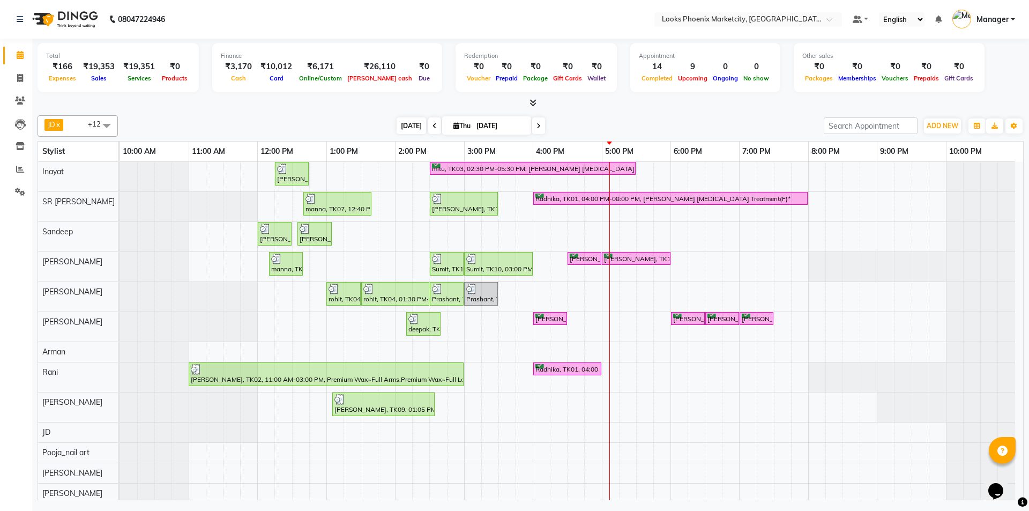
click at [407, 129] on span "[DATE]" at bounding box center [411, 125] width 29 height 17
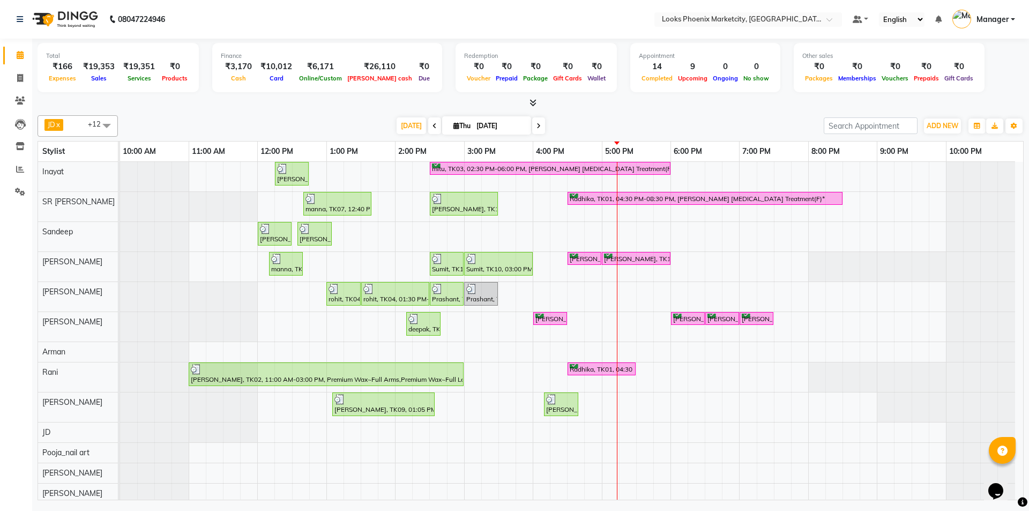
click at [433, 129] on icon at bounding box center [435, 126] width 4 height 6
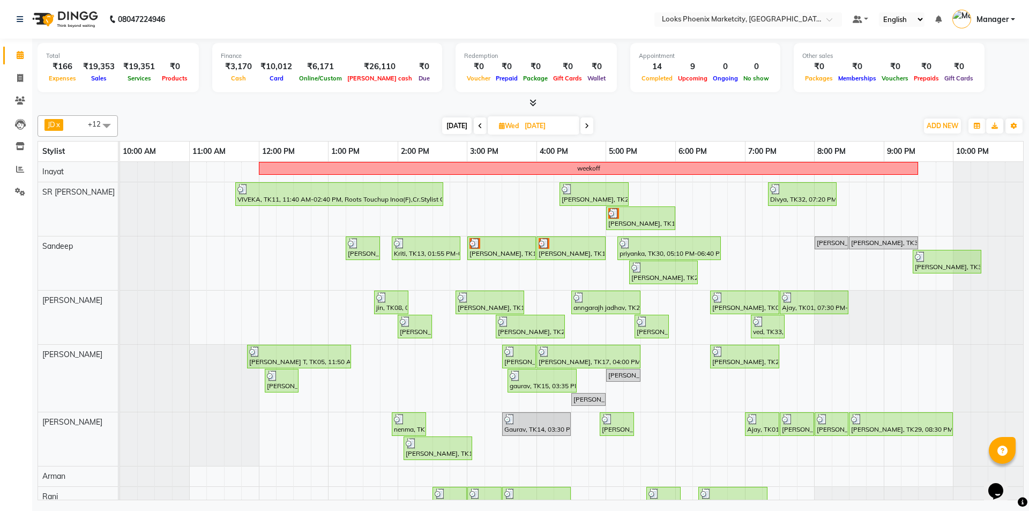
click at [478, 127] on icon at bounding box center [480, 126] width 4 height 6
type input "[DATE]"
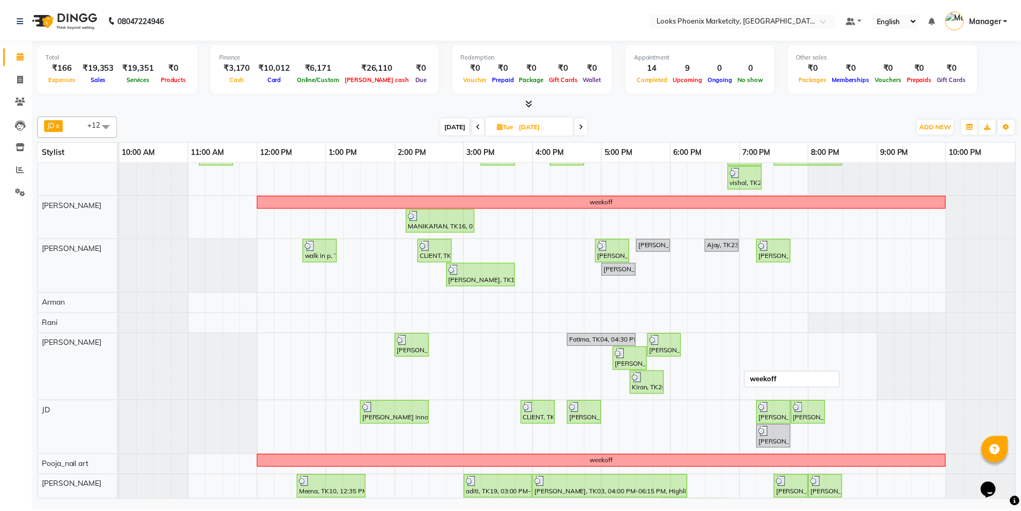
scroll to position [175, 0]
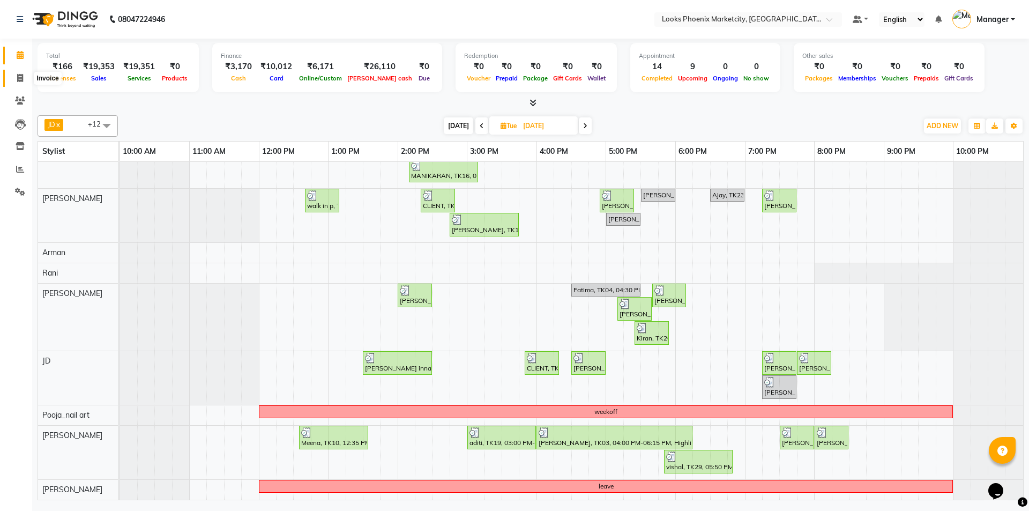
click at [20, 77] on icon at bounding box center [20, 78] width 6 height 8
select select "service"
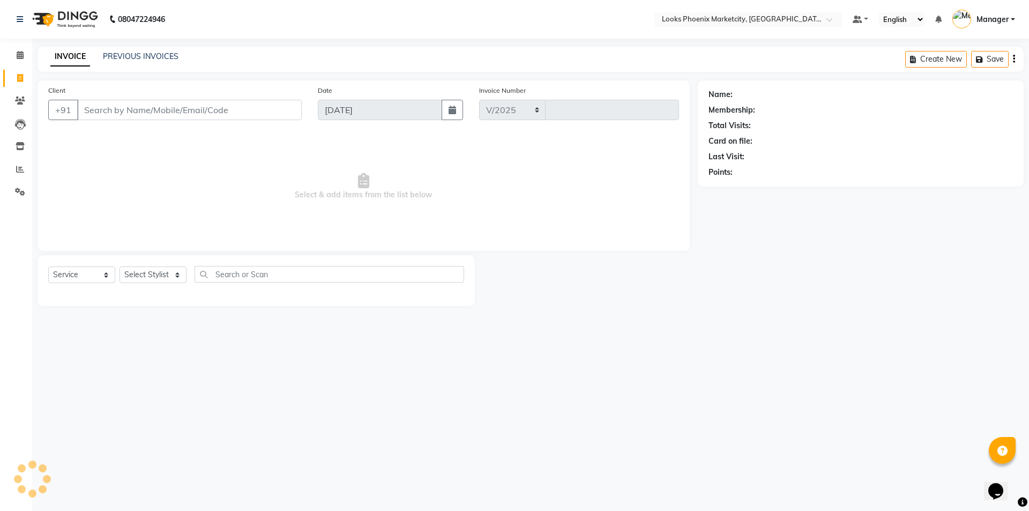
select select "5911"
type input "5516"
click at [142, 268] on select "Select Stylist" at bounding box center [153, 274] width 67 height 17
select select "43016"
click at [120, 266] on select "Select Stylist [PERSON_NAME] [PERSON_NAME] [PERSON_NAME] Danish [PERSON_NAME] […" at bounding box center [153, 274] width 67 height 17
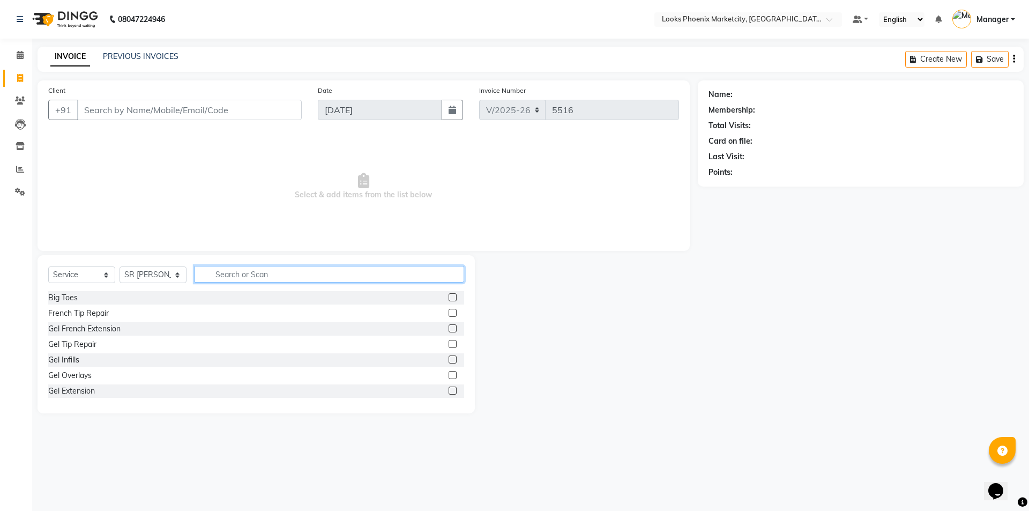
click at [218, 273] on input "text" at bounding box center [330, 274] width 270 height 17
type input "cut"
click at [53, 372] on div "Cr.Stylist Cut(F)" at bounding box center [75, 375] width 54 height 11
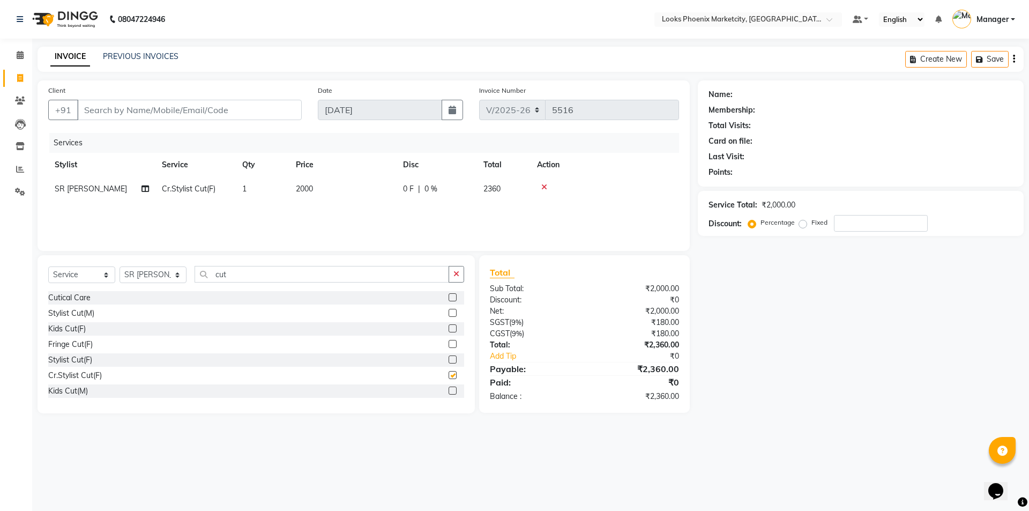
checkbox input "false"
click at [340, 187] on td "2000" at bounding box center [342, 189] width 107 height 24
select select "43016"
click at [357, 193] on input "2000" at bounding box center [393, 191] width 94 height 17
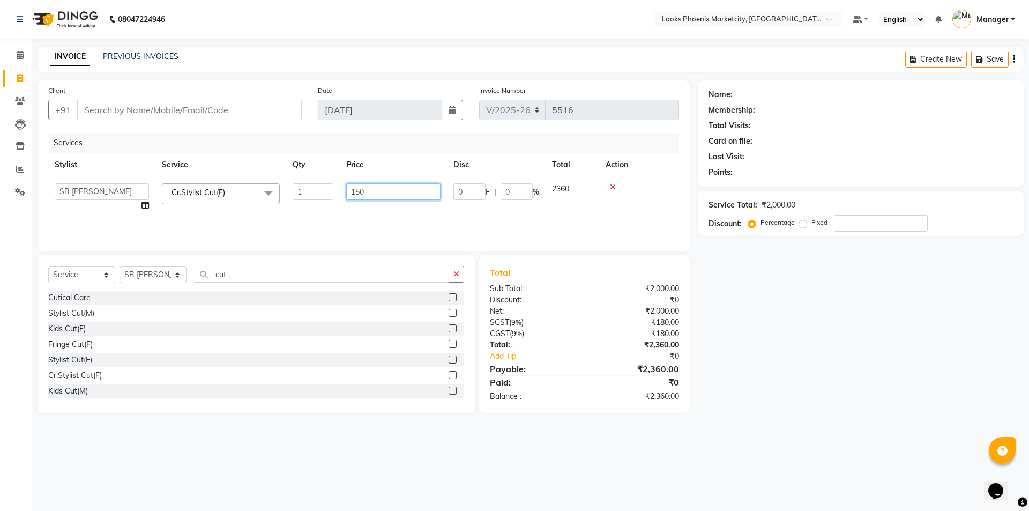
type input "1500"
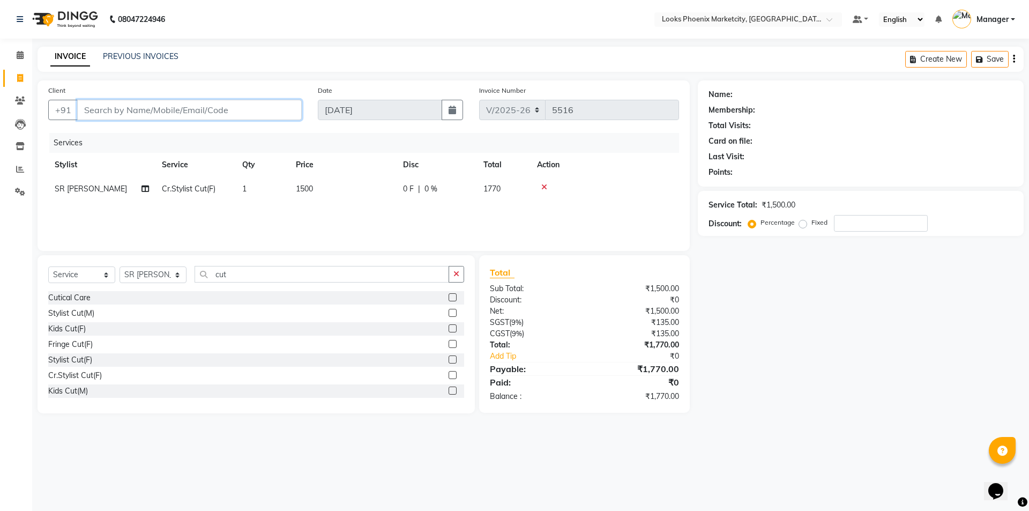
click at [173, 108] on input "Client" at bounding box center [189, 110] width 225 height 20
type input "9"
type input "0"
type input "9586560813"
click at [273, 107] on span "Add Client" at bounding box center [274, 110] width 42 height 11
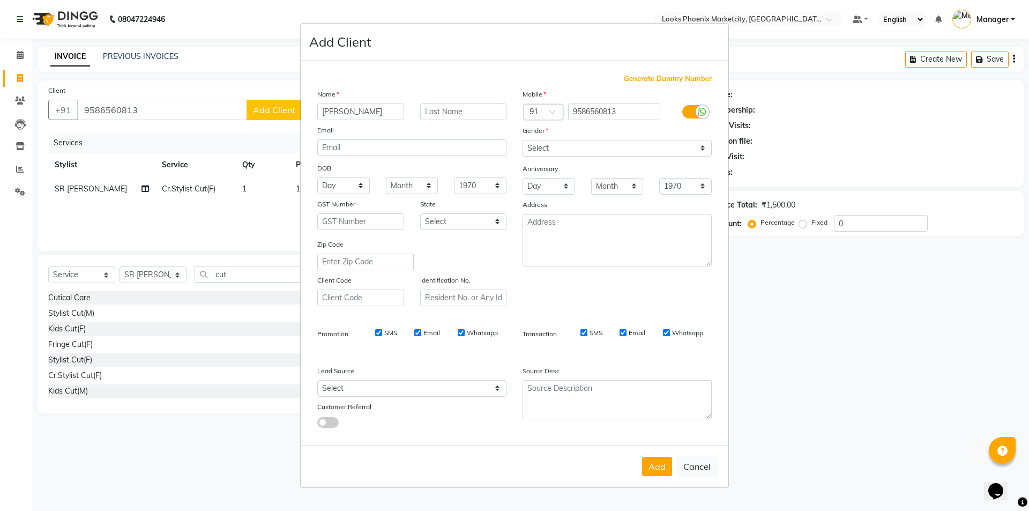
type input "[PERSON_NAME]"
click at [553, 148] on select "Select [DEMOGRAPHIC_DATA] [DEMOGRAPHIC_DATA] Other Prefer Not To Say" at bounding box center [617, 148] width 189 height 17
select select "[DEMOGRAPHIC_DATA]"
click at [523, 140] on select "Select [DEMOGRAPHIC_DATA] [DEMOGRAPHIC_DATA] Other Prefer Not To Say" at bounding box center [617, 148] width 189 height 17
click at [653, 462] on button "Add" at bounding box center [657, 466] width 30 height 19
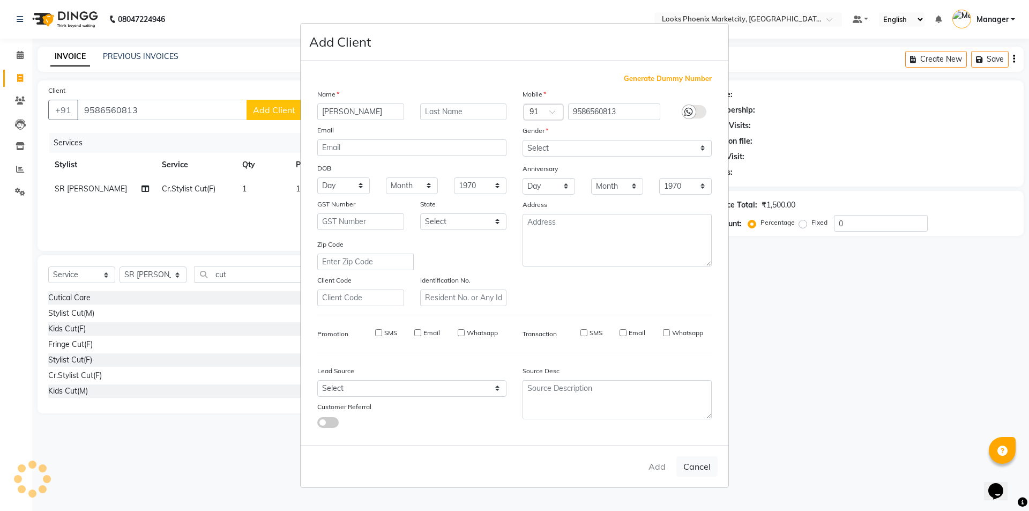
select select
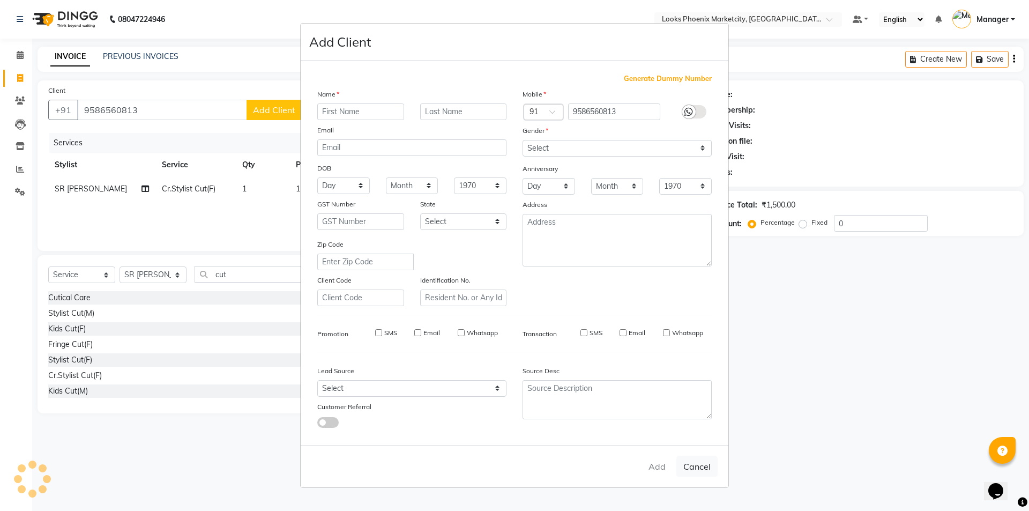
select select
checkbox input "false"
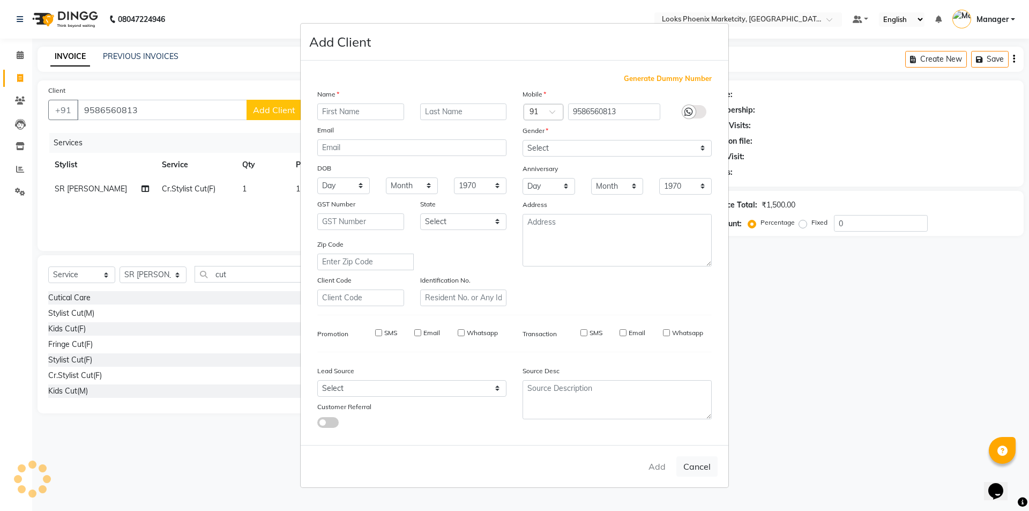
checkbox input "false"
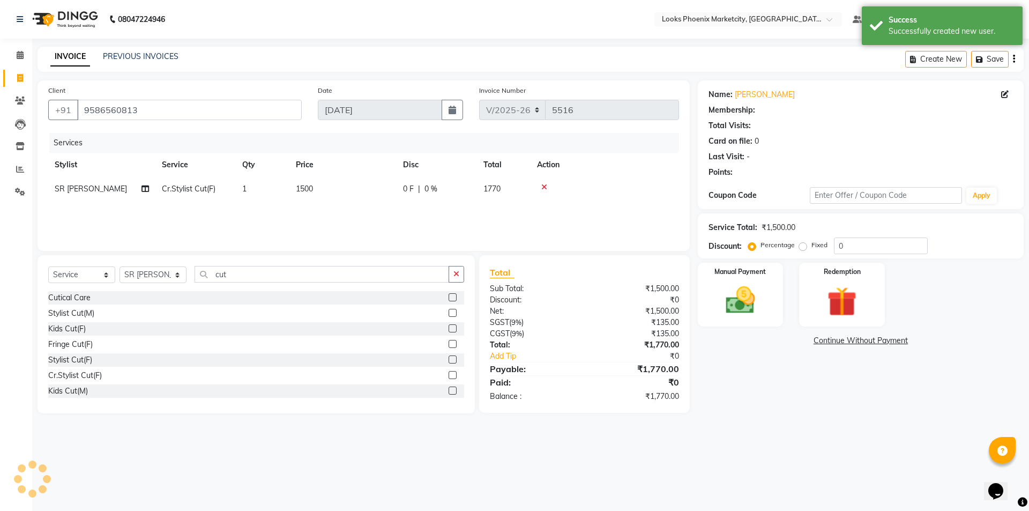
select select "1: Object"
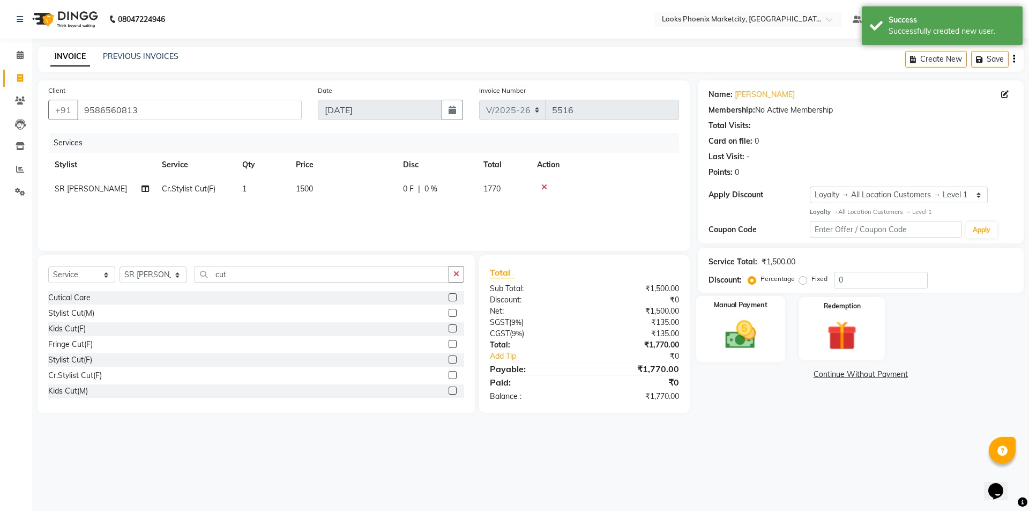
click at [762, 324] on img at bounding box center [740, 334] width 50 height 35
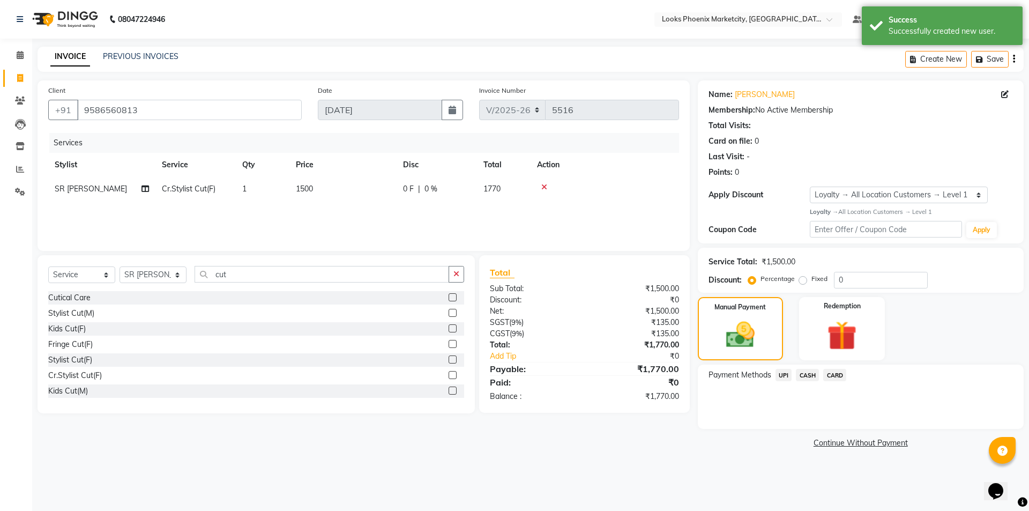
click at [827, 371] on span "CARD" at bounding box center [834, 375] width 23 height 12
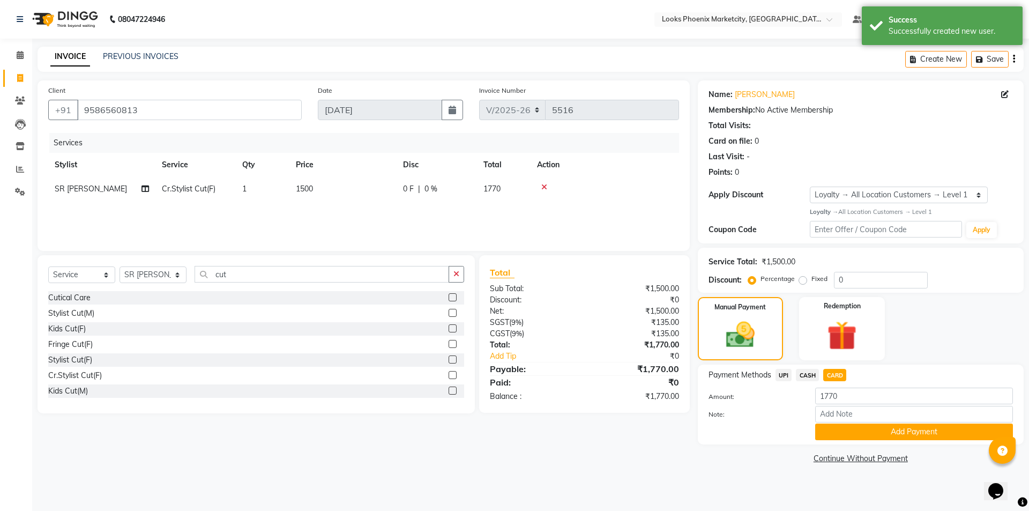
click at [834, 431] on button "Add Payment" at bounding box center [914, 431] width 198 height 17
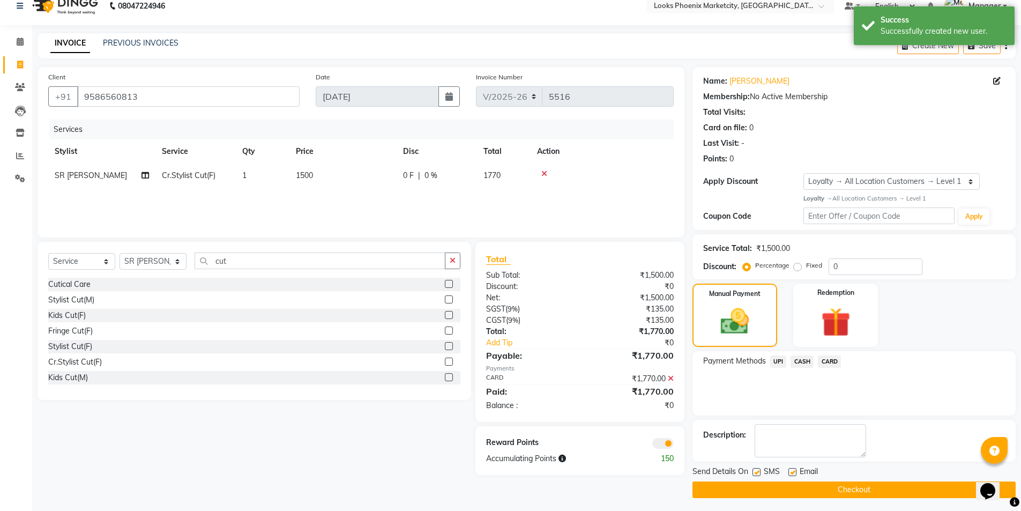
scroll to position [17, 0]
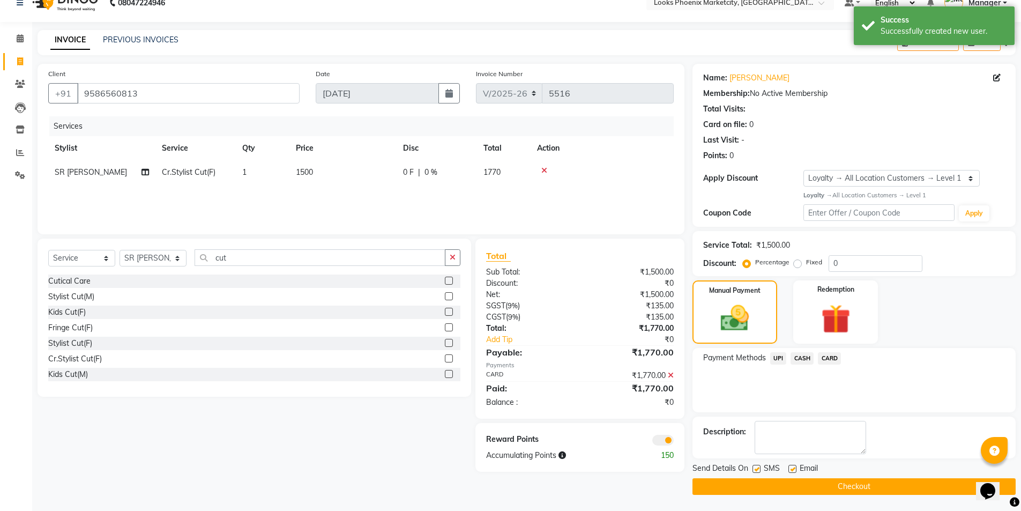
click at [789, 488] on button "Checkout" at bounding box center [853, 486] width 323 height 17
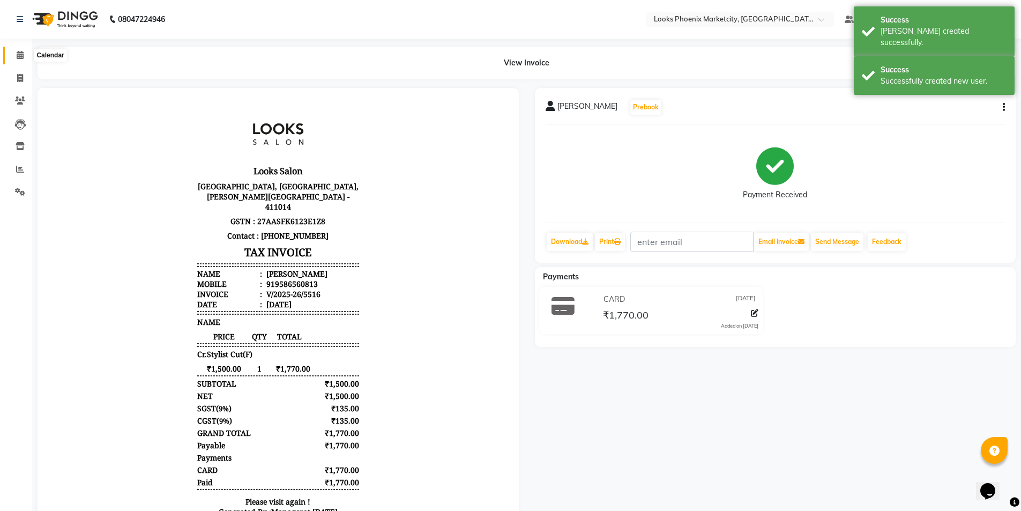
click at [14, 50] on span at bounding box center [20, 55] width 19 height 12
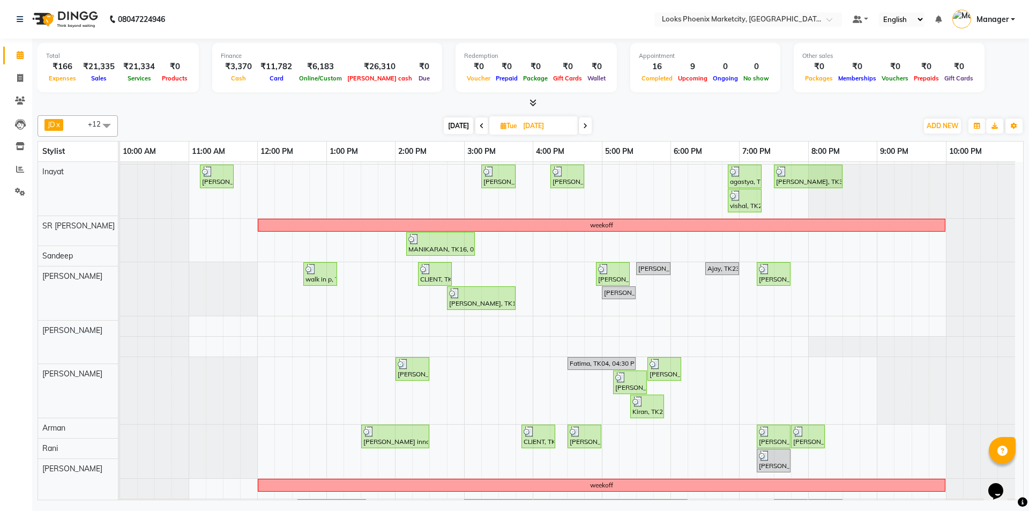
scroll to position [175, 0]
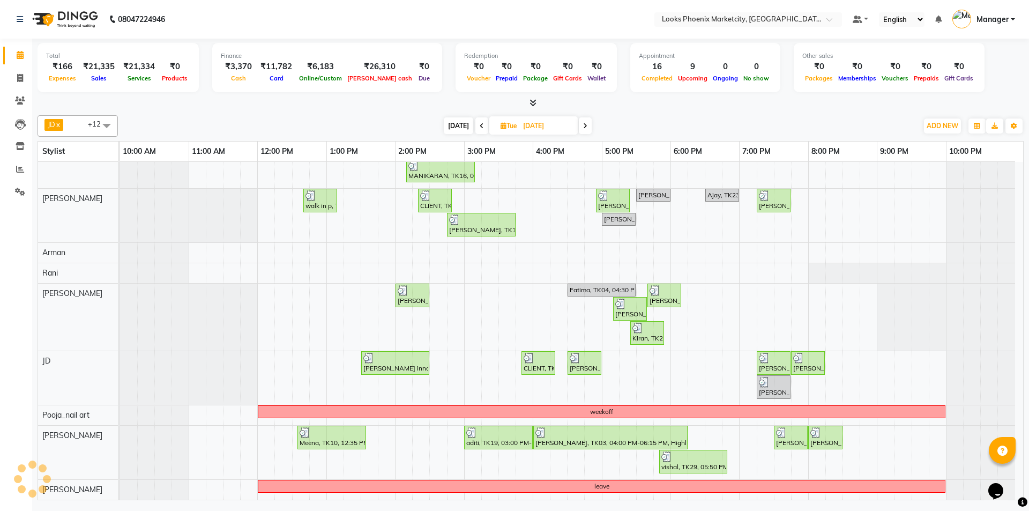
click at [531, 117] on span "Tue 02-09-2025" at bounding box center [533, 125] width 88 height 18
click at [520, 124] on input "02-09-2025" at bounding box center [547, 126] width 54 height 16
select select "9"
select select "2025"
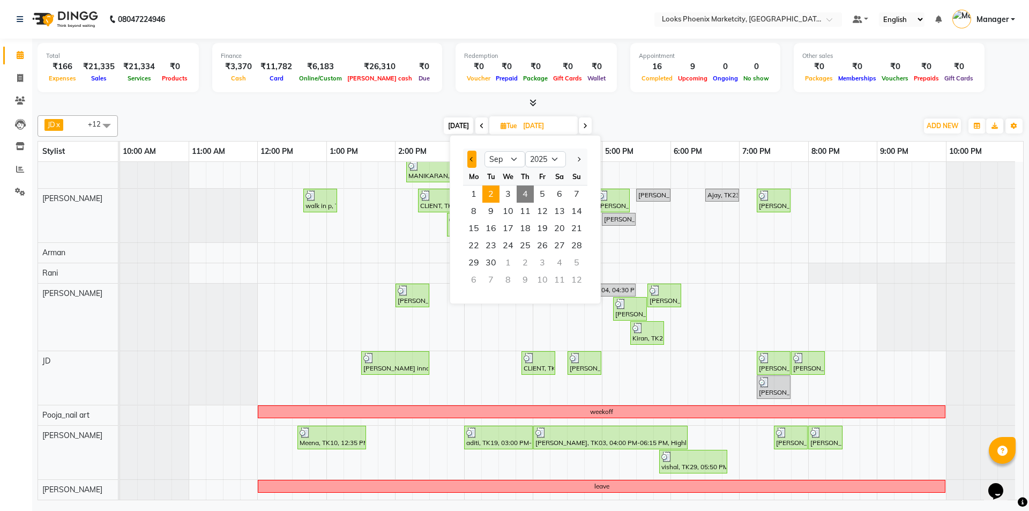
click at [473, 159] on span "Previous month" at bounding box center [472, 159] width 4 height 4
select select "8"
click at [558, 241] on span "23" at bounding box center [559, 245] width 17 height 17
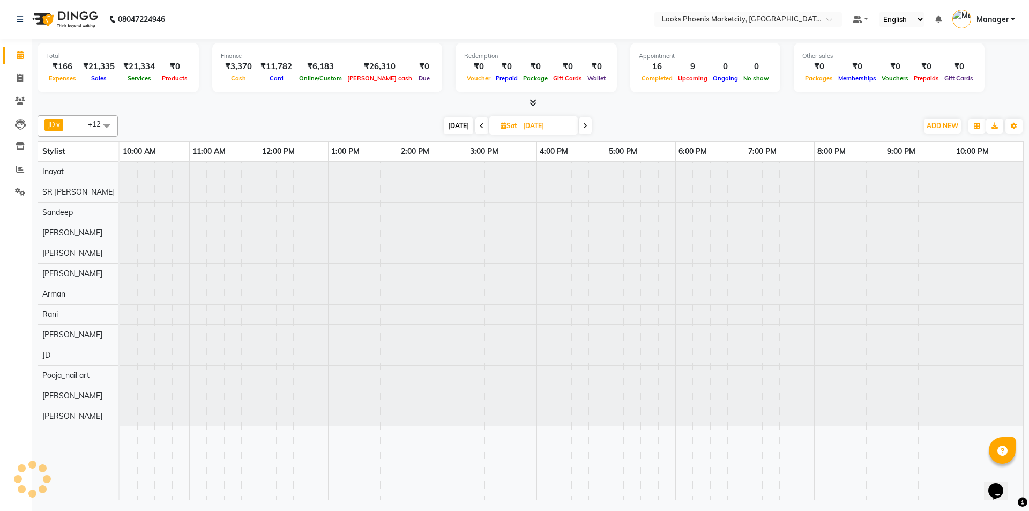
scroll to position [0, 0]
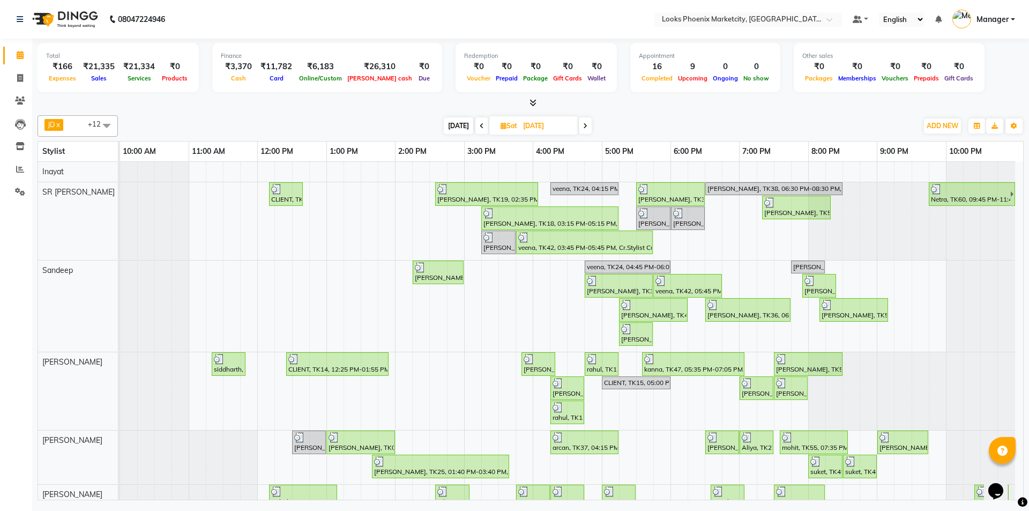
click at [464, 126] on span "[DATE]" at bounding box center [458, 125] width 29 height 17
type input "[DATE]"
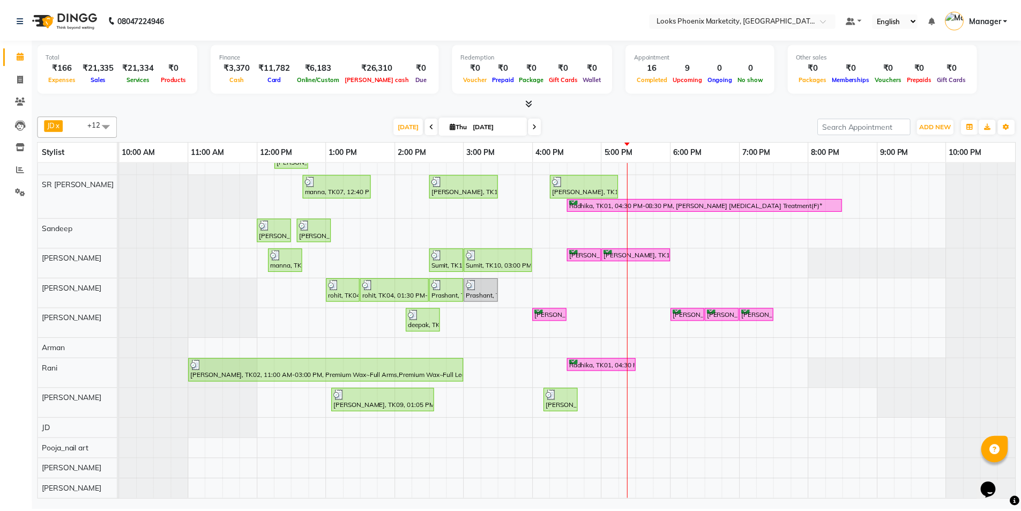
scroll to position [18, 0]
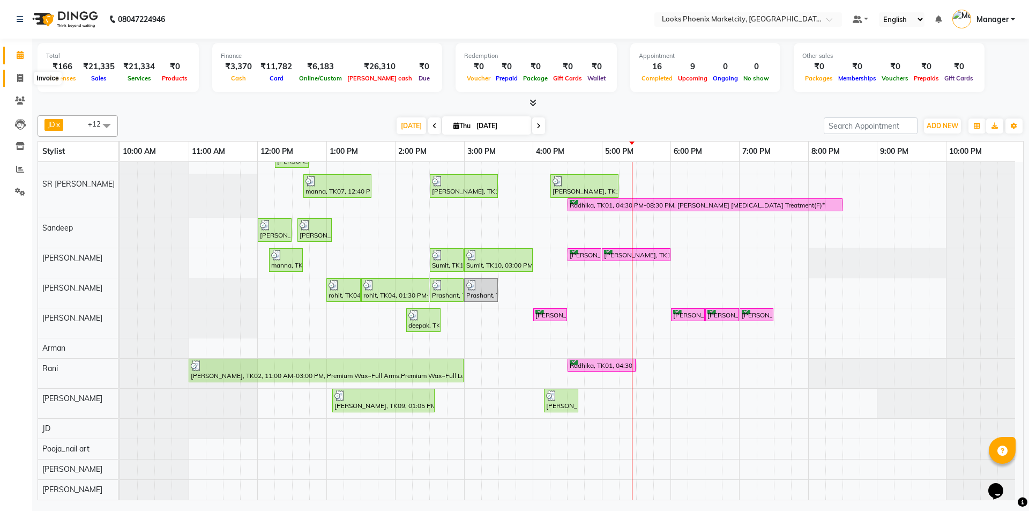
click at [19, 72] on span at bounding box center [20, 78] width 19 height 12
select select "5911"
select select "service"
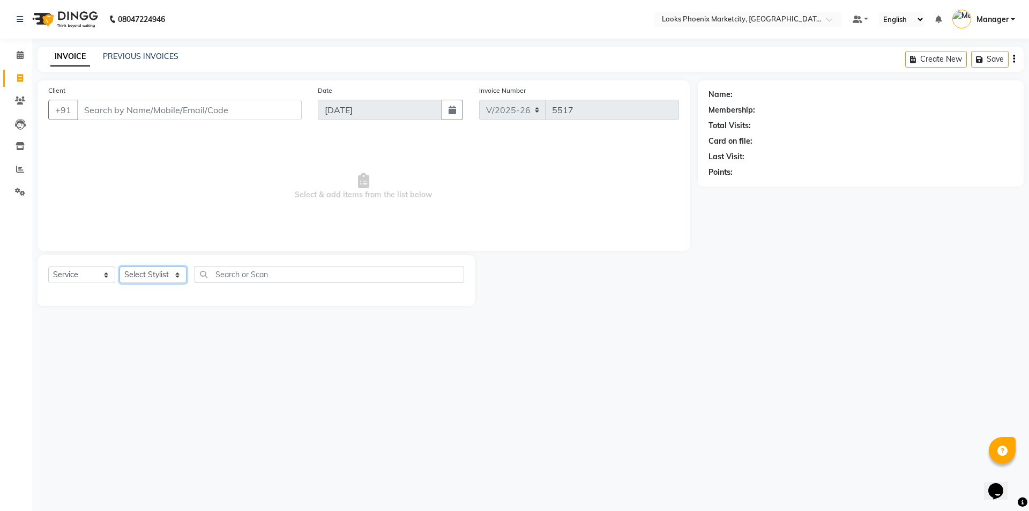
click at [149, 272] on select "Select Stylist" at bounding box center [153, 274] width 67 height 17
select select "43019"
click at [120, 266] on select "Select Stylist Akshay Alisha Amir Anjali_pdct Arif Arman Christy Danish Eli Haf…" at bounding box center [153, 274] width 67 height 17
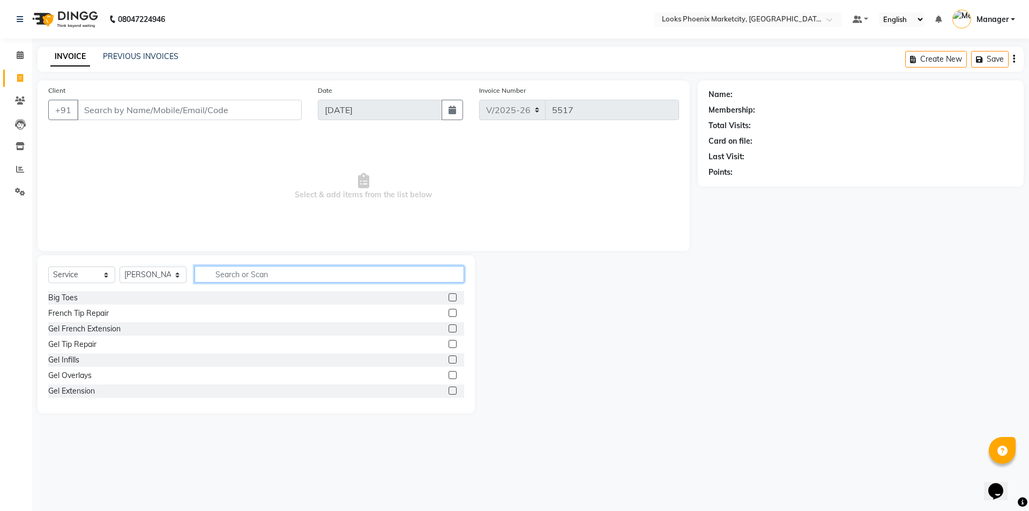
click at [227, 275] on input "text" at bounding box center [330, 274] width 270 height 17
type input "cut"
drag, startPoint x: 90, startPoint y: 314, endPoint x: 94, endPoint y: 308, distance: 6.9
click at [89, 314] on div "Stylist Cut(M)" at bounding box center [71, 313] width 46 height 11
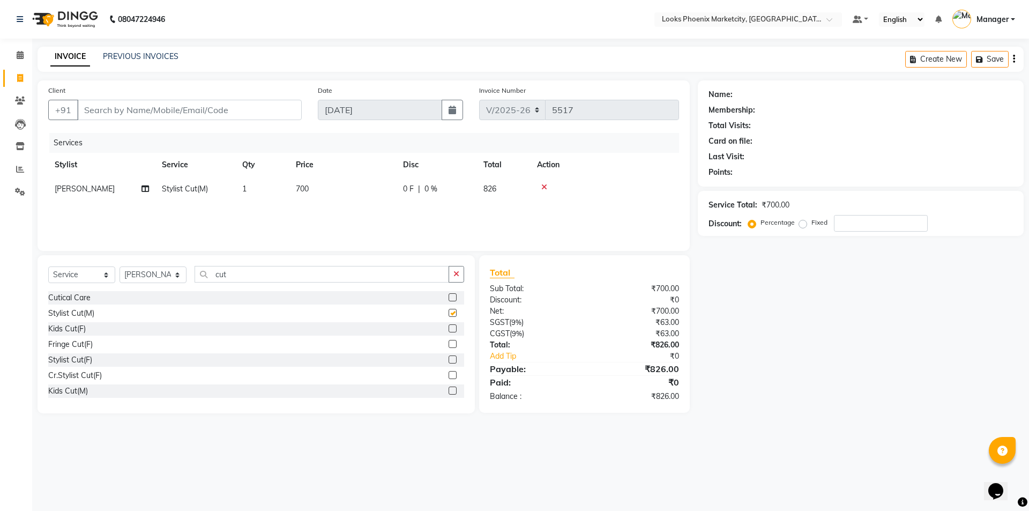
checkbox input "false"
click at [211, 272] on input "cut" at bounding box center [322, 274] width 255 height 17
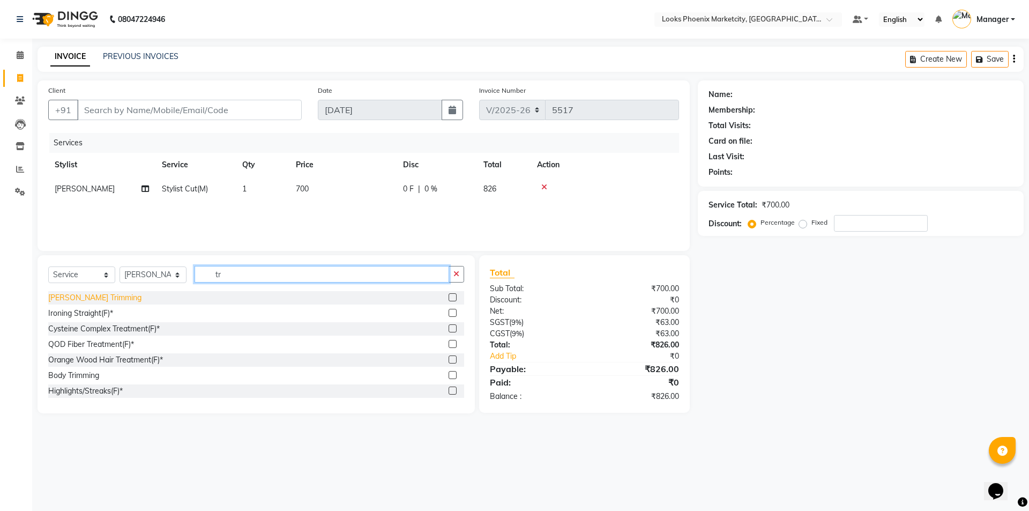
type input "tr"
click at [88, 297] on div "Beard Trimming" at bounding box center [94, 297] width 93 height 11
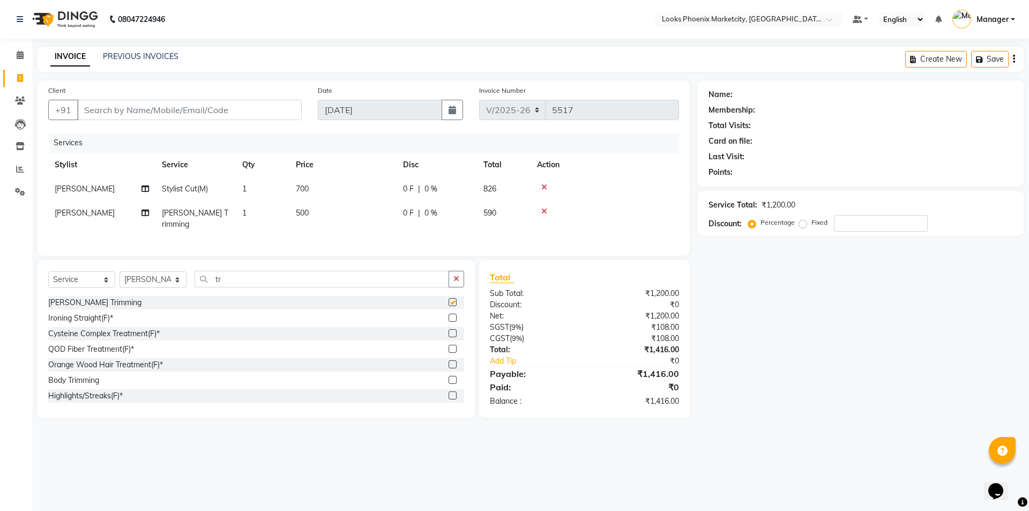
checkbox input "false"
click at [313, 211] on td "500" at bounding box center [342, 218] width 107 height 35
select select "43019"
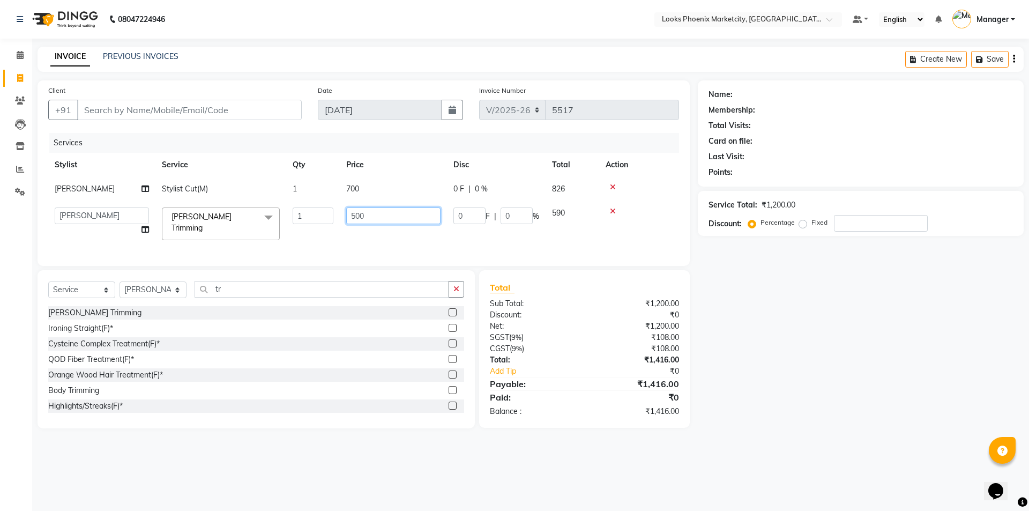
click at [369, 211] on input "500" at bounding box center [393, 215] width 94 height 17
click at [359, 214] on input "500" at bounding box center [393, 215] width 94 height 17
type input "450"
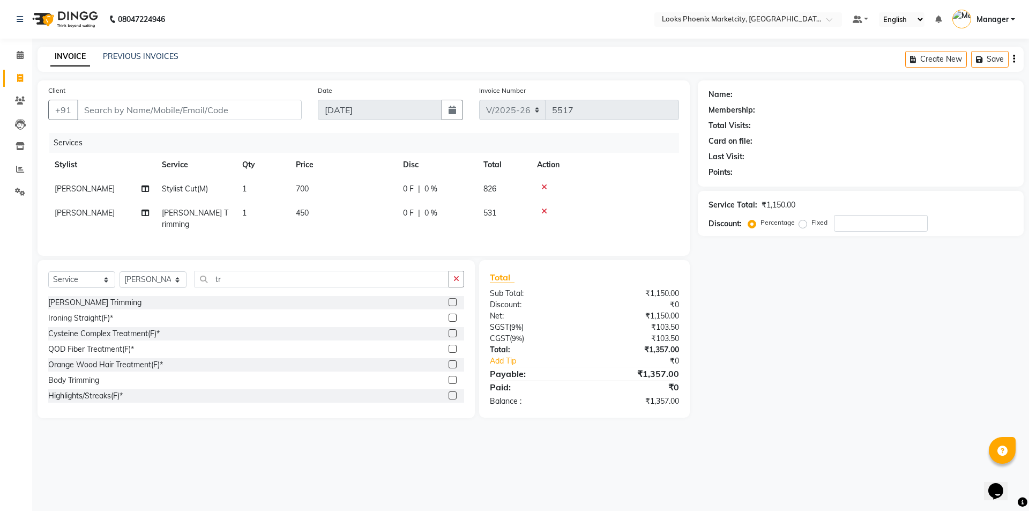
click at [357, 183] on td "700" at bounding box center [342, 189] width 107 height 24
select select "43019"
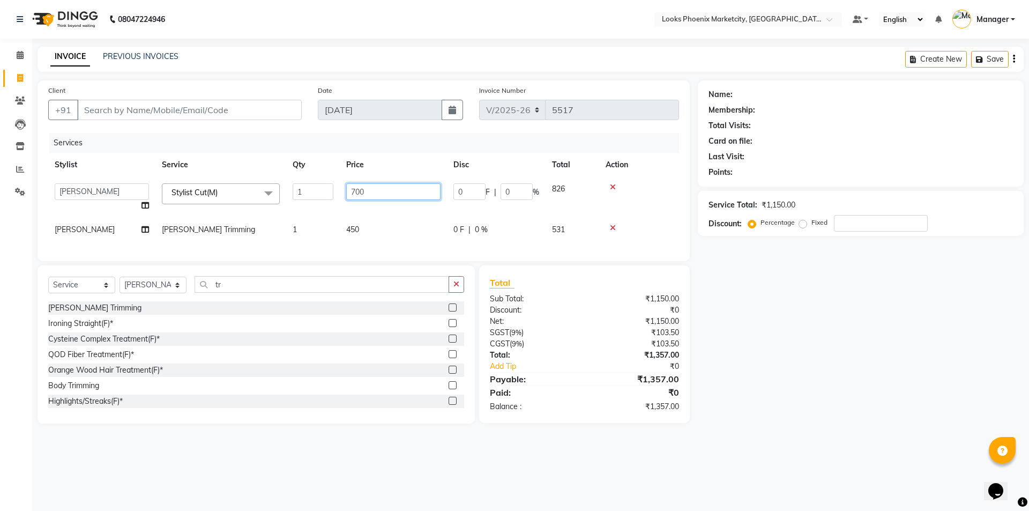
click at [360, 186] on input "700" at bounding box center [393, 191] width 94 height 17
type input "593"
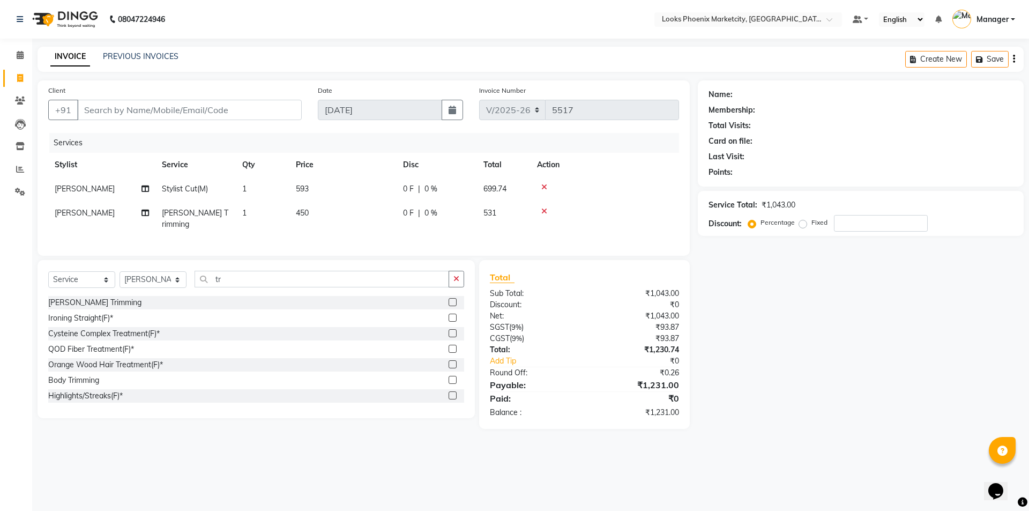
click at [609, 381] on div "₹1,231.00" at bounding box center [635, 384] width 102 height 13
click at [146, 109] on input "Client" at bounding box center [189, 110] width 225 height 20
type input "9"
type input "0"
type input "9710019009"
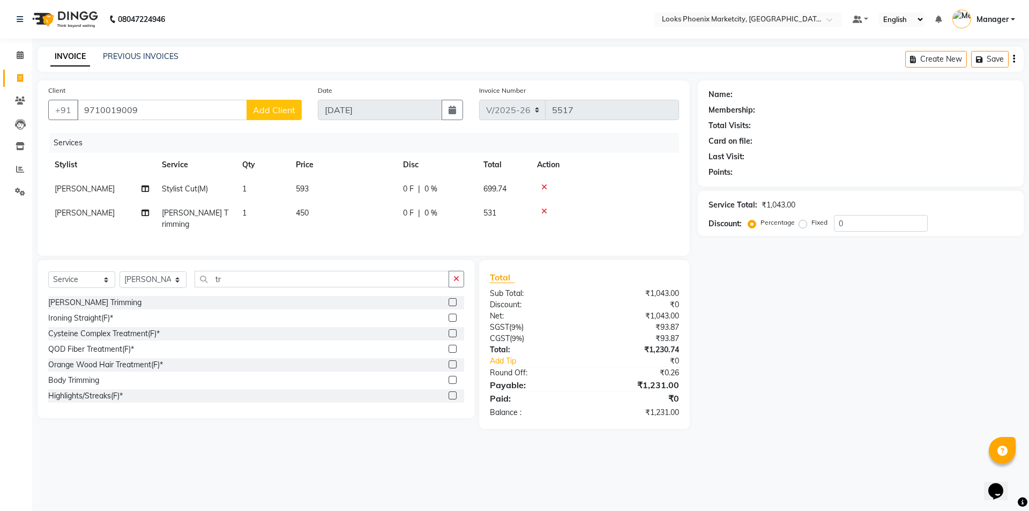
click at [283, 101] on button "Add Client" at bounding box center [274, 110] width 55 height 20
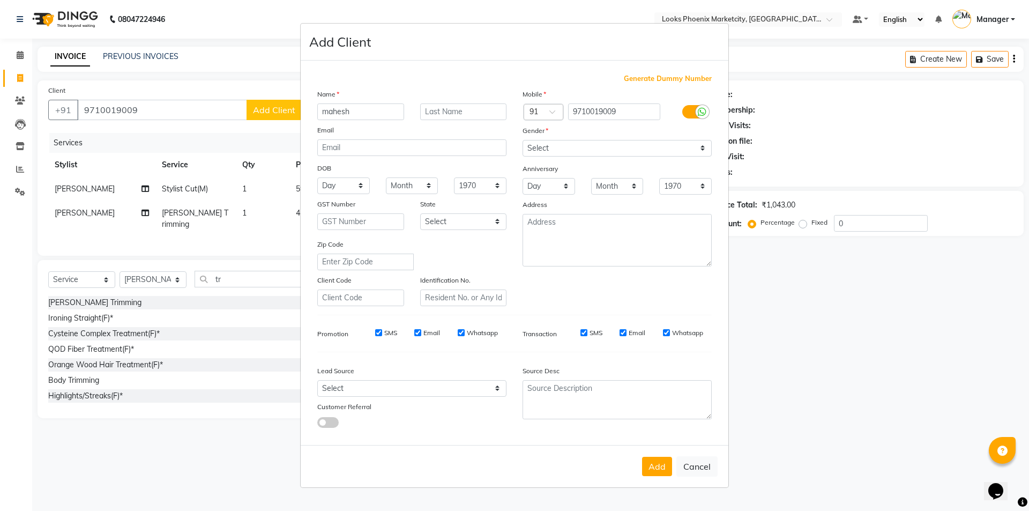
type input "mahesh"
click at [543, 141] on select "Select Male Female Other Prefer Not To Say" at bounding box center [617, 148] width 189 height 17
select select "male"
click at [523, 140] on select "Select Male Female Other Prefer Not To Say" at bounding box center [617, 148] width 189 height 17
click at [663, 466] on button "Add" at bounding box center [657, 466] width 30 height 19
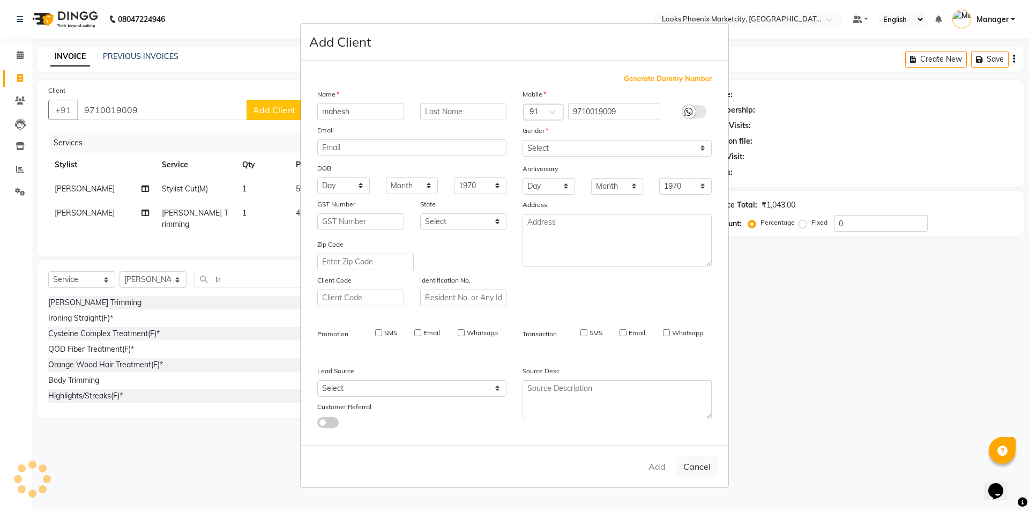
select select
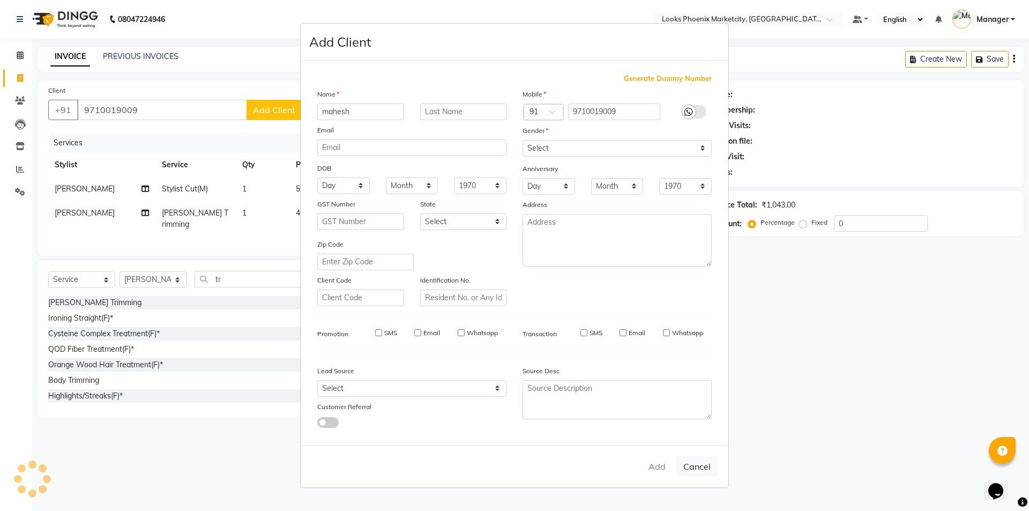
select select
checkbox input "false"
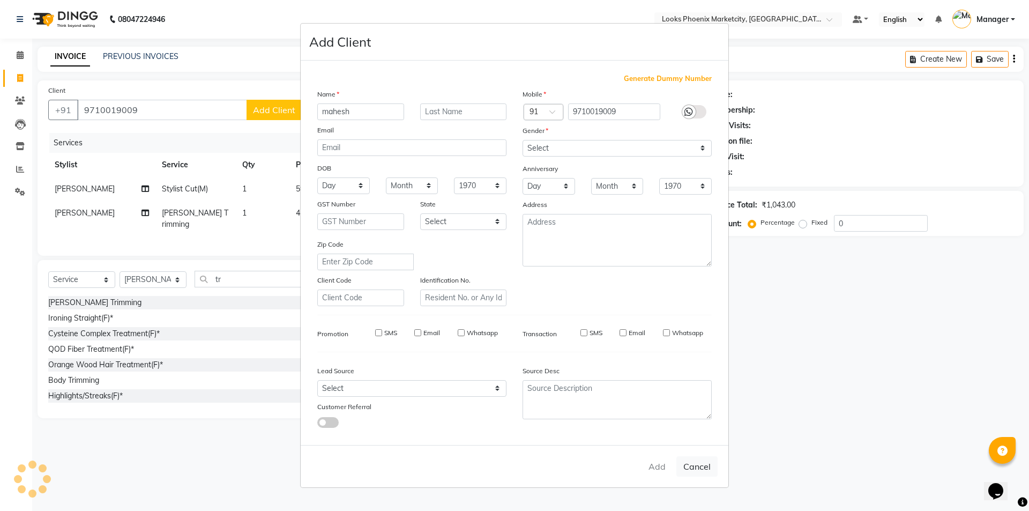
checkbox input "false"
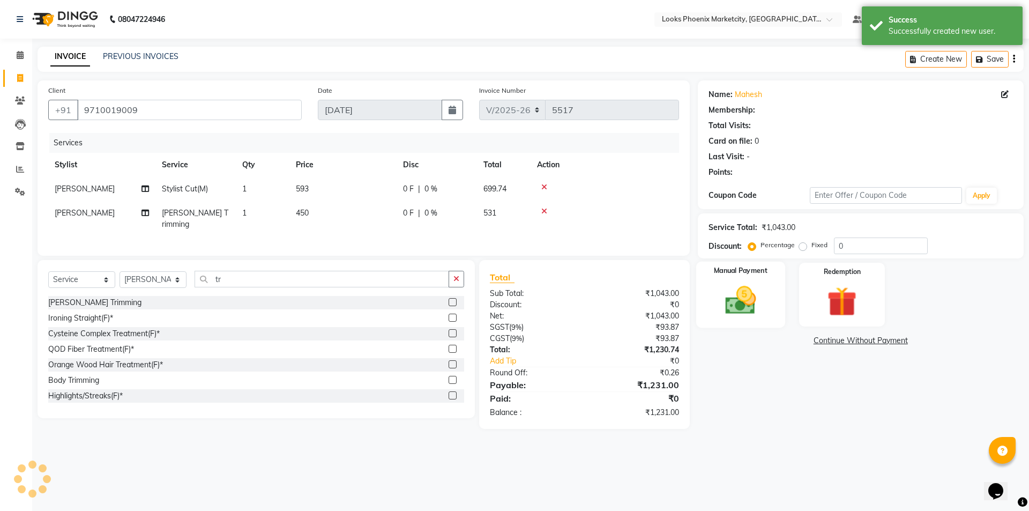
select select "1: Object"
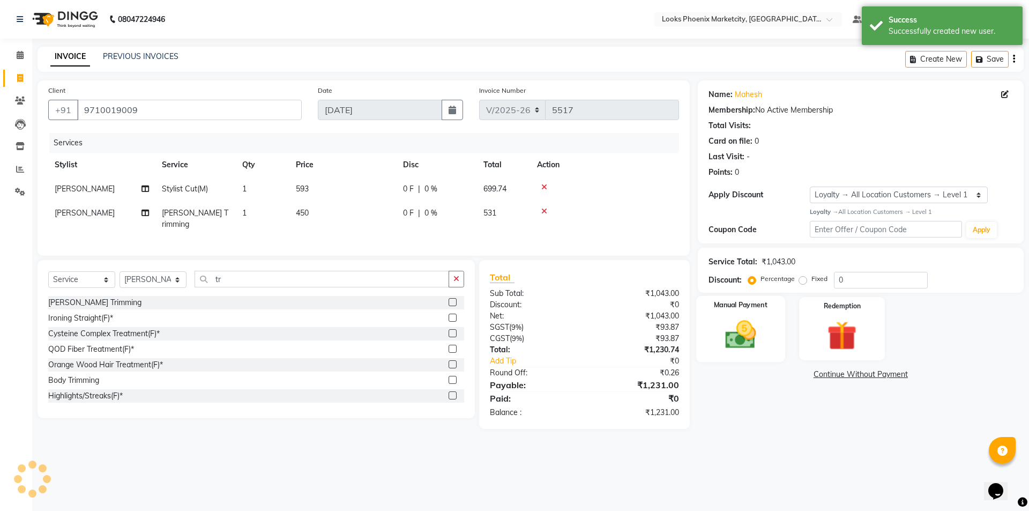
click at [747, 316] on div "Manual Payment" at bounding box center [740, 328] width 89 height 66
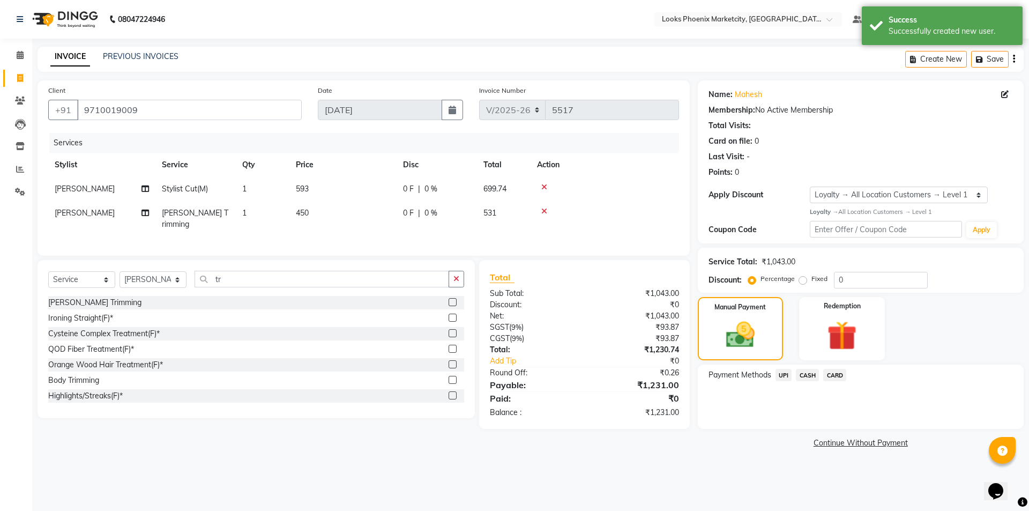
click at [781, 372] on span "UPI" at bounding box center [784, 375] width 17 height 12
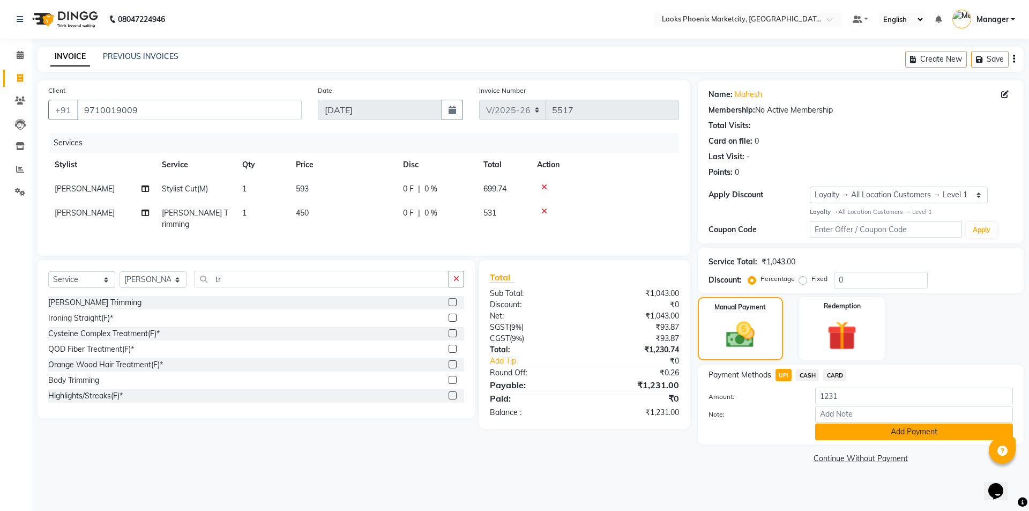
click at [852, 432] on button "Add Payment" at bounding box center [914, 431] width 198 height 17
click at [852, 432] on div "Name: Mahesh Membership: No Active Membership Total Visits: Card on file: 0 Las…" at bounding box center [865, 273] width 334 height 386
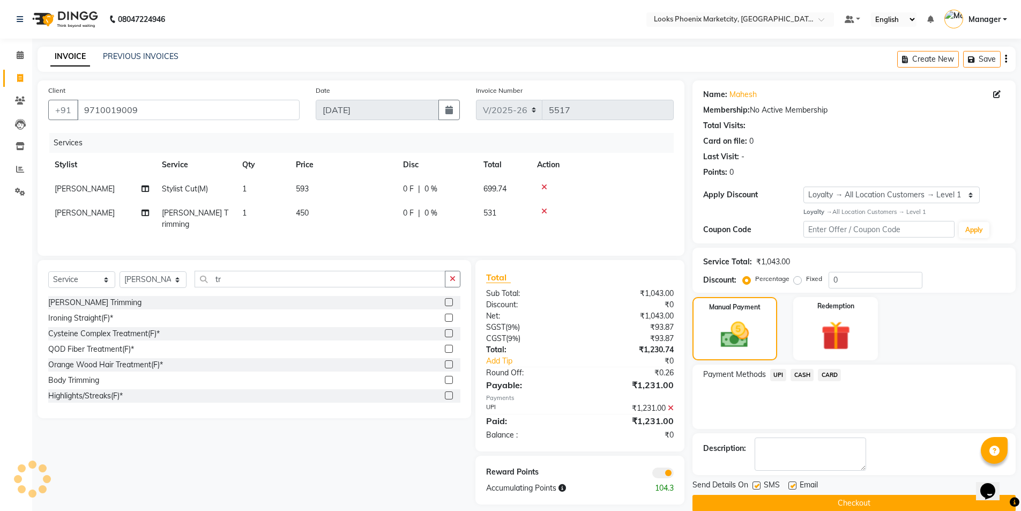
click at [766, 500] on button "Checkout" at bounding box center [853, 503] width 323 height 17
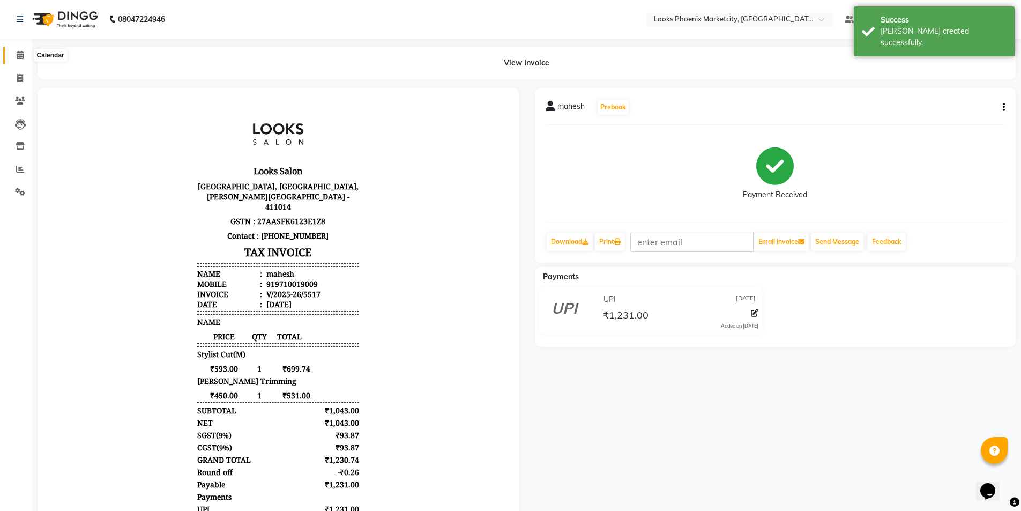
click at [24, 56] on span at bounding box center [20, 55] width 19 height 12
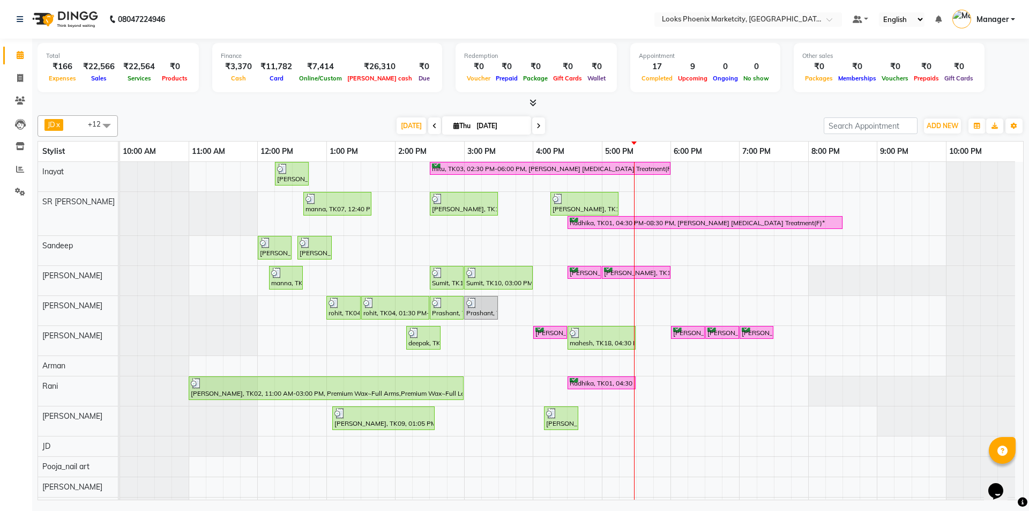
click at [593, 100] on div at bounding box center [531, 103] width 986 height 11
click at [23, 169] on icon at bounding box center [20, 169] width 8 height 8
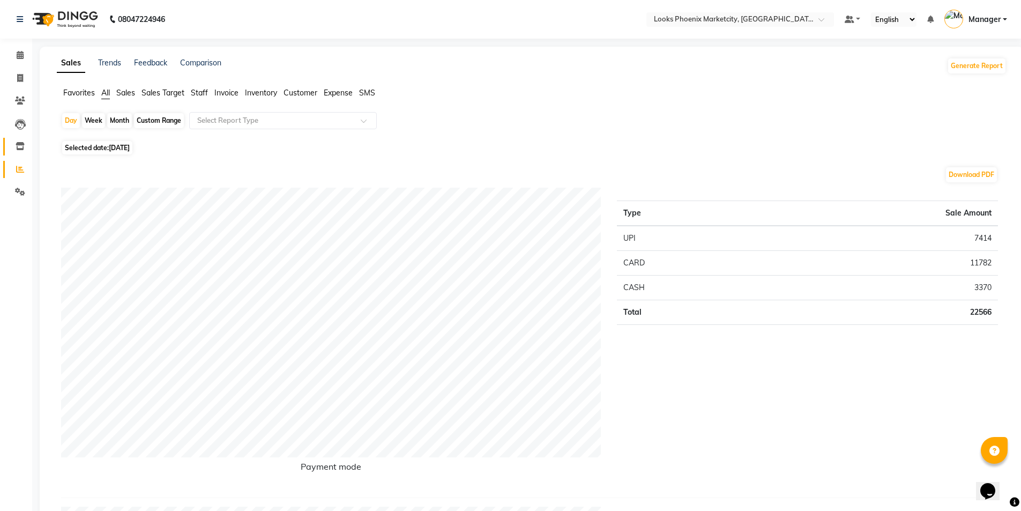
click at [19, 146] on icon at bounding box center [20, 146] width 9 height 8
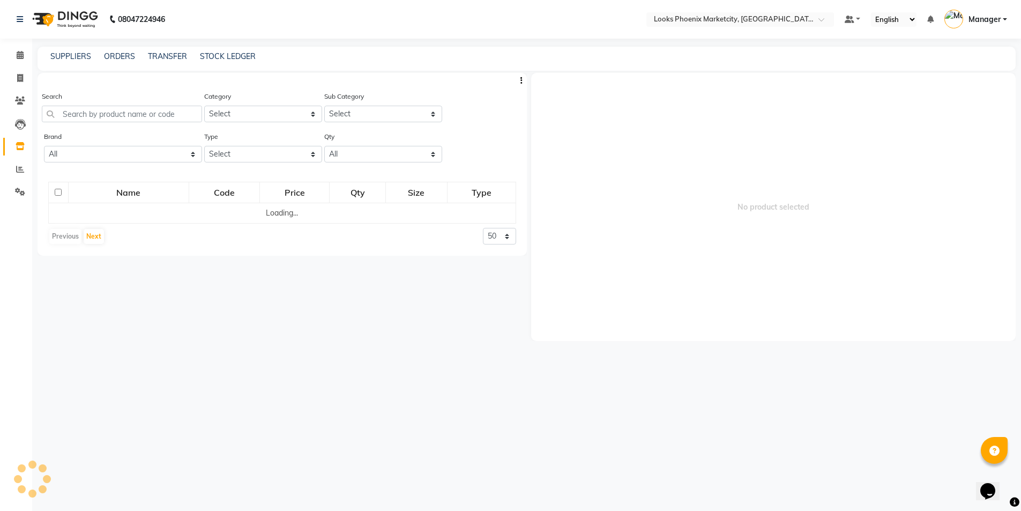
click at [129, 62] on div "ORDERS" at bounding box center [119, 56] width 31 height 11
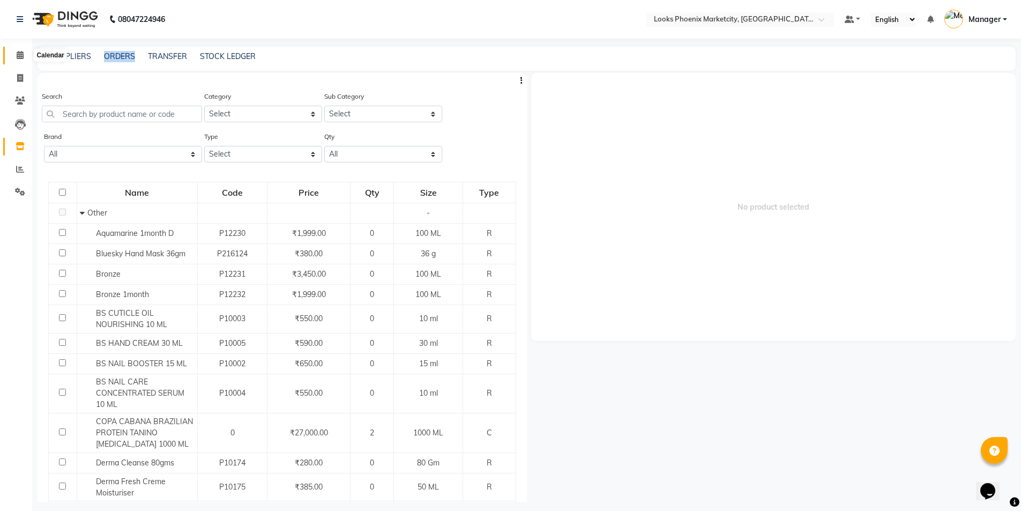
click at [21, 57] on icon at bounding box center [20, 55] width 7 height 8
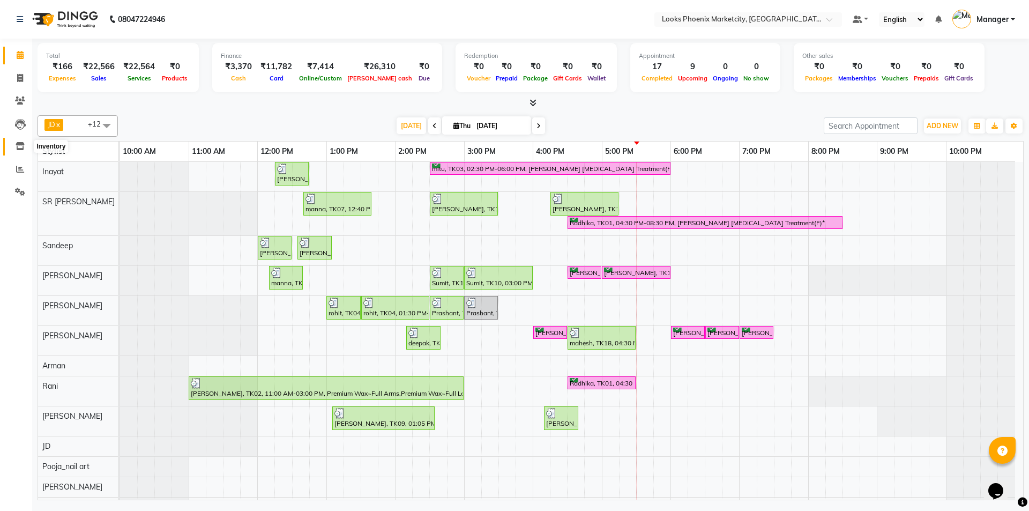
click at [11, 140] on span at bounding box center [20, 146] width 19 height 12
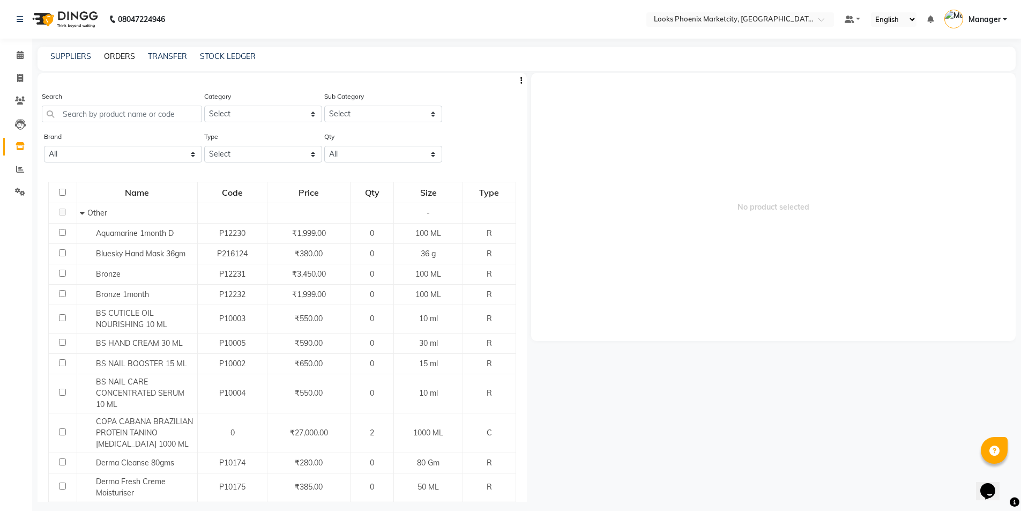
click at [120, 54] on link "ORDERS" at bounding box center [119, 56] width 31 height 10
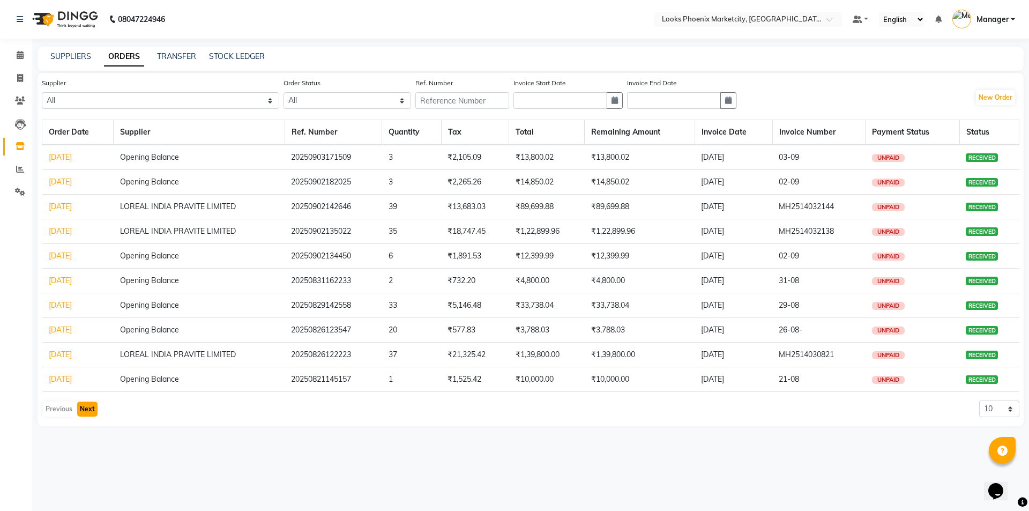
click at [85, 402] on button "Next" at bounding box center [87, 408] width 20 height 15
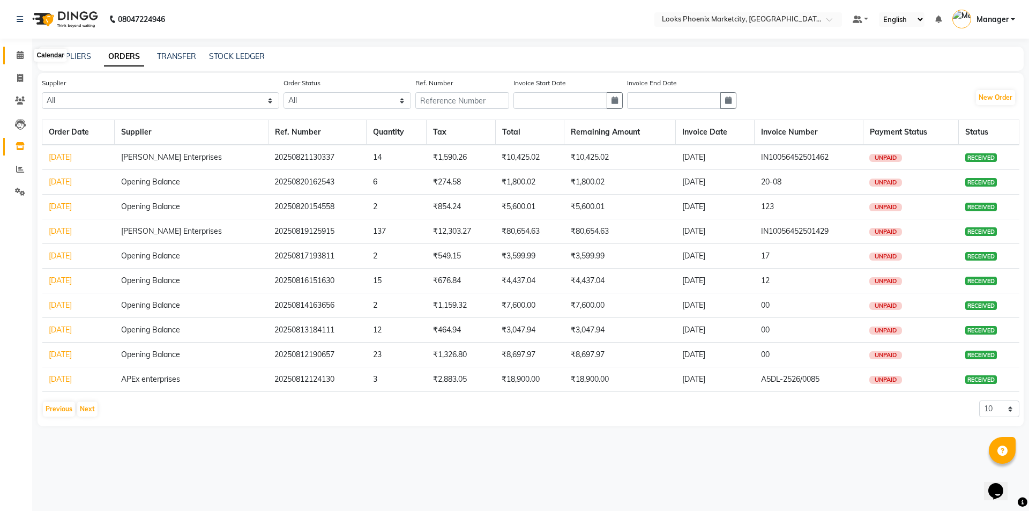
click at [21, 52] on icon at bounding box center [20, 55] width 7 height 8
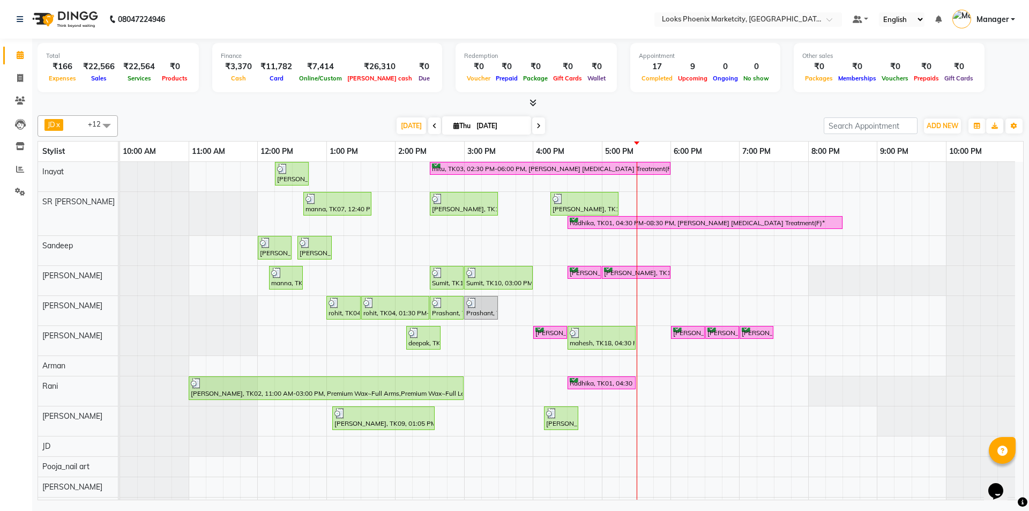
click at [778, 305] on div "Kiran Nikam, TK08, 12:15 PM-12:45 PM, Stylist Cut(M) mitu, TK03, 02:30 PM-06:00…" at bounding box center [571, 339] width 903 height 355
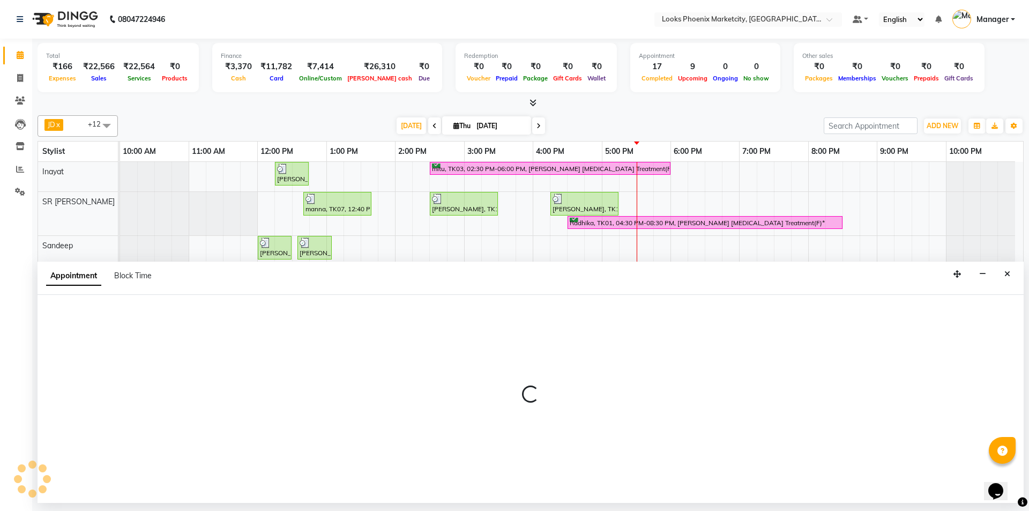
select select "43021"
select select "1170"
select select "tentative"
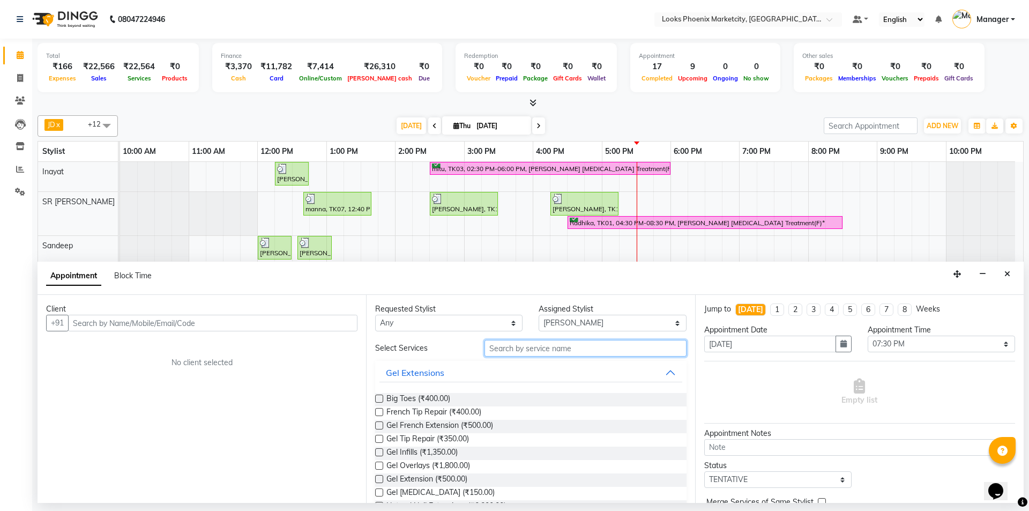
click at [515, 350] on input "text" at bounding box center [585, 348] width 202 height 17
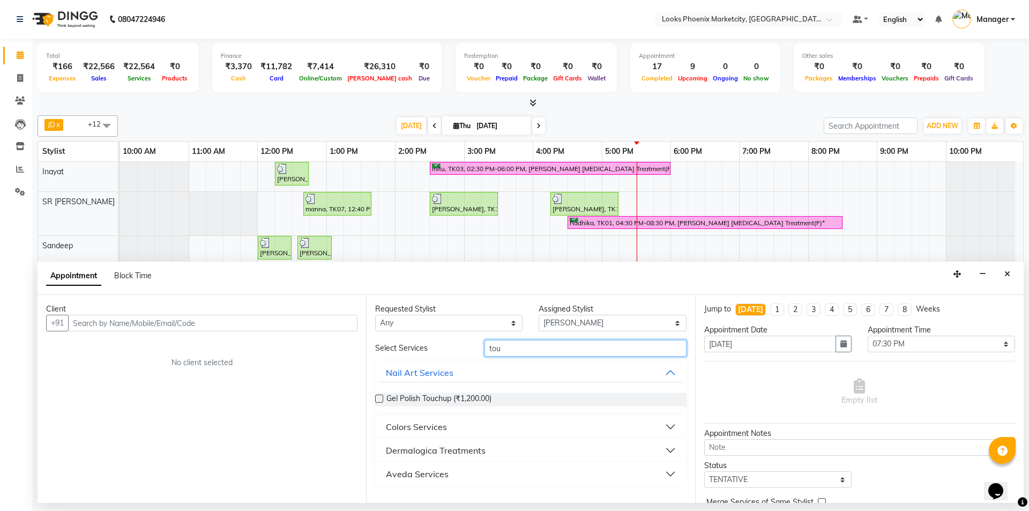
type input "tou"
click at [397, 423] on div "Colors Services" at bounding box center [416, 426] width 61 height 13
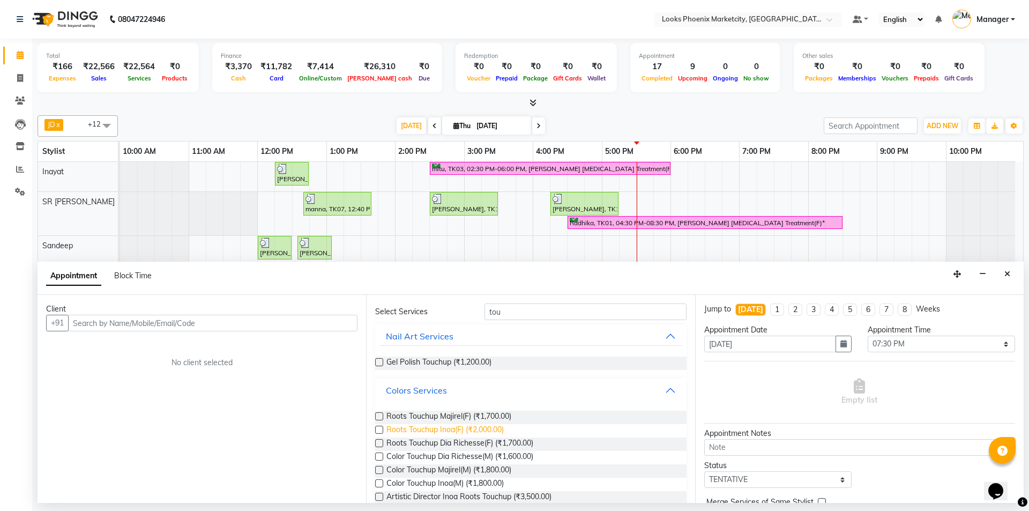
scroll to position [54, 0]
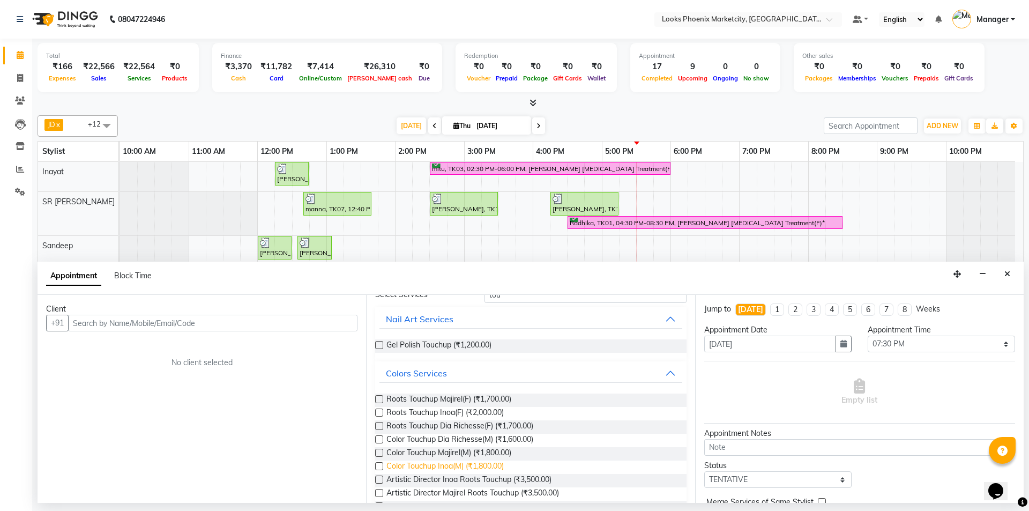
click at [441, 471] on span "Color Touchup Inoa(M) (₹1,800.00)" at bounding box center [444, 466] width 117 height 13
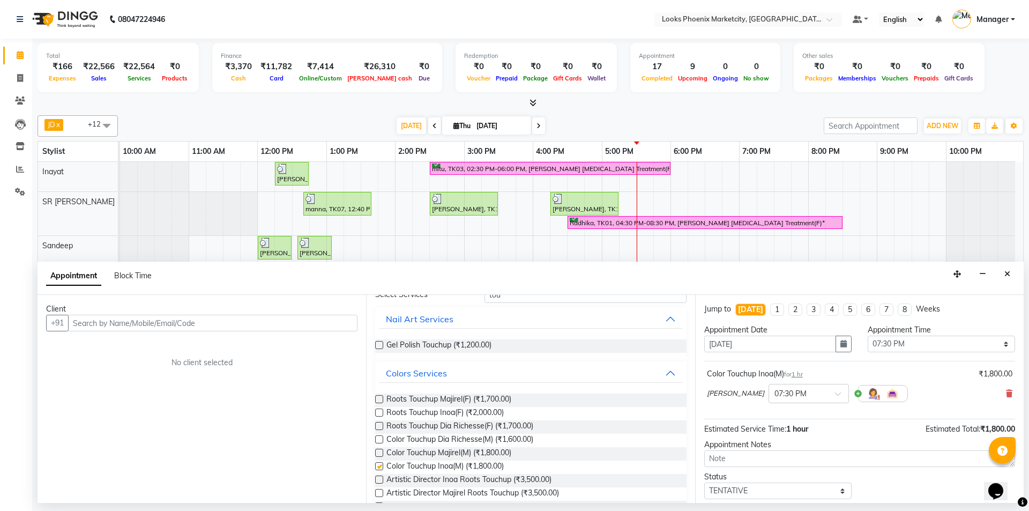
checkbox input "false"
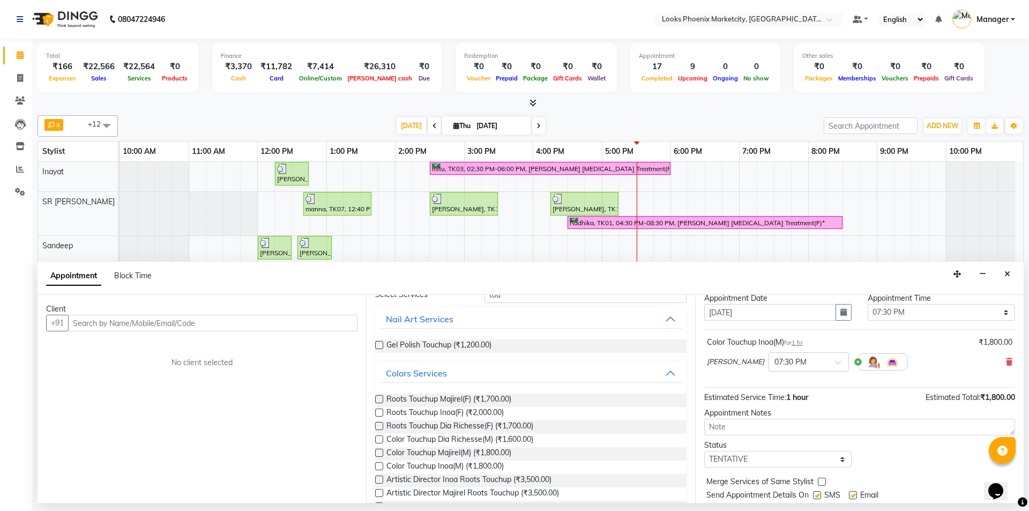
scroll to position [65, 0]
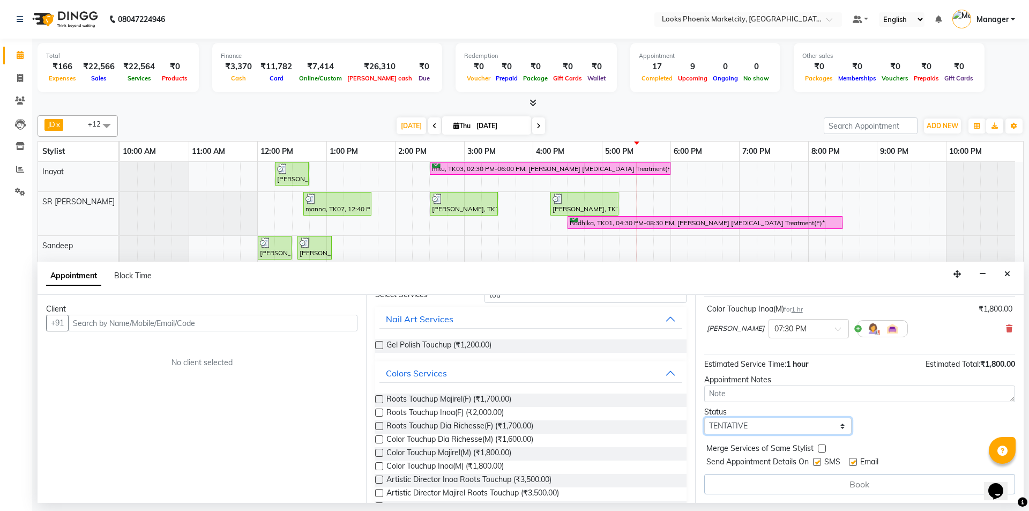
click at [804, 423] on select "Select TENTATIVE CONFIRM CHECK-IN UPCOMING" at bounding box center [777, 426] width 147 height 17
select select "confirm booking"
click at [704, 418] on select "Select TENTATIVE CONFIRM CHECK-IN UPCOMING" at bounding box center [777, 426] width 147 height 17
click at [301, 304] on div "Client" at bounding box center [201, 308] width 311 height 11
click at [293, 311] on div "Client" at bounding box center [201, 308] width 311 height 11
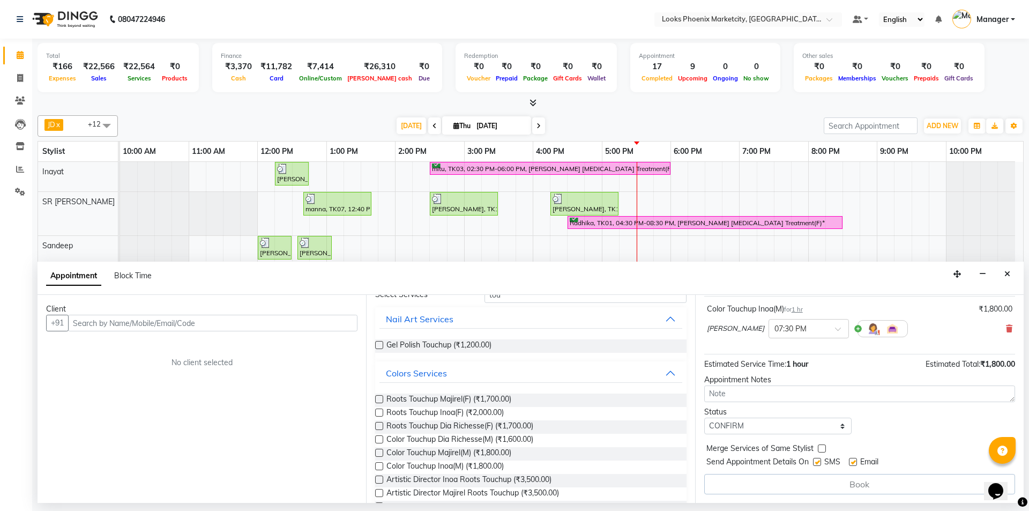
click at [293, 312] on div "Client" at bounding box center [201, 308] width 311 height 11
click at [271, 328] on input "text" at bounding box center [212, 323] width 289 height 17
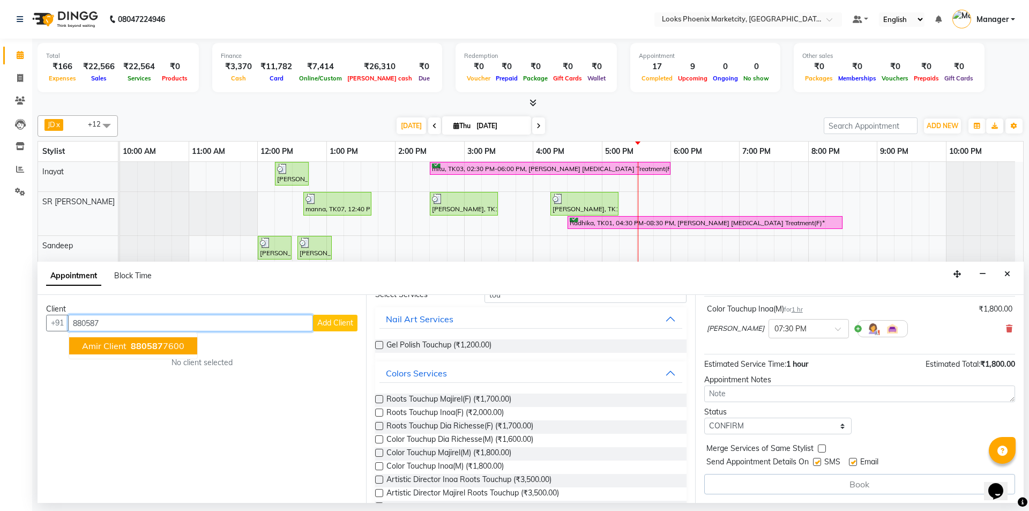
click at [129, 344] on ngb-highlight "880587 7600" at bounding box center [157, 345] width 56 height 11
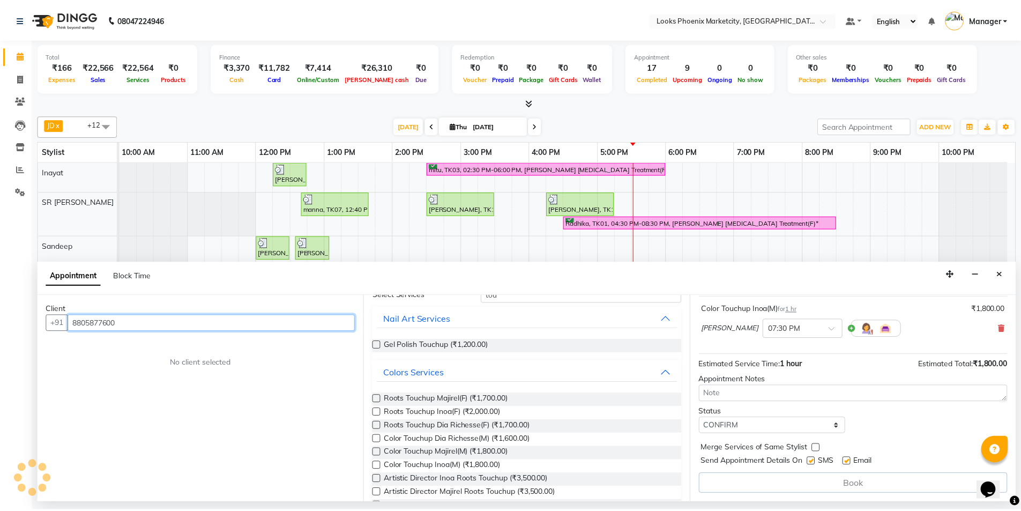
scroll to position [64, 0]
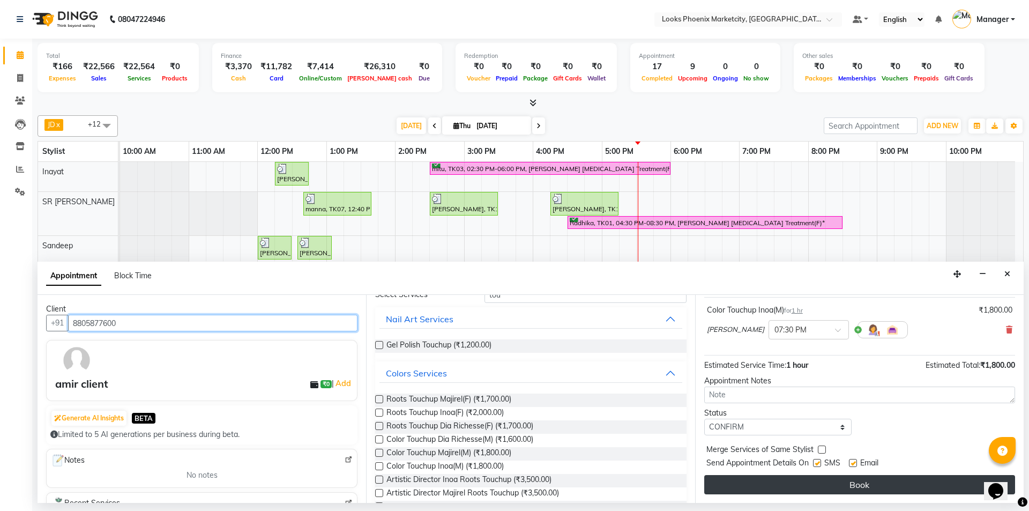
type input "8805877600"
click at [803, 486] on button "Book" at bounding box center [859, 484] width 311 height 19
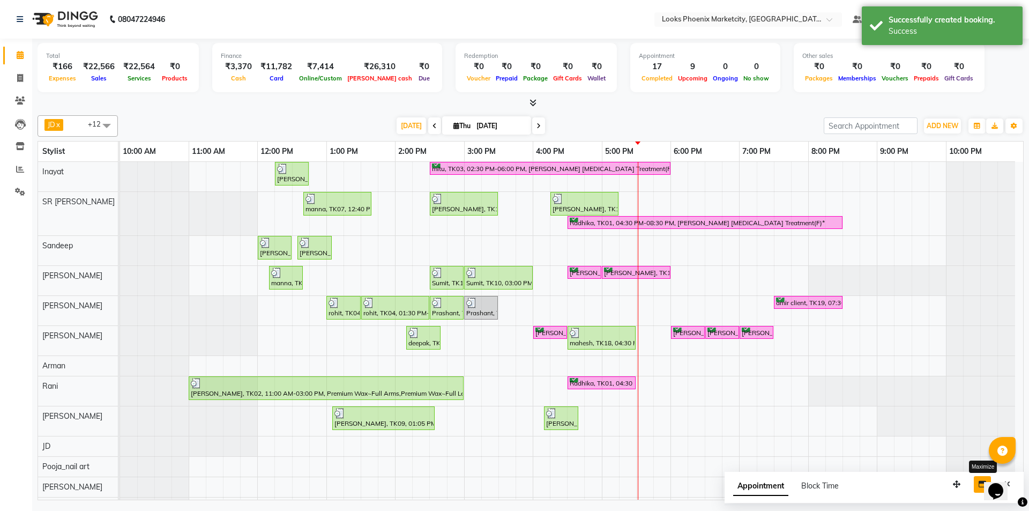
click at [976, 485] on button "button" at bounding box center [982, 484] width 17 height 17
select select "tentative"
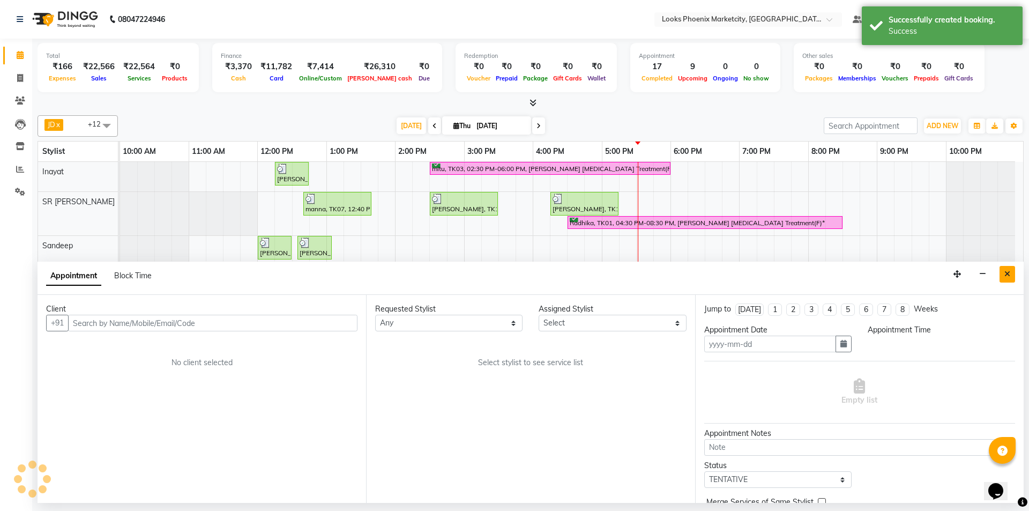
click at [1004, 272] on icon "Close" at bounding box center [1007, 274] width 6 height 8
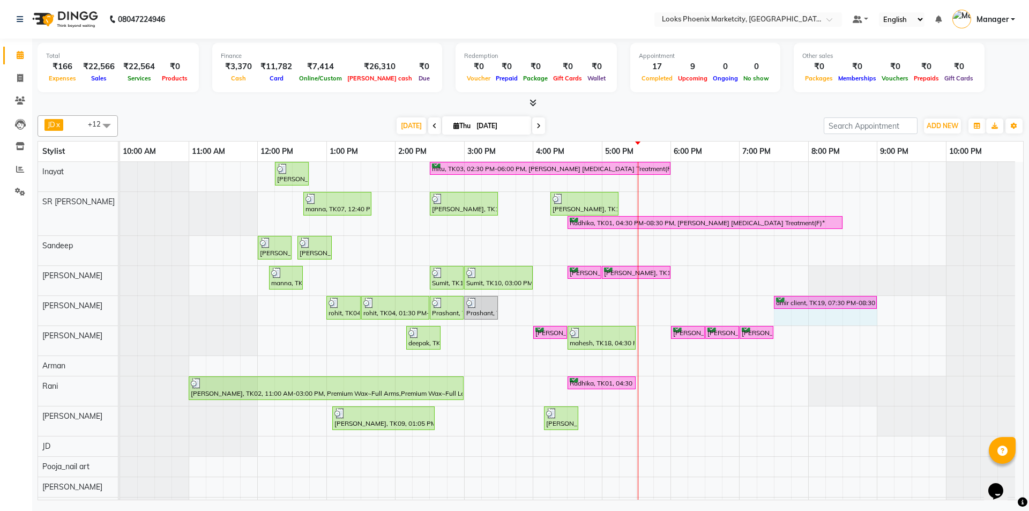
drag, startPoint x: 843, startPoint y: 302, endPoint x: 881, endPoint y: 299, distance: 37.7
click at [881, 299] on div "Kiran Nikam, TK08, 12:15 PM-12:45 PM, Stylist Cut(M) mitu, TK03, 02:30 PM-06:00…" at bounding box center [571, 339] width 903 height 355
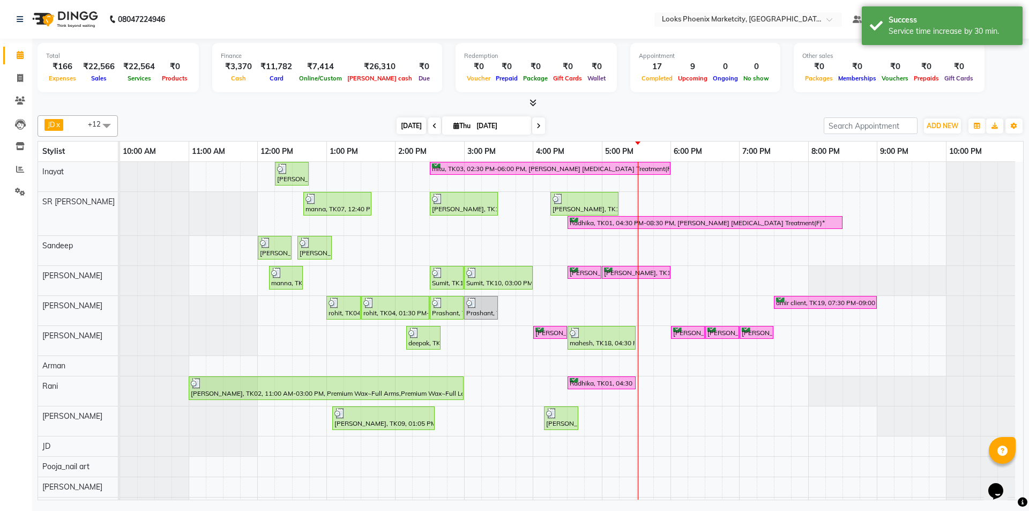
click at [417, 132] on span "[DATE]" at bounding box center [411, 125] width 29 height 17
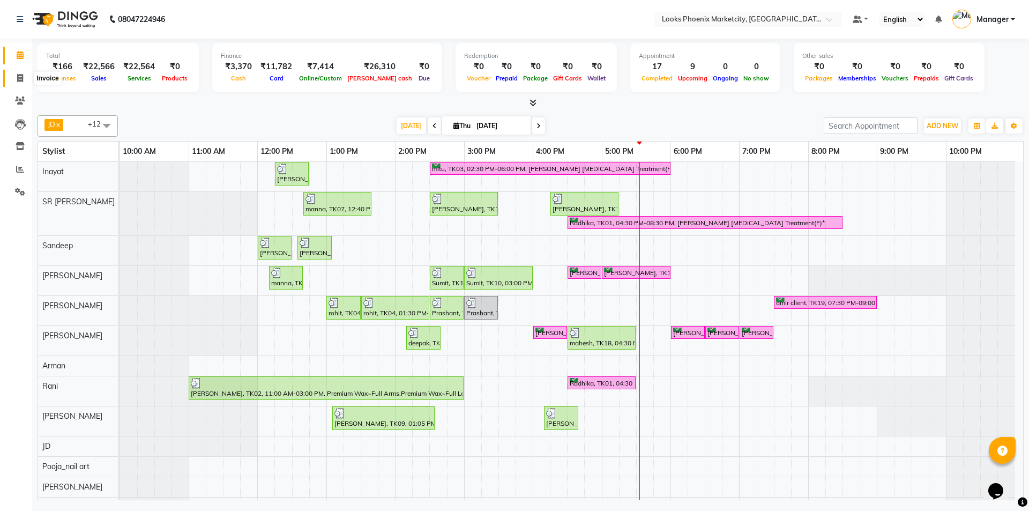
click at [24, 79] on span at bounding box center [20, 78] width 19 height 12
select select "service"
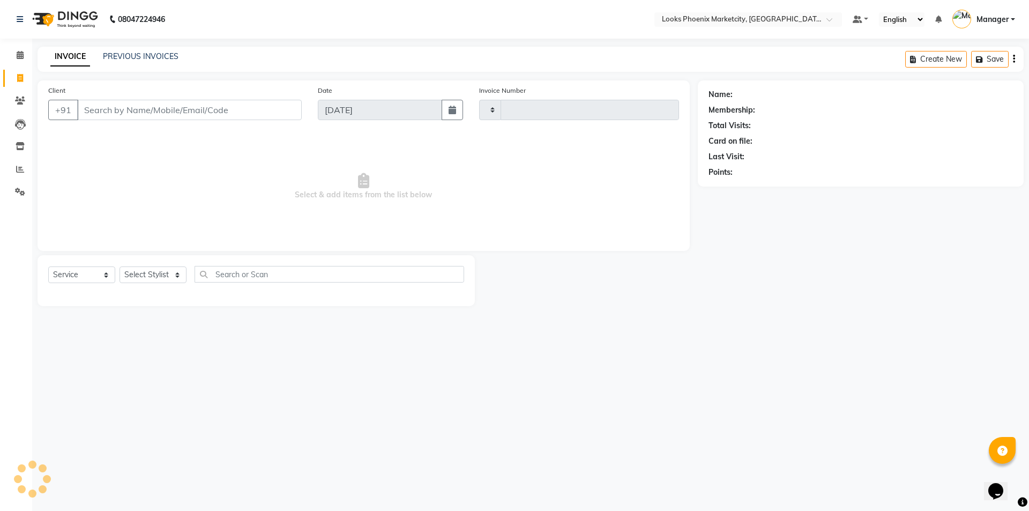
type input "5518"
select select "5911"
type input "m"
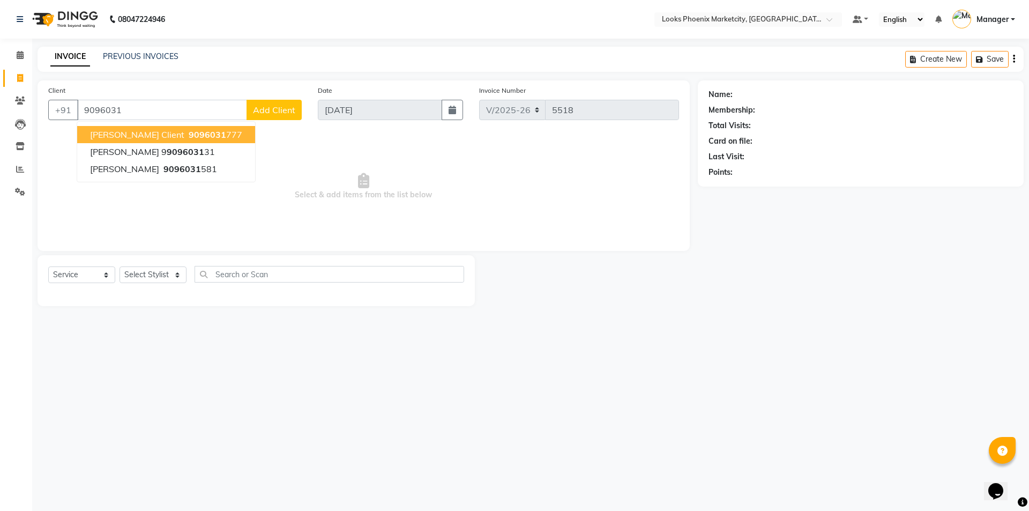
click at [184, 128] on button "parvez client 9096031 777" at bounding box center [166, 134] width 178 height 17
type input "9096031777"
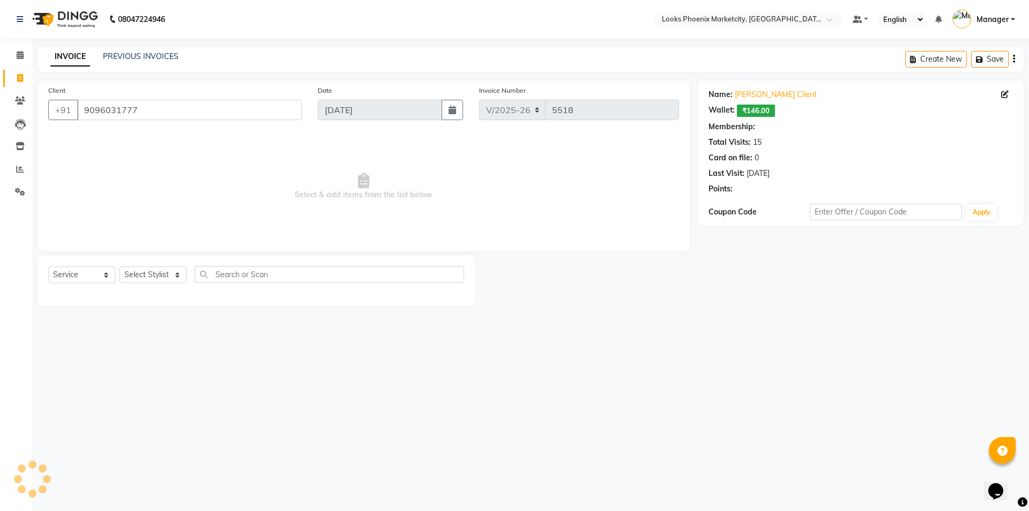
select select "1: Object"
click at [125, 267] on select "Select Stylist Akshay Alisha Amir Anjali_pdct Arif Arman Christy Danish Eli Haf…" at bounding box center [153, 274] width 67 height 17
select select "43020"
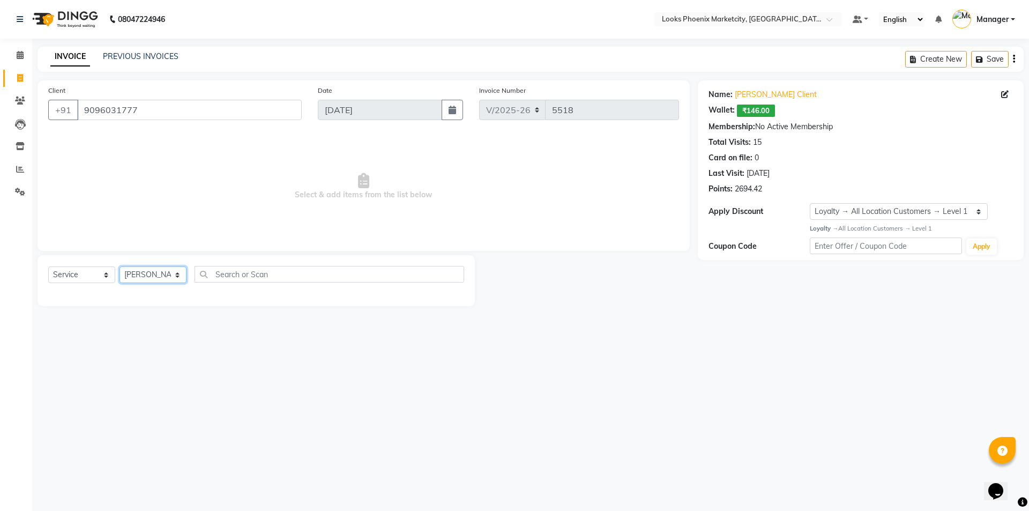
click at [120, 266] on select "Select Stylist Akshay Alisha Amir Anjali_pdct Arif Arman Christy Danish Eli Haf…" at bounding box center [153, 274] width 67 height 17
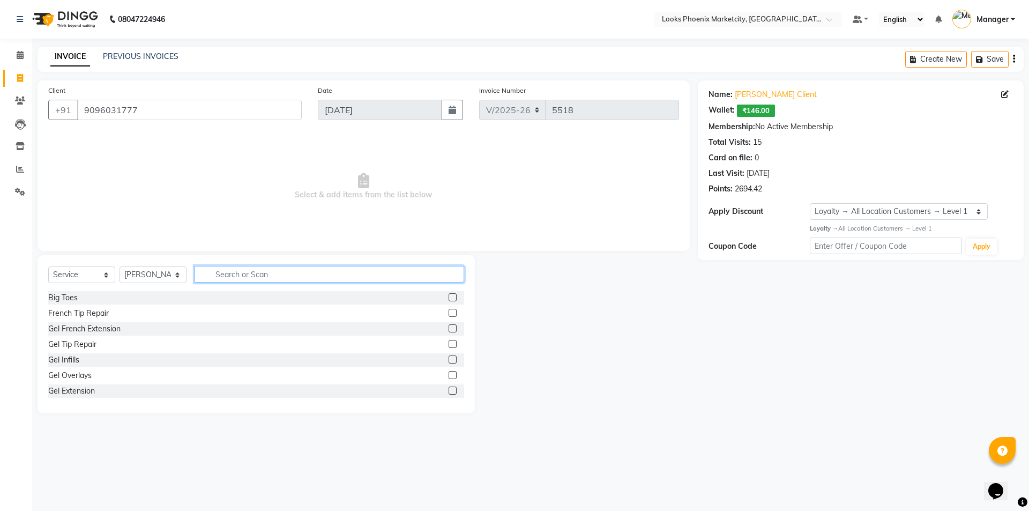
click at [251, 281] on input "text" at bounding box center [330, 274] width 270 height 17
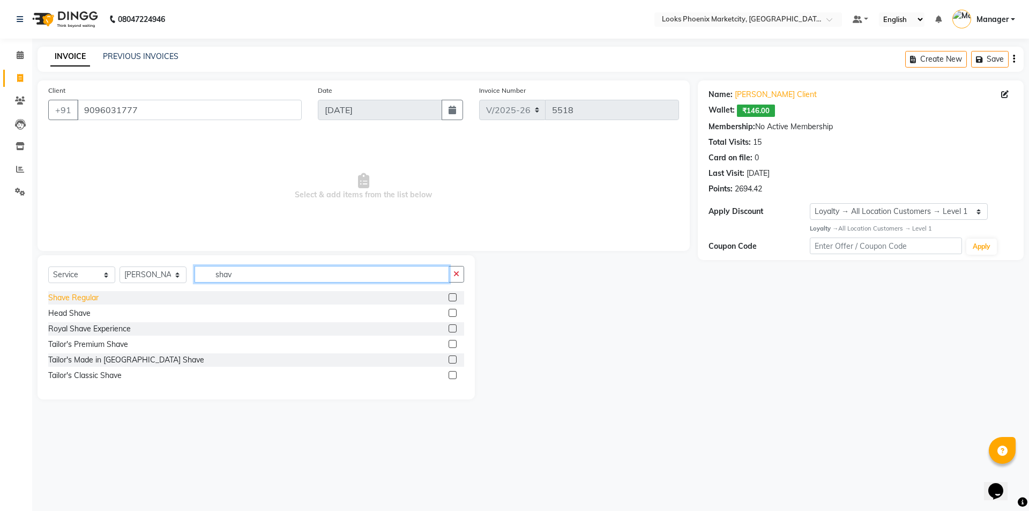
type input "shav"
click at [69, 297] on div "Shave Regular" at bounding box center [73, 297] width 50 height 11
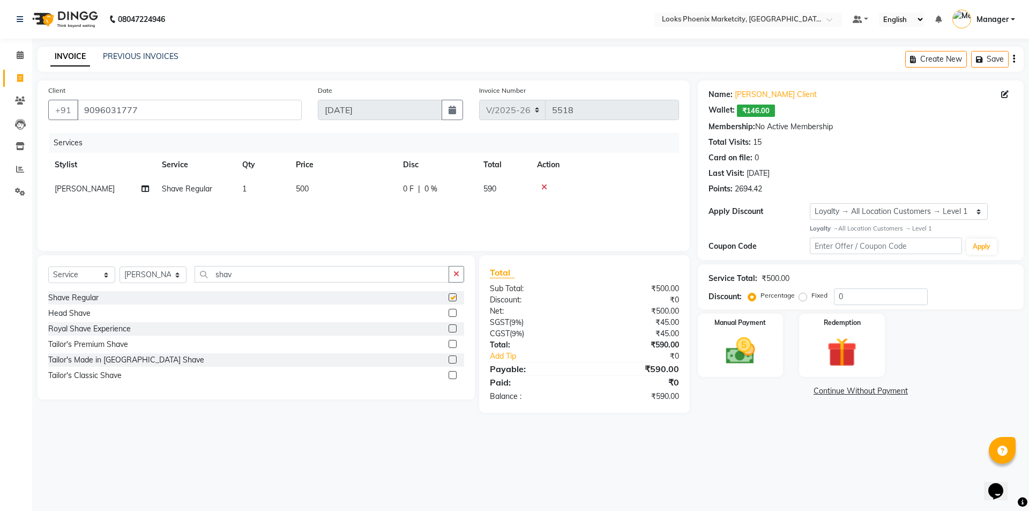
checkbox input "false"
click at [352, 183] on td "500" at bounding box center [342, 189] width 107 height 24
select select "43020"
click at [355, 185] on input "500" at bounding box center [393, 191] width 94 height 17
click at [355, 186] on input "500" at bounding box center [393, 191] width 94 height 17
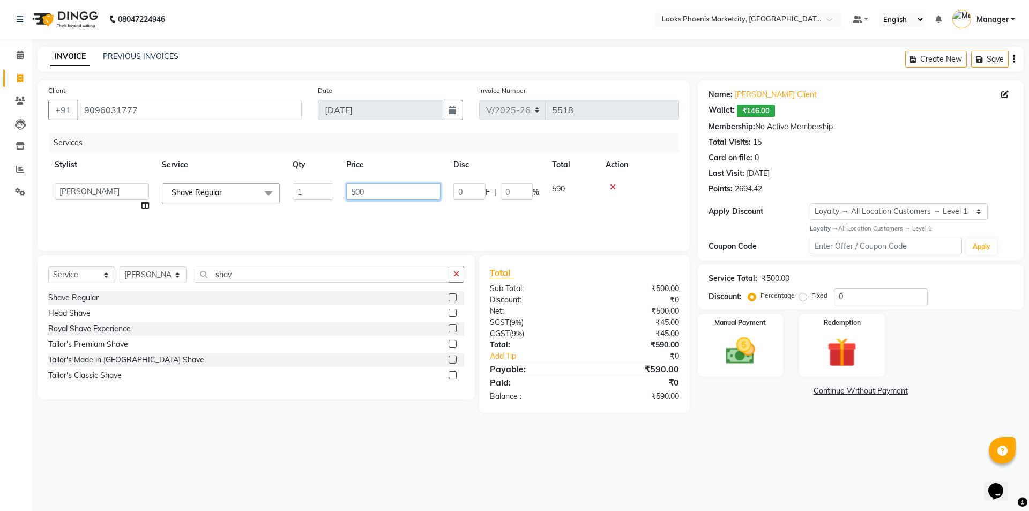
click at [355, 186] on input "500" at bounding box center [393, 191] width 94 height 17
type input "550"
click at [693, 337] on div "Manual Payment Redemption" at bounding box center [861, 346] width 342 height 64
click at [738, 337] on img at bounding box center [740, 350] width 50 height 35
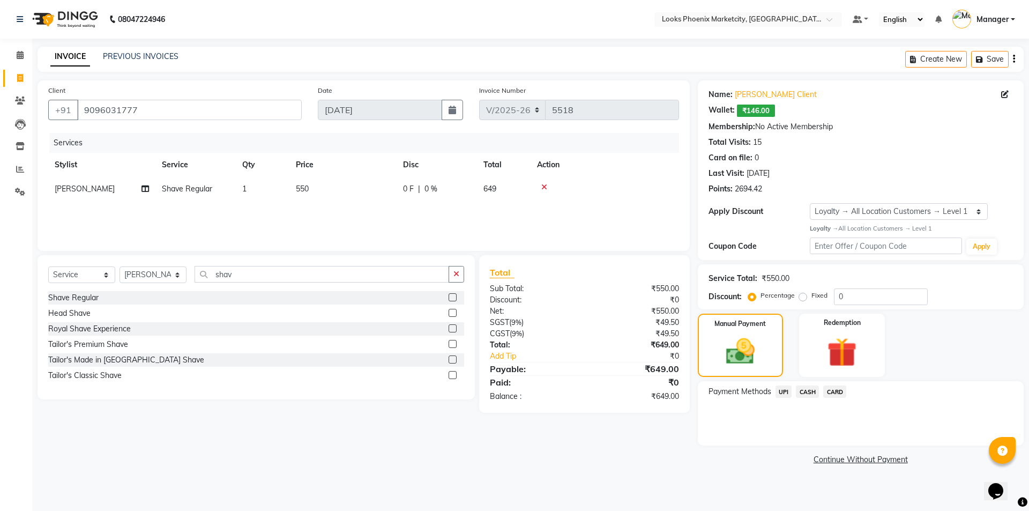
click at [780, 392] on span "UPI" at bounding box center [784, 391] width 17 height 12
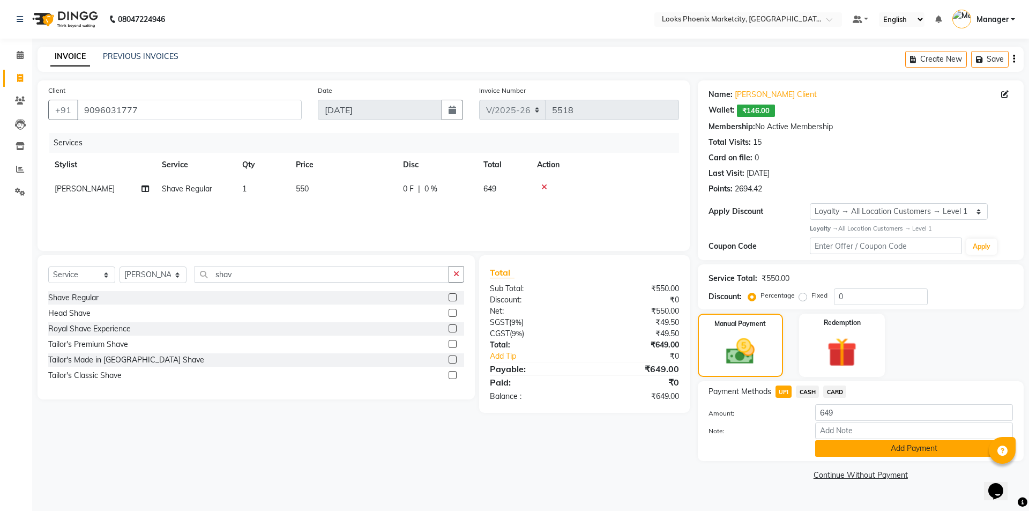
click at [852, 453] on button "Add Payment" at bounding box center [914, 448] width 198 height 17
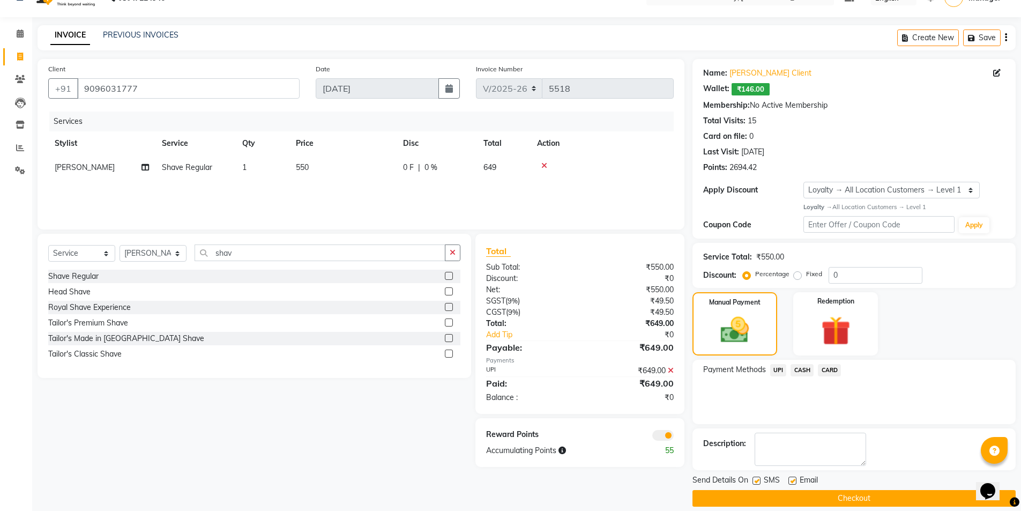
scroll to position [33, 0]
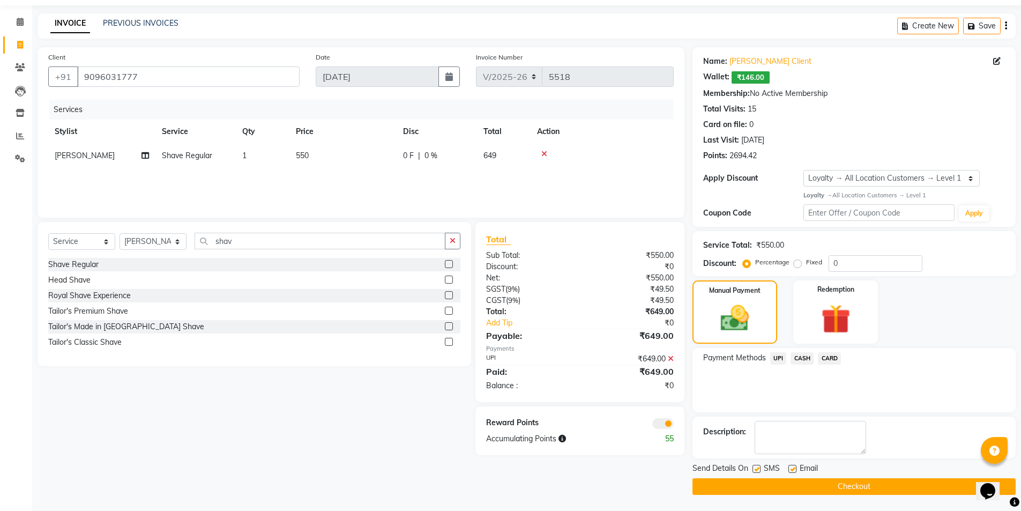
click at [803, 485] on button "Checkout" at bounding box center [853, 486] width 323 height 17
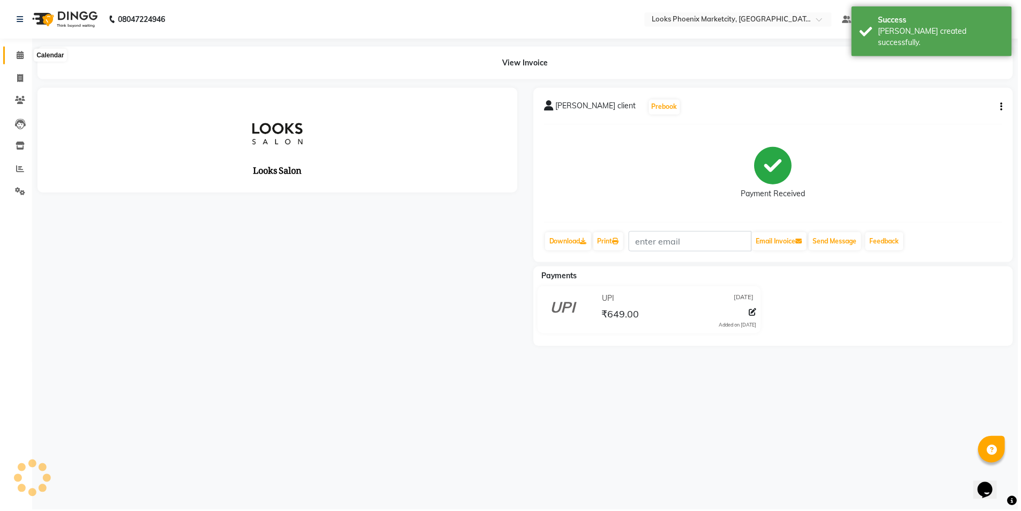
click at [19, 50] on span at bounding box center [20, 55] width 19 height 12
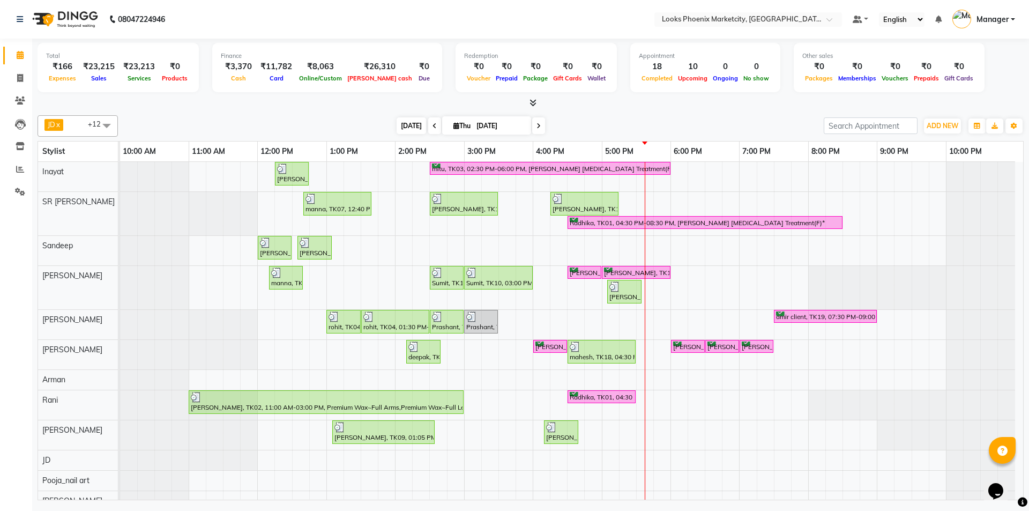
click at [409, 125] on span "[DATE]" at bounding box center [411, 125] width 29 height 17
click at [17, 148] on icon at bounding box center [20, 146] width 9 height 8
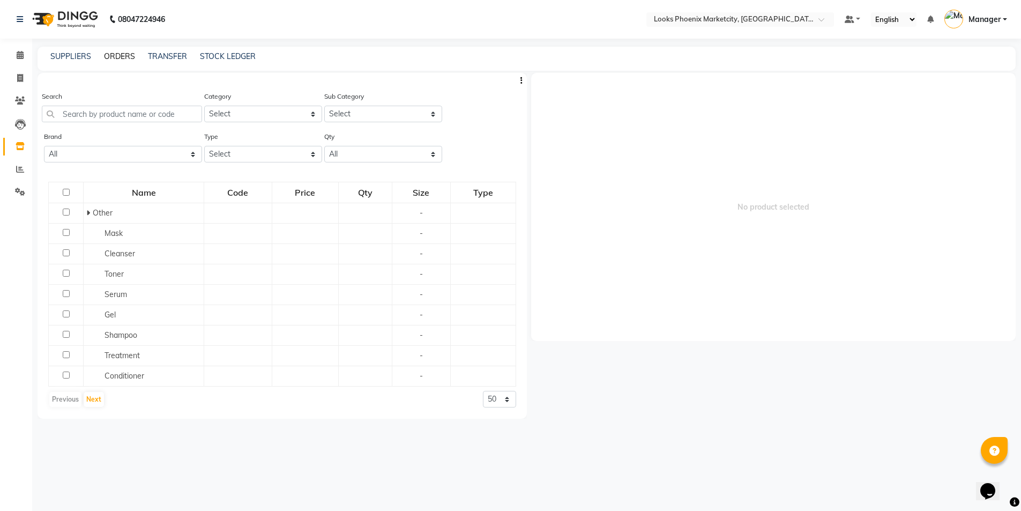
click at [132, 51] on link "ORDERS" at bounding box center [119, 56] width 31 height 10
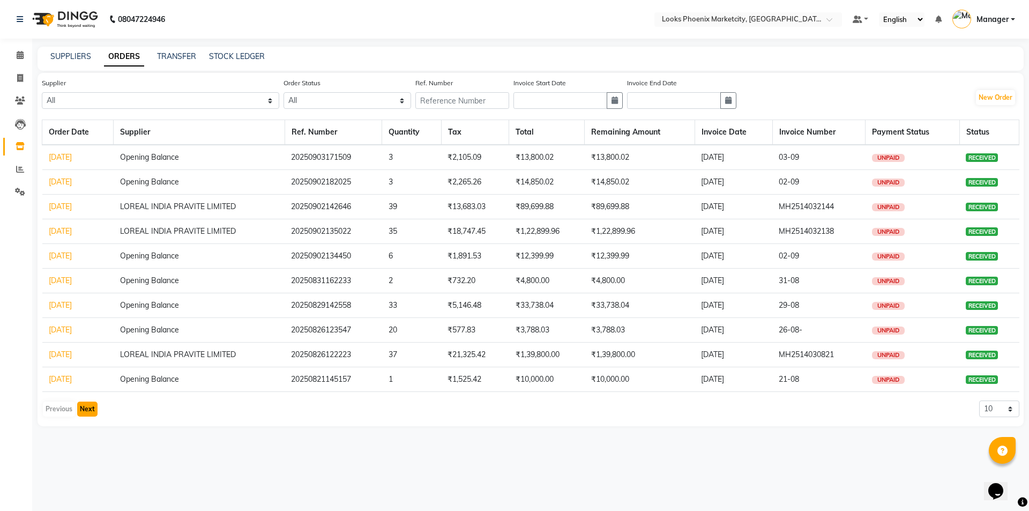
click at [83, 408] on button "Next" at bounding box center [87, 408] width 20 height 15
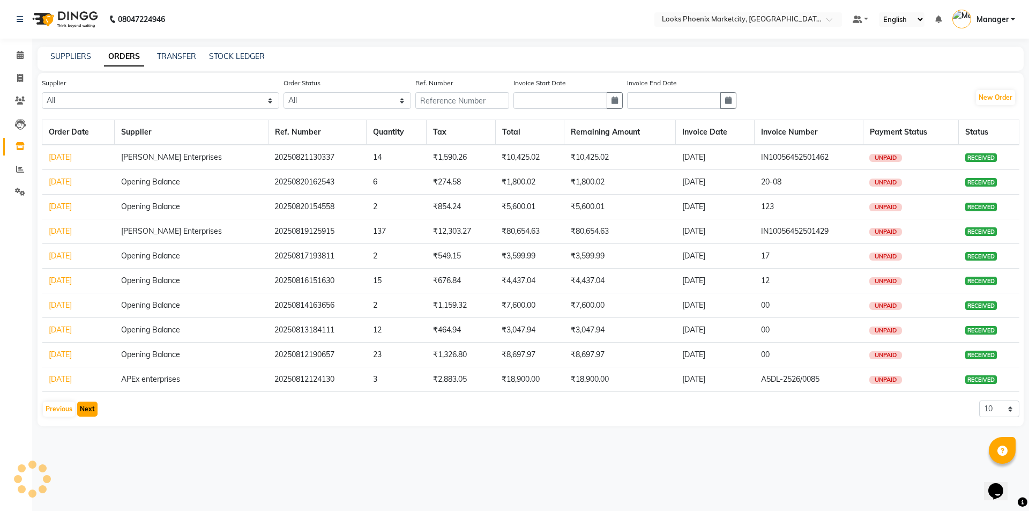
click at [83, 408] on button "Next" at bounding box center [87, 408] width 20 height 15
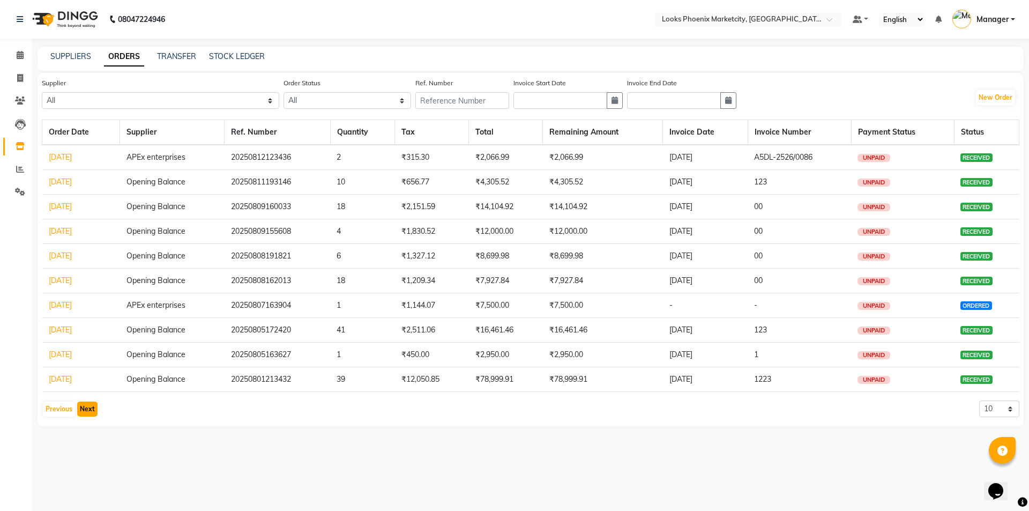
click at [83, 408] on button "Next" at bounding box center [87, 408] width 20 height 15
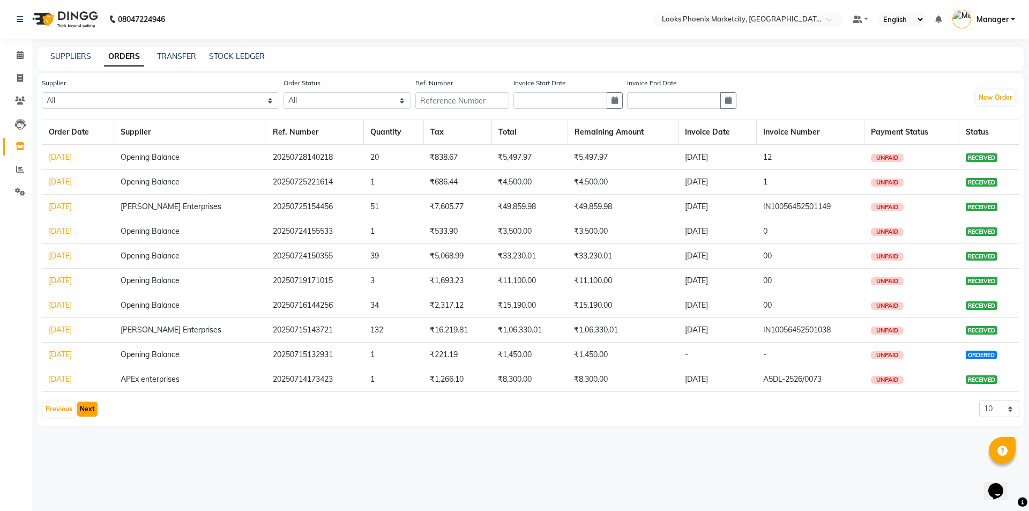
click at [83, 408] on button "Next" at bounding box center [87, 408] width 20 height 15
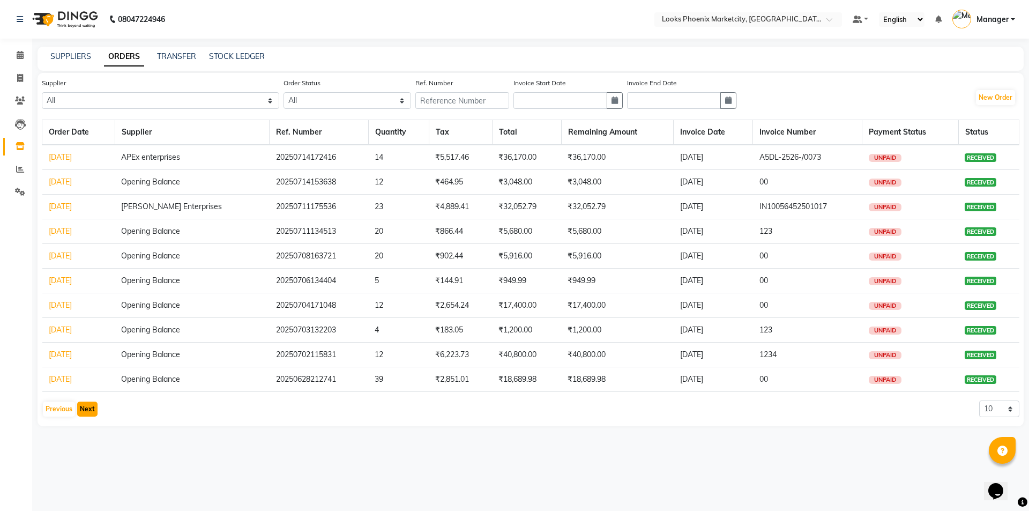
click at [83, 408] on button "Next" at bounding box center [87, 408] width 20 height 15
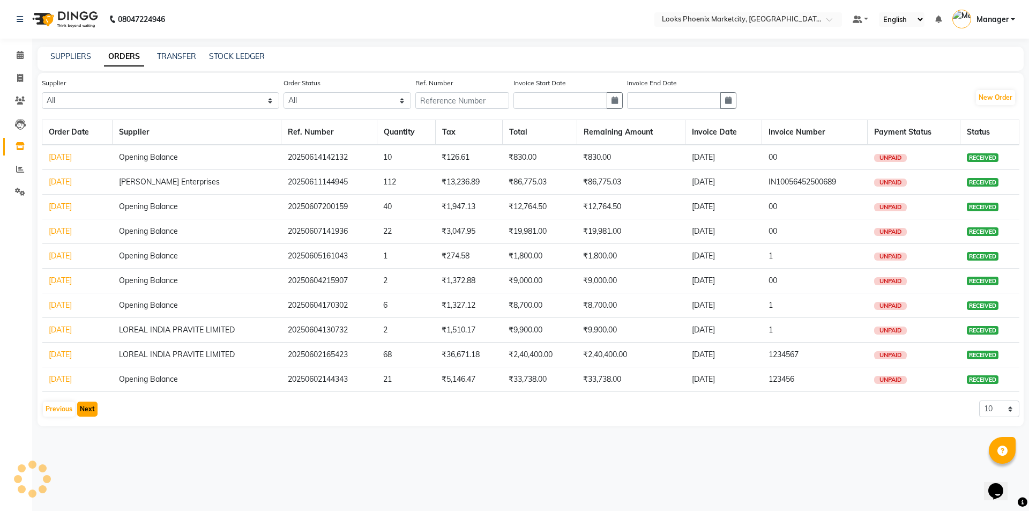
click at [83, 408] on button "Next" at bounding box center [87, 408] width 20 height 15
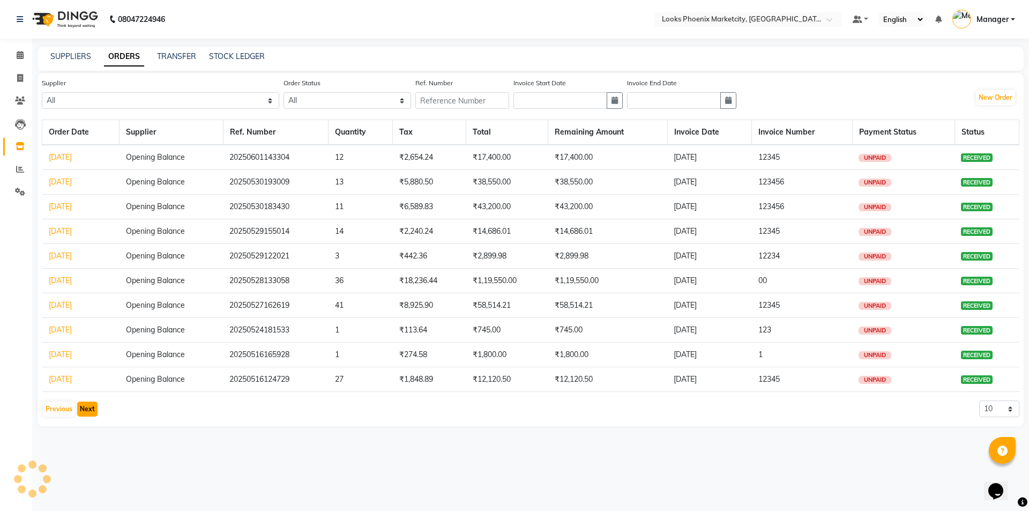
click at [83, 408] on button "Next" at bounding box center [87, 408] width 20 height 15
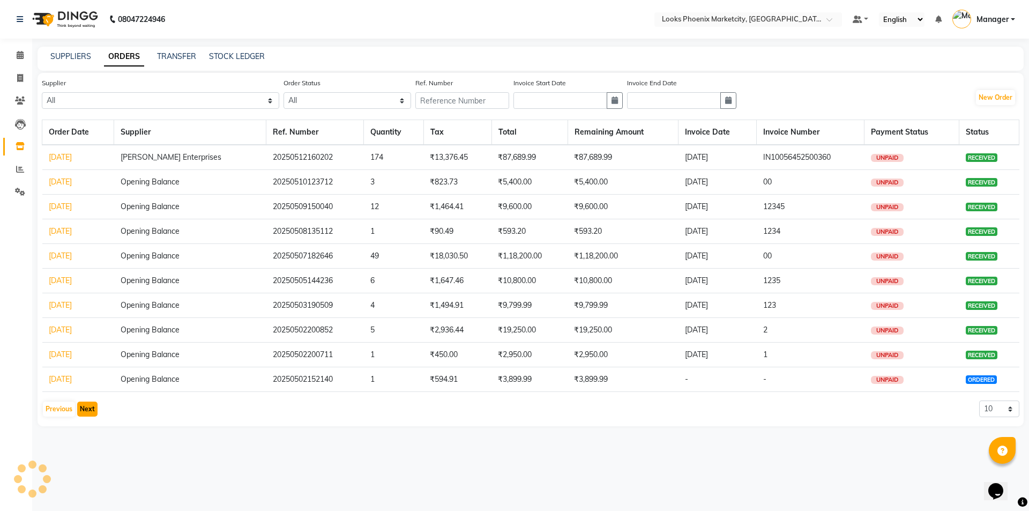
click at [83, 408] on button "Next" at bounding box center [87, 408] width 20 height 15
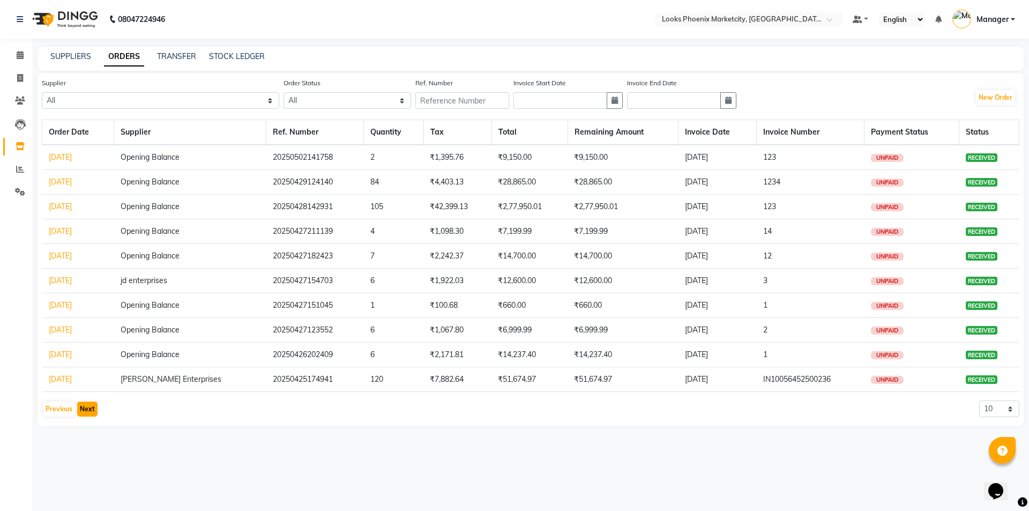
click at [83, 408] on button "Next" at bounding box center [87, 408] width 20 height 15
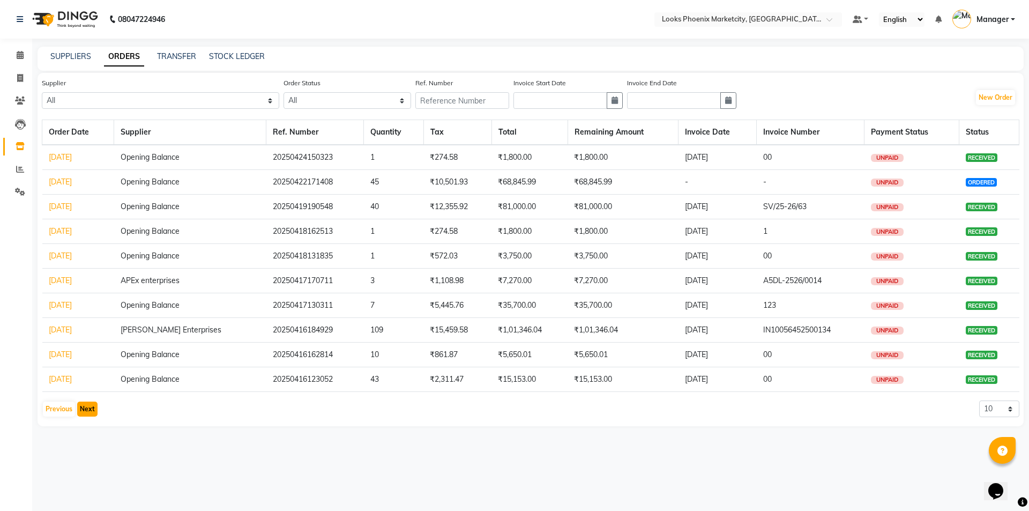
click at [83, 408] on button "Next" at bounding box center [87, 408] width 20 height 15
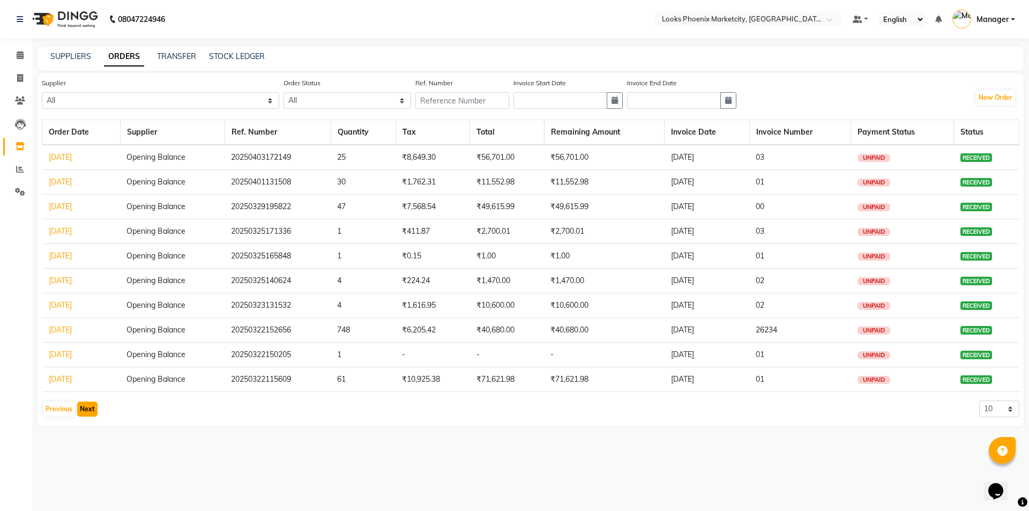
click at [83, 408] on button "Next" at bounding box center [87, 408] width 20 height 15
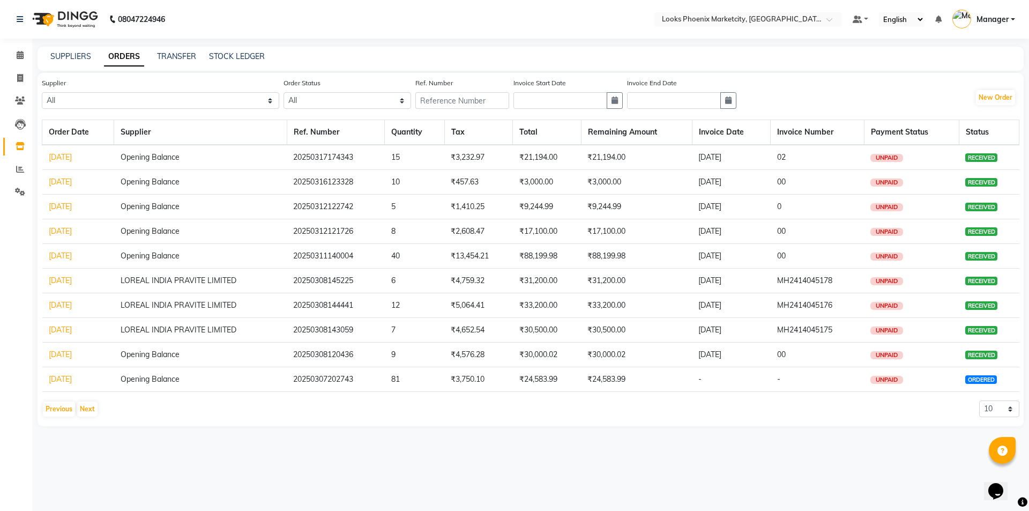
click at [65, 258] on link "11-03-2025" at bounding box center [60, 256] width 23 height 10
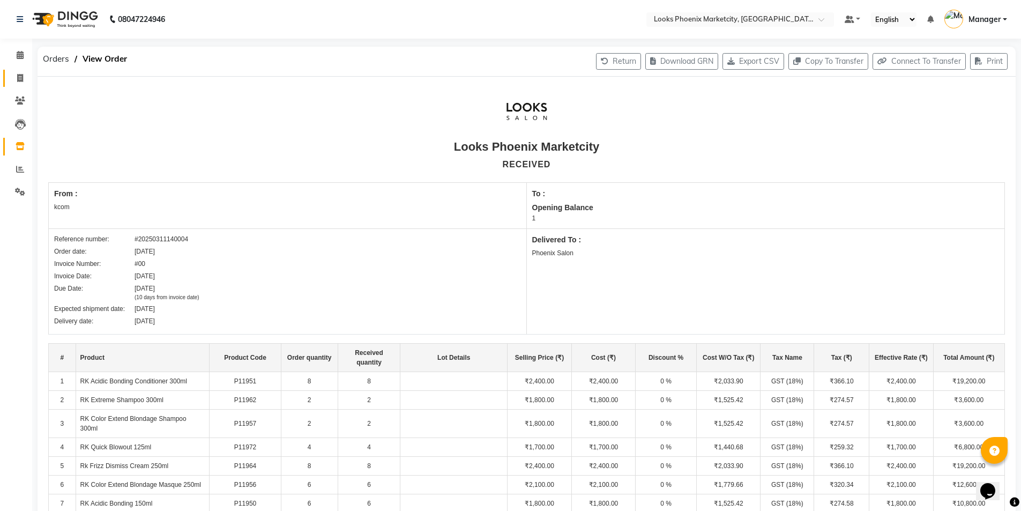
click at [18, 77] on icon at bounding box center [20, 78] width 6 height 8
select select "service"
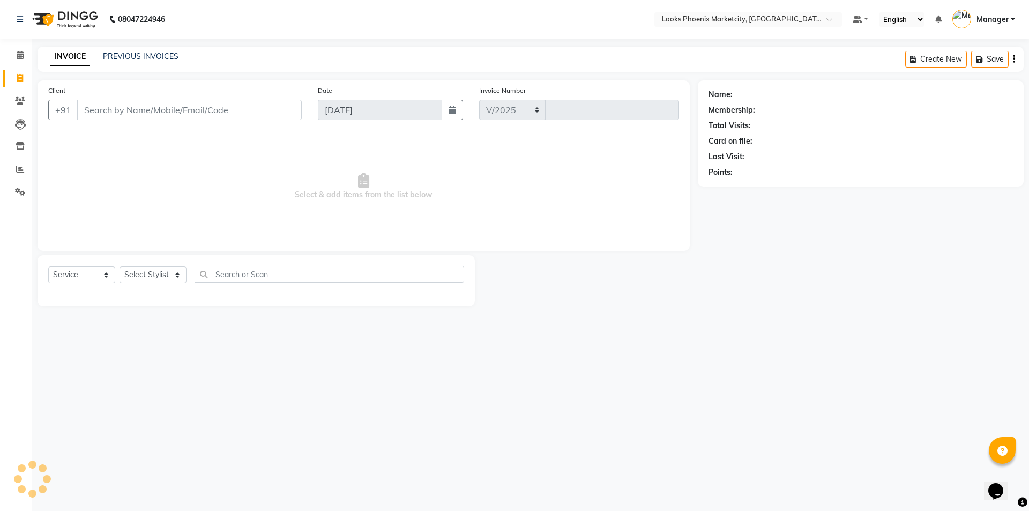
select select "5911"
type input "5519"
click at [142, 275] on select "Select Stylist" at bounding box center [153, 274] width 67 height 17
select select "85092"
click at [120, 266] on select "Select Stylist Akshay Alisha Amir Anjali_pdct Arif Arman Christy Danish Eli Haf…" at bounding box center [153, 274] width 67 height 17
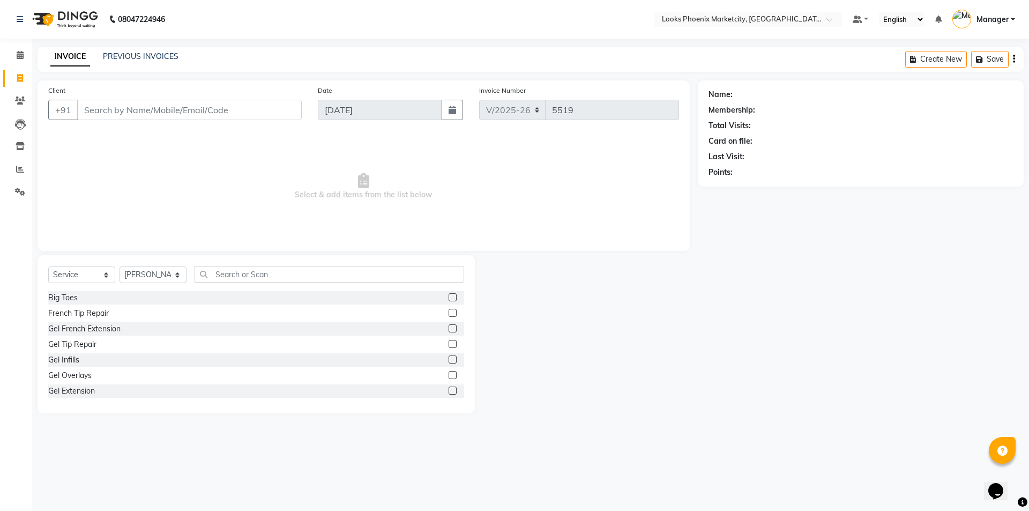
click at [250, 263] on div "Select Service Product Membership Package Voucher Prepaid Gift Card Select Styl…" at bounding box center [256, 334] width 437 height 158
click at [238, 282] on div "Select Service Product Membership Package Voucher Prepaid Gift Card Select Styl…" at bounding box center [256, 278] width 416 height 25
click at [245, 279] on input "text" at bounding box center [330, 274] width 270 height 17
type input "cut"
drag, startPoint x: 80, startPoint y: 373, endPoint x: 244, endPoint y: 255, distance: 202.4
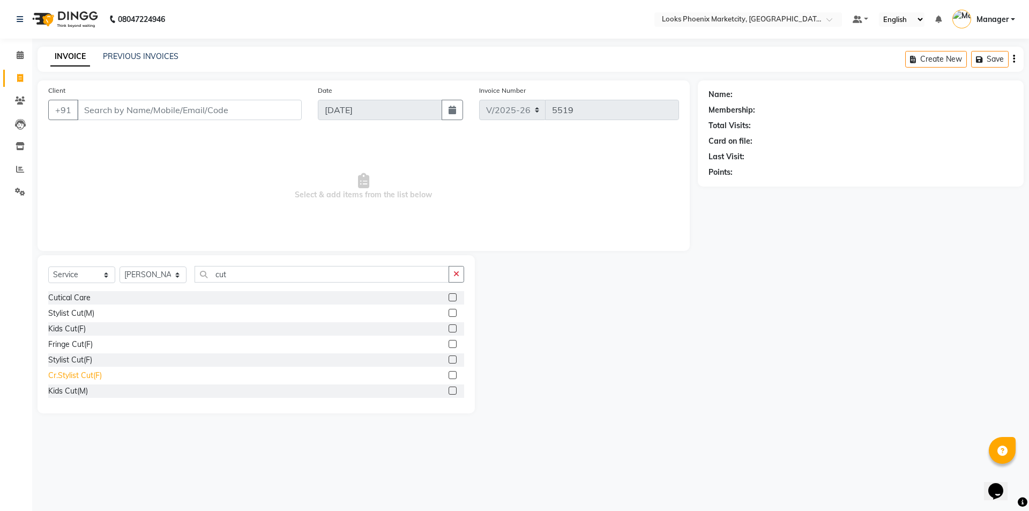
click at [79, 374] on div "Cr.Stylist Cut(F)" at bounding box center [75, 375] width 54 height 11
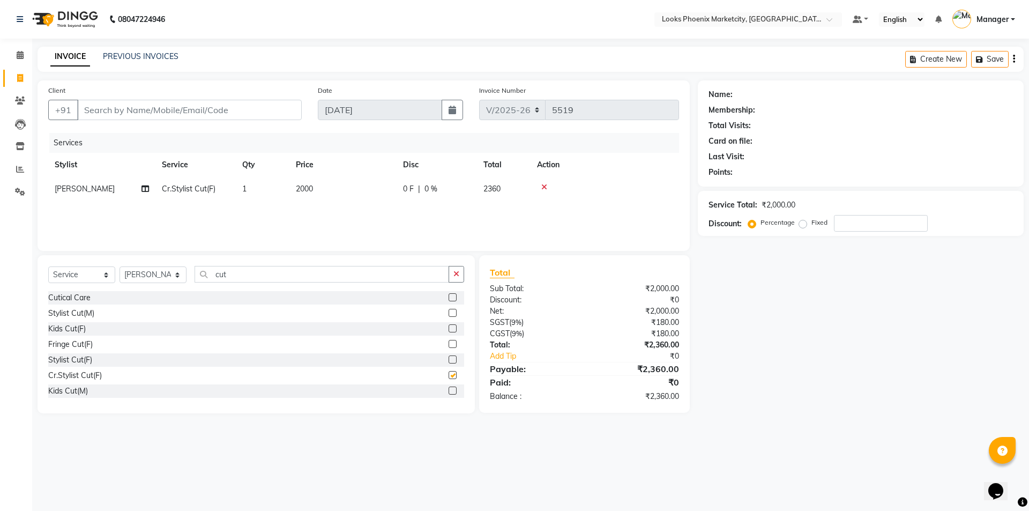
checkbox input "false"
click at [310, 206] on div "Services Stylist Service Qty Price Disc Total Action Prasana Cr.Stylist Cut(F) …" at bounding box center [363, 186] width 631 height 107
click at [314, 180] on td "2000" at bounding box center [342, 189] width 107 height 24
select select "85092"
click at [348, 187] on input "2000" at bounding box center [393, 191] width 94 height 17
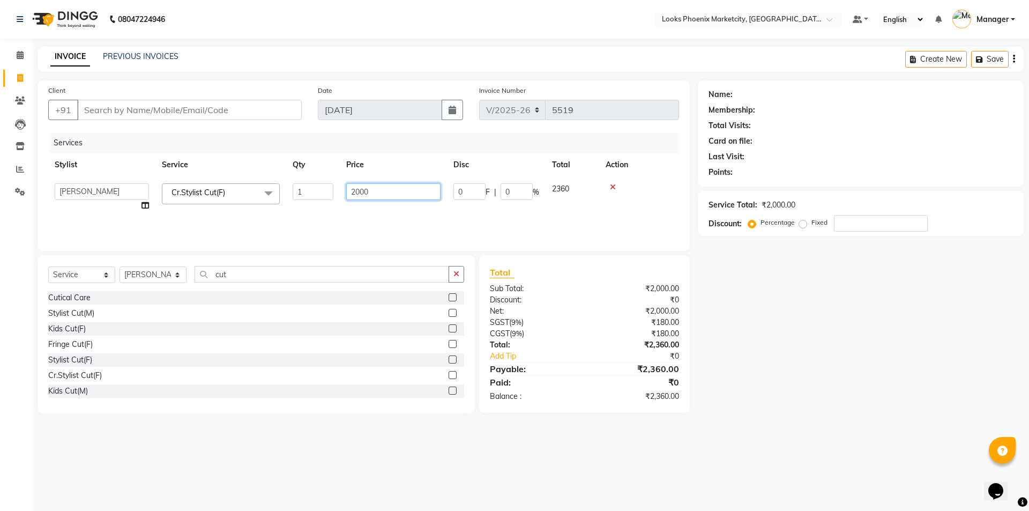
click at [348, 187] on input "2000" at bounding box center [393, 191] width 94 height 17
type input "1500"
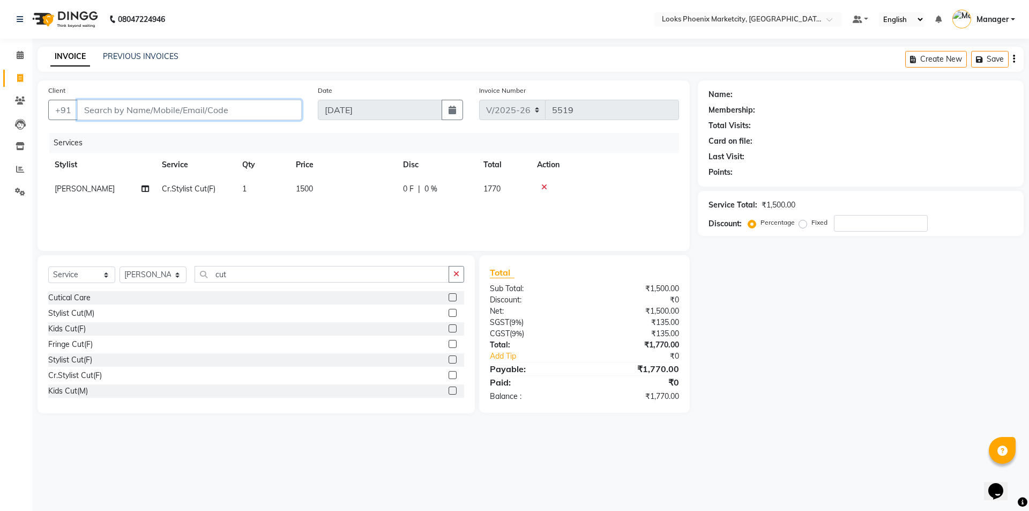
click at [197, 109] on input "Client" at bounding box center [189, 110] width 225 height 20
type input "8"
type input "0"
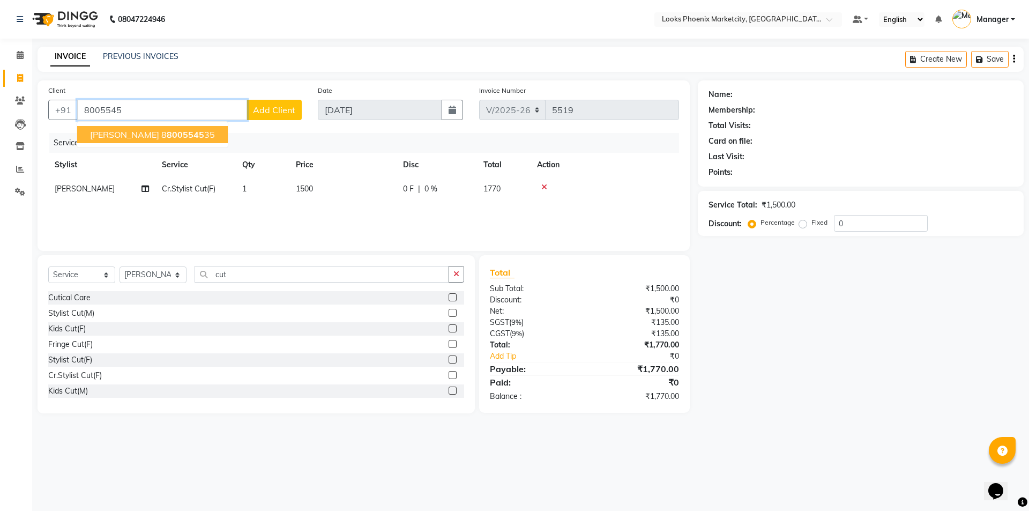
click at [167, 138] on span "8005545" at bounding box center [186, 134] width 38 height 11
type input "8800554535"
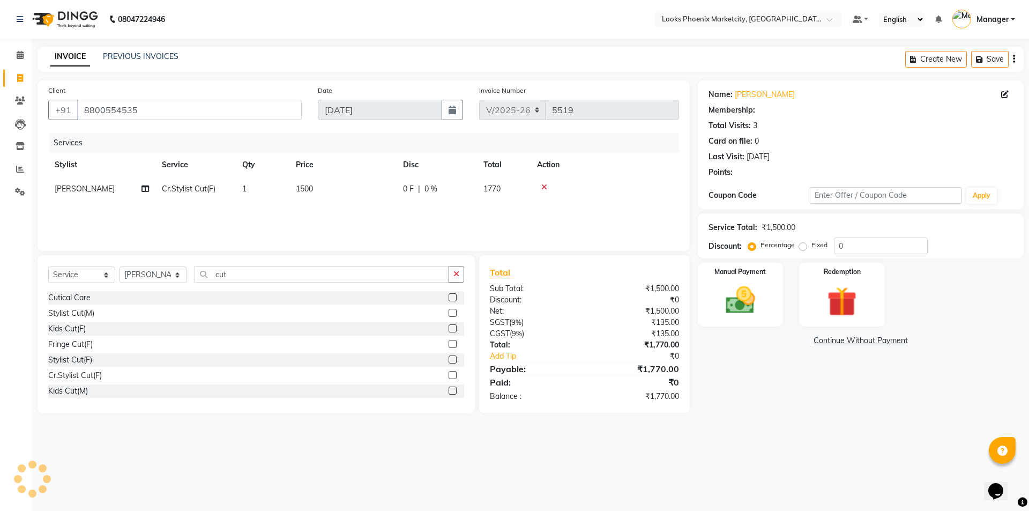
select select "1: Object"
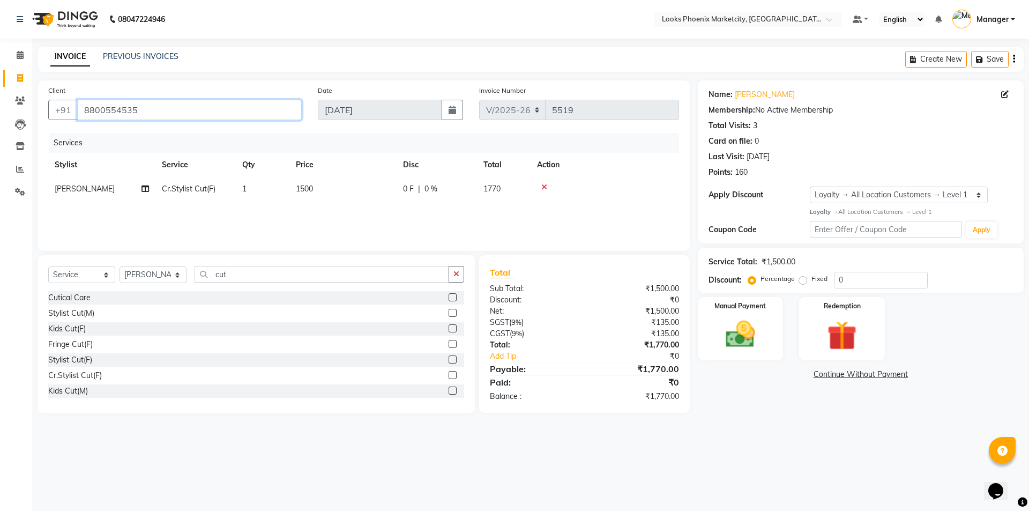
click at [127, 112] on input "8800554535" at bounding box center [189, 110] width 225 height 20
click at [160, 106] on input "8800554535" at bounding box center [189, 110] width 225 height 20
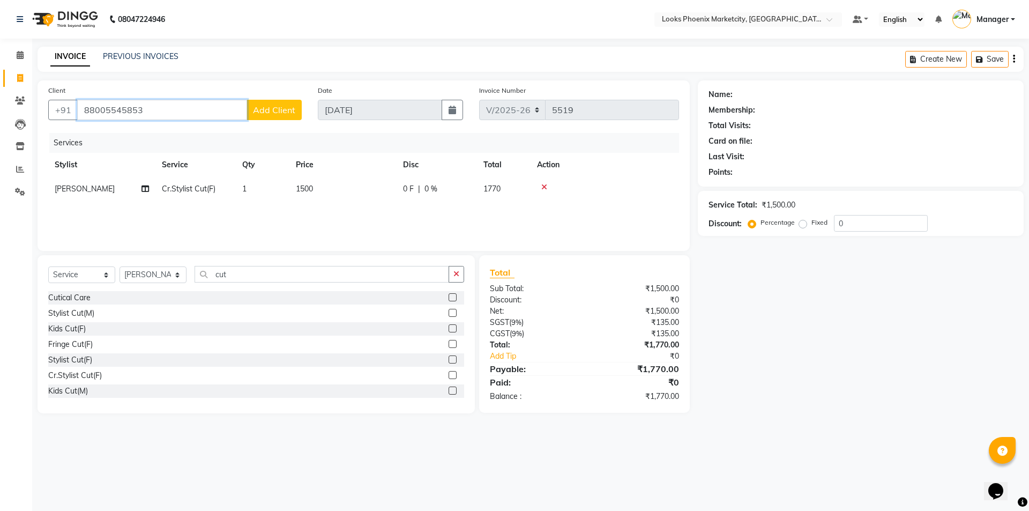
type input "88005545853"
click at [277, 104] on button "Add Client" at bounding box center [274, 110] width 55 height 20
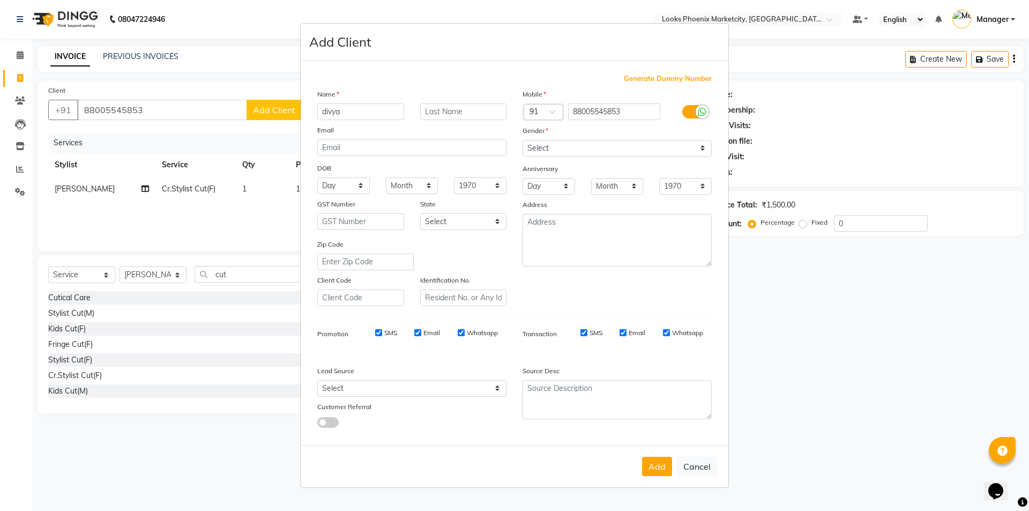
type input "divya"
click at [572, 145] on select "Select Male Female Other Prefer Not To Say" at bounding box center [617, 148] width 189 height 17
select select "female"
click at [523, 140] on select "Select Male Female Other Prefer Not To Say" at bounding box center [617, 148] width 189 height 17
click at [647, 478] on div "Add Cancel" at bounding box center [515, 466] width 428 height 42
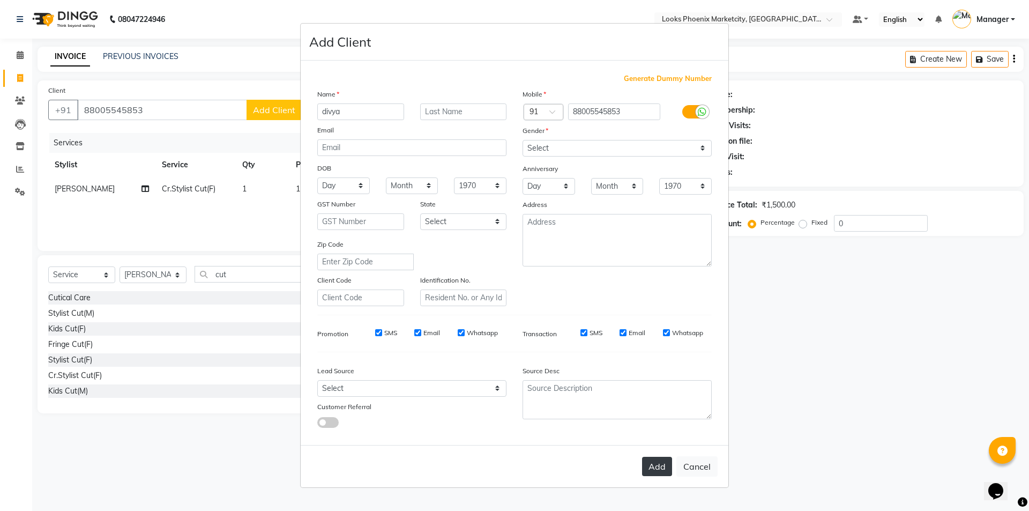
click at [648, 468] on button "Add" at bounding box center [657, 466] width 30 height 19
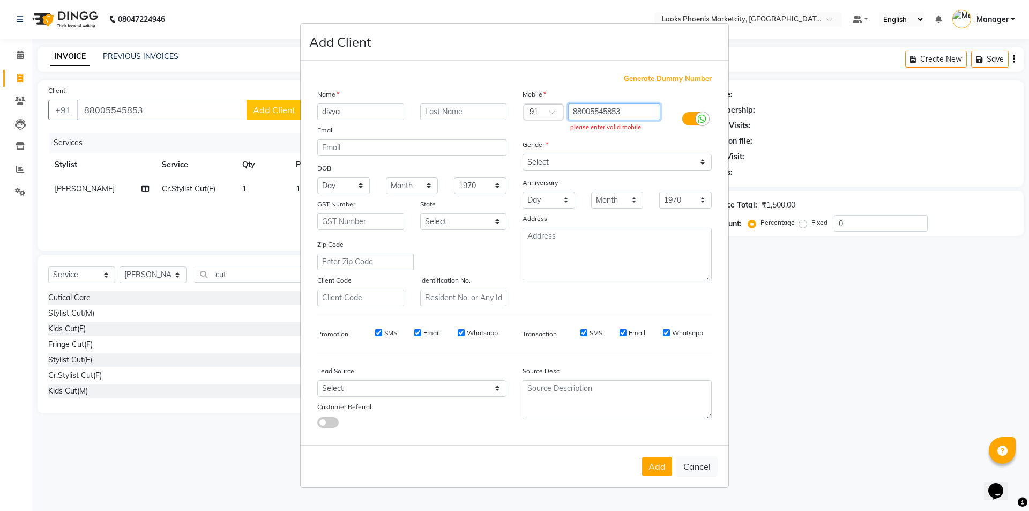
click at [580, 113] on input "88005545853" at bounding box center [614, 111] width 93 height 17
click at [625, 112] on input "88005545853" at bounding box center [614, 111] width 93 height 17
click at [587, 115] on input "88005545853" at bounding box center [614, 111] width 93 height 17
click at [584, 115] on input "88005545853" at bounding box center [614, 111] width 93 height 17
click at [575, 112] on input "88005545853" at bounding box center [614, 111] width 93 height 17
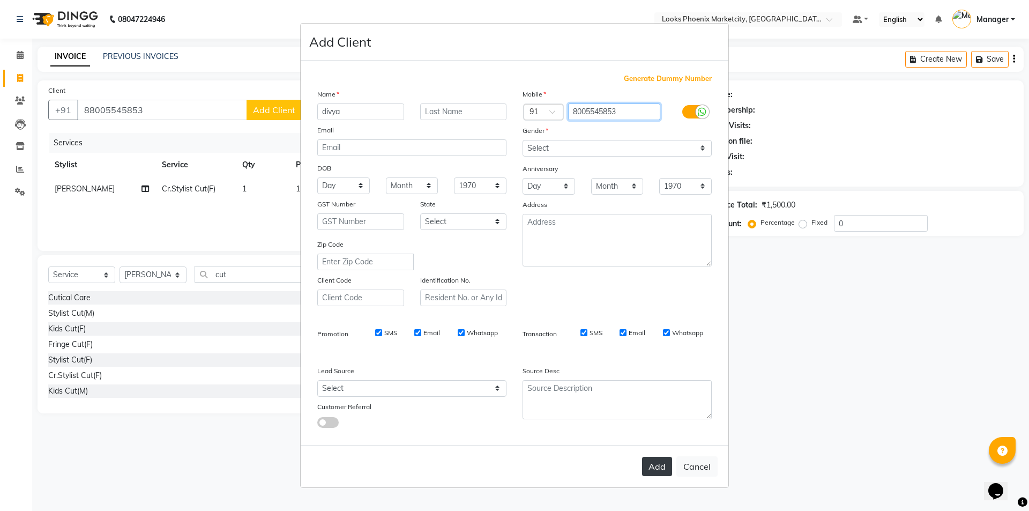
type input "8005545853"
click at [658, 466] on button "Add" at bounding box center [657, 466] width 30 height 19
type input "8005545853"
select select
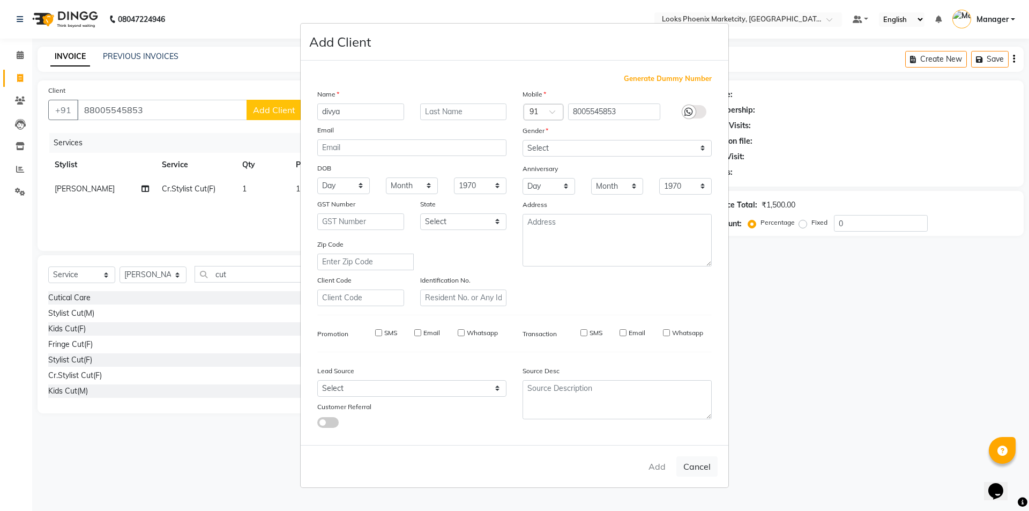
select select
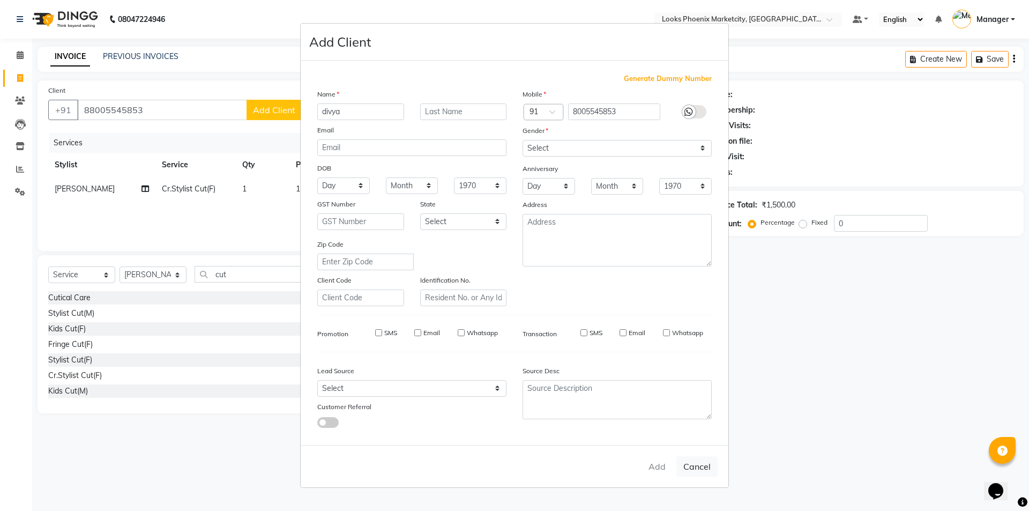
checkbox input "false"
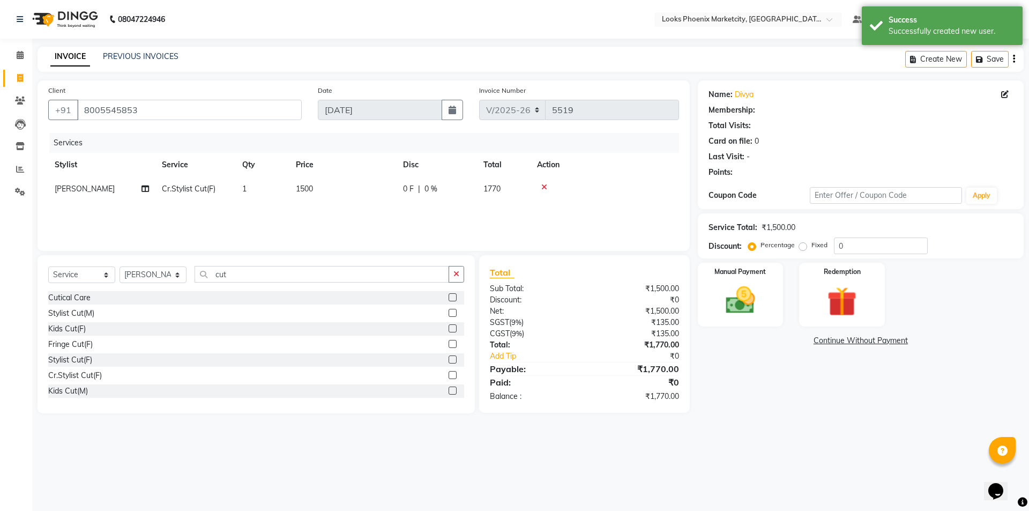
select select "1: Object"
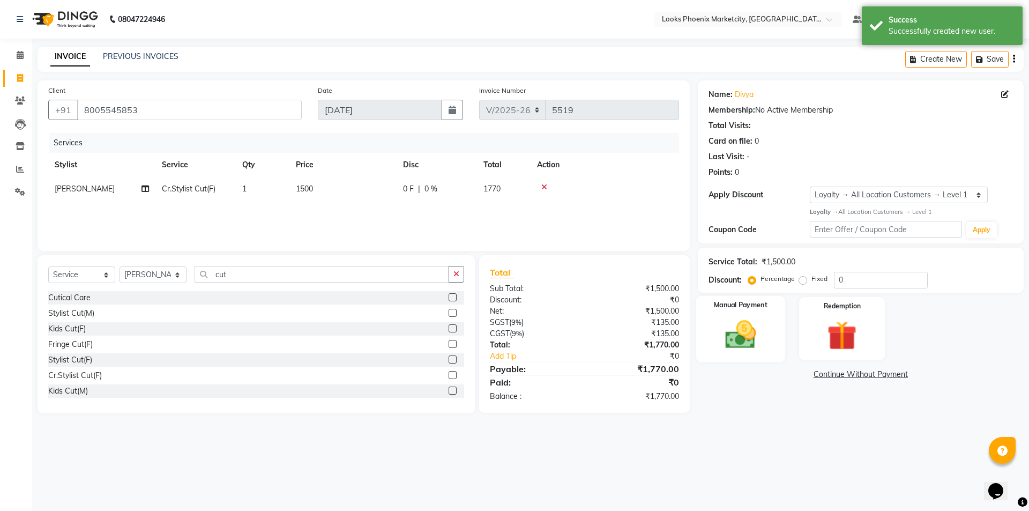
click at [750, 353] on div "Manual Payment" at bounding box center [740, 328] width 89 height 66
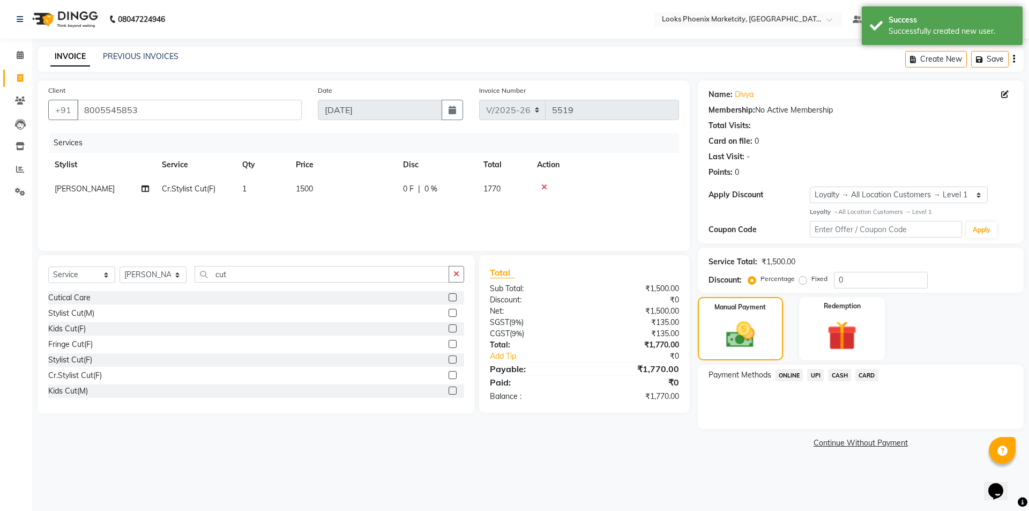
click at [875, 371] on span "CARD" at bounding box center [866, 375] width 23 height 12
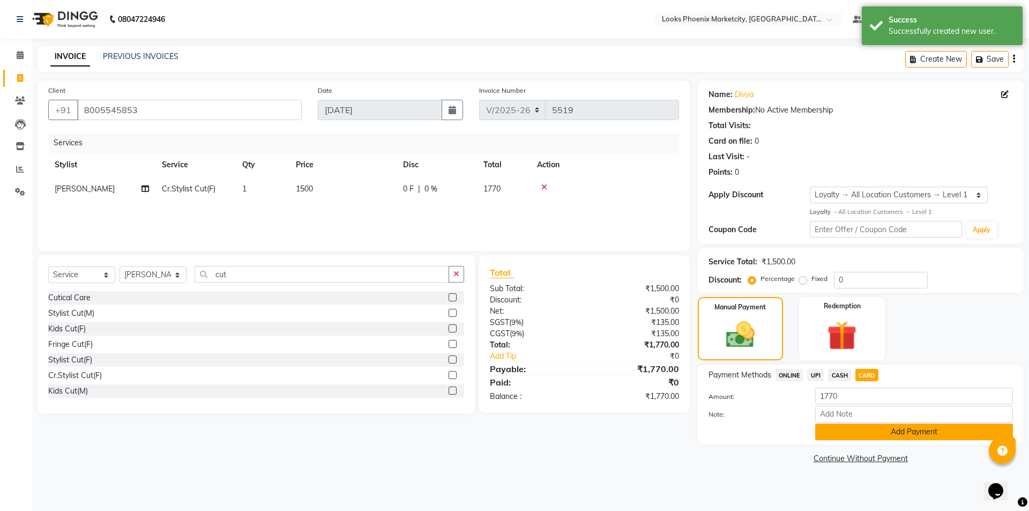
click at [837, 427] on button "Add Payment" at bounding box center [914, 431] width 198 height 17
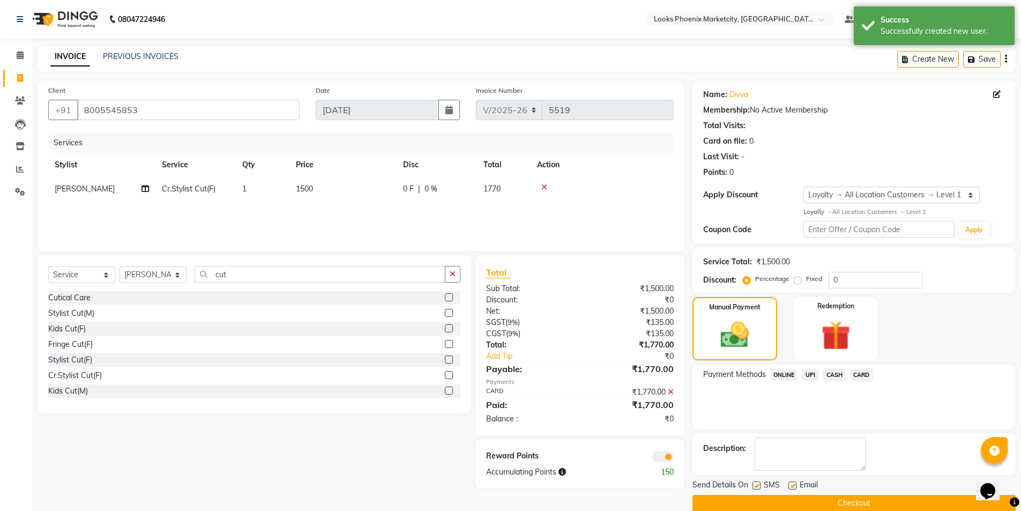
click at [814, 502] on button "Checkout" at bounding box center [853, 503] width 323 height 17
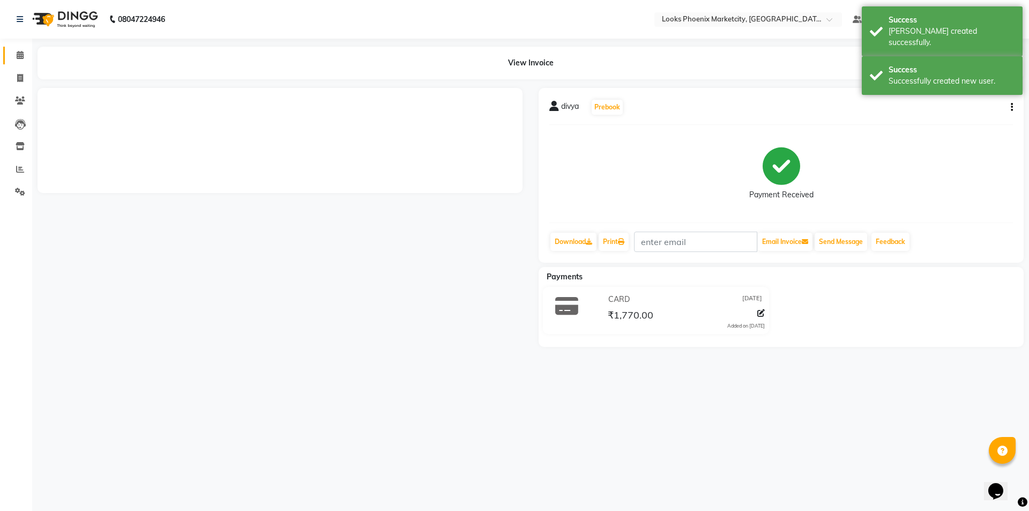
click at [16, 51] on span at bounding box center [20, 55] width 19 height 12
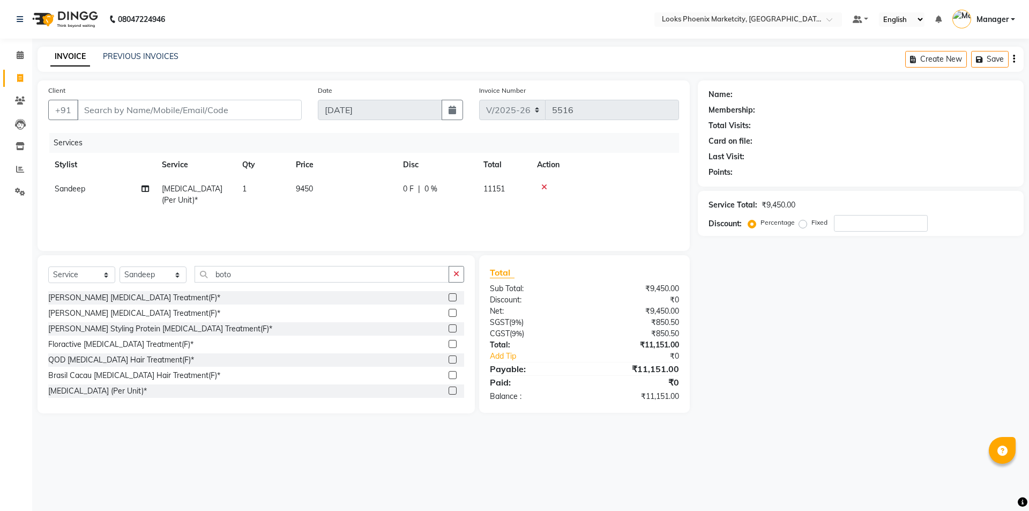
select select "5911"
select select "service"
select select "57828"
click at [71, 280] on select "Select Service Product Membership Package Voucher Prepaid Gift Card" at bounding box center [81, 274] width 67 height 17
select select "product"
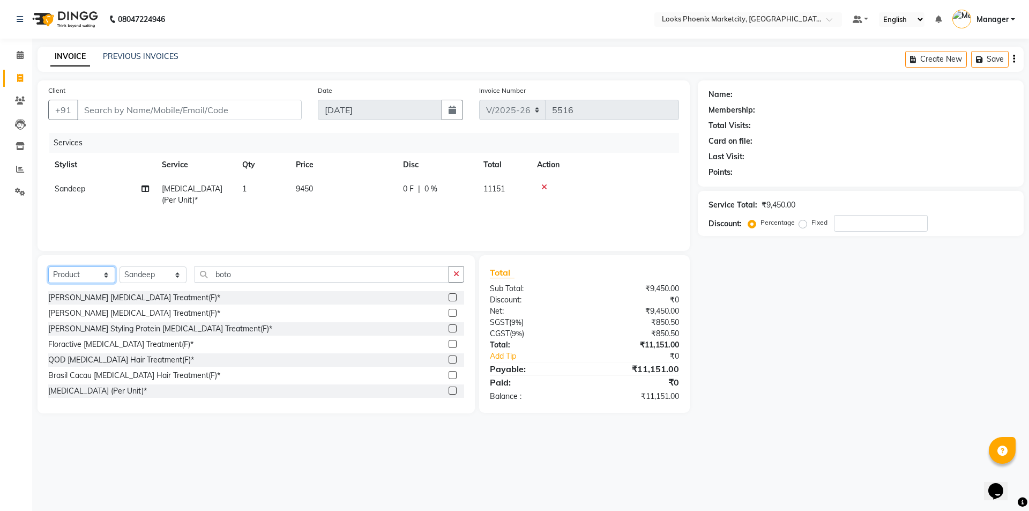
click at [48, 266] on select "Select Service Product Membership Package Voucher Prepaid Gift Card" at bounding box center [81, 274] width 67 height 17
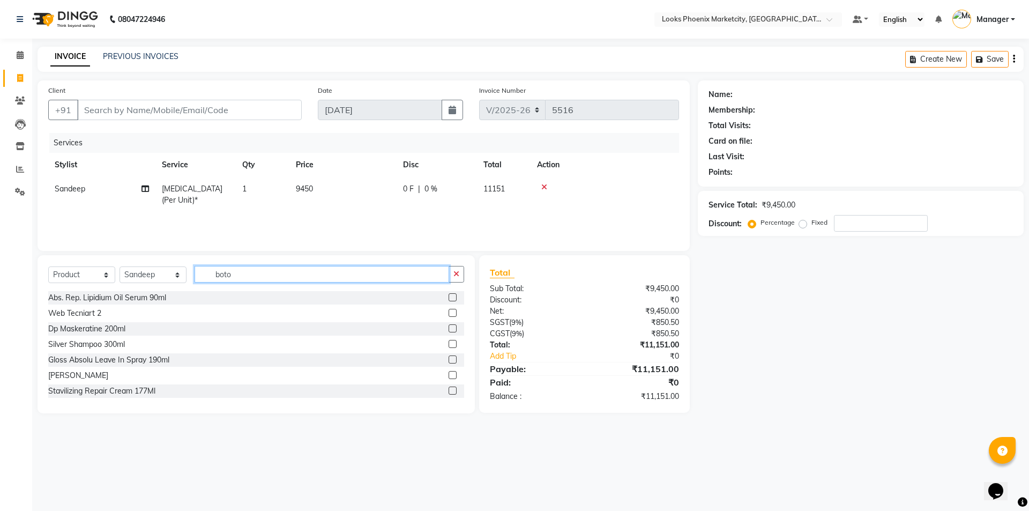
click at [222, 277] on input "boto" at bounding box center [322, 274] width 255 height 17
type input "3474636400195"
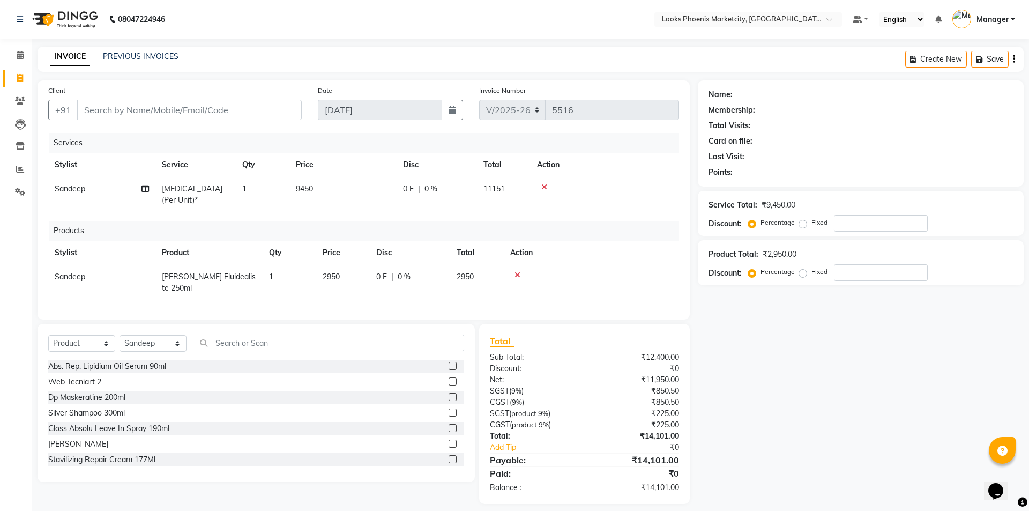
click at [333, 265] on td "2950" at bounding box center [343, 282] width 54 height 35
select select "57828"
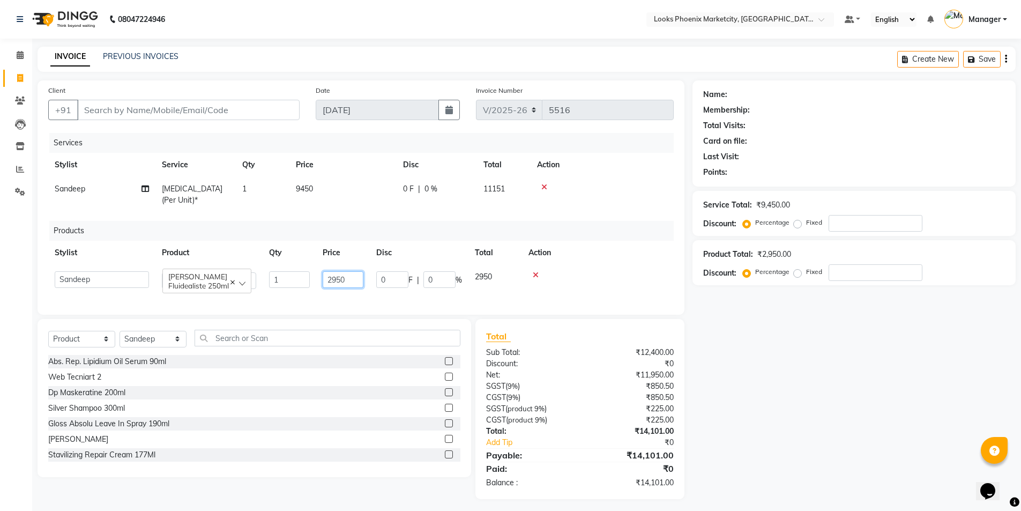
click at [345, 271] on input "2950" at bounding box center [343, 279] width 41 height 17
type input "2800"
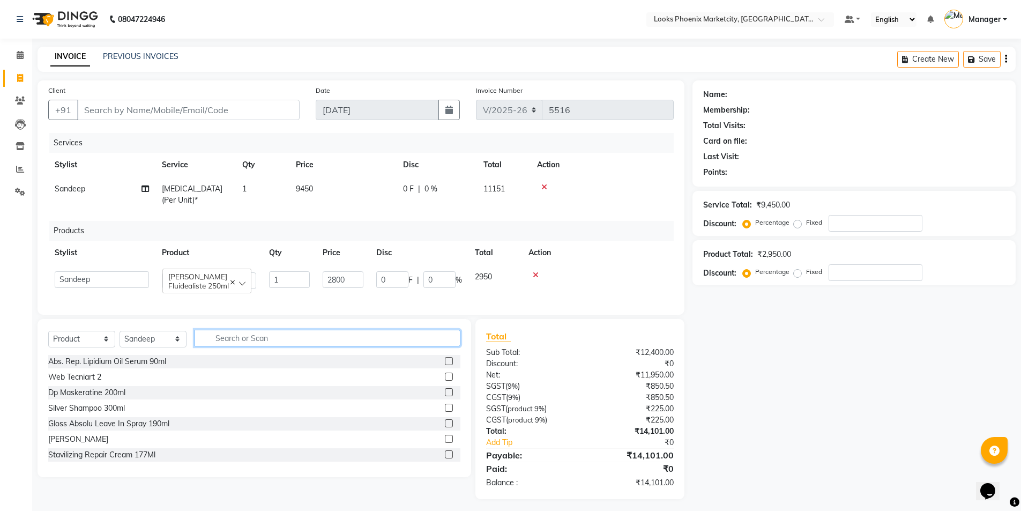
click at [244, 340] on div "Select Service Product Membership Package Voucher Prepaid Gift Card Select Styl…" at bounding box center [254, 342] width 412 height 25
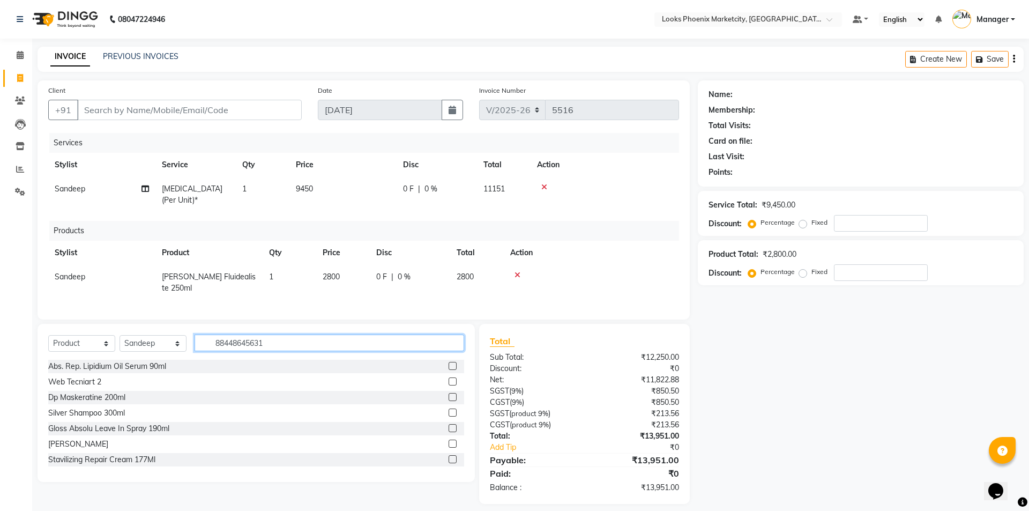
type input "884486456311"
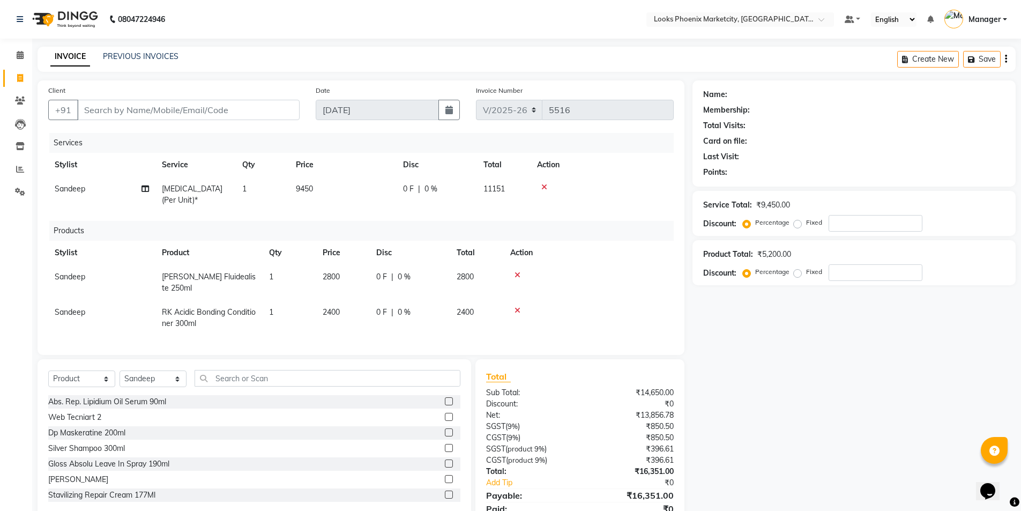
click at [339, 300] on td "2400" at bounding box center [343, 317] width 54 height 35
select select "57828"
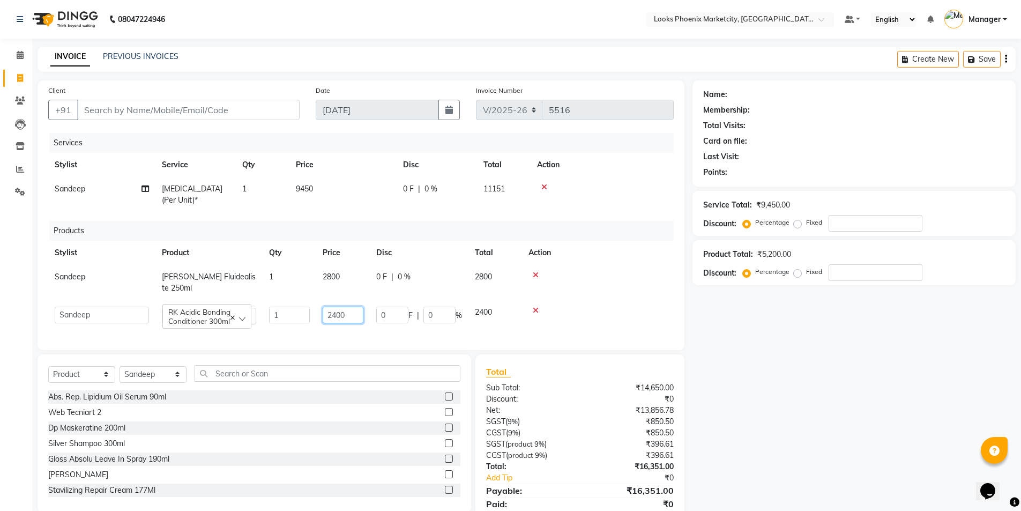
click at [336, 307] on input "2400" at bounding box center [343, 315] width 41 height 17
type input "2500"
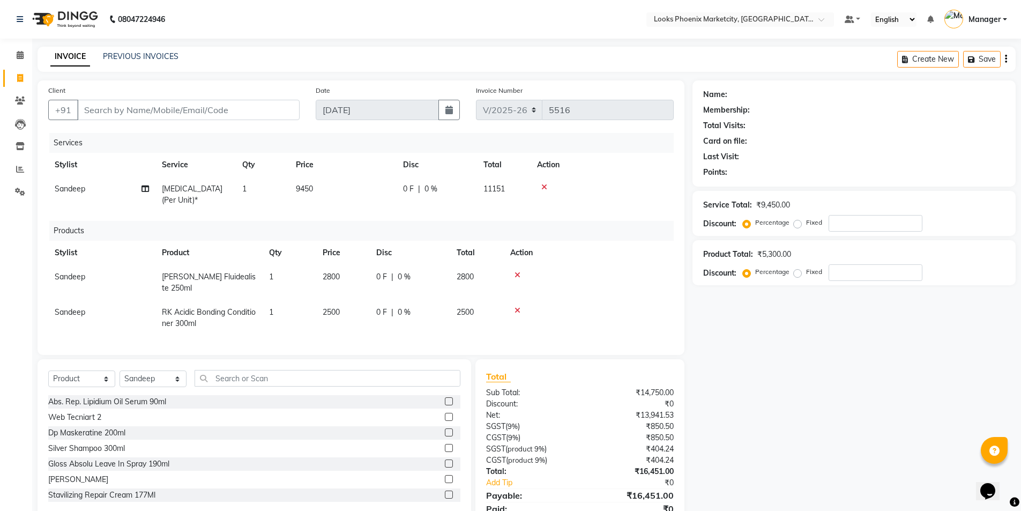
click at [633, 472] on div "Total Sub Total: ₹14,750.00 Discount: ₹0 Net: ₹13,941.53 SGST ( 9% ) ₹850.50 CG…" at bounding box center [579, 449] width 187 height 159
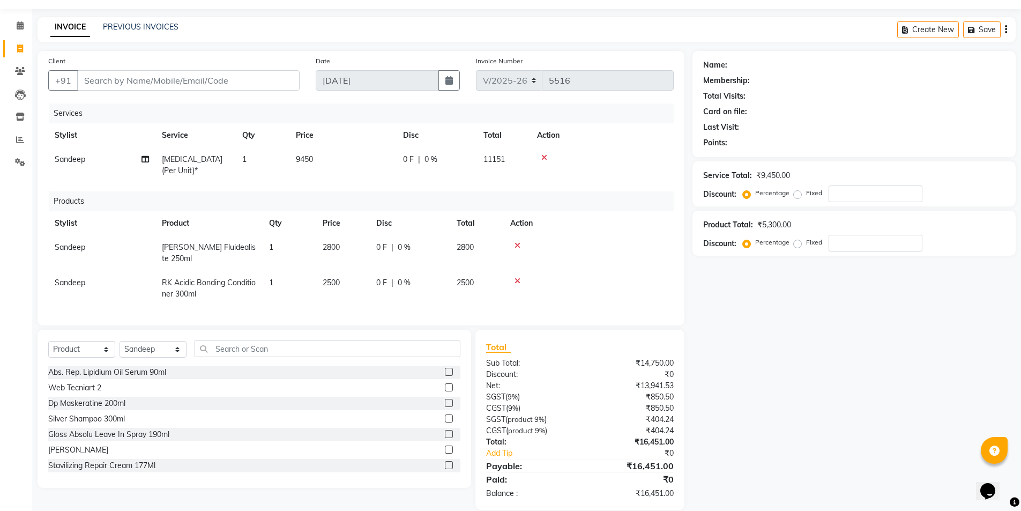
scroll to position [30, 0]
click at [153, 78] on input "Client" at bounding box center [188, 80] width 222 height 20
type input "9"
type input "0"
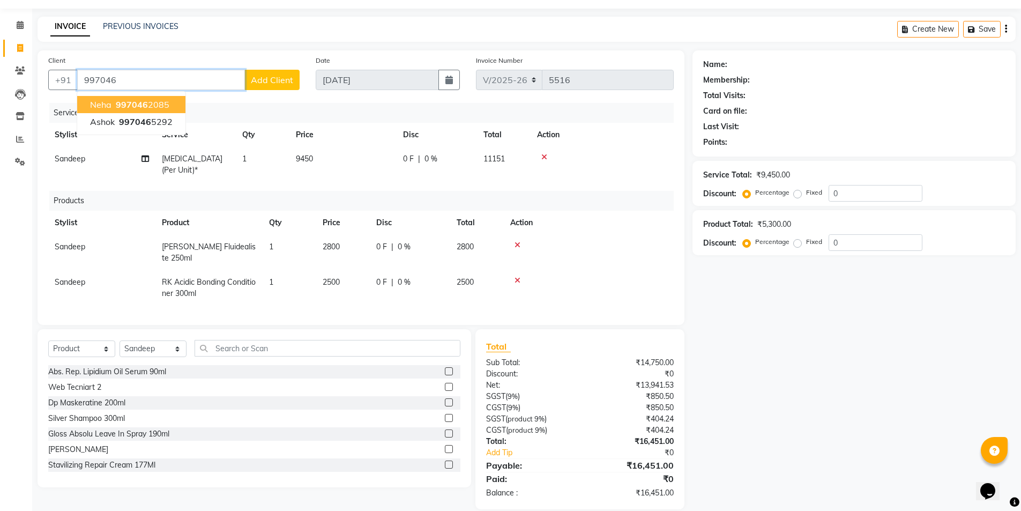
click at [100, 100] on span "neha" at bounding box center [100, 104] width 21 height 11
type input "9970462085"
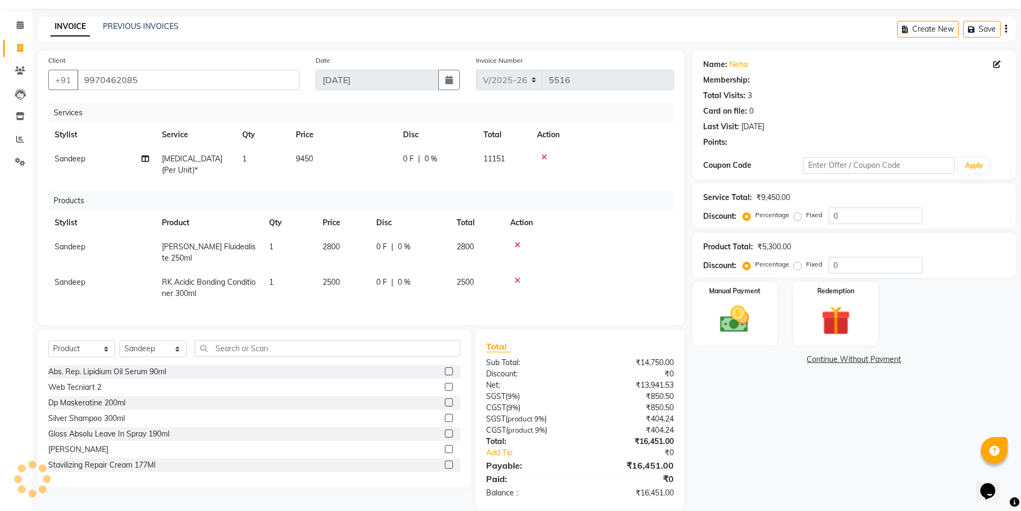
select select "1: Object"
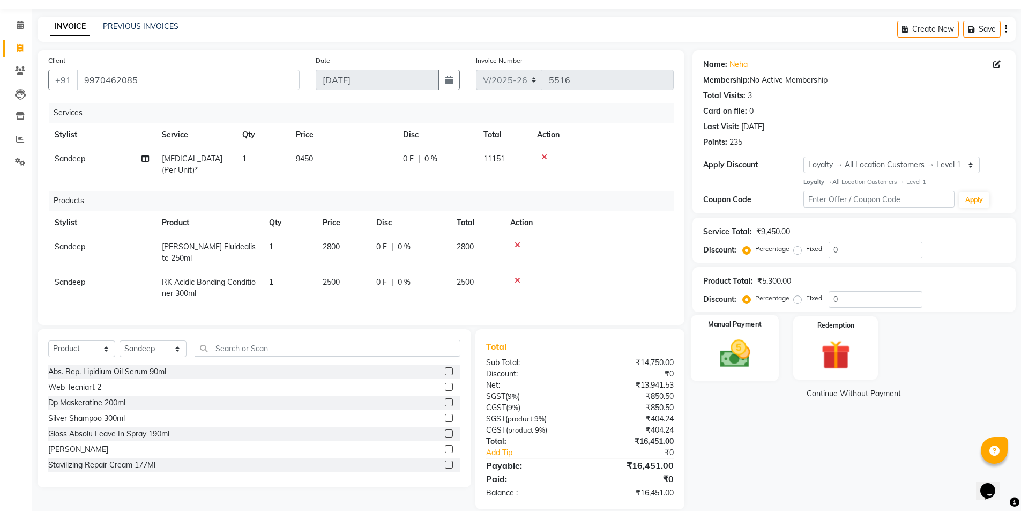
click at [734, 334] on div "Manual Payment" at bounding box center [734, 348] width 88 height 66
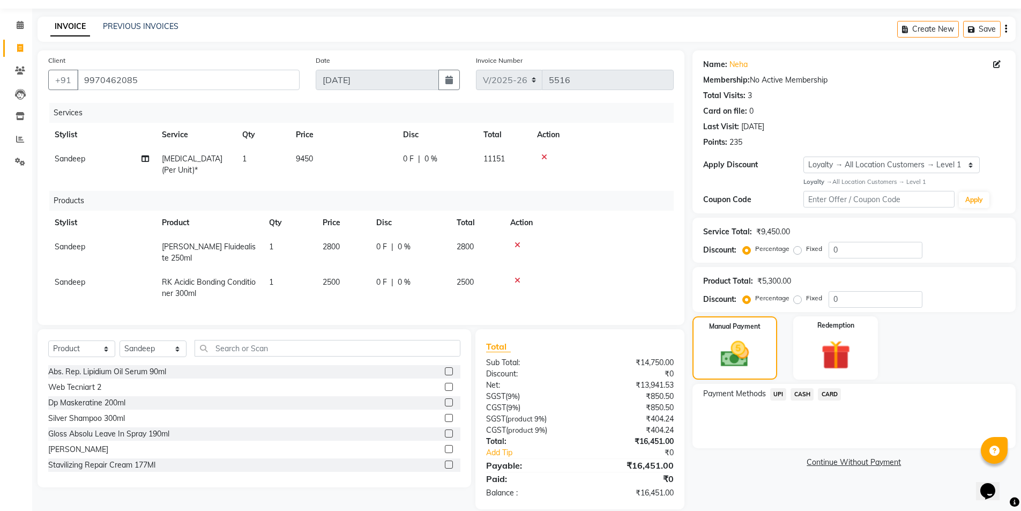
click at [828, 393] on span "CARD" at bounding box center [829, 394] width 23 height 12
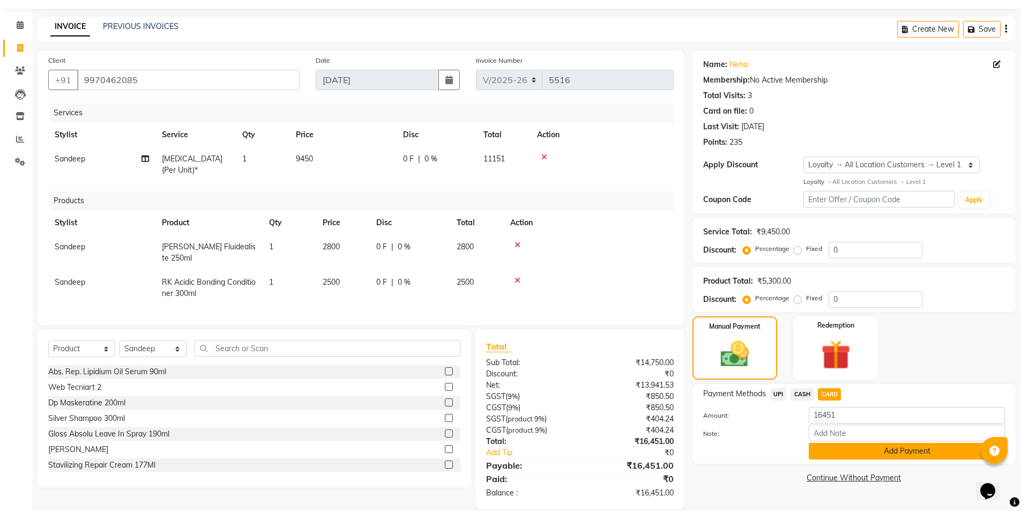
click at [851, 456] on button "Add Payment" at bounding box center [907, 451] width 196 height 17
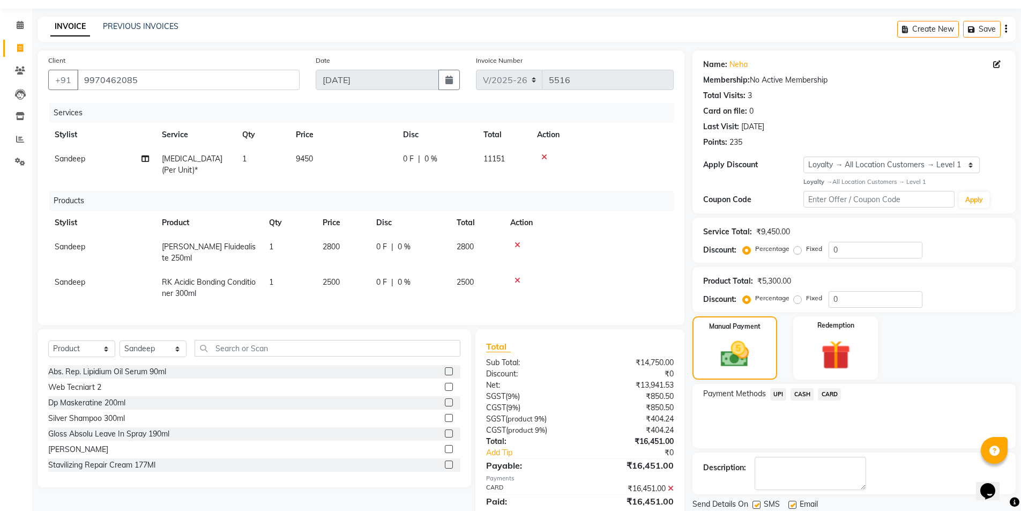
scroll to position [106, 0]
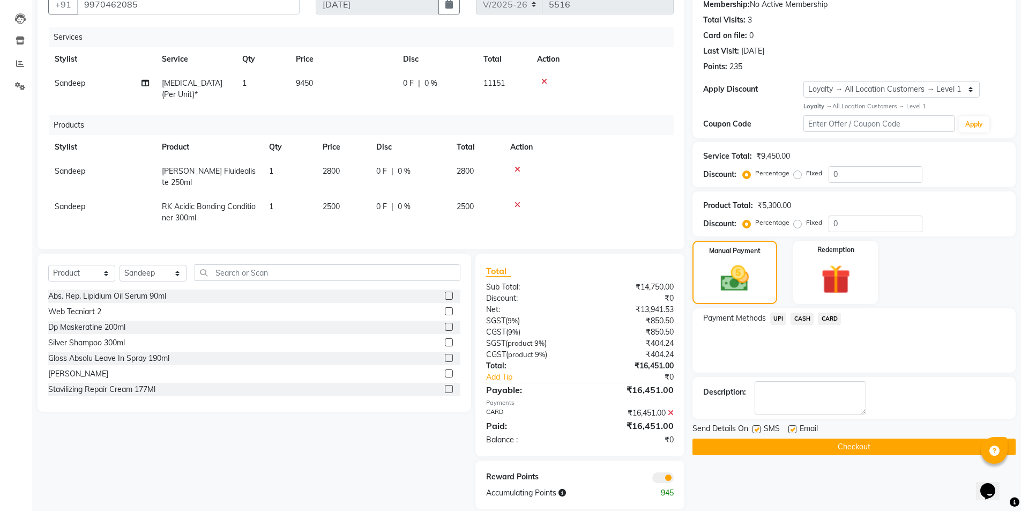
click at [799, 445] on button "Checkout" at bounding box center [853, 446] width 323 height 17
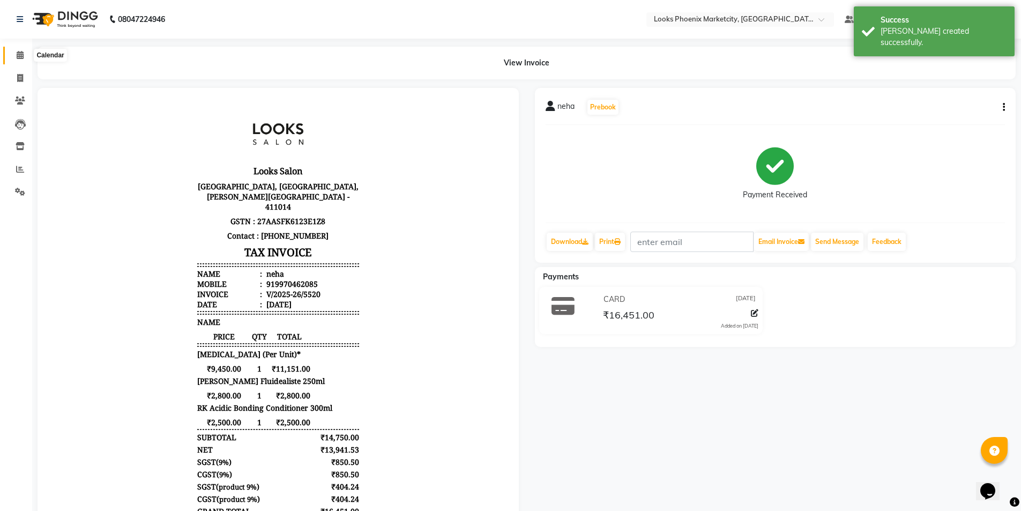
click at [13, 55] on span at bounding box center [20, 55] width 19 height 12
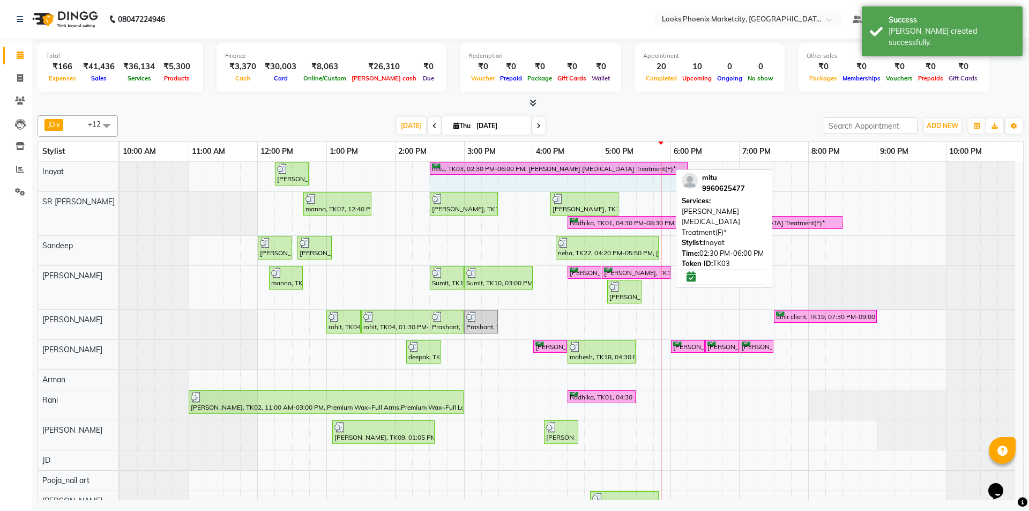
click at [120, 167] on div "Kiran Nikam, TK08, 12:15 PM-12:45 PM, Stylist Cut(M) mitu, TK03, 02:30 PM-06:00…" at bounding box center [120, 176] width 0 height 29
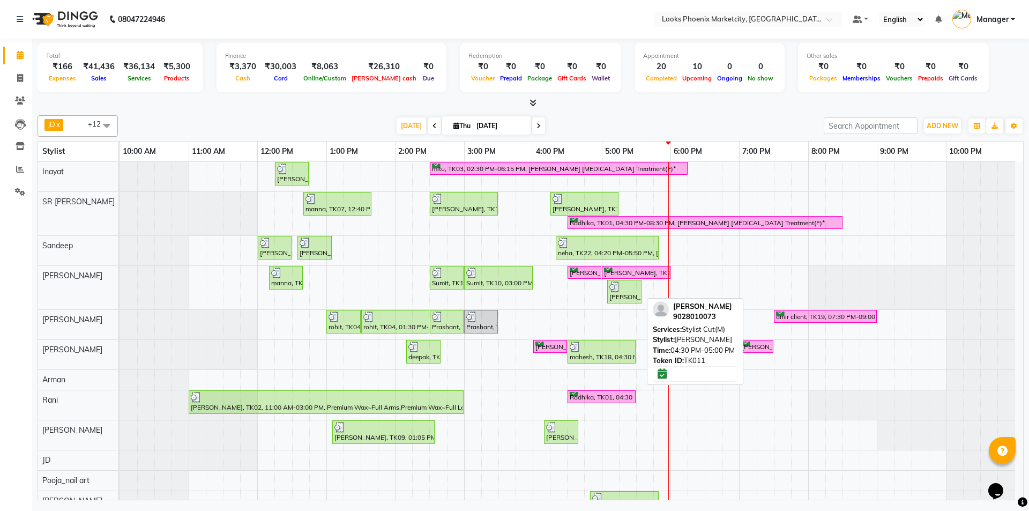
click at [586, 276] on div "[PERSON_NAME], TK11, 04:30 PM-05:00 PM, Stylist Cut(M)" at bounding box center [585, 272] width 32 height 10
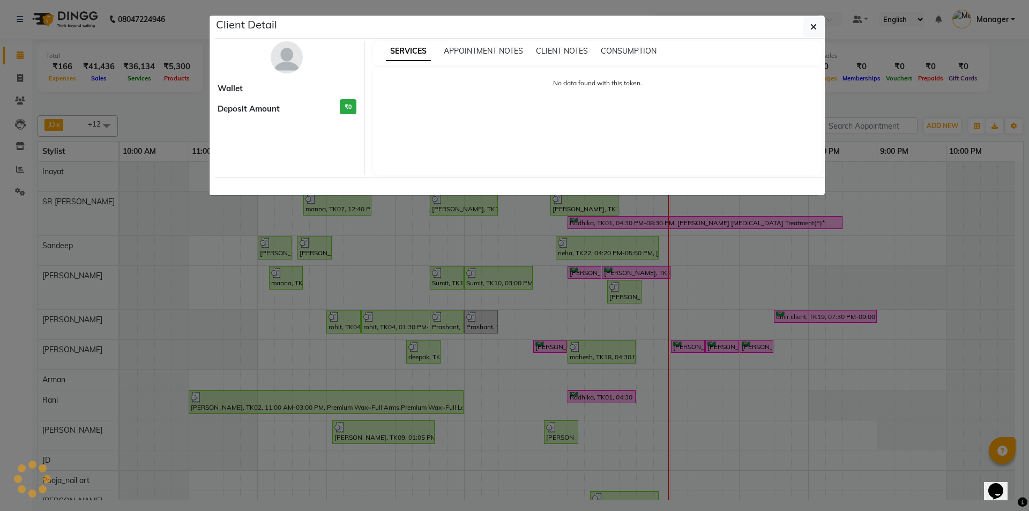
select select "6"
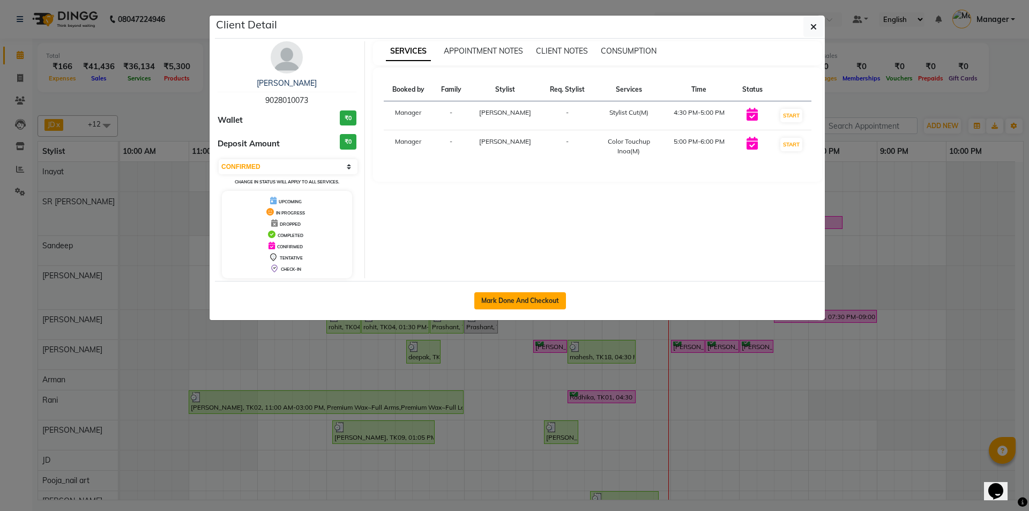
click at [526, 295] on button "Mark Done And Checkout" at bounding box center [520, 300] width 92 height 17
select select "service"
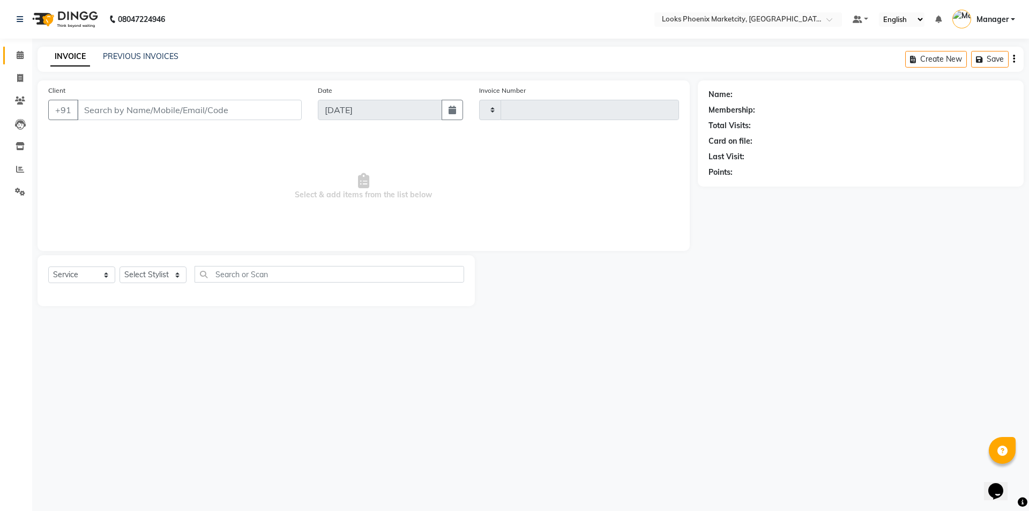
type input "5521"
select select "5911"
type input "9028010073"
select select "43020"
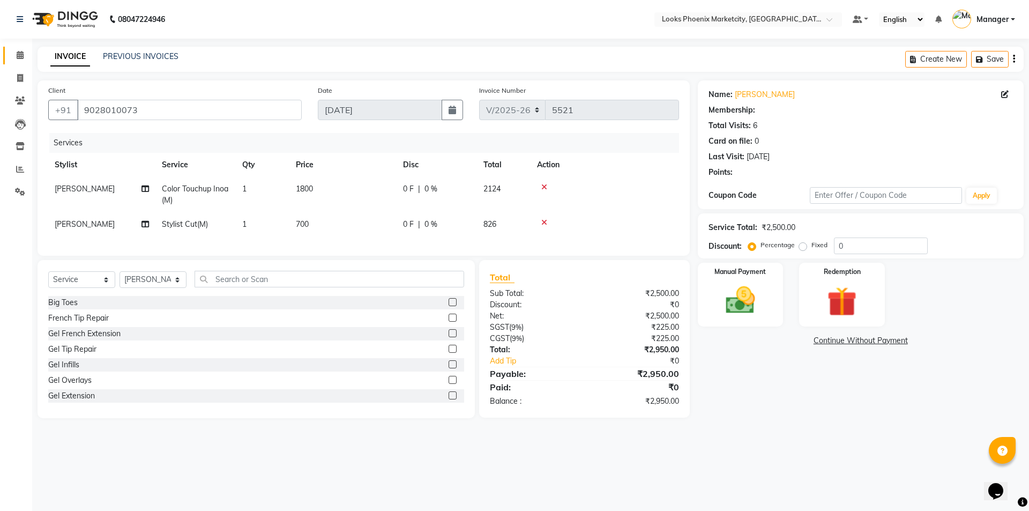
select select "1: Object"
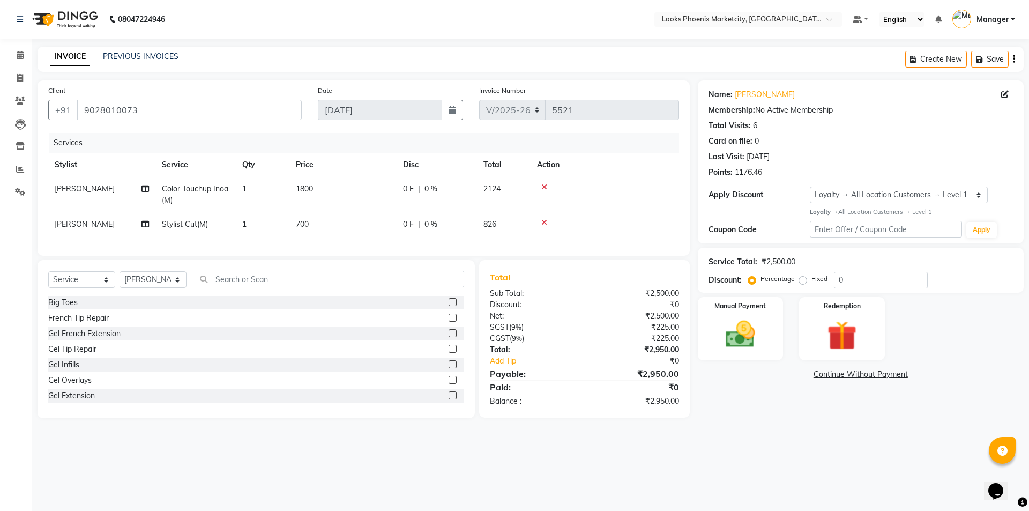
click at [312, 221] on td "700" at bounding box center [342, 224] width 107 height 24
select select "43020"
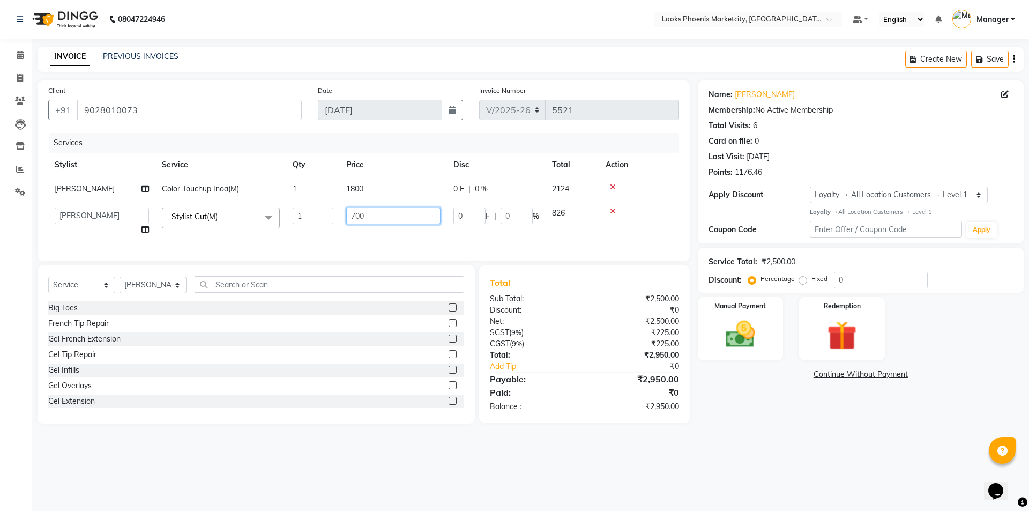
click at [348, 217] on input "700" at bounding box center [393, 215] width 94 height 17
type input "593"
click at [357, 196] on td "1800" at bounding box center [393, 189] width 107 height 24
select select "43020"
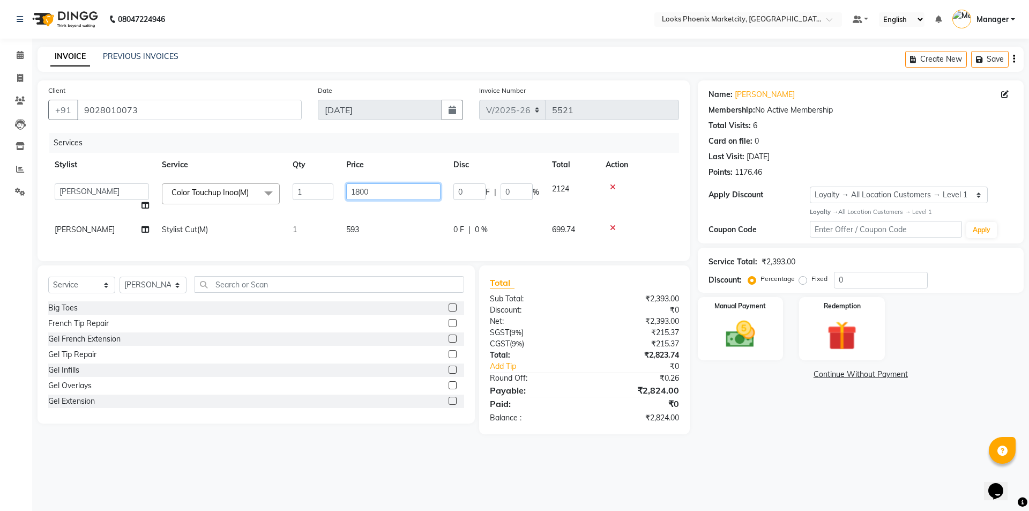
click at [367, 195] on input "1800" at bounding box center [393, 191] width 94 height 17
type input "1500"
click at [588, 320] on div "Total Sub Total: ₹2,393.00 Discount: ₹0 Net: ₹2,393.00 SGST ( 9% ) ₹215.37 CGST…" at bounding box center [584, 349] width 189 height 147
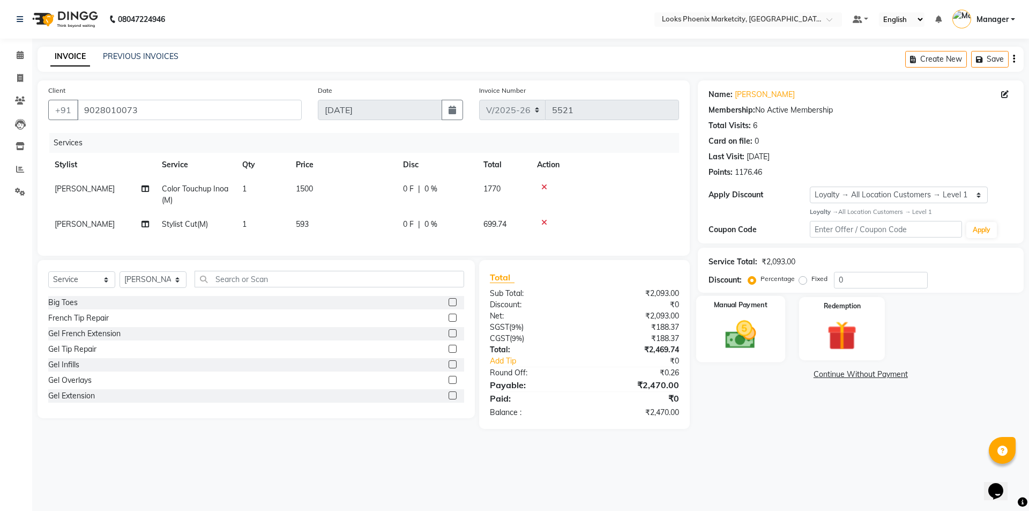
click at [749, 308] on label "Manual Payment" at bounding box center [741, 305] width 54 height 10
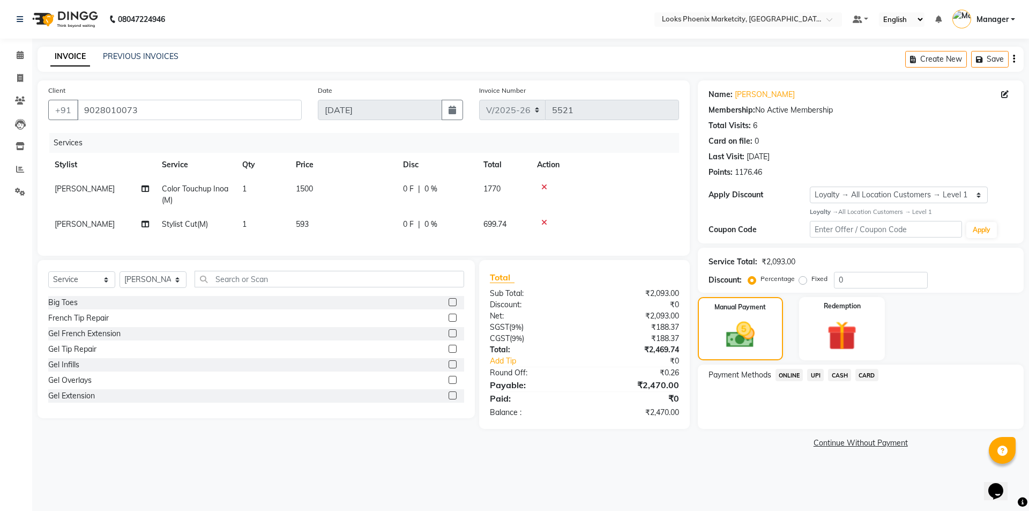
click at [864, 368] on div "Payment Methods ONLINE UPI CASH CARD" at bounding box center [861, 396] width 326 height 64
click at [864, 377] on span "CARD" at bounding box center [866, 375] width 23 height 12
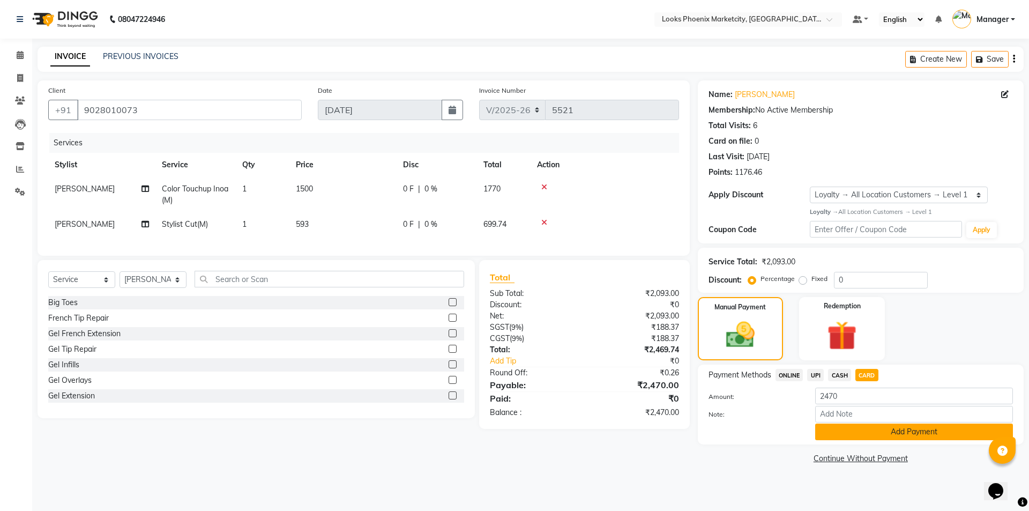
click at [869, 433] on button "Add Payment" at bounding box center [914, 431] width 198 height 17
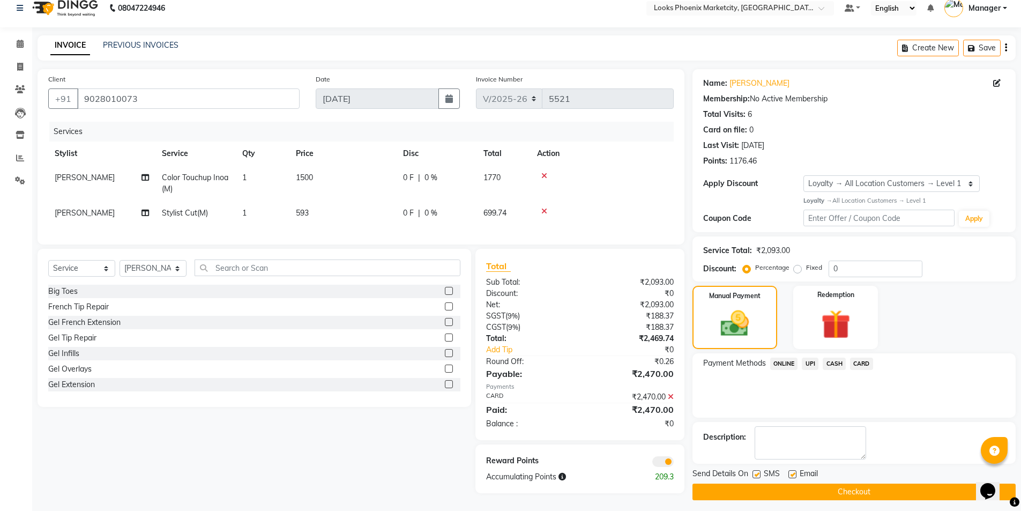
scroll to position [18, 0]
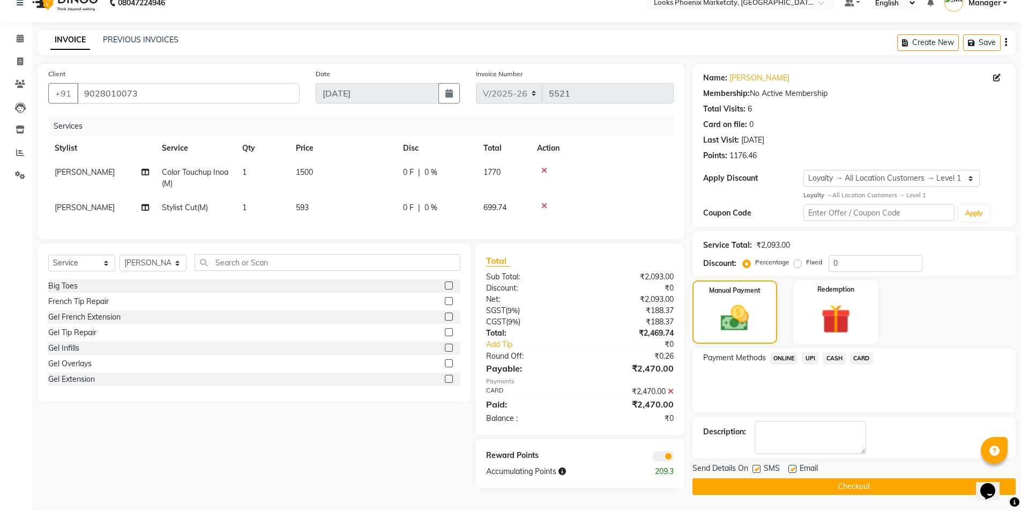
click at [841, 481] on button "Checkout" at bounding box center [853, 486] width 323 height 17
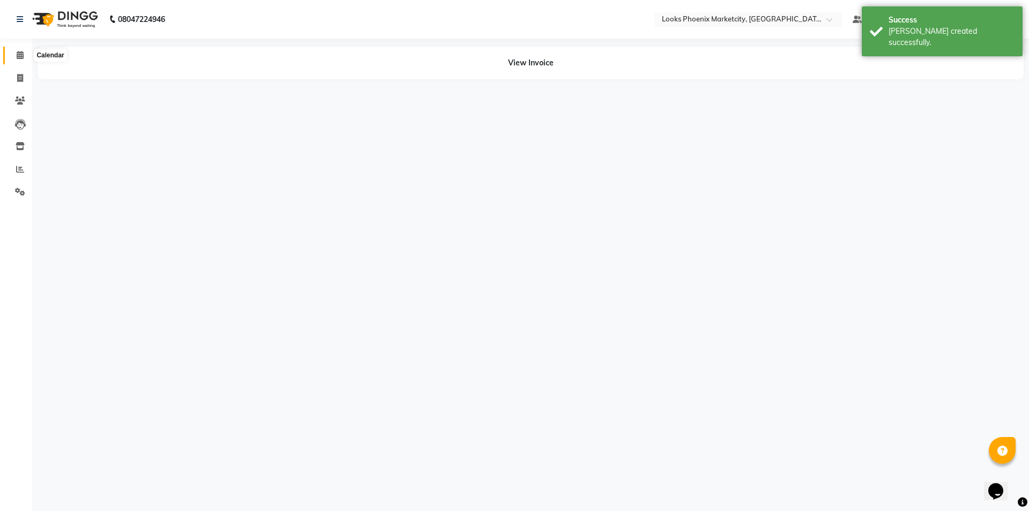
click at [20, 49] on span at bounding box center [20, 55] width 19 height 12
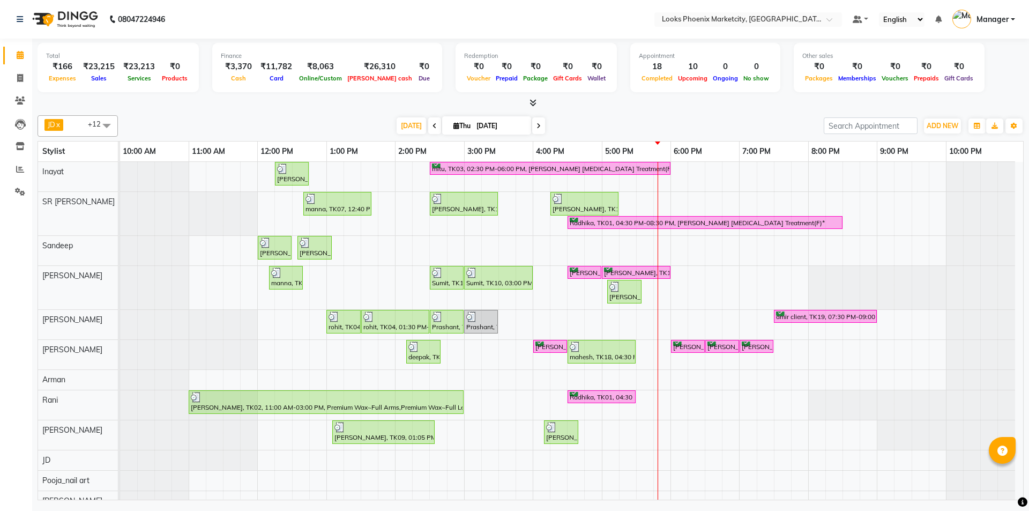
click at [749, 326] on div "[PERSON_NAME], TK08, 12:15 PM-12:45 PM, Stylist Cut(M) mitu, TK03, 02:30 PM-06:…" at bounding box center [571, 346] width 903 height 369
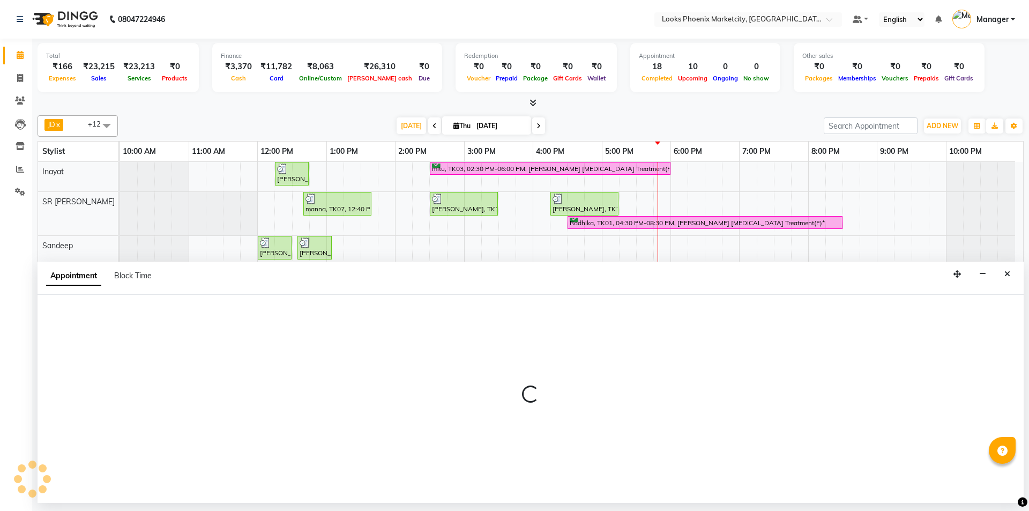
select select "43021"
select select "tentative"
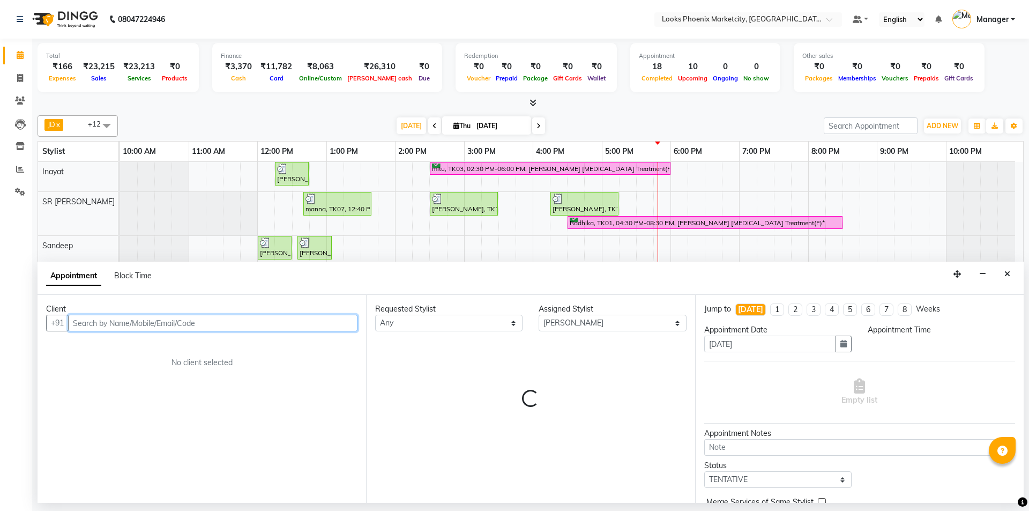
select select "1140"
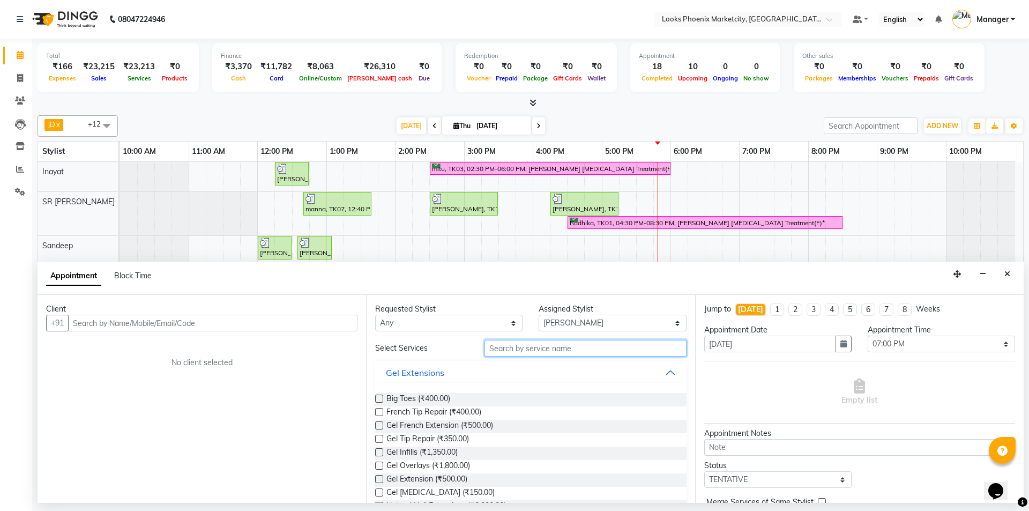
click at [516, 355] on input "text" at bounding box center [585, 348] width 202 height 17
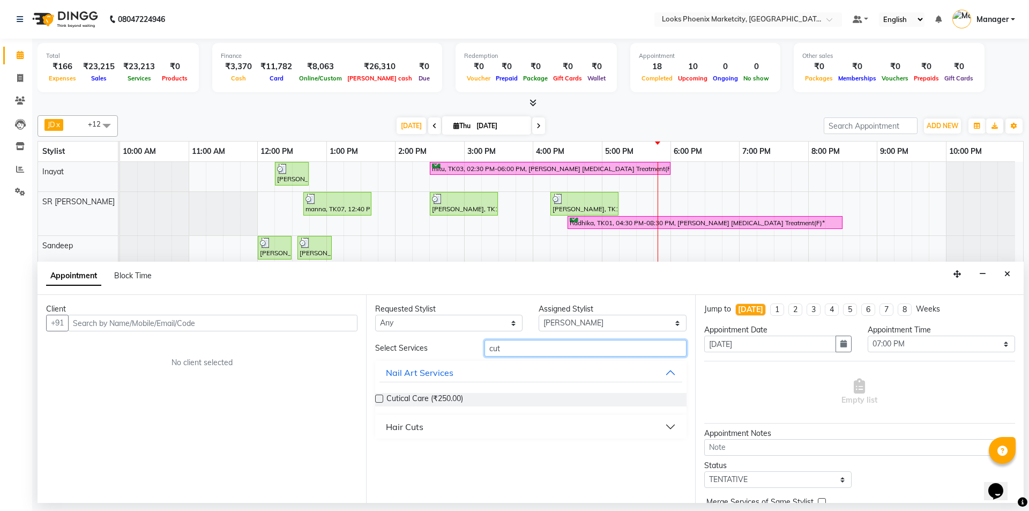
type input "cut"
click at [434, 420] on button "Hair Cuts" at bounding box center [530, 426] width 302 height 19
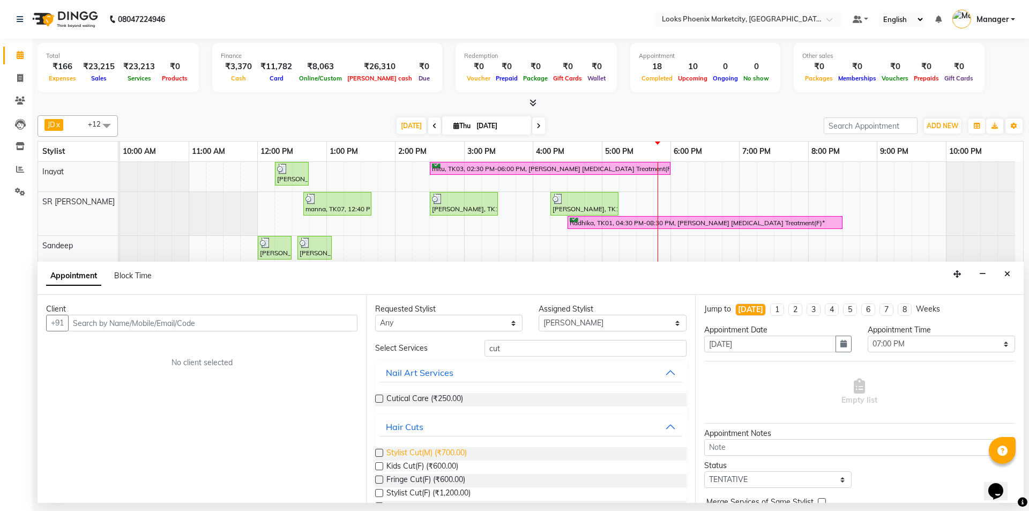
click at [416, 449] on span "Stylist Cut(M) (₹700.00)" at bounding box center [426, 453] width 80 height 13
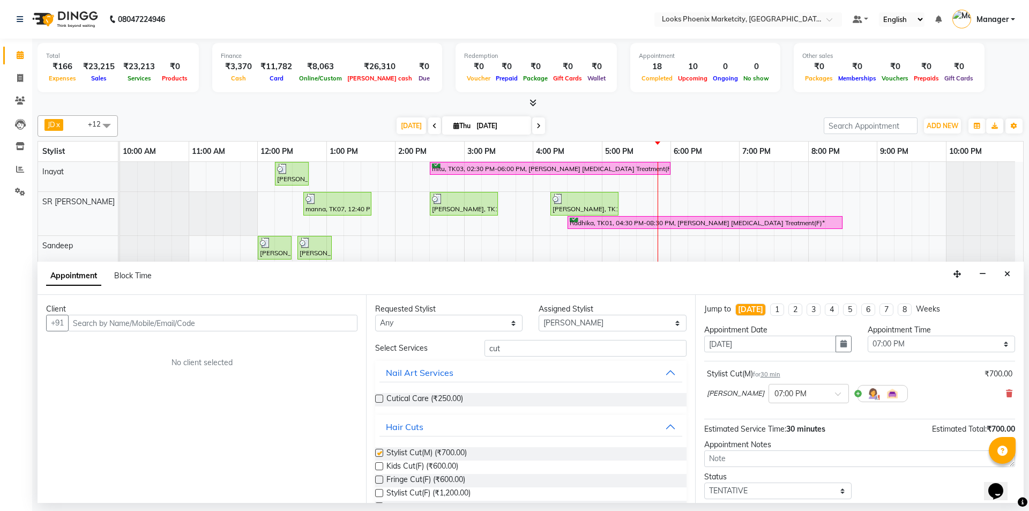
checkbox input "false"
drag, startPoint x: 262, startPoint y: 330, endPoint x: 274, endPoint y: 327, distance: 12.2
click at [267, 329] on input "text" at bounding box center [212, 323] width 289 height 17
